Goal: Task Accomplishment & Management: Use online tool/utility

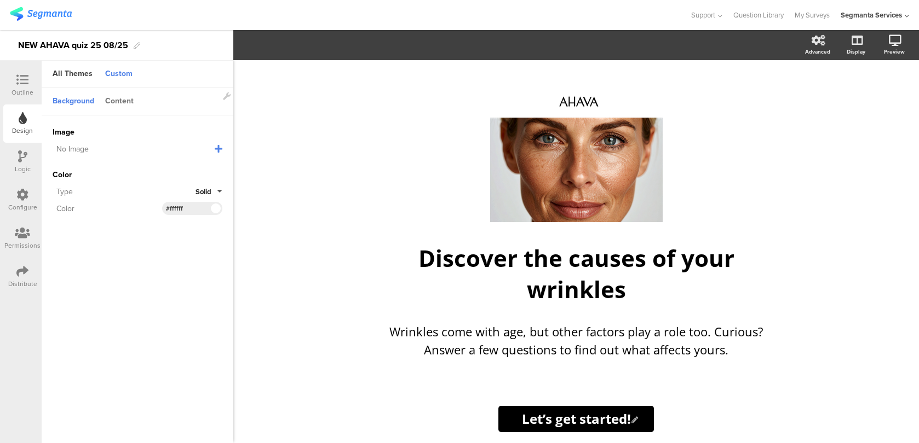
click at [117, 107] on div "Content" at bounding box center [119, 102] width 39 height 19
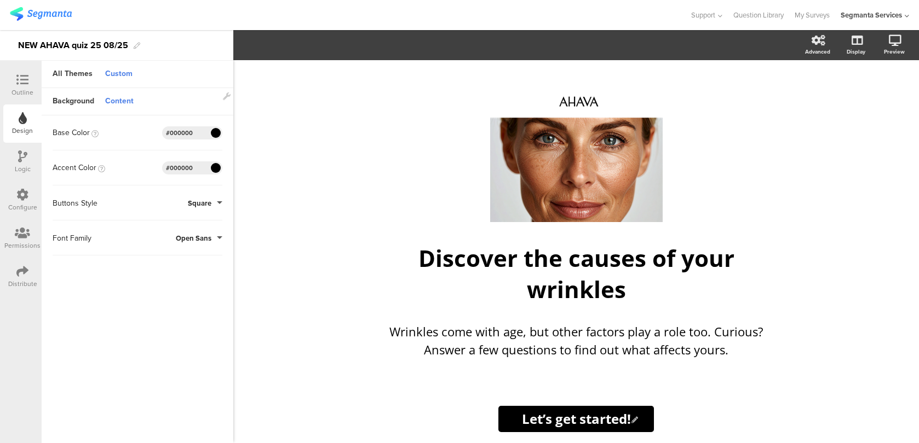
drag, startPoint x: 194, startPoint y: 136, endPoint x: 170, endPoint y: 135, distance: 24.1
click at [170, 135] on input "#000000" at bounding box center [182, 133] width 33 height 9
type input "#333"
click at [188, 170] on input "#000000" at bounding box center [182, 168] width 33 height 9
drag, startPoint x: 194, startPoint y: 170, endPoint x: 170, endPoint y: 167, distance: 23.7
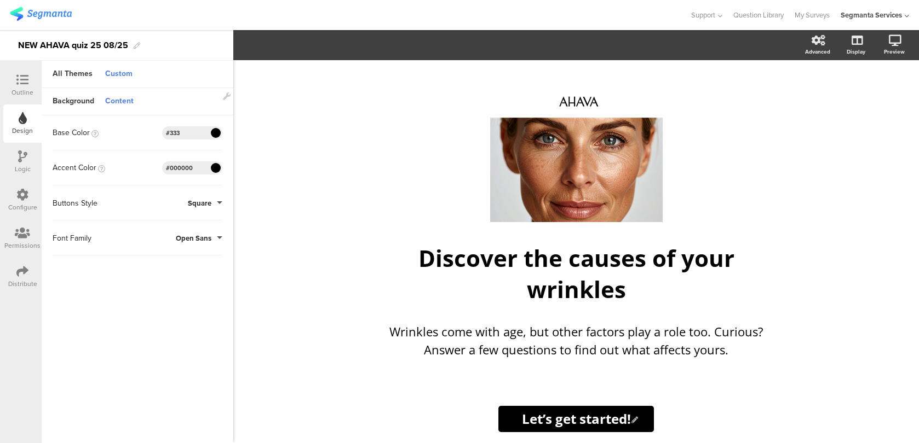
click at [170, 167] on input "#000000" at bounding box center [182, 168] width 33 height 9
type input "#333"
click at [84, 100] on div "Background" at bounding box center [73, 102] width 53 height 19
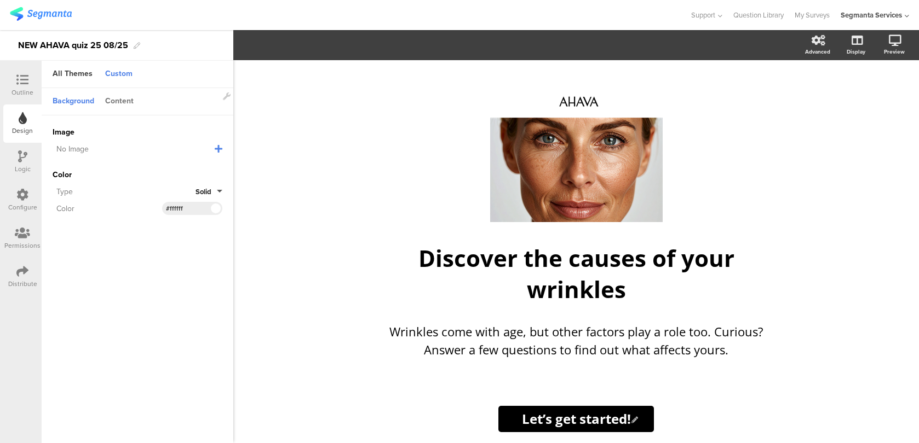
click at [114, 100] on div "Content" at bounding box center [119, 102] width 39 height 19
click at [118, 101] on div "Content" at bounding box center [119, 102] width 39 height 19
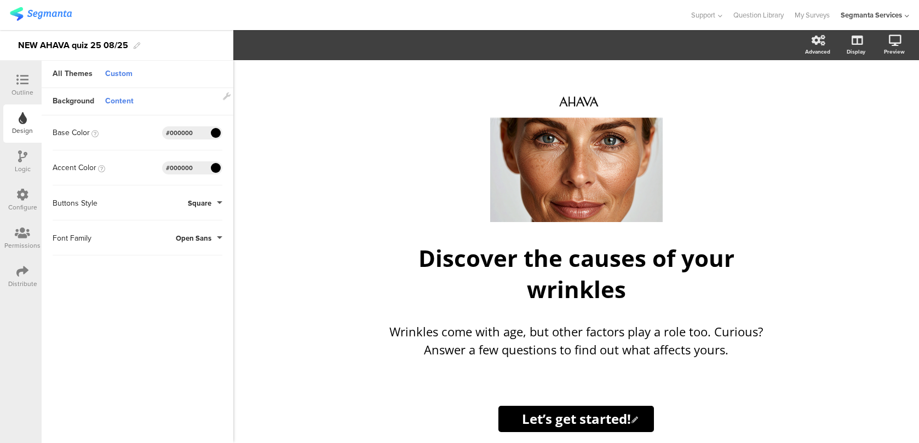
click at [76, 11] on div at bounding box center [344, 15] width 669 height 18
click at [60, 13] on img at bounding box center [41, 14] width 62 height 14
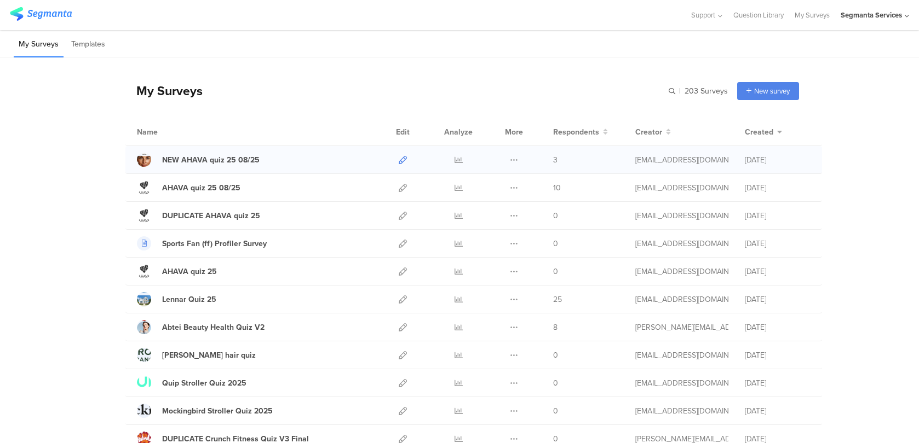
click at [399, 161] on icon at bounding box center [402, 160] width 8 height 8
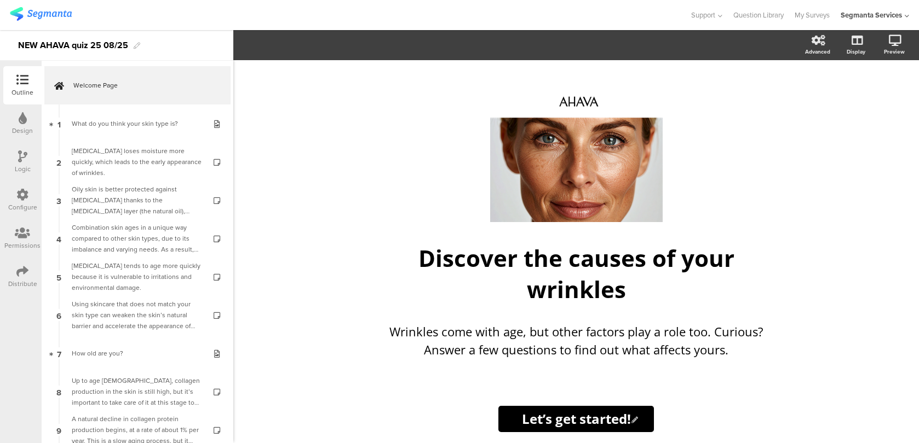
click at [9, 130] on div "Design" at bounding box center [22, 124] width 38 height 38
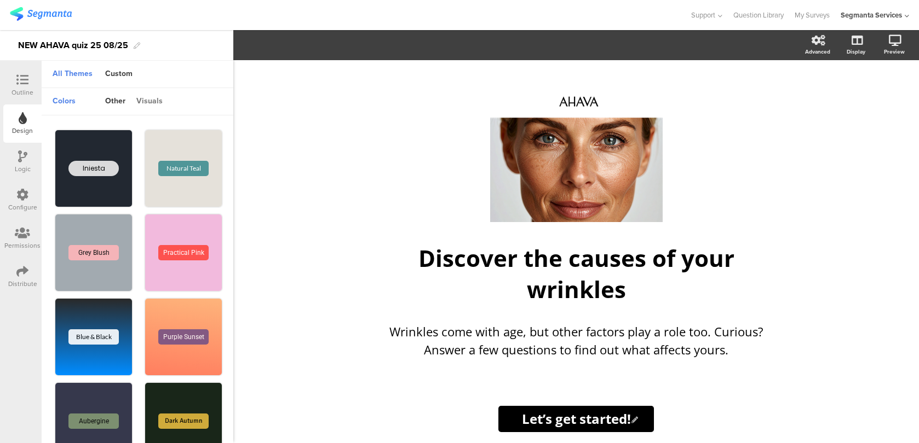
click at [148, 100] on div "visuals" at bounding box center [149, 102] width 37 height 19
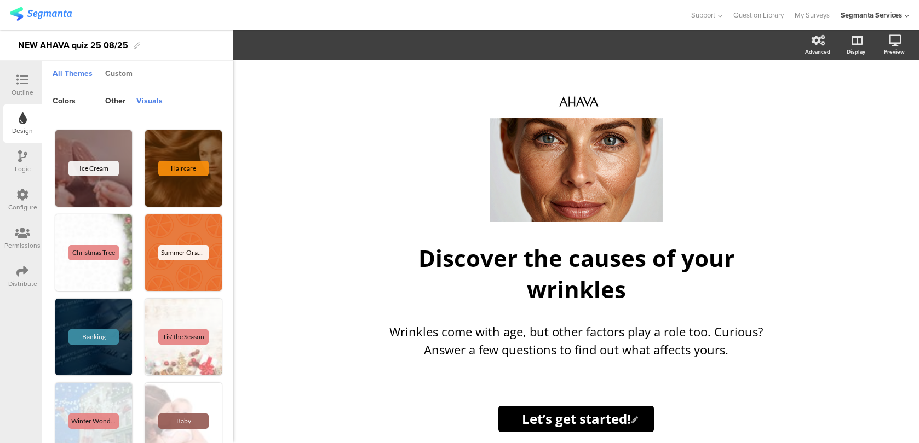
click at [118, 78] on div "Custom" at bounding box center [119, 74] width 38 height 19
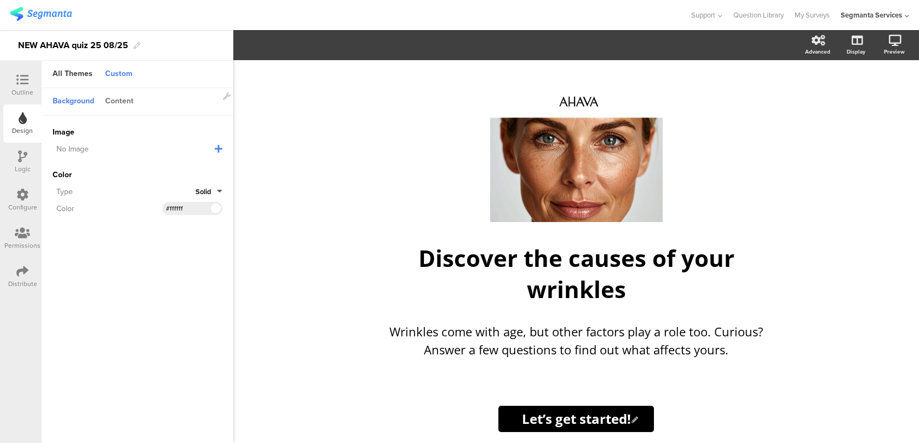
click at [121, 102] on div "Content" at bounding box center [119, 102] width 39 height 19
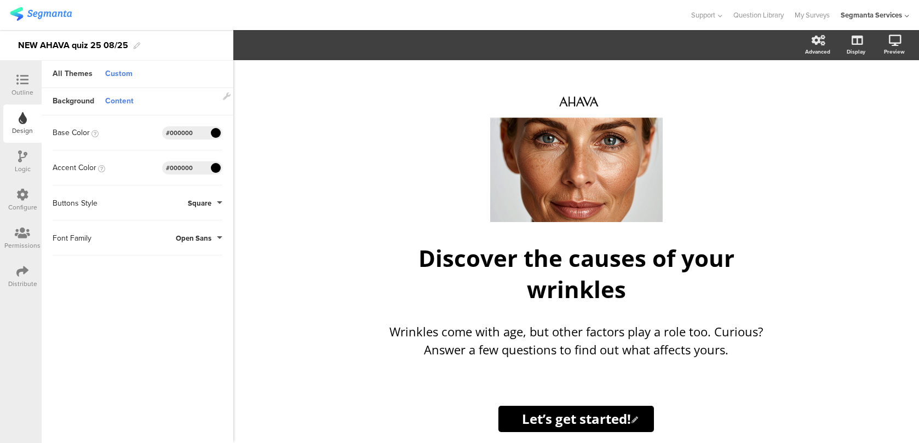
click at [198, 132] on input "#000000" at bounding box center [182, 133] width 33 height 9
type input "#333"
click at [200, 165] on div "#000000" at bounding box center [192, 167] width 60 height 13
click at [187, 171] on input "#000000" at bounding box center [182, 168] width 33 height 9
drag, startPoint x: 196, startPoint y: 169, endPoint x: 170, endPoint y: 168, distance: 26.3
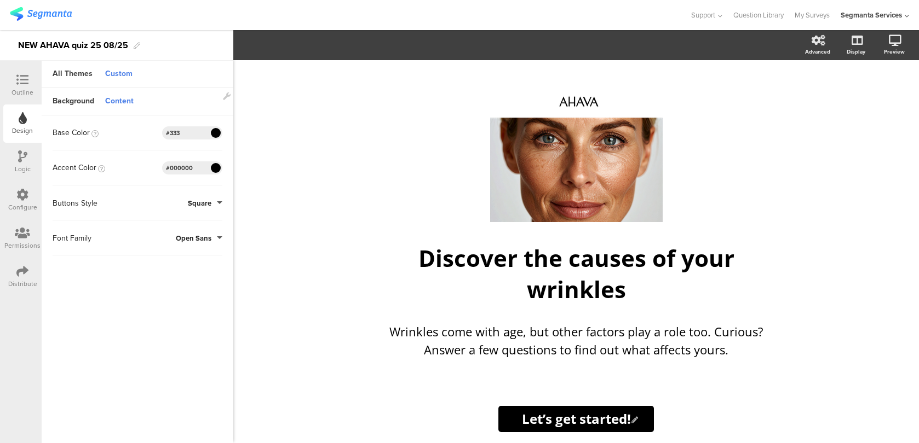
click at [170, 168] on input "#000000" at bounding box center [182, 168] width 33 height 9
type input "#333"
click at [189, 130] on input "#333" at bounding box center [182, 133] width 33 height 9
click at [213, 134] on span at bounding box center [215, 133] width 13 height 7
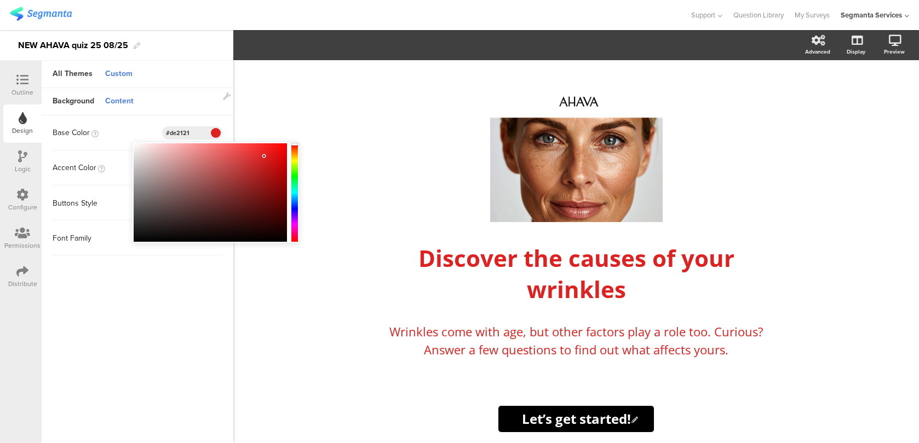
click at [264, 156] on div at bounding box center [210, 192] width 153 height 99
click at [222, 194] on div at bounding box center [210, 192] width 153 height 99
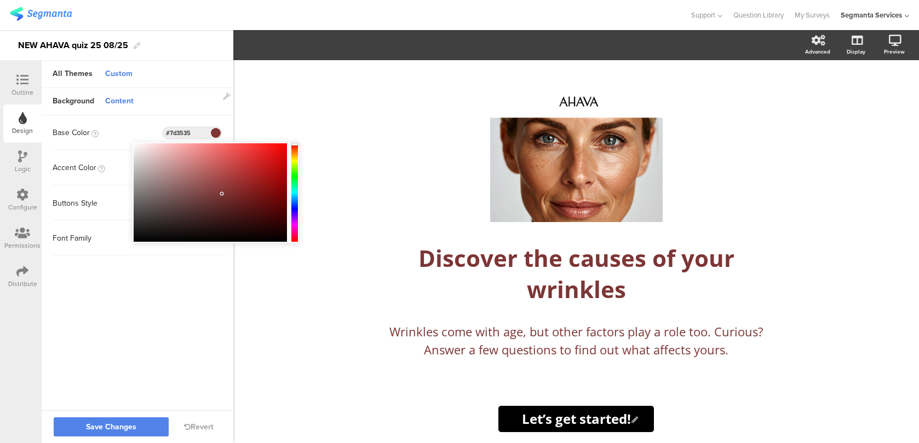
click at [185, 177] on div at bounding box center [210, 192] width 153 height 99
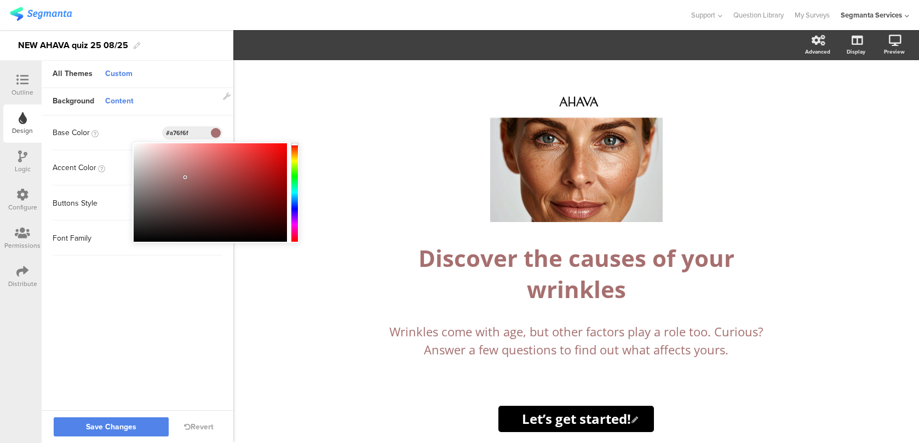
drag, startPoint x: 191, startPoint y: 136, endPoint x: 170, endPoint y: 133, distance: 21.1
click at [170, 133] on input "#a76f6f" at bounding box center [182, 133] width 33 height 9
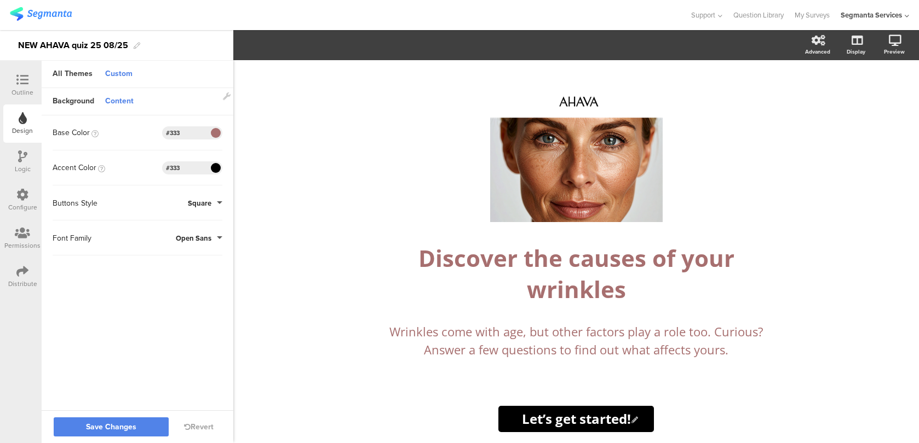
click at [184, 165] on input "#333" at bounding box center [182, 168] width 33 height 9
click at [200, 132] on div "#333" at bounding box center [192, 132] width 60 height 13
click at [183, 136] on input "#333" at bounding box center [182, 133] width 33 height 9
type input "#a76f6f"
click at [184, 169] on input "#333" at bounding box center [182, 168] width 33 height 9
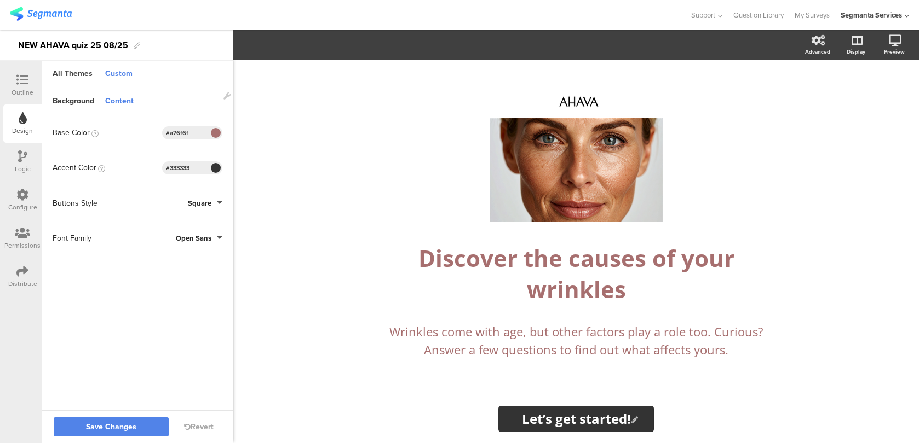
type input "#333333"
drag, startPoint x: 193, startPoint y: 134, endPoint x: 170, endPoint y: 133, distance: 23.0
click at [170, 133] on input "#a76f6f" at bounding box center [182, 133] width 33 height 9
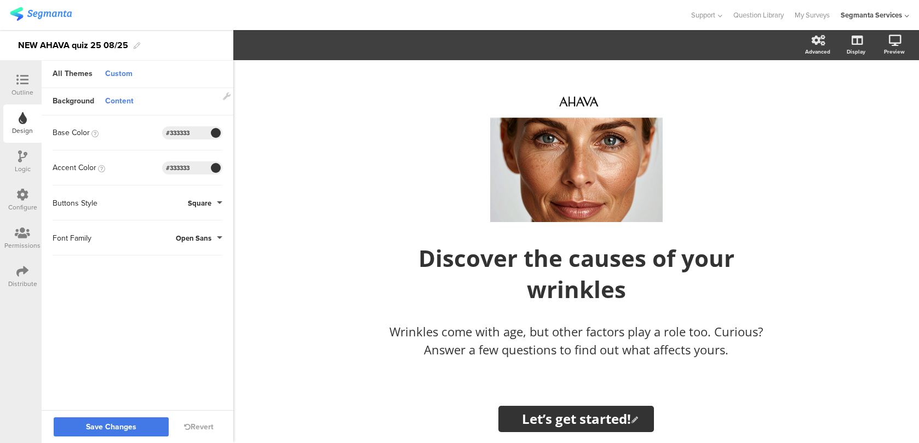
type input "#333333"
click at [139, 430] on button "Save Changes" at bounding box center [111, 427] width 115 height 19
click at [26, 203] on div "Configure" at bounding box center [22, 208] width 29 height 10
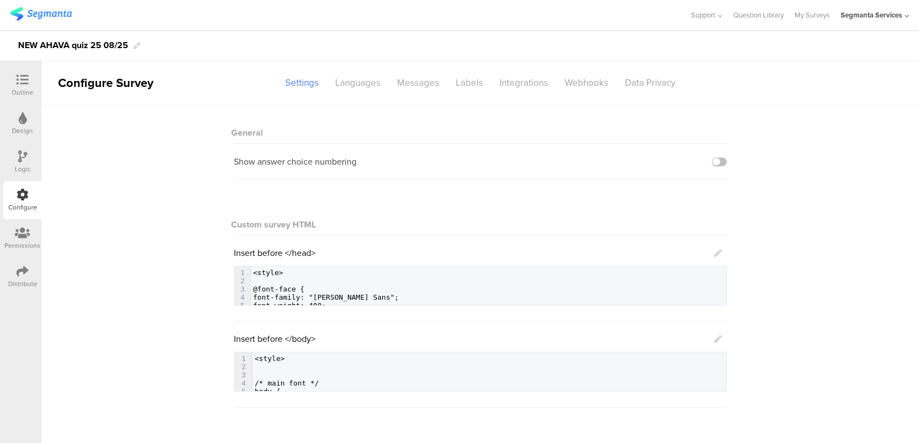
click at [718, 342] on icon at bounding box center [718, 340] width 8 height 8
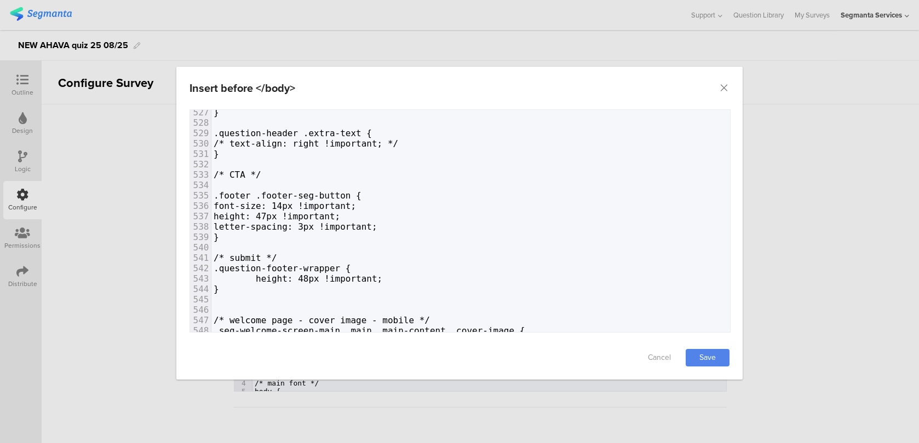
scroll to position [5496, 0]
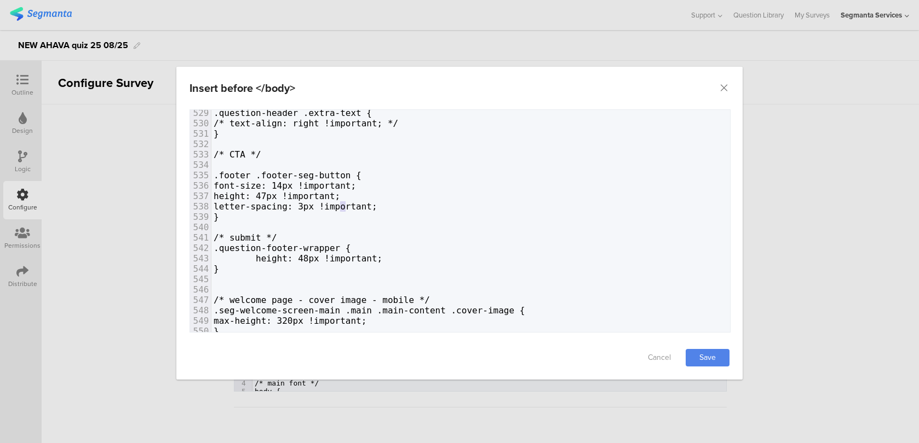
click at [343, 204] on span "letter-spacing: 3px !important;" at bounding box center [295, 206] width 164 height 10
type textarea "5"
click at [304, 193] on span "height: 47px !important;" at bounding box center [276, 196] width 126 height 10
type textarea "5"
type textarea "6"
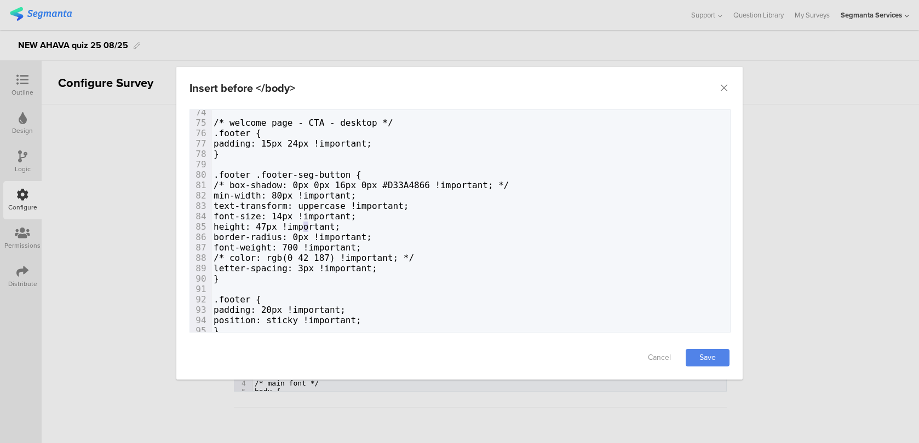
click at [304, 223] on span "height: 47px !important;" at bounding box center [276, 227] width 126 height 10
type textarea "6"
drag, startPoint x: 336, startPoint y: 238, endPoint x: 342, endPoint y: 238, distance: 6.6
click at [342, 238] on span "border-radius: 0px !important;" at bounding box center [292, 237] width 158 height 10
type textarea "5"
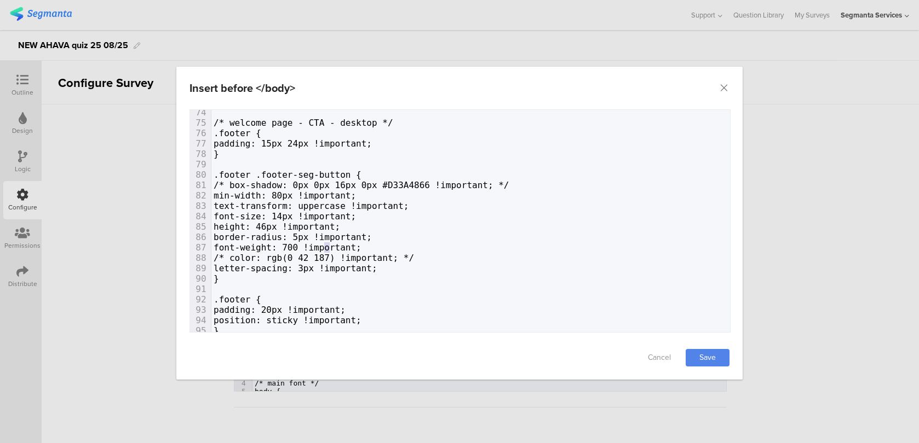
click at [329, 243] on span "font-weight: 700 !important;" at bounding box center [287, 247] width 148 height 10
type textarea "4"
type textarea "text-transform: uppercase !important;"
drag, startPoint x: 449, startPoint y: 205, endPoint x: 143, endPoint y: 208, distance: 305.5
click at [143, 208] on div "Insert before </body> Failed saving changes. If the problem persists please con…" at bounding box center [459, 221] width 919 height 443
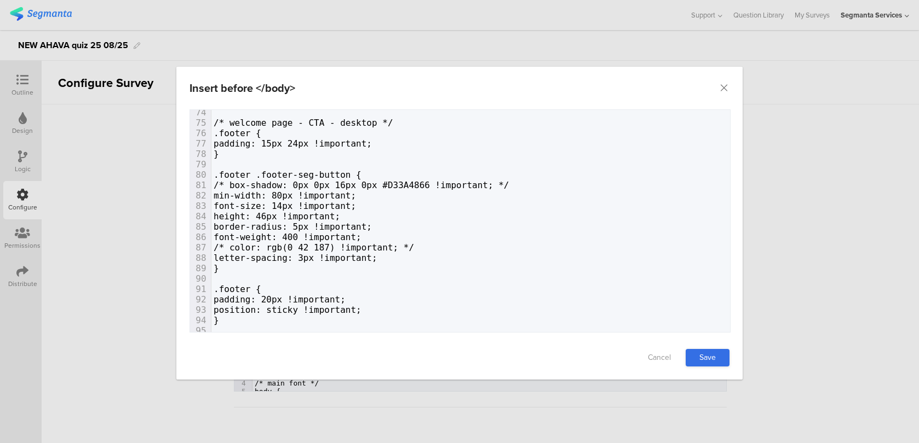
click at [719, 360] on link "Save" at bounding box center [707, 358] width 44 height 18
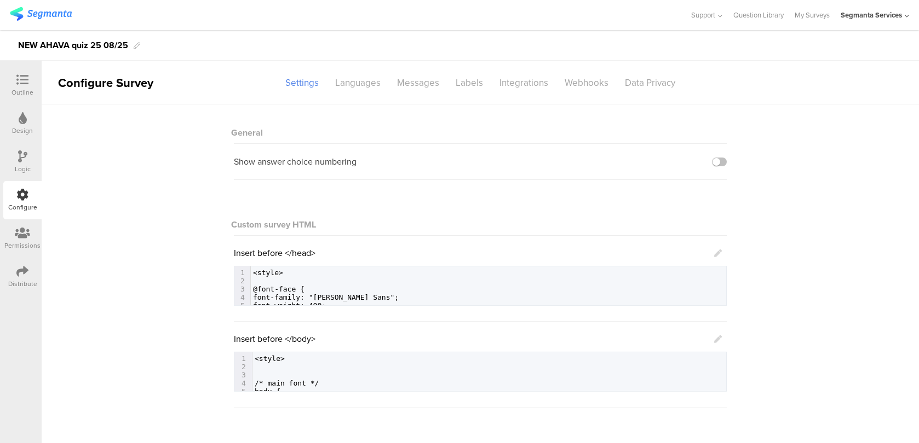
click at [22, 288] on div "Distribute" at bounding box center [22, 284] width 29 height 10
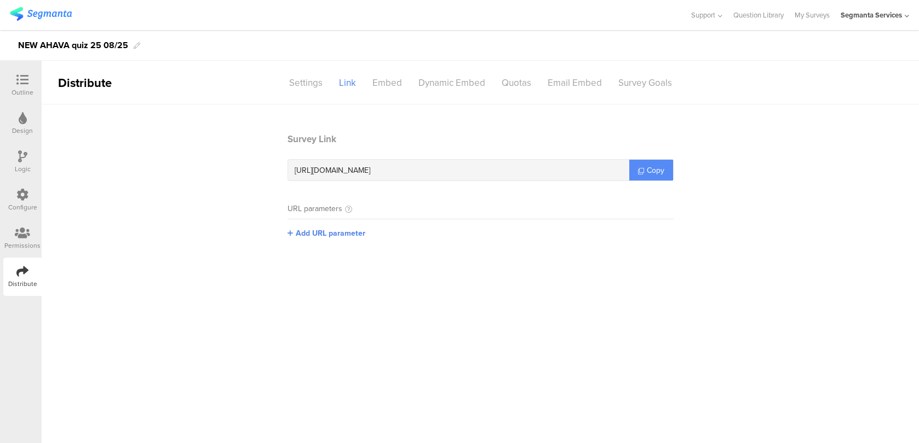
click at [654, 166] on span "Copy" at bounding box center [655, 170] width 18 height 11
click at [27, 198] on icon at bounding box center [22, 195] width 12 height 12
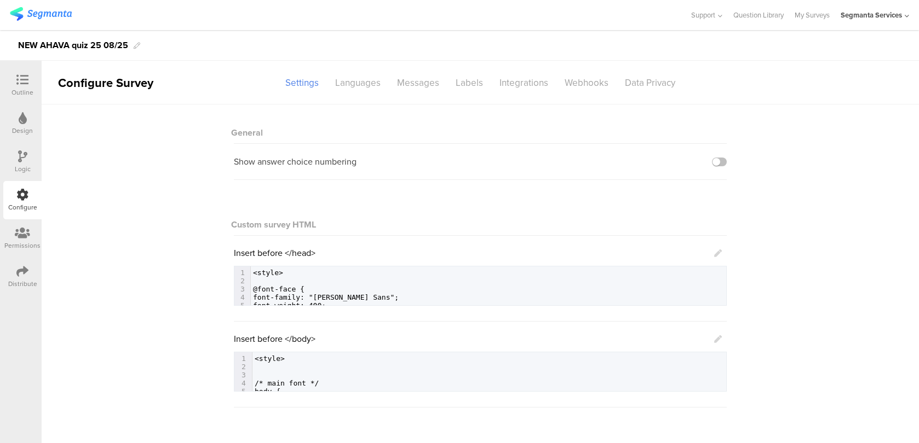
click at [720, 340] on icon at bounding box center [718, 340] width 8 height 8
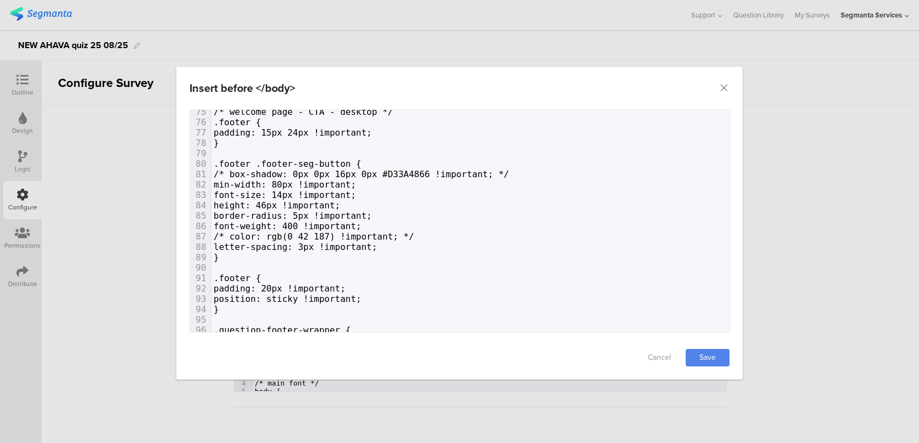
scroll to position [776, 0]
type textarea "letter-spacing: 3px !important; }"
drag, startPoint x: 430, startPoint y: 252, endPoint x: 201, endPoint y: 244, distance: 229.0
click at [277, 245] on span "letter-spacing: 3px !important;" at bounding box center [295, 246] width 164 height 10
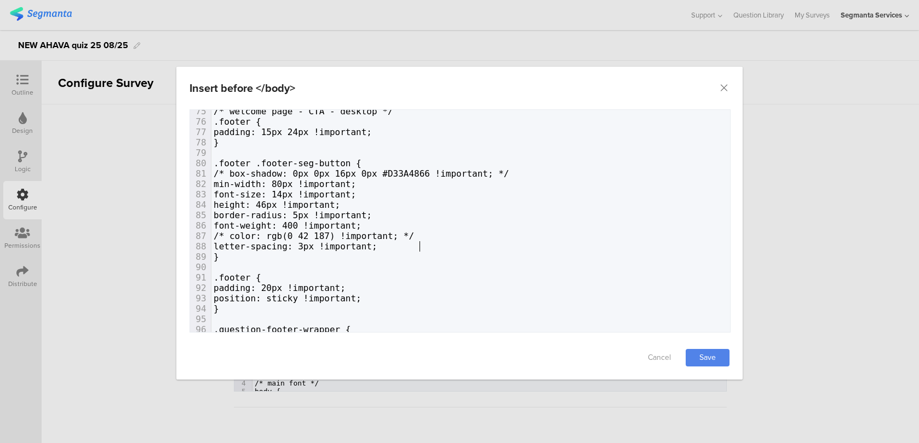
type textarea "letter-spacing: 3px !important;"
drag, startPoint x: 438, startPoint y: 245, endPoint x: 209, endPoint y: 248, distance: 228.8
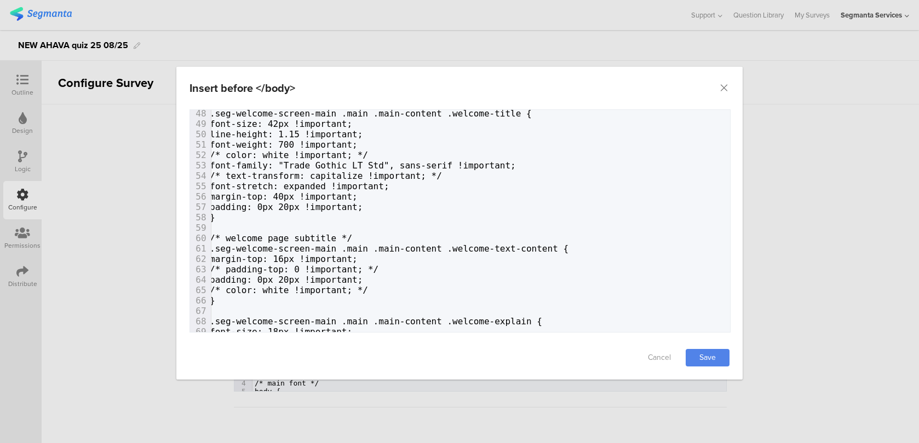
scroll to position [146, 0]
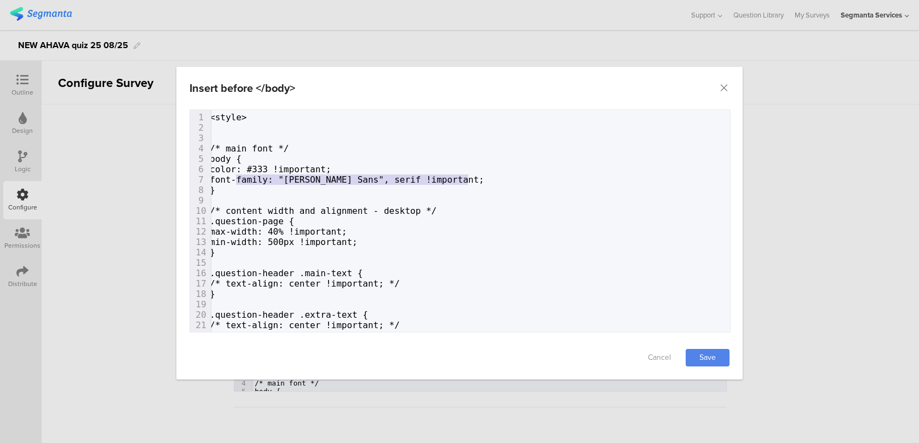
type textarea "font-family: "Benton Sans", serif !important;"
drag, startPoint x: 472, startPoint y: 177, endPoint x: 233, endPoint y: 177, distance: 239.2
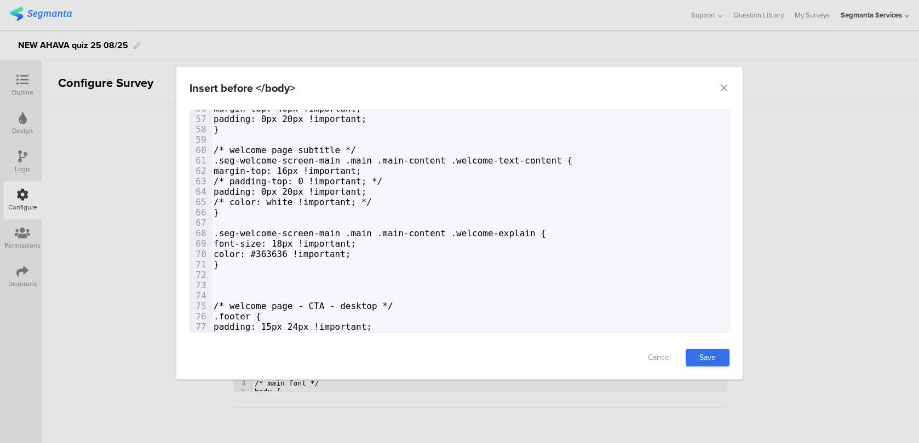
click at [720, 349] on link "Save" at bounding box center [707, 358] width 44 height 18
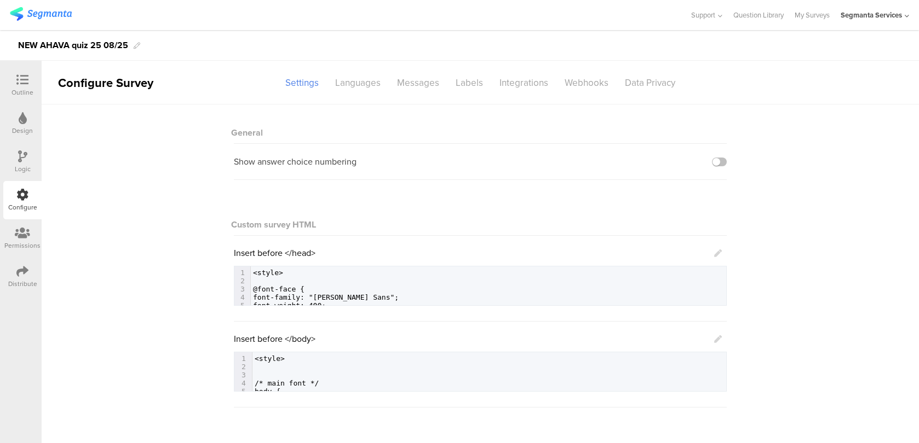
click at [716, 336] on icon at bounding box center [718, 340] width 8 height 8
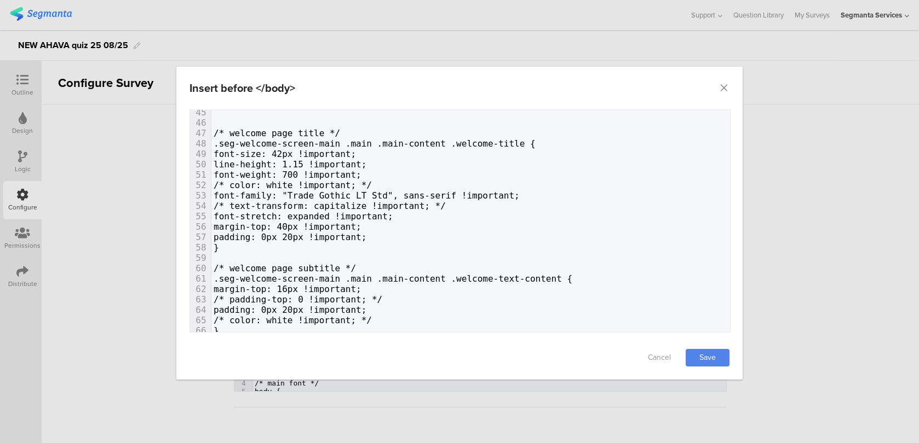
scroll to position [474, 0]
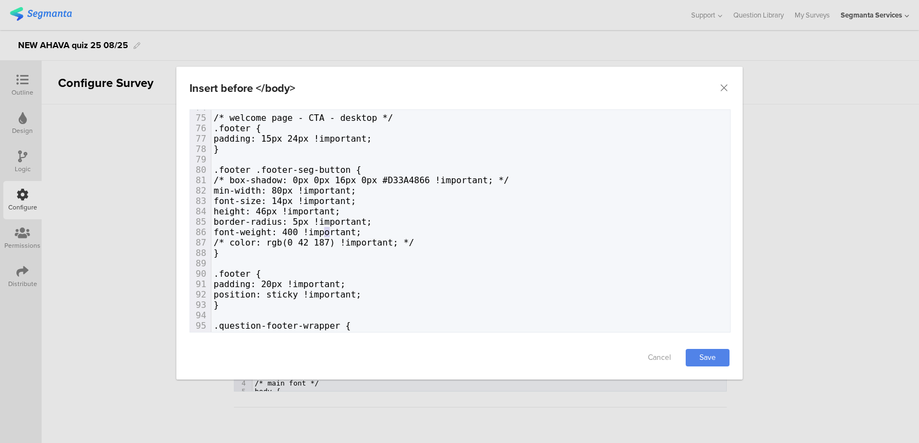
click at [326, 230] on span "font-weight: 400 !important;" at bounding box center [287, 232] width 148 height 10
type textarea "5"
click at [726, 351] on link "Save" at bounding box center [707, 358] width 44 height 18
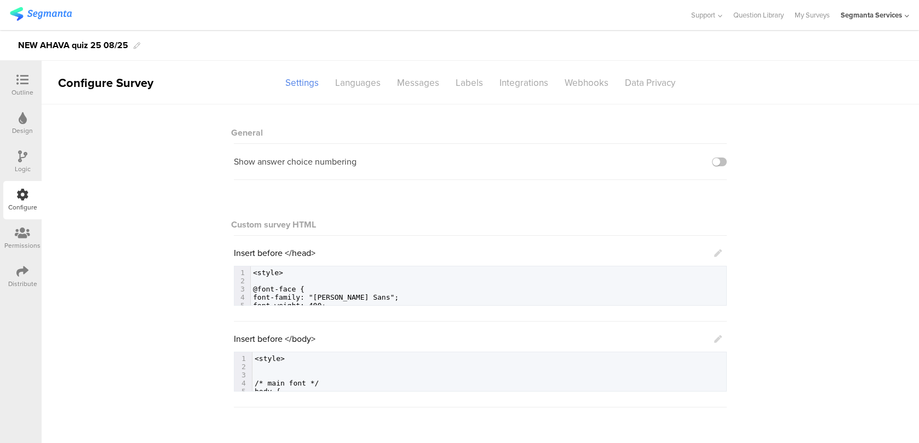
click at [716, 336] on icon at bounding box center [718, 340] width 8 height 8
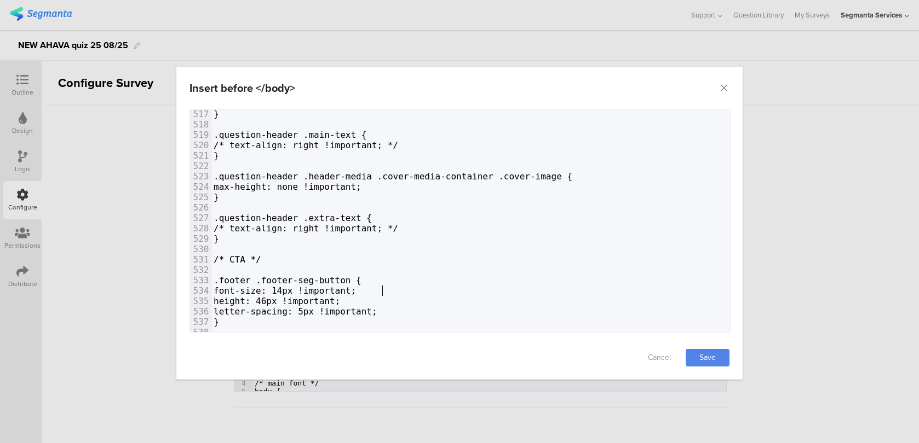
click at [356, 288] on span "font-size: 14px !important;" at bounding box center [284, 291] width 142 height 10
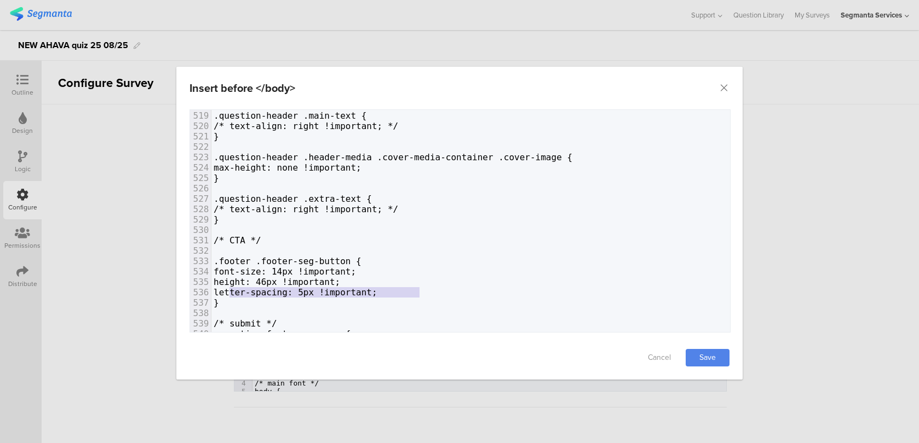
type textarea "letter-spacing: 5px !important;"
drag, startPoint x: 425, startPoint y: 296, endPoint x: 207, endPoint y: 293, distance: 217.9
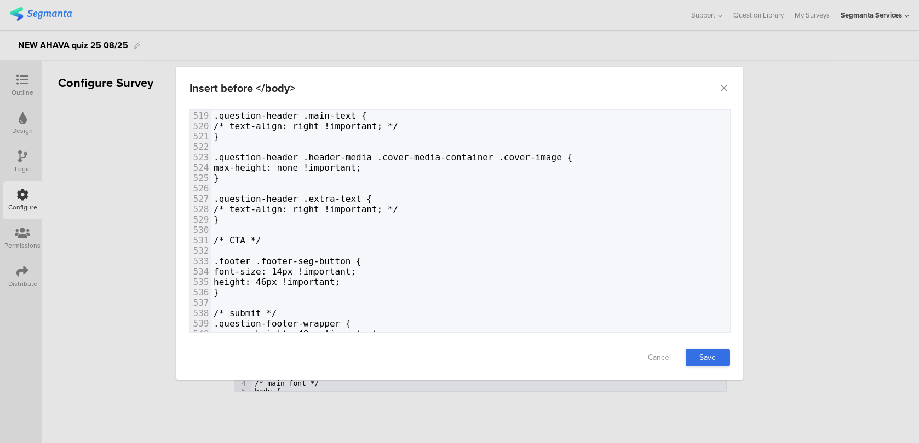
click at [714, 356] on link "Save" at bounding box center [707, 358] width 44 height 18
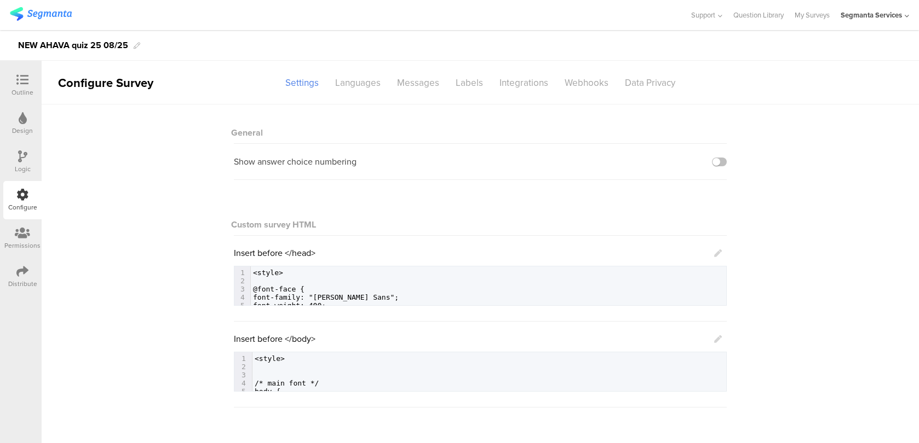
click at [718, 253] on icon at bounding box center [718, 254] width 8 height 8
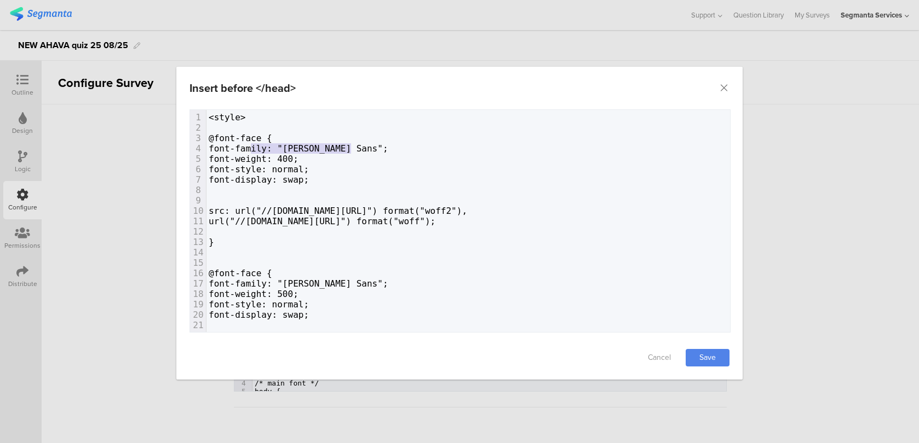
type textarea "amily: "Benton Sans";"
drag, startPoint x: 355, startPoint y: 150, endPoint x: 241, endPoint y: 149, distance: 113.3
click at [241, 149] on pre "font-family: "Benton Sans";" at bounding box center [590, 148] width 769 height 10
click at [241, 149] on span "font-family: "Benton Sans";" at bounding box center [299, 148] width 180 height 10
click at [725, 89] on icon "Close" at bounding box center [723, 88] width 11 height 11
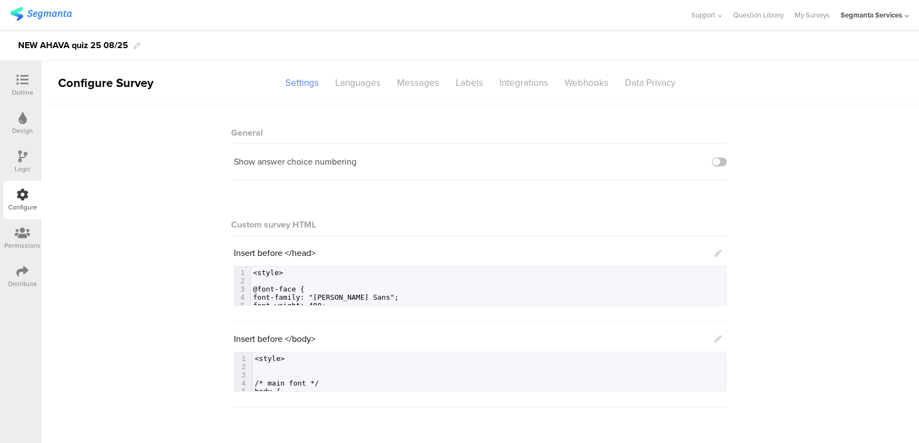
click at [719, 338] on icon at bounding box center [718, 340] width 8 height 8
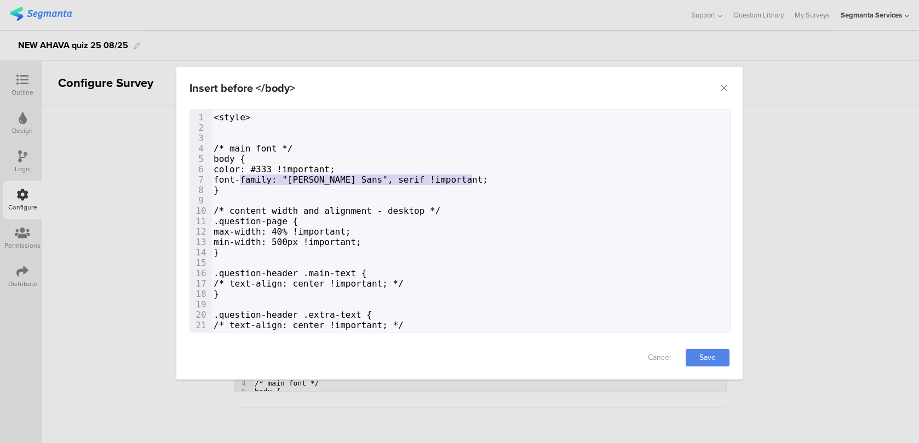
type textarea "font-family: "Benton Sans", serif !important;"
drag, startPoint x: 483, startPoint y: 182, endPoint x: 236, endPoint y: 179, distance: 246.9
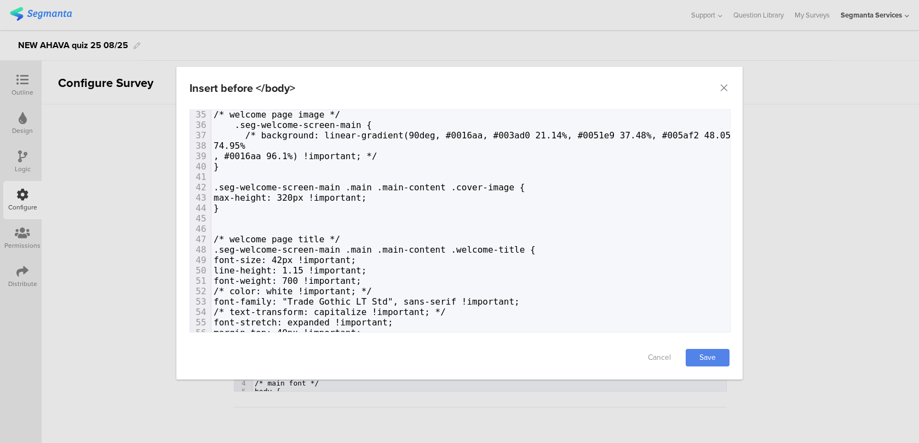
scroll to position [361, 0]
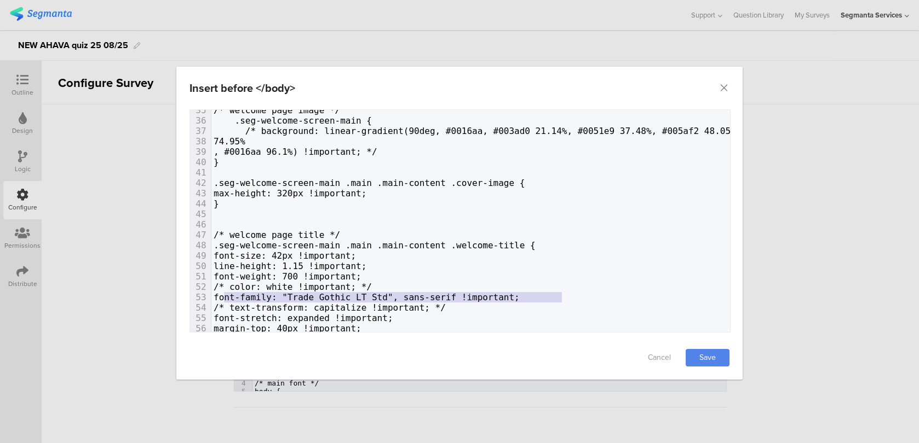
type textarea "font-family: "Trade Gothic LT Std", sans-serif !important;"
drag, startPoint x: 574, startPoint y: 296, endPoint x: 209, endPoint y: 300, distance: 365.7
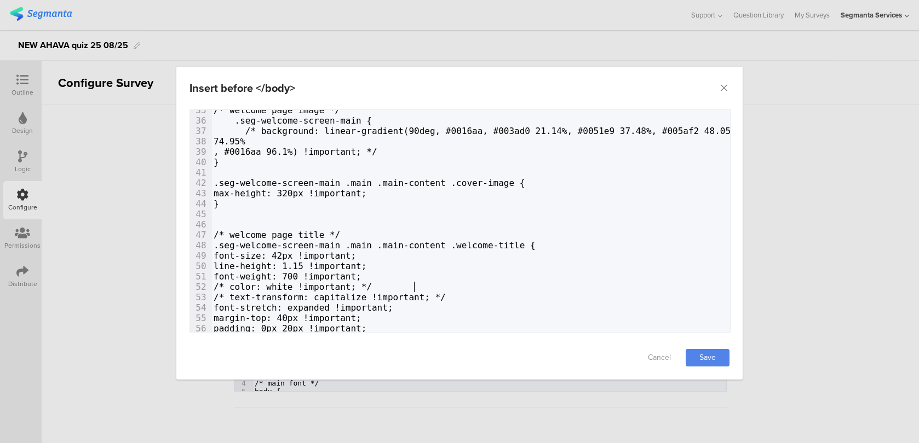
click at [719, 368] on div "Cancel Save" at bounding box center [459, 358] width 566 height 44
click at [718, 360] on link "Save" at bounding box center [707, 358] width 44 height 18
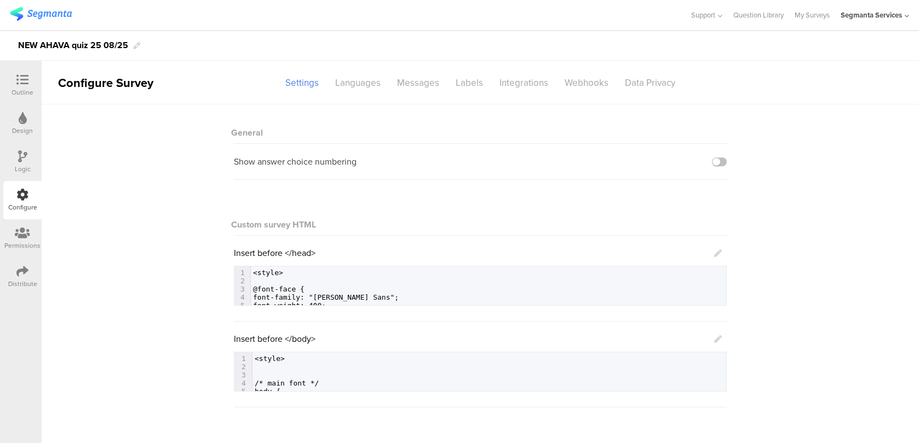
click at [23, 77] on icon at bounding box center [22, 80] width 12 height 12
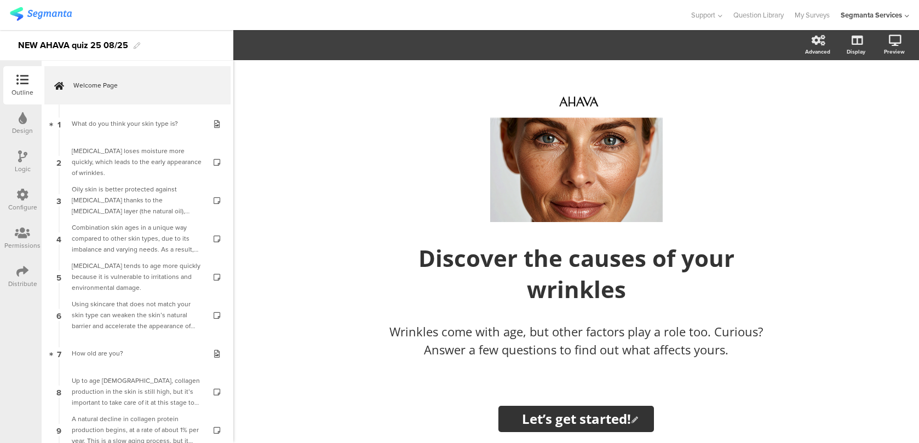
drag, startPoint x: 564, startPoint y: 417, endPoint x: 555, endPoint y: 415, distance: 9.4
click at [555, 415] on input "Let’s get started!" at bounding box center [575, 419] width 155 height 26
click at [585, 422] on input "Let’s Get started!" at bounding box center [575, 419] width 163 height 26
type input "Let’s Get Started!"
click at [558, 274] on p "Discover the causes of your wrinkles" at bounding box center [575, 273] width 405 height 62
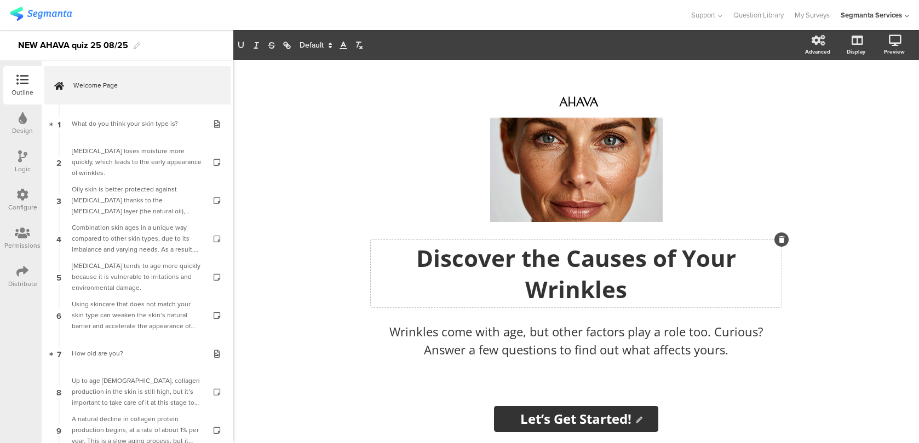
click at [22, 204] on div "Configure" at bounding box center [22, 208] width 29 height 10
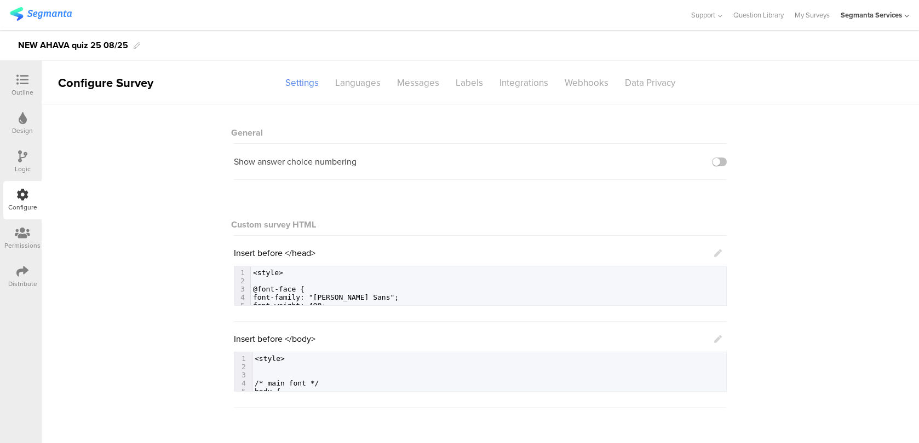
click at [719, 338] on icon at bounding box center [718, 340] width 8 height 8
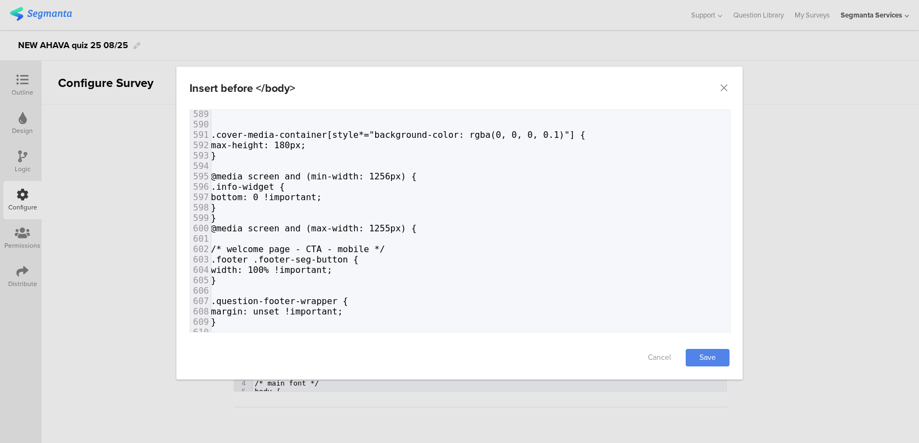
scroll to position [6113, 3]
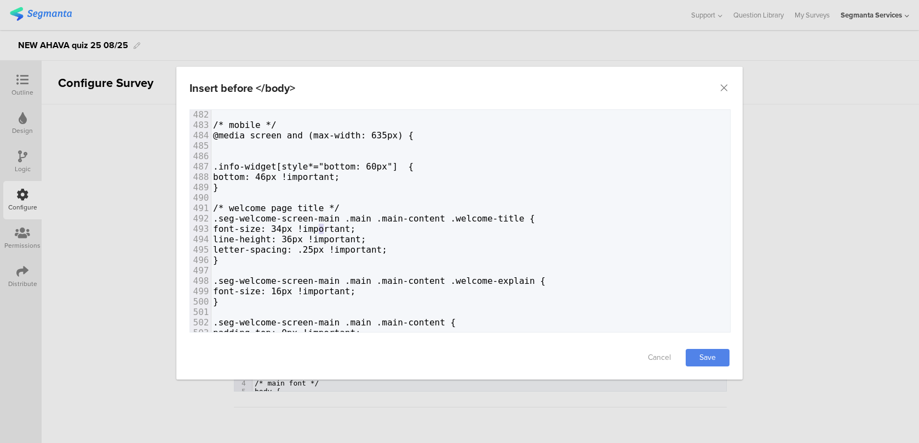
click at [321, 224] on span "font-size: 34px !important;" at bounding box center [284, 229] width 142 height 10
type textarea "2"
click at [701, 357] on link "Save" at bounding box center [707, 358] width 44 height 18
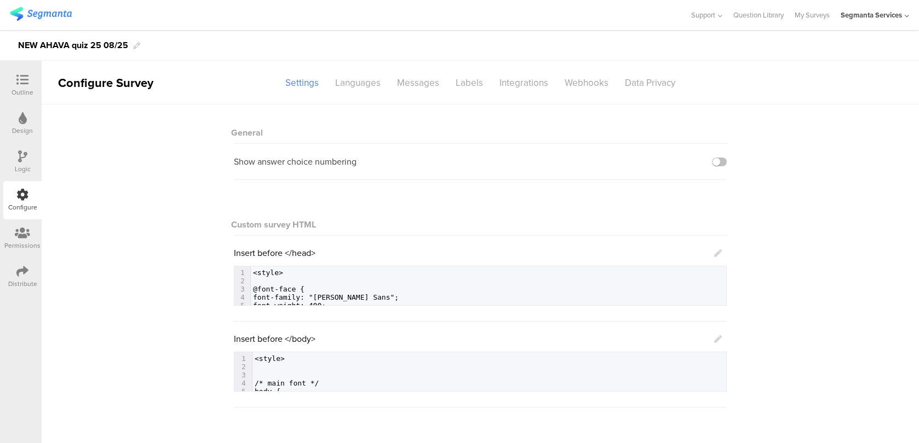
click at [720, 338] on icon at bounding box center [718, 340] width 8 height 8
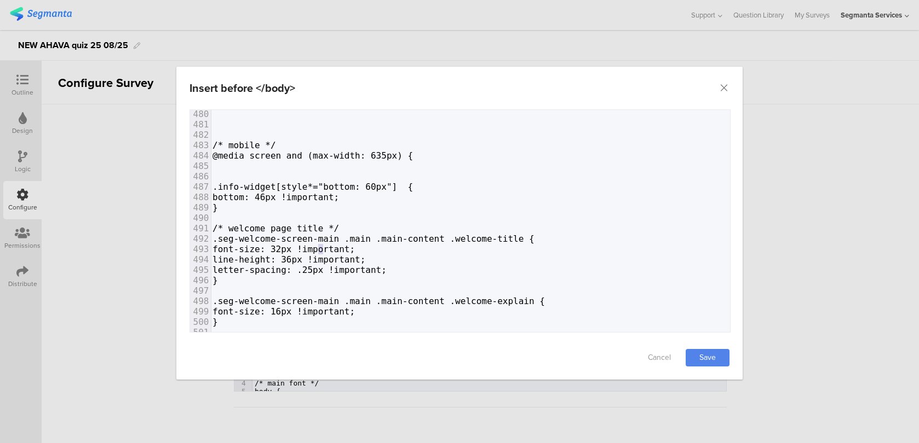
click at [321, 247] on span "font-size: 32px !important;" at bounding box center [283, 249] width 142 height 10
type textarea "4"
click at [701, 346] on div "Cancel Save" at bounding box center [459, 358] width 566 height 44
click at [701, 353] on link "Save" at bounding box center [707, 358] width 44 height 18
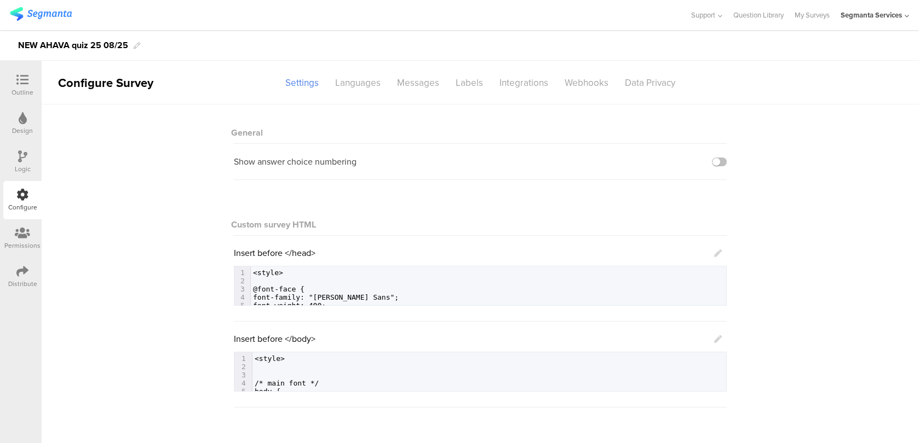
click at [714, 339] on icon at bounding box center [718, 340] width 8 height 8
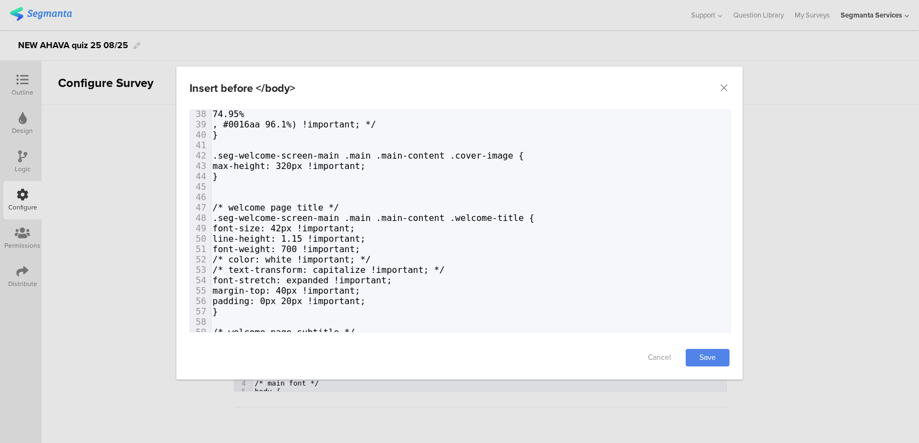
scroll to position [0, 4]
drag, startPoint x: 328, startPoint y: 290, endPoint x: 319, endPoint y: 288, distance: 8.9
click at [319, 288] on span "margin-top: 40px !important;" at bounding box center [286, 291] width 148 height 10
type textarea "32"
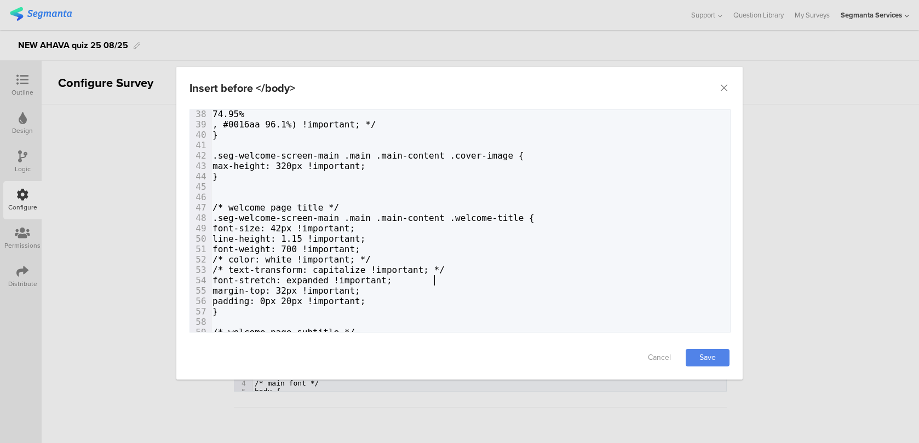
type textarea "font-stretch: expanded !important;"
drag, startPoint x: 442, startPoint y: 281, endPoint x: 158, endPoint y: 281, distance: 284.1
click at [158, 281] on div "Insert before </body> Failed saving changes. If the problem persists please con…" at bounding box center [459, 221] width 919 height 443
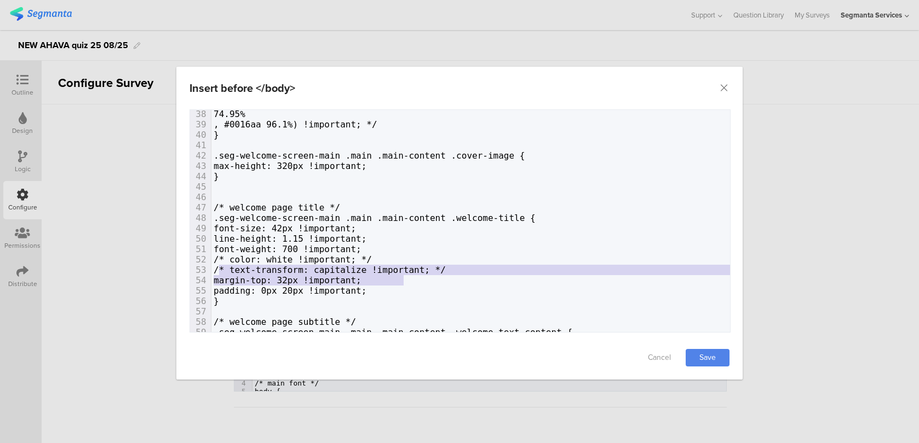
drag, startPoint x: 507, startPoint y: 275, endPoint x: 213, endPoint y: 263, distance: 294.7
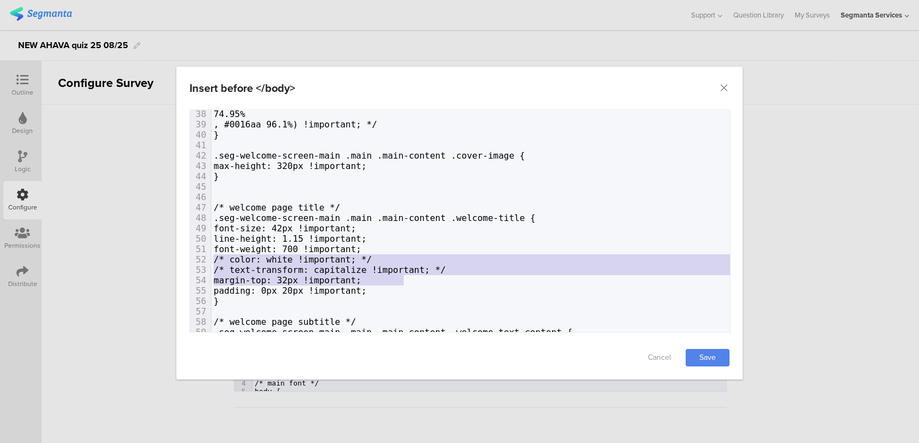
type textarea "/* color: white !important; */ /* text-transform: capitalize !important; */ mar…"
click at [272, 276] on span "margin-top: 32px !important;" at bounding box center [287, 280] width 148 height 10
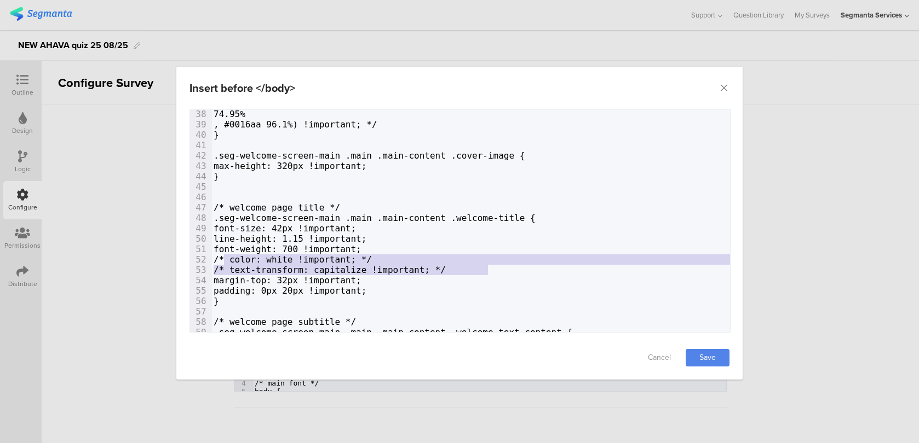
type textarea "/* color: white !important; */ /* text-transform: capitalize !important; */"
drag, startPoint x: 494, startPoint y: 269, endPoint x: 207, endPoint y: 258, distance: 287.1
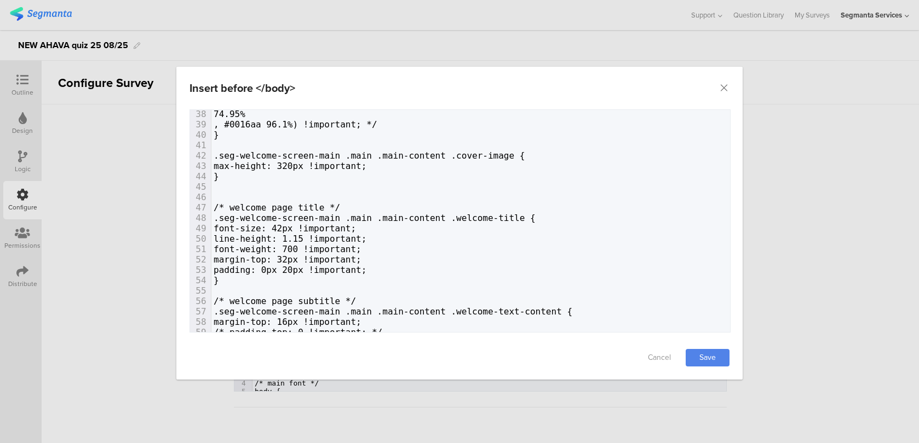
scroll to position [418, 0]
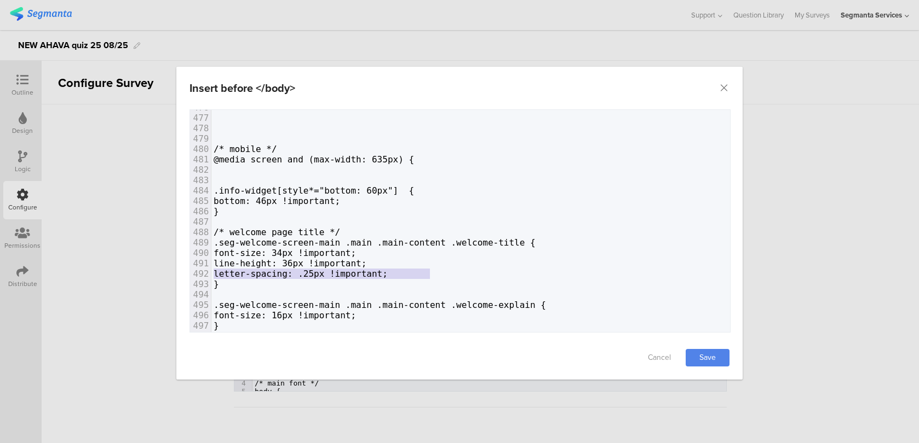
type textarea "line-height: 36px !important; letter-spacing: .25px !important;"
drag, startPoint x: 434, startPoint y: 275, endPoint x: 207, endPoint y: 267, distance: 227.3
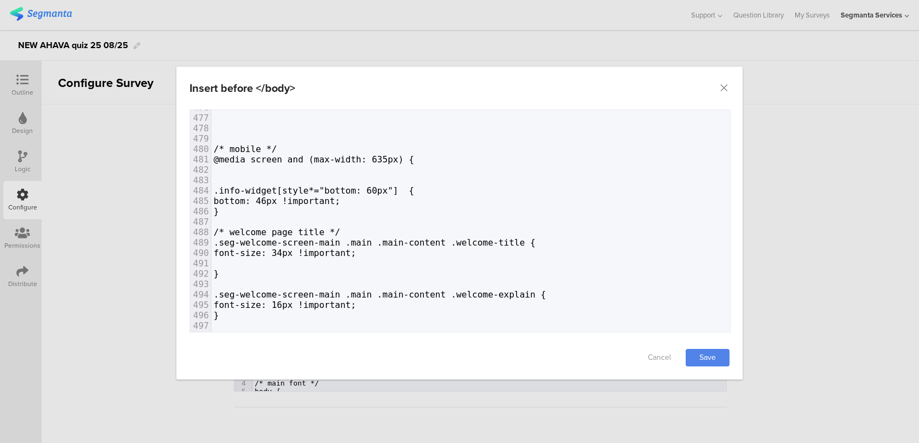
type textarea "line-height: 36px !important; letter-spacing: .25px !important;"
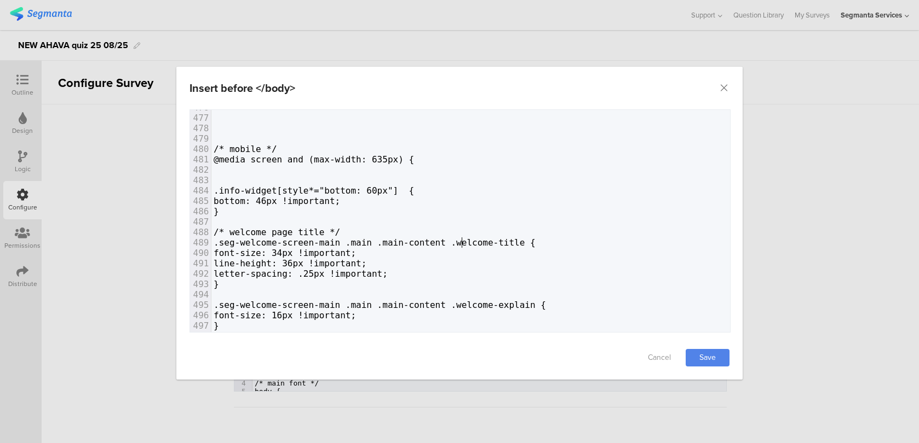
click at [461, 245] on span ".seg-welcome-screen-main .main .main-content .welcome-title {" at bounding box center [374, 243] width 322 height 10
type textarea "letter-spacing: .25px !important;"
drag, startPoint x: 452, startPoint y: 274, endPoint x: 161, endPoint y: 273, distance: 290.7
click at [161, 273] on div "Insert before </body> Failed saving changes. If the problem persists please con…" at bounding box center [459, 221] width 919 height 443
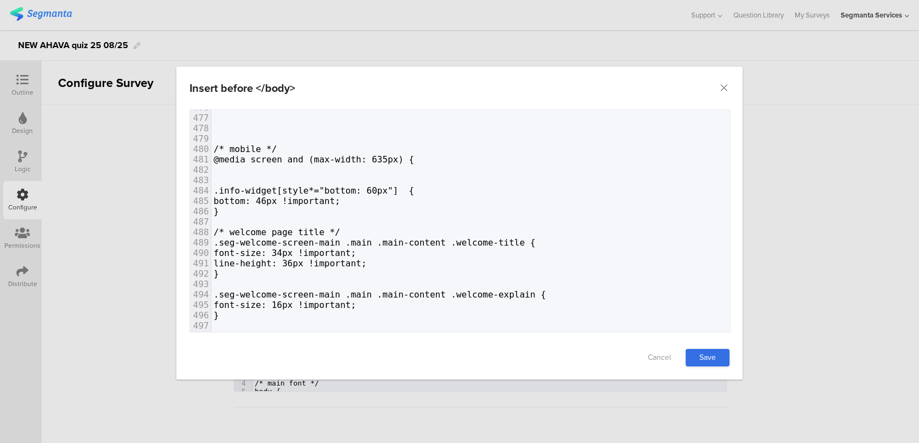
click at [714, 355] on link "Save" at bounding box center [707, 358] width 44 height 18
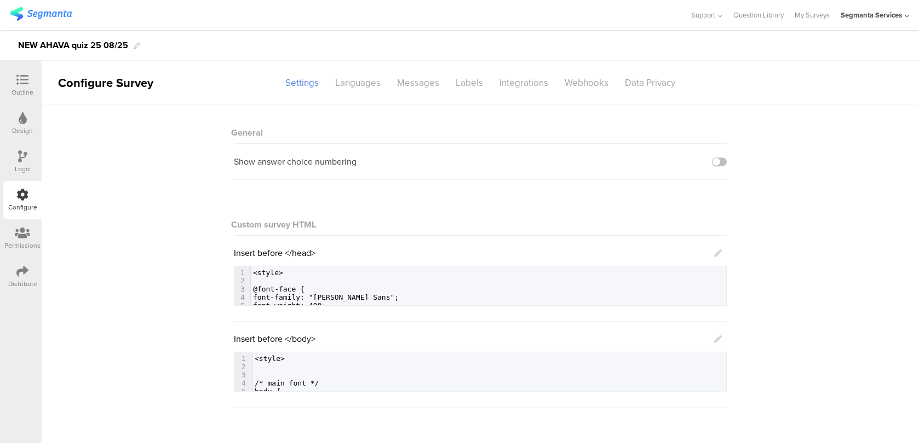
click at [32, 93] on div "Outline" at bounding box center [22, 93] width 22 height 10
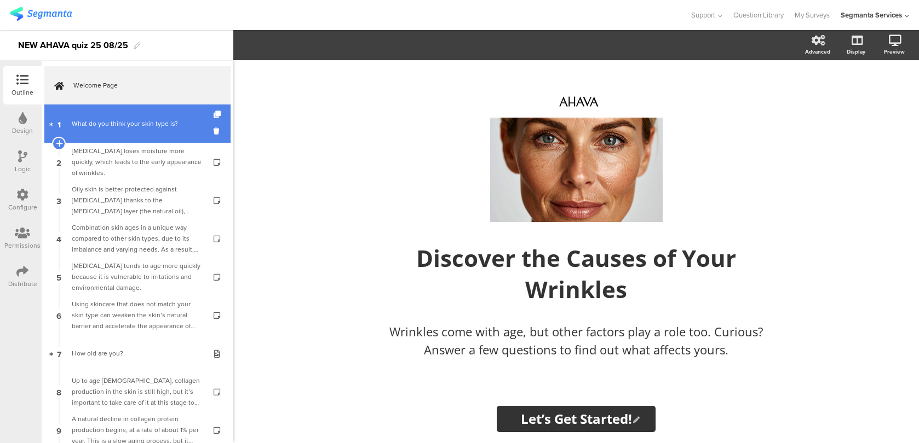
click at [160, 139] on link "1 What do you think your skin type is?" at bounding box center [137, 124] width 186 height 38
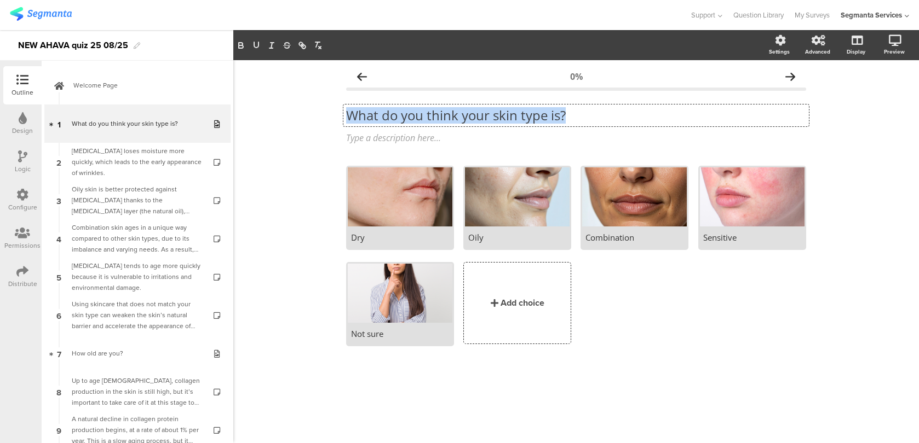
drag, startPoint x: 589, startPoint y: 119, endPoint x: 347, endPoint y: 120, distance: 241.9
click at [347, 120] on div "What do you think your skin type is? What do you think your skin type is? What …" at bounding box center [575, 116] width 465 height 22
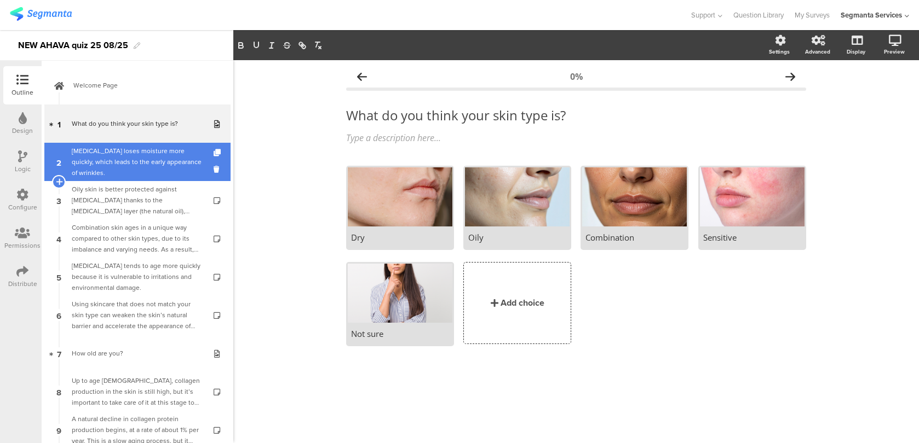
click at [172, 154] on div "Dry skin loses moisture more quickly, which leads to the early appearance of wr…" at bounding box center [137, 162] width 131 height 33
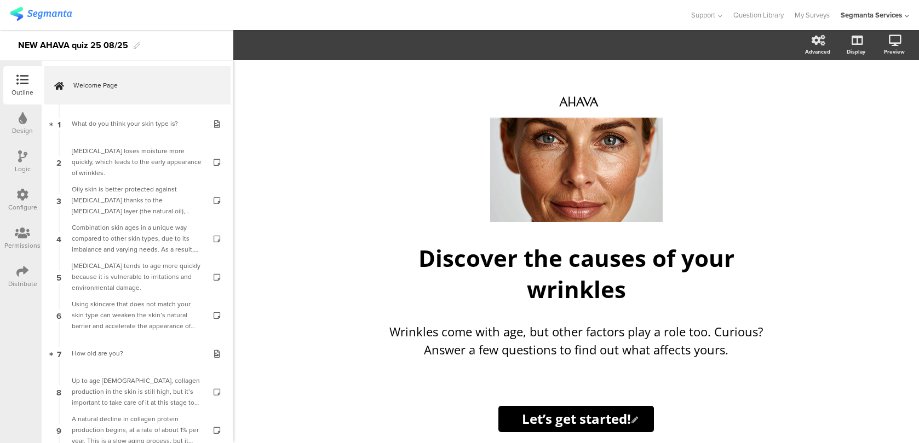
click at [25, 186] on div "Configure" at bounding box center [22, 200] width 38 height 38
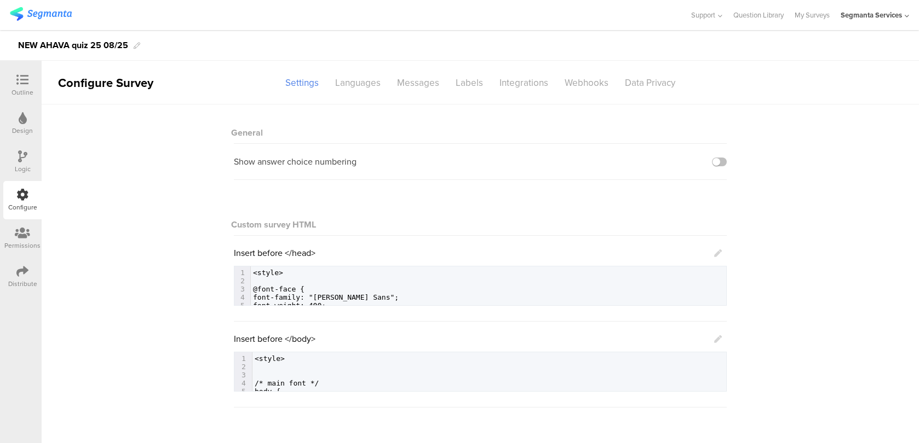
click at [717, 344] on link at bounding box center [718, 339] width 8 height 13
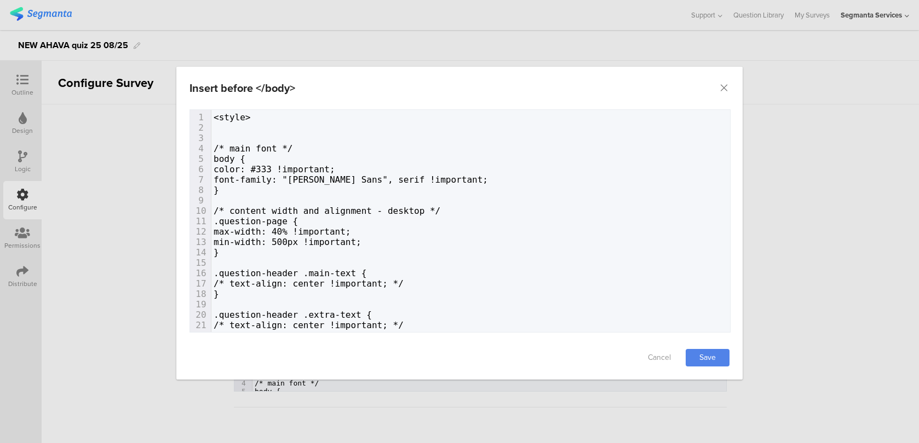
scroll to position [428, 0]
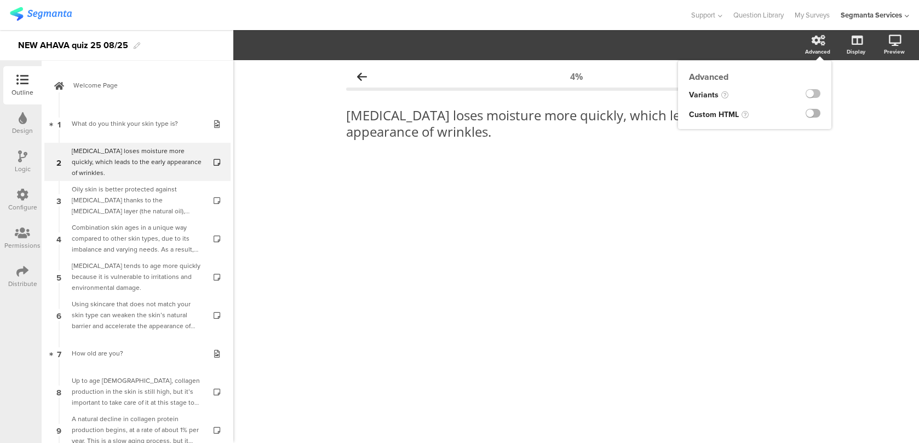
click at [817, 114] on label at bounding box center [812, 113] width 15 height 9
click at [0, 0] on input "checkbox" at bounding box center [0, 0] width 0 height 0
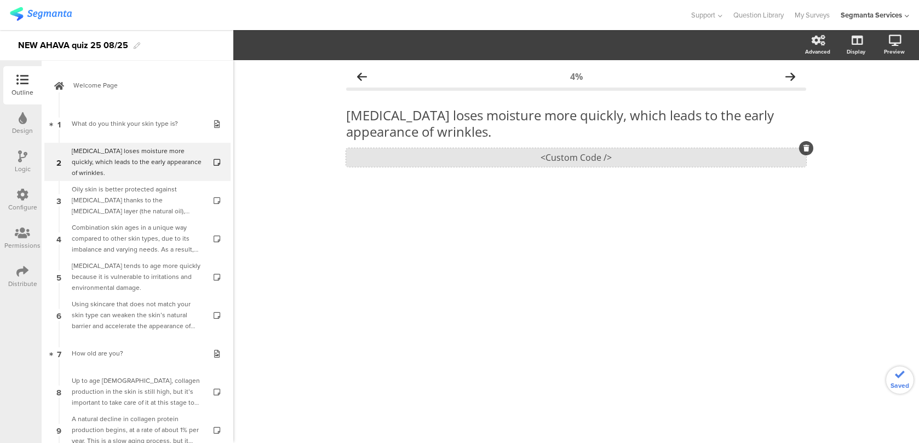
click at [547, 149] on div "<Custom Code />" at bounding box center [576, 157] width 460 height 19
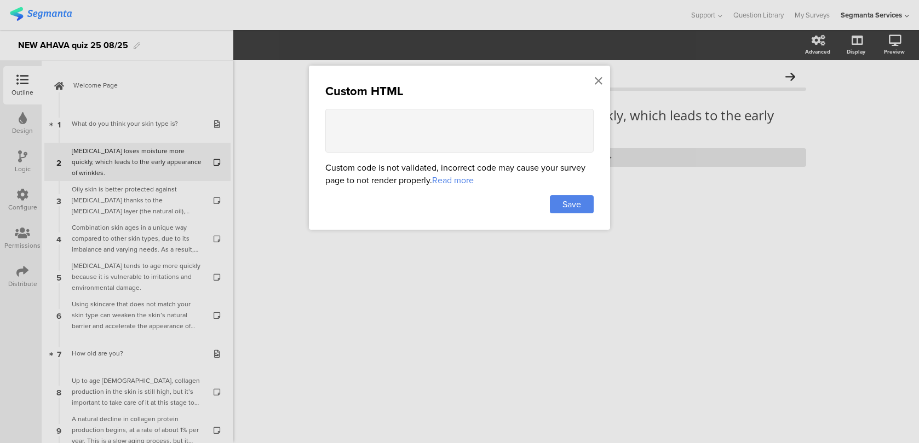
click at [478, 131] on textarea at bounding box center [459, 131] width 268 height 44
paste textarea "<style> .animated-router-view { /* background: #ebebea !important; */ } .questi…"
drag, startPoint x: 438, startPoint y: 138, endPoint x: 405, endPoint y: 134, distance: 33.7
click at [405, 134] on textarea at bounding box center [459, 131] width 268 height 44
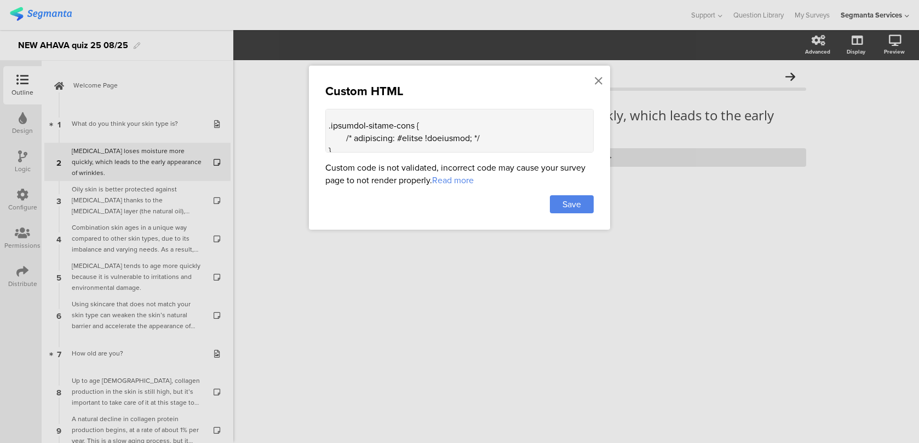
paste textarea "FAF4ED"
click at [355, 135] on textarea at bounding box center [459, 131] width 268 height 44
click at [480, 134] on textarea at bounding box center [459, 131] width 268 height 44
click at [488, 135] on textarea at bounding box center [459, 131] width 268 height 44
type textarea "<style> .animated-router-view { background: #FAF4ED !important; } .question-hea…"
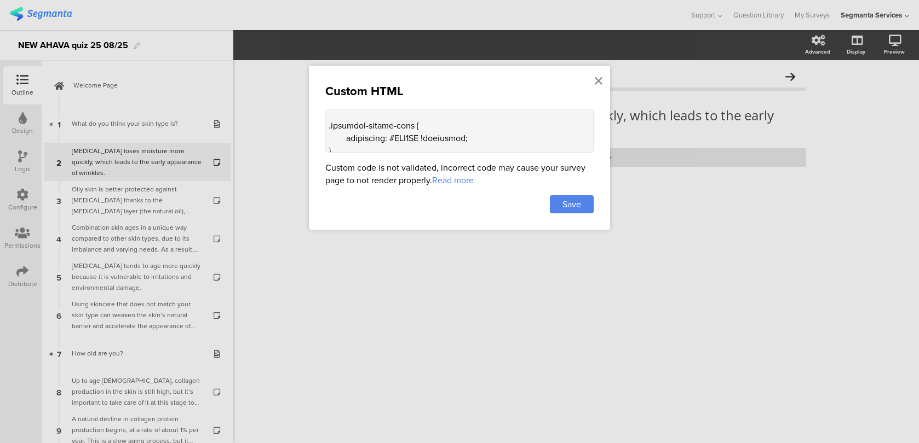
click at [542, 195] on div "Save" at bounding box center [459, 204] width 268 height 18
click at [558, 198] on div "Save" at bounding box center [572, 204] width 44 height 18
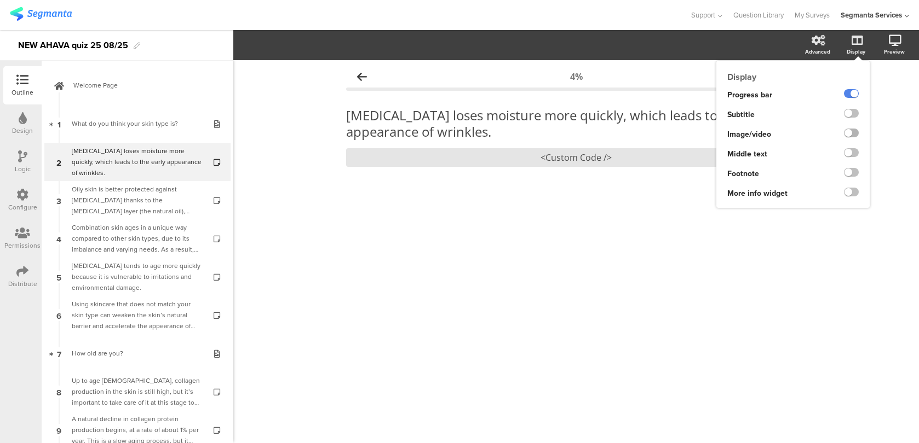
click at [850, 131] on label at bounding box center [851, 133] width 15 height 9
click at [0, 0] on input "checkbox" at bounding box center [0, 0] width 0 height 0
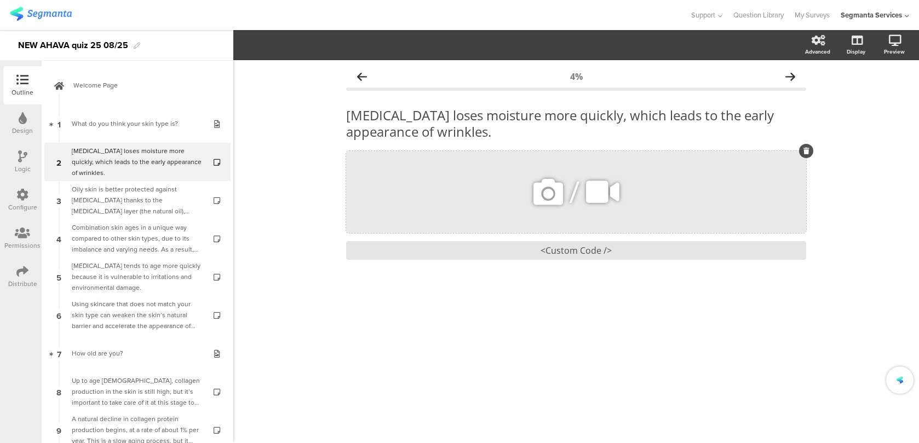
click at [543, 199] on icon at bounding box center [547, 192] width 37 height 37
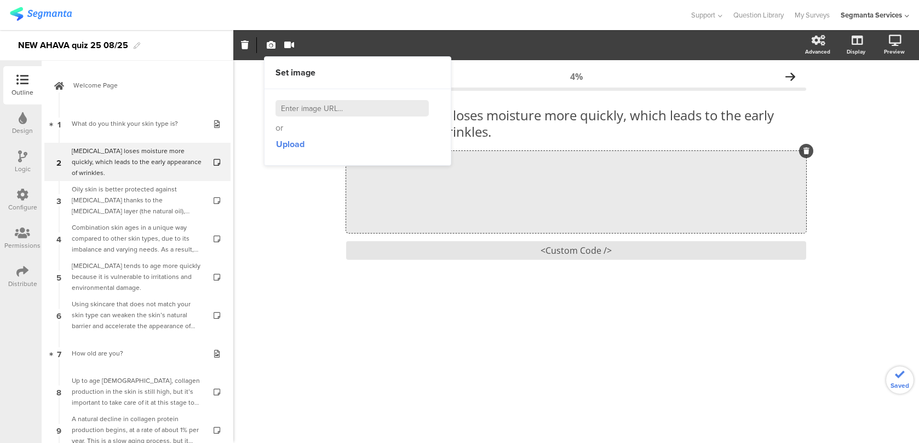
click at [306, 147] on div "Upload" at bounding box center [357, 145] width 164 height 20
click at [297, 147] on span "Upload" at bounding box center [290, 144] width 28 height 13
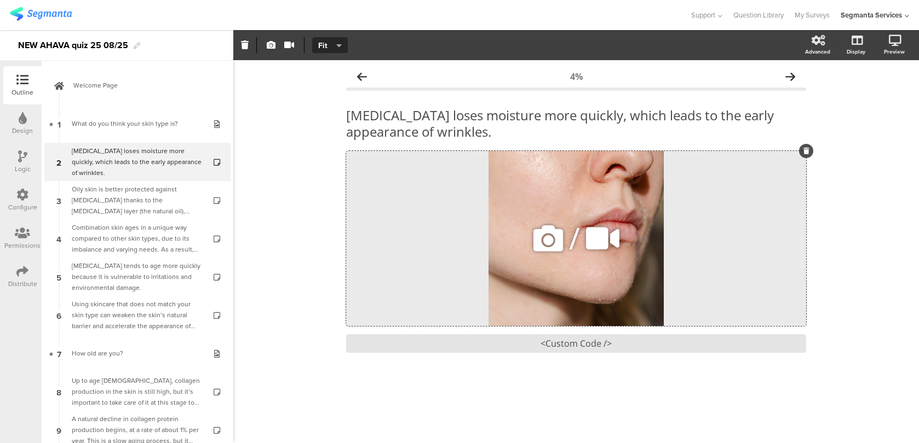
click at [525, 249] on div "/" at bounding box center [576, 238] width 460 height 175
click at [340, 50] on button "Fit" at bounding box center [330, 45] width 36 height 16
click at [335, 92] on div "Fill" at bounding box center [330, 98] width 55 height 27
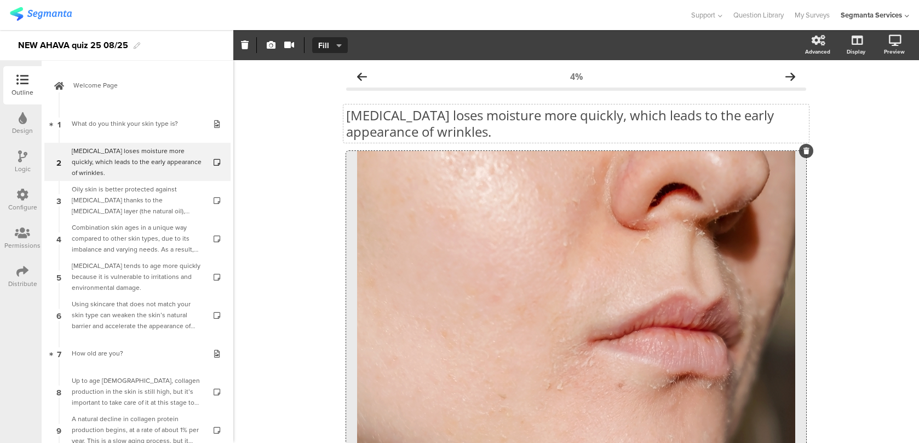
click at [538, 124] on div "Dry skin loses moisture more quickly, which leads to the early appearance of wr…" at bounding box center [575, 124] width 465 height 38
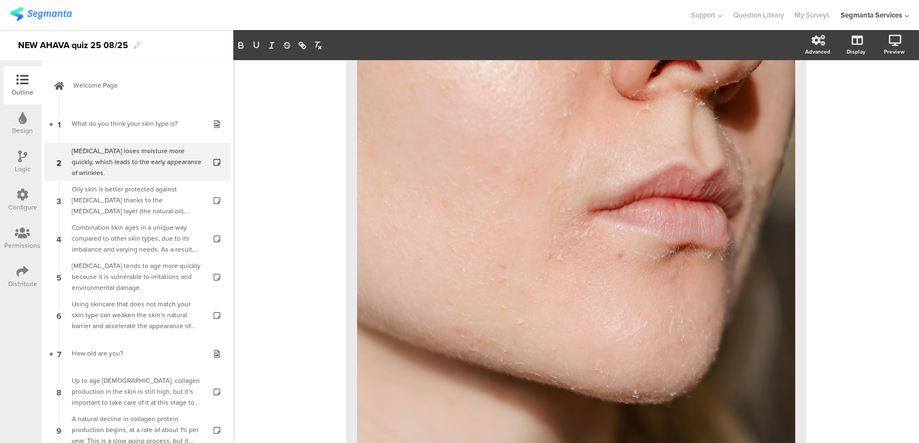
scroll to position [238, 0]
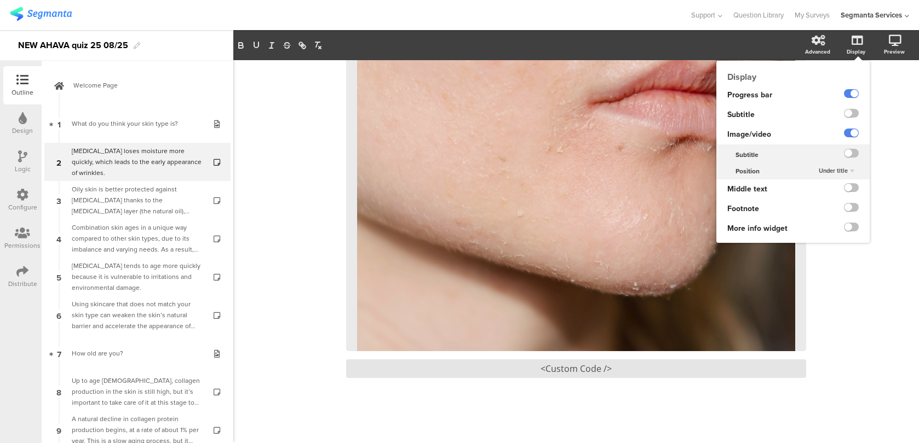
click at [824, 172] on span "Under title" at bounding box center [832, 170] width 29 height 9
click at [824, 190] on span "Above title" at bounding box center [819, 192] width 27 height 9
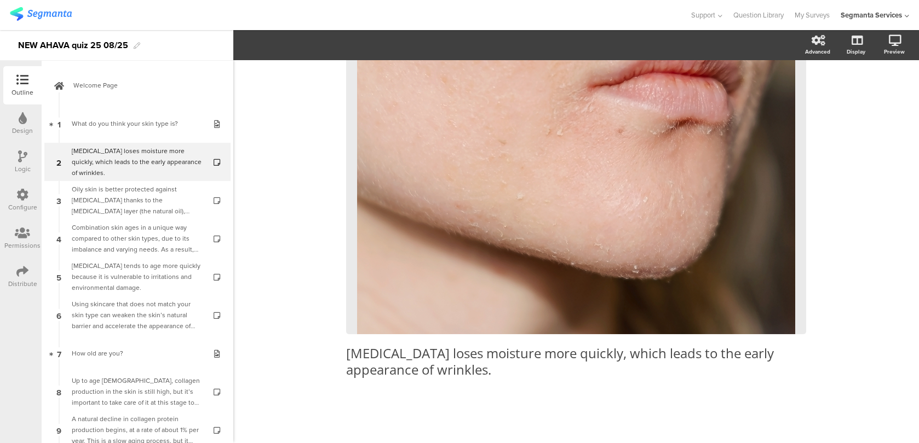
click at [16, 201] on div "Configure" at bounding box center [22, 200] width 38 height 38
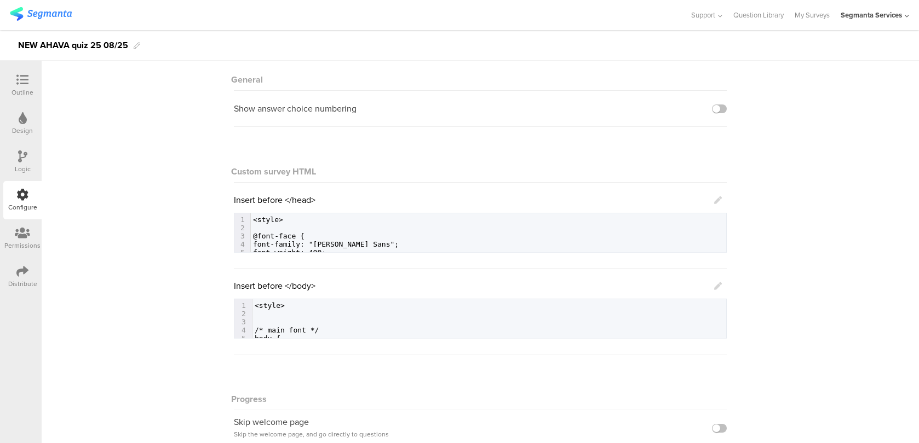
scroll to position [165, 0]
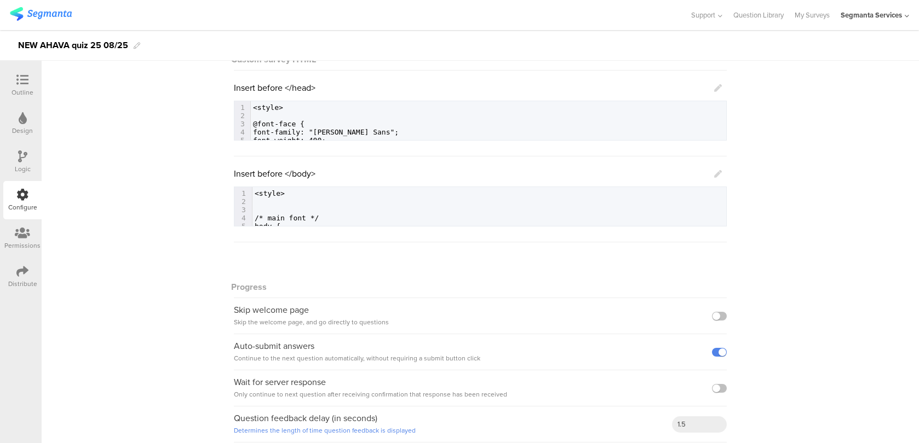
click at [725, 172] on div "Insert before </body> 618 1 <style> 2 ​ 3 ​ 4 /* main font */ 5 body { 6 color:…" at bounding box center [480, 196] width 493 height 59
click at [717, 172] on icon at bounding box center [718, 174] width 8 height 8
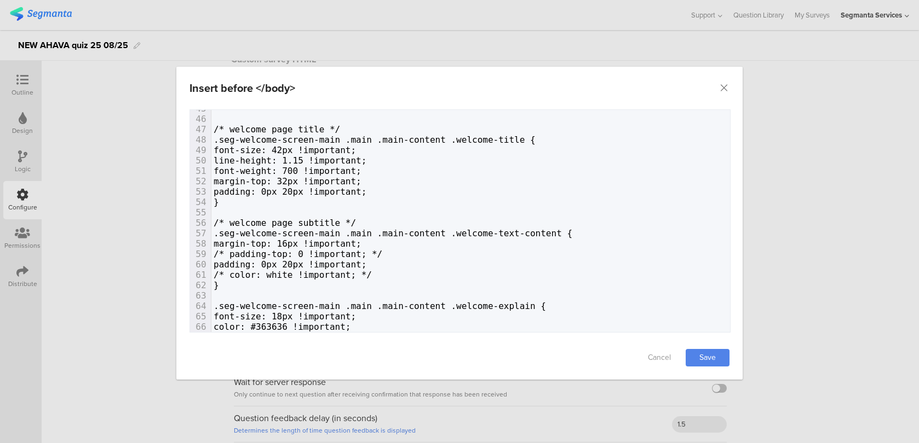
scroll to position [0, 0]
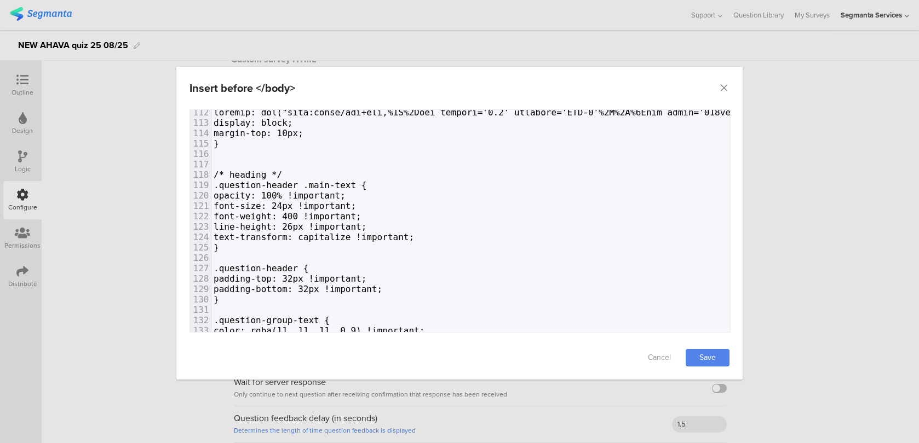
click at [255, 235] on span "text-transform: capitalize !important;" at bounding box center [313, 237] width 200 height 10
type textarea ".*"
type textarea "ח"
type textarea "/*"
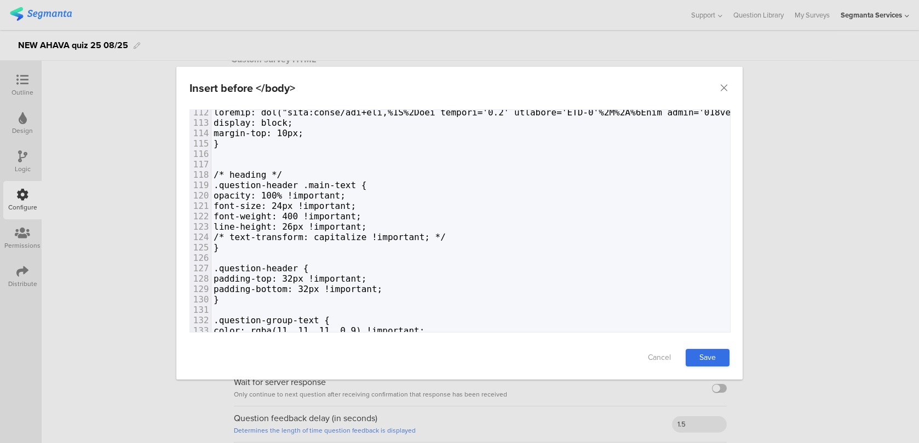
type textarea "*/"
click at [725, 358] on link "Save" at bounding box center [707, 358] width 44 height 18
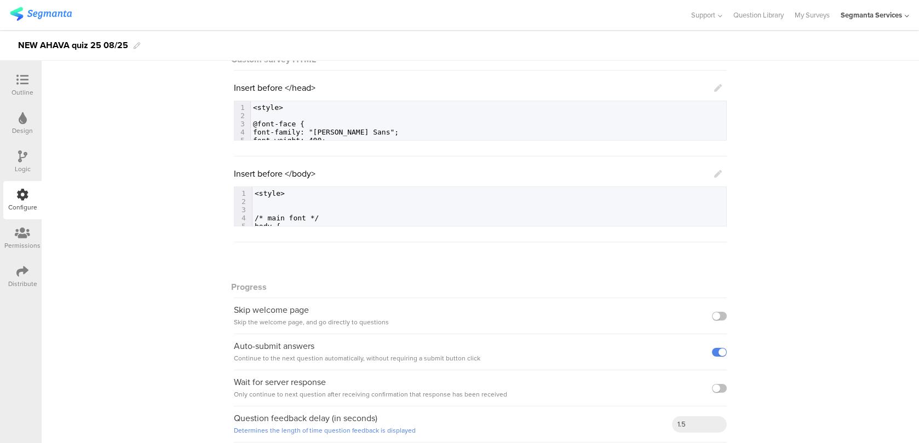
click at [721, 171] on div "Insert before </body> 618 1 <style> 2 ​ 3 ​ 4 /* main font */ 5 body { 6 color:…" at bounding box center [480, 196] width 493 height 59
click at [721, 172] on icon at bounding box center [718, 174] width 8 height 8
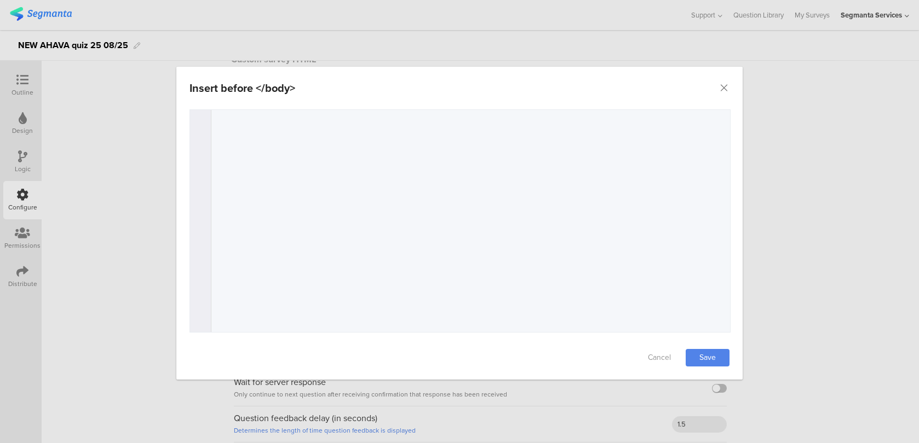
scroll to position [4254, 0]
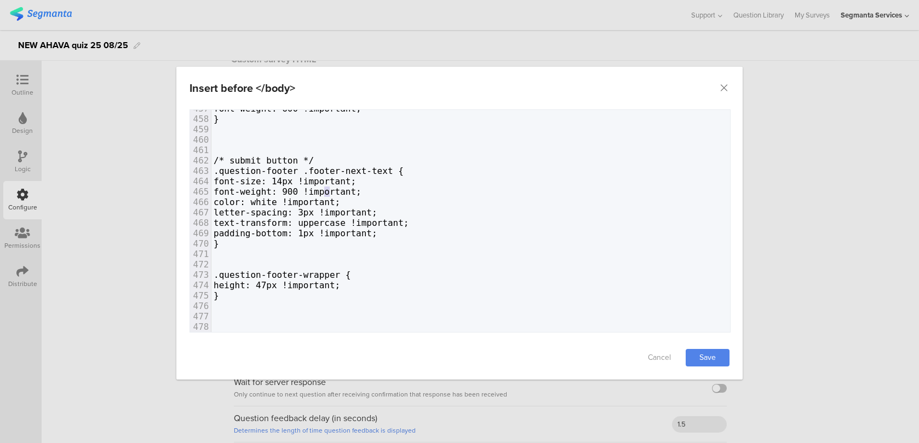
click at [326, 189] on span "font-weight: 900 !important;" at bounding box center [287, 192] width 148 height 10
type textarea "7"
type textarea "letter-spacing: 3px !important;"
drag, startPoint x: 431, startPoint y: 209, endPoint x: 176, endPoint y: 208, distance: 255.1
click at [176, 208] on div "Insert before </body> Failed saving changes. If the problem persists please con…" at bounding box center [459, 221] width 919 height 443
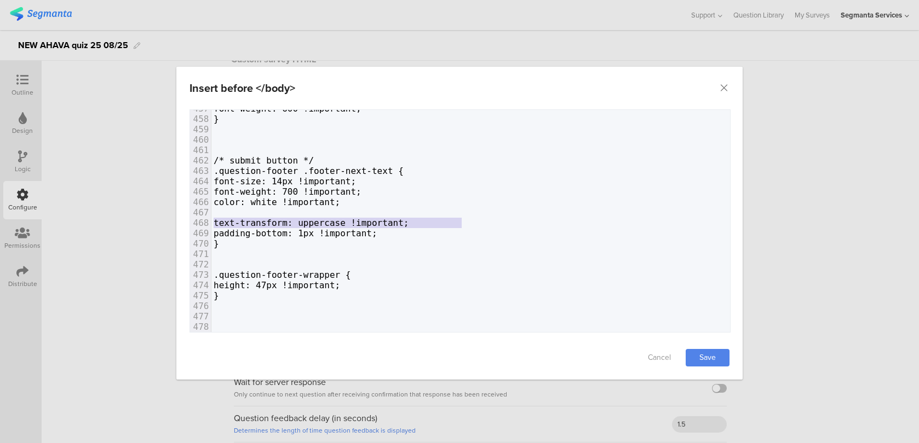
type textarea "text-transform: uppercase !important;"
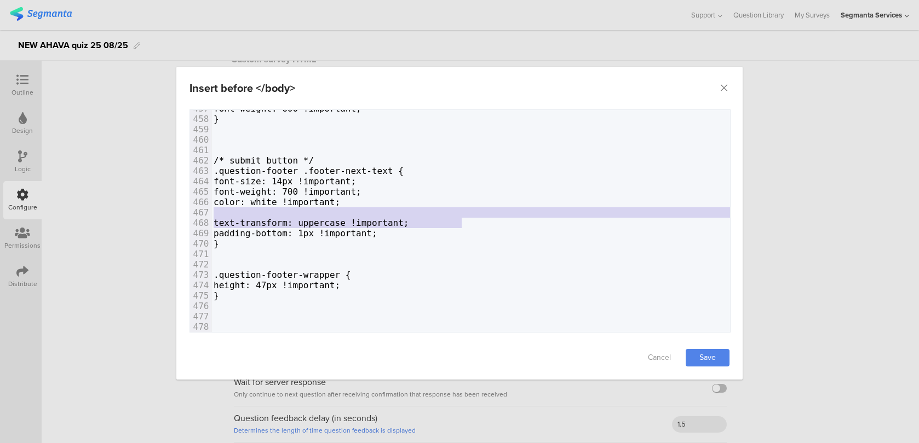
drag, startPoint x: 460, startPoint y: 218, endPoint x: 157, endPoint y: 210, distance: 303.4
click at [157, 210] on div "Insert before </body> Failed saving changes. If the problem persists please con…" at bounding box center [459, 221] width 919 height 443
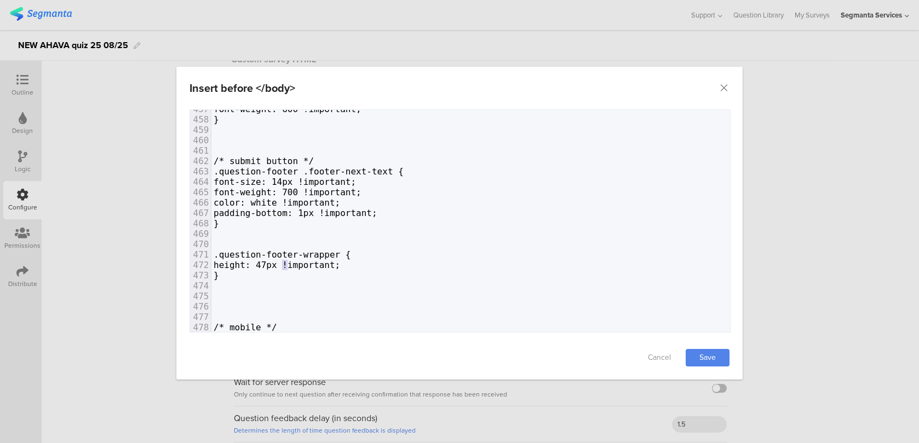
click at [286, 263] on span "height: 47px !important;" at bounding box center [276, 265] width 126 height 10
type textarea "6"
click at [706, 354] on link "Save" at bounding box center [707, 358] width 44 height 18
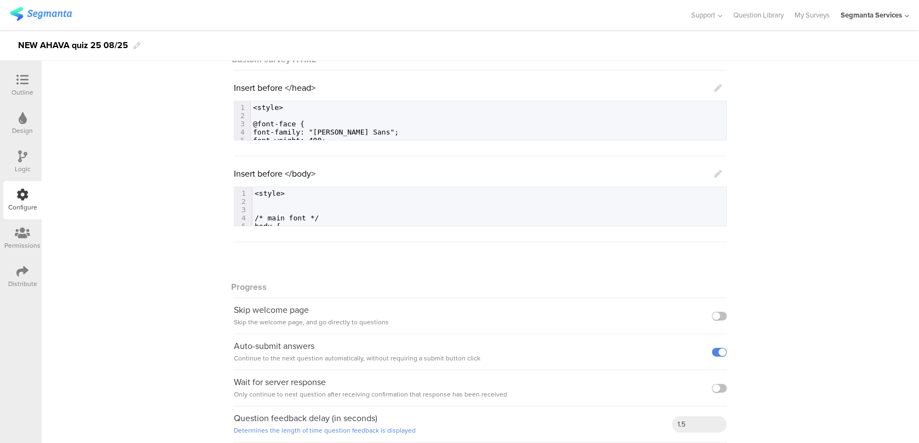
click at [718, 172] on icon at bounding box center [718, 174] width 8 height 8
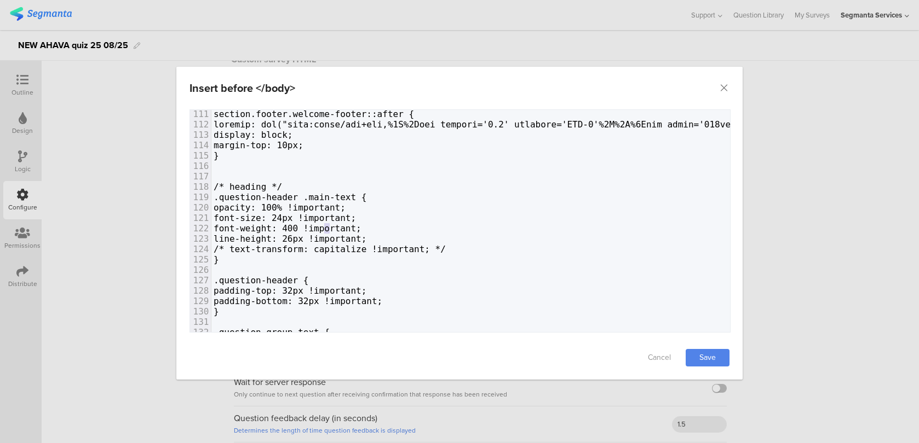
click at [326, 223] on span "font-weight: 400 !important;" at bounding box center [287, 228] width 148 height 10
type textarea "5"
click at [694, 355] on link "Save" at bounding box center [707, 358] width 44 height 18
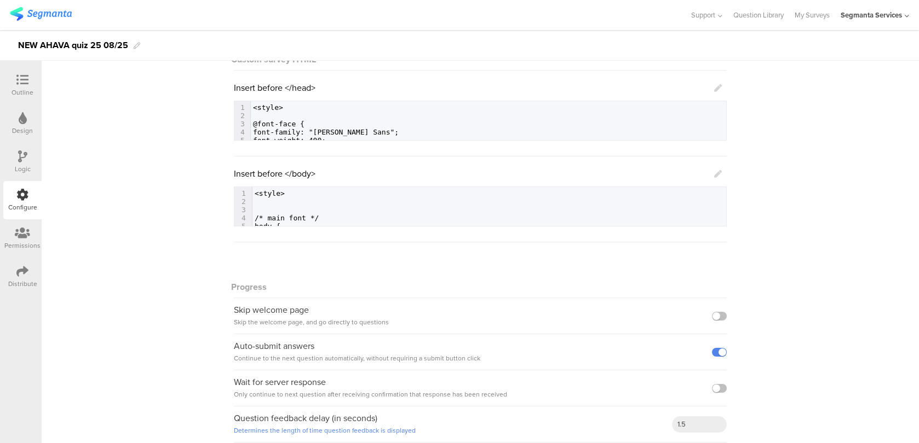
click at [718, 172] on icon at bounding box center [718, 174] width 8 height 8
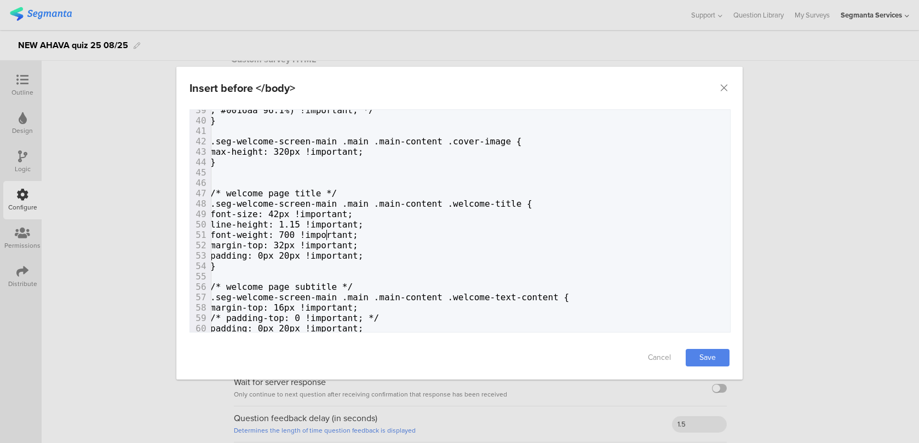
click at [324, 234] on span "font-weight: 700 !important;" at bounding box center [284, 235] width 148 height 10
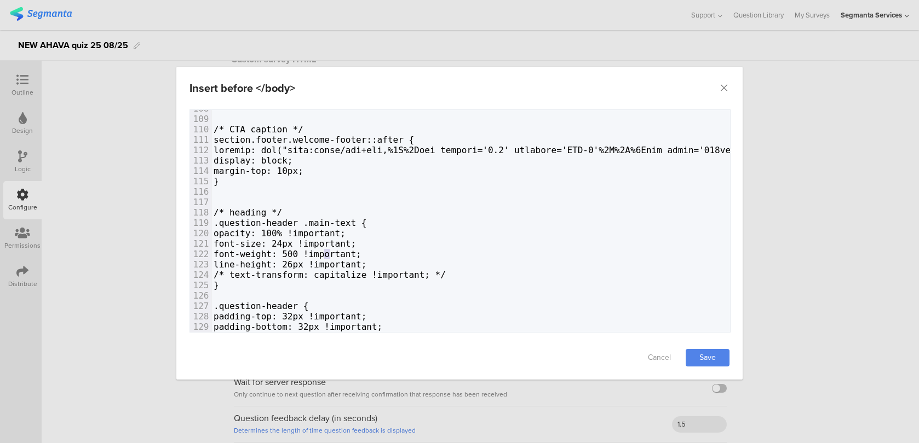
click at [329, 252] on span "font-weight: 500 !important;" at bounding box center [287, 254] width 148 height 10
type textarea "4"
click at [696, 359] on link "Save" at bounding box center [707, 358] width 44 height 18
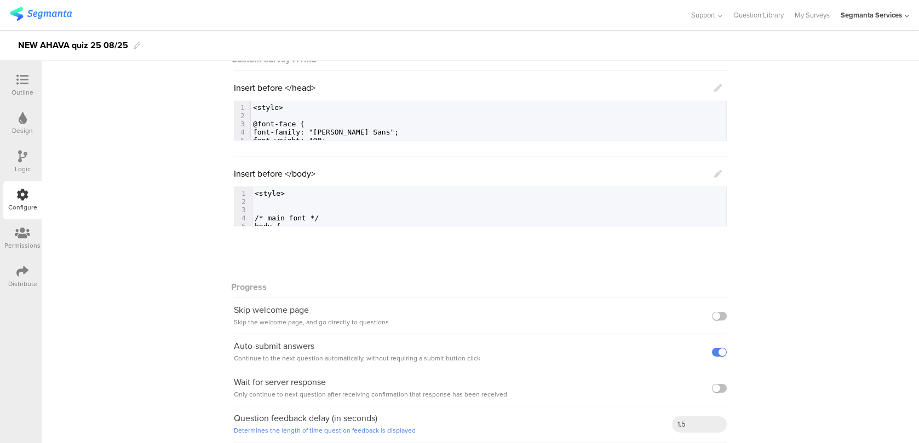
click at [24, 86] on div at bounding box center [22, 81] width 22 height 14
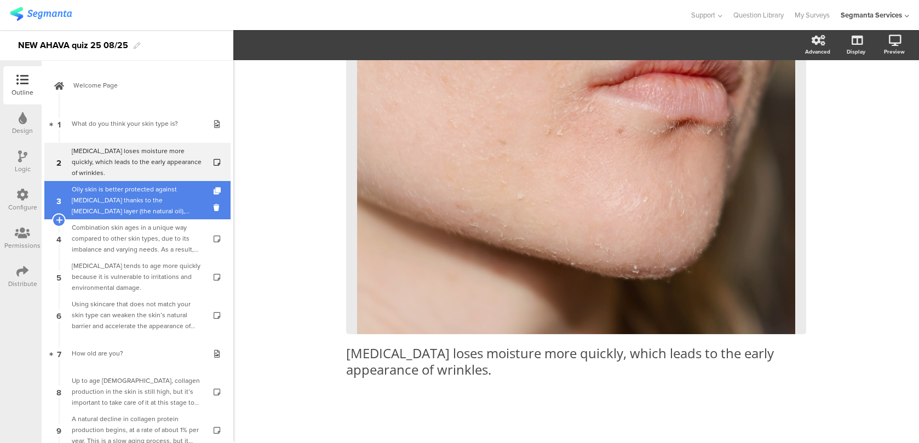
click at [94, 187] on div "Oily skin is better protected against dryness thanks to the sebum layer (the na…" at bounding box center [137, 200] width 131 height 33
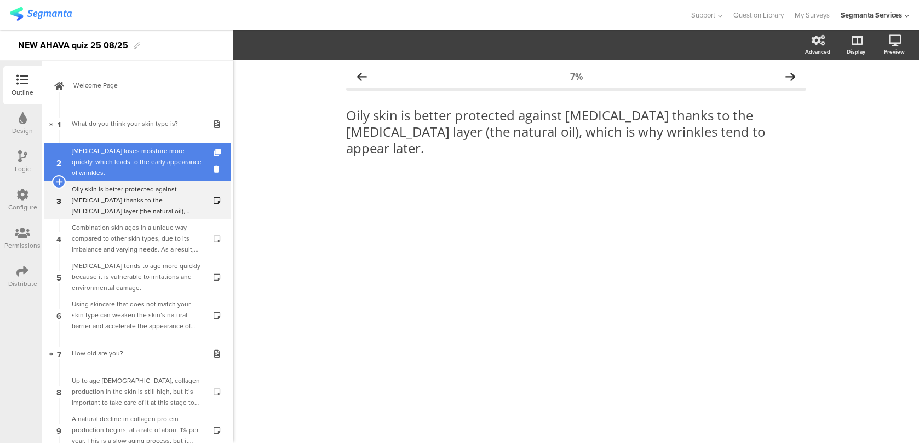
click at [183, 157] on div "Dry skin loses moisture more quickly, which leads to the early appearance of wr…" at bounding box center [137, 162] width 131 height 33
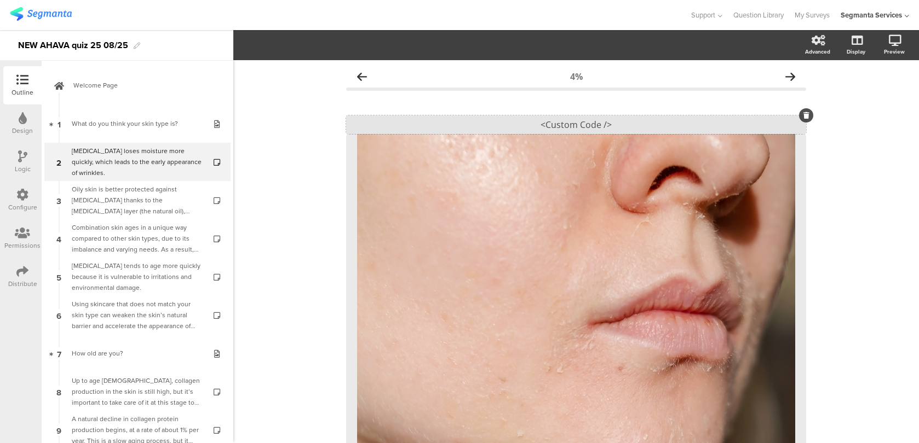
click at [521, 118] on div "<Custom Code />" at bounding box center [576, 124] width 460 height 19
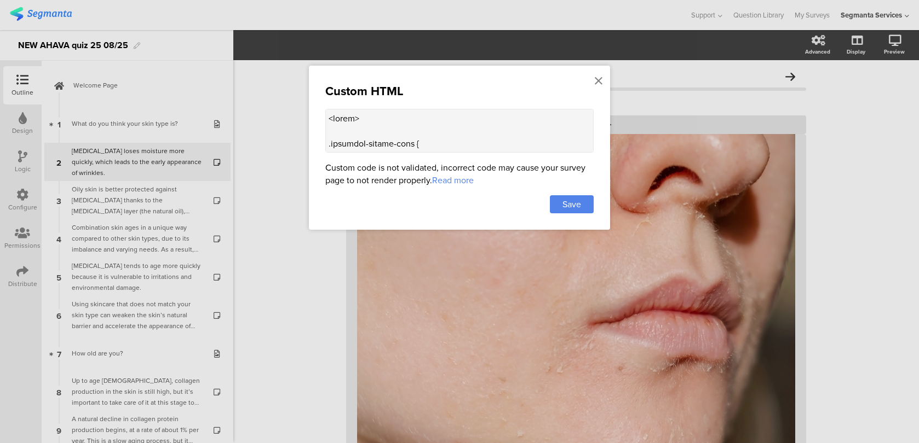
click at [425, 119] on textarea at bounding box center [459, 131] width 268 height 44
click at [599, 78] on icon at bounding box center [598, 81] width 8 height 12
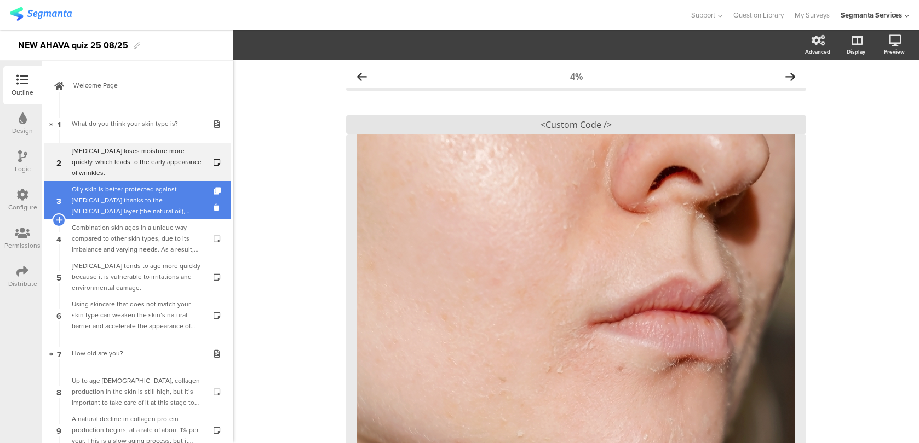
click at [145, 204] on div "Oily skin is better protected against dryness thanks to the sebum layer (the na…" at bounding box center [137, 200] width 131 height 33
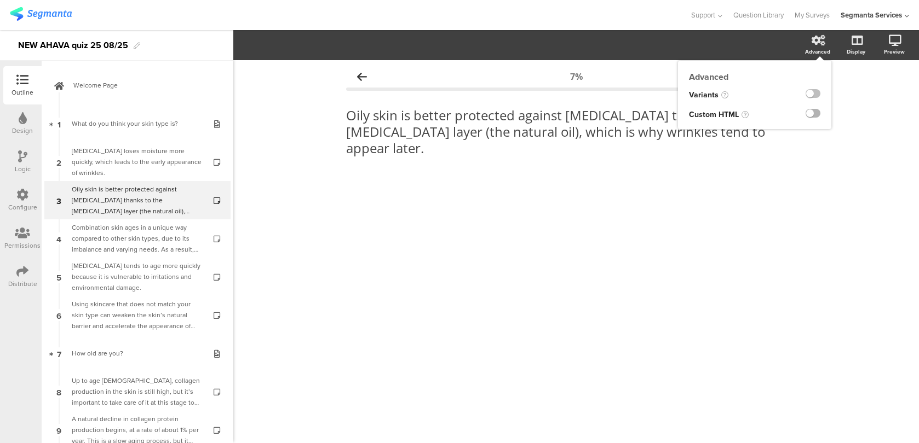
click at [812, 113] on label at bounding box center [812, 113] width 15 height 9
click at [0, 0] on input "checkbox" at bounding box center [0, 0] width 0 height 0
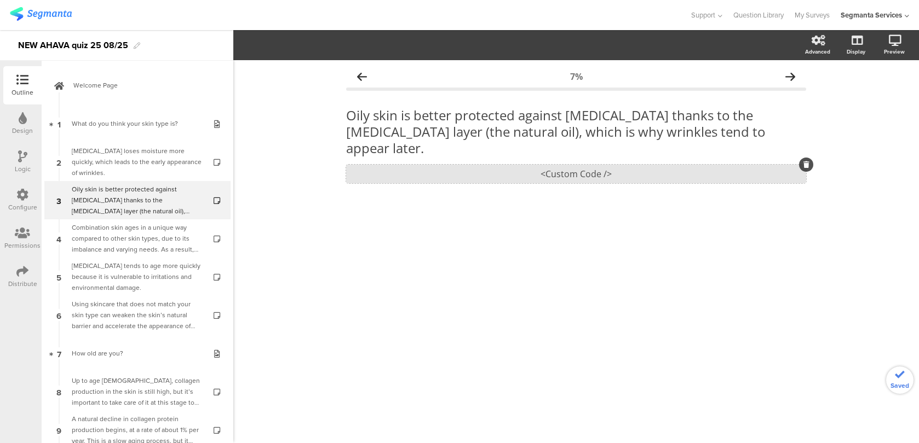
click at [509, 165] on div "<Custom Code />" at bounding box center [576, 174] width 460 height 19
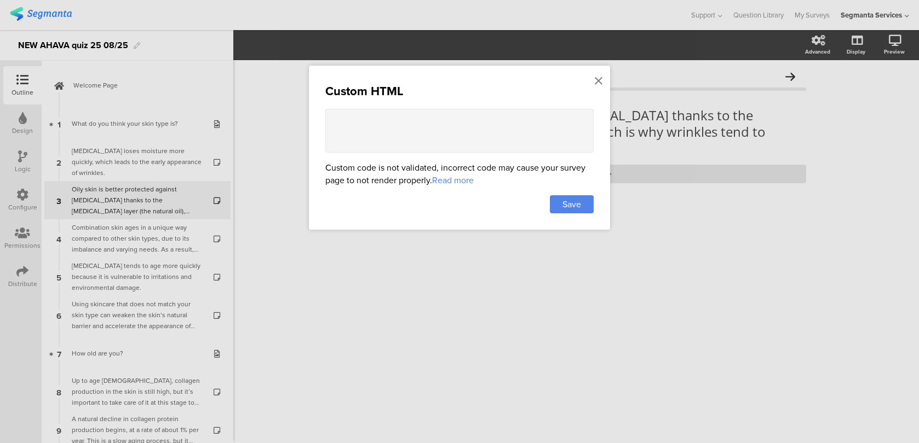
click at [453, 131] on textarea at bounding box center [459, 131] width 268 height 44
paste textarea "<style> .animated-router-view { background: #FAF4ED !important; } .question-hea…"
type textarea "<style> .animated-router-view { background: #FAF4ED !important; } .question-hea…"
click at [581, 210] on div "Save" at bounding box center [572, 204] width 44 height 18
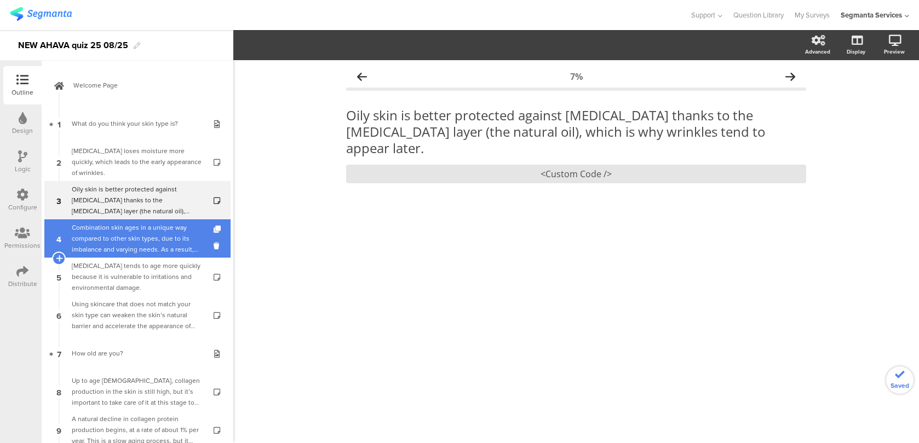
click at [172, 235] on div "Combination skin ages in a unique way compared to other skin types, due to its …" at bounding box center [137, 238] width 131 height 33
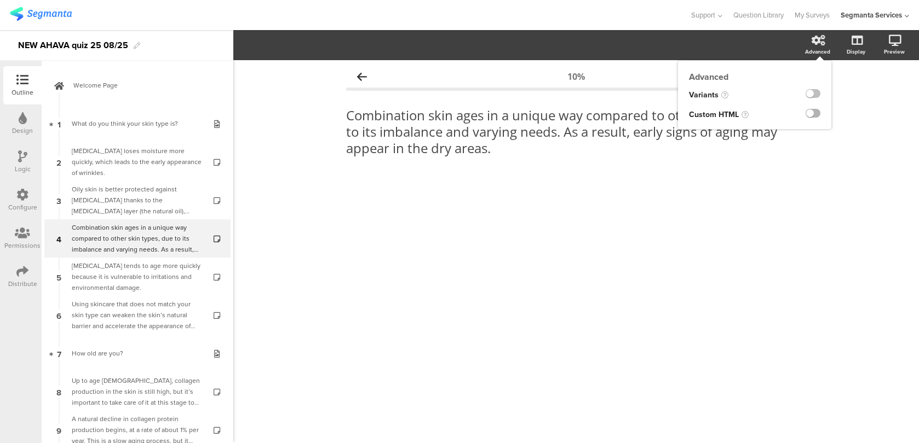
click at [813, 111] on label at bounding box center [812, 113] width 15 height 9
click at [0, 0] on input "checkbox" at bounding box center [0, 0] width 0 height 0
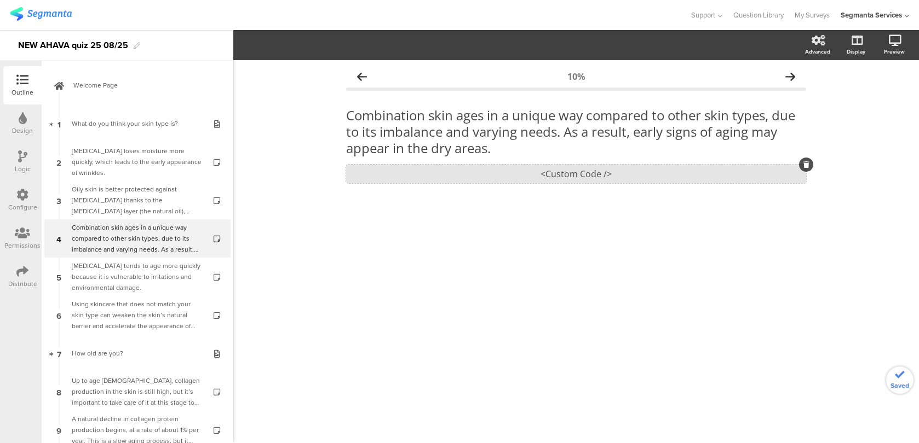
click at [610, 179] on div "<Custom Code />" at bounding box center [576, 174] width 460 height 19
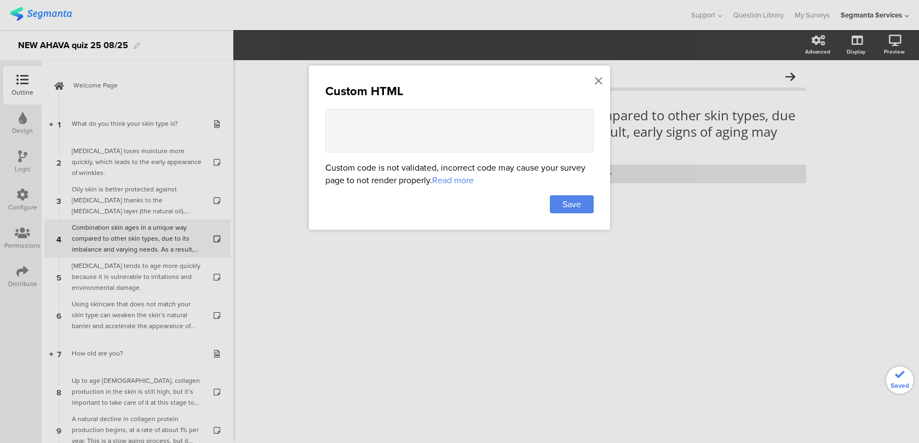
click at [513, 127] on textarea at bounding box center [459, 131] width 268 height 44
paste textarea "<style> .animated-router-view { background: #FAF4ED !important; } .question-hea…"
type textarea "<style> .animated-router-view { background: #FAF4ED !important; } .question-hea…"
click at [582, 205] on div "Save" at bounding box center [572, 204] width 44 height 18
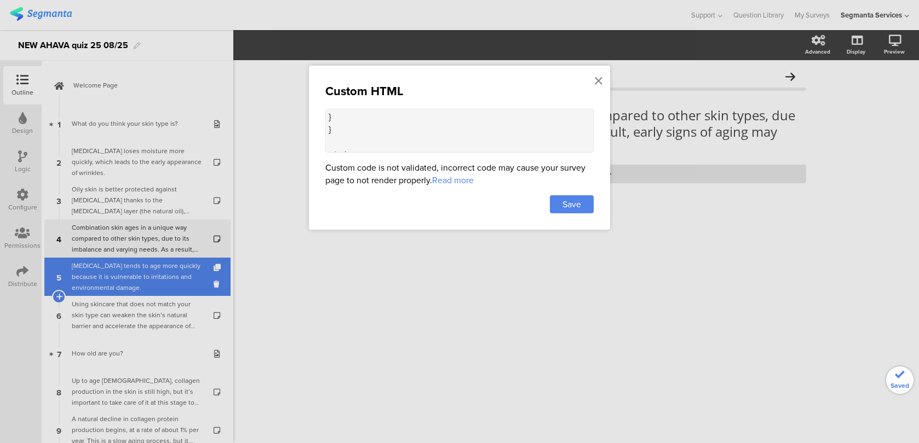
click at [180, 284] on div "Sensitive skin tends to age more quickly because it is vulnerable to irritation…" at bounding box center [137, 277] width 131 height 33
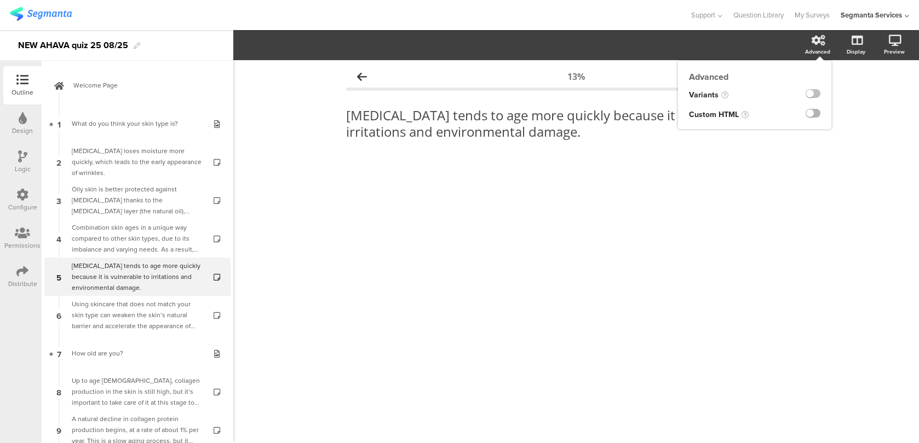
click at [816, 115] on label at bounding box center [812, 113] width 15 height 9
click at [0, 0] on input "checkbox" at bounding box center [0, 0] width 0 height 0
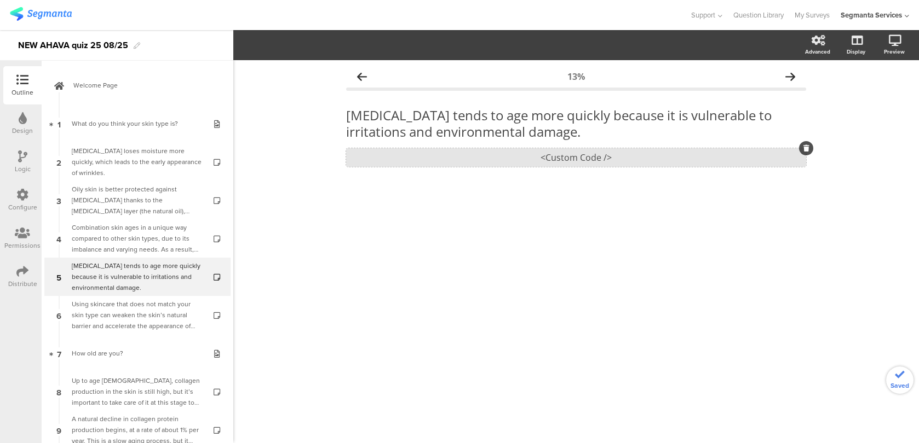
click at [629, 153] on div "<Custom Code />" at bounding box center [576, 157] width 460 height 19
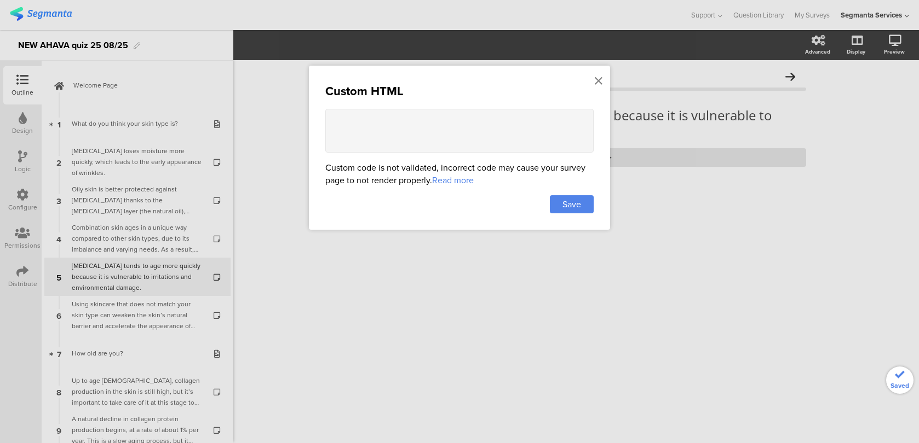
click at [475, 126] on textarea at bounding box center [459, 131] width 268 height 44
paste textarea "<style> .animated-router-view { background: #FAF4ED !important; } .question-hea…"
type textarea "<style> .animated-router-view { background: #FAF4ED !important; } .question-hea…"
click at [574, 206] on span "Save" at bounding box center [571, 204] width 19 height 13
click at [181, 322] on div at bounding box center [459, 221] width 919 height 443
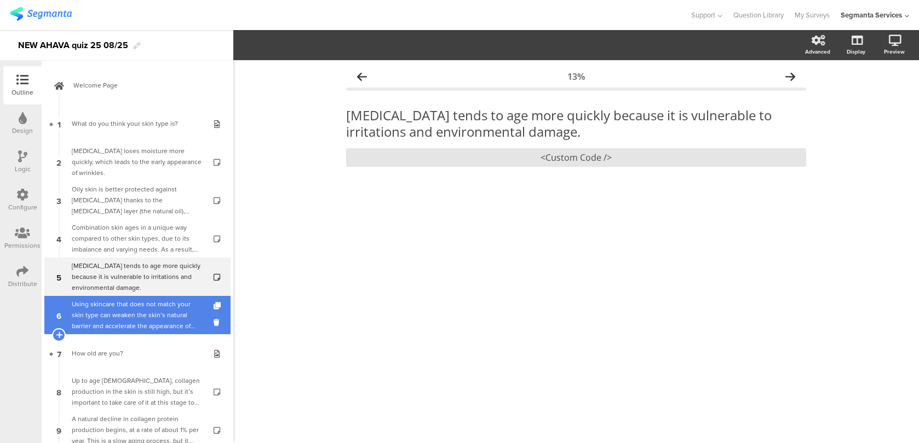
click at [172, 320] on div "Using skincare that does not match your skin type can weaken the skin’s natural…" at bounding box center [137, 315] width 131 height 33
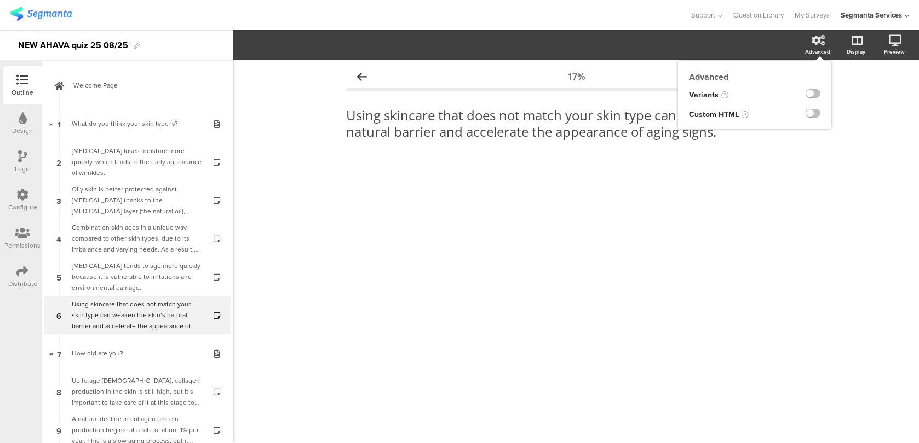
click at [806, 107] on div at bounding box center [808, 115] width 45 height 20
click at [806, 117] on label at bounding box center [812, 113] width 15 height 9
click at [0, 0] on input "checkbox" at bounding box center [0, 0] width 0 height 0
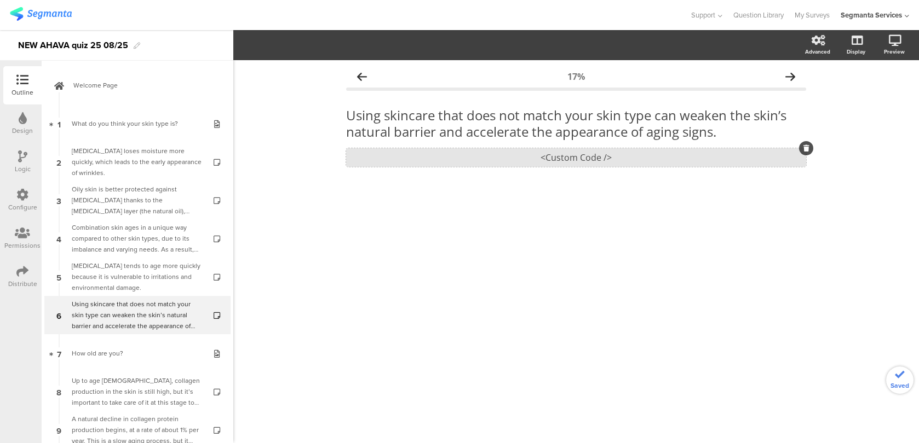
click at [685, 155] on div "<Custom Code />" at bounding box center [576, 157] width 460 height 19
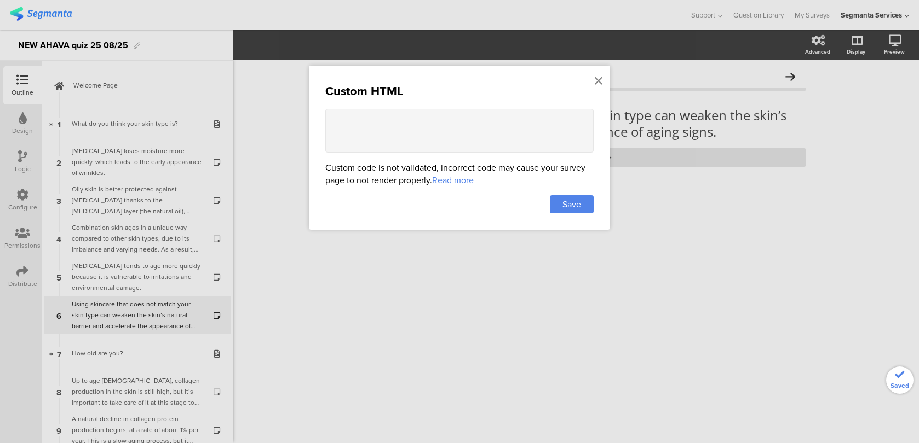
click at [513, 146] on textarea at bounding box center [459, 131] width 268 height 44
paste textarea "<style> .animated-router-view { background: #FAF4ED !important; } .question-hea…"
type textarea "<style> .animated-router-view { background: #FAF4ED !important; } .question-hea…"
click at [576, 206] on span "Save" at bounding box center [571, 204] width 19 height 13
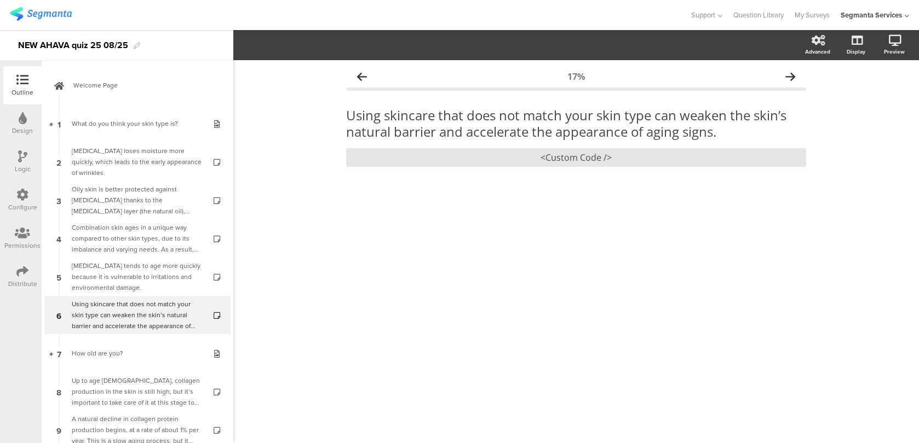
click at [17, 203] on div "Configure" at bounding box center [22, 208] width 29 height 10
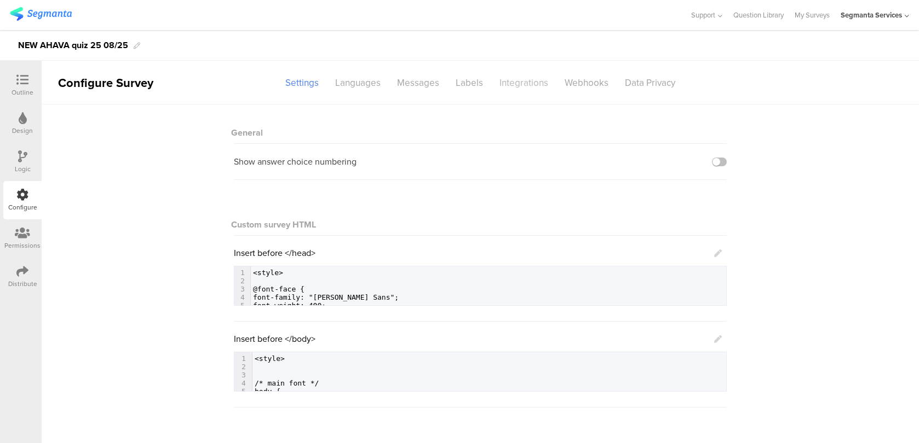
click at [525, 77] on div "Integrations" at bounding box center [523, 82] width 65 height 19
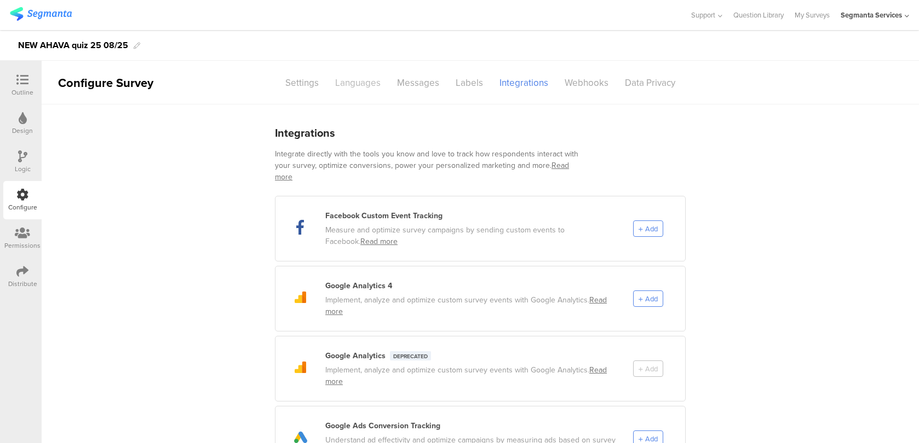
click at [378, 84] on div "Languages" at bounding box center [358, 82] width 62 height 19
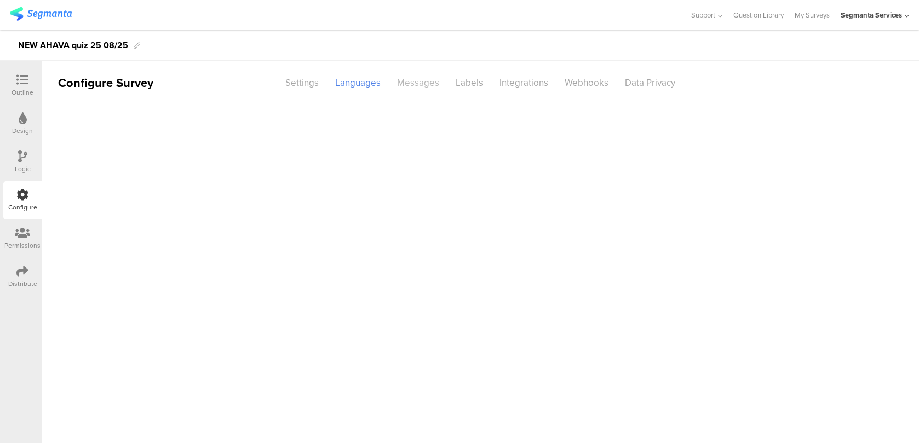
click at [431, 85] on div "Messages" at bounding box center [418, 82] width 59 height 19
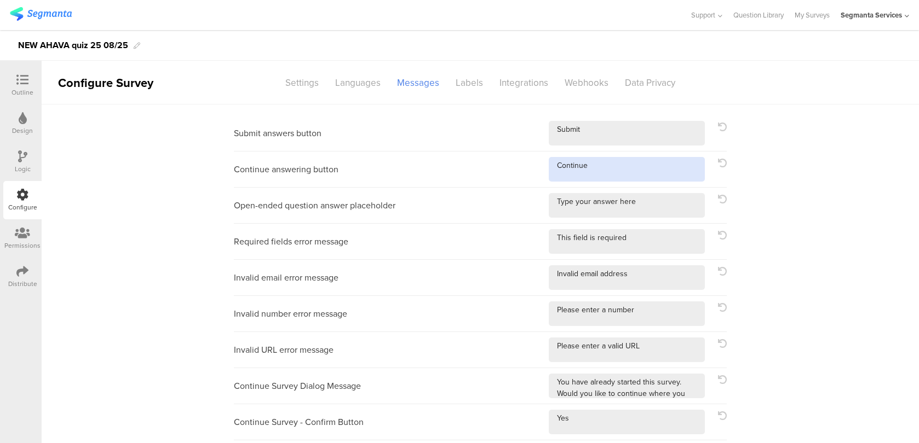
drag, startPoint x: 592, startPoint y: 167, endPoint x: 465, endPoint y: 160, distance: 127.7
click at [465, 160] on div "Continue answering button" at bounding box center [480, 170] width 493 height 36
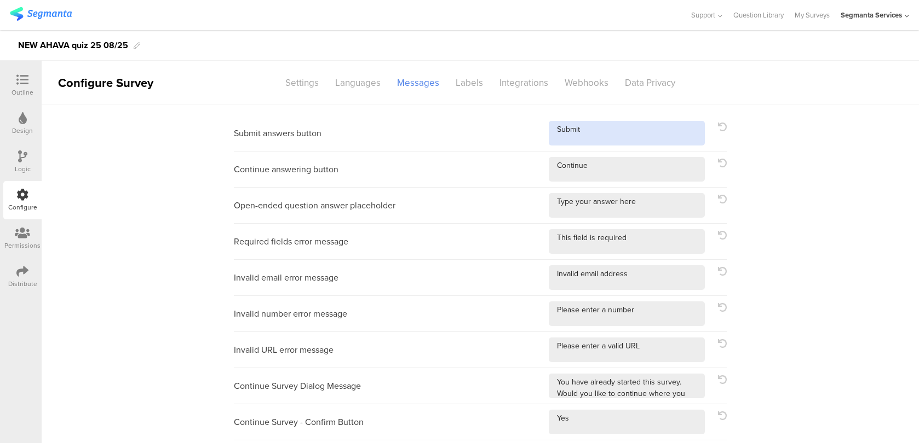
drag, startPoint x: 594, startPoint y: 133, endPoint x: 488, endPoint y: 131, distance: 106.2
click at [489, 131] on div "Submit answers button" at bounding box center [480, 133] width 493 height 36
paste textarea "Continue"
type textarea "Continue"
click at [30, 88] on div "Outline" at bounding box center [22, 93] width 22 height 10
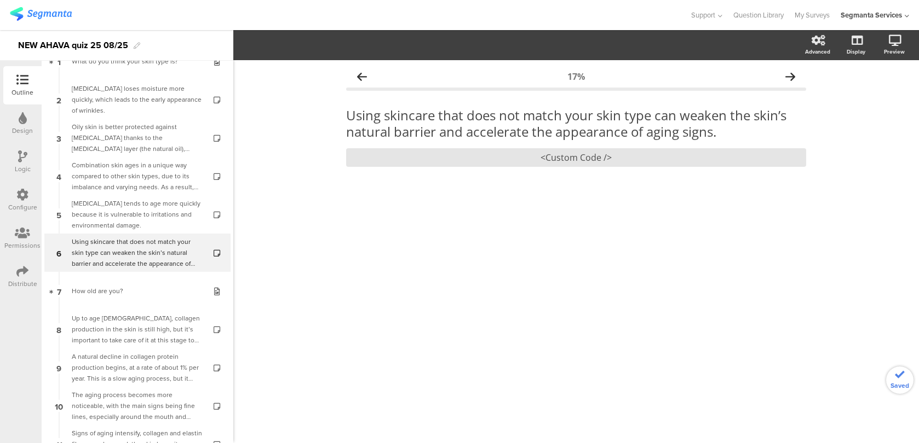
scroll to position [63, 0]
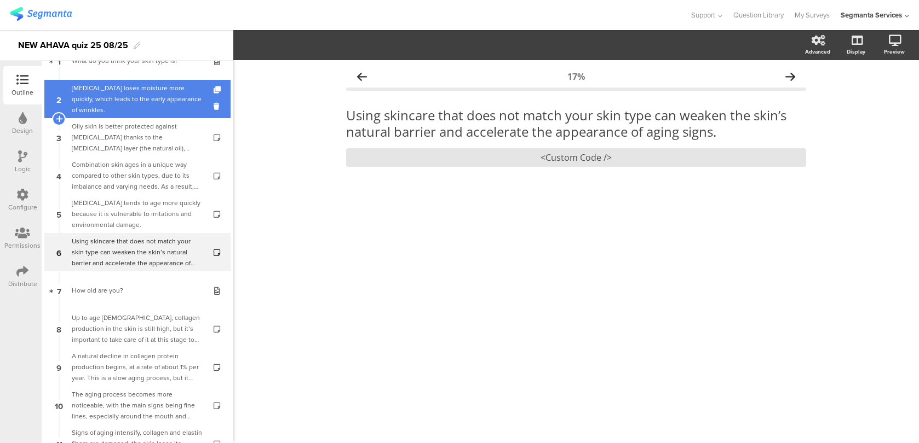
click at [150, 106] on div "Dry skin loses moisture more quickly, which leads to the early appearance of wr…" at bounding box center [137, 99] width 131 height 33
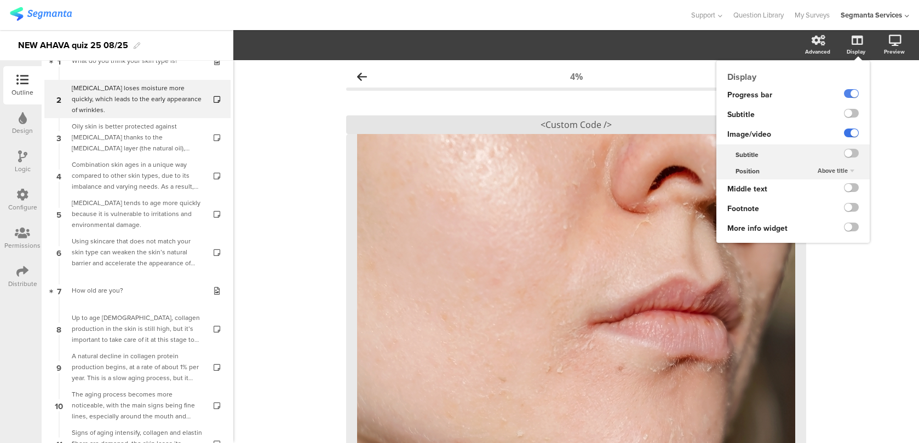
click at [850, 132] on label at bounding box center [851, 133] width 15 height 9
click at [0, 0] on input "checkbox" at bounding box center [0, 0] width 0 height 0
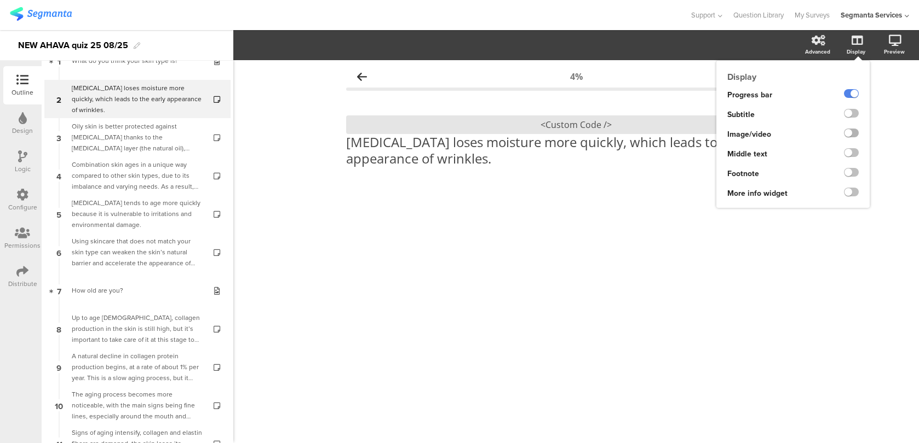
click at [850, 132] on label at bounding box center [851, 133] width 15 height 9
click at [0, 0] on input "checkbox" at bounding box center [0, 0] width 0 height 0
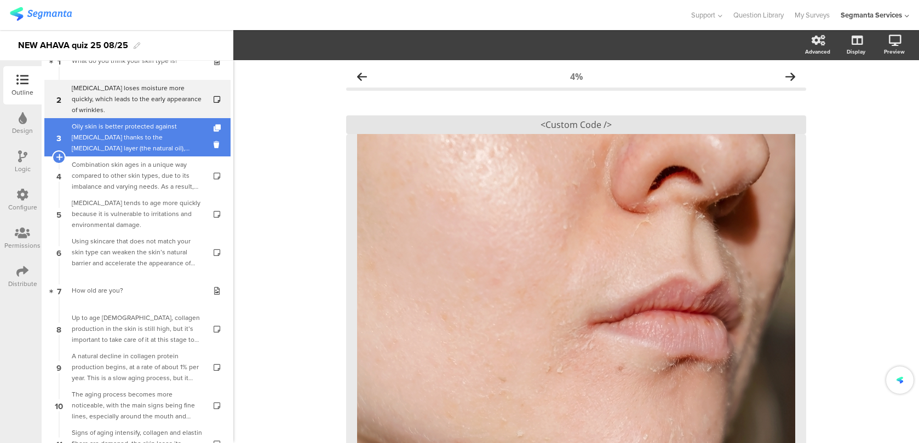
click at [177, 142] on div "Oily skin is better protected against dryness thanks to the sebum layer (the na…" at bounding box center [137, 137] width 131 height 33
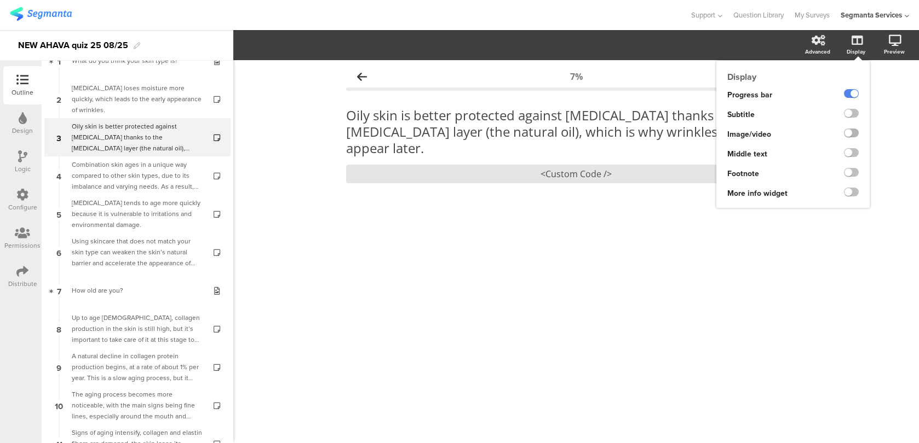
click at [849, 130] on label at bounding box center [851, 133] width 15 height 9
click at [0, 0] on input "checkbox" at bounding box center [0, 0] width 0 height 0
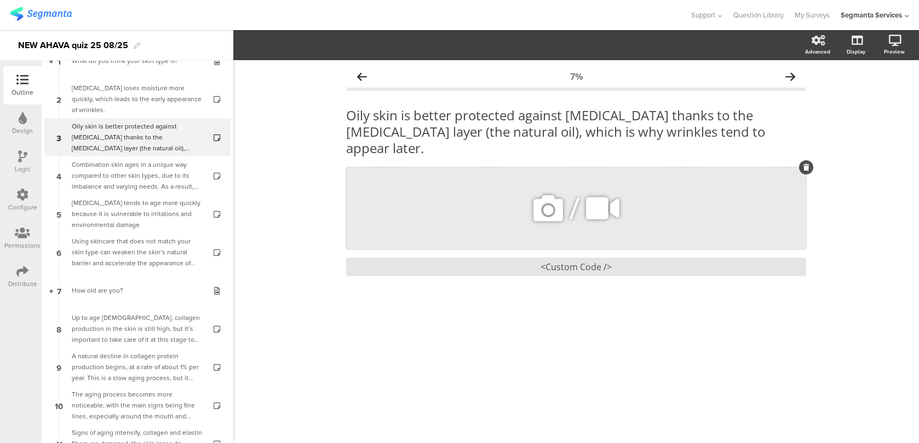
click at [579, 188] on span "/" at bounding box center [574, 208] width 11 height 41
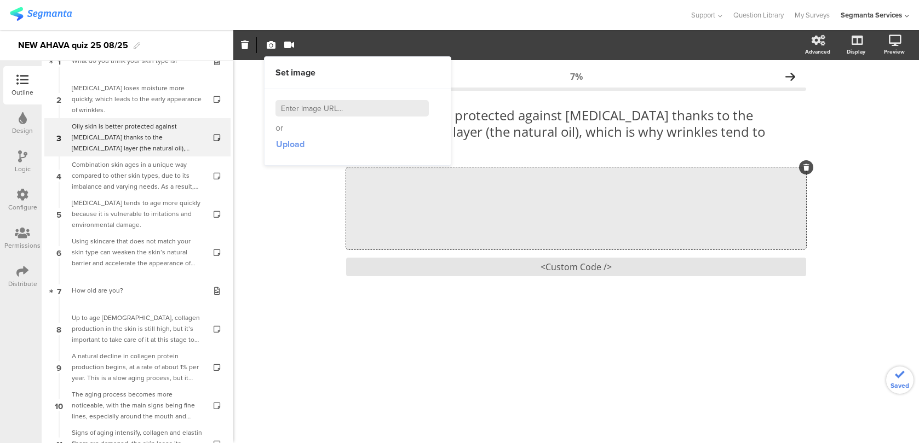
click at [301, 140] on span "Upload" at bounding box center [290, 144] width 28 height 13
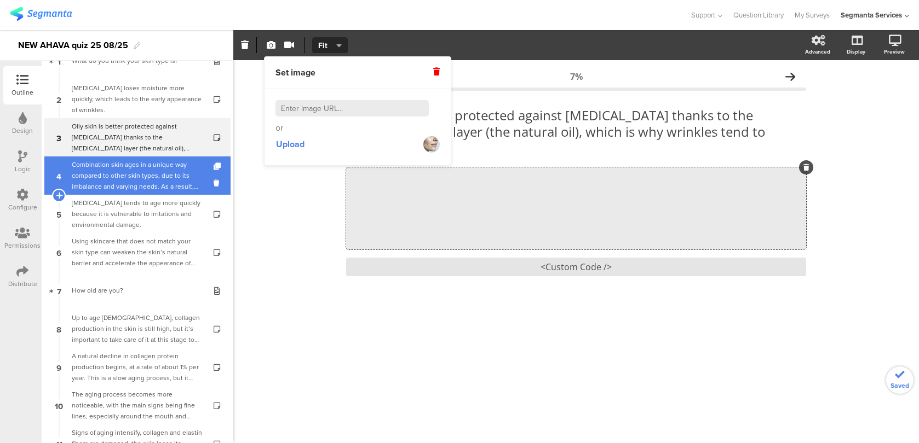
click at [187, 177] on div "Combination skin ages in a unique way compared to other skin types, due to its …" at bounding box center [137, 175] width 131 height 33
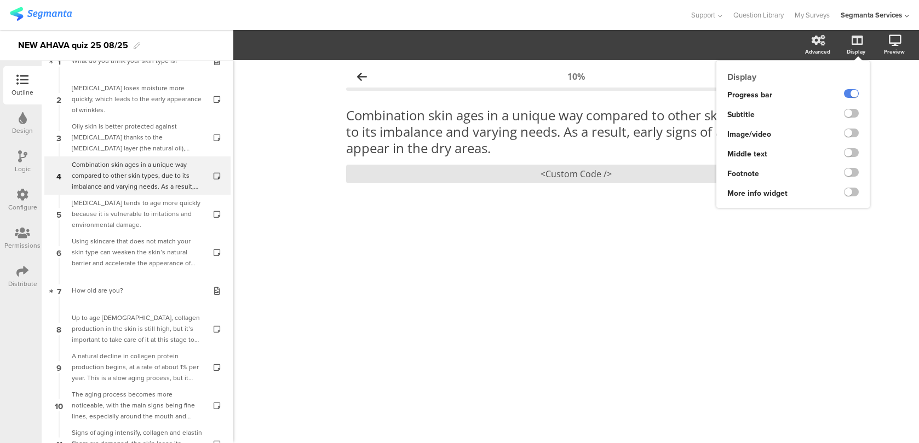
click at [844, 131] on div at bounding box center [851, 133] width 15 height 9
click at [849, 133] on label at bounding box center [851, 133] width 15 height 9
click at [0, 0] on input "checkbox" at bounding box center [0, 0] width 0 height 0
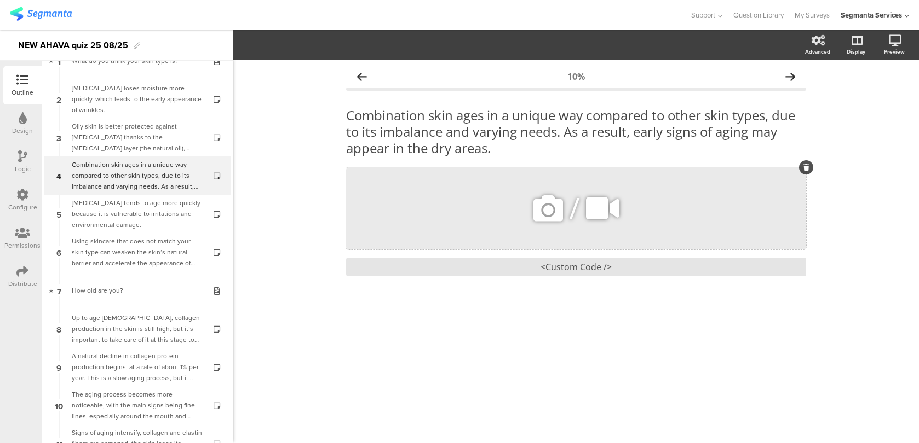
click at [556, 240] on div "/" at bounding box center [576, 208] width 460 height 82
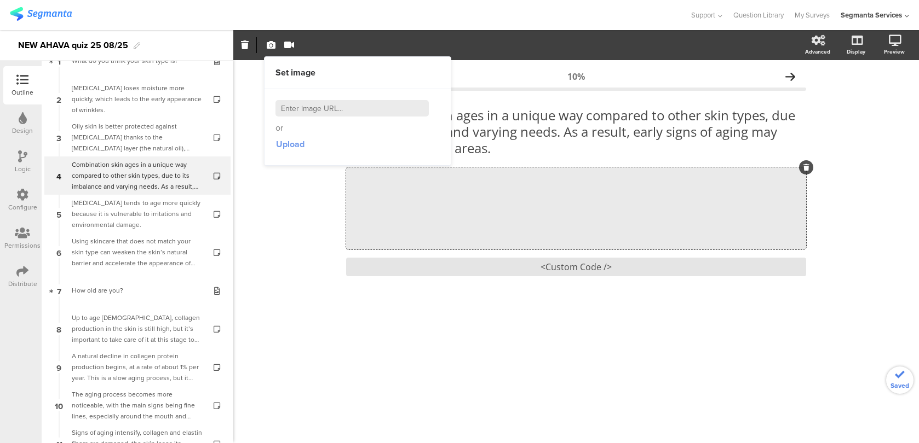
click at [288, 145] on span "Upload" at bounding box center [290, 144] width 28 height 13
click at [552, 154] on p "Combination skin ages in a unique way compared to other skin types, due to its …" at bounding box center [576, 131] width 460 height 49
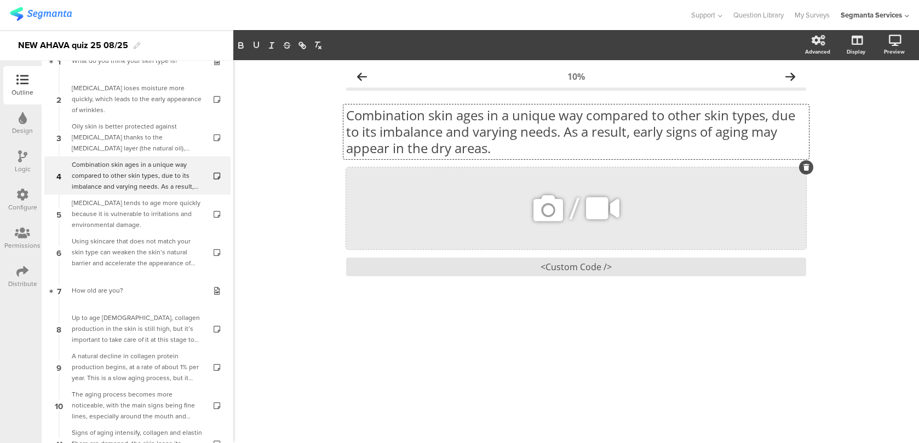
scroll to position [1, 0]
click at [457, 247] on div "/" at bounding box center [576, 208] width 460 height 82
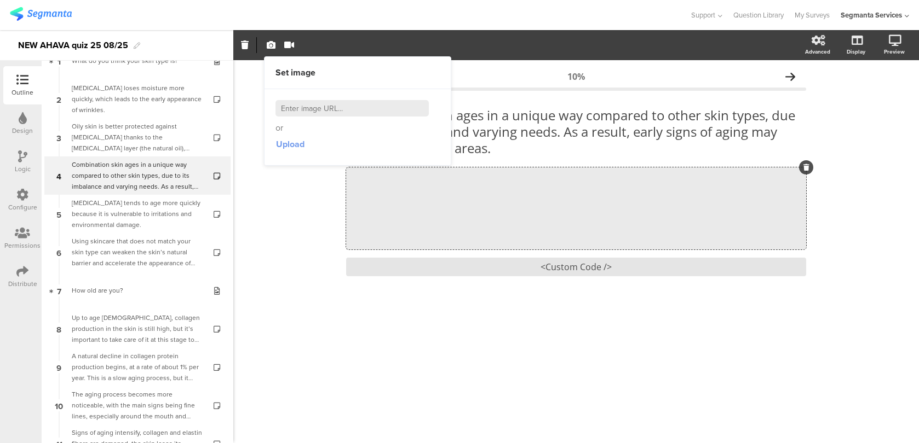
click at [288, 141] on span "Upload" at bounding box center [290, 144] width 28 height 13
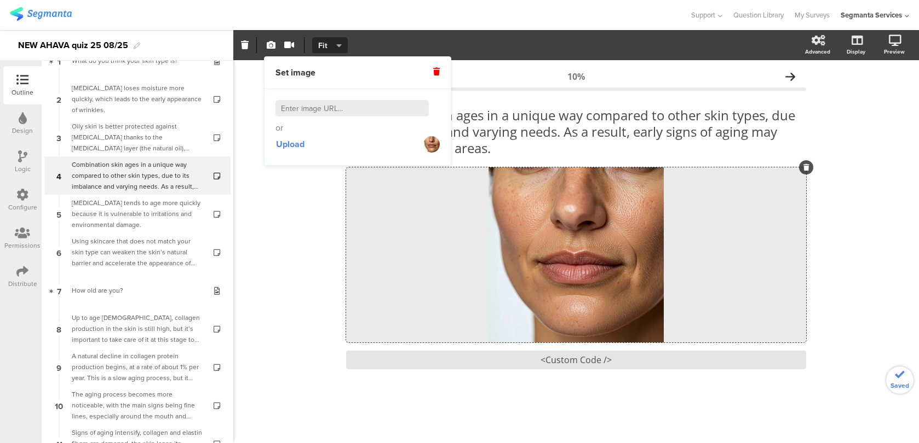
click at [333, 49] on span "Fit" at bounding box center [328, 45] width 20 height 11
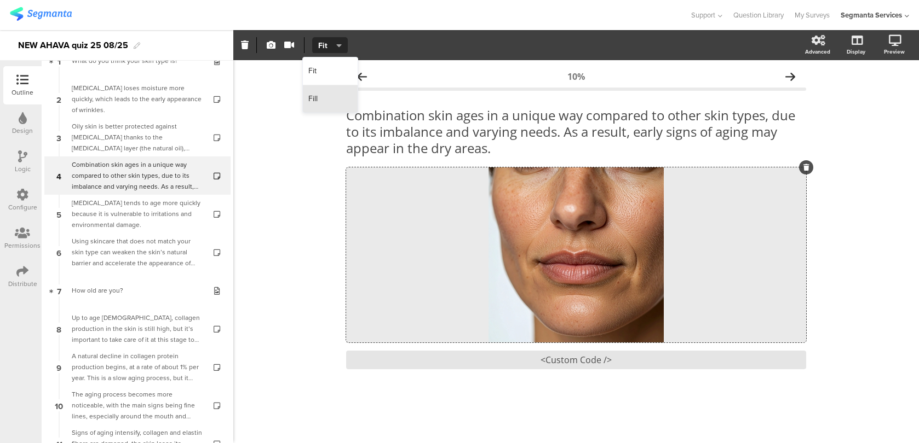
click at [332, 96] on div "Fill" at bounding box center [330, 98] width 55 height 27
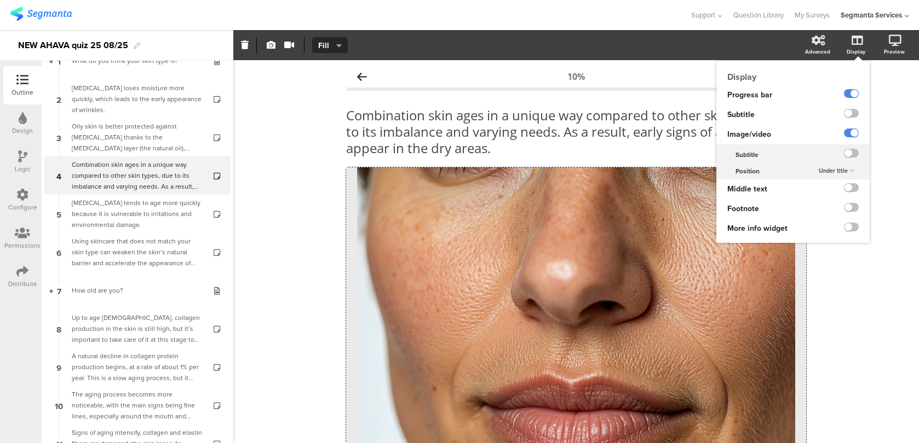
click at [850, 171] on div "Under title" at bounding box center [836, 171] width 44 height 13
click at [838, 190] on div "Above title" at bounding box center [833, 192] width 65 height 11
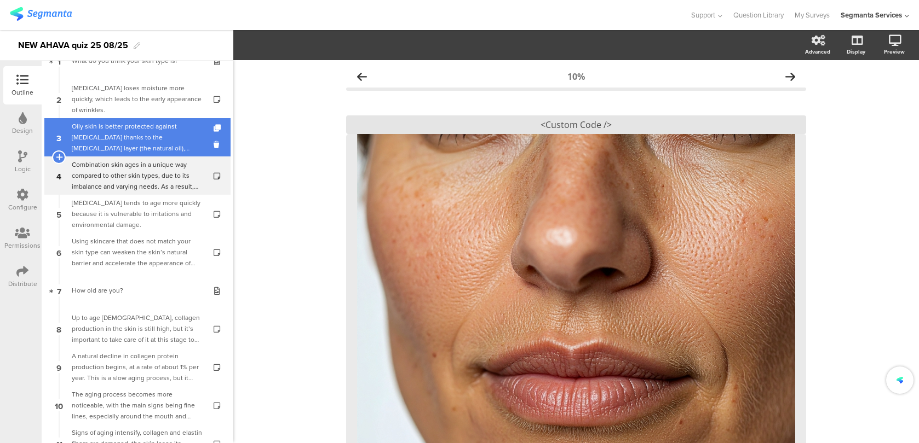
click at [189, 142] on div "Oily skin is better protected against dryness thanks to the sebum layer (the na…" at bounding box center [137, 137] width 131 height 33
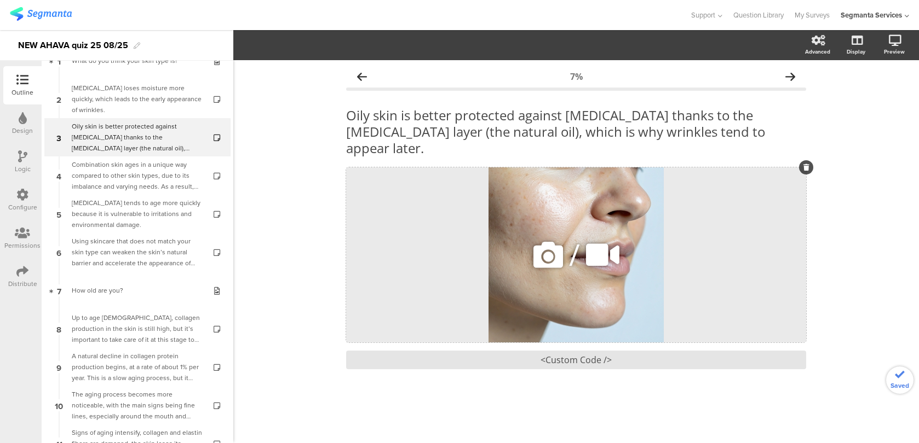
click at [647, 193] on div "/" at bounding box center [576, 254] width 460 height 175
click at [339, 48] on icon "button" at bounding box center [338, 45] width 5 height 9
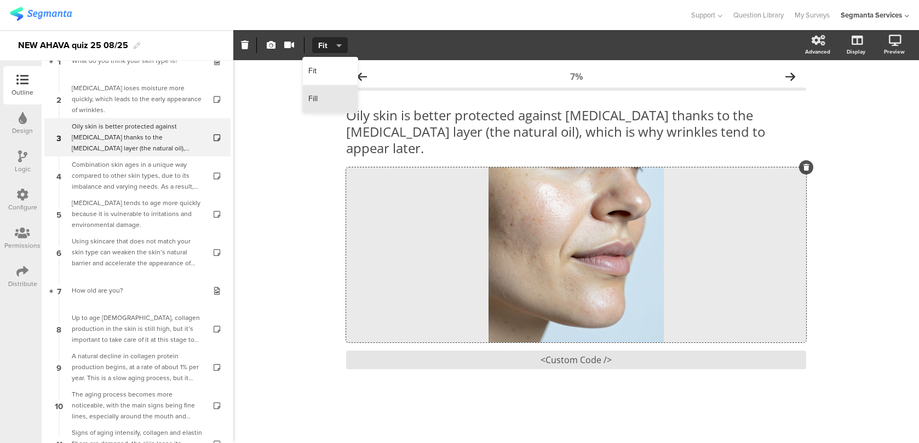
click at [333, 97] on div "Fill" at bounding box center [330, 98] width 55 height 27
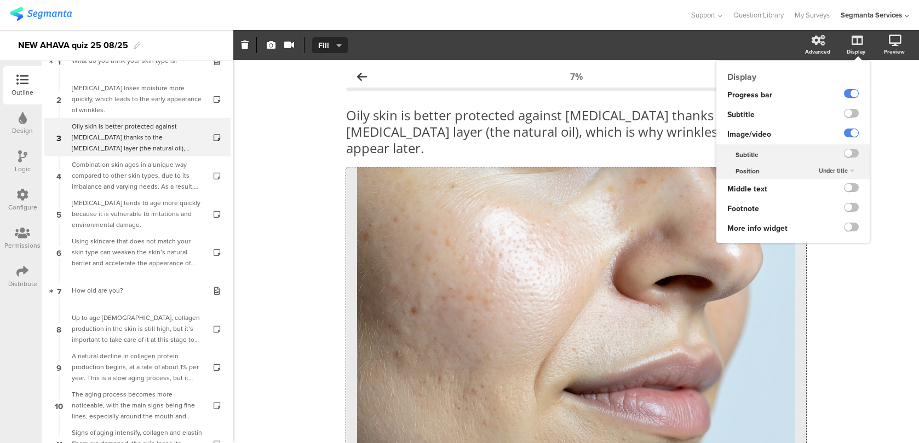
click at [839, 172] on span "Under title" at bounding box center [832, 170] width 29 height 9
click at [833, 194] on span "Above title" at bounding box center [819, 192] width 27 height 9
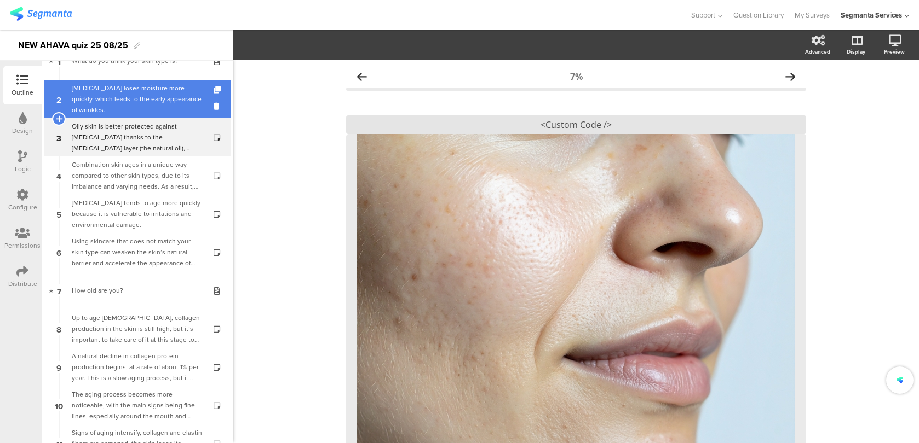
click at [164, 111] on link "2 Dry skin loses moisture more quickly, which leads to the early appearance of …" at bounding box center [137, 99] width 186 height 38
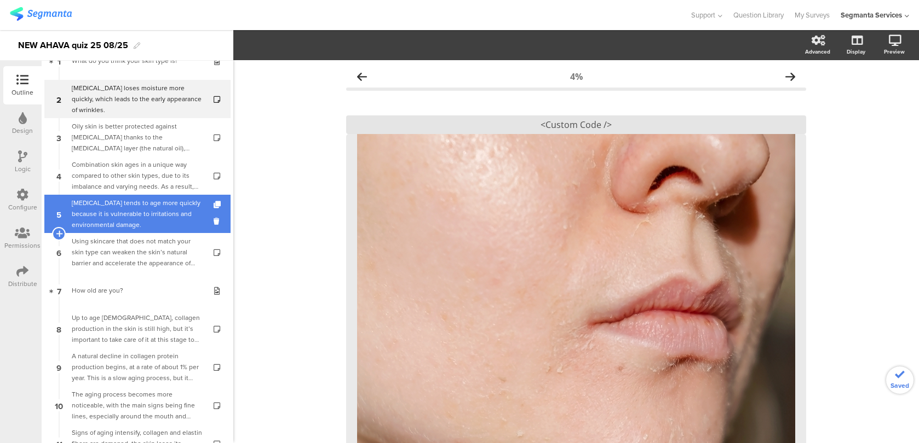
click at [175, 200] on div "Sensitive skin tends to age more quickly because it is vulnerable to irritation…" at bounding box center [137, 214] width 131 height 33
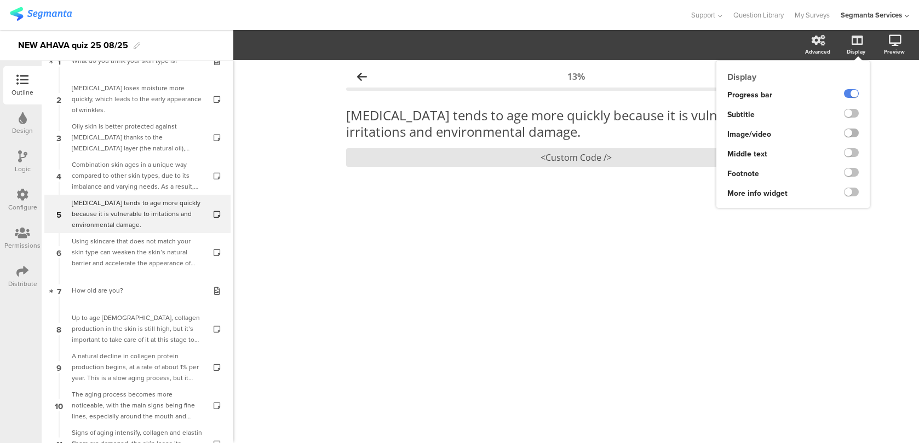
click at [853, 131] on label at bounding box center [851, 133] width 15 height 9
click at [0, 0] on input "checkbox" at bounding box center [0, 0] width 0 height 0
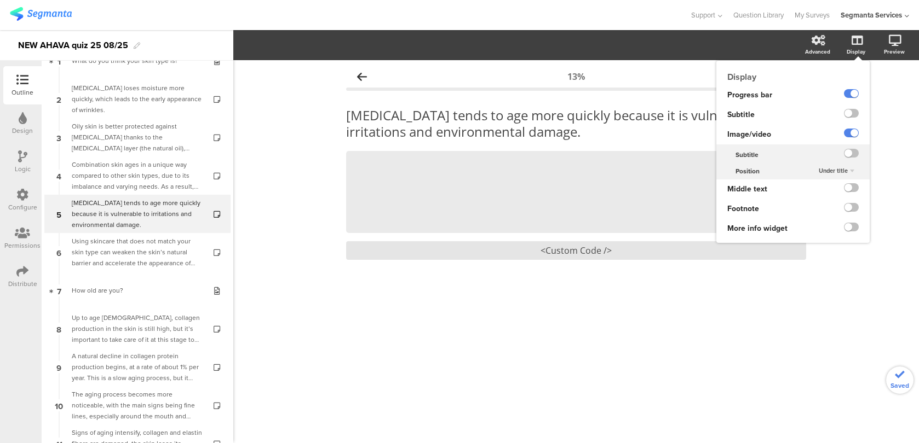
click at [848, 171] on div "Under title" at bounding box center [836, 171] width 44 height 13
click at [838, 189] on div "Above title" at bounding box center [833, 192] width 65 height 11
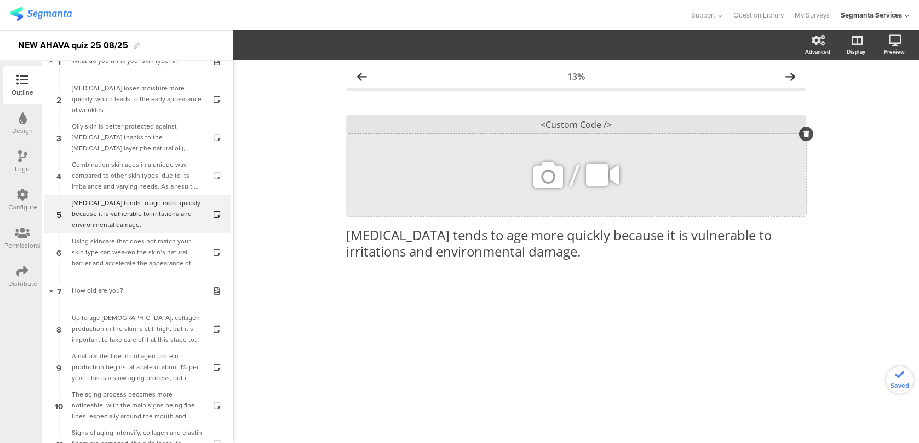
click at [549, 171] on icon at bounding box center [547, 175] width 37 height 37
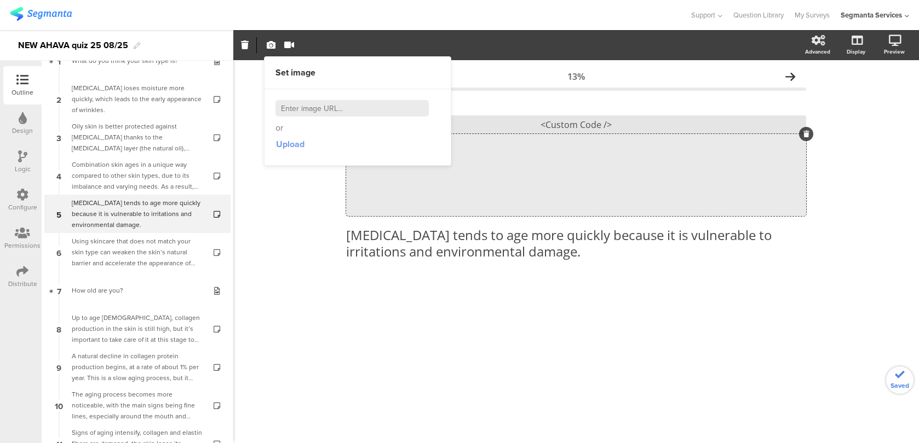
click at [302, 139] on span "Upload" at bounding box center [290, 144] width 28 height 13
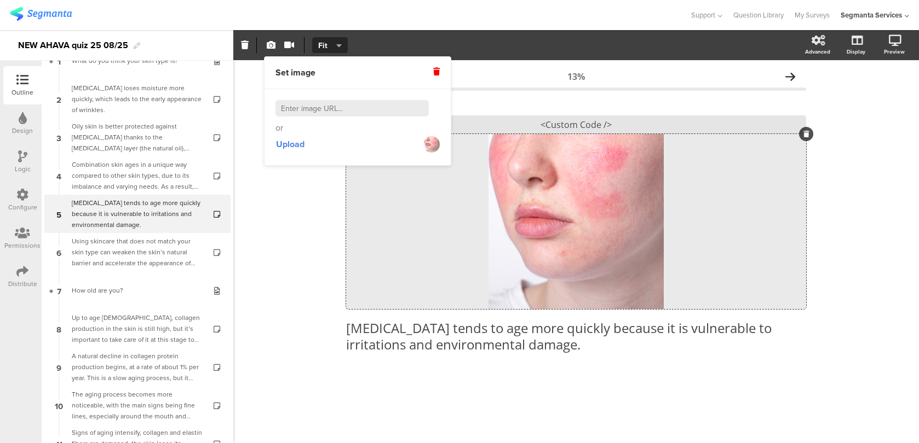
click at [282, 223] on div "13% Sensitive skin tends to age more quickly because it is vulnerable to irrita…" at bounding box center [575, 251] width 685 height 383
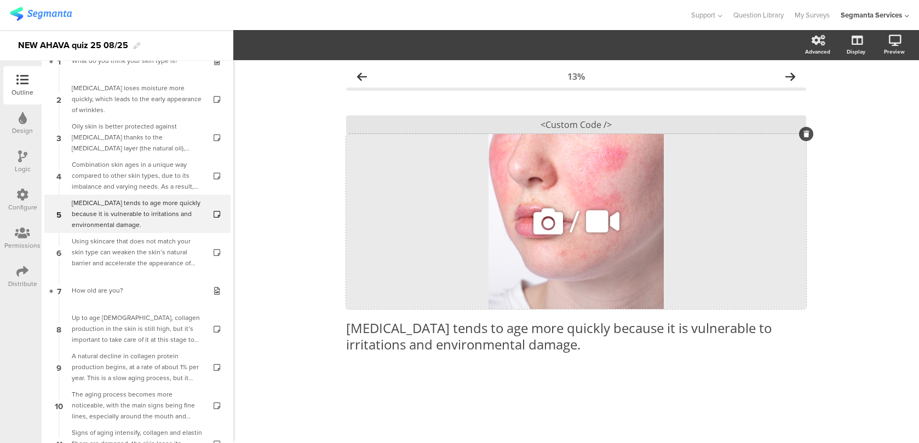
click at [395, 163] on div "/" at bounding box center [576, 221] width 460 height 175
click at [331, 50] on button "Fit" at bounding box center [330, 45] width 36 height 16
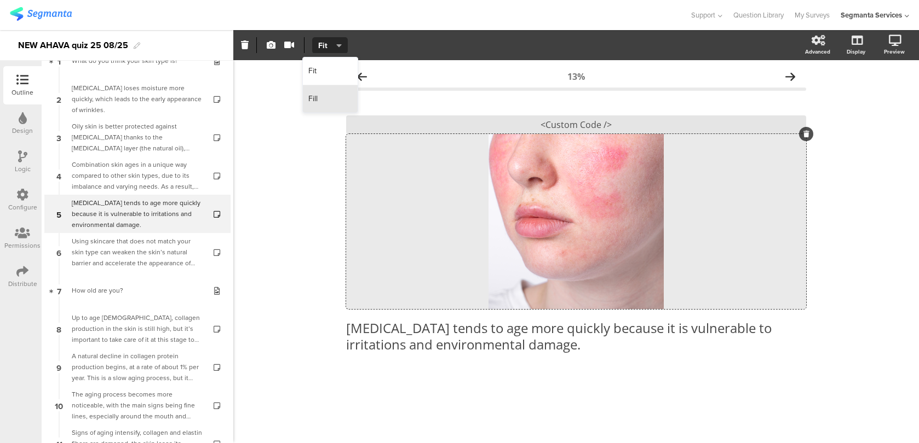
click at [330, 104] on div "Fill" at bounding box center [330, 98] width 55 height 27
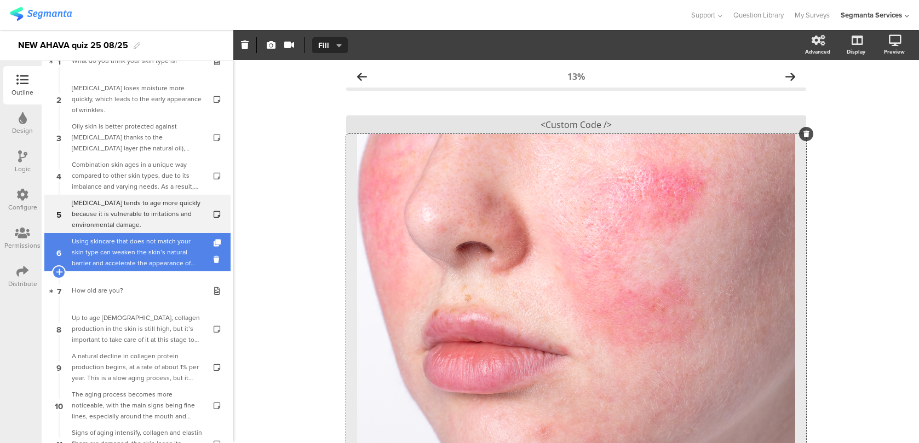
click at [159, 237] on div "Using skincare that does not match your skin type can weaken the skin’s natural…" at bounding box center [137, 252] width 131 height 33
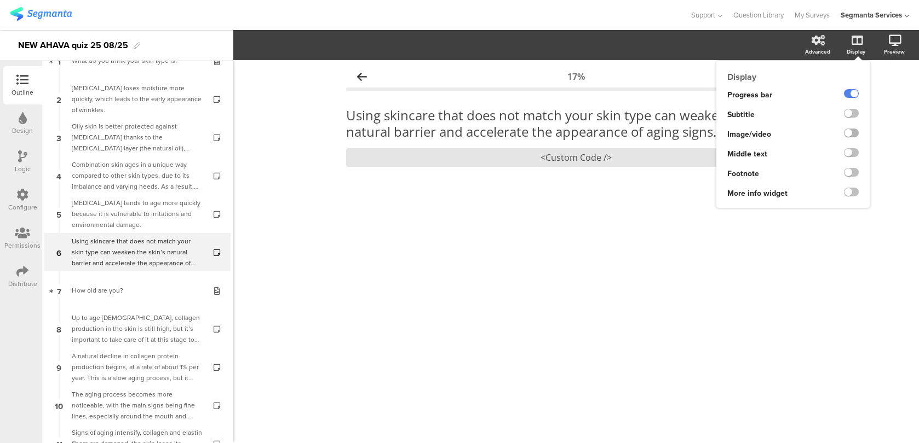
click at [851, 136] on label at bounding box center [851, 133] width 15 height 9
click at [0, 0] on input "checkbox" at bounding box center [0, 0] width 0 height 0
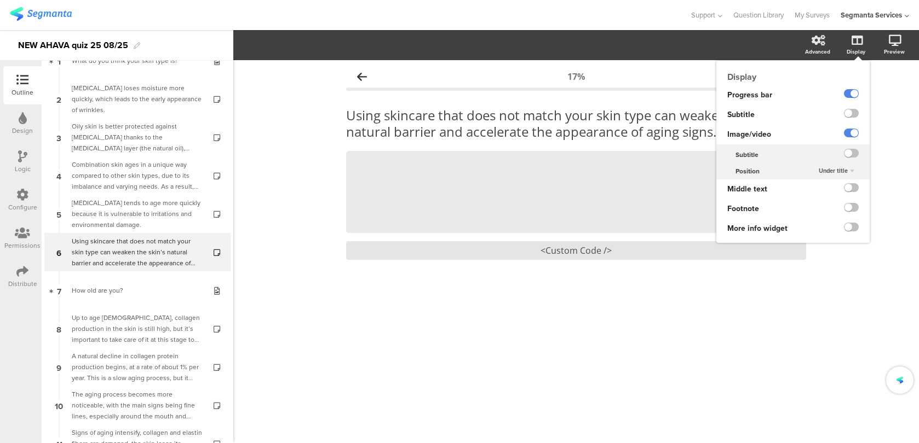
click at [829, 171] on span "Under title" at bounding box center [832, 170] width 29 height 9
click at [822, 189] on span "Above title" at bounding box center [819, 192] width 27 height 9
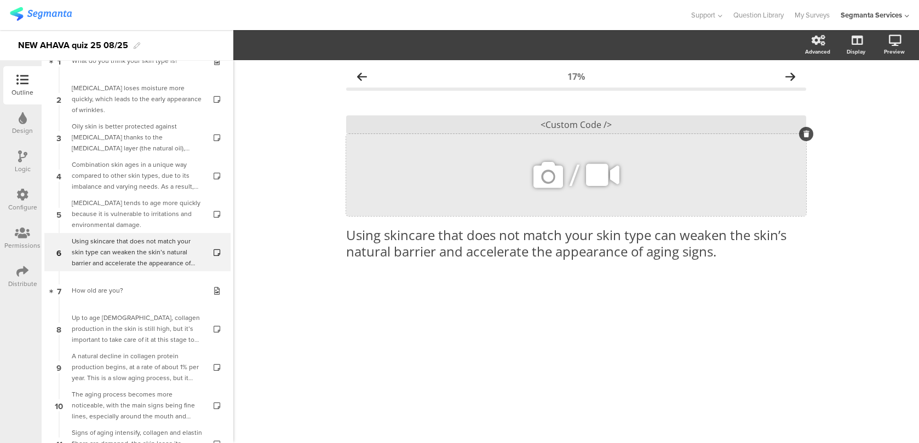
click at [607, 170] on icon at bounding box center [602, 175] width 41 height 37
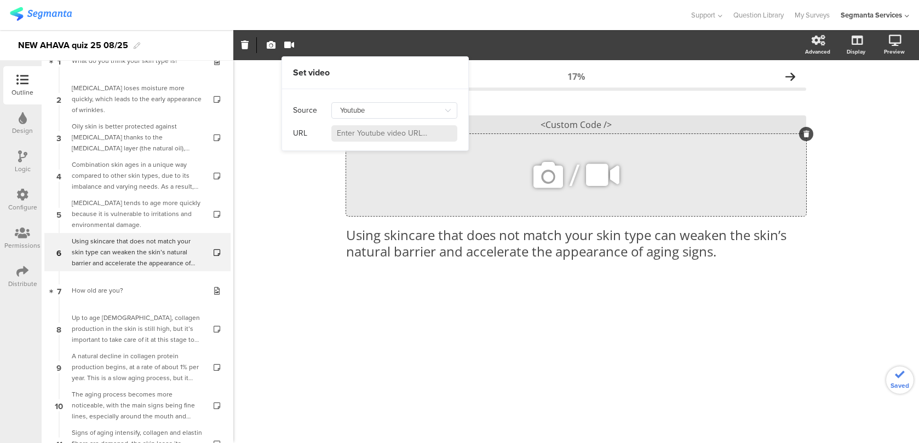
click at [535, 170] on icon at bounding box center [547, 175] width 37 height 37
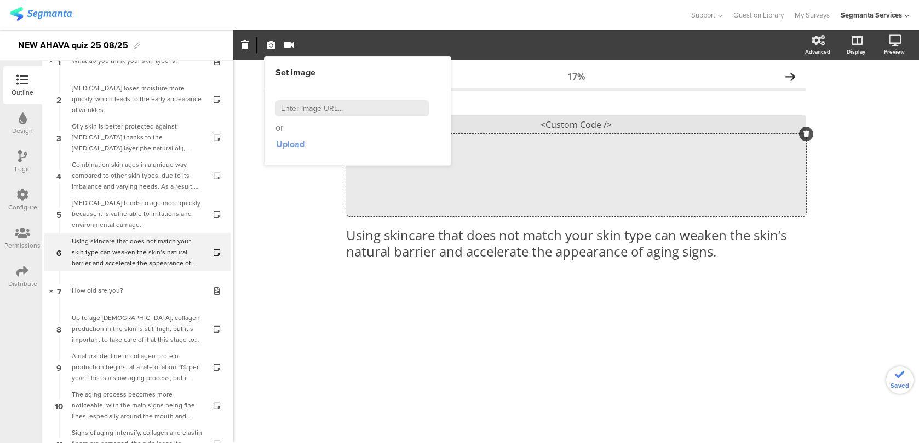
click at [285, 147] on span "Upload" at bounding box center [290, 144] width 28 height 13
click at [604, 296] on div at bounding box center [576, 301] width 460 height 38
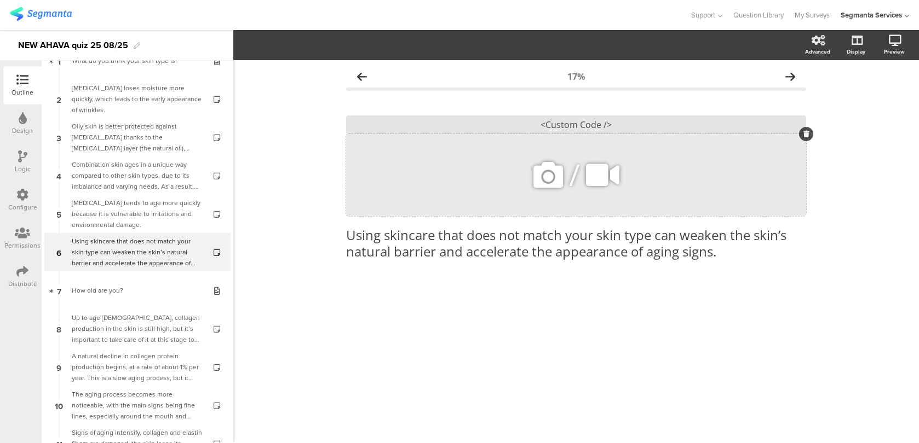
click at [546, 169] on icon at bounding box center [547, 175] width 37 height 37
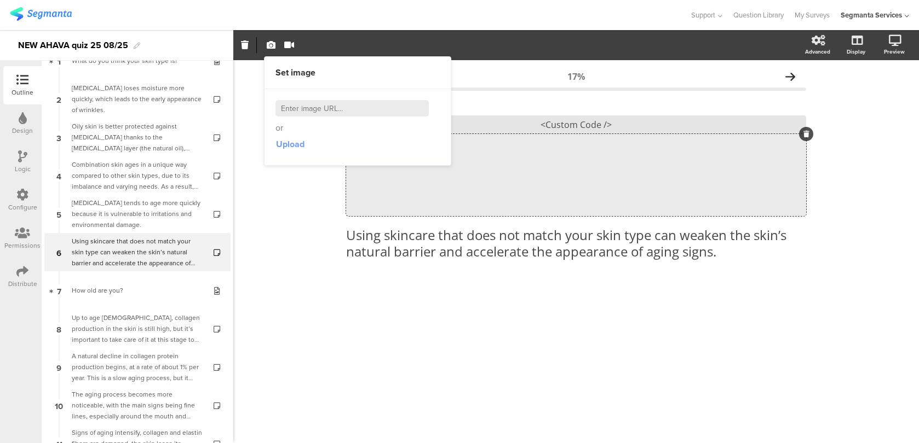
click at [297, 146] on span "Upload" at bounding box center [290, 144] width 28 height 13
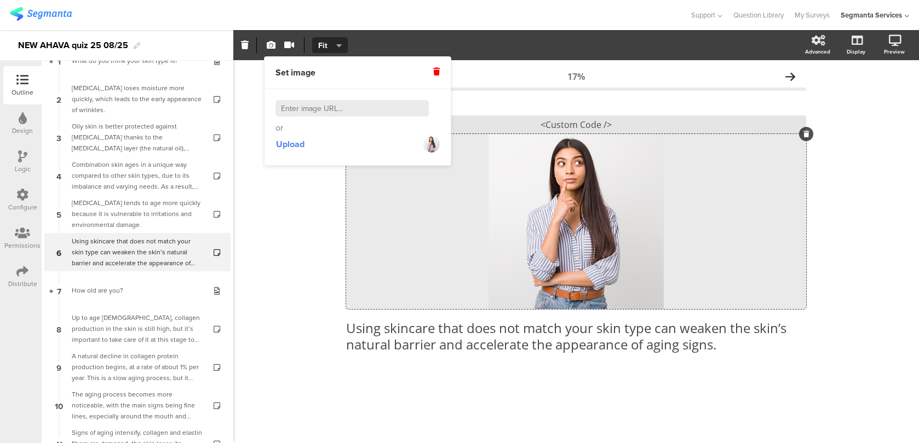
click at [322, 54] on section "Set video Source Youtube Youtube Self hosted video URL Fit Fill Fit Advanced Di…" at bounding box center [575, 45] width 685 height 30
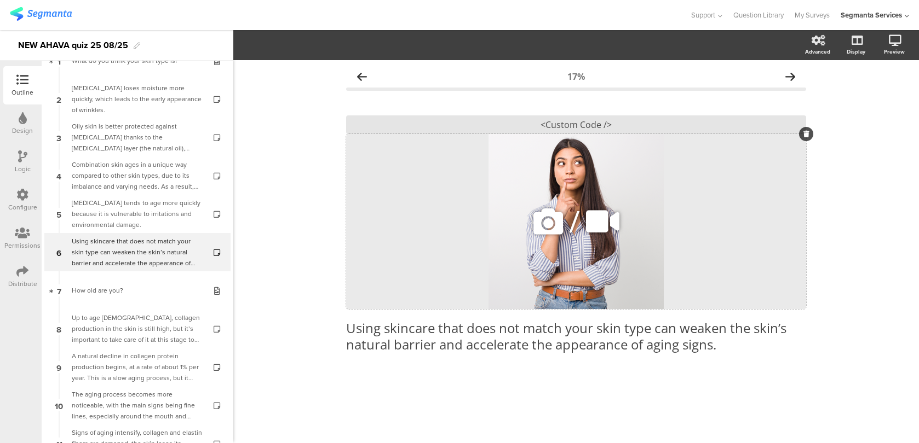
click at [366, 155] on div "/" at bounding box center [576, 221] width 460 height 175
click at [332, 45] on span "Fit" at bounding box center [328, 45] width 20 height 11
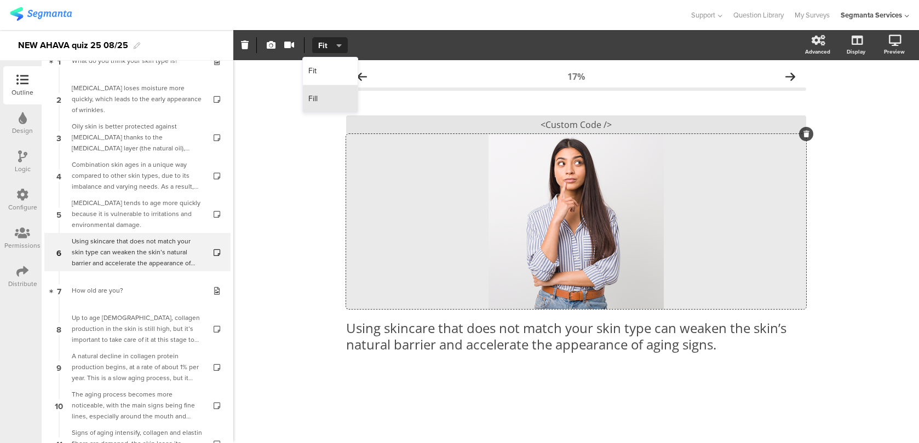
click at [332, 96] on div "Fill" at bounding box center [330, 98] width 55 height 27
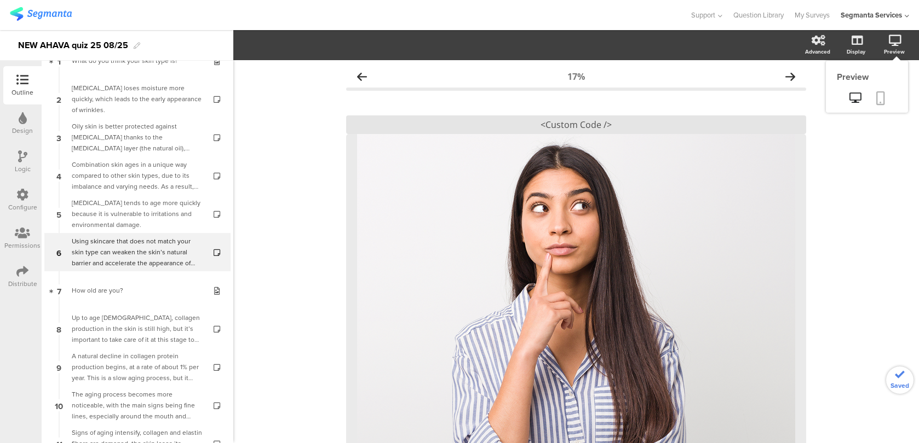
click at [877, 91] on icon at bounding box center [880, 98] width 9 height 14
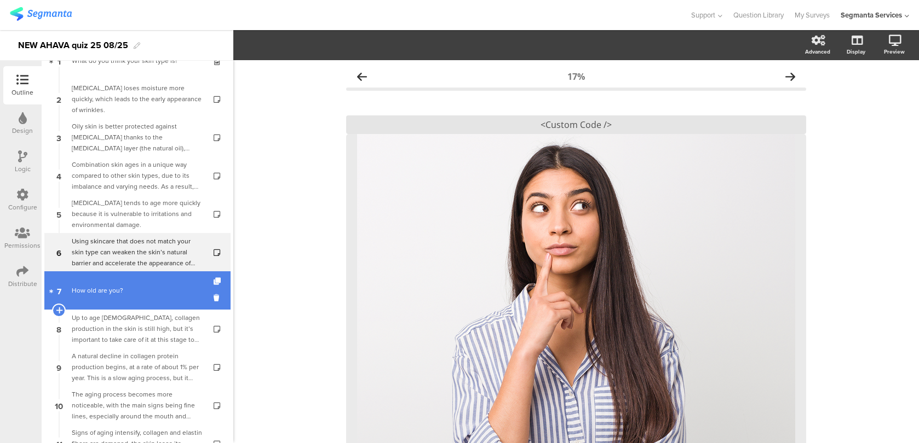
click at [139, 289] on div "How old are you?" at bounding box center [137, 290] width 131 height 11
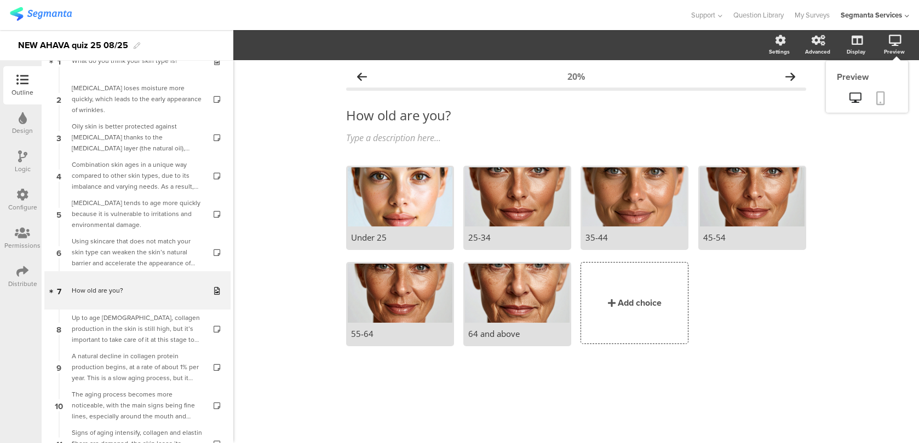
click at [886, 102] on link at bounding box center [880, 99] width 24 height 21
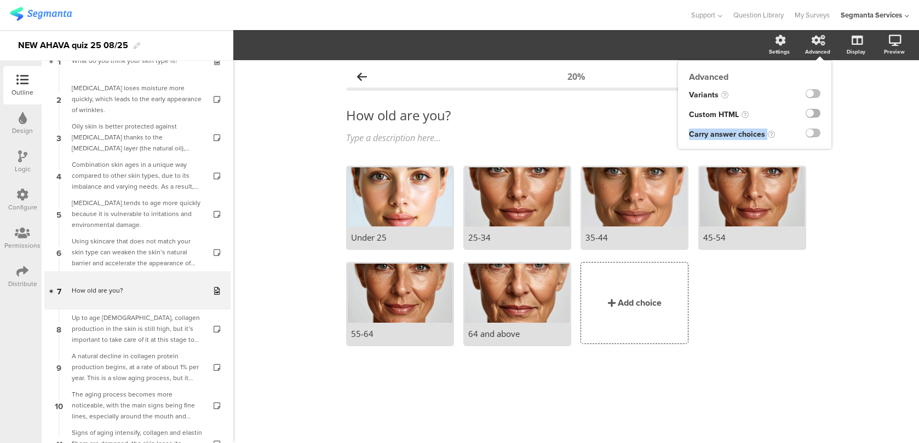
drag, startPoint x: 807, startPoint y: 134, endPoint x: 810, endPoint y: 117, distance: 17.2
click at [810, 117] on div "Variants Custom HTML Carry answer choices" at bounding box center [754, 116] width 153 height 63
click at [810, 115] on label at bounding box center [812, 113] width 15 height 9
click at [0, 0] on input "checkbox" at bounding box center [0, 0] width 0 height 0
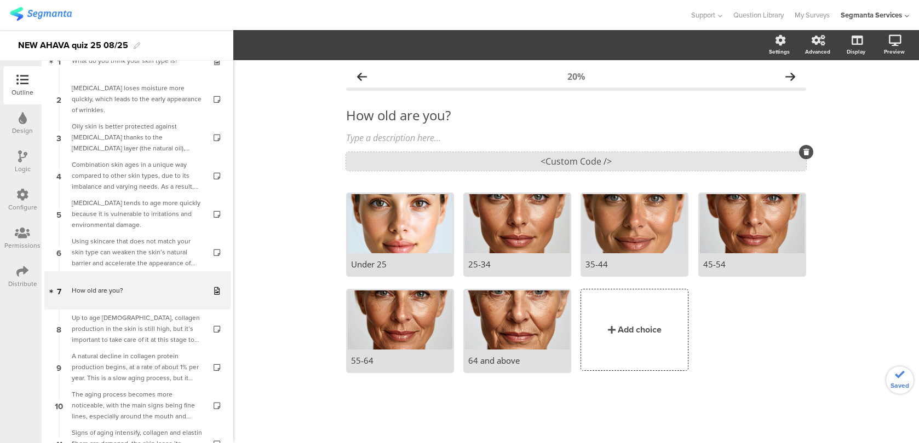
click at [656, 157] on div "<Custom Code />" at bounding box center [576, 161] width 460 height 19
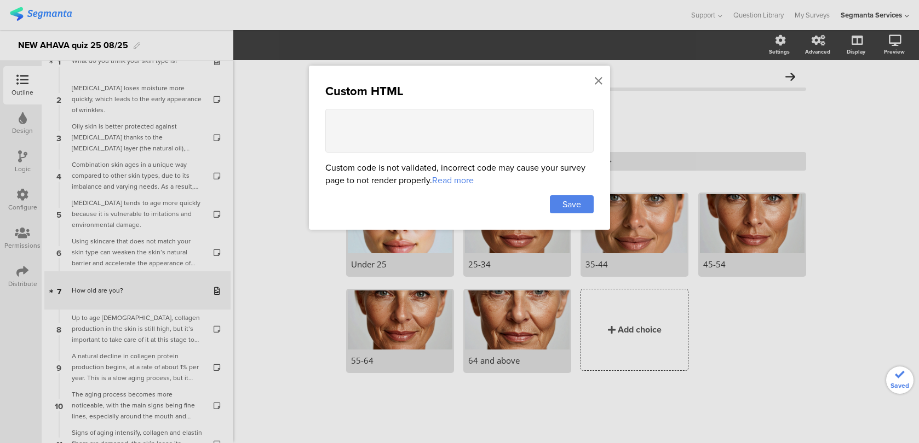
click at [469, 140] on textarea at bounding box center [459, 131] width 268 height 44
paste textarea "<style> .image-choice-question-item { height: 190px !important; } .image-choice…"
type textarea "<style> .image-choice-question-item { height: 190px !important; } .image-choice…"
click at [586, 199] on div "Save" at bounding box center [572, 204] width 44 height 18
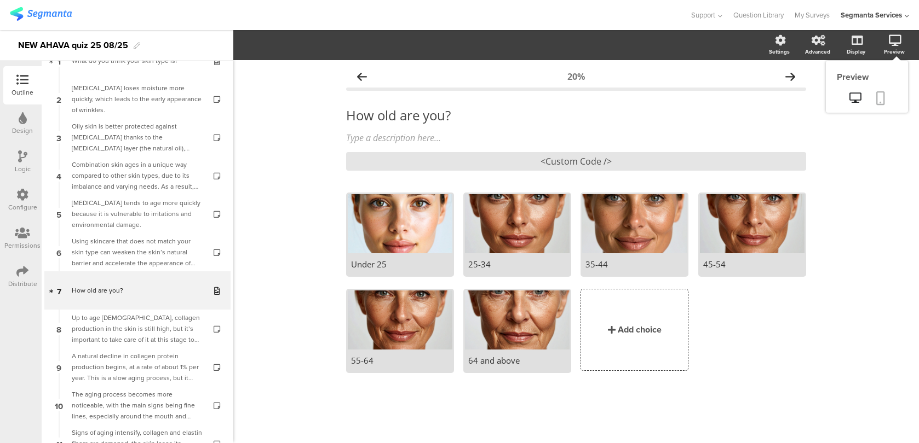
click at [883, 97] on icon at bounding box center [880, 98] width 9 height 14
click at [571, 165] on div "<Custom Code />" at bounding box center [576, 161] width 460 height 19
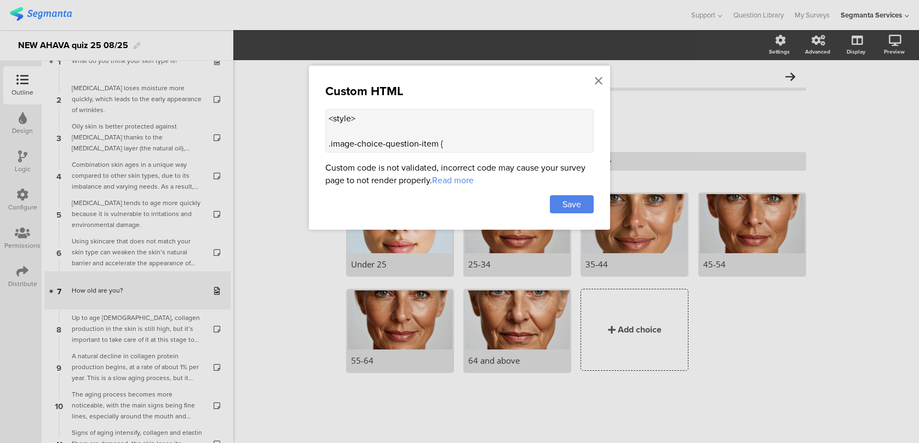
click at [487, 143] on textarea "<style> .image-choice-question-item { height: 190px !important; } .image-choice…" at bounding box center [459, 131] width 268 height 44
click at [582, 198] on div "Save" at bounding box center [572, 204] width 44 height 18
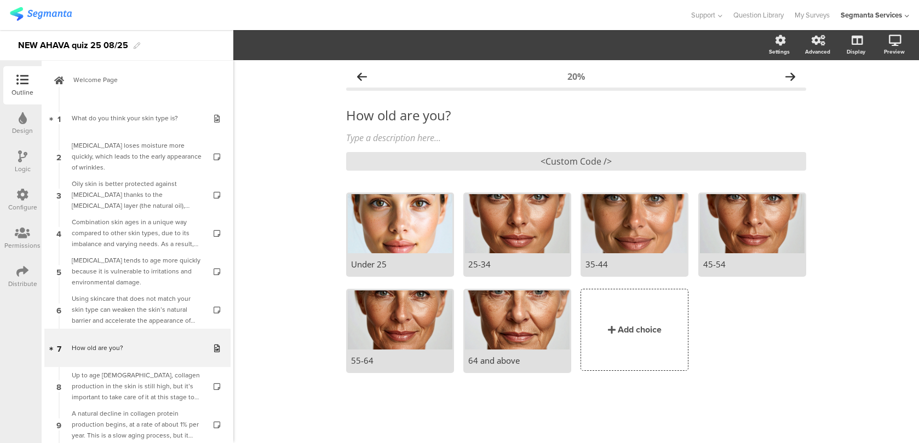
scroll to position [0, 0]
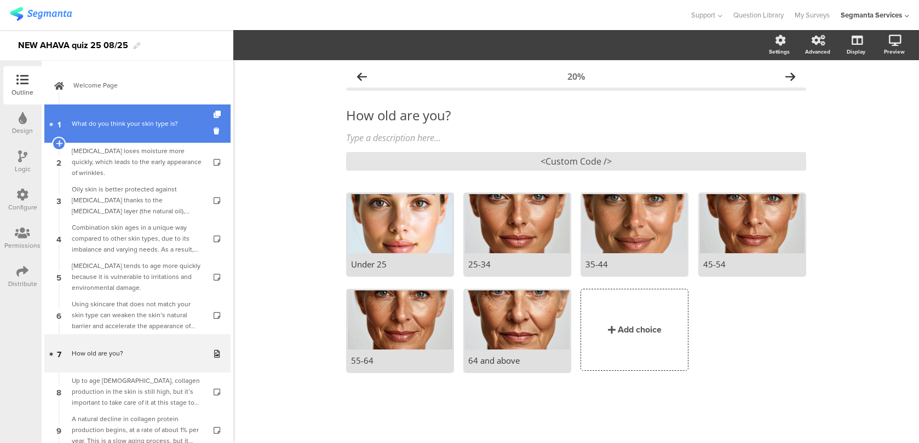
click at [190, 137] on link "1 What do you think your skin type is?" at bounding box center [137, 124] width 186 height 38
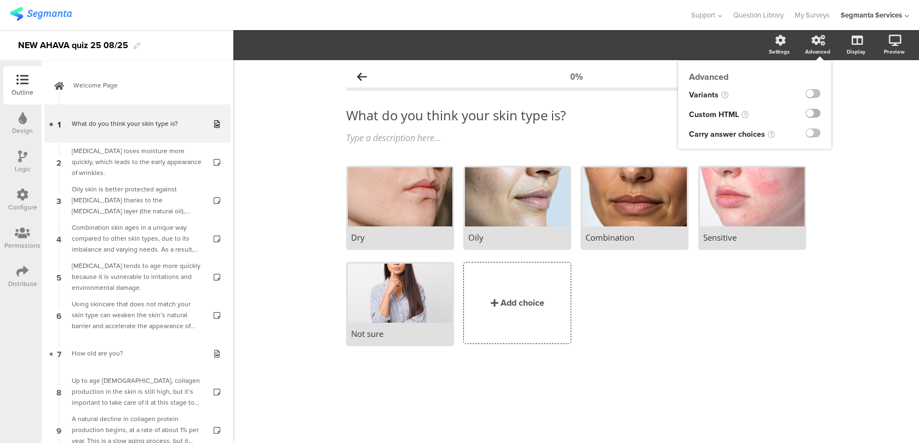
click at [813, 114] on label at bounding box center [812, 113] width 15 height 9
click at [0, 0] on input "checkbox" at bounding box center [0, 0] width 0 height 0
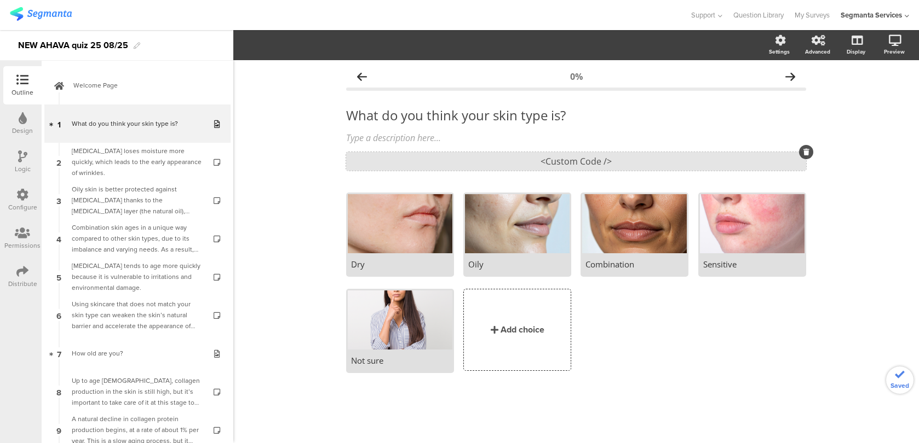
click at [593, 164] on div "<Custom Code />" at bounding box center [576, 161] width 460 height 19
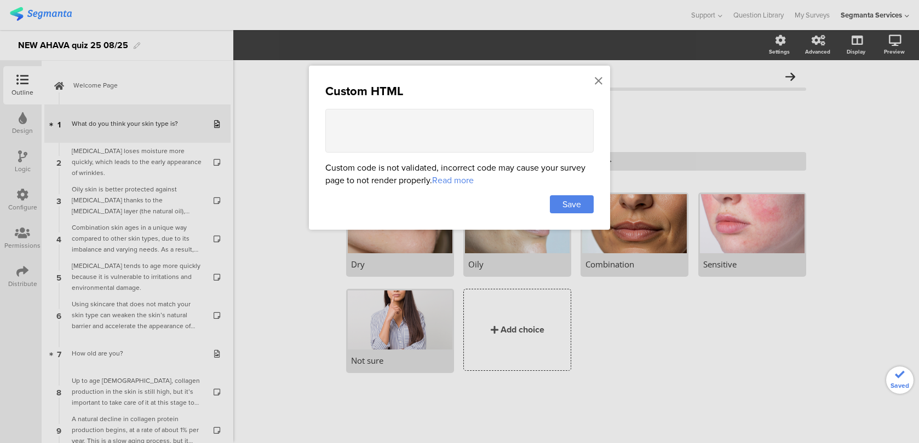
click at [501, 119] on textarea at bounding box center [459, 131] width 268 height 44
paste textarea "<style> .image-choice-question-item { height: 190px !important; } .image-choice…"
type textarea "<style> .image-choice-question-item { height: 190px !important; } .image-choice…"
click at [568, 203] on span "Save" at bounding box center [571, 204] width 19 height 13
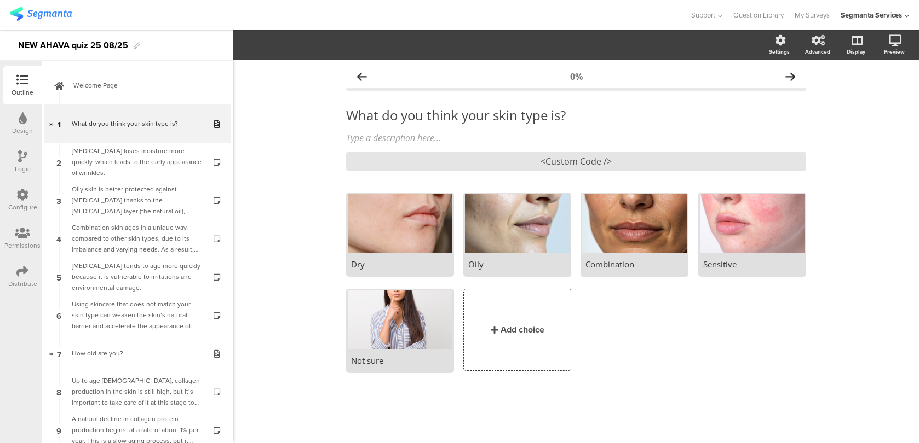
click at [21, 200] on icon at bounding box center [22, 195] width 12 height 12
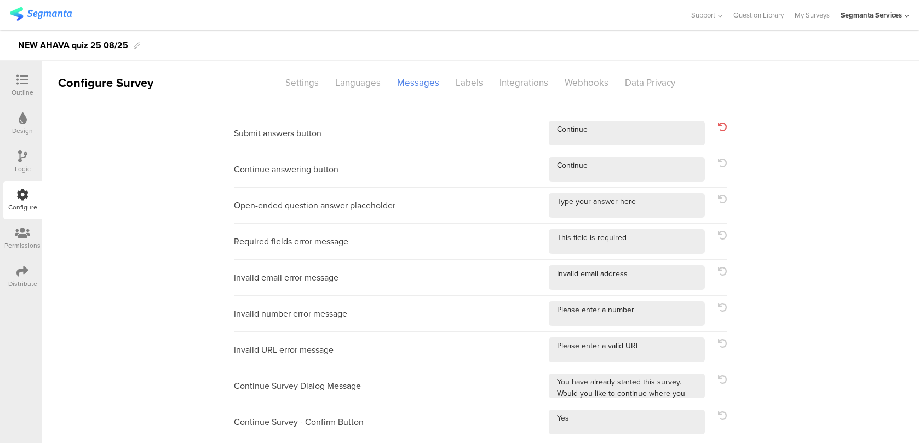
click at [302, 93] on sg-section-page-header "Configure Survey Settings Languages Messages Labels Integrations Webhooks Data …" at bounding box center [480, 83] width 877 height 44
click at [308, 82] on div "Settings" at bounding box center [302, 82] width 50 height 19
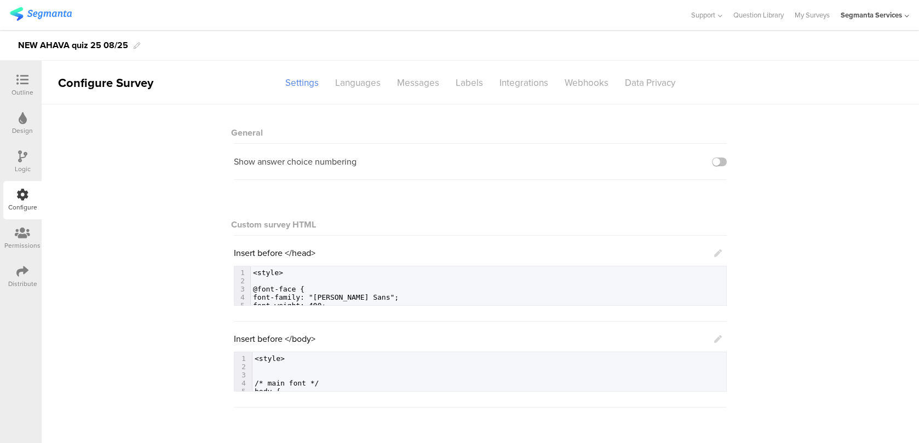
click at [718, 337] on icon at bounding box center [718, 340] width 8 height 8
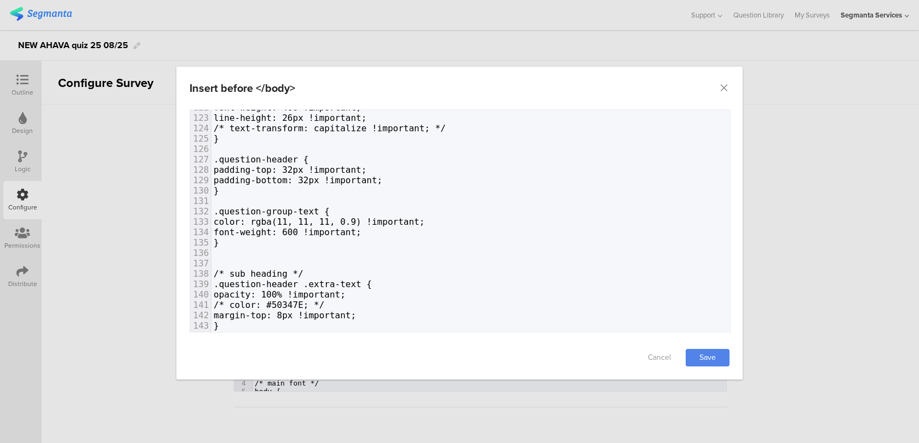
scroll to position [1341, 0]
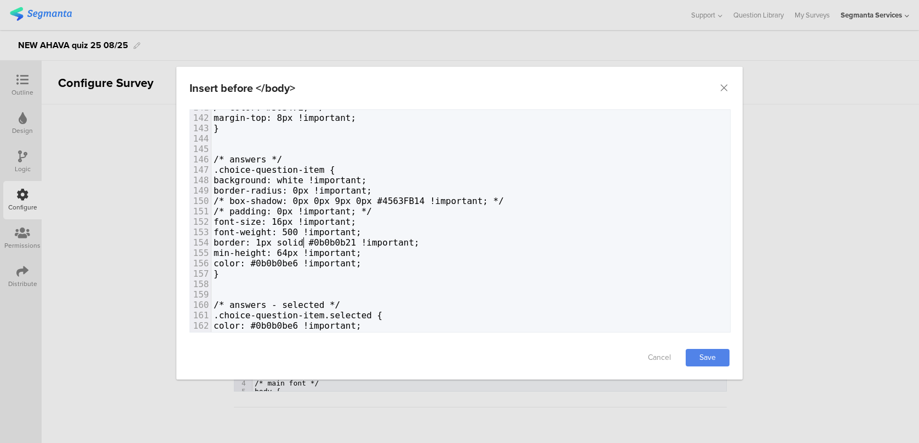
type textarea "1"
click at [300, 241] on span "border: 1px solid #0b0b0b21 !important;" at bounding box center [316, 243] width 206 height 10
drag, startPoint x: 342, startPoint y: 192, endPoint x: 336, endPoint y: 192, distance: 6.0
click at [336, 192] on span "border-radius: 0px !important;" at bounding box center [292, 191] width 158 height 10
type textarea "5"
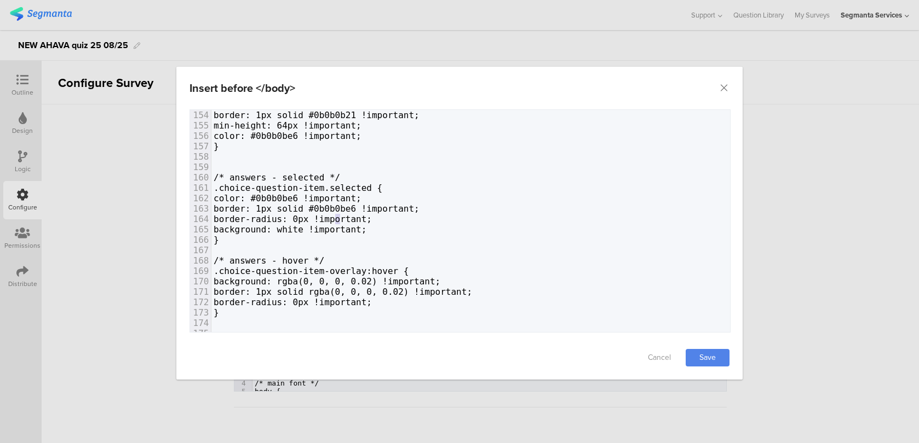
click at [340, 217] on span "border-radius: 0px !important;" at bounding box center [292, 219] width 158 height 10
type textarea "5"
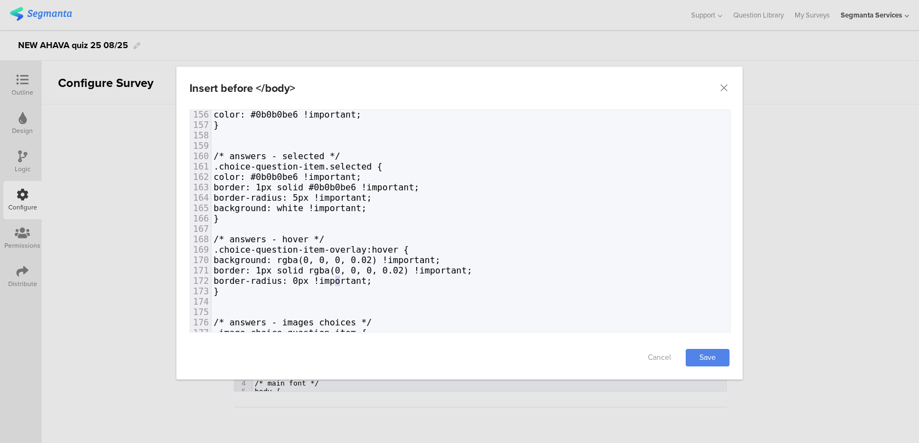
click at [337, 281] on span "border-radius: 0px !important;" at bounding box center [292, 281] width 158 height 10
type textarea "5"
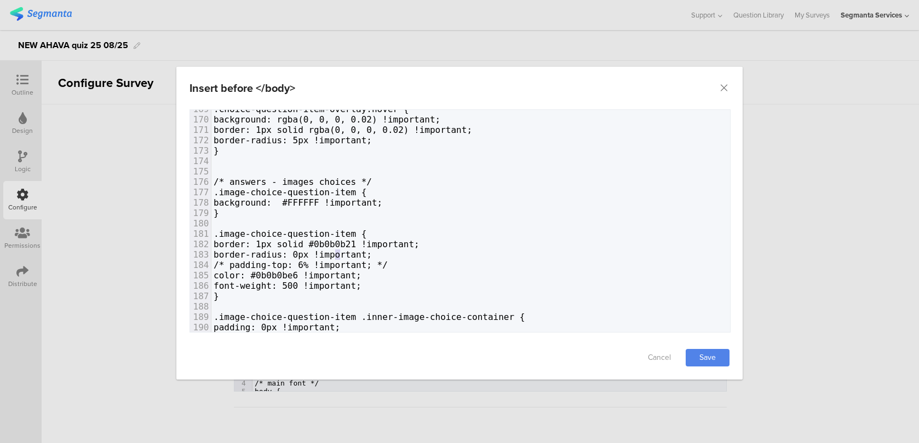
click at [340, 257] on span "border-radius: 0px !important;" at bounding box center [292, 255] width 158 height 10
type textarea "5"
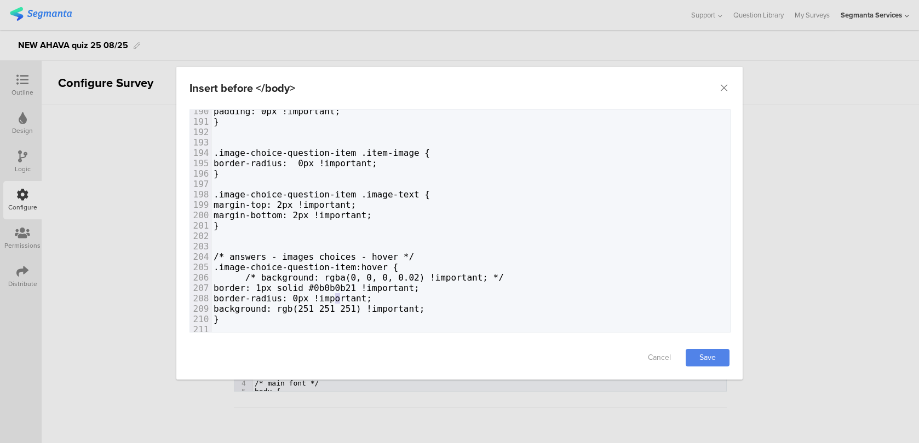
click at [337, 296] on span "border-radius: 0px !important;" at bounding box center [292, 298] width 158 height 10
type textarea "5"
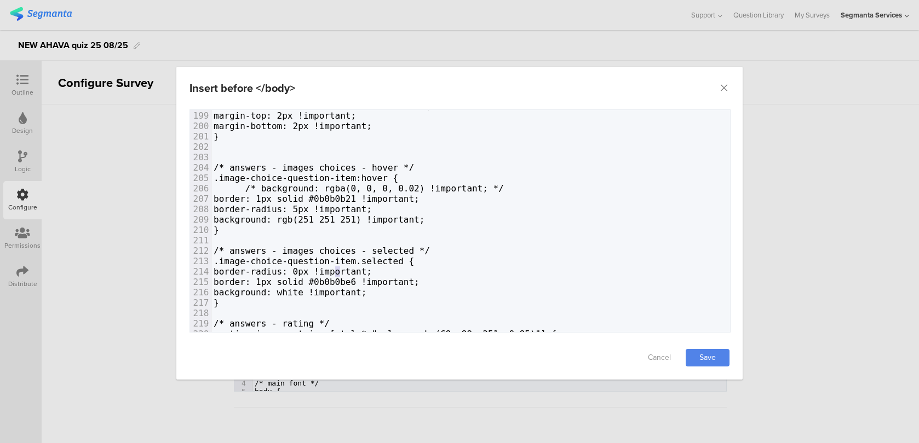
click at [338, 273] on span "border-radius: 0px !important;" at bounding box center [292, 272] width 158 height 10
type textarea "5"
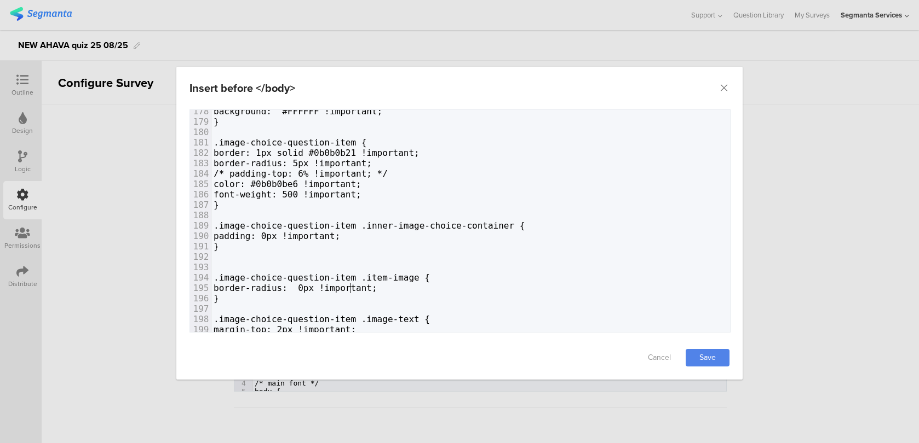
click at [352, 288] on span "border-radius: 0px !important;" at bounding box center [295, 288] width 164 height 10
click at [342, 287] on span "border-radius: 0px !important;" at bounding box center [295, 288] width 164 height 10
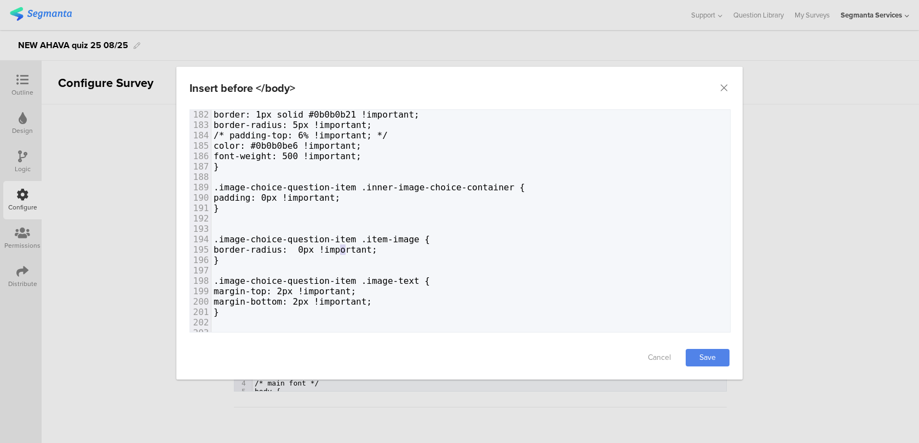
type textarea "5"
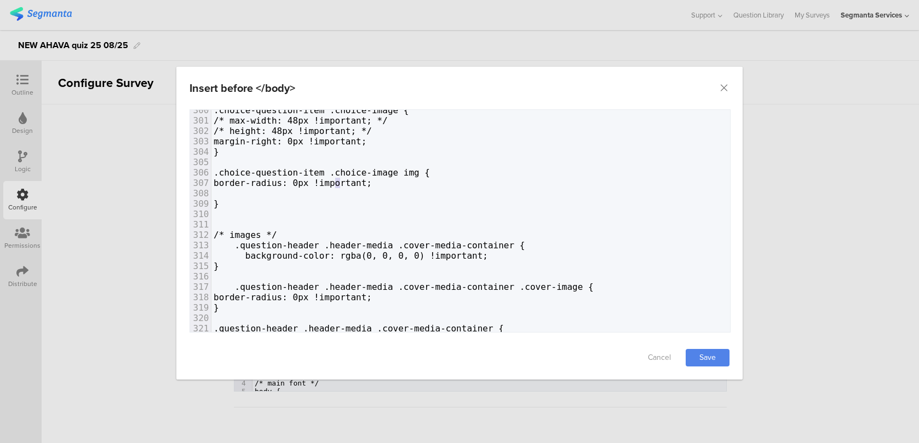
click at [335, 180] on span "border-radius: 0px !important;" at bounding box center [292, 183] width 158 height 10
type textarea "5"
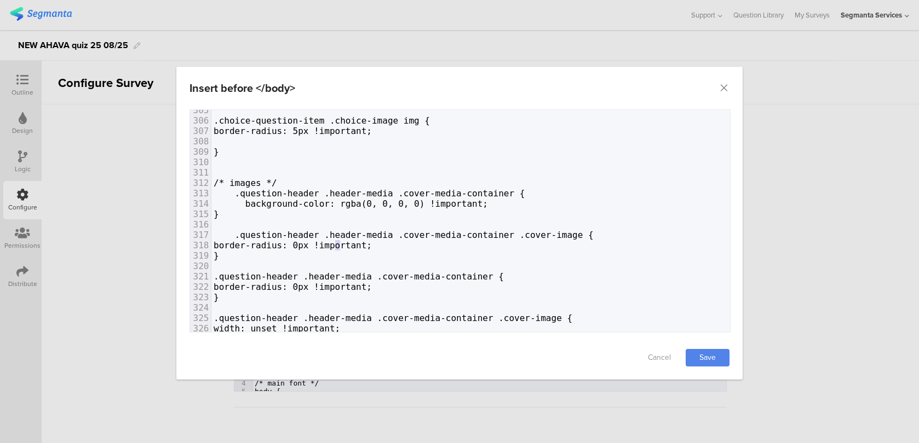
click at [334, 246] on span "border-radius: 0px !important;" at bounding box center [292, 245] width 158 height 10
type textarea "5"
click at [315, 287] on span "border-radius: 0px !important;" at bounding box center [292, 287] width 158 height 10
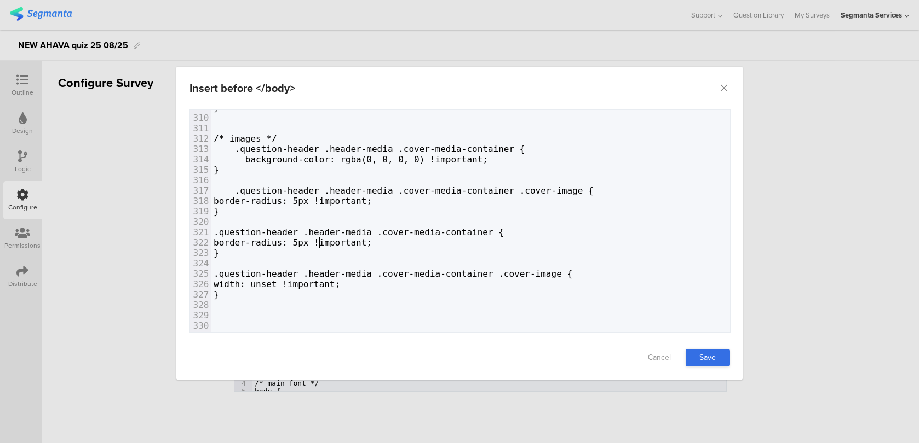
type textarea "5"
click at [716, 353] on link "Save" at bounding box center [707, 358] width 44 height 18
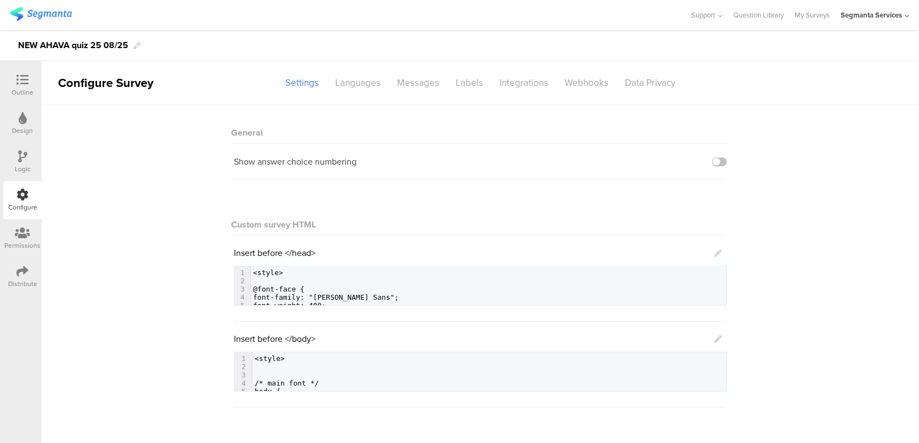
click at [717, 336] on icon at bounding box center [718, 340] width 8 height 8
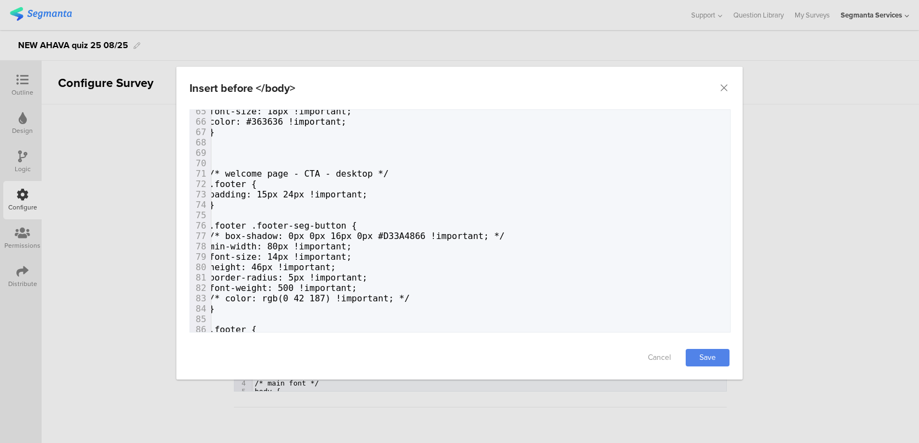
scroll to position [707, 0]
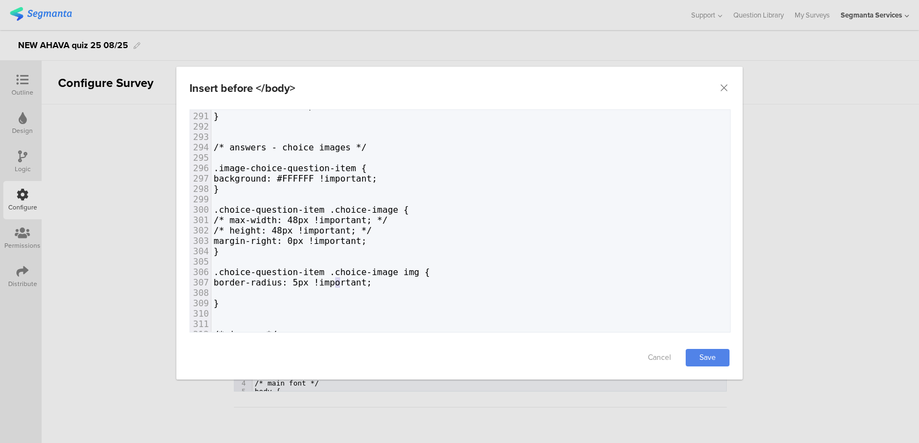
click at [339, 279] on span "border-radius: 5px !important;" at bounding box center [292, 283] width 158 height 10
type textarea "0"
click at [712, 359] on link "Save" at bounding box center [707, 358] width 44 height 18
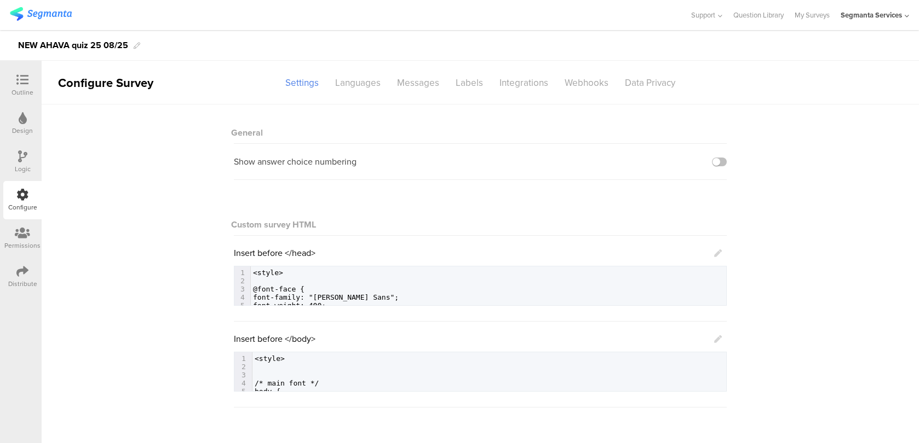
click at [718, 338] on icon at bounding box center [718, 340] width 8 height 8
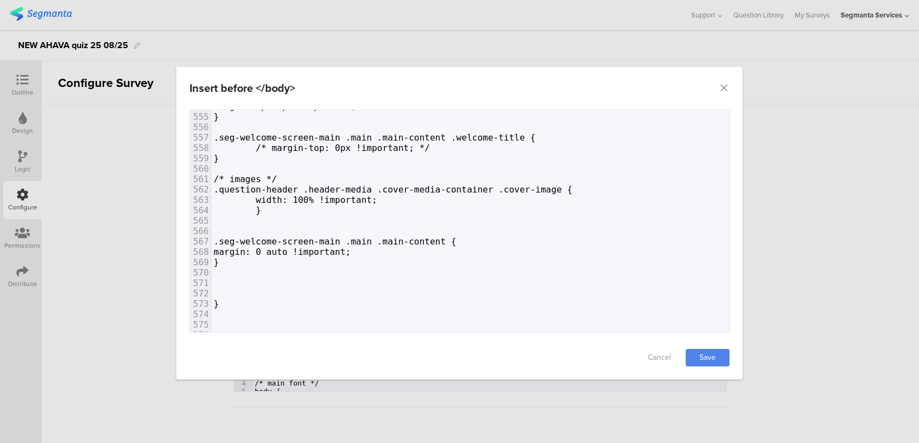
scroll to position [5948, 0]
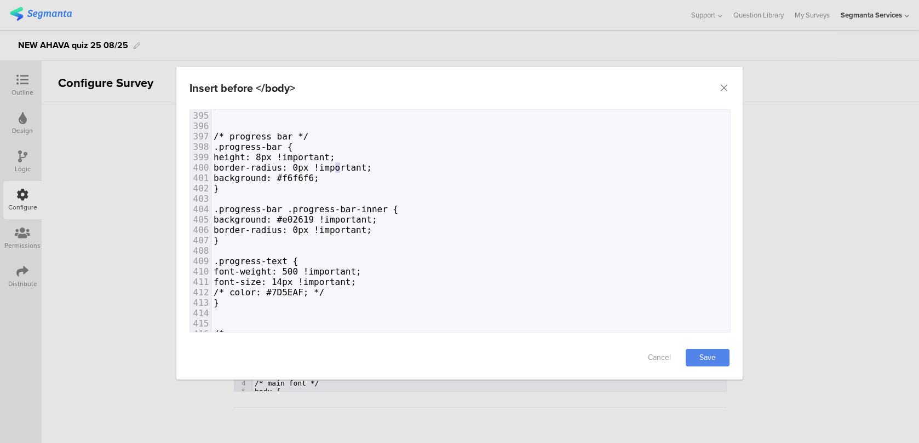
click at [336, 165] on span "border-radius: 0px !important;" at bounding box center [292, 168] width 158 height 10
type textarea "4"
click at [339, 228] on span "border-radius: 0px !important;" at bounding box center [292, 230] width 158 height 10
type textarea "4"
drag, startPoint x: 351, startPoint y: 217, endPoint x: 315, endPoint y: 217, distance: 36.1
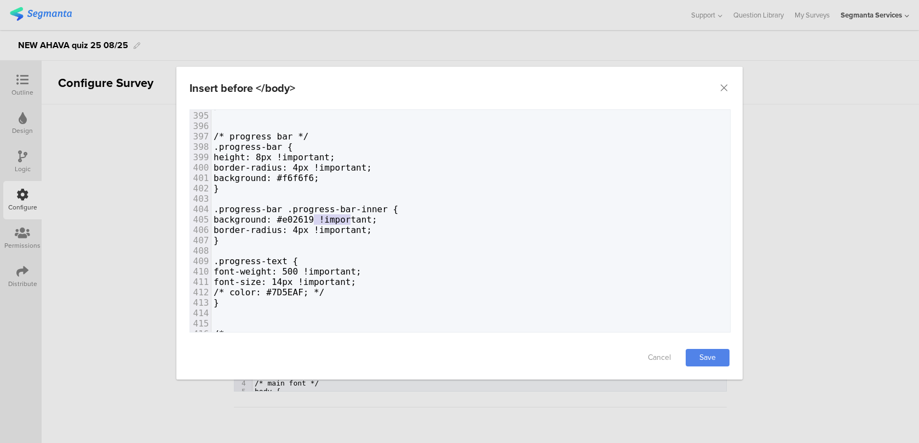
click at [315, 217] on span "background: #e02619 !important;" at bounding box center [295, 220] width 164 height 10
type textarea "#e02619"
click at [319, 180] on span "background: #f6f6f6;" at bounding box center [266, 178] width 106 height 10
type textarea "#f6f6f6"
drag, startPoint x: 354, startPoint y: 179, endPoint x: 320, endPoint y: 177, distance: 34.5
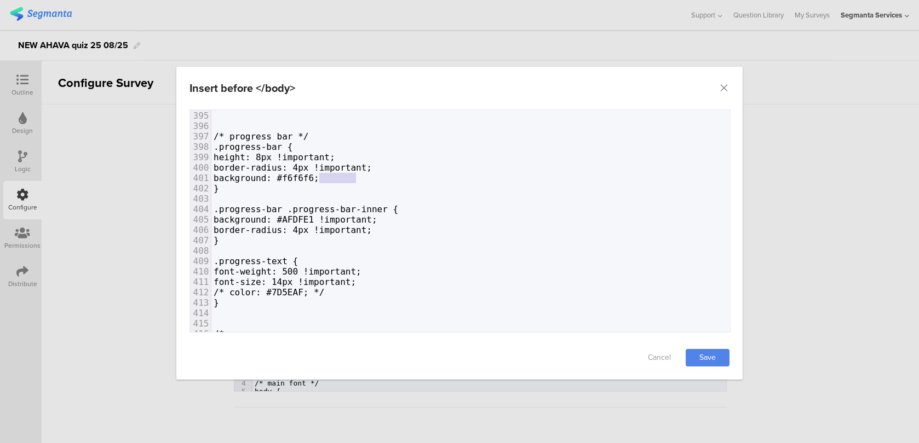
click at [319, 177] on span "background: #f6f6f6;" at bounding box center [266, 178] width 106 height 10
click at [708, 361] on link "Save" at bounding box center [707, 358] width 44 height 18
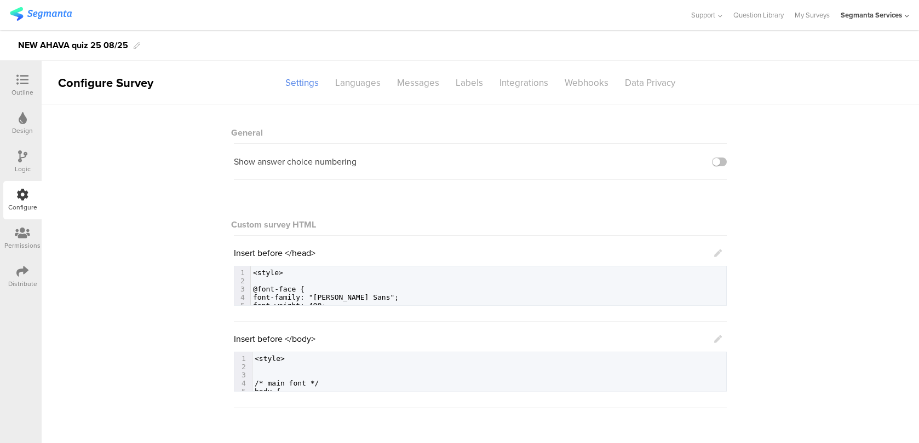
click at [718, 338] on icon at bounding box center [718, 340] width 8 height 8
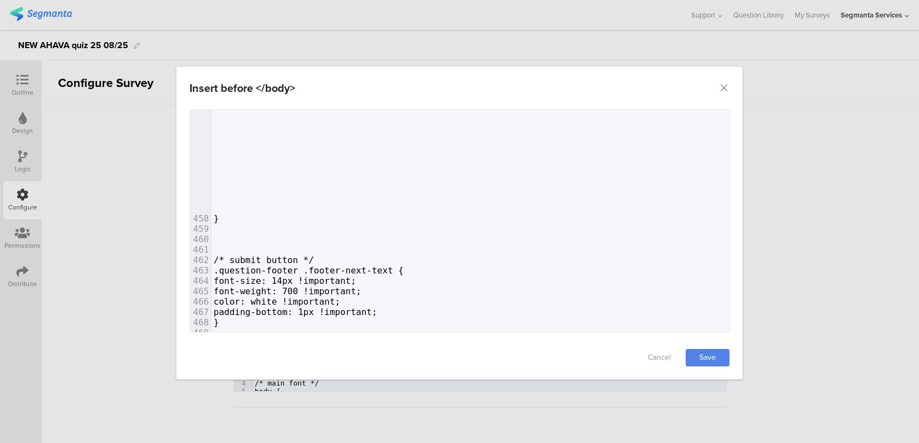
scroll to position [4497, 0]
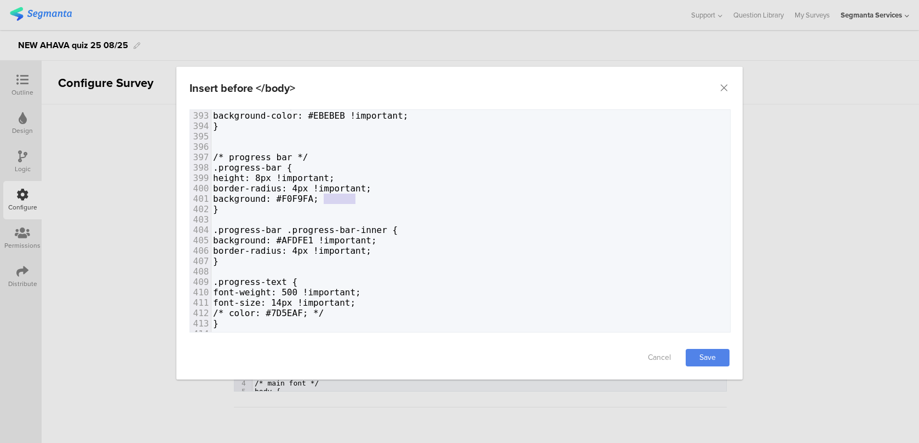
type textarea "#F0F9FA"
drag, startPoint x: 354, startPoint y: 197, endPoint x: 319, endPoint y: 195, distance: 34.5
click at [319, 195] on span "background: #F0F9FA;" at bounding box center [266, 199] width 106 height 10
type textarea "#AFDFE1"
drag, startPoint x: 349, startPoint y: 238, endPoint x: 315, endPoint y: 238, distance: 33.9
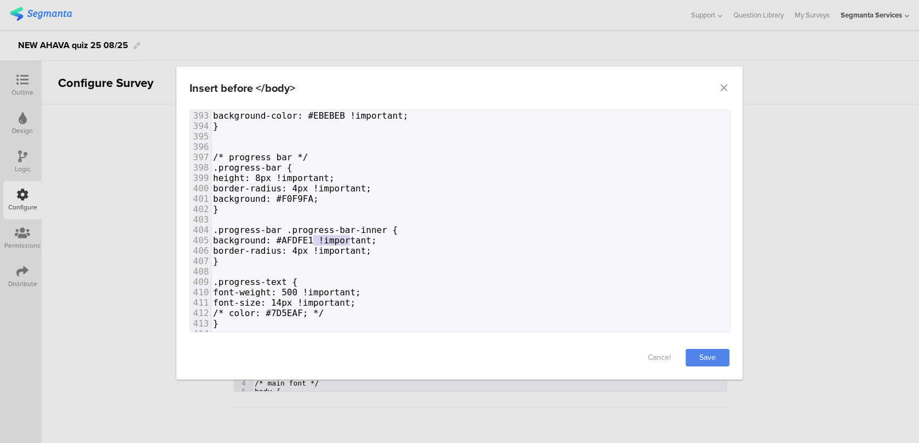
click at [315, 238] on span "background: #AFDFE1 !important;" at bounding box center [295, 240] width 164 height 10
type textarea "#F0F9FA"
drag, startPoint x: 354, startPoint y: 197, endPoint x: 317, endPoint y: 195, distance: 36.7
click at [317, 195] on span "background: #F0F9FA;" at bounding box center [266, 199] width 106 height 10
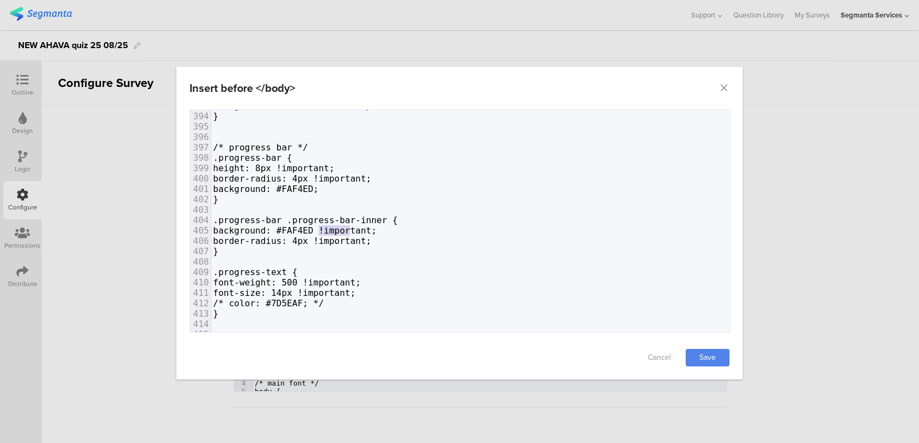
type textarea "#FAF4ED"
drag, startPoint x: 348, startPoint y: 232, endPoint x: 315, endPoint y: 230, distance: 33.4
click at [315, 230] on span "background: #FAF4ED !important;" at bounding box center [295, 231] width 164 height 10
click at [711, 351] on link "Save" at bounding box center [707, 358] width 44 height 18
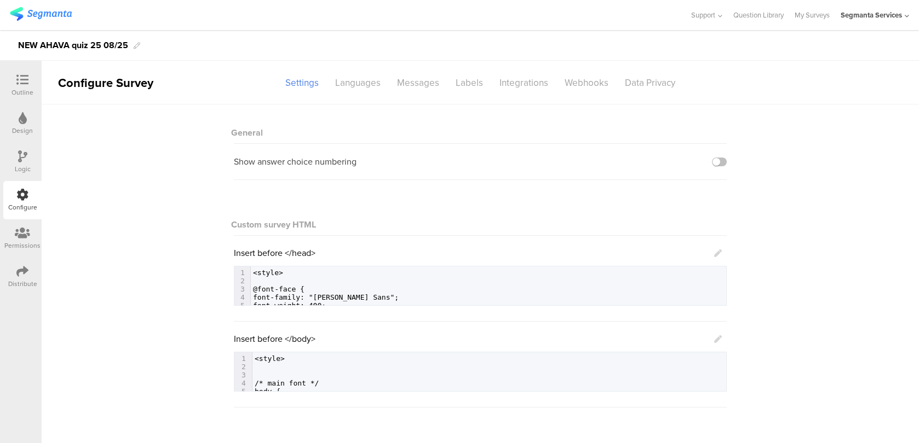
click at [720, 339] on icon at bounding box center [718, 340] width 8 height 8
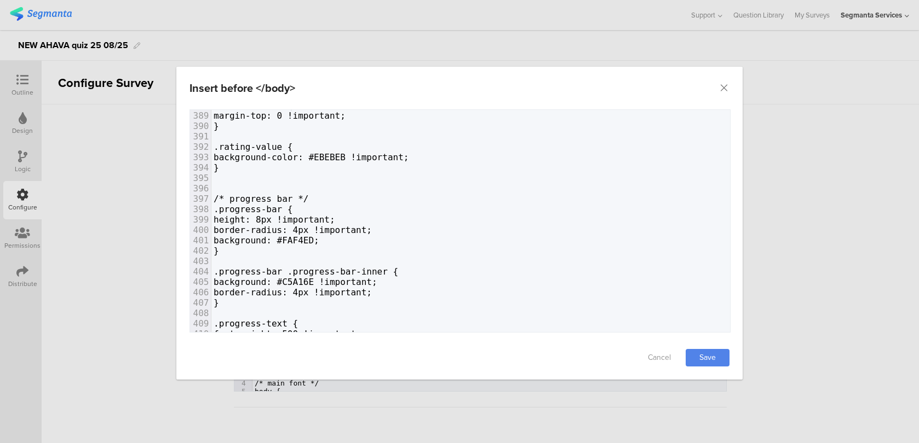
scroll to position [4140, 0]
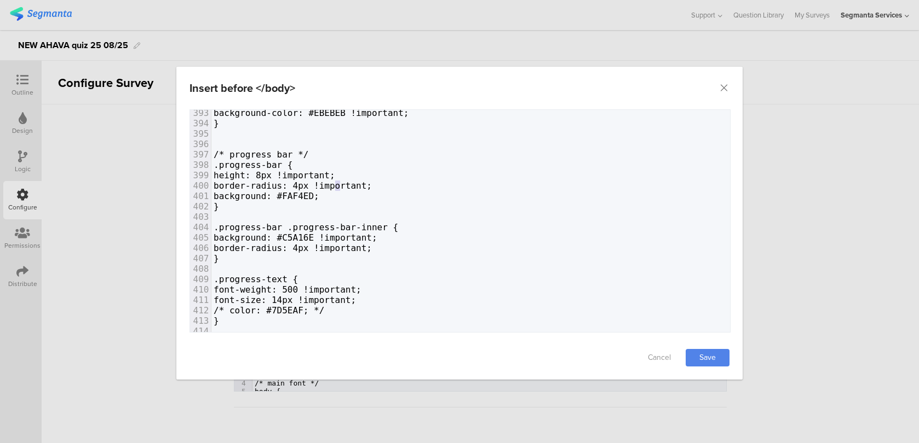
click at [336, 181] on span "border-radius: 4px !important;" at bounding box center [292, 186] width 158 height 10
type textarea "3"
click at [336, 247] on span "border-radius: 4px !important;" at bounding box center [292, 248] width 158 height 10
type textarea "3"
click at [701, 356] on link "Save" at bounding box center [707, 358] width 44 height 18
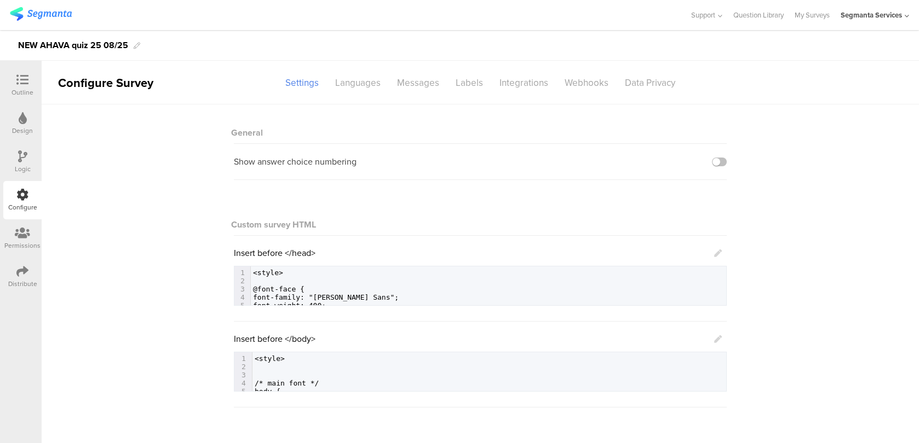
click at [720, 255] on icon at bounding box center [718, 254] width 8 height 8
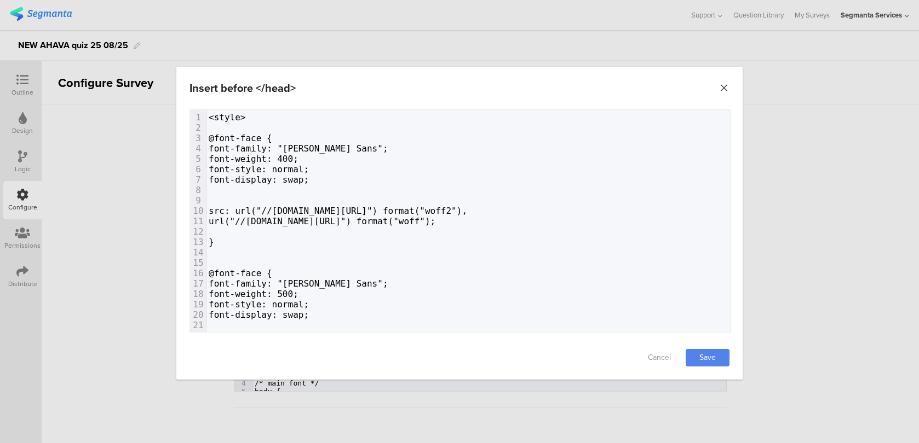
click at [724, 84] on icon "Close" at bounding box center [723, 88] width 11 height 11
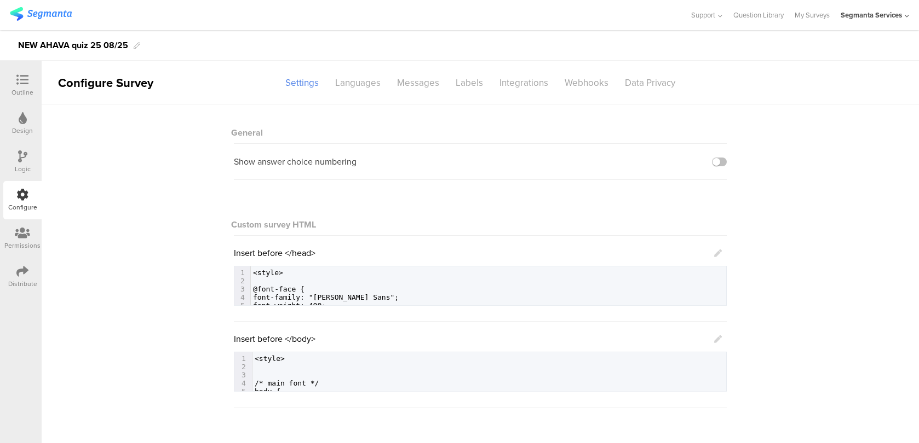
click at [703, 345] on div "Insert before </body> 616 1 <style> 2 ​ 3 ​ 4 /* main font */ 5 body { 6 color:…" at bounding box center [480, 362] width 493 height 59
click at [718, 340] on icon at bounding box center [718, 340] width 8 height 8
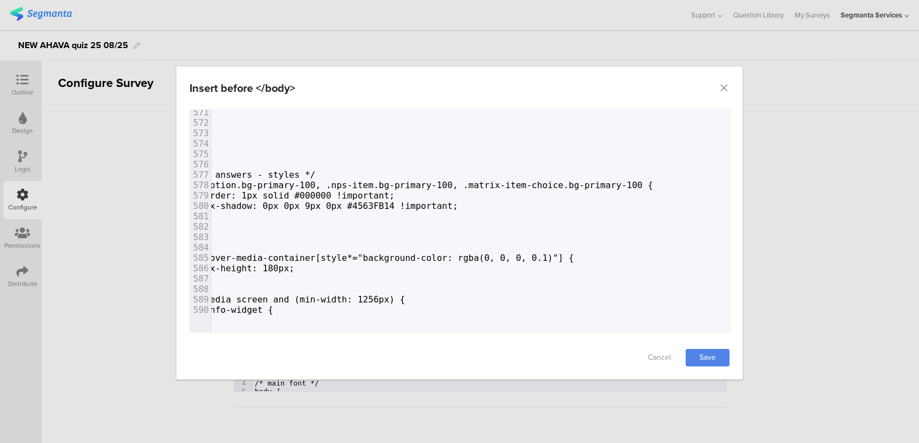
scroll to position [5660, 14]
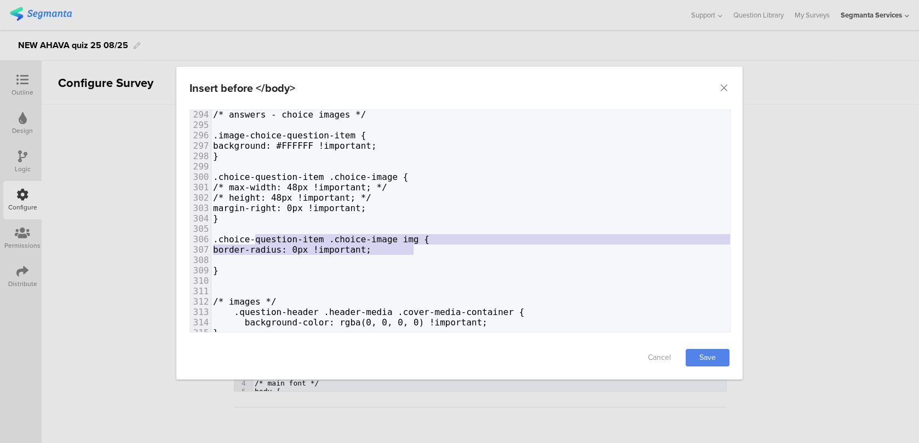
type textarea "border-radius: 0px !important;"
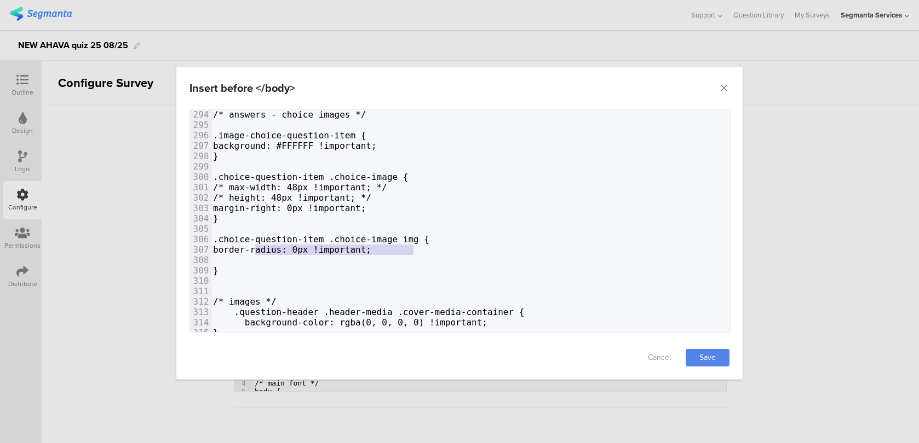
drag, startPoint x: 417, startPoint y: 245, endPoint x: 256, endPoint y: 246, distance: 160.9
click at [698, 350] on link "Save" at bounding box center [707, 358] width 44 height 18
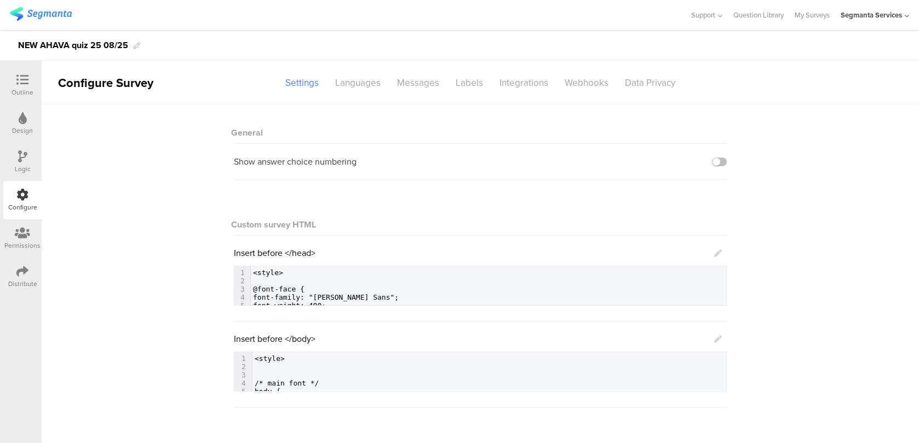
click at [719, 338] on icon at bounding box center [718, 340] width 8 height 8
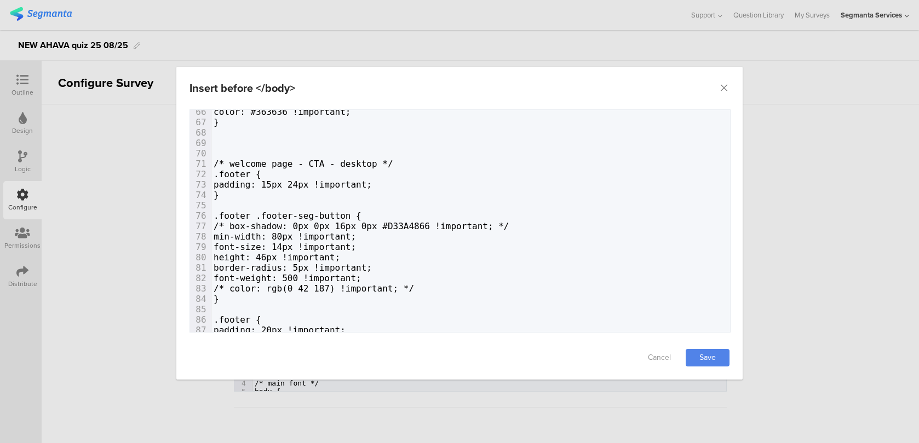
scroll to position [690, 0]
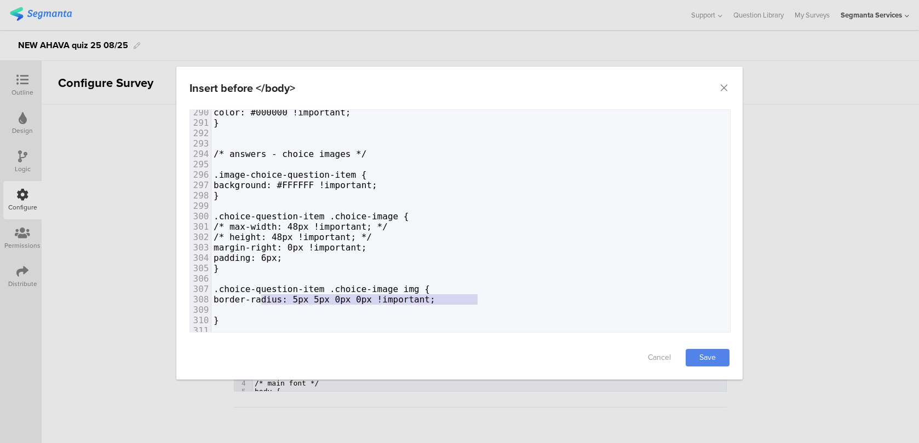
type textarea "border-radius: 5px 5px 0px 0px !important;"
drag, startPoint x: 484, startPoint y: 299, endPoint x: 257, endPoint y: 298, distance: 227.2
paste textarea "/"
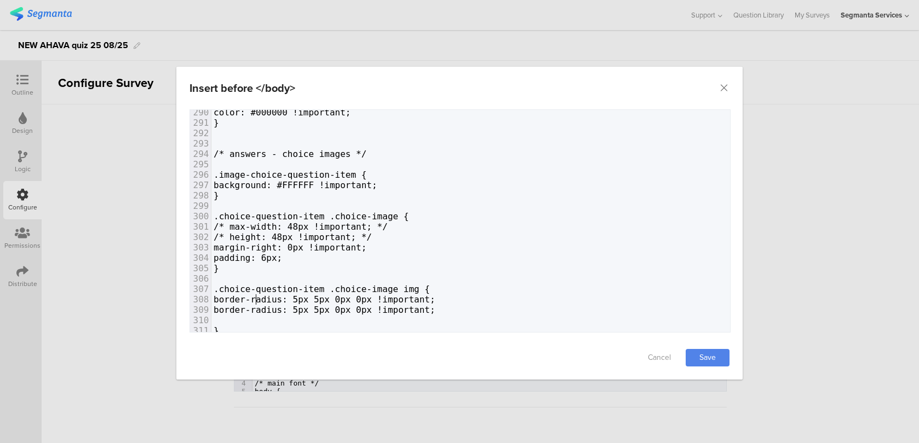
click at [256, 297] on span "border-radius: 5px 5px 0px 0px !important;" at bounding box center [324, 299] width 222 height 10
type textarea "/ &"
type textarea "*"
type textarea "*/"
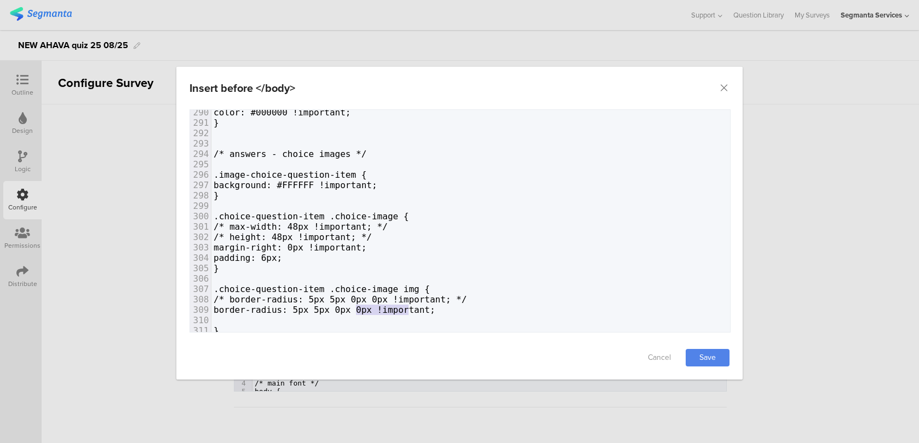
type textarea "5px 0px 0p"
drag, startPoint x: 411, startPoint y: 307, endPoint x: 350, endPoint y: 307, distance: 61.3
click at [350, 307] on span "border-radius: 5px 5px 0px 0px !important;" at bounding box center [324, 310] width 222 height 10
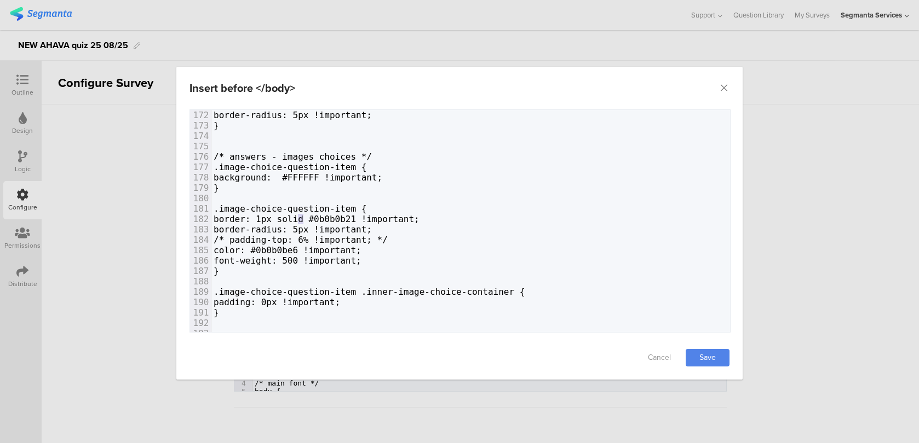
drag, startPoint x: 304, startPoint y: 217, endPoint x: 298, endPoint y: 216, distance: 6.6
click at [298, 216] on span "border: 1px solid #0b0b0b21 !important;" at bounding box center [316, 219] width 206 height 10
type textarea "0"
drag, startPoint x: 418, startPoint y: 244, endPoint x: 314, endPoint y: 240, distance: 103.5
click at [314, 240] on span "/* padding-top: 6% !important; */" at bounding box center [300, 240] width 174 height 10
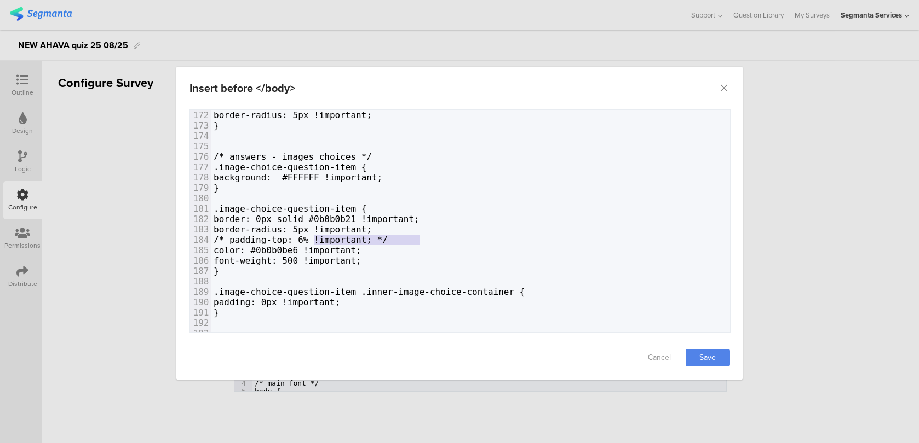
type textarea "top: 6% !important;"
click at [314, 240] on span "/* padding-top: 6% !important; */" at bounding box center [300, 240] width 174 height 10
type textarea "color: #0b0b0be6 !important;"
drag, startPoint x: 417, startPoint y: 247, endPoint x: 257, endPoint y: 251, distance: 159.9
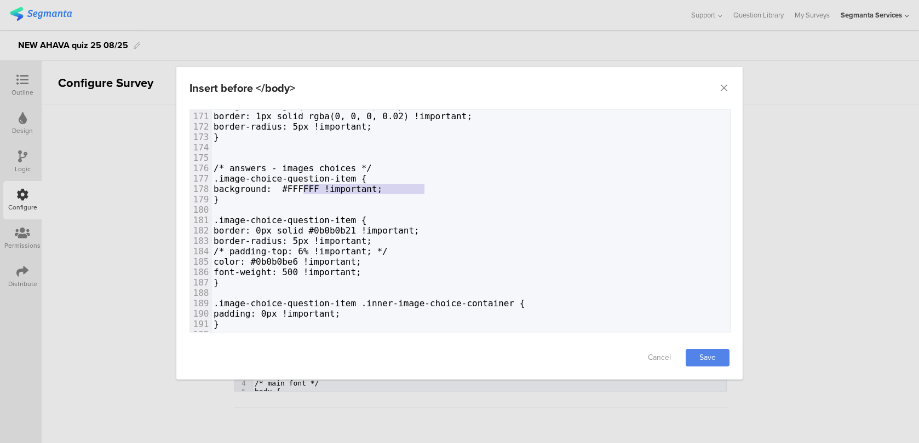
type textarea "background: #FFFFFF !important;"
drag, startPoint x: 438, startPoint y: 192, endPoint x: 255, endPoint y: 191, distance: 183.4
paste textarea "/"
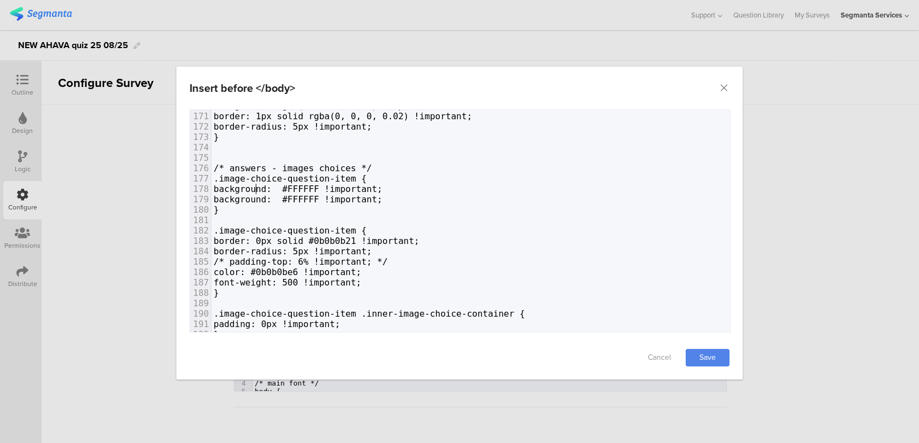
click at [255, 184] on span "background: #FFFFFF !important;" at bounding box center [297, 189] width 169 height 10
type textarea "/*"
type textarea "*/"
type textarea "mportant; font-weight: 500 !i"
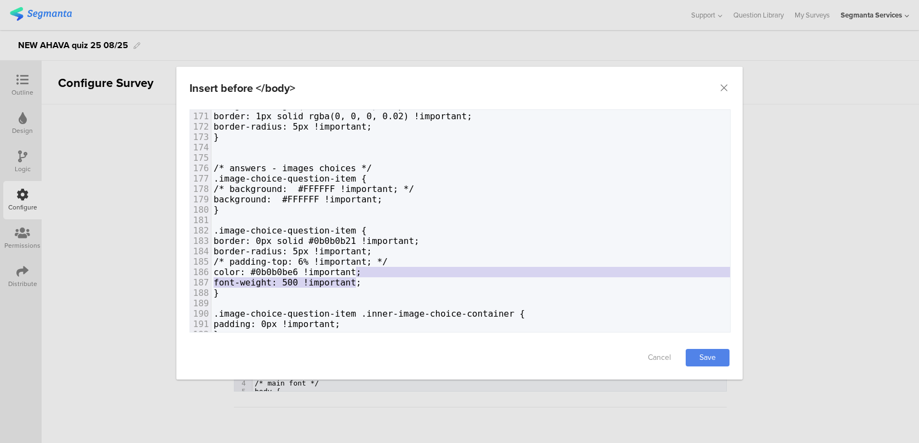
click at [356, 278] on span "font-weight: 500 !important;" at bounding box center [287, 283] width 148 height 10
click at [340, 280] on span "font-weight: 500 !important;" at bounding box center [287, 283] width 148 height 10
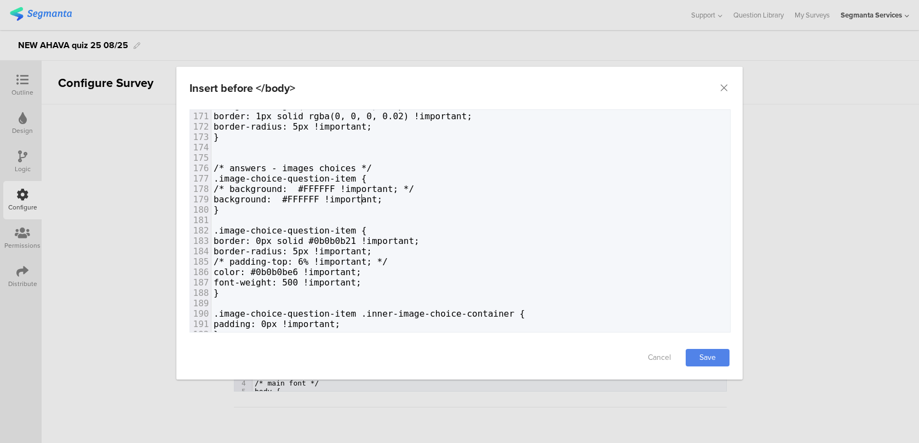
type textarea "#FFFFFF"
drag, startPoint x: 360, startPoint y: 196, endPoint x: 323, endPoint y: 195, distance: 37.2
click at [323, 195] on span "background: #FFFFFF !important;" at bounding box center [297, 199] width 169 height 10
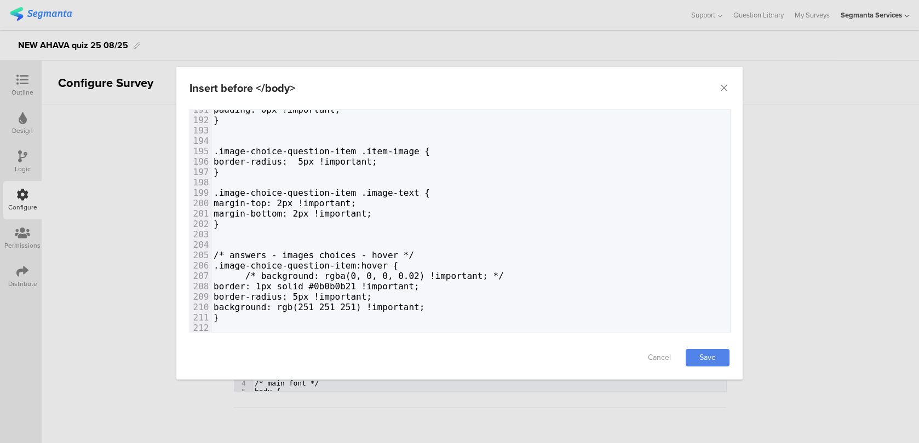
scroll to position [1987, 0]
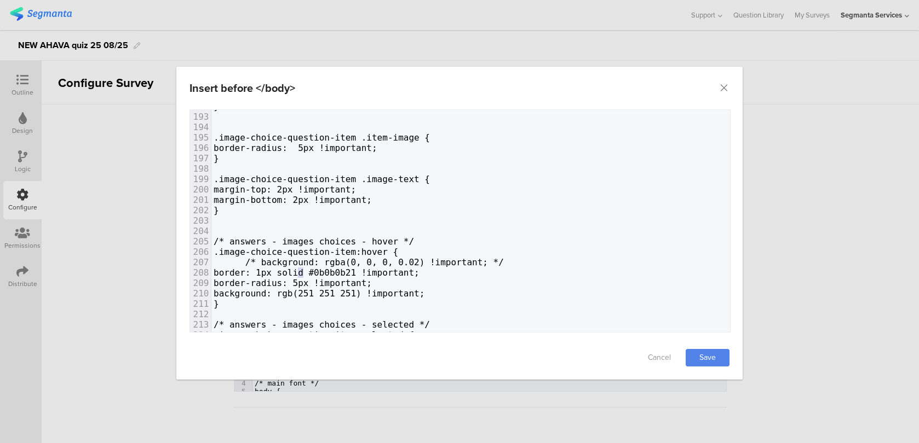
click at [299, 270] on span "border: 1px solid #0b0b0b21 !important;" at bounding box center [316, 273] width 206 height 10
type textarea "0"
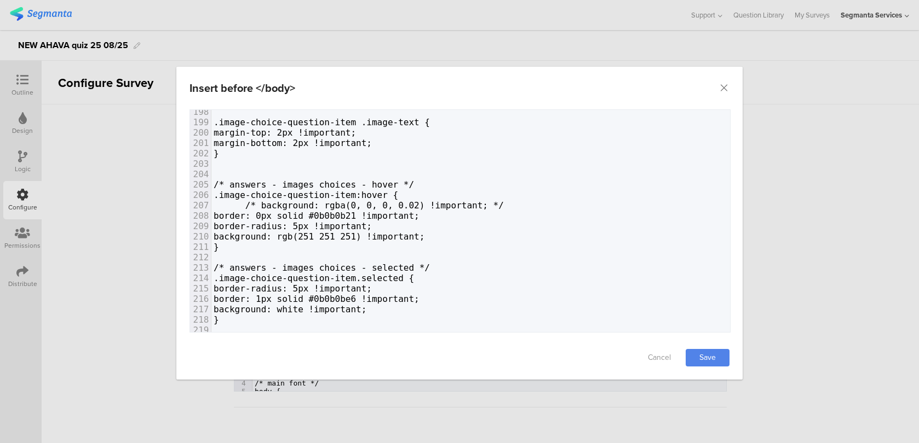
scroll to position [2065, 0]
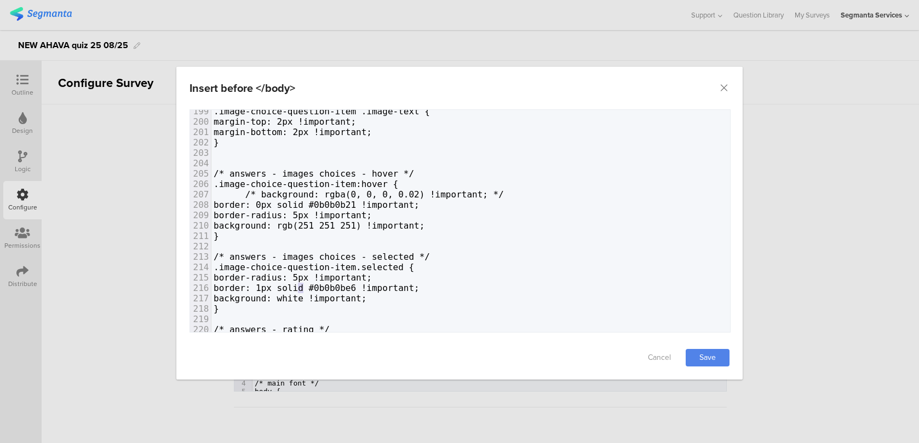
click at [298, 285] on span "border: 1px solid #0b0b0be6 !important;" at bounding box center [316, 288] width 206 height 10
type textarea "0"
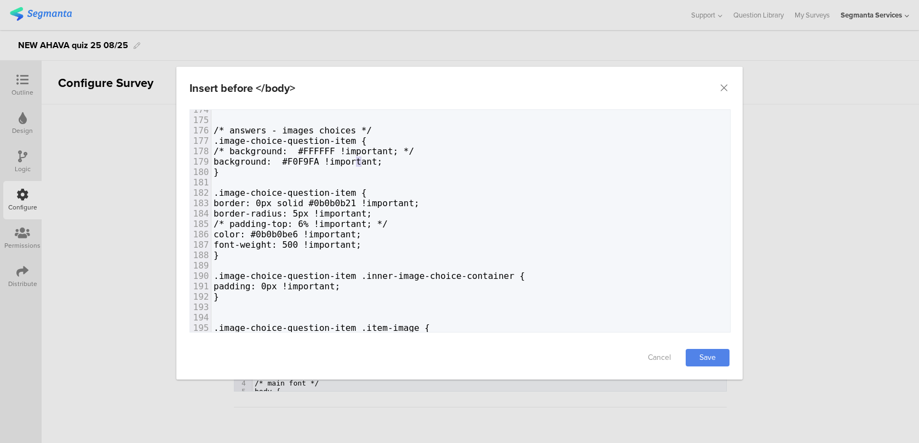
type textarea "#F0F9FA"
drag, startPoint x: 362, startPoint y: 160, endPoint x: 326, endPoint y: 160, distance: 36.7
click at [326, 160] on span "background: #F0F9FA !important;" at bounding box center [297, 162] width 169 height 10
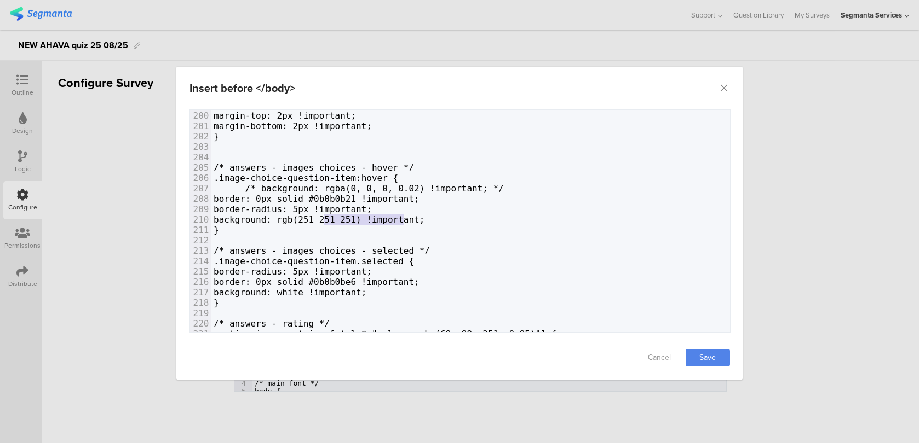
type textarea "rgb(251 251 251)"
drag, startPoint x: 403, startPoint y: 216, endPoint x: 321, endPoint y: 219, distance: 82.2
click at [321, 219] on span "background: rgb(251 251 251) !important;" at bounding box center [318, 220] width 211 height 10
type textarea "background: rgb(251 251 251) !important;"
drag, startPoint x: 472, startPoint y: 216, endPoint x: 255, endPoint y: 218, distance: 216.8
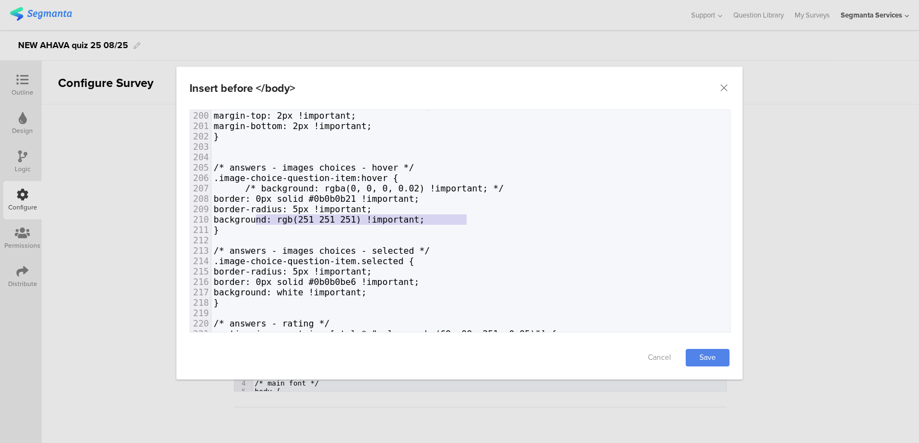
paste textarea "/"
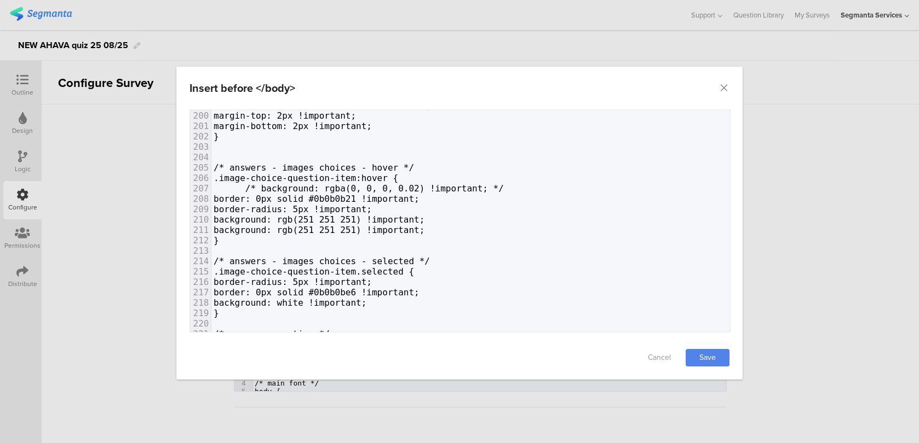
click at [253, 216] on span "background: rgb(251 251 251) !important;" at bounding box center [318, 220] width 211 height 10
type textarea "/*"
type textarea "*/"
drag, startPoint x: 435, startPoint y: 301, endPoint x: 258, endPoint y: 298, distance: 177.4
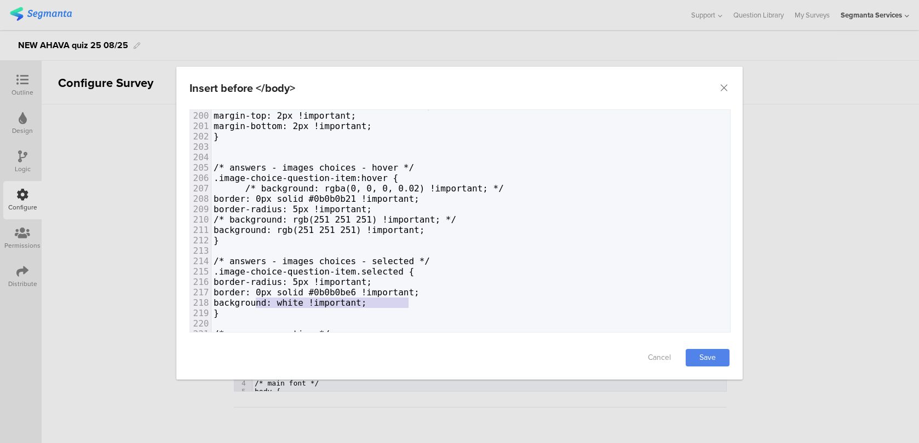
type textarea "background: white !important;"
click at [258, 298] on span "background: white !important;" at bounding box center [289, 303] width 153 height 10
type textarea "/*"
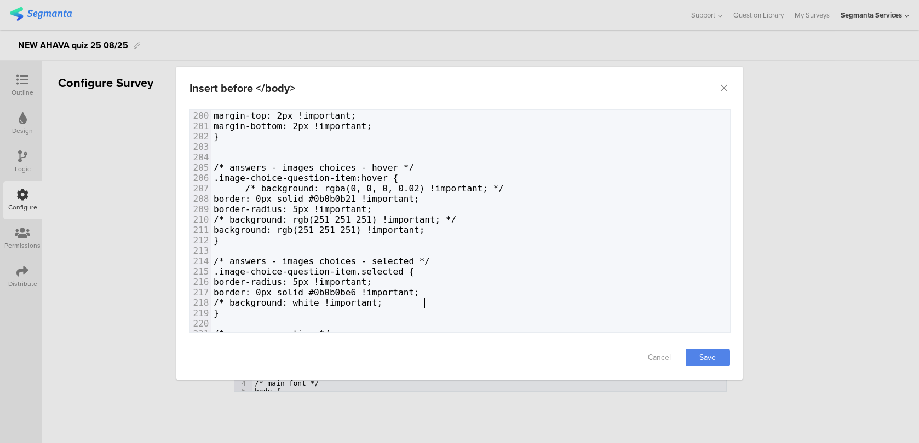
type textarea "*/"
type textarea "white"
drag, startPoint x: 345, startPoint y: 313, endPoint x: 318, endPoint y: 311, distance: 27.4
click at [318, 311] on span "background: white !important;" at bounding box center [289, 313] width 153 height 10
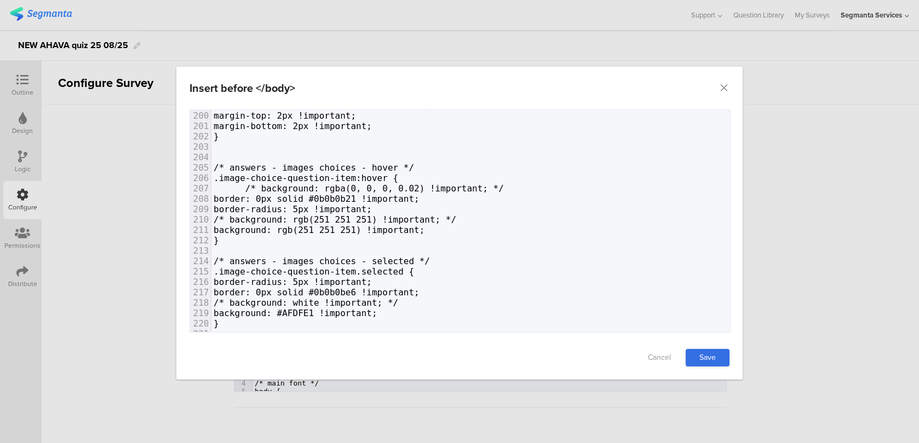
click at [702, 354] on link "Save" at bounding box center [707, 358] width 44 height 18
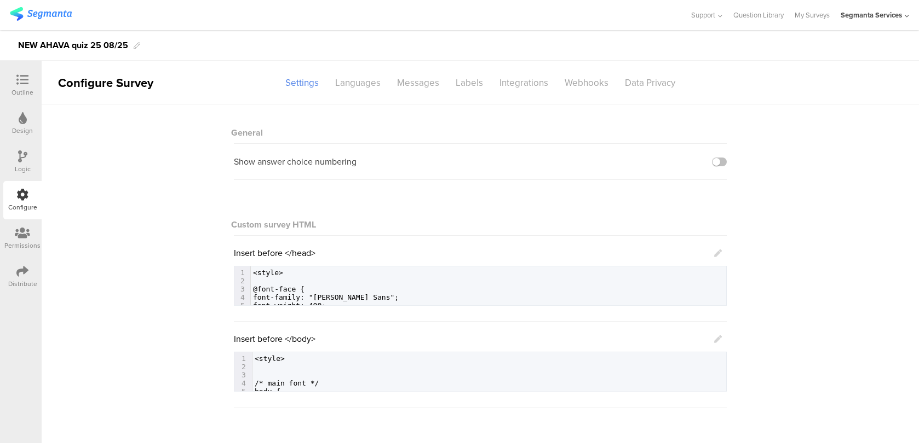
click at [712, 341] on div "Insert before </body>" at bounding box center [478, 339] width 488 height 13
click at [716, 339] on icon at bounding box center [718, 340] width 8 height 8
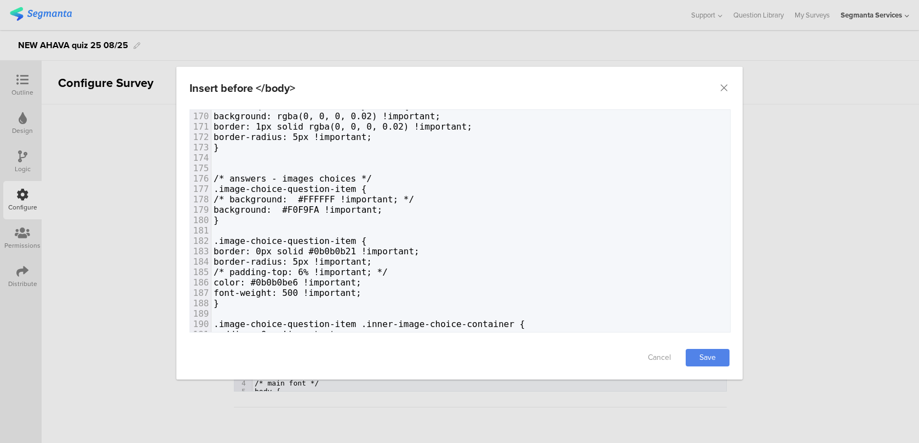
scroll to position [1760, 0]
click at [324, 206] on span "background: #F0F9FA !important;" at bounding box center [297, 209] width 169 height 10
type textarea ":"
click at [362, 204] on span "background: #F0F9FA !important;" at bounding box center [295, 209] width 164 height 10
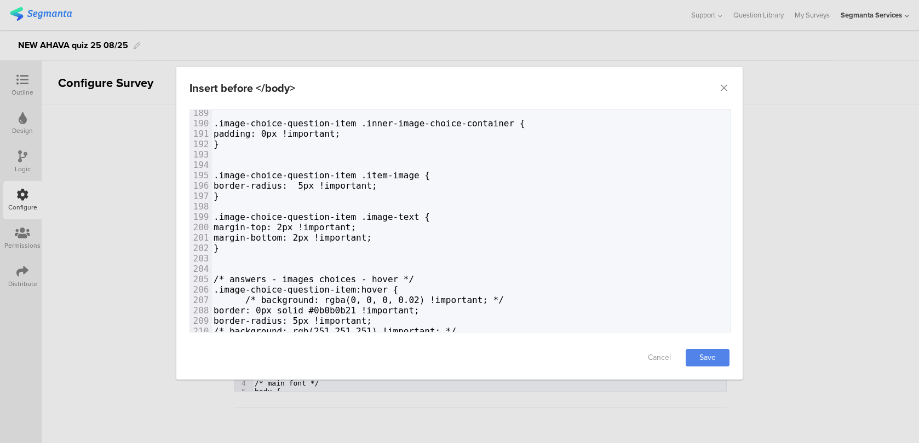
scroll to position [1979, 0]
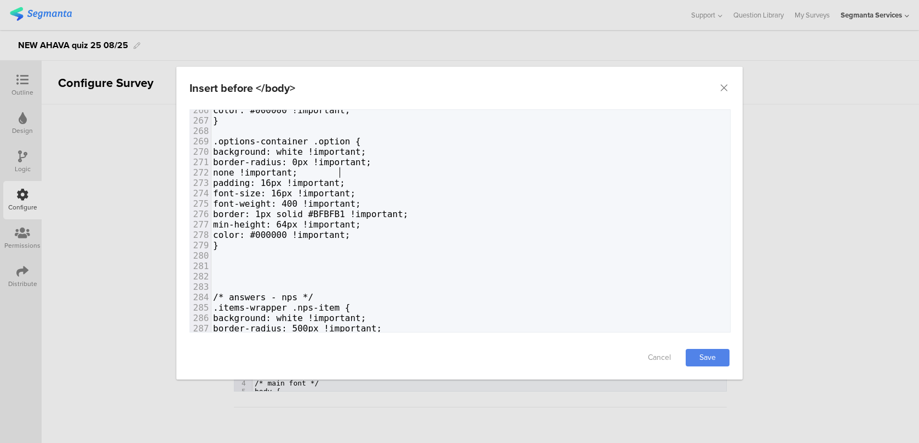
type textarea "none !important;"
drag, startPoint x: 342, startPoint y: 174, endPoint x: 128, endPoint y: 171, distance: 214.1
click at [128, 171] on div "Insert before </body> Failed saving changes. If the problem persists please con…" at bounding box center [459, 221] width 919 height 443
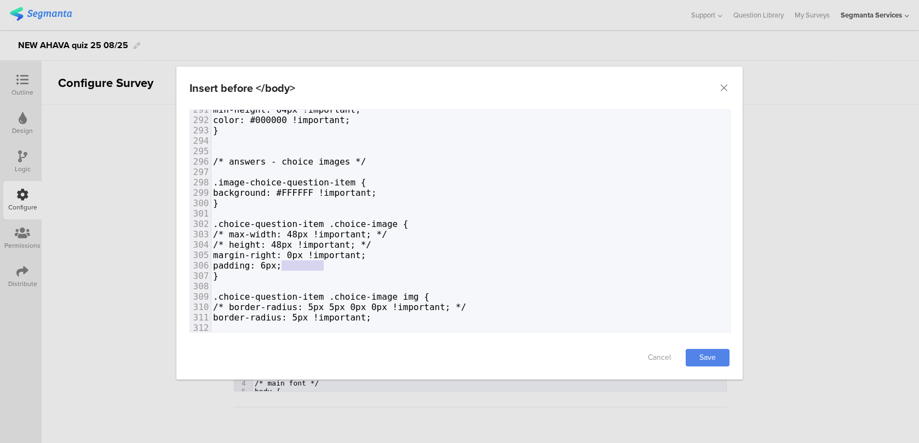
type textarea "padding: 6px;"
drag, startPoint x: 324, startPoint y: 268, endPoint x: 193, endPoint y: 270, distance: 131.4
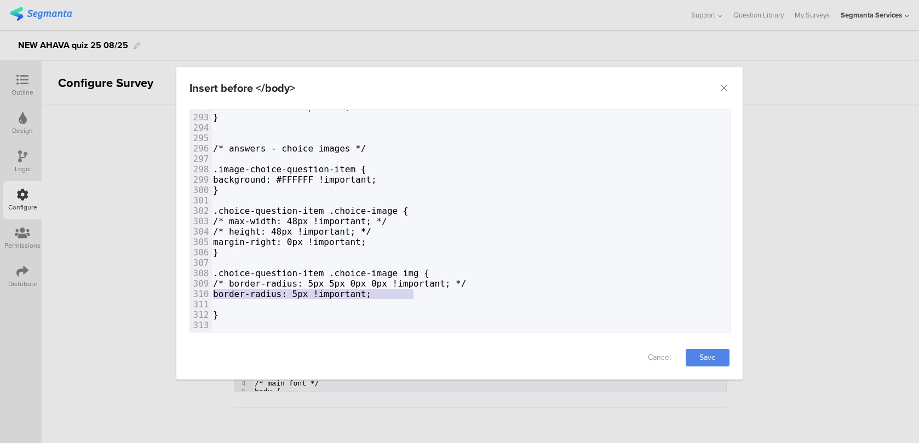
type textarea "/* border-radius: 5px 5px 0px 0px !important; */ border-radius: 5px !important;"
drag, startPoint x: 427, startPoint y: 294, endPoint x: 112, endPoint y: 281, distance: 315.5
click at [112, 281] on div "Insert before </body> Failed saving changes. If the problem persists please con…" at bounding box center [459, 221] width 919 height 443
click at [303, 284] on span "/* border-radius: 5px 5px 0px 0px !important; */" at bounding box center [339, 284] width 253 height 10
type textarea "b"
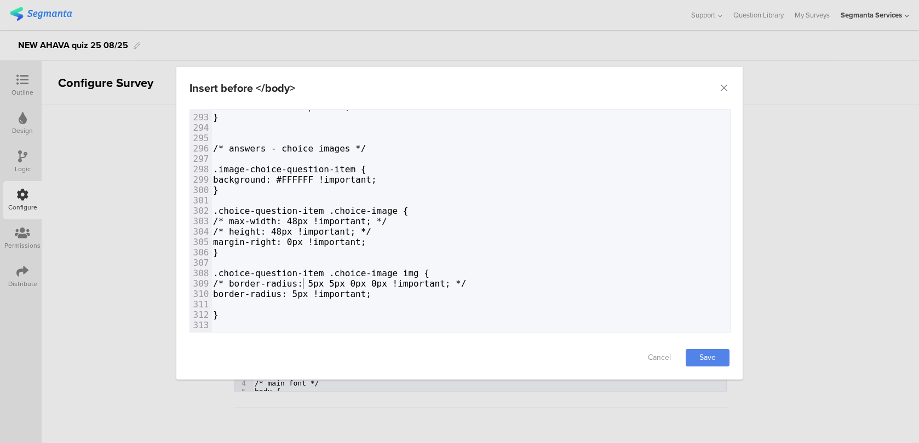
click at [258, 291] on span "border-radius: 5px !important;" at bounding box center [292, 294] width 158 height 10
type textarea "/I"
type textarea "*"
type textarea "*/"
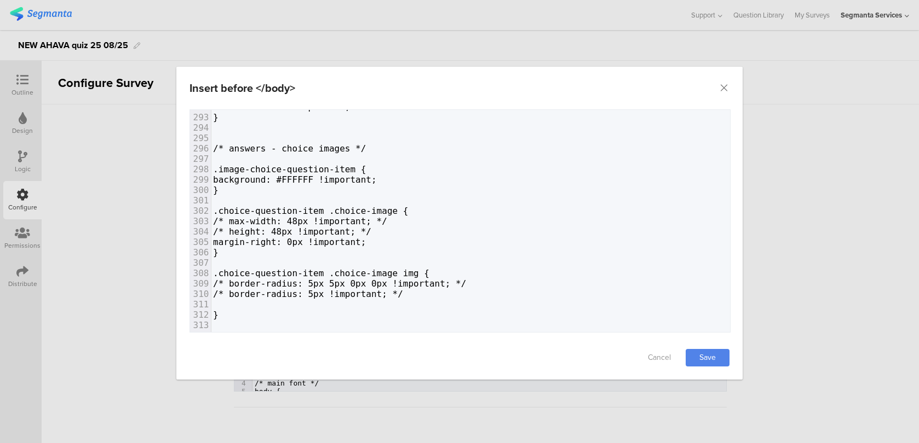
click at [466, 284] on span "/* border-radius: 5px 5px 0px 0px !important; */" at bounding box center [339, 284] width 253 height 10
click at [272, 274] on span ".choice-question-item .choice-image img {" at bounding box center [321, 273] width 216 height 10
click at [272, 280] on span "/* border-radius: 5px 5px 0px 0px !important;" at bounding box center [332, 284] width 238 height 10
click at [685, 357] on link "Save" at bounding box center [707, 358] width 44 height 18
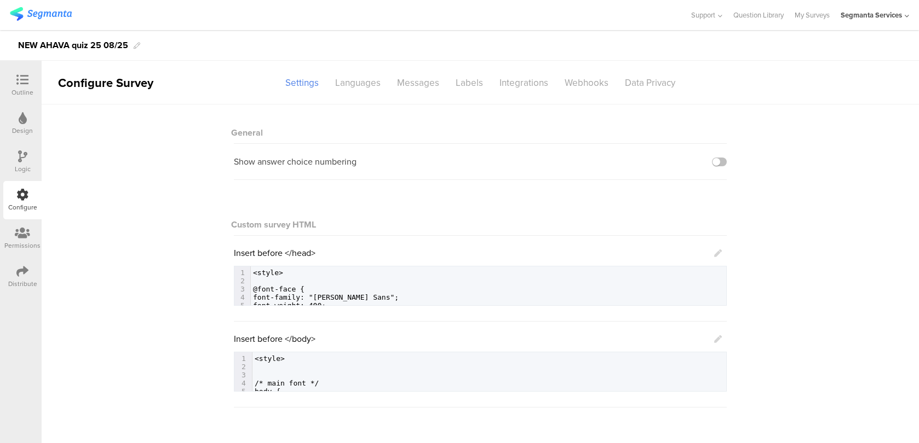
click at [715, 343] on icon at bounding box center [718, 340] width 8 height 8
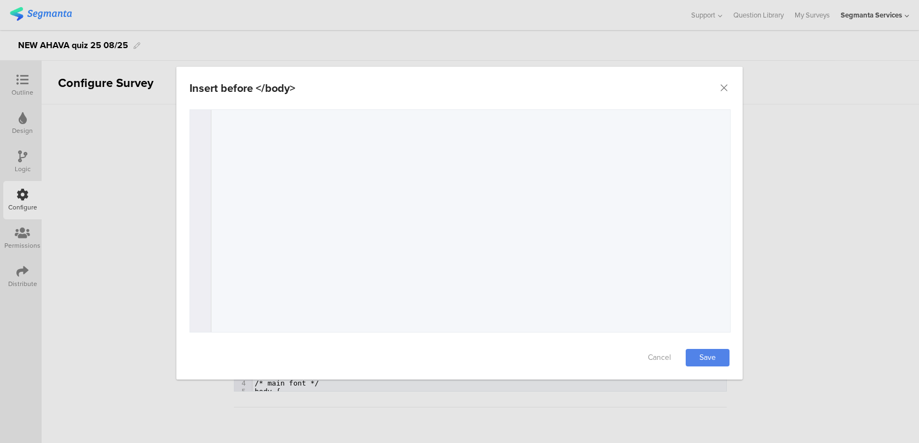
scroll to position [4880, 0]
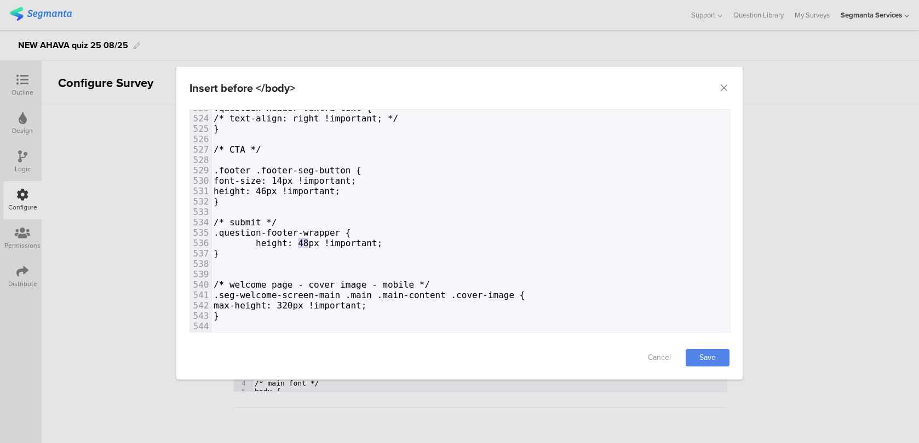
drag, startPoint x: 308, startPoint y: 239, endPoint x: 300, endPoint y: 238, distance: 8.2
click at [300, 238] on span "height: 48px !important;" at bounding box center [297, 243] width 169 height 10
type textarea "50"
click at [709, 354] on link "Save" at bounding box center [707, 358] width 44 height 18
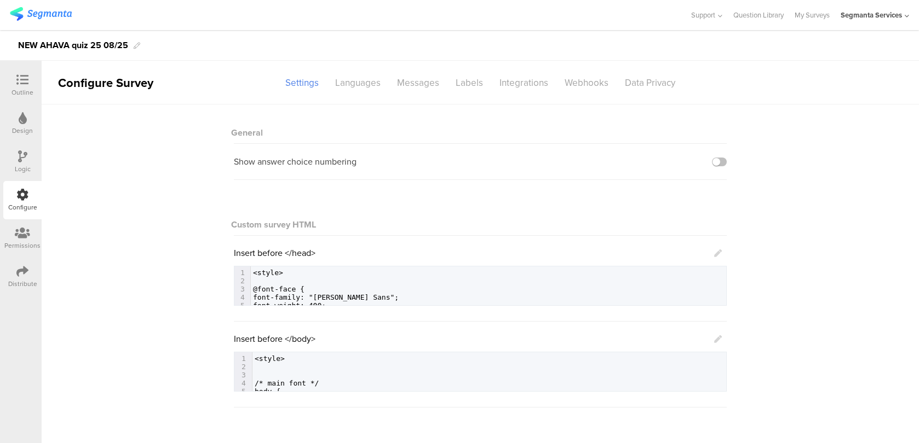
click at [31, 80] on div at bounding box center [22, 81] width 22 height 14
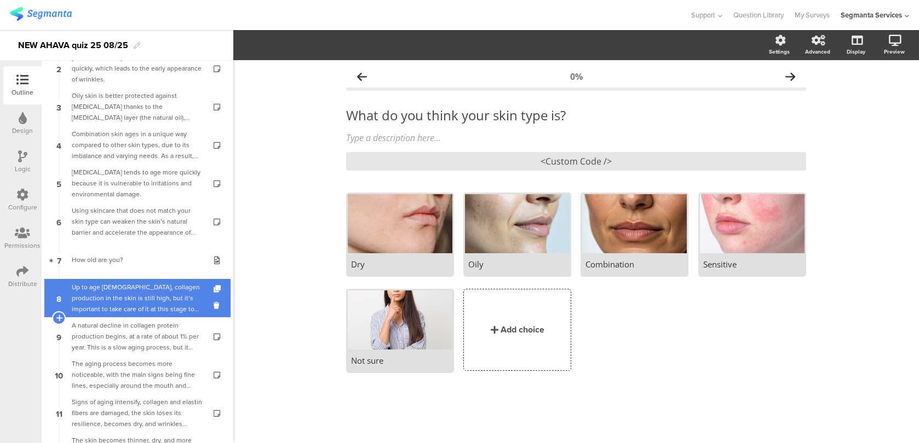
click at [99, 303] on div "Up to age 25, collagen production in the skin is still high, but it’s important…" at bounding box center [137, 298] width 131 height 33
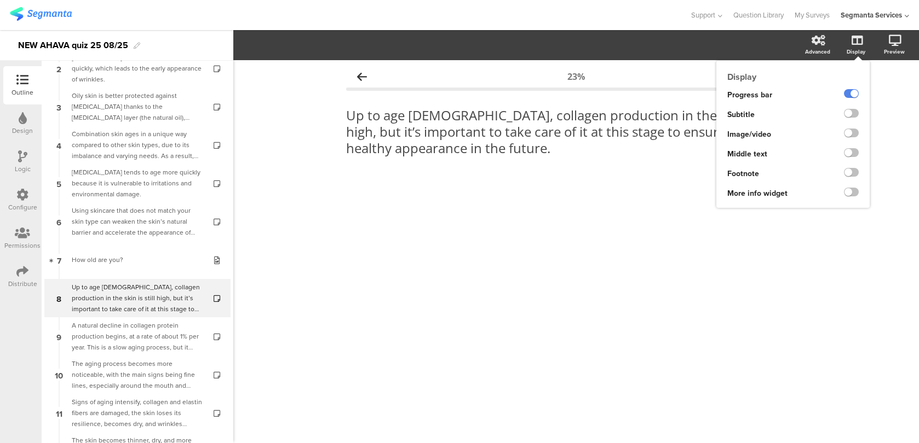
click at [854, 140] on ng-transclude at bounding box center [851, 134] width 15 height 13
click at [854, 134] on label at bounding box center [851, 133] width 15 height 9
click at [0, 0] on input "checkbox" at bounding box center [0, 0] width 0 height 0
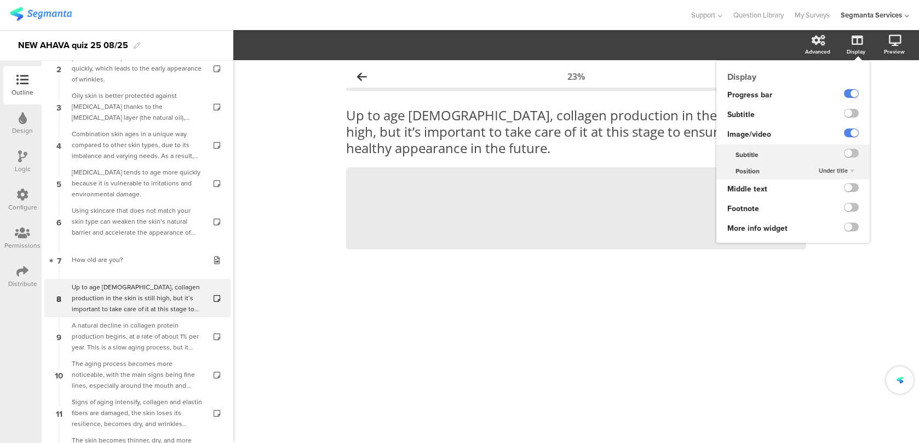
click at [848, 167] on div "Under title" at bounding box center [836, 171] width 44 height 13
click at [840, 188] on div "Above title" at bounding box center [833, 192] width 65 height 11
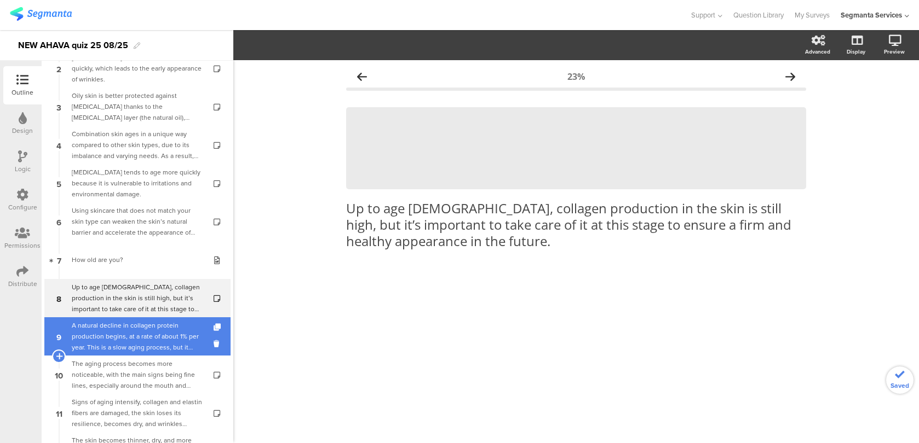
click at [180, 331] on div "A natural decline in collagen protein production begins, at a rate of about 1% …" at bounding box center [137, 336] width 131 height 33
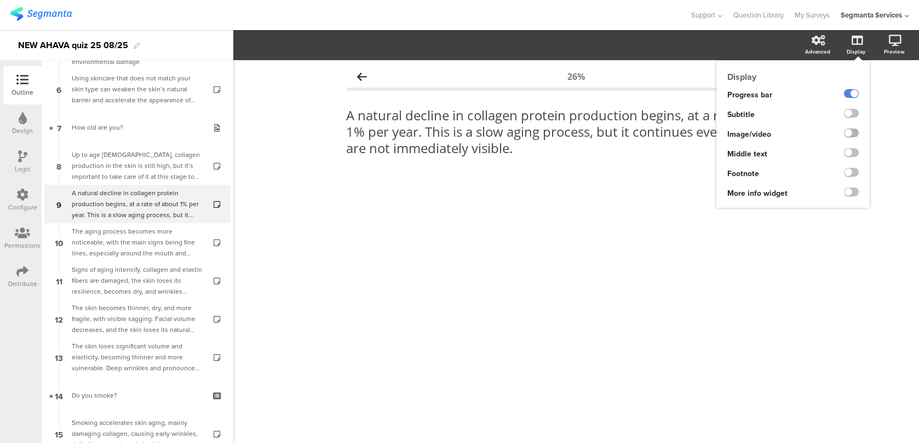
click at [855, 135] on label at bounding box center [851, 133] width 15 height 9
click at [0, 0] on input "checkbox" at bounding box center [0, 0] width 0 height 0
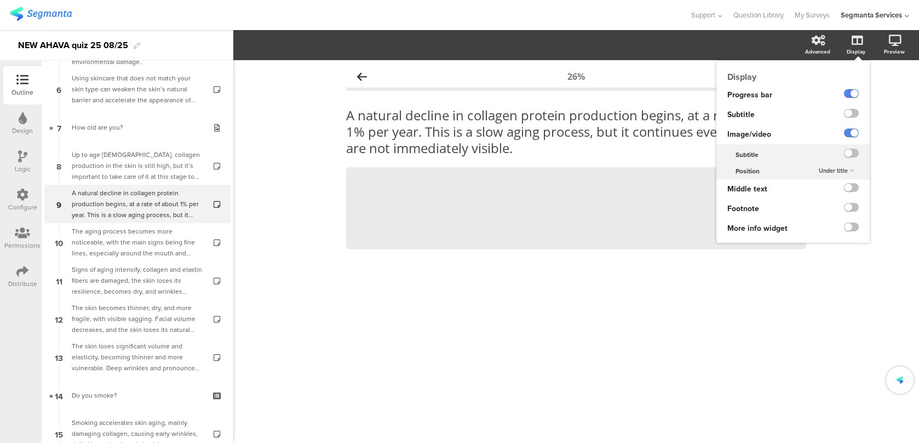
click at [841, 170] on span "Under title" at bounding box center [832, 170] width 29 height 9
click at [836, 189] on div "Above title" at bounding box center [833, 192] width 65 height 11
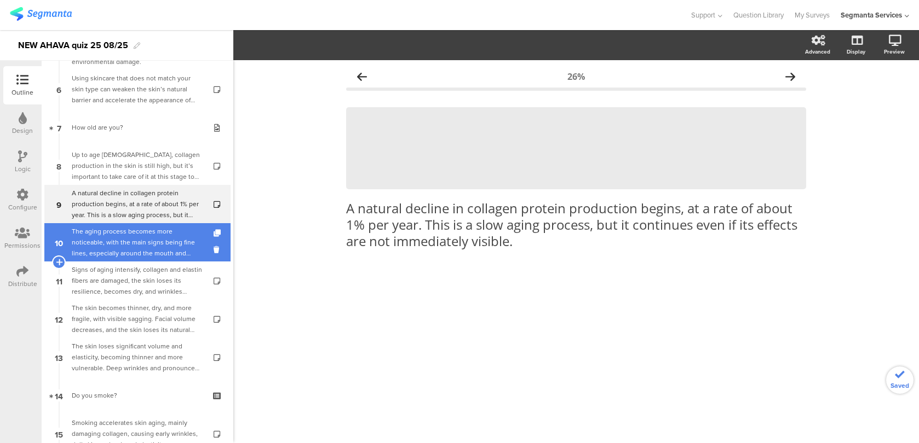
click at [101, 240] on div "The aging process becomes more noticeable, with the main signs being fine lines…" at bounding box center [137, 242] width 131 height 33
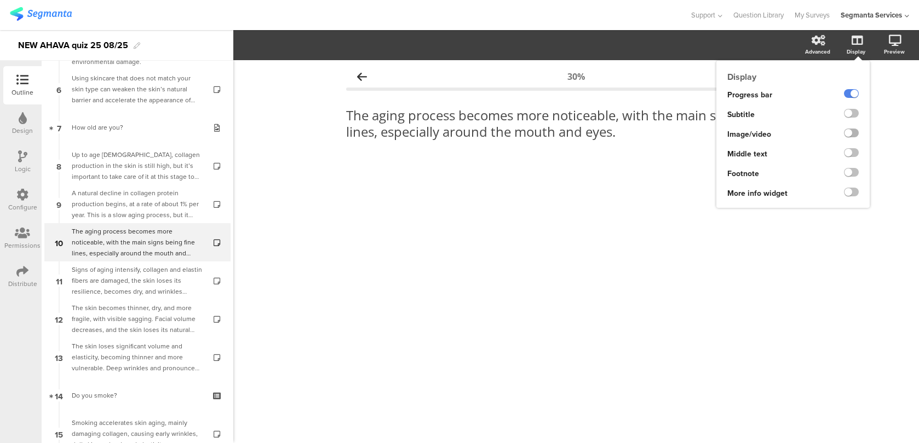
click at [856, 132] on label at bounding box center [851, 133] width 15 height 9
click at [0, 0] on input "checkbox" at bounding box center [0, 0] width 0 height 0
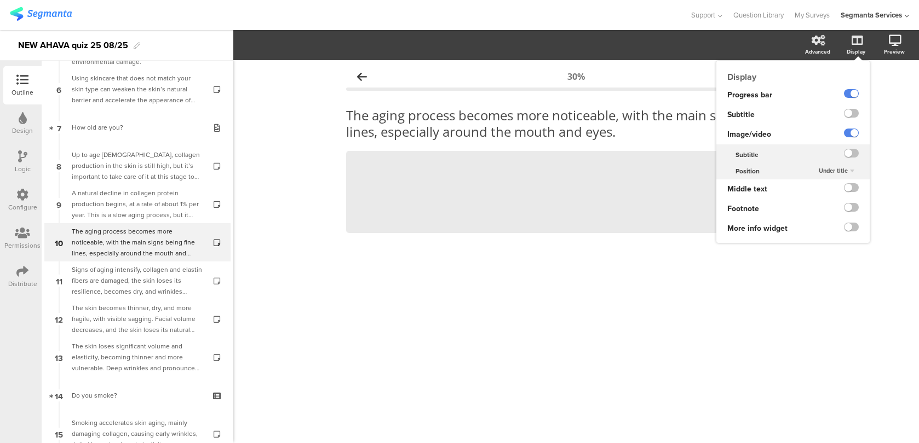
click at [843, 171] on span "Under title" at bounding box center [832, 170] width 29 height 9
click at [836, 190] on div "Above title" at bounding box center [833, 192] width 65 height 11
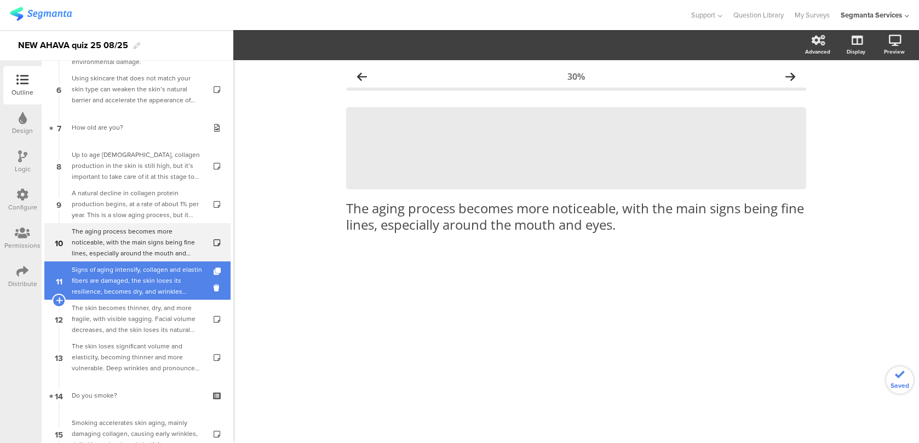
click at [171, 292] on div "Signs of aging intensify, collagen and elastin fibers are damaged, the skin los…" at bounding box center [137, 280] width 131 height 33
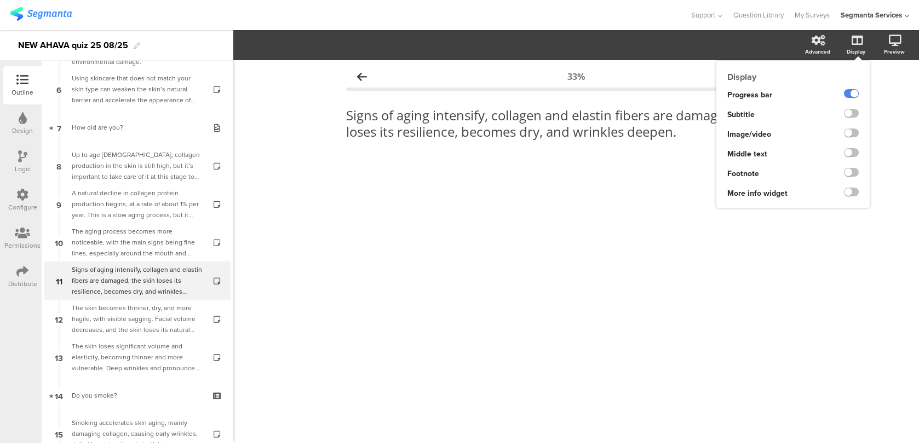
click at [848, 138] on ng-transclude at bounding box center [851, 134] width 15 height 13
click at [849, 136] on label at bounding box center [851, 133] width 15 height 9
click at [0, 0] on input "checkbox" at bounding box center [0, 0] width 0 height 0
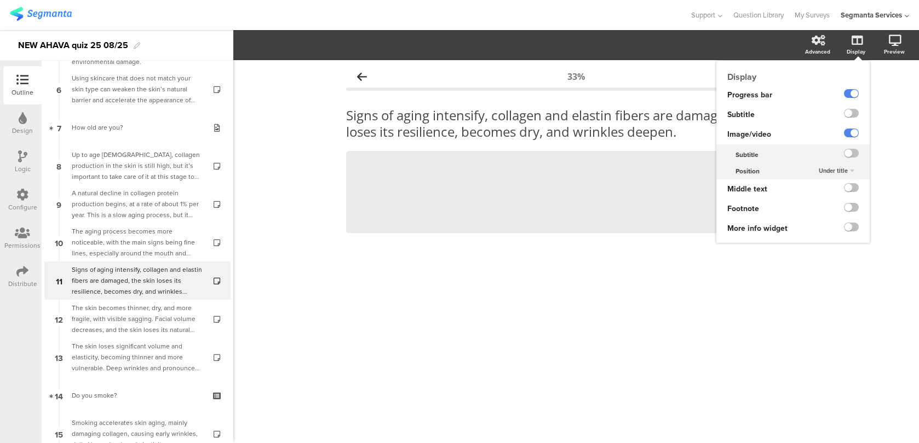
click at [845, 171] on span "Under title" at bounding box center [832, 170] width 29 height 9
click at [837, 190] on div "Above title" at bounding box center [833, 192] width 65 height 11
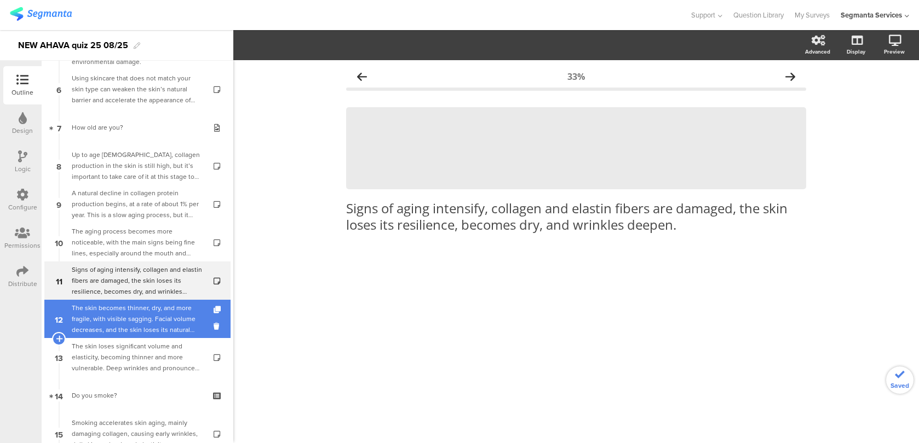
click at [176, 316] on div "The skin becomes thinner, dry, and more fragile, with visible sagging. Facial v…" at bounding box center [137, 319] width 131 height 33
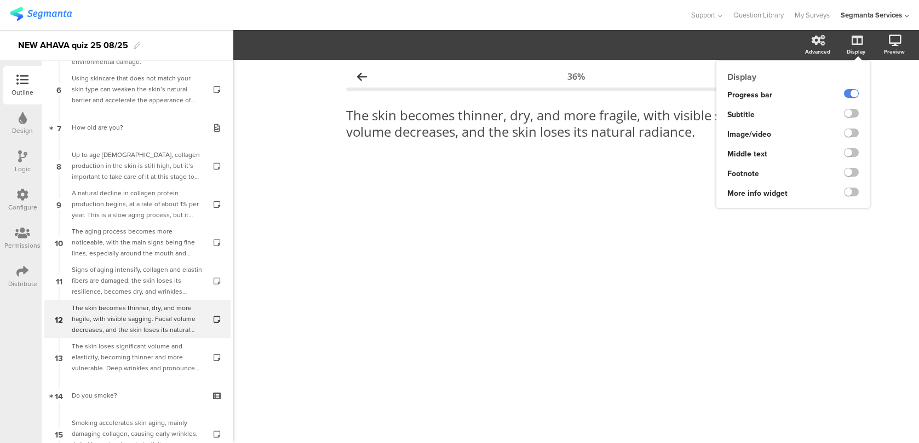
click at [852, 129] on ng-transclude at bounding box center [851, 134] width 15 height 13
click at [851, 132] on label at bounding box center [851, 133] width 15 height 9
click at [0, 0] on input "checkbox" at bounding box center [0, 0] width 0 height 0
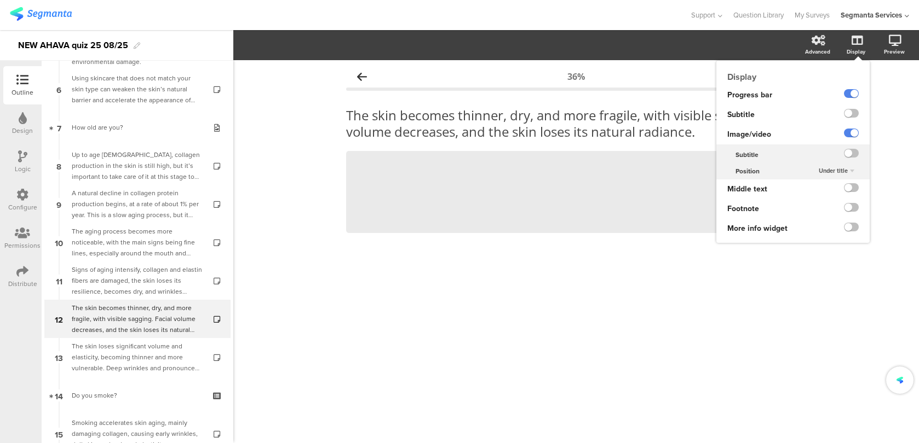
click at [831, 170] on span "Under title" at bounding box center [832, 170] width 29 height 9
click at [825, 190] on span "Above title" at bounding box center [819, 192] width 27 height 9
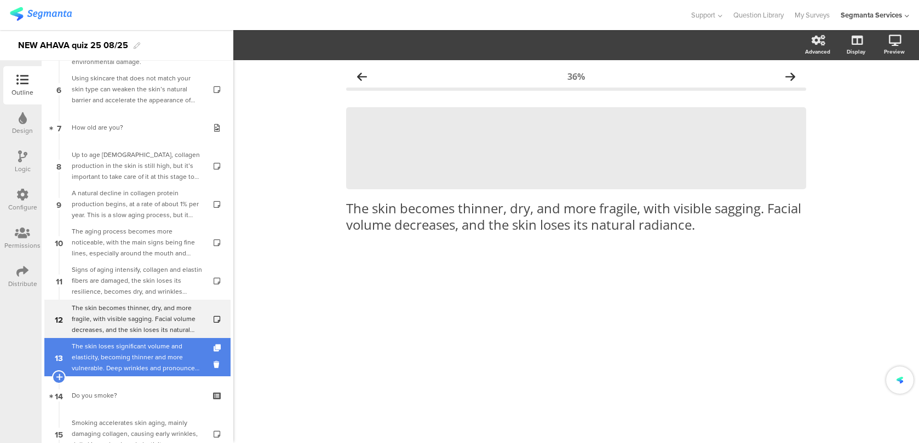
click at [165, 364] on div "The skin loses significant volume and elasticity, becoming thinner and more vul…" at bounding box center [137, 357] width 131 height 33
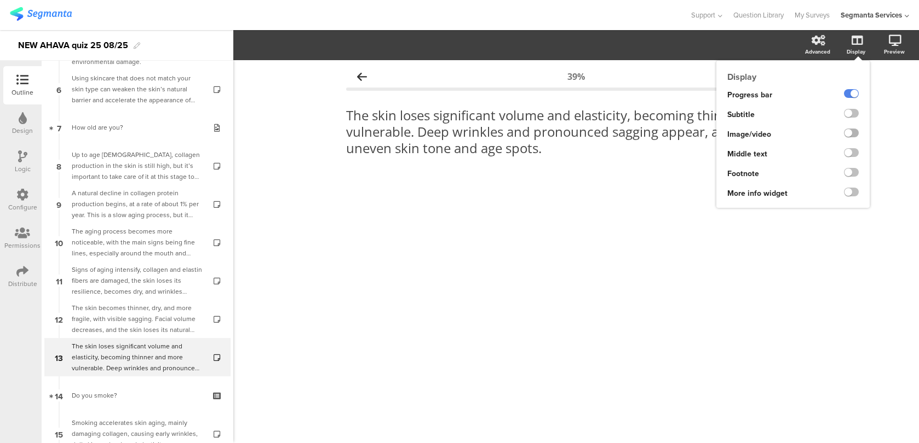
click at [856, 131] on label at bounding box center [851, 133] width 15 height 9
click at [0, 0] on input "checkbox" at bounding box center [0, 0] width 0 height 0
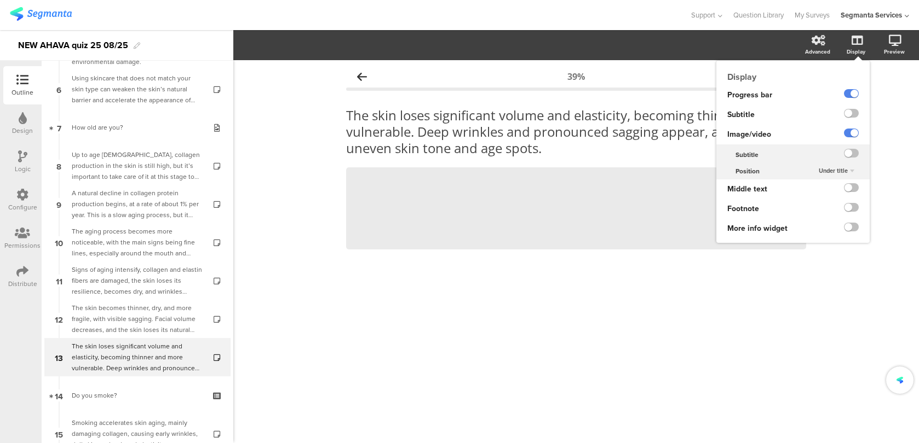
click at [848, 172] on div "Under title" at bounding box center [836, 171] width 44 height 13
click at [844, 190] on div "Above title" at bounding box center [833, 192] width 65 height 11
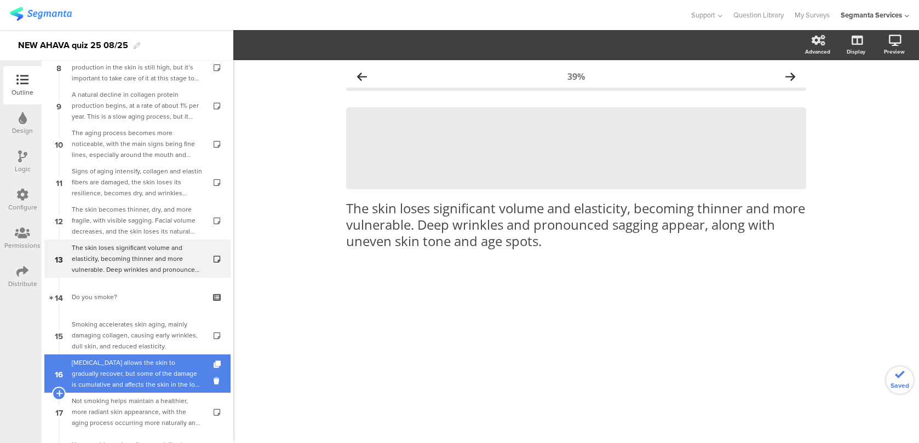
scroll to position [328, 0]
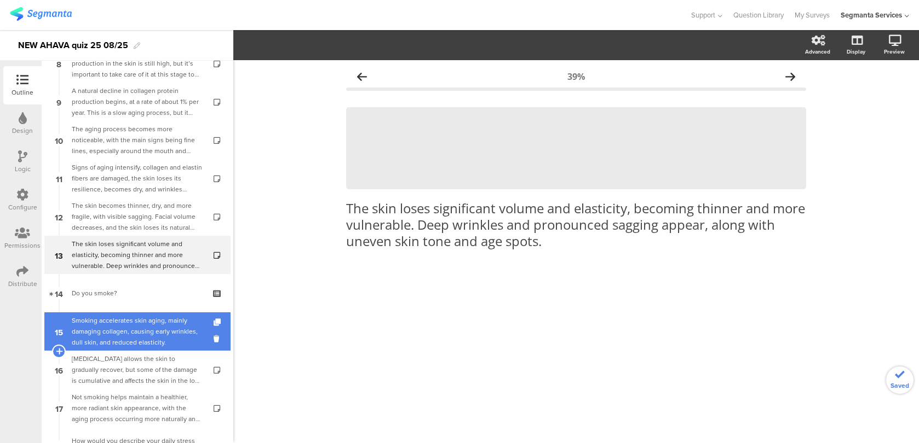
click at [176, 332] on div "Smoking accelerates skin aging, mainly damaging collagen, causing early wrinkle…" at bounding box center [137, 331] width 131 height 33
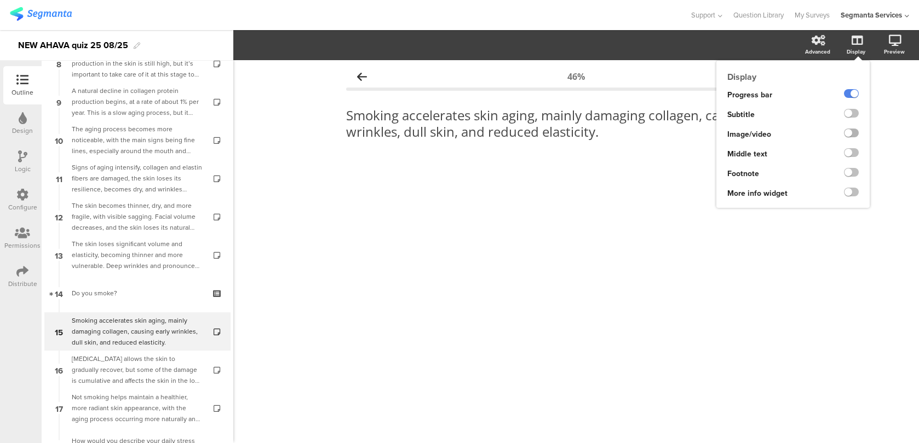
click at [850, 132] on label at bounding box center [851, 133] width 15 height 9
click at [0, 0] on input "checkbox" at bounding box center [0, 0] width 0 height 0
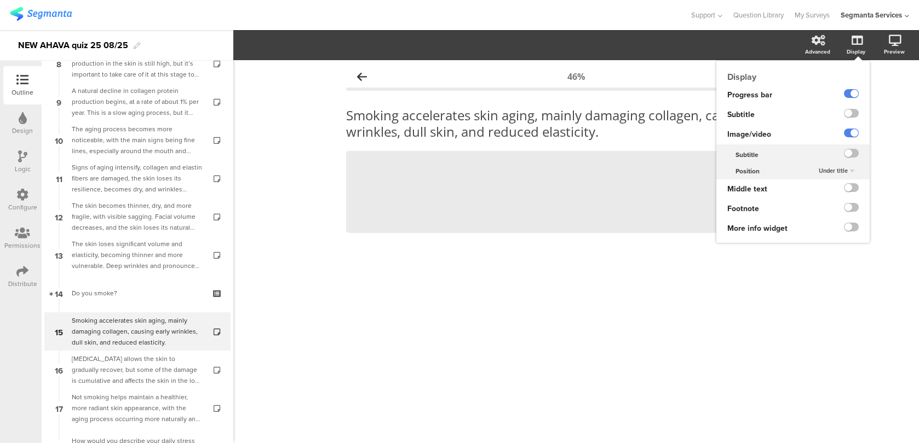
click at [839, 169] on span "Under title" at bounding box center [832, 170] width 29 height 9
click at [833, 188] on div "Above title" at bounding box center [833, 192] width 65 height 11
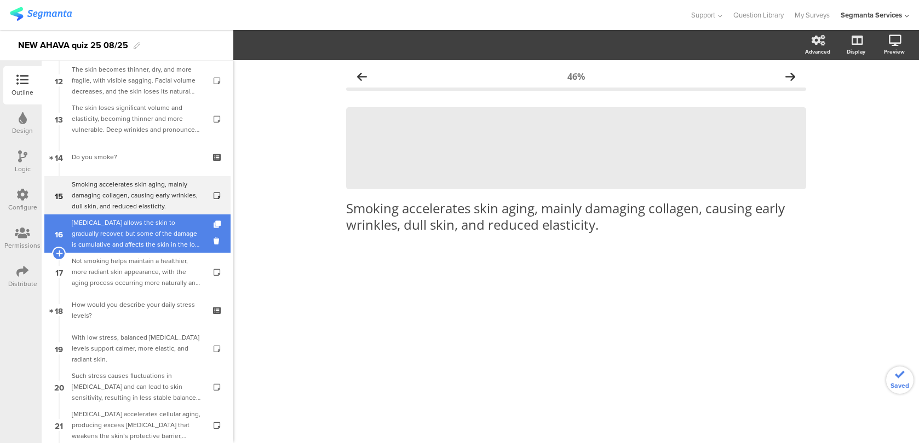
scroll to position [476, 0]
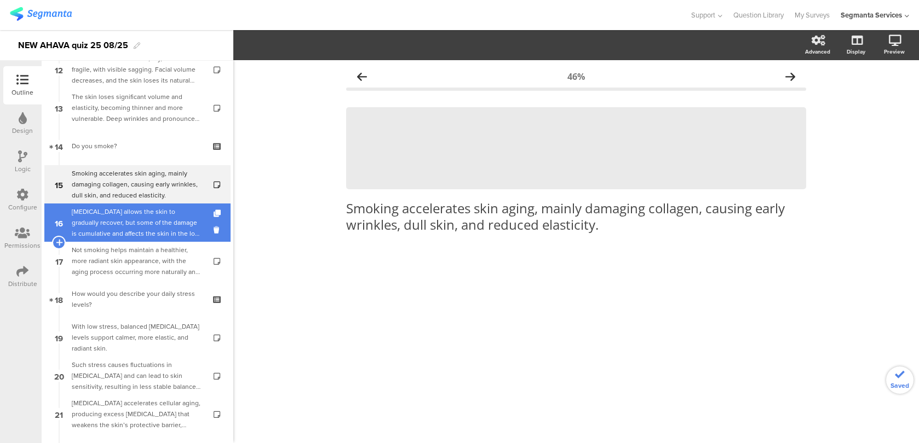
click at [169, 224] on div "Quitting smoking allows the skin to gradually recover, but some of the damage i…" at bounding box center [137, 222] width 131 height 33
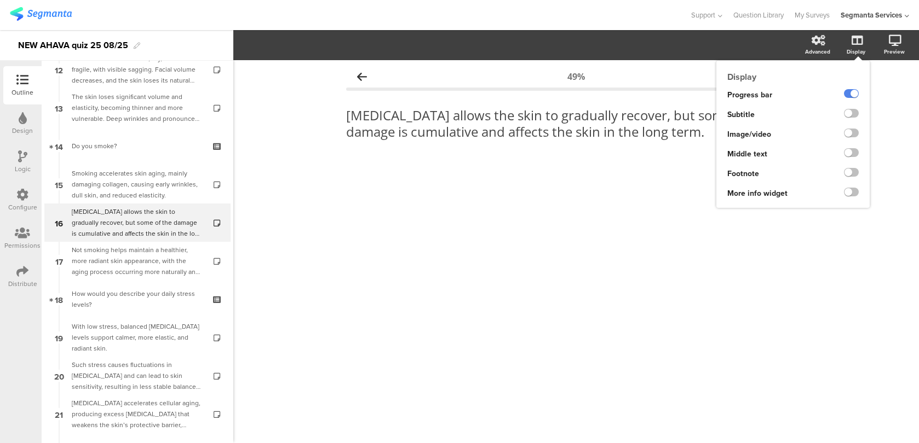
click at [859, 134] on div at bounding box center [844, 135] width 50 height 20
click at [856, 135] on label at bounding box center [851, 133] width 15 height 9
click at [0, 0] on input "checkbox" at bounding box center [0, 0] width 0 height 0
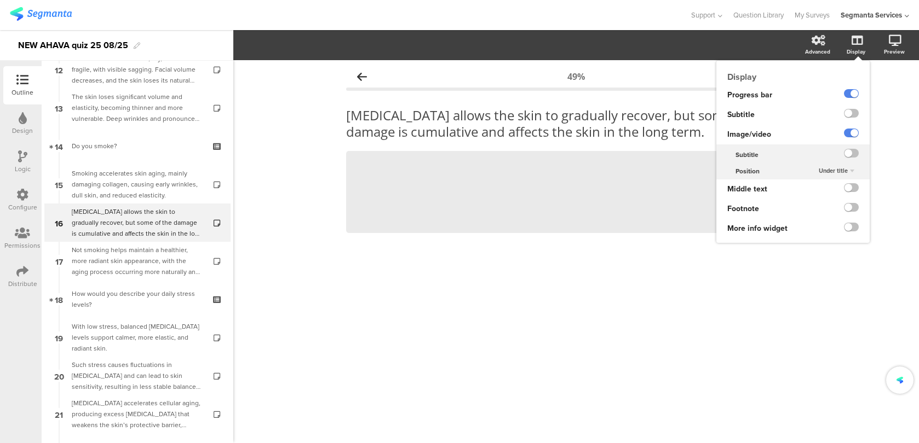
click at [849, 172] on div "Under title" at bounding box center [836, 171] width 44 height 13
click at [843, 190] on div "Above title" at bounding box center [833, 192] width 65 height 11
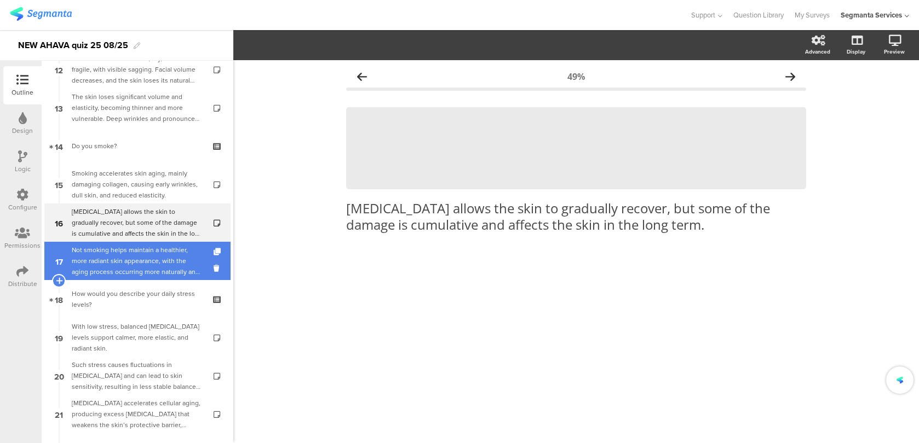
click at [169, 264] on div "Not smoking helps maintain a healthier, more radiant skin appearance, with the …" at bounding box center [137, 261] width 131 height 33
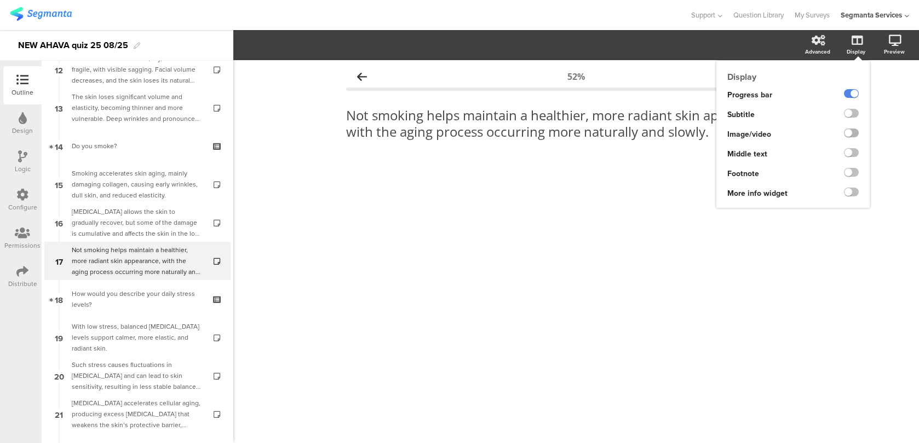
click at [848, 136] on label at bounding box center [851, 133] width 15 height 9
click at [0, 0] on input "checkbox" at bounding box center [0, 0] width 0 height 0
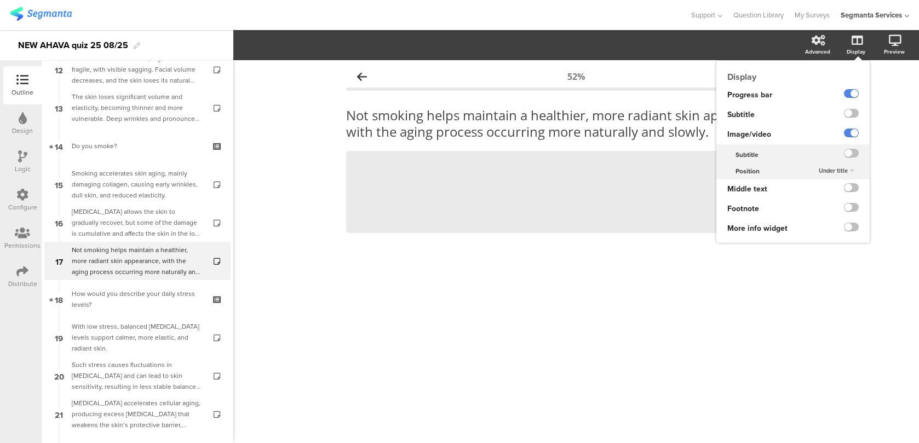
click at [840, 168] on span "Under title" at bounding box center [832, 170] width 29 height 9
click at [833, 189] on span "Above title" at bounding box center [819, 192] width 27 height 9
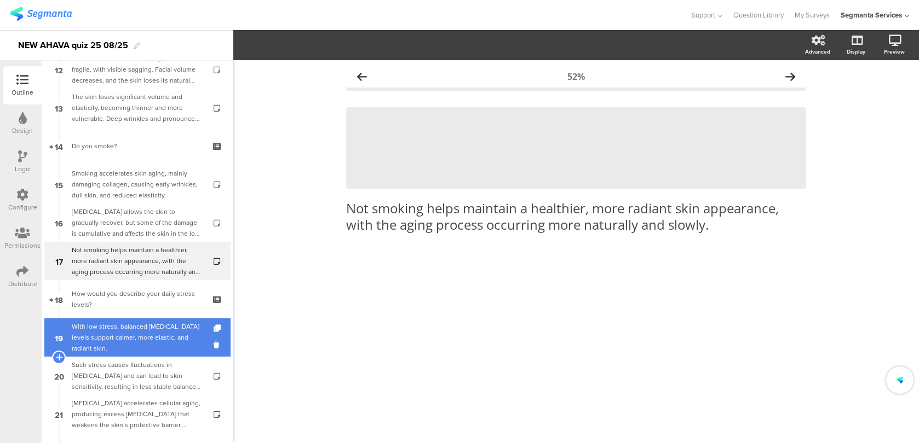
click at [151, 324] on div "With low stress, balanced cortisol levels support calmer, more elastic, and rad…" at bounding box center [137, 337] width 131 height 33
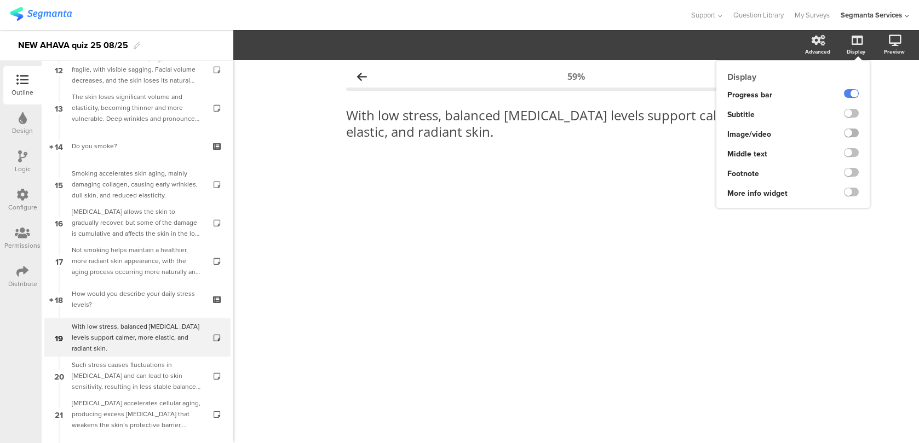
click at [851, 132] on label at bounding box center [851, 133] width 15 height 9
click at [0, 0] on input "checkbox" at bounding box center [0, 0] width 0 height 0
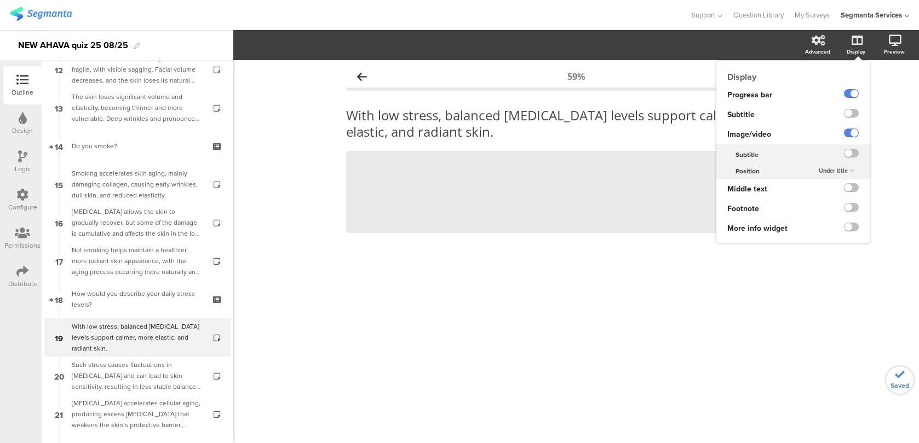
click at [850, 169] on div "Under title" at bounding box center [836, 171] width 44 height 13
click at [845, 189] on div "Above title" at bounding box center [833, 192] width 65 height 11
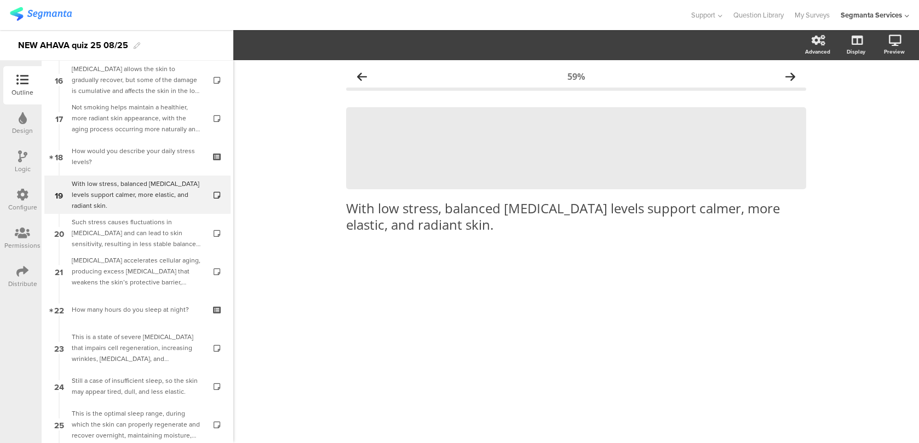
scroll to position [577, 0]
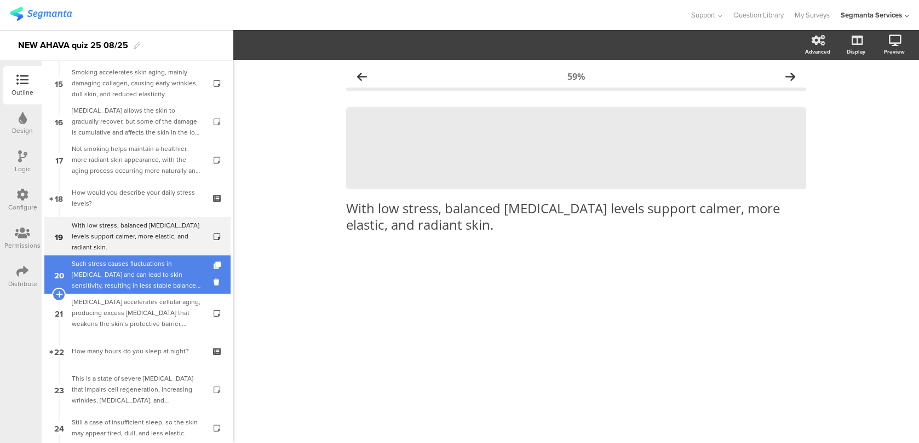
click at [159, 264] on div "Such stress causes fluctuations in cortisol and can lead to skin sensitivity, r…" at bounding box center [137, 274] width 131 height 33
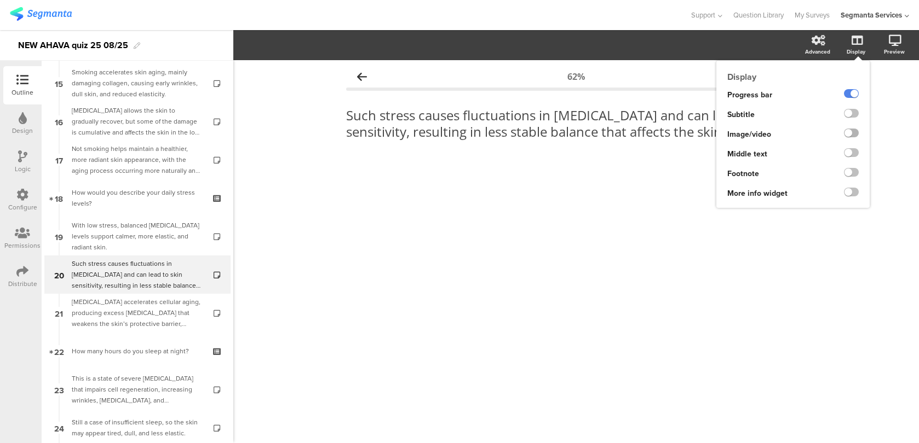
click at [852, 131] on label at bounding box center [851, 133] width 15 height 9
click at [0, 0] on input "checkbox" at bounding box center [0, 0] width 0 height 0
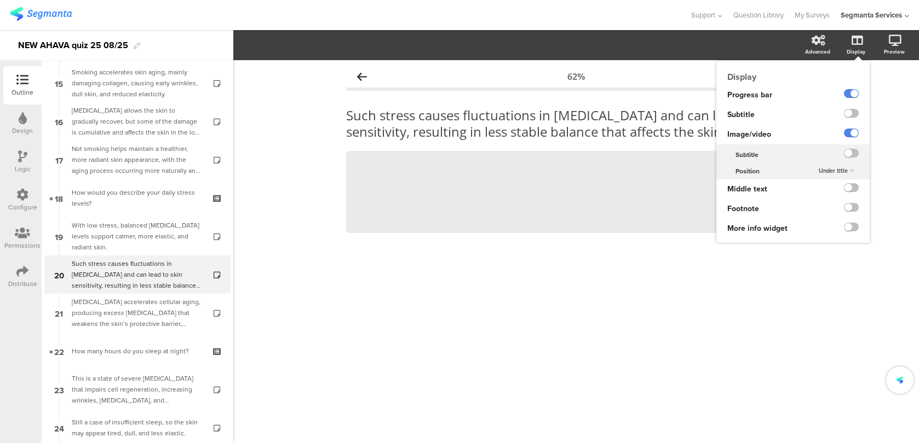
click at [845, 169] on span "Under title" at bounding box center [832, 170] width 29 height 9
click at [835, 194] on div "Above title" at bounding box center [833, 192] width 65 height 11
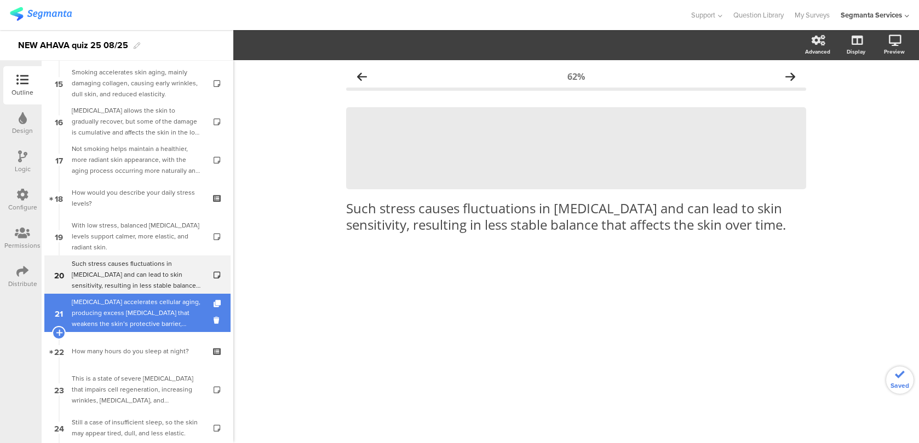
click at [184, 320] on div "Chronic stress accelerates cellular aging, producing excess cortisol that weake…" at bounding box center [137, 313] width 131 height 33
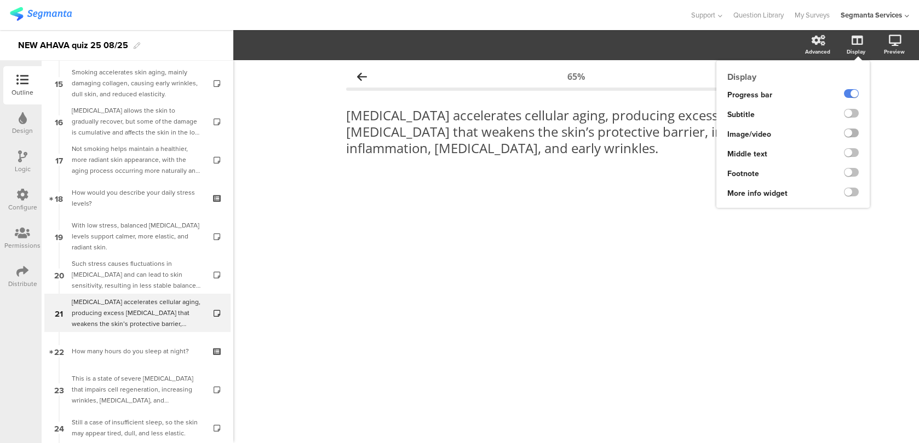
click at [851, 130] on label at bounding box center [851, 133] width 15 height 9
click at [0, 0] on input "checkbox" at bounding box center [0, 0] width 0 height 0
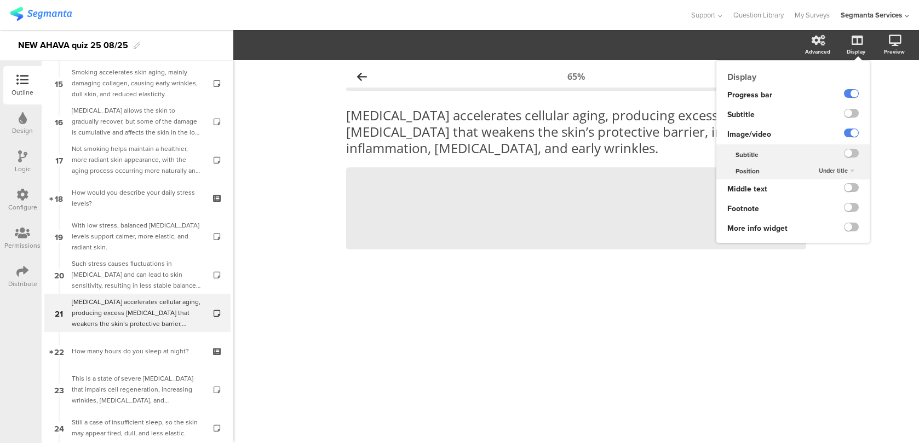
click at [833, 168] on span "Under title" at bounding box center [832, 170] width 29 height 9
click at [824, 192] on span "Above title" at bounding box center [819, 192] width 27 height 9
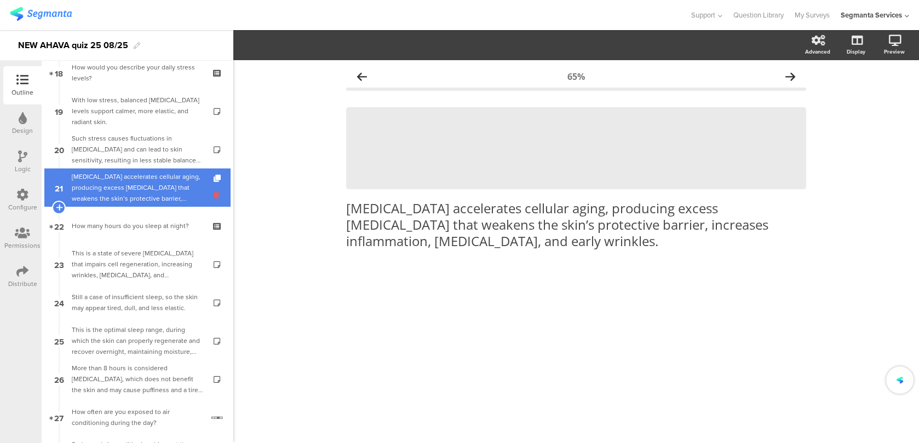
scroll to position [814, 0]
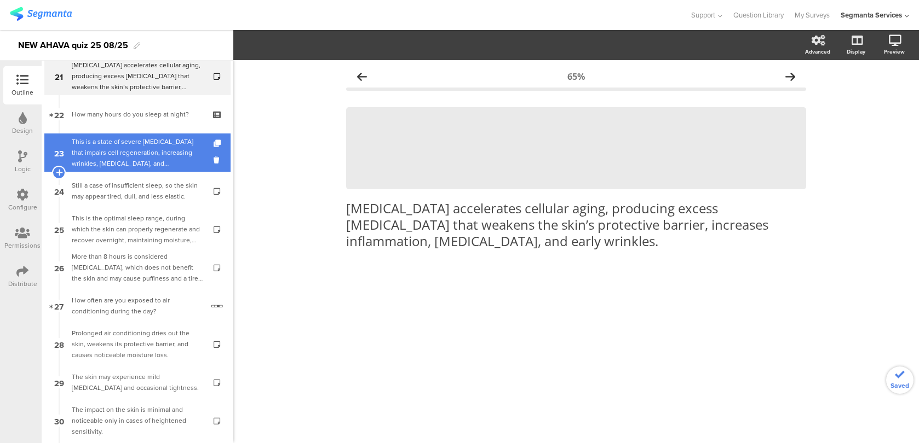
click at [180, 169] on div "This is a state of severe sleep deprivation that impairs cell regeneration, inc…" at bounding box center [137, 152] width 131 height 33
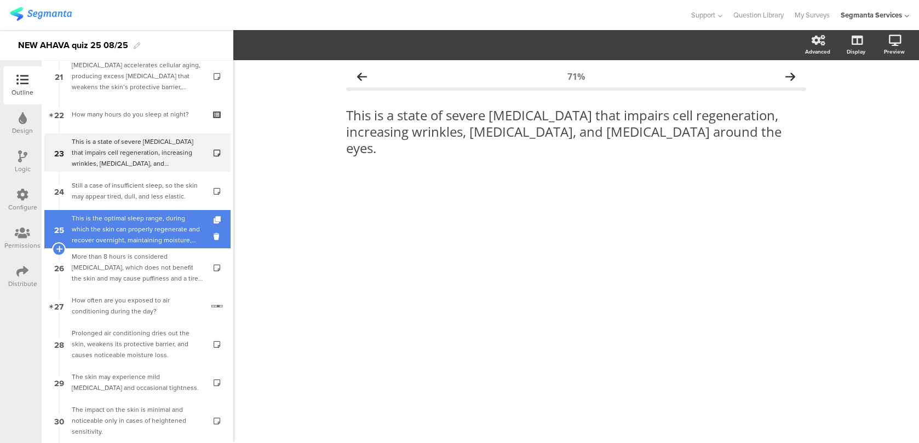
scroll to position [879, 0]
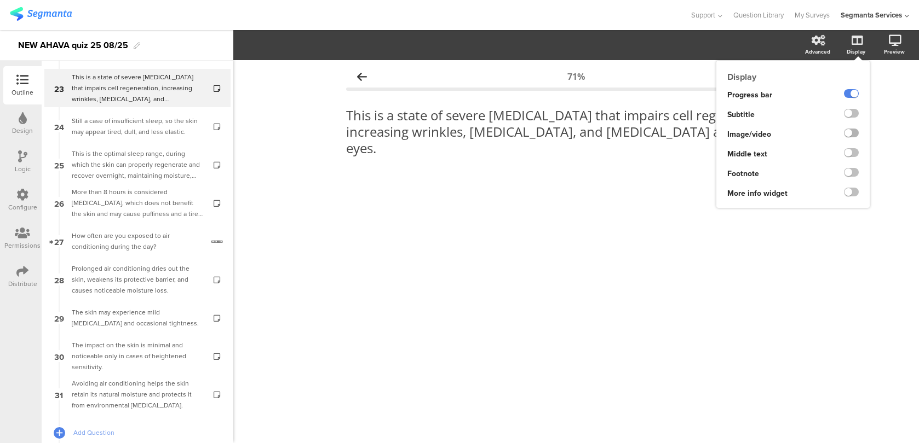
click at [846, 132] on label at bounding box center [851, 133] width 15 height 9
click at [0, 0] on input "checkbox" at bounding box center [0, 0] width 0 height 0
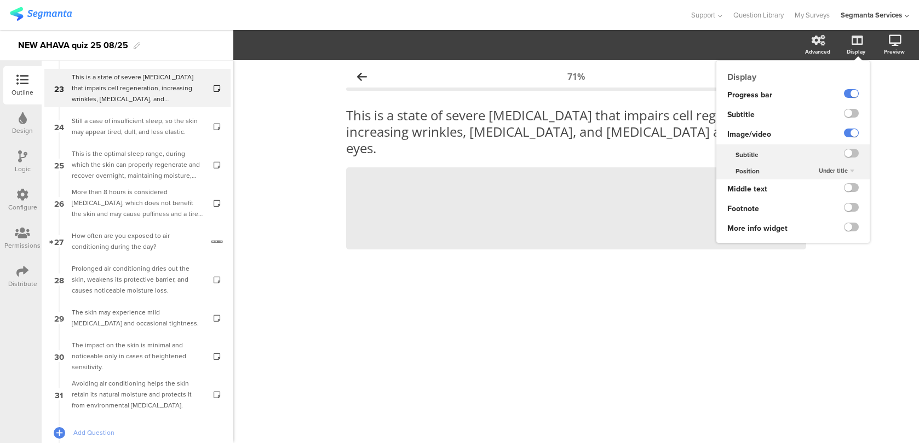
click at [841, 170] on span "Under title" at bounding box center [832, 170] width 29 height 9
click at [833, 192] on span "Above title" at bounding box center [819, 192] width 27 height 9
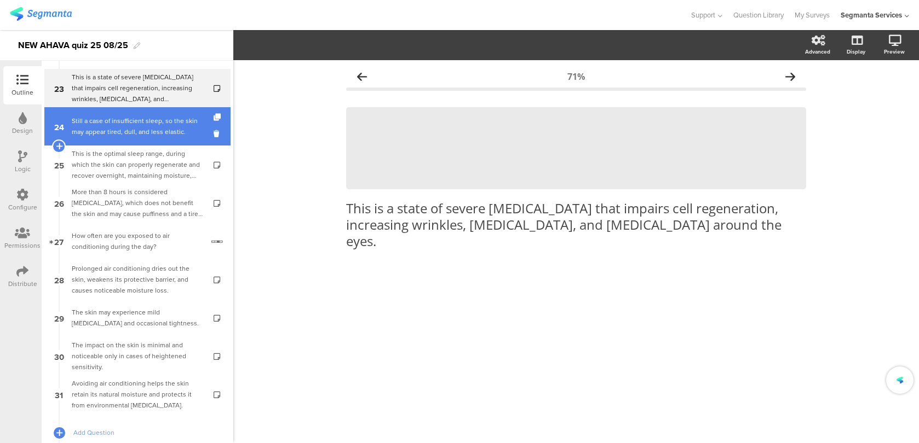
click at [184, 121] on div "Still a case of insufficient sleep, so the skin may appear tired, dull, and les…" at bounding box center [137, 126] width 131 height 22
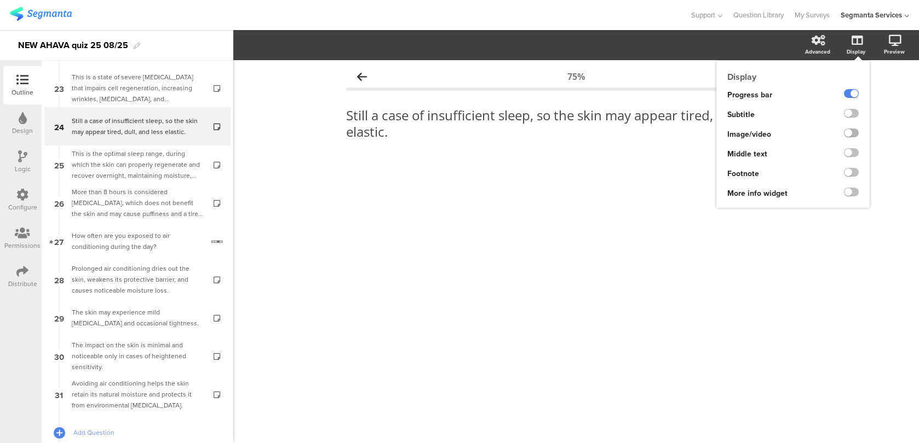
click at [847, 136] on label at bounding box center [851, 133] width 15 height 9
click at [0, 0] on input "checkbox" at bounding box center [0, 0] width 0 height 0
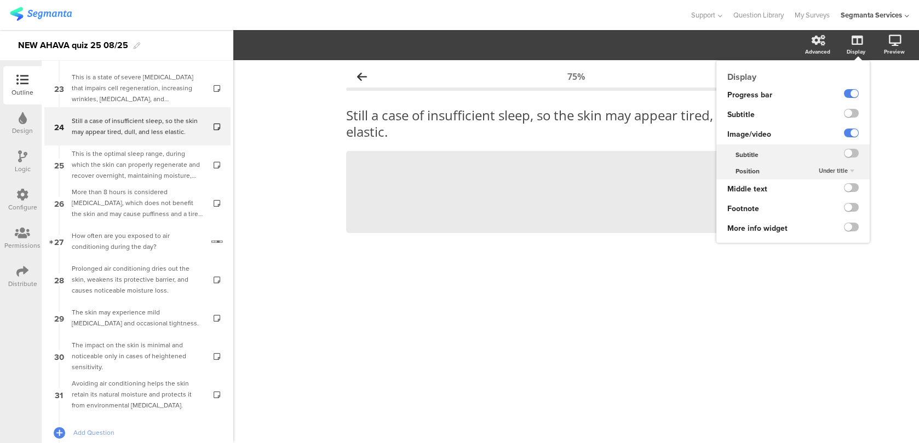
click at [841, 163] on div "Under title" at bounding box center [832, 171] width 73 height 16
click at [841, 168] on span "Under title" at bounding box center [832, 170] width 29 height 9
click at [833, 193] on span "Above title" at bounding box center [819, 192] width 27 height 9
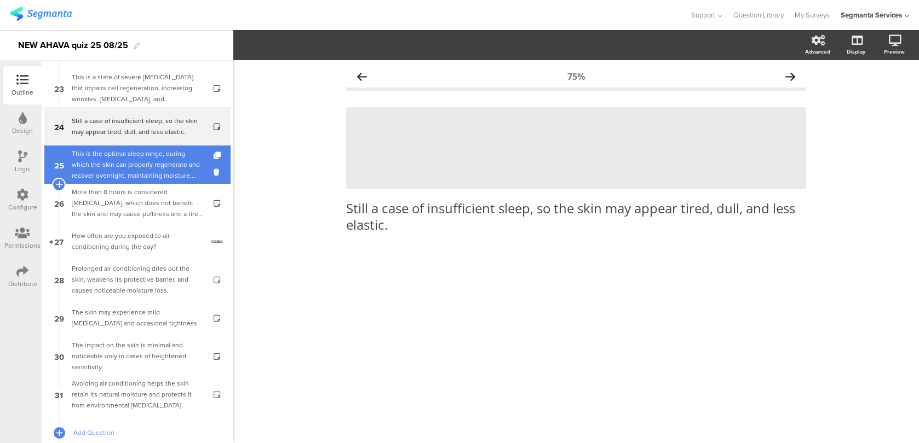
click at [183, 164] on div "This is the optimal sleep range, during which the skin can properly regenerate …" at bounding box center [137, 164] width 131 height 33
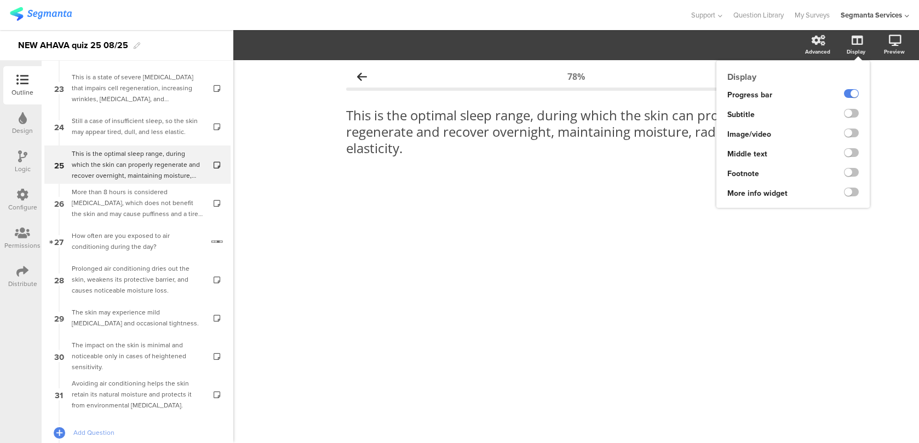
click at [861, 132] on div at bounding box center [844, 135] width 50 height 20
click at [851, 132] on label at bounding box center [851, 133] width 15 height 9
click at [0, 0] on input "checkbox" at bounding box center [0, 0] width 0 height 0
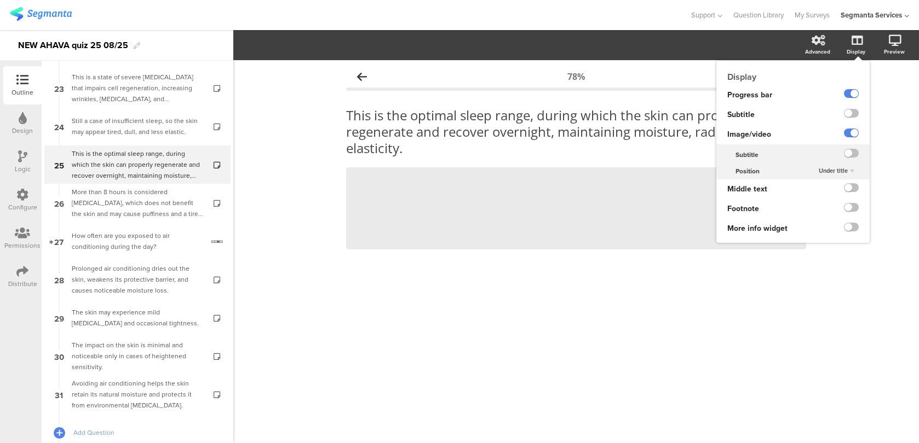
click at [846, 165] on div "Under title" at bounding box center [836, 171] width 44 height 13
click at [838, 188] on div "Above title" at bounding box center [833, 192] width 65 height 11
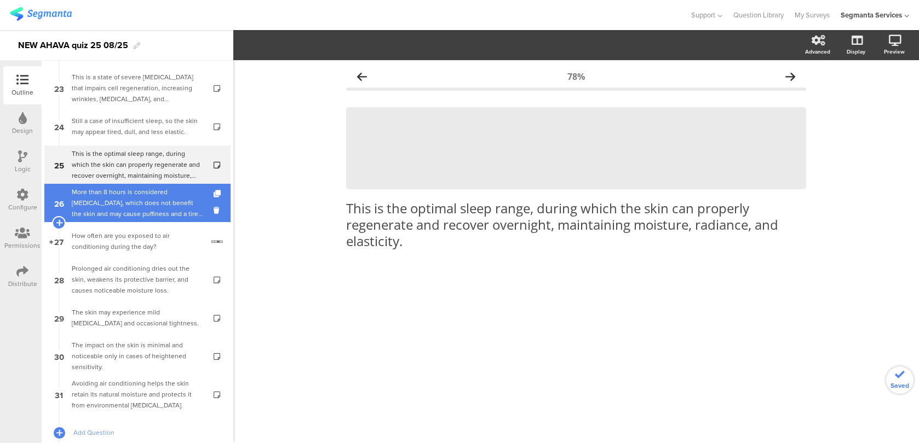
click at [204, 211] on link "26 More than 8 hours is considered excessive sleep, which does not benefit the …" at bounding box center [137, 203] width 186 height 38
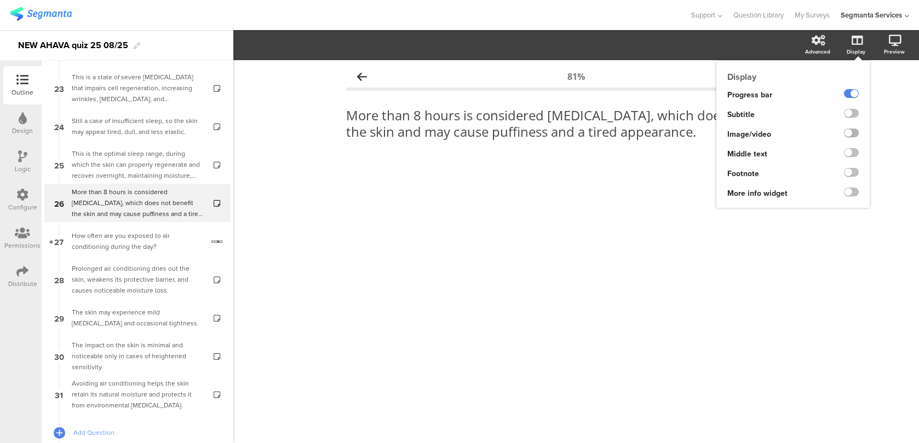
click at [846, 136] on label at bounding box center [851, 133] width 15 height 9
click at [0, 0] on input "checkbox" at bounding box center [0, 0] width 0 height 0
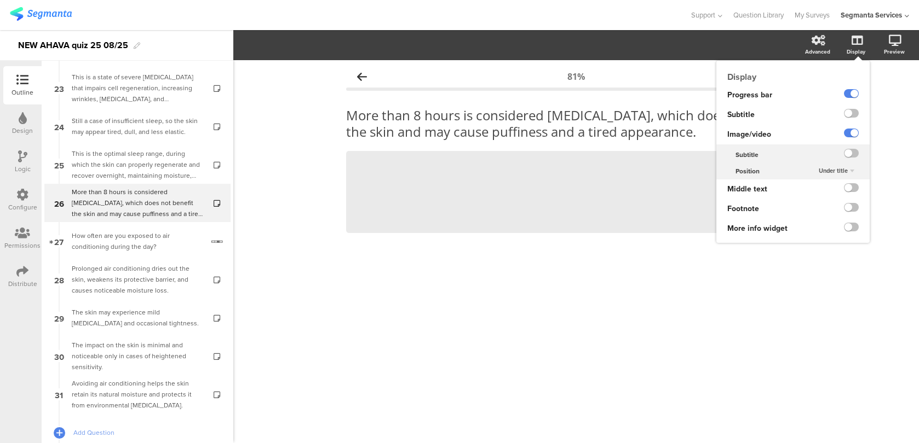
click at [834, 170] on span "Under title" at bounding box center [832, 170] width 29 height 9
click at [827, 194] on span "Above title" at bounding box center [819, 192] width 27 height 9
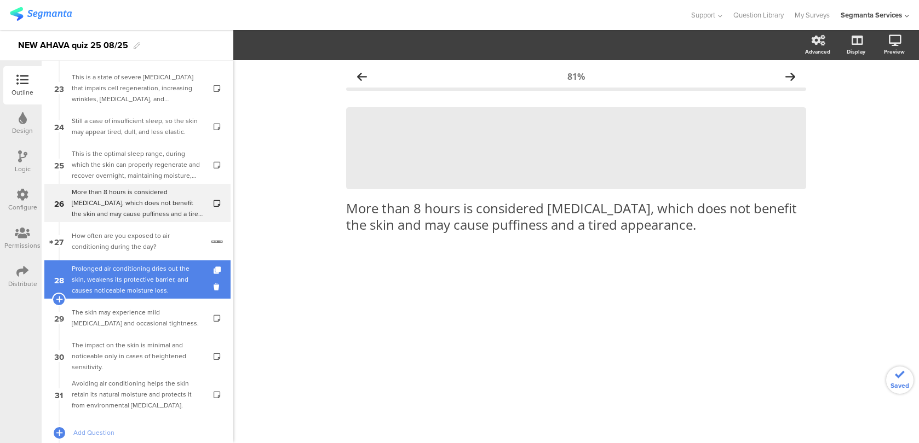
click at [207, 282] on link "28 Prolonged air conditioning dries out the skin, weakens its protective barrie…" at bounding box center [137, 280] width 186 height 38
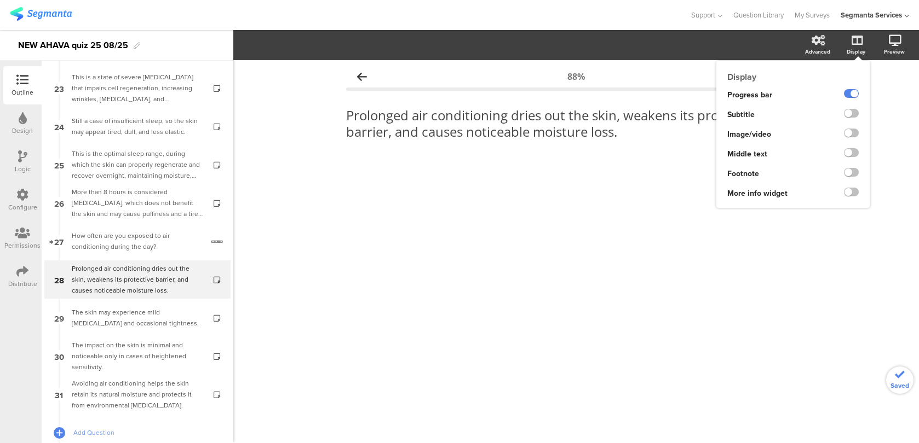
click at [841, 139] on div at bounding box center [844, 135] width 50 height 20
click at [851, 135] on label at bounding box center [851, 133] width 15 height 9
click at [0, 0] on input "checkbox" at bounding box center [0, 0] width 0 height 0
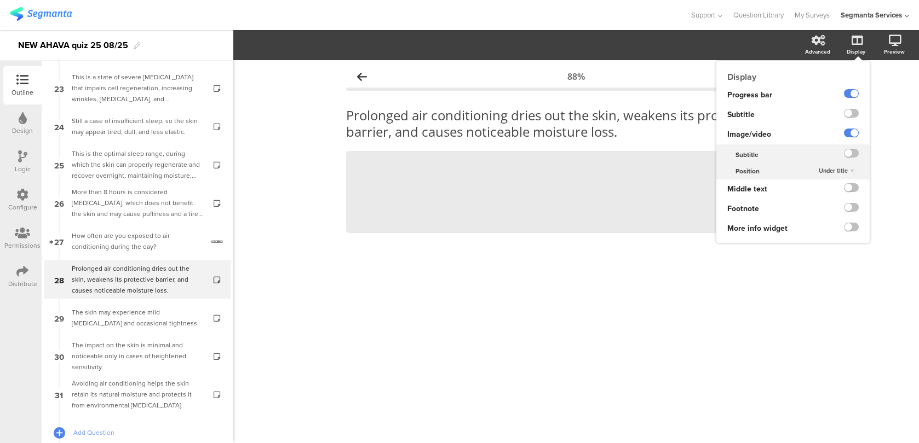
click at [834, 166] on div "Under title" at bounding box center [836, 171] width 44 height 13
click at [824, 197] on span "Above title" at bounding box center [819, 192] width 27 height 9
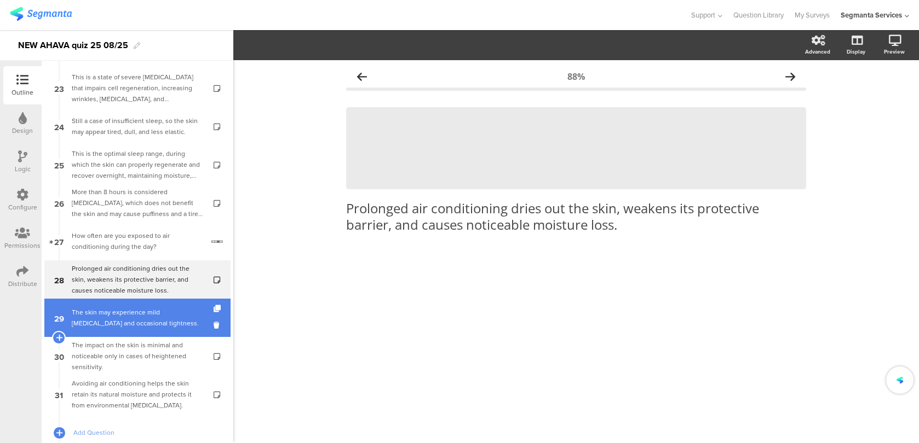
click at [130, 331] on link "29 The skin may experience mild dryness and occasional tightness." at bounding box center [137, 318] width 186 height 38
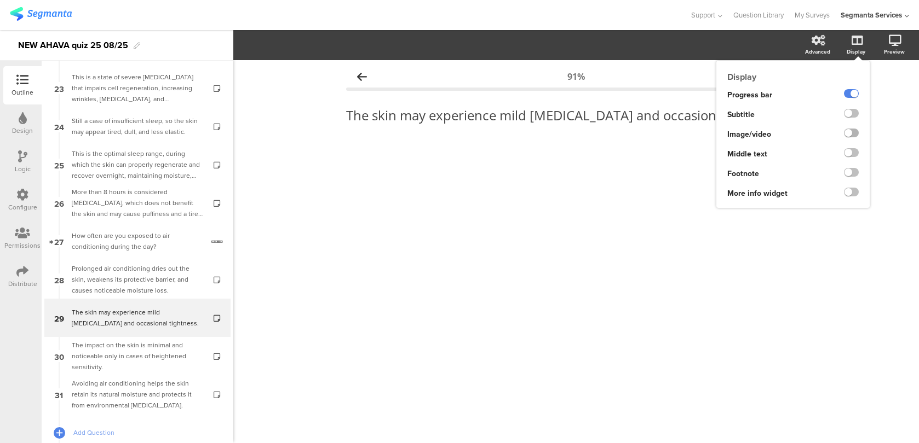
click at [852, 132] on label at bounding box center [851, 133] width 15 height 9
click at [0, 0] on input "checkbox" at bounding box center [0, 0] width 0 height 0
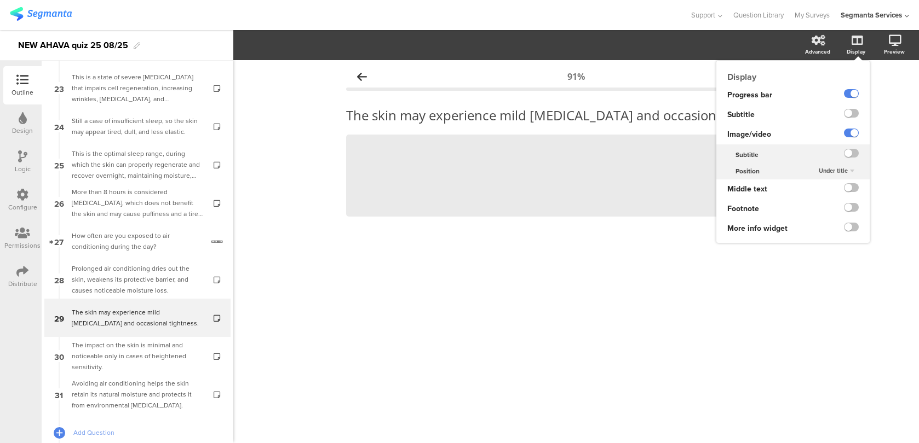
click at [833, 171] on span "Under title" at bounding box center [832, 170] width 29 height 9
click at [827, 193] on span "Above title" at bounding box center [819, 192] width 27 height 9
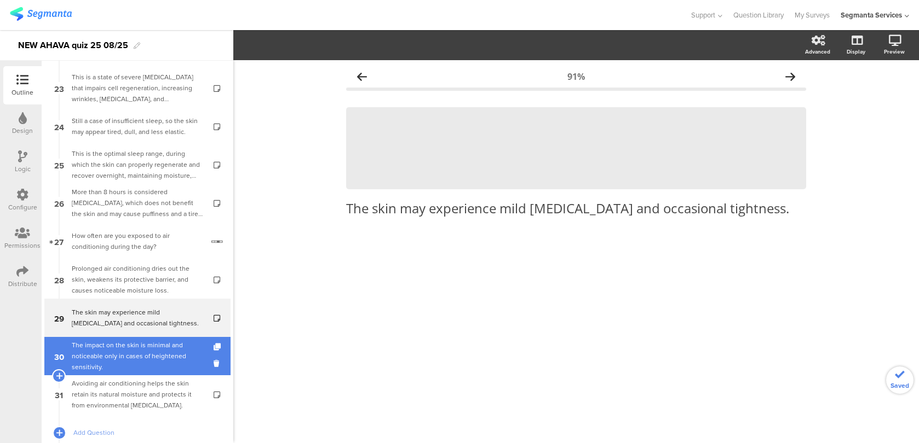
click at [120, 349] on div "The impact on the skin is minimal and noticeable only in cases of heightened se…" at bounding box center [137, 356] width 131 height 33
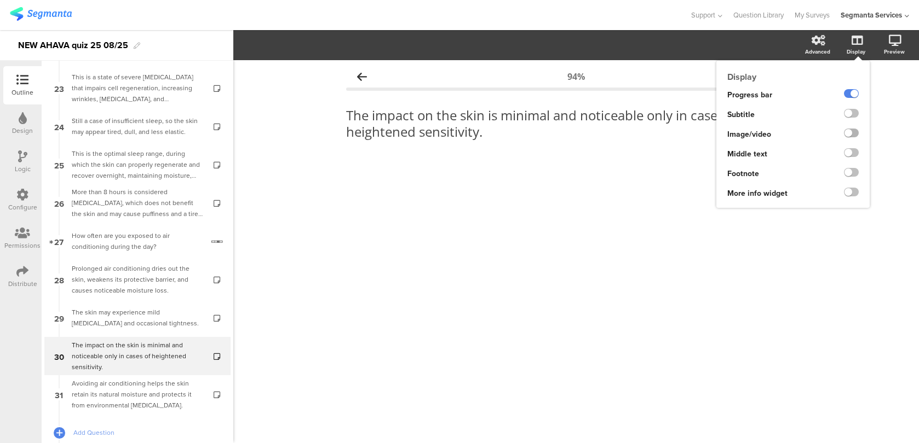
click at [855, 132] on label at bounding box center [851, 133] width 15 height 9
click at [0, 0] on input "checkbox" at bounding box center [0, 0] width 0 height 0
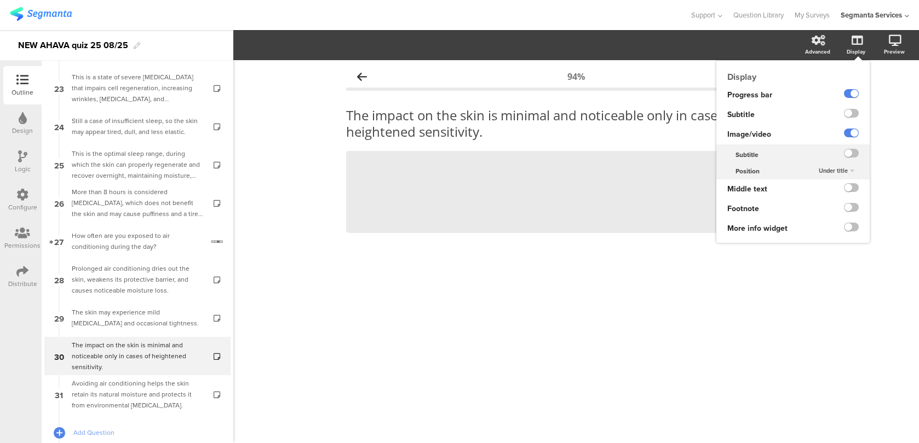
click at [841, 171] on span "Under title" at bounding box center [832, 170] width 29 height 9
click at [825, 195] on span "Above title" at bounding box center [819, 192] width 27 height 9
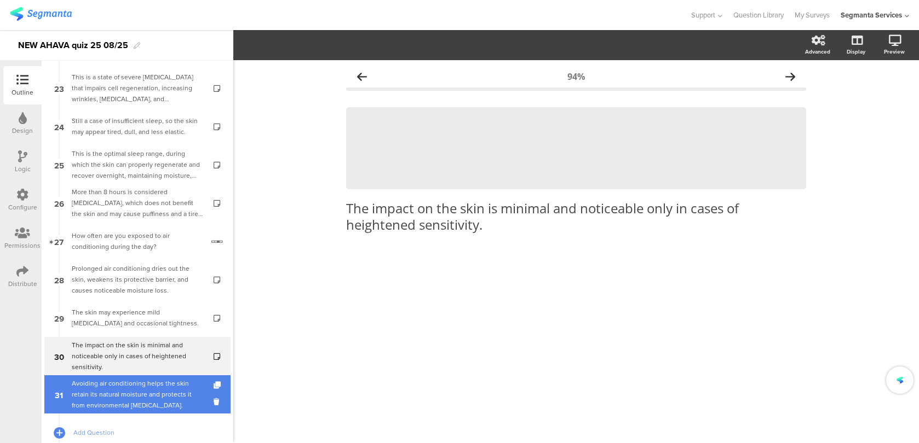
click at [170, 386] on div "Avoiding air conditioning helps the skin retain its natural moisture and protec…" at bounding box center [137, 394] width 131 height 33
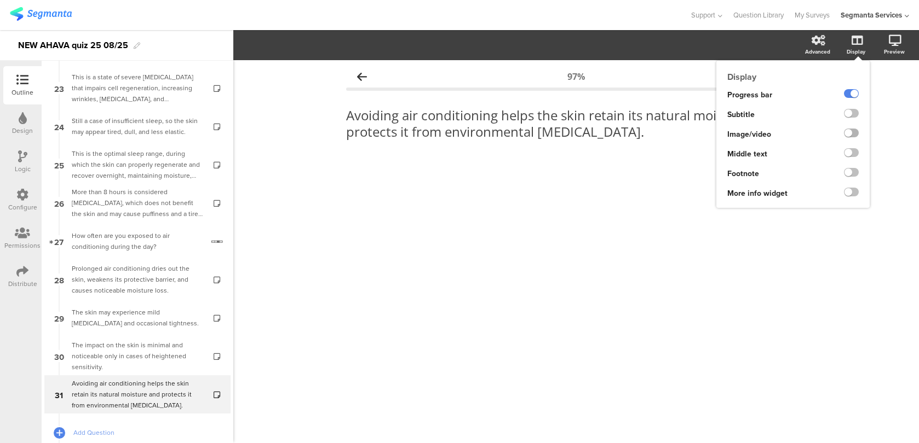
click at [848, 135] on label at bounding box center [851, 133] width 15 height 9
click at [0, 0] on input "checkbox" at bounding box center [0, 0] width 0 height 0
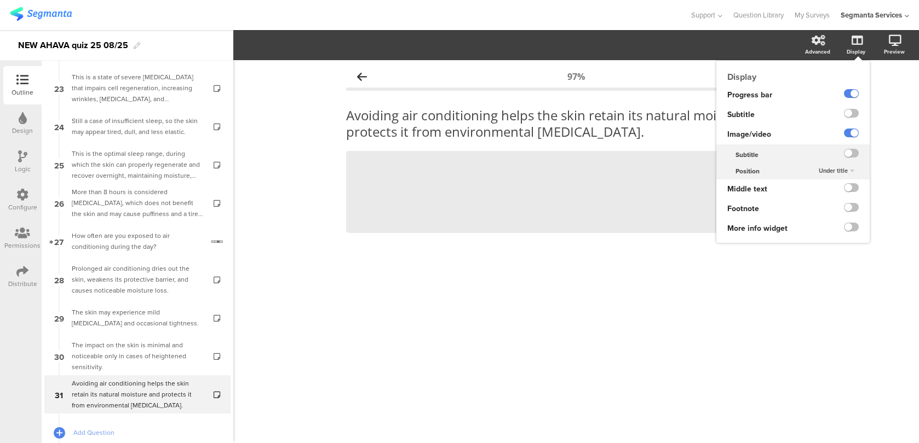
click at [836, 170] on span "Under title" at bounding box center [832, 170] width 29 height 9
click at [831, 189] on span "Above title" at bounding box center [819, 192] width 27 height 9
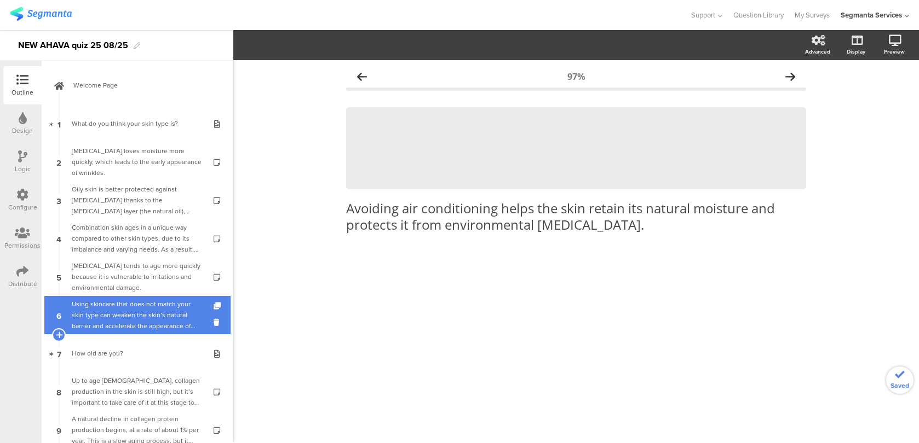
click at [161, 326] on div "Using skincare that does not match your skin type can weaken the skin’s natural…" at bounding box center [137, 315] width 131 height 33
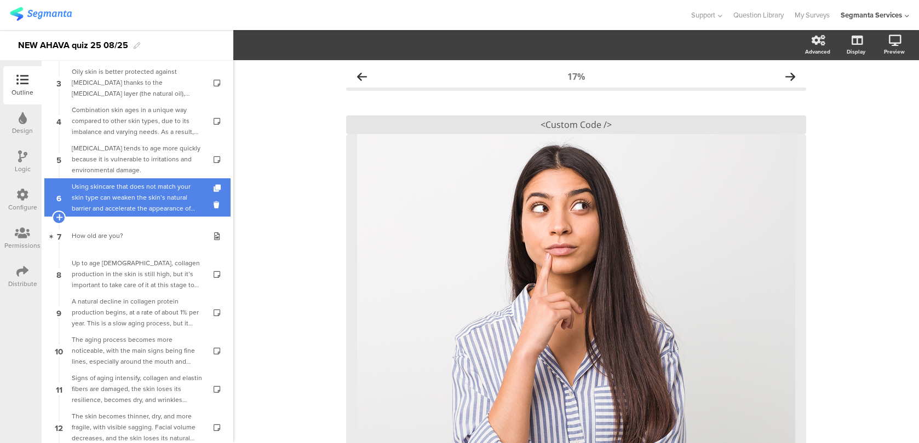
scroll to position [176, 0]
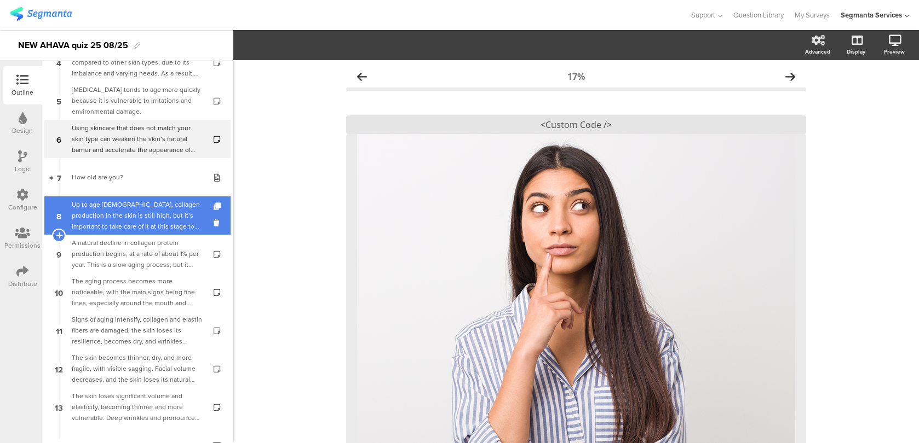
click at [183, 207] on div "Up to age 25, collagen production in the skin is still high, but it’s important…" at bounding box center [137, 215] width 131 height 33
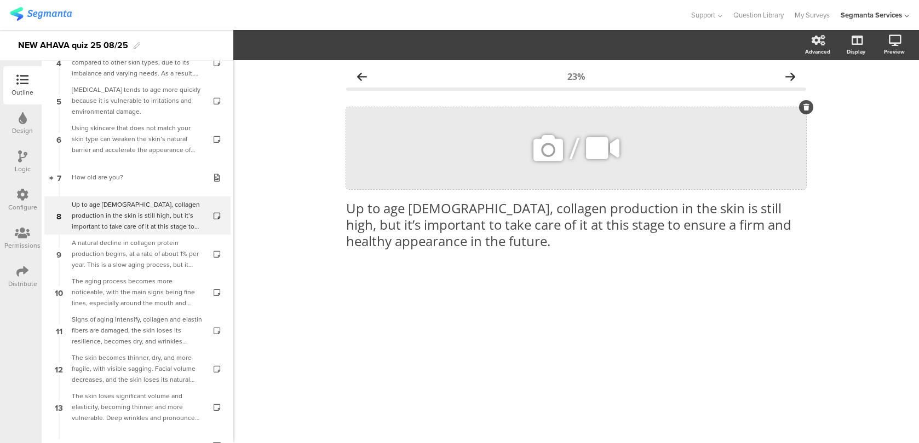
click at [555, 145] on icon at bounding box center [547, 148] width 37 height 37
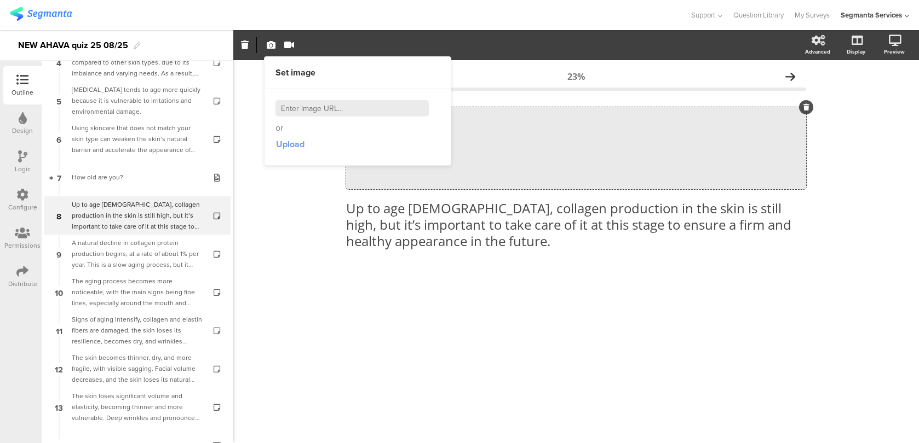
click at [292, 142] on span "Upload" at bounding box center [290, 144] width 28 height 13
click at [328, 52] on button "Fit" at bounding box center [330, 45] width 36 height 16
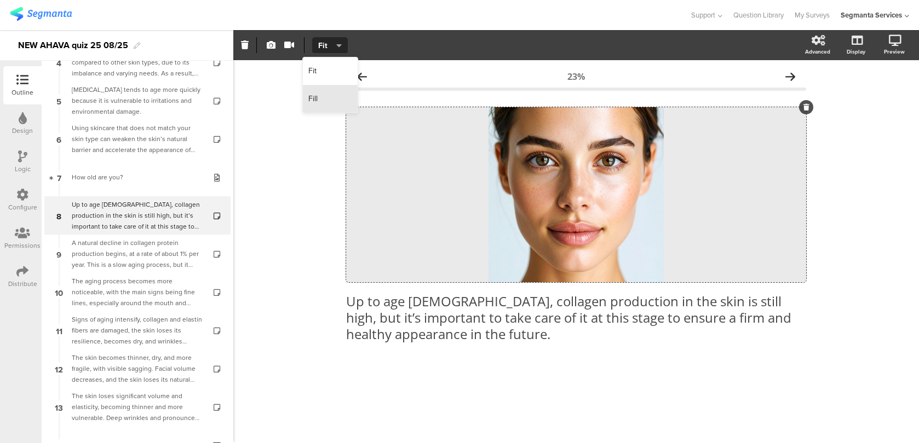
click at [327, 93] on div "Fill" at bounding box center [330, 98] width 55 height 27
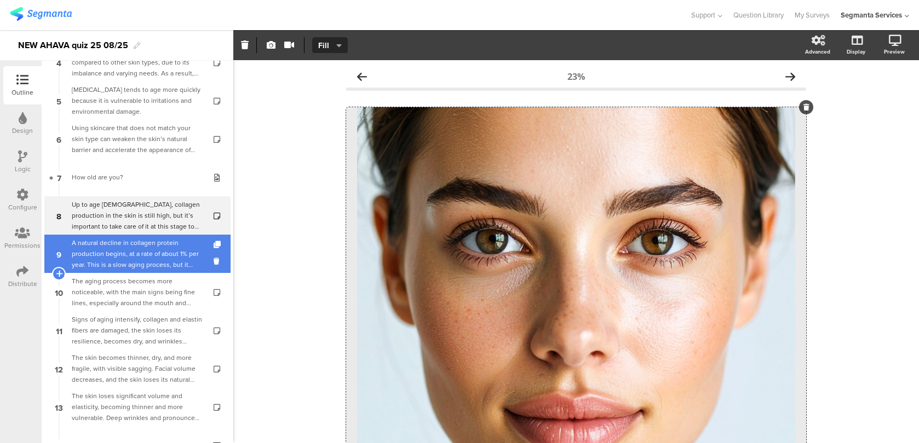
click at [175, 238] on div "A natural decline in collagen protein production begins, at a rate of about 1% …" at bounding box center [137, 254] width 131 height 33
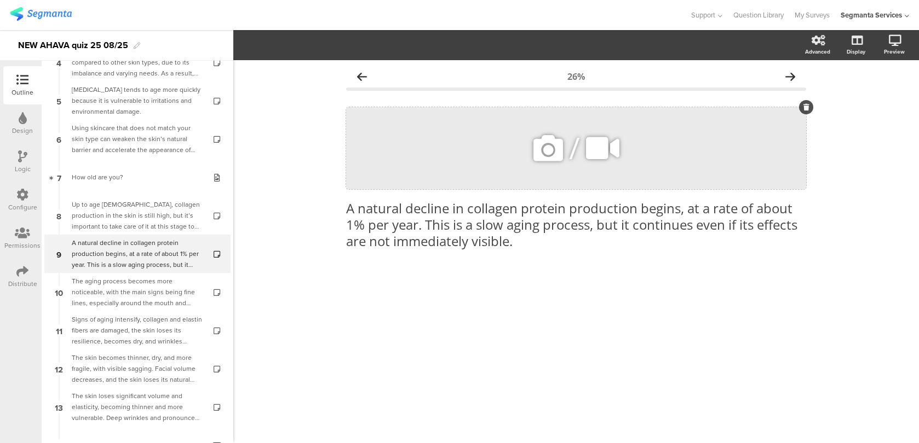
click at [530, 145] on icon at bounding box center [547, 148] width 37 height 37
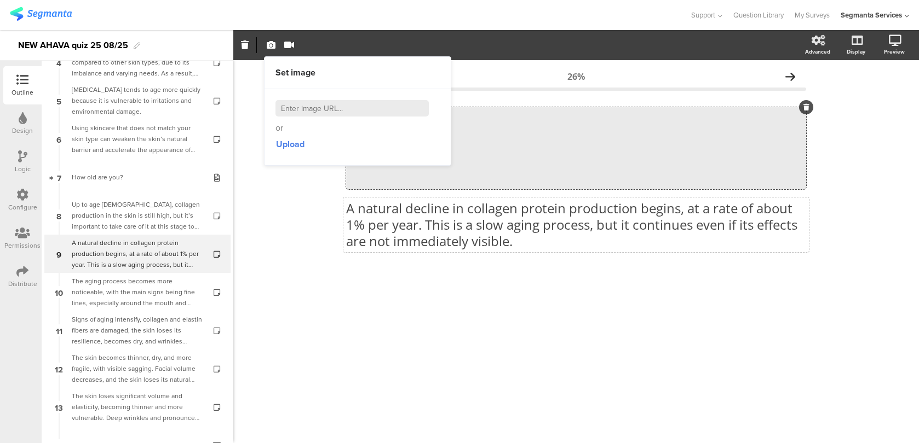
click at [507, 251] on div "A natural decline in collagen protein production begins, at a rate of about 1% …" at bounding box center [575, 225] width 465 height 55
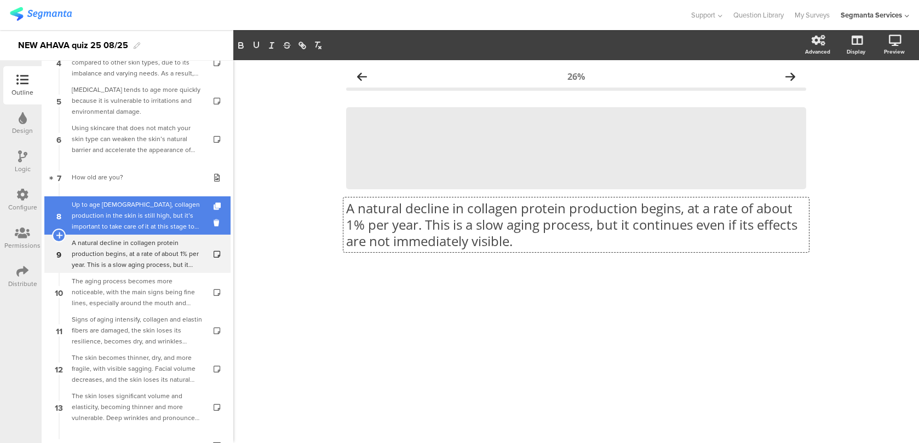
click at [104, 219] on div "Up to age 25, collagen production in the skin is still high, but it’s important…" at bounding box center [137, 215] width 131 height 33
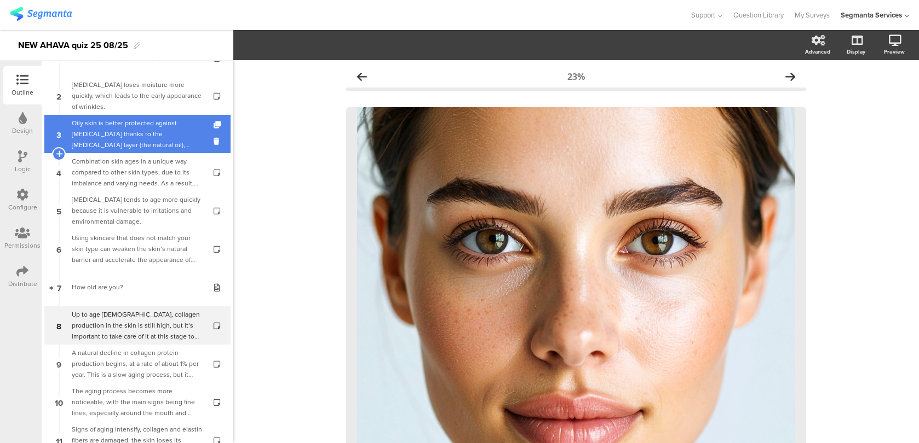
scroll to position [34, 0]
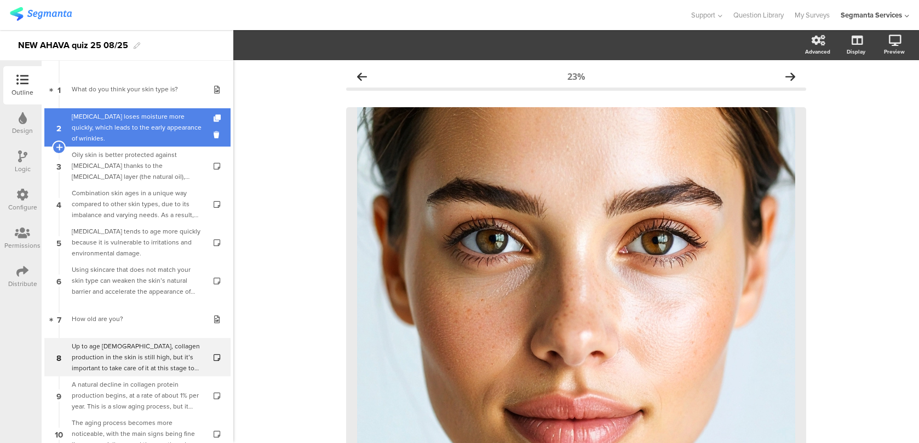
click at [136, 131] on div "Dry skin loses moisture more quickly, which leads to the early appearance of wr…" at bounding box center [137, 127] width 131 height 33
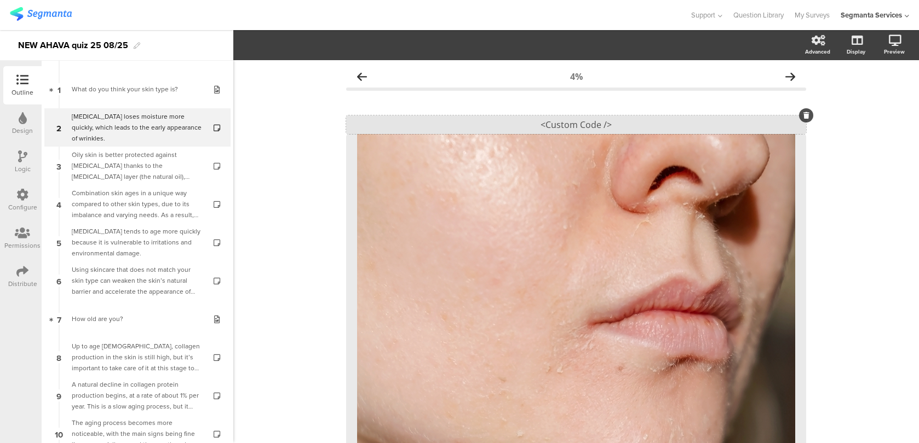
click at [621, 117] on div "<Custom Code />" at bounding box center [576, 124] width 460 height 19
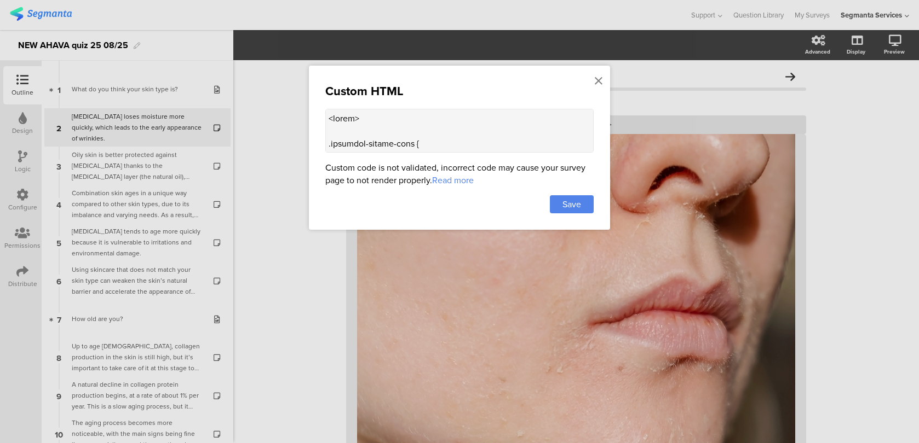
click at [498, 131] on textarea at bounding box center [459, 131] width 268 height 44
click at [599, 79] on icon at bounding box center [598, 81] width 8 height 12
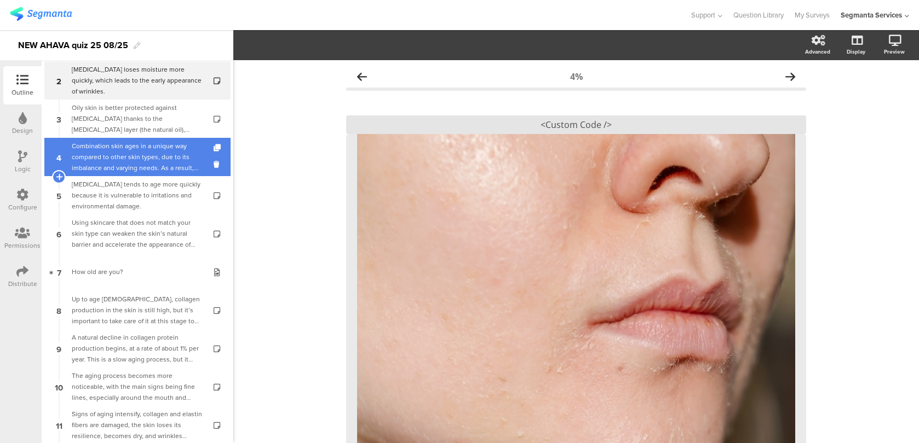
scroll to position [141, 0]
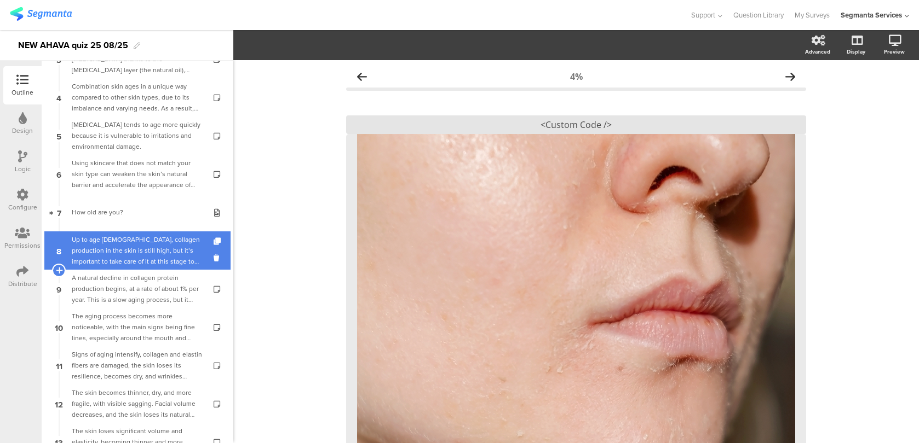
click at [153, 265] on div "Up to age 25, collagen production in the skin is still high, but it’s important…" at bounding box center [137, 250] width 131 height 33
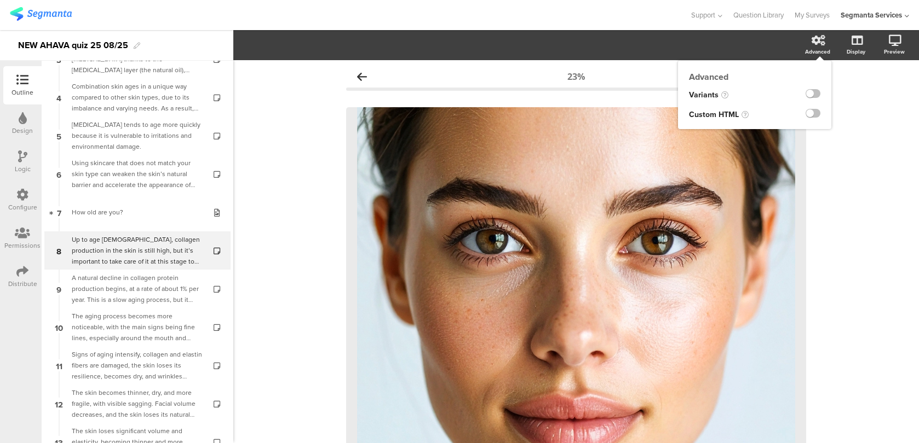
click at [812, 123] on div at bounding box center [808, 115] width 45 height 20
click at [811, 117] on label at bounding box center [812, 113] width 15 height 9
click at [0, 0] on input "checkbox" at bounding box center [0, 0] width 0 height 0
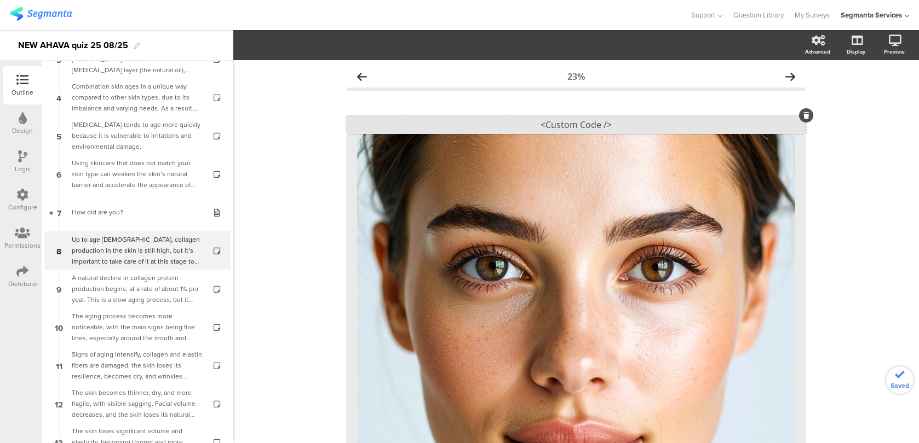
click at [586, 126] on div "<Custom Code />" at bounding box center [576, 124] width 460 height 19
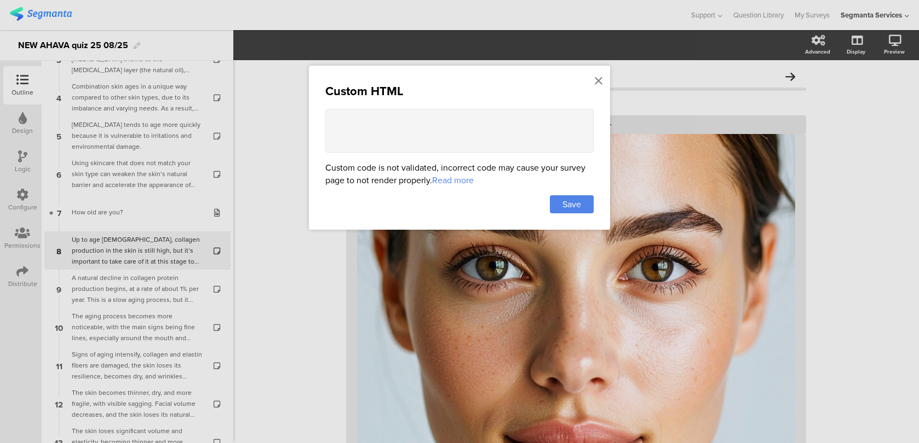
click at [449, 128] on textarea at bounding box center [459, 131] width 268 height 44
paste textarea "<style> .animated-router-view { background: #FAF4ED !important; } .question-hea…"
type textarea "<style> .animated-router-view { background: #FAF4ED !important; } .question-hea…"
click at [577, 206] on span "Save" at bounding box center [571, 204] width 19 height 13
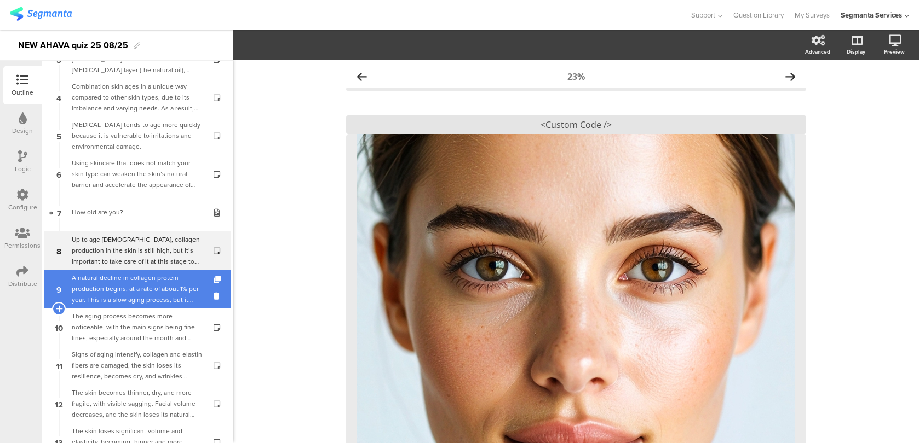
click at [167, 293] on div "A natural decline in collagen protein production begins, at a rate of about 1% …" at bounding box center [137, 289] width 131 height 33
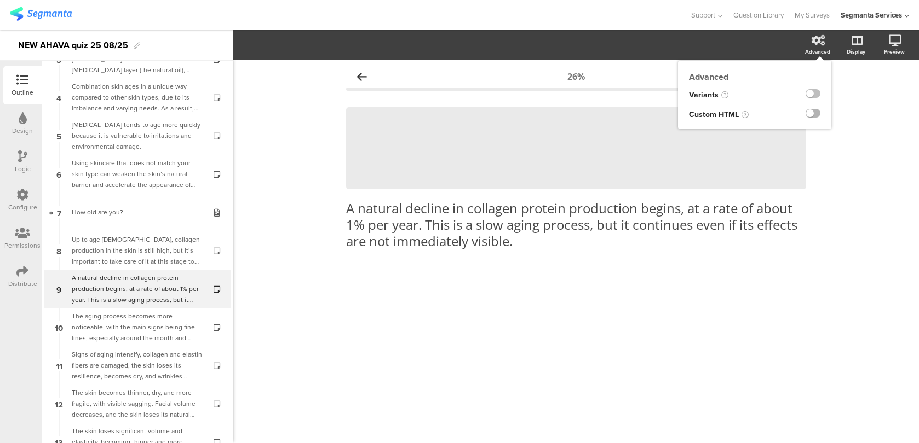
click at [816, 114] on label at bounding box center [812, 113] width 15 height 9
click at [0, 0] on input "checkbox" at bounding box center [0, 0] width 0 height 0
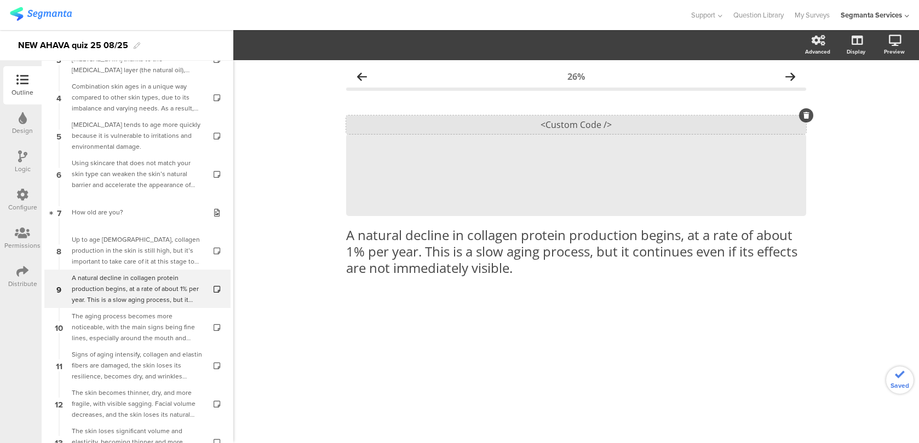
click at [527, 126] on div "<Custom Code />" at bounding box center [576, 124] width 460 height 19
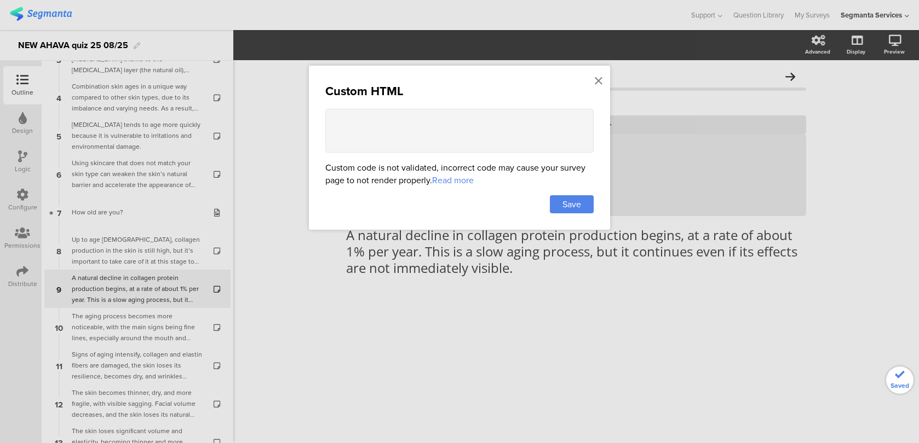
click at [427, 161] on div "Custom code is not validated, incorrect code may cause your survey page to not …" at bounding box center [459, 173] width 268 height 25
click at [423, 140] on textarea at bounding box center [459, 131] width 268 height 44
paste textarea "<style> .animated-router-view { background: #FAF4ED !important; } .question-hea…"
type textarea "<style> .animated-router-view { background: #FAF4ED !important; } .question-hea…"
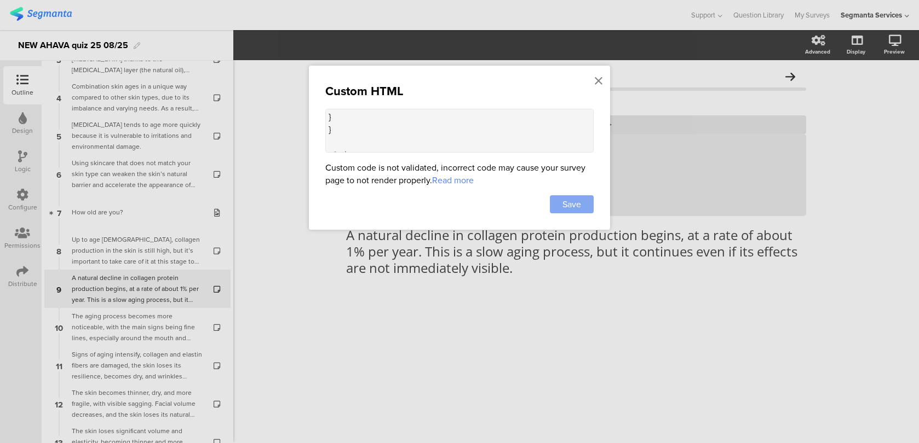
click at [586, 197] on div "Save" at bounding box center [572, 204] width 44 height 18
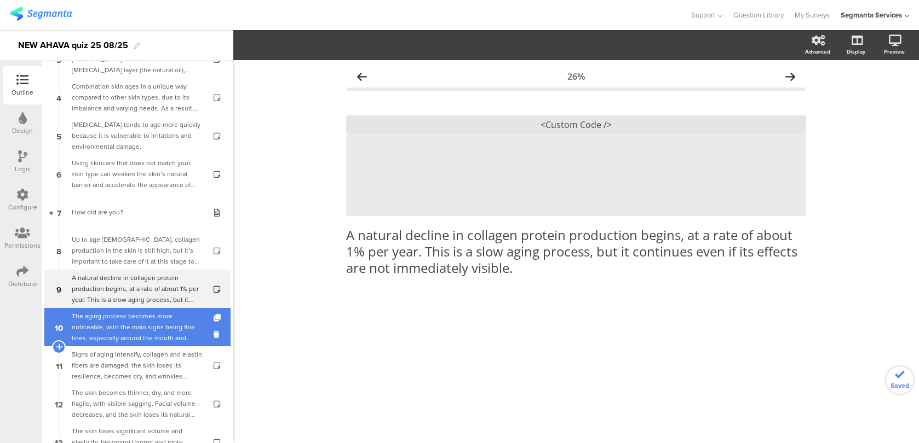
click at [151, 328] on div "The aging process becomes more noticeable, with the main signs being fine lines…" at bounding box center [137, 327] width 131 height 33
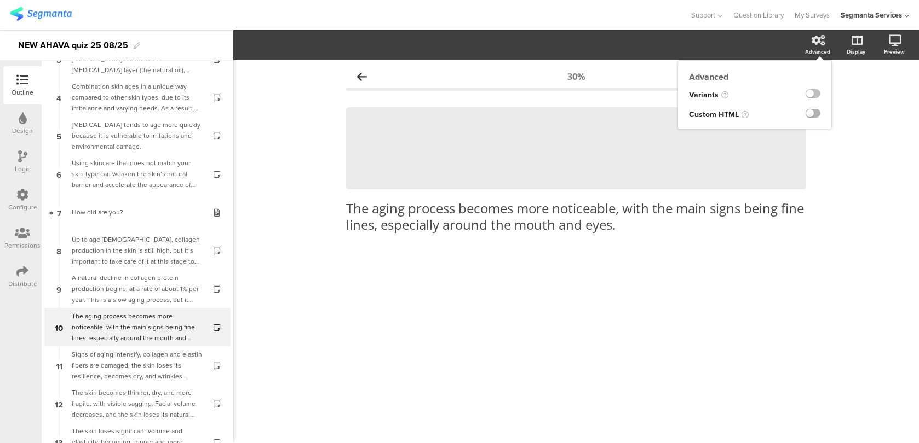
click at [815, 114] on label at bounding box center [812, 113] width 15 height 9
click at [0, 0] on input "checkbox" at bounding box center [0, 0] width 0 height 0
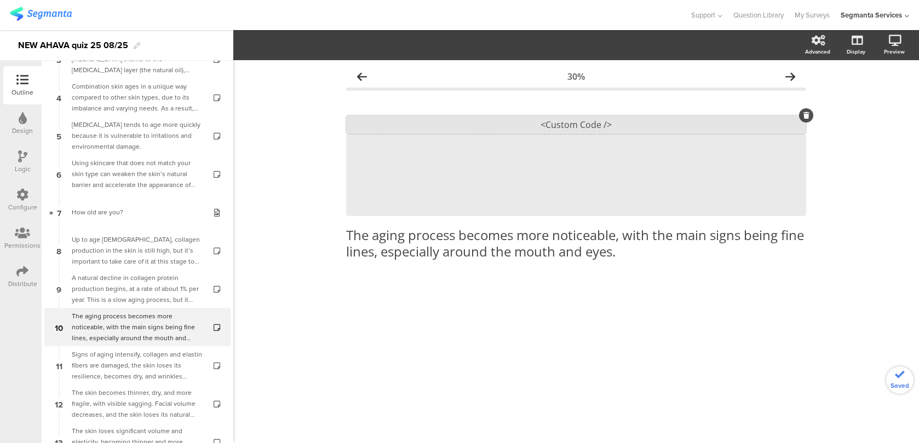
click at [601, 128] on div "<Custom Code />" at bounding box center [576, 124] width 460 height 19
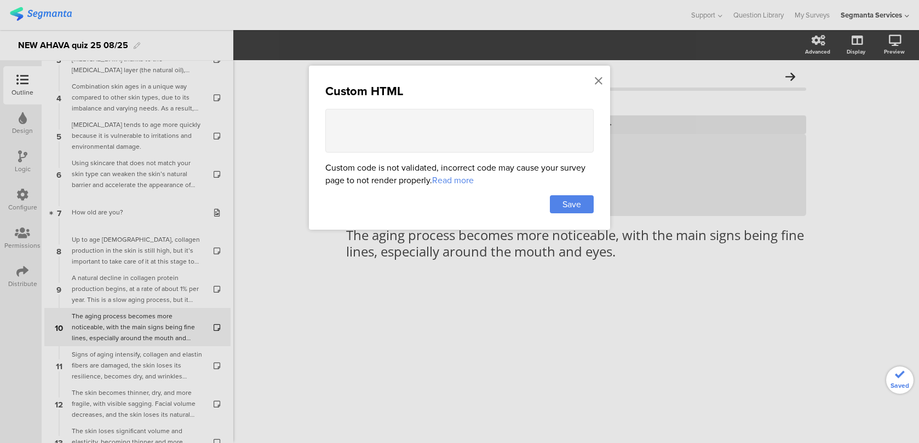
click at [435, 124] on textarea at bounding box center [459, 131] width 268 height 44
paste textarea "<style> .animated-router-view { background: #FAF4ED !important; } .question-hea…"
type textarea "<style> .animated-router-view { background: #FAF4ED !important; } .question-hea…"
click at [562, 202] on div "Save" at bounding box center [572, 204] width 44 height 18
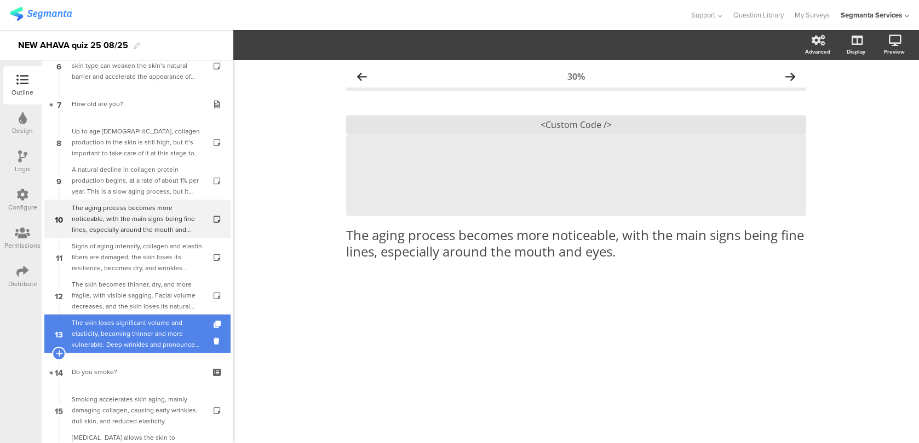
scroll to position [255, 0]
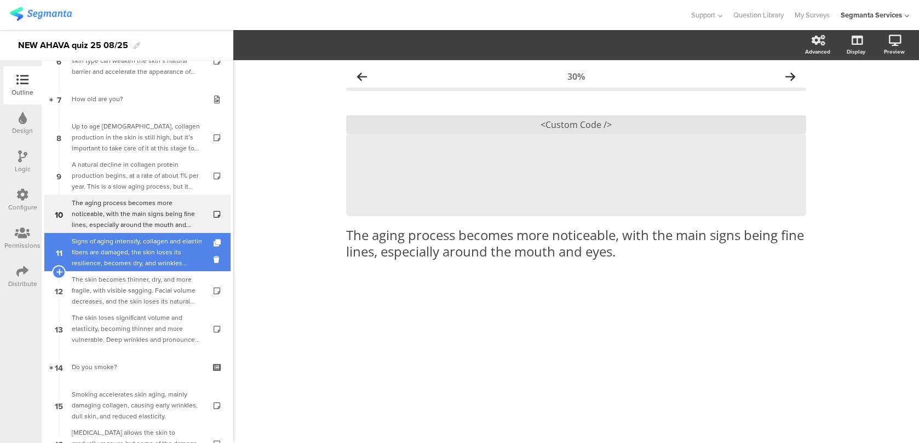
click at [175, 247] on div "Signs of aging intensify, collagen and elastin fibers are damaged, the skin los…" at bounding box center [137, 252] width 131 height 33
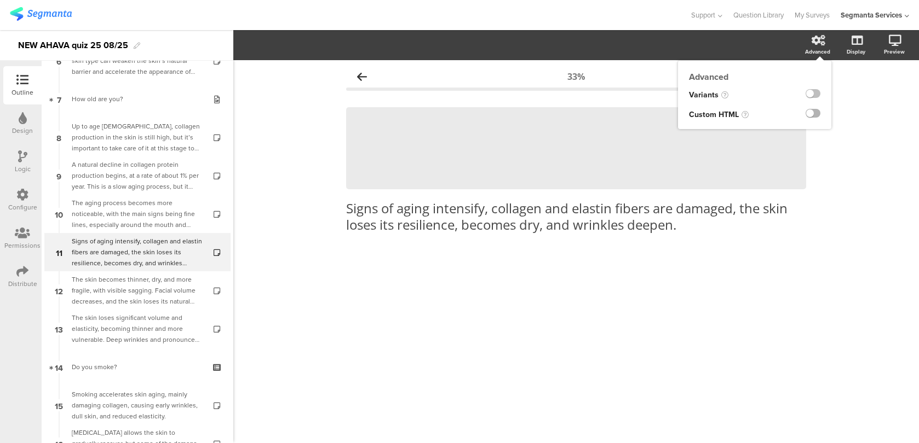
click at [811, 111] on label at bounding box center [812, 113] width 15 height 9
click at [0, 0] on input "checkbox" at bounding box center [0, 0] width 0 height 0
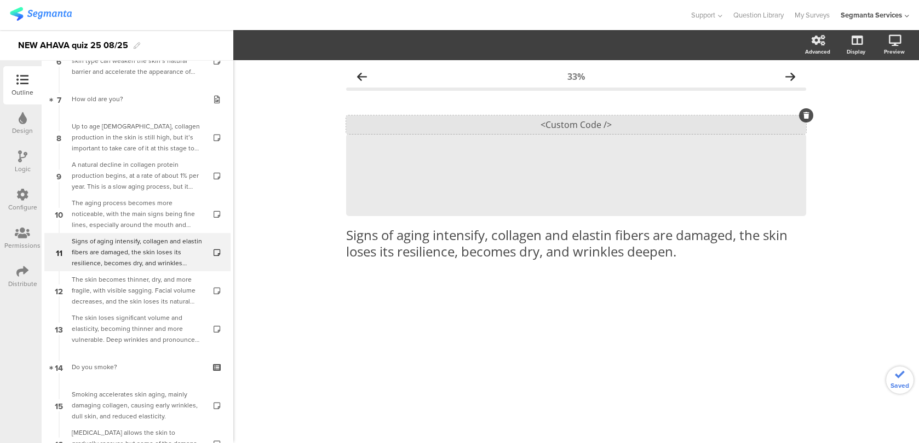
click at [591, 127] on div "<Custom Code />" at bounding box center [576, 124] width 460 height 19
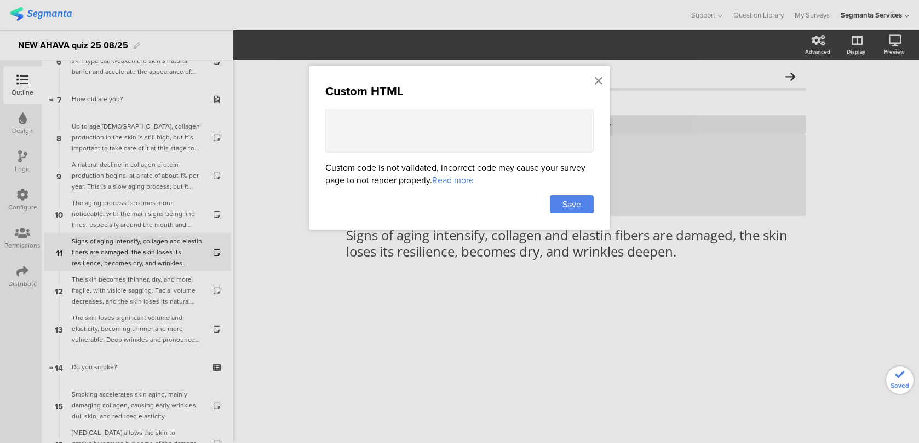
click at [407, 146] on textarea at bounding box center [459, 131] width 268 height 44
paste textarea "<style> .animated-router-view { background: #FAF4ED !important; } .question-hea…"
type textarea "<style> .animated-router-view { background: #FAF4ED !important; } .question-hea…"
click at [571, 207] on span "Save" at bounding box center [571, 204] width 19 height 13
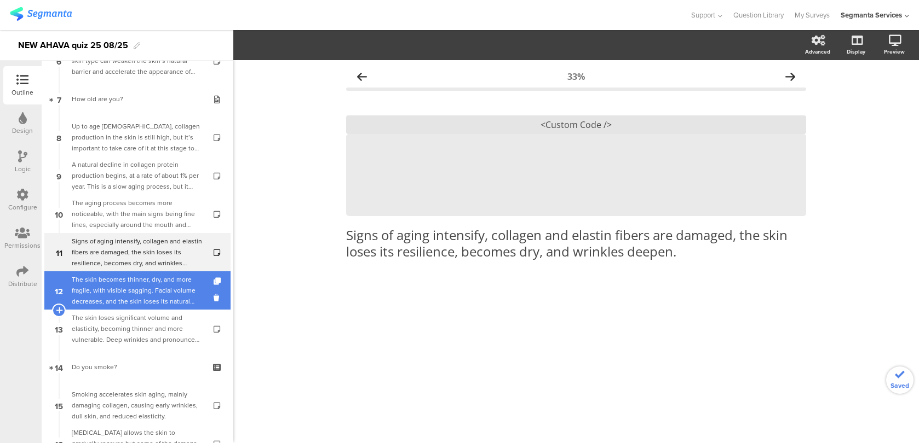
click at [163, 291] on div "The skin becomes thinner, dry, and more fragile, with visible sagging. Facial v…" at bounding box center [137, 290] width 131 height 33
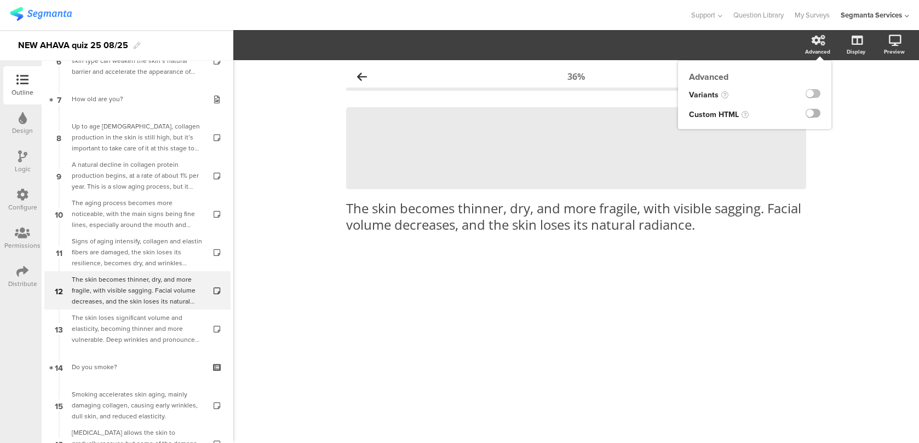
click at [808, 115] on label at bounding box center [812, 113] width 15 height 9
click at [0, 0] on input "checkbox" at bounding box center [0, 0] width 0 height 0
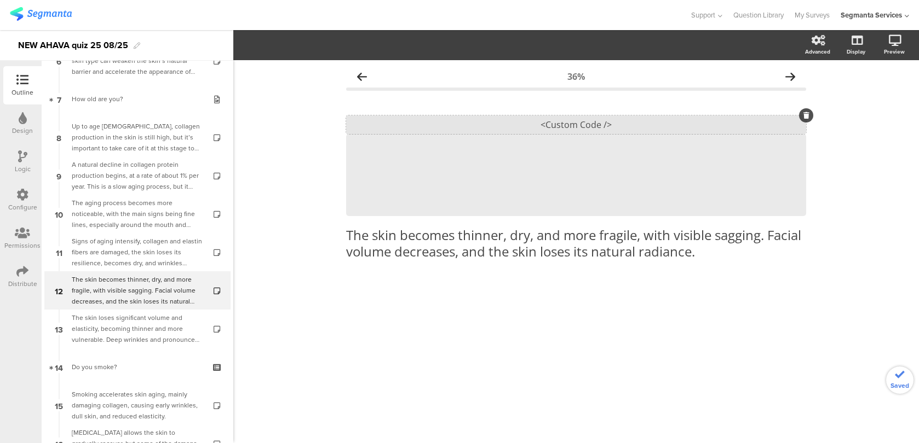
click at [594, 126] on div "<Custom Code />" at bounding box center [576, 124] width 460 height 19
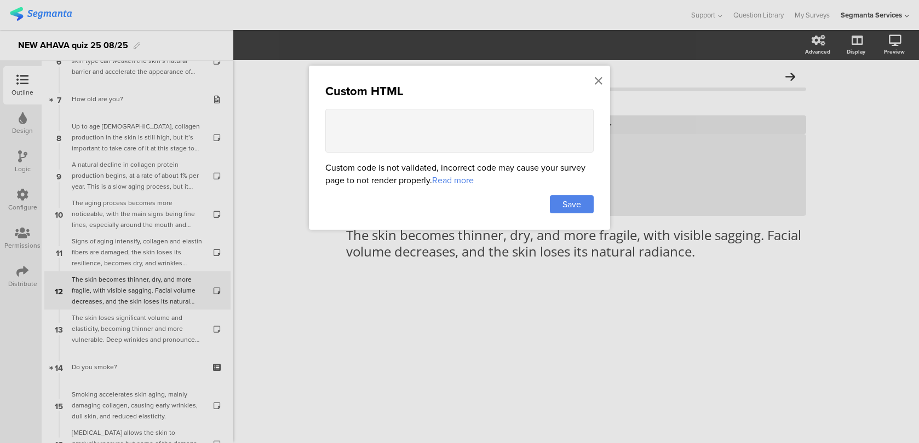
click at [402, 145] on textarea at bounding box center [459, 131] width 268 height 44
paste textarea "<style> .animated-router-view { background: #FAF4ED !important; } .question-hea…"
type textarea "<style> .animated-router-view { background: #FAF4ED !important; } .question-hea…"
click at [568, 203] on span "Save" at bounding box center [571, 204] width 19 height 13
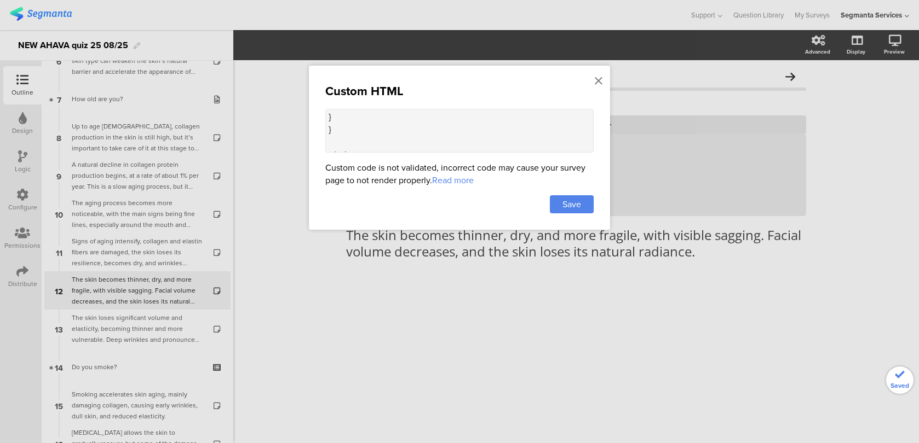
click at [185, 334] on div at bounding box center [459, 221] width 919 height 443
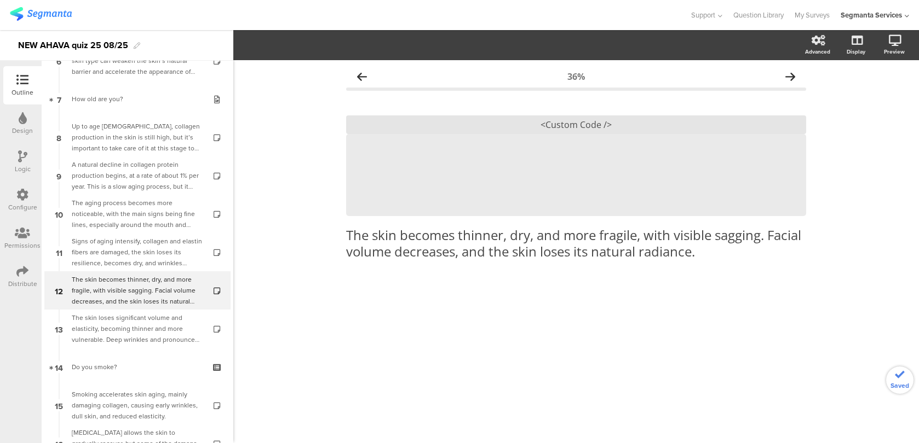
click at [185, 334] on div "The skin loses significant volume and elasticity, becoming thinner and more vul…" at bounding box center [137, 329] width 131 height 33
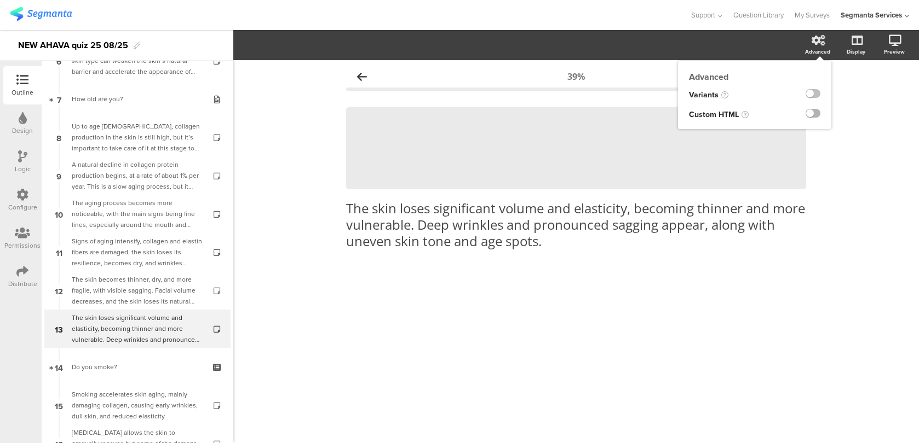
click at [809, 116] on label at bounding box center [812, 113] width 15 height 9
click at [0, 0] on input "checkbox" at bounding box center [0, 0] width 0 height 0
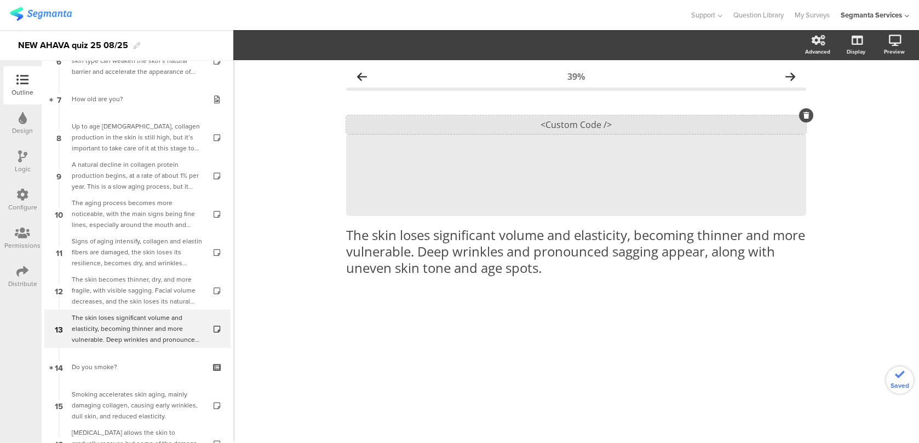
click at [642, 124] on div "<Custom Code />" at bounding box center [576, 124] width 460 height 19
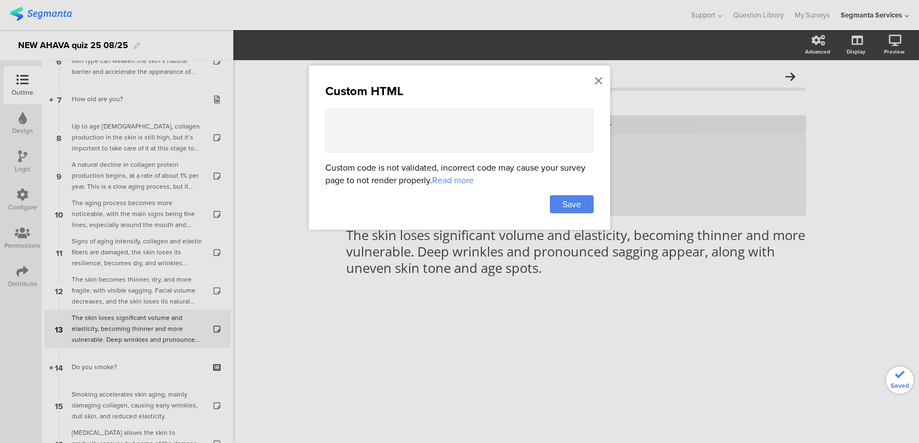
click at [438, 151] on textarea at bounding box center [459, 131] width 268 height 44
paste textarea "<style> .animated-router-view { background: #FAF4ED !important; } .question-hea…"
type textarea "<style> .animated-router-view { background: #FAF4ED !important; } .question-hea…"
click at [562, 201] on div "Save" at bounding box center [572, 204] width 44 height 18
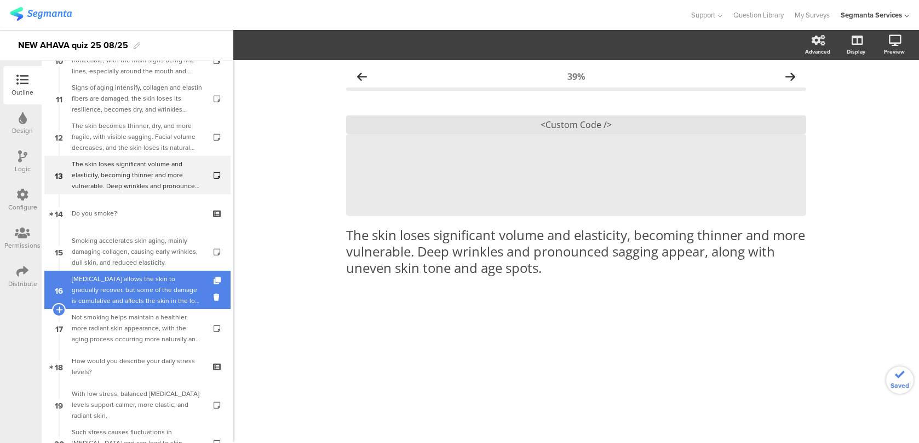
scroll to position [415, 0]
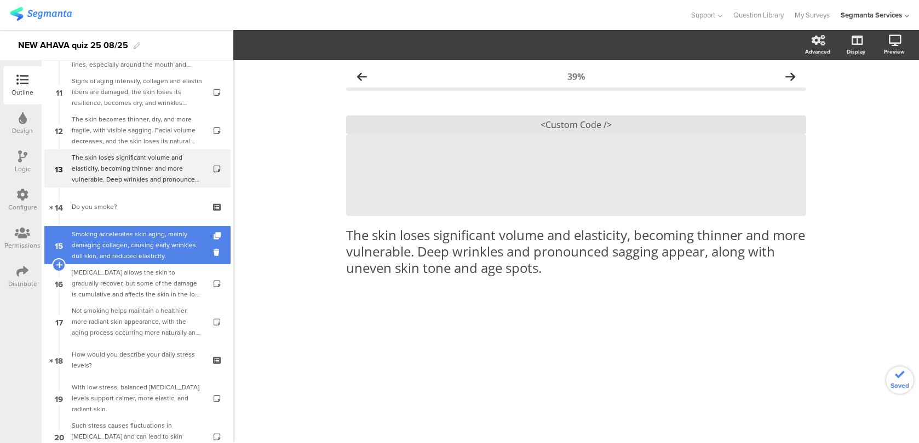
click at [171, 240] on div "Smoking accelerates skin aging, mainly damaging collagen, causing early wrinkle…" at bounding box center [137, 245] width 131 height 33
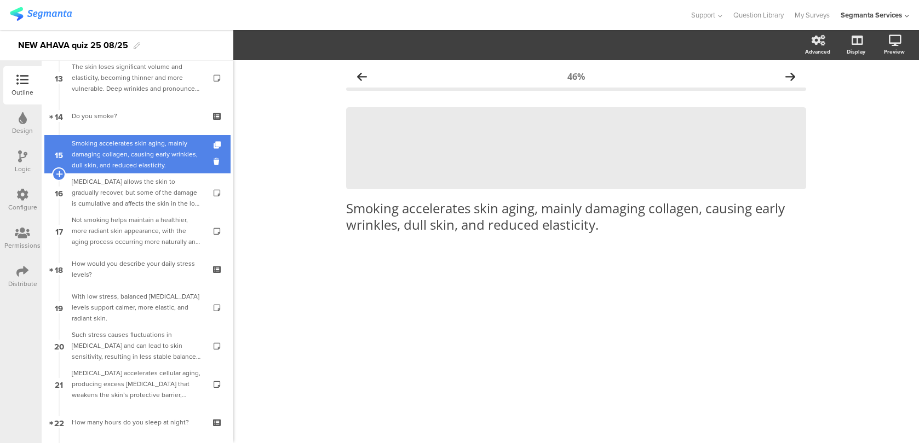
scroll to position [508, 0]
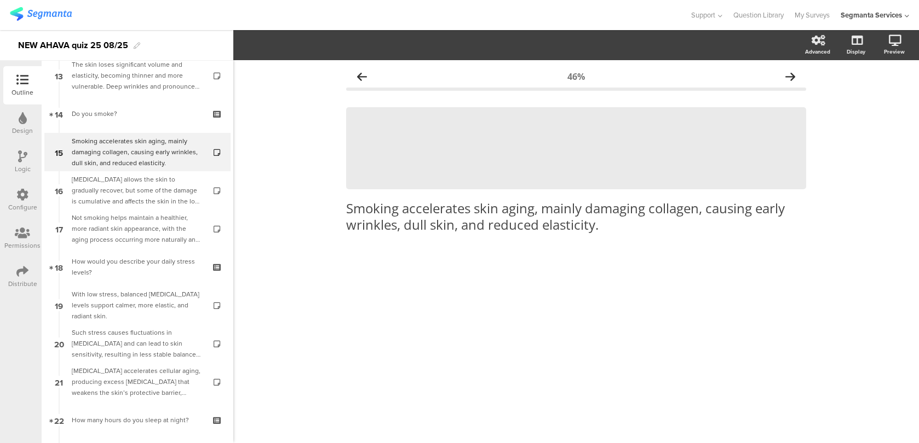
click at [822, 34] on div "Advanced" at bounding box center [823, 45] width 38 height 27
click at [813, 111] on label at bounding box center [812, 113] width 15 height 9
click at [0, 0] on input "checkbox" at bounding box center [0, 0] width 0 height 0
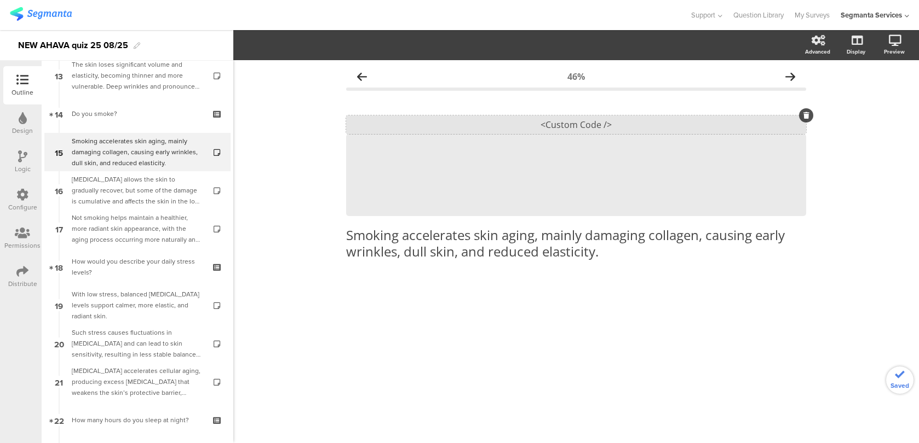
click at [654, 119] on div "<Custom Code />" at bounding box center [576, 124] width 460 height 19
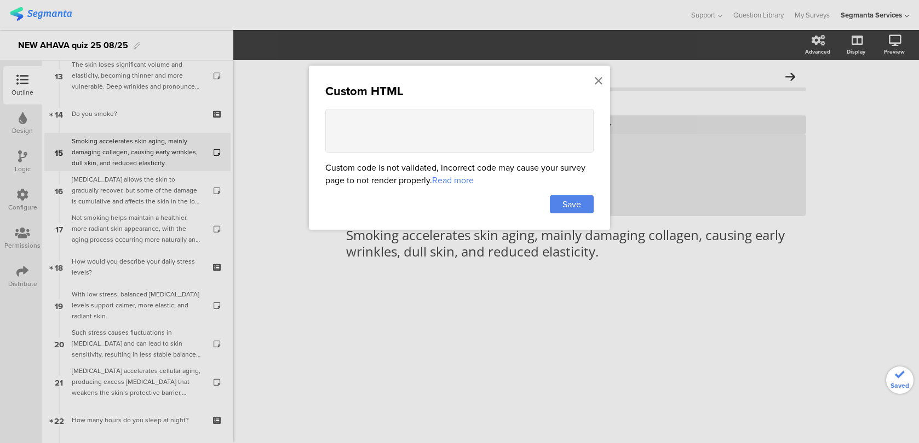
click at [558, 136] on textarea at bounding box center [459, 131] width 268 height 44
paste textarea "<style> .animated-router-view { background: #FAF4ED !important; } .question-hea…"
type textarea "<style> .animated-router-view { background: #FAF4ED !important; } .question-hea…"
click at [563, 207] on span "Save" at bounding box center [571, 204] width 19 height 13
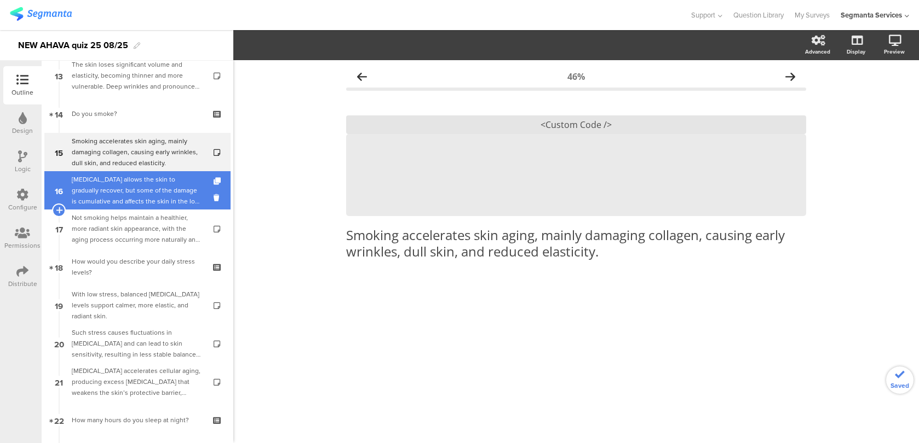
click at [171, 194] on div "Quitting smoking allows the skin to gradually recover, but some of the damage i…" at bounding box center [137, 190] width 131 height 33
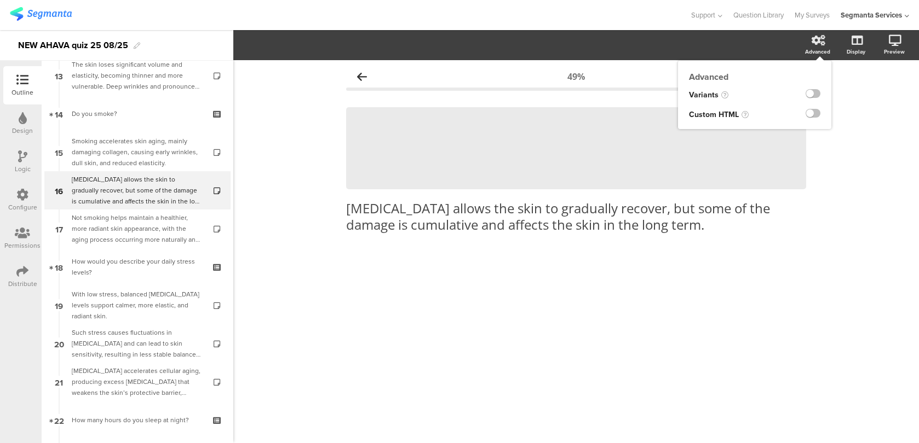
click at [811, 103] on div at bounding box center [804, 95] width 51 height 20
click at [811, 111] on label at bounding box center [812, 113] width 15 height 9
click at [0, 0] on input "checkbox" at bounding box center [0, 0] width 0 height 0
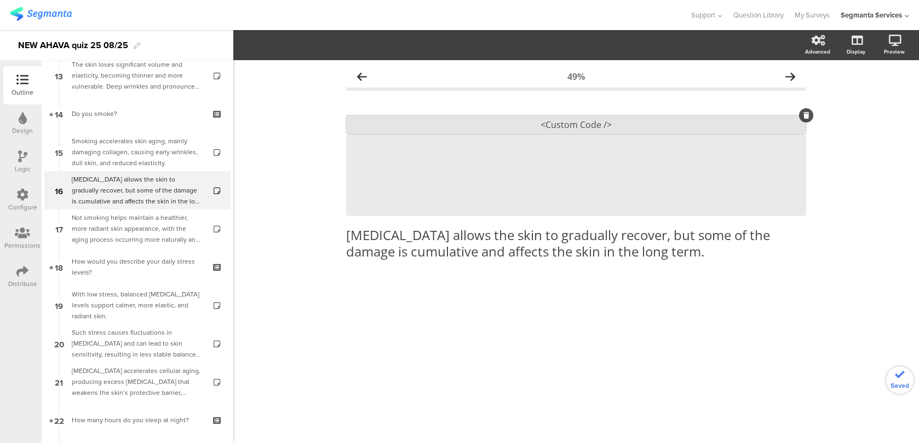
click at [639, 122] on div "<Custom Code />" at bounding box center [576, 124] width 460 height 19
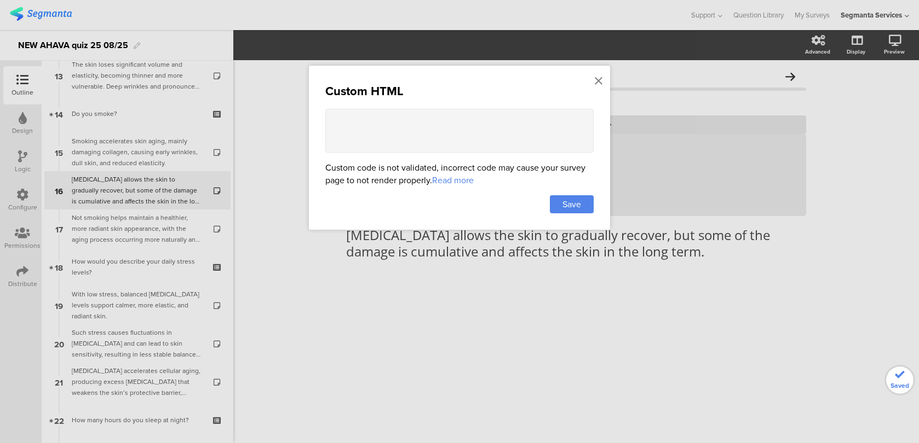
click at [487, 127] on textarea at bounding box center [459, 131] width 268 height 44
paste textarea "<style> .animated-router-view { background: #FAF4ED !important; } .question-hea…"
type textarea "<style> .animated-router-view { background: #FAF4ED !important; } .question-hea…"
click at [574, 204] on span "Save" at bounding box center [571, 204] width 19 height 13
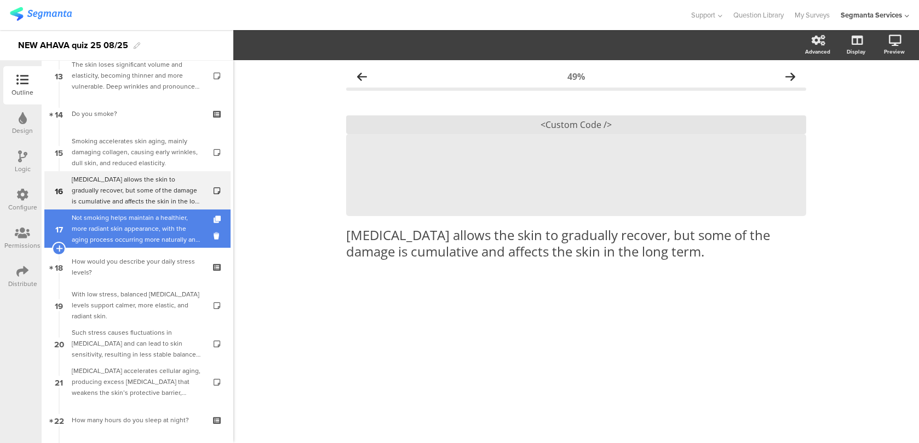
click at [175, 239] on div "Not smoking helps maintain a healthier, more radiant skin appearance, with the …" at bounding box center [137, 228] width 131 height 33
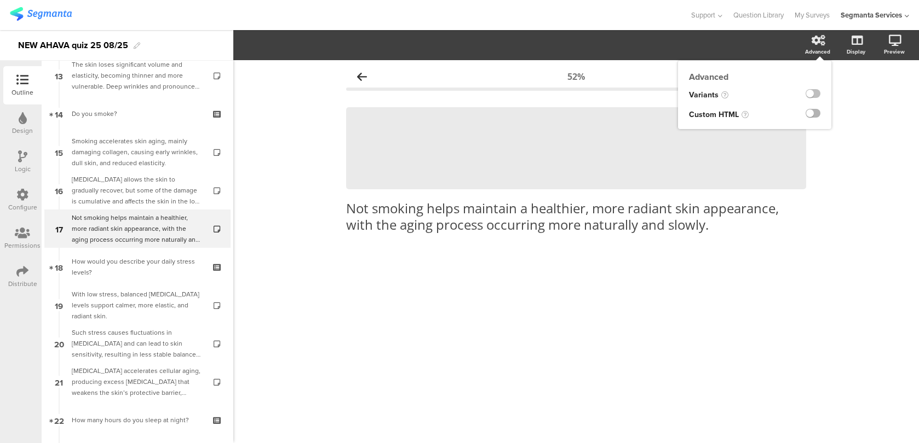
click at [809, 113] on label at bounding box center [812, 113] width 15 height 9
click at [0, 0] on input "checkbox" at bounding box center [0, 0] width 0 height 0
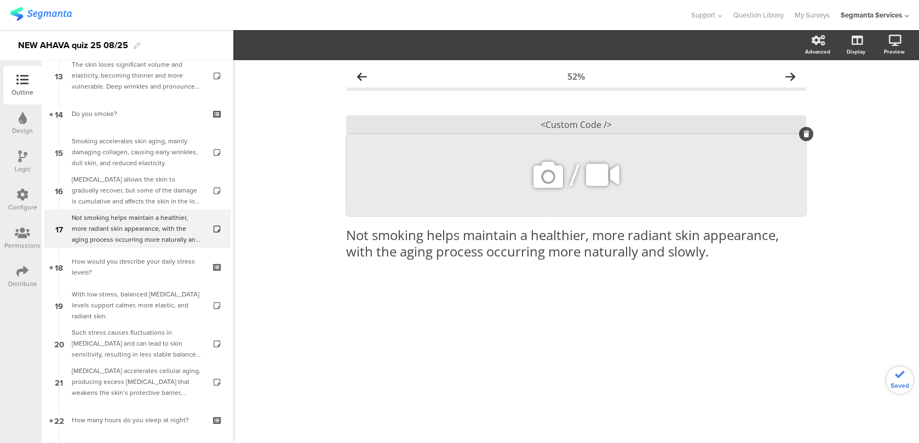
click at [642, 135] on div "/" at bounding box center [576, 175] width 460 height 82
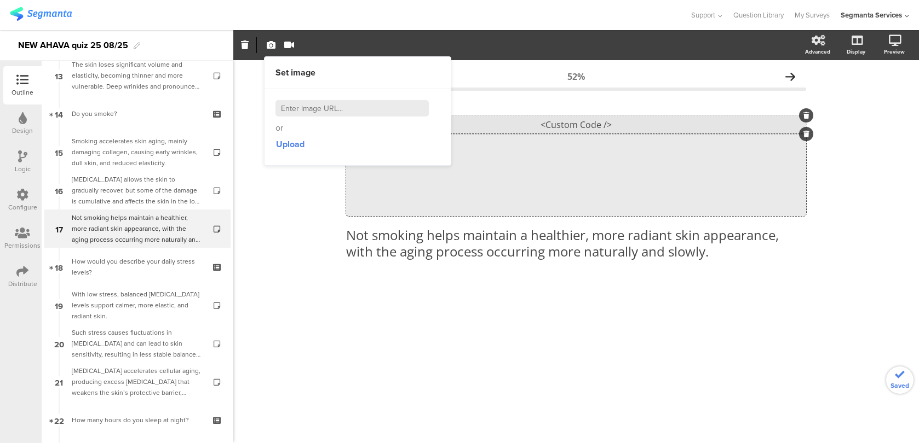
click at [636, 128] on div "<Custom Code />" at bounding box center [576, 124] width 460 height 19
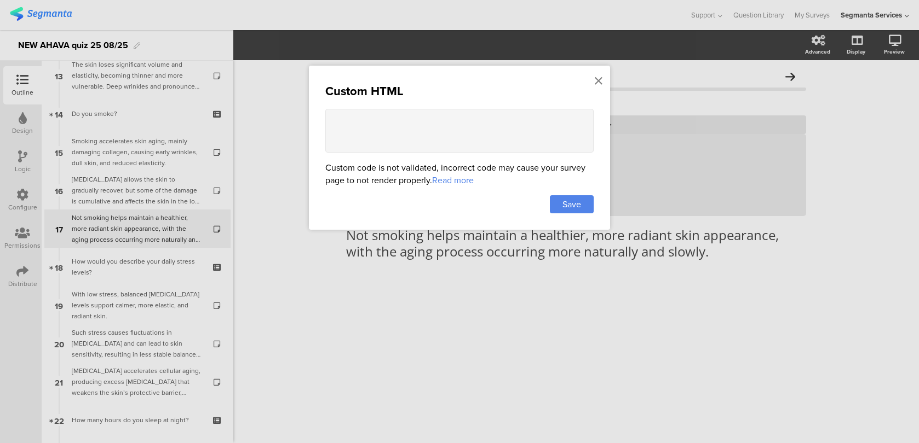
click at [517, 140] on textarea at bounding box center [459, 131] width 268 height 44
paste textarea "<style> .animated-router-view { background: #FAF4ED !important; } .question-hea…"
type textarea "<style> .animated-router-view { background: #FAF4ED !important; } .question-hea…"
click at [568, 212] on div "Custom HTML Custom code is not validated, incorrect code may cause your survey …" at bounding box center [459, 148] width 301 height 164
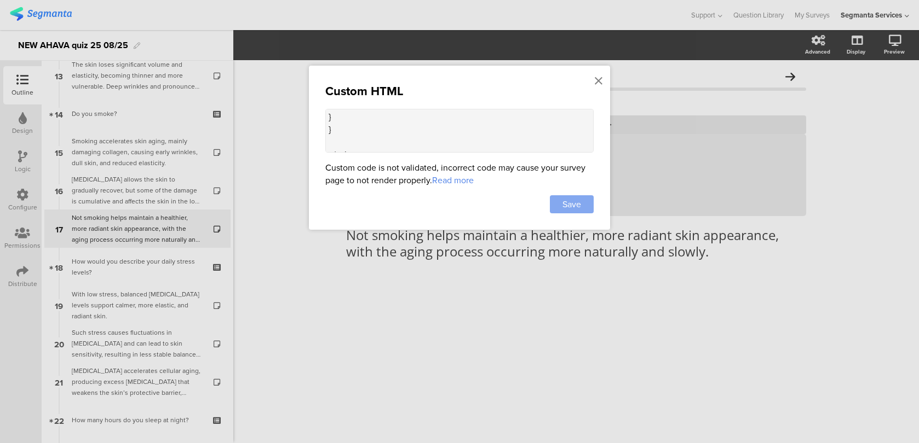
click at [565, 206] on span "Save" at bounding box center [571, 204] width 19 height 13
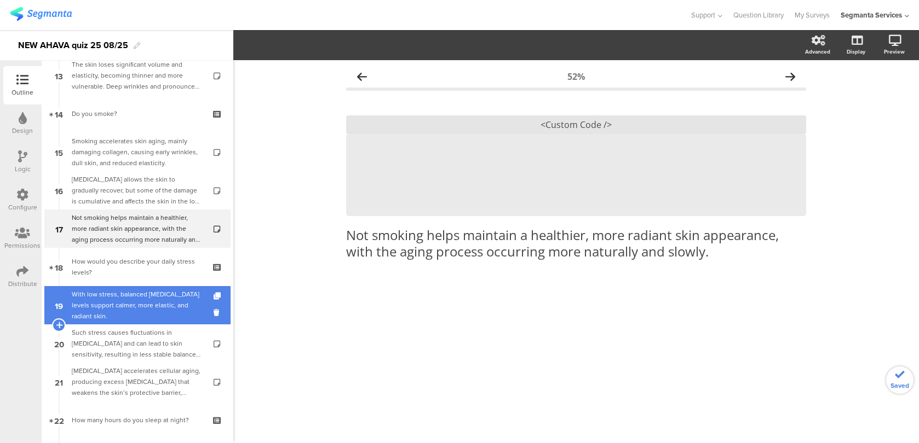
click at [178, 314] on div "With low stress, balanced cortisol levels support calmer, more elastic, and rad…" at bounding box center [137, 305] width 131 height 33
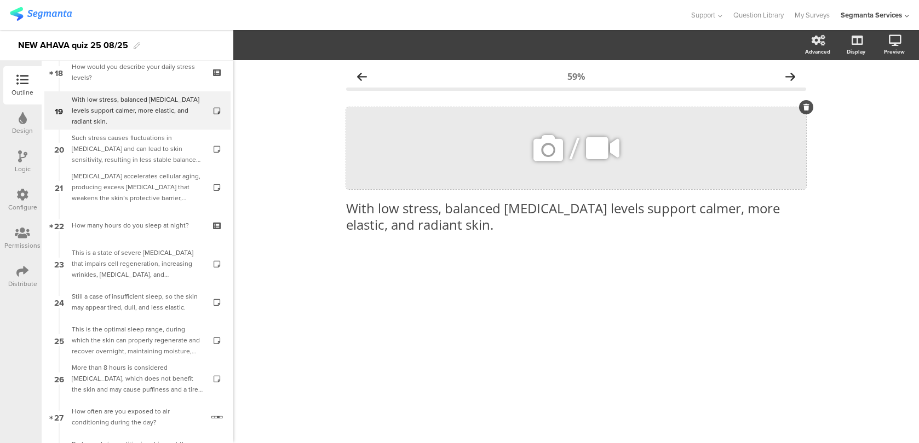
scroll to position [708, 0]
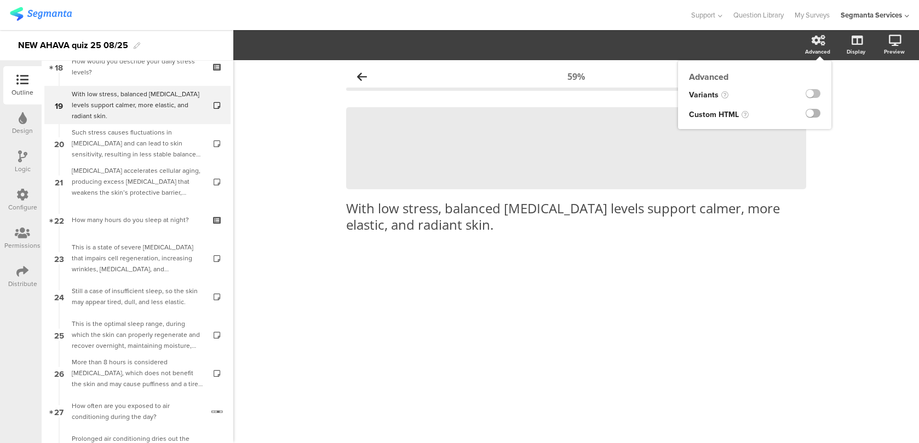
click at [816, 113] on label at bounding box center [812, 113] width 15 height 9
click at [0, 0] on input "checkbox" at bounding box center [0, 0] width 0 height 0
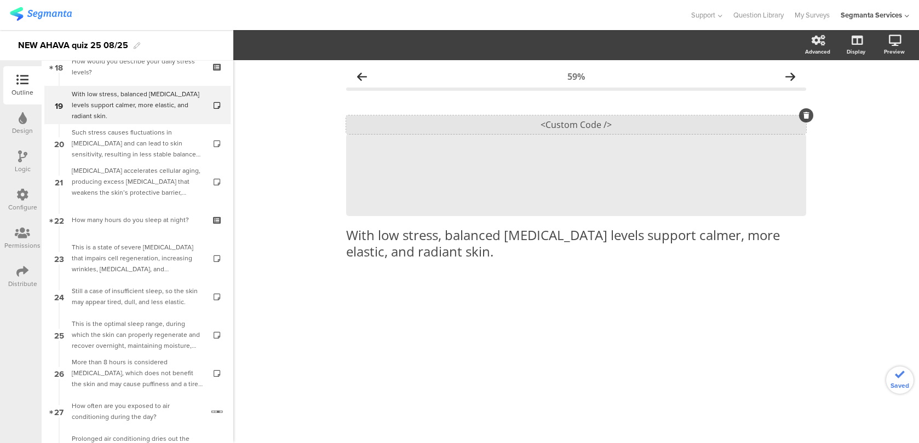
click at [650, 126] on div "<Custom Code />" at bounding box center [576, 124] width 460 height 19
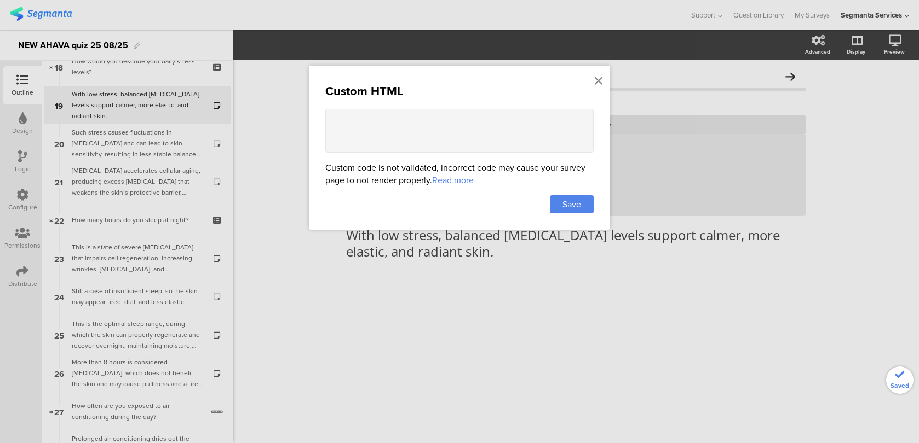
click at [523, 94] on div "Custom HTML" at bounding box center [459, 91] width 268 height 18
click at [522, 129] on textarea at bounding box center [459, 131] width 268 height 44
paste textarea "<style> .animated-router-view { background: #FAF4ED !important; } .question-hea…"
type textarea "<style> .animated-router-view { background: #FAF4ED !important; } .question-hea…"
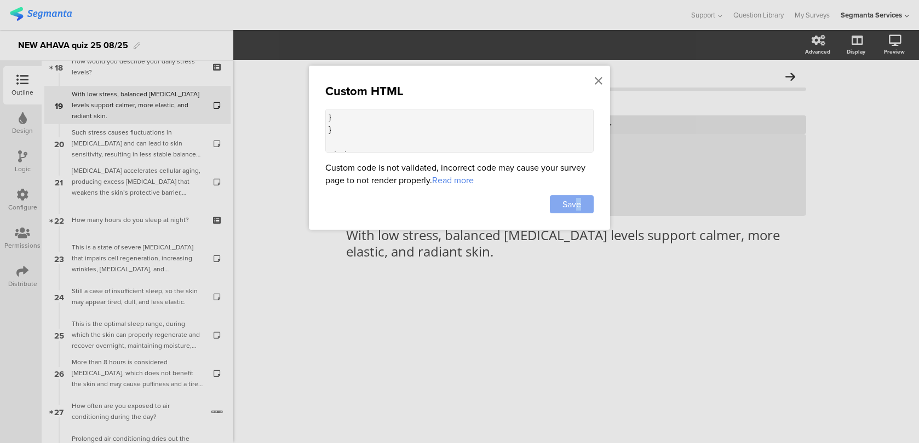
click at [578, 209] on span "Save" at bounding box center [571, 204] width 19 height 13
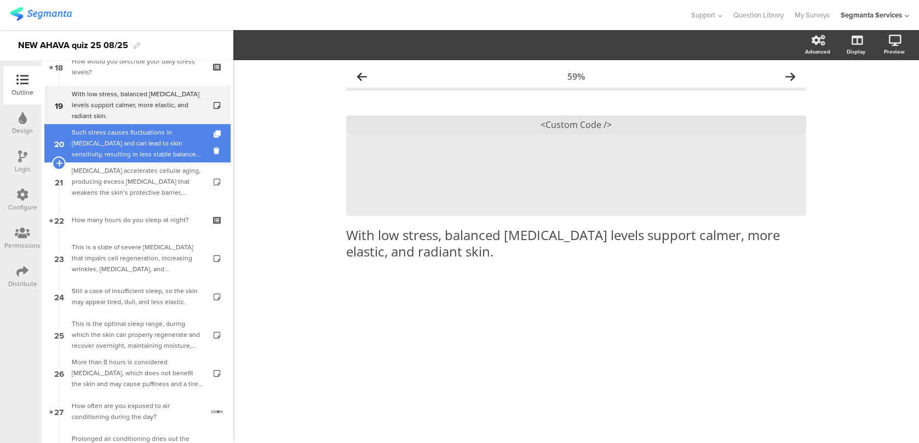
click at [190, 147] on div "Such stress causes fluctuations in cortisol and can lead to skin sensitivity, r…" at bounding box center [137, 143] width 131 height 33
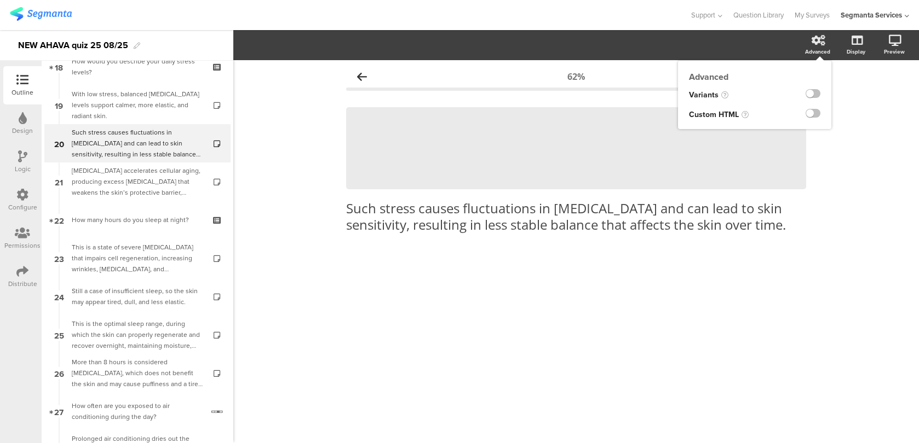
click at [808, 108] on sg-disable-overlay at bounding box center [812, 114] width 15 height 13
click at [797, 116] on div at bounding box center [808, 115] width 45 height 20
click at [810, 116] on label at bounding box center [812, 113] width 15 height 9
click at [0, 0] on input "checkbox" at bounding box center [0, 0] width 0 height 0
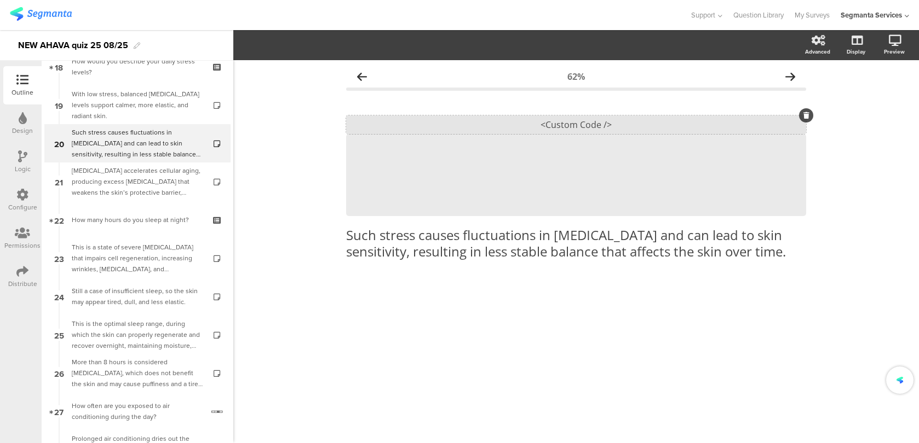
click at [599, 128] on div "<Custom Code />" at bounding box center [576, 124] width 460 height 19
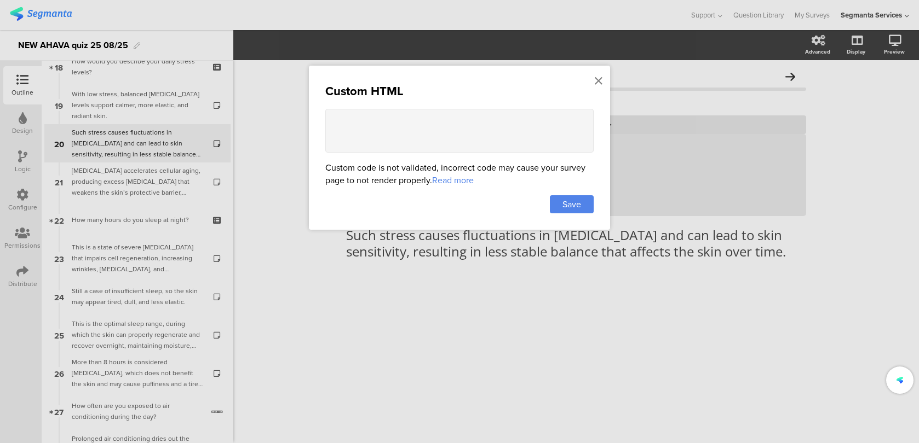
click at [487, 140] on textarea at bounding box center [459, 131] width 268 height 44
paste textarea "<style> .animated-router-view { background: #FAF4ED !important; } .question-hea…"
type textarea "<style> .animated-router-view { background: #FAF4ED !important; } .question-hea…"
click at [569, 199] on span "Save" at bounding box center [571, 204] width 19 height 13
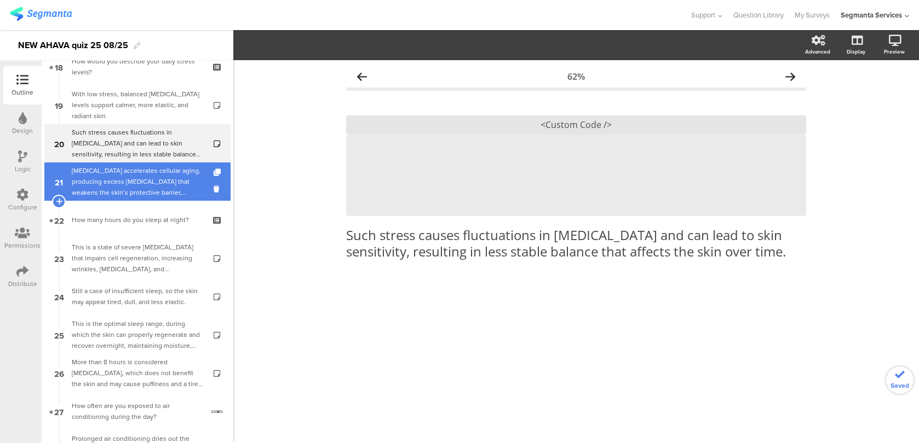
click at [164, 192] on div "Chronic stress accelerates cellular aging, producing excess cortisol that weake…" at bounding box center [137, 181] width 131 height 33
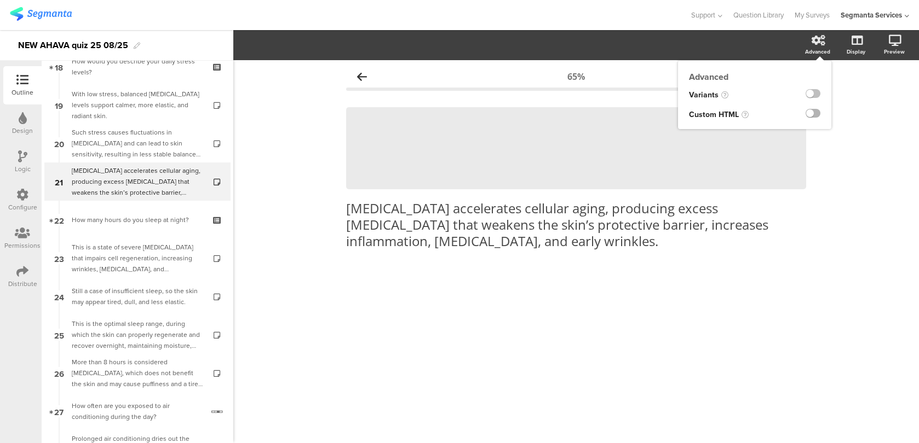
click at [811, 111] on label at bounding box center [812, 113] width 15 height 9
click at [0, 0] on input "checkbox" at bounding box center [0, 0] width 0 height 0
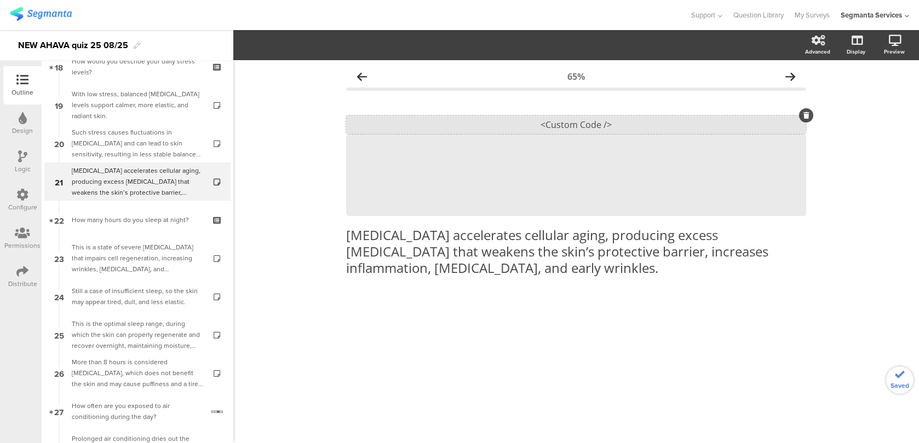
click at [629, 119] on div "<Custom Code />" at bounding box center [576, 124] width 460 height 19
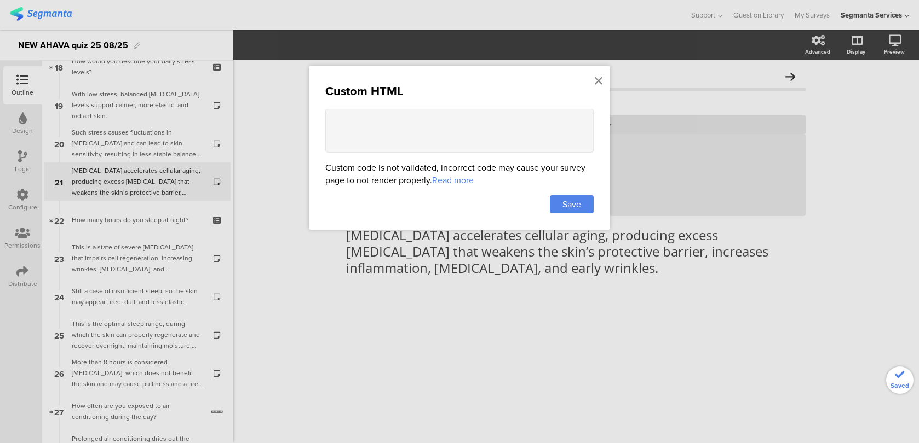
click at [521, 117] on textarea at bounding box center [459, 131] width 268 height 44
paste textarea "<style> .animated-router-view { background: #FAF4ED !important; } .question-hea…"
type textarea "<style> .animated-router-view { background: #FAF4ED !important; } .question-hea…"
click at [579, 201] on span "Save" at bounding box center [571, 204] width 19 height 13
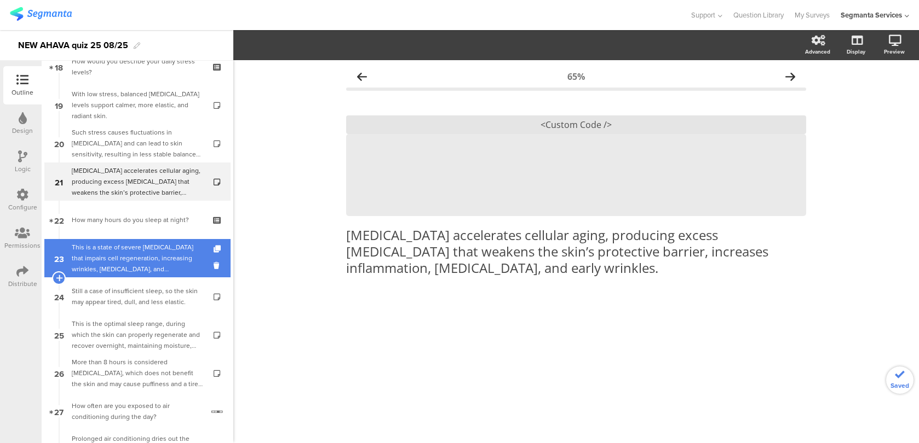
click at [182, 266] on div "This is a state of severe sleep deprivation that impairs cell regeneration, inc…" at bounding box center [137, 258] width 131 height 33
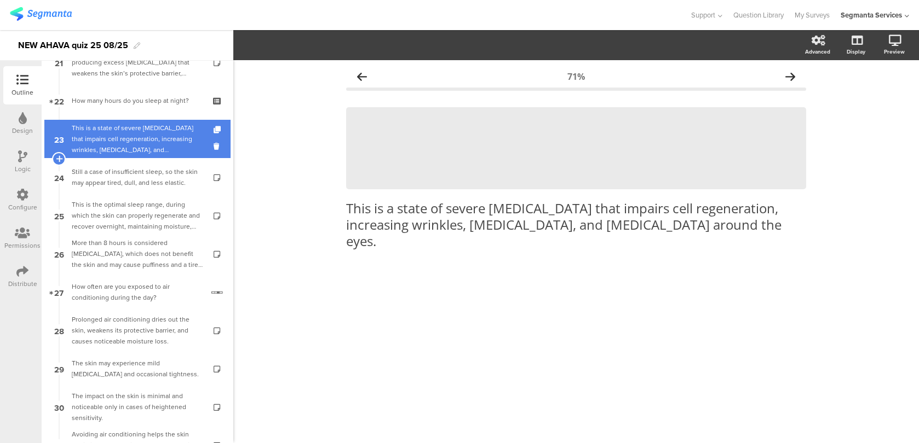
scroll to position [839, 0]
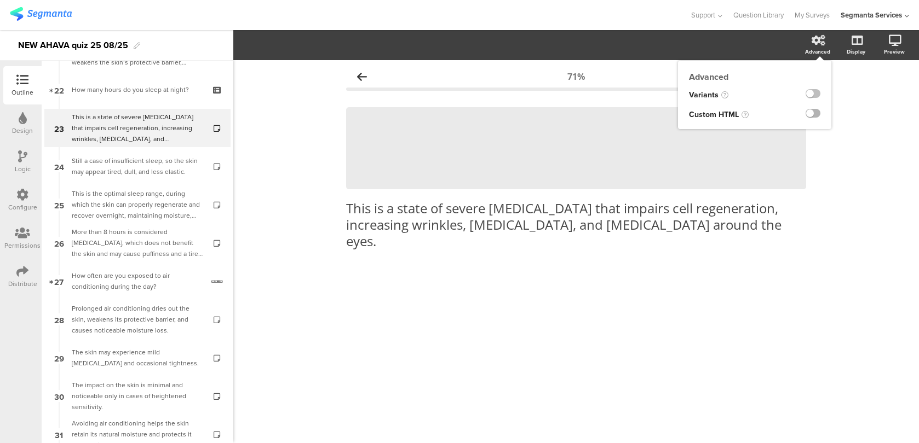
click at [813, 112] on label at bounding box center [812, 113] width 15 height 9
click at [0, 0] on input "checkbox" at bounding box center [0, 0] width 0 height 0
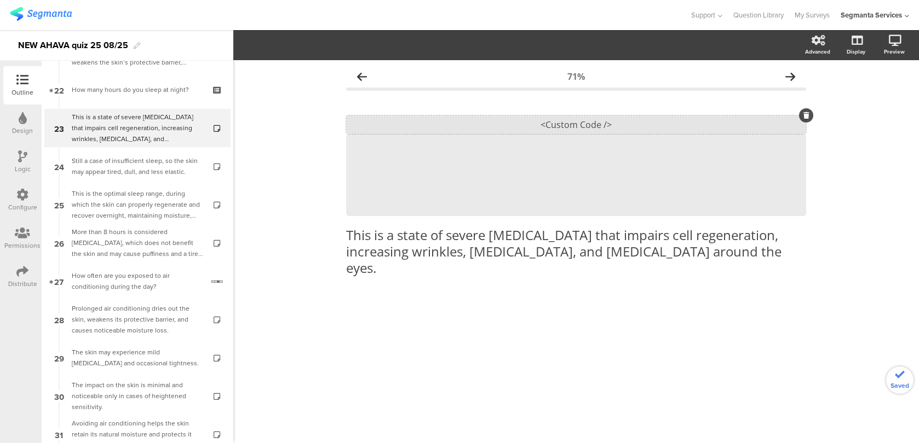
click at [658, 125] on div "<Custom Code />" at bounding box center [576, 124] width 460 height 19
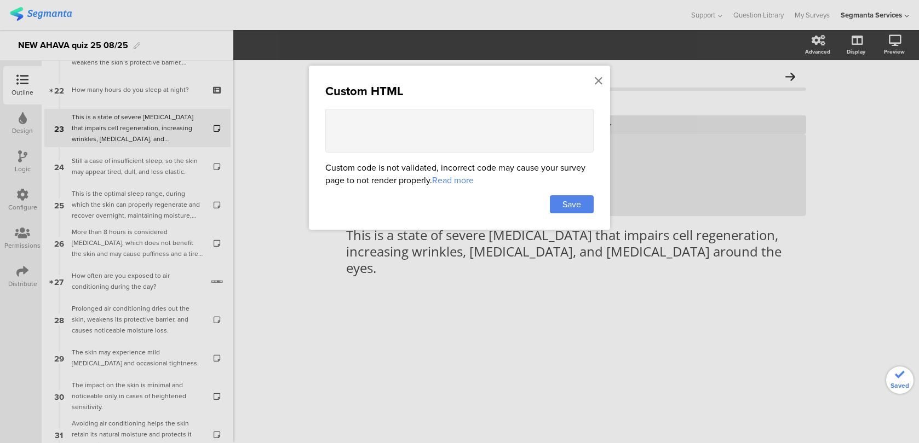
click at [510, 129] on textarea at bounding box center [459, 131] width 268 height 44
paste textarea "<style> .animated-router-view { background: #FAF4ED !important; } .question-hea…"
type textarea "<style> .animated-router-view { background: #FAF4ED !important; } .question-hea…"
click at [573, 210] on div "Save" at bounding box center [572, 204] width 44 height 18
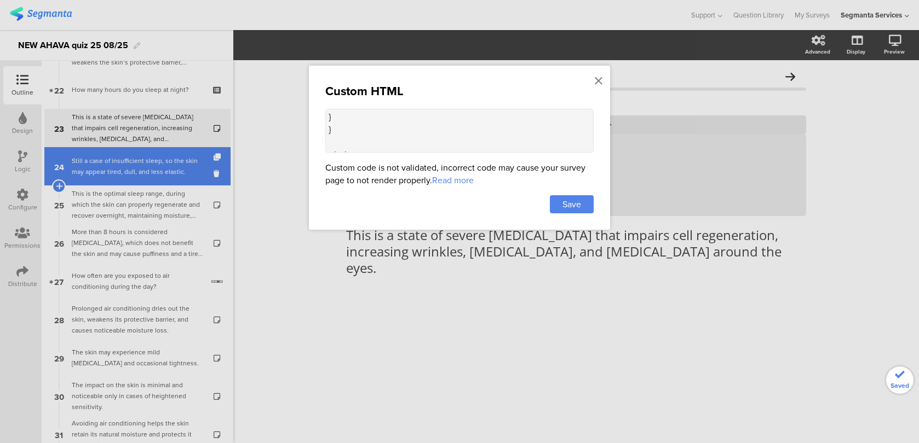
click at [180, 175] on div "Still a case of insufficient sleep, so the skin may appear tired, dull, and les…" at bounding box center [137, 166] width 131 height 22
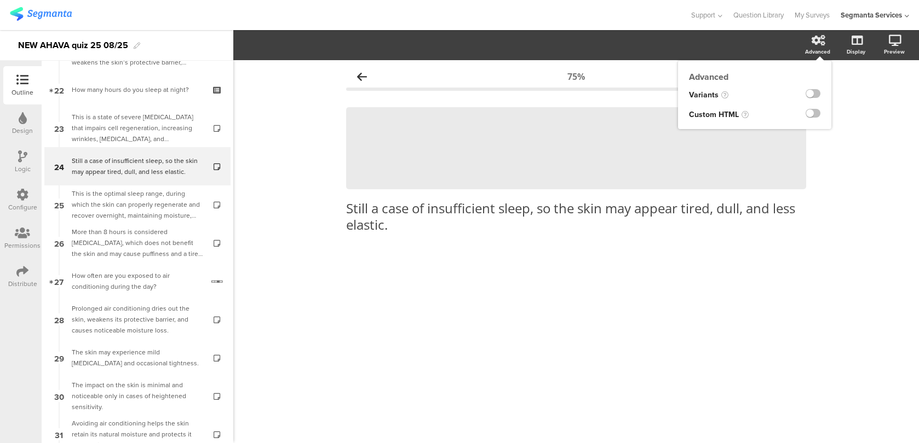
click at [810, 123] on div at bounding box center [808, 115] width 45 height 20
click at [811, 115] on label at bounding box center [812, 113] width 15 height 9
click at [0, 0] on input "checkbox" at bounding box center [0, 0] width 0 height 0
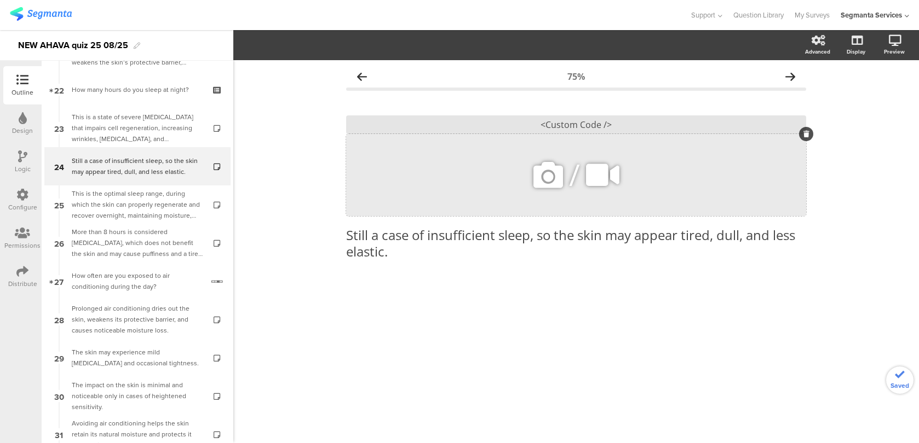
click at [599, 145] on div "/" at bounding box center [576, 175] width 460 height 82
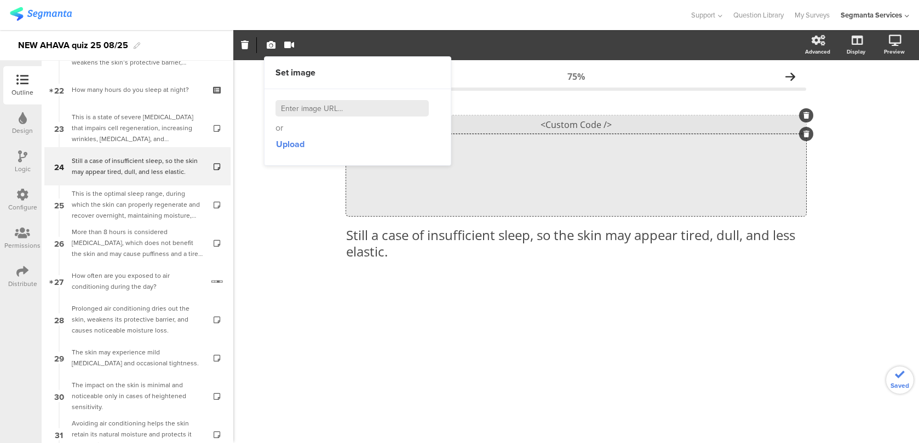
click at [596, 131] on div "<Custom Code />" at bounding box center [576, 124] width 460 height 19
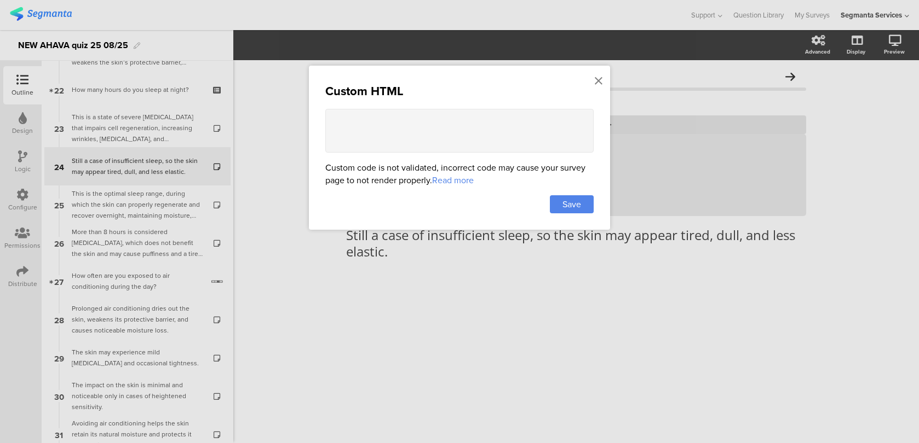
click at [511, 128] on textarea at bounding box center [459, 131] width 268 height 44
paste textarea "<style> .animated-router-view { background: #FAF4ED !important; } .question-hea…"
type textarea "<style> .animated-router-view { background: #FAF4ED !important; } .question-hea…"
click at [556, 193] on div "Custom HTML Custom code is not validated, incorrect code may cause your survey …" at bounding box center [459, 148] width 301 height 164
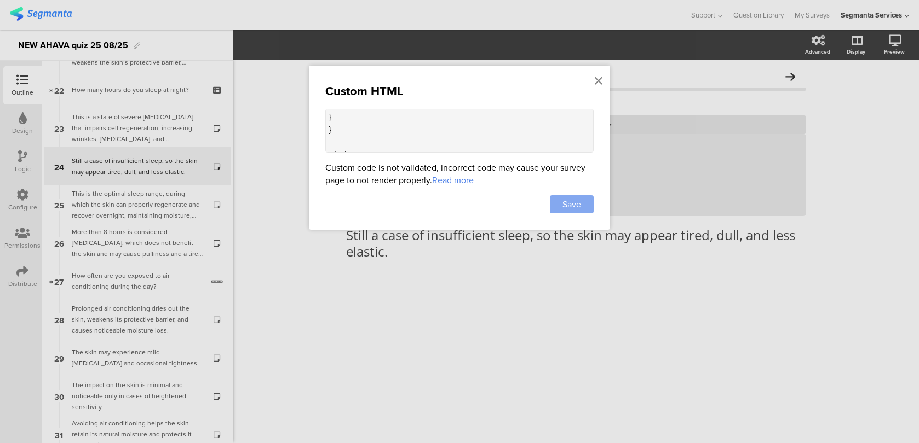
click at [558, 204] on div "Save" at bounding box center [572, 204] width 44 height 18
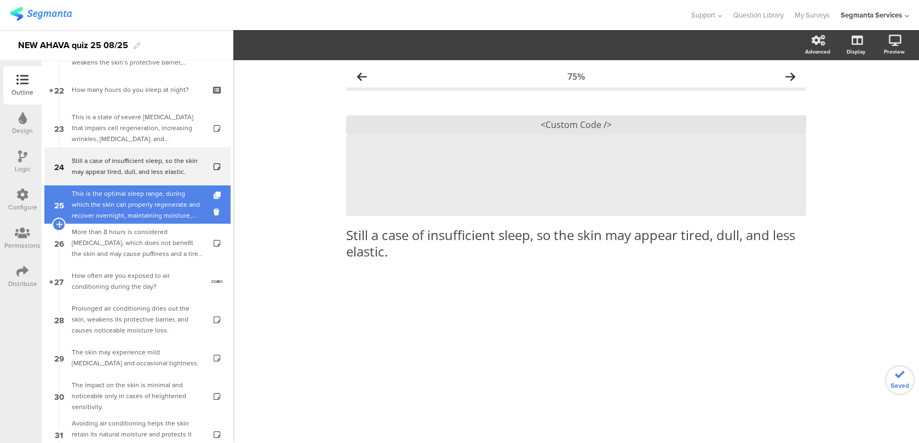
click at [170, 206] on div "This is the optimal sleep range, during which the skin can properly regenerate …" at bounding box center [137, 204] width 131 height 33
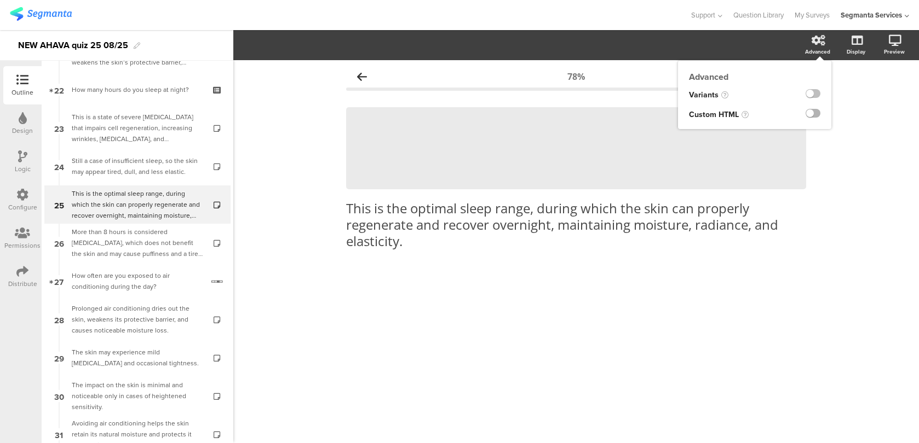
click at [810, 114] on label at bounding box center [812, 113] width 15 height 9
click at [0, 0] on input "checkbox" at bounding box center [0, 0] width 0 height 0
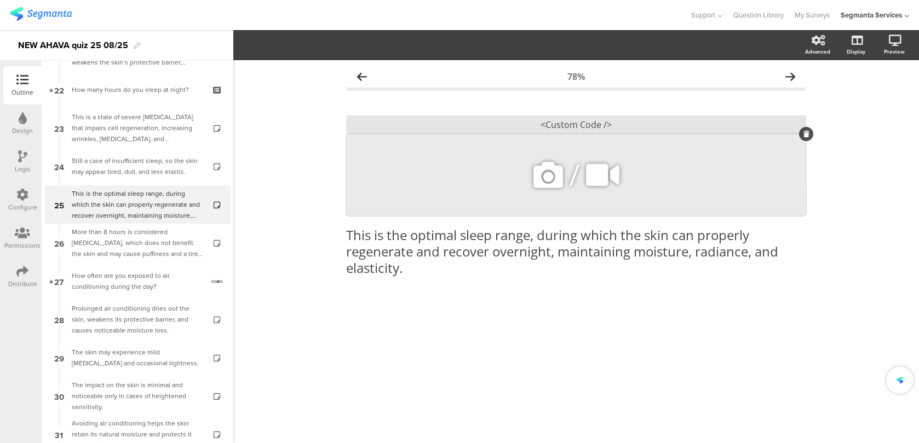
click at [634, 138] on div "/" at bounding box center [576, 175] width 460 height 82
click at [633, 130] on div "<Custom Code />" at bounding box center [576, 124] width 460 height 19
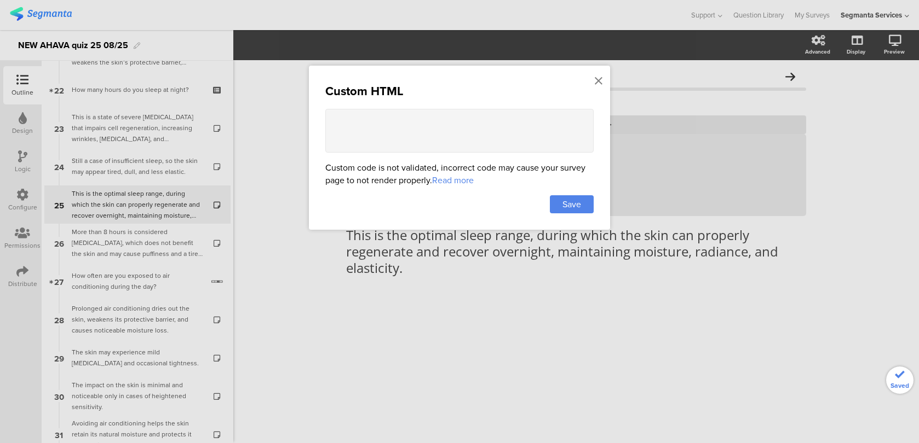
click at [444, 154] on div "Custom HTML Custom code is not validated, incorrect code may cause your survey …" at bounding box center [459, 148] width 301 height 164
click at [524, 137] on textarea at bounding box center [459, 131] width 268 height 44
paste textarea "<style> .animated-router-view { background: #FAF4ED !important; } .question-hea…"
type textarea "<style> .animated-router-view { background: #FAF4ED !important; } .question-hea…"
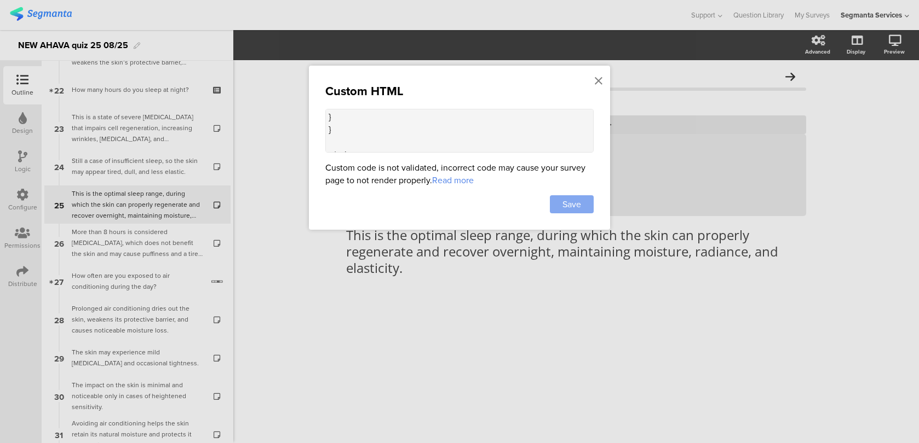
click at [561, 207] on div "Save" at bounding box center [572, 204] width 44 height 18
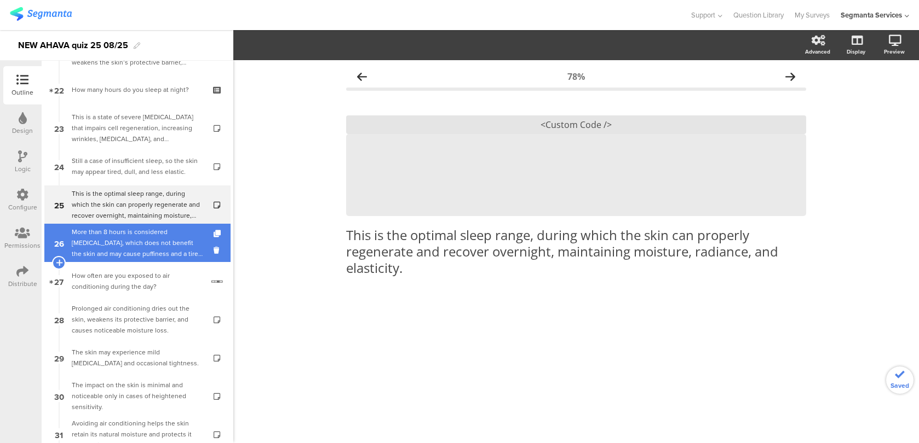
click at [185, 252] on div "More than 8 hours is considered excessive sleep, which does not benefit the ski…" at bounding box center [137, 243] width 131 height 33
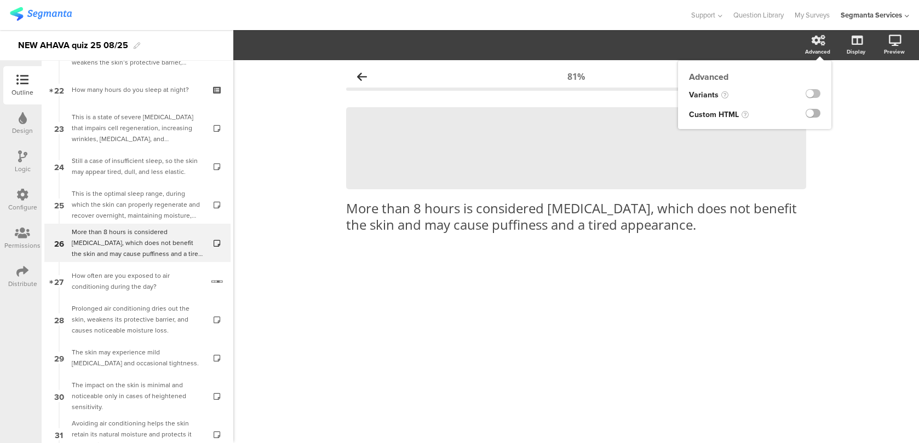
click at [808, 117] on label at bounding box center [812, 113] width 15 height 9
click at [0, 0] on input "checkbox" at bounding box center [0, 0] width 0 height 0
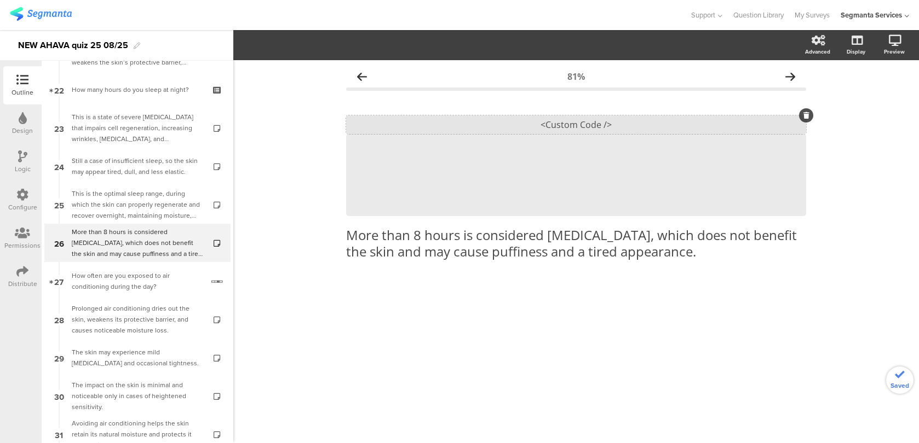
click at [644, 129] on div "<Custom Code />" at bounding box center [576, 124] width 460 height 19
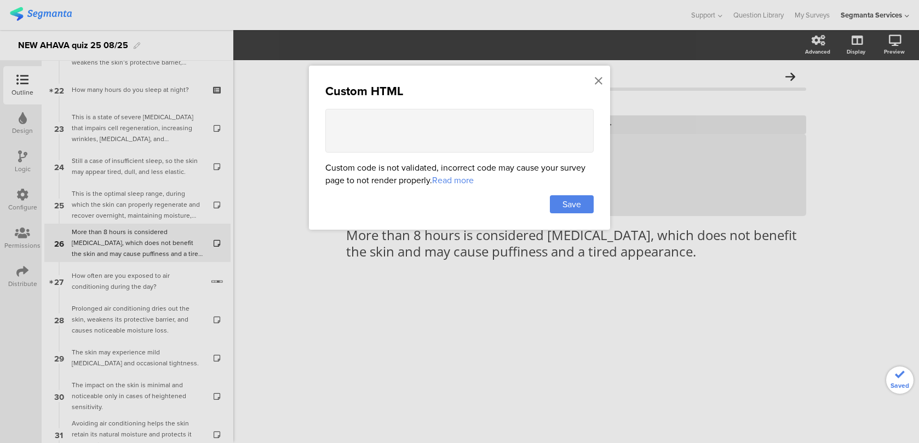
click at [537, 138] on textarea at bounding box center [459, 131] width 268 height 44
paste textarea "<style> .animated-router-view { background: #FAF4ED !important; } .question-hea…"
type textarea "<style> .animated-router-view { background: #FAF4ED !important; } .question-hea…"
click at [563, 208] on span "Save" at bounding box center [571, 204] width 19 height 13
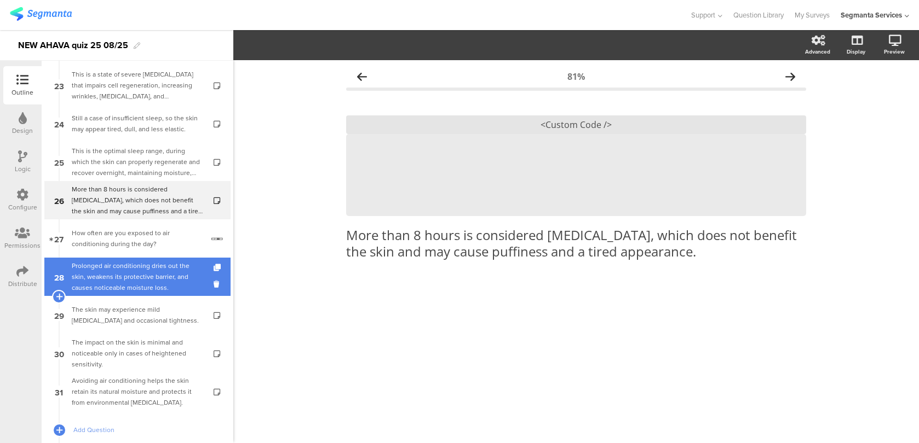
scroll to position [886, 0]
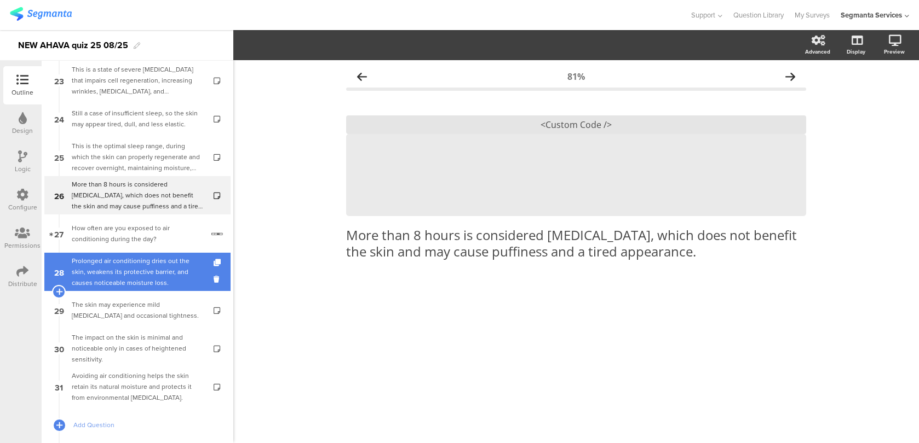
click at [199, 263] on div "Prolonged air conditioning dries out the skin, weakens its protective barrier, …" at bounding box center [137, 272] width 131 height 33
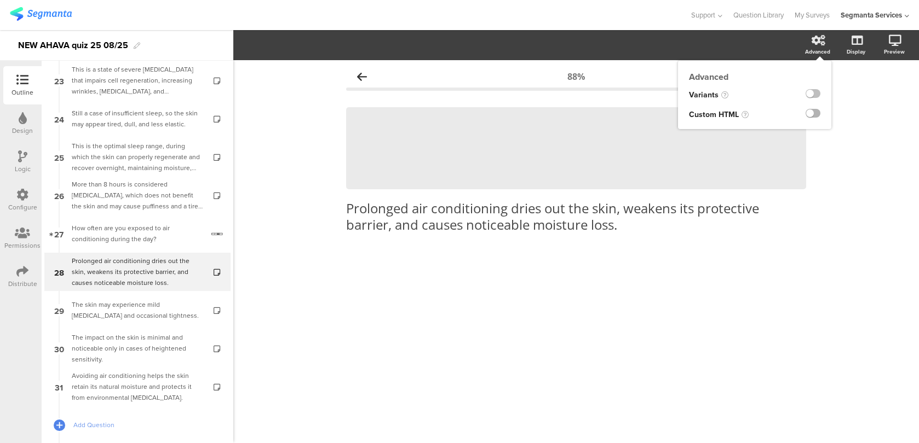
click at [815, 109] on label at bounding box center [812, 113] width 15 height 9
click at [0, 0] on input "checkbox" at bounding box center [0, 0] width 0 height 0
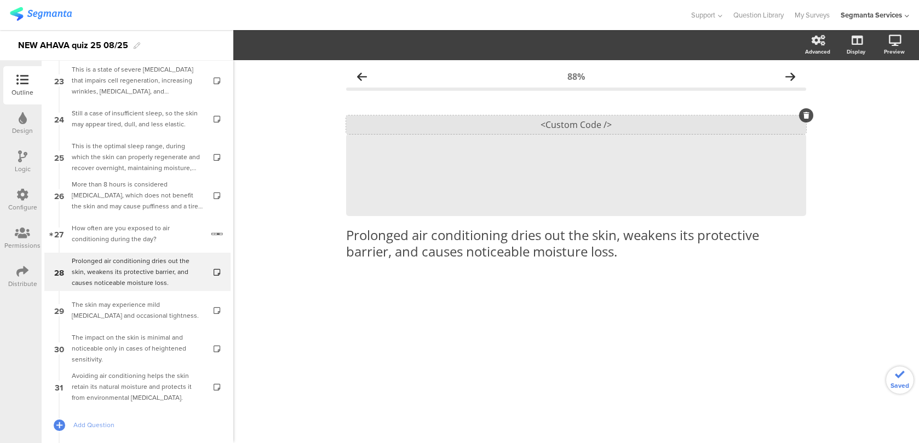
click at [583, 127] on div "<Custom Code />" at bounding box center [576, 124] width 460 height 19
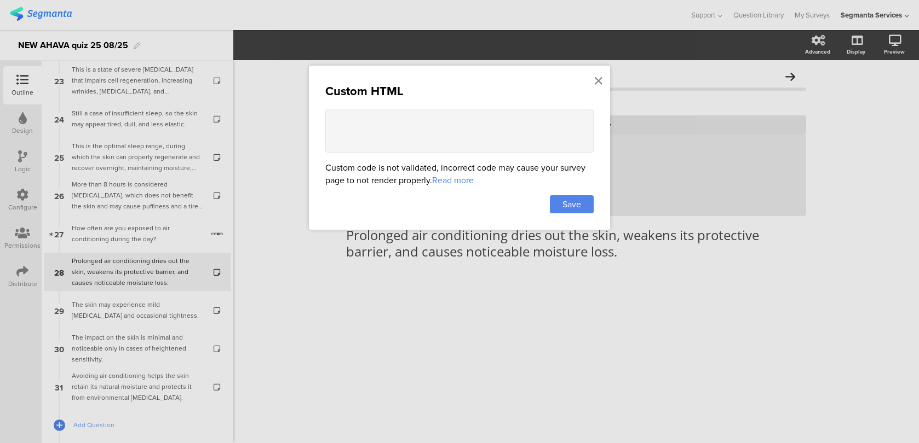
click at [450, 137] on textarea at bounding box center [459, 131] width 268 height 44
paste textarea "<style> .animated-router-view { background: #FAF4ED !important; } .question-hea…"
type textarea "<style> .animated-router-view { background: #FAF4ED !important; } .question-hea…"
click at [571, 212] on div "Custom HTML Custom code is not validated, incorrect code may cause your survey …" at bounding box center [459, 148] width 301 height 164
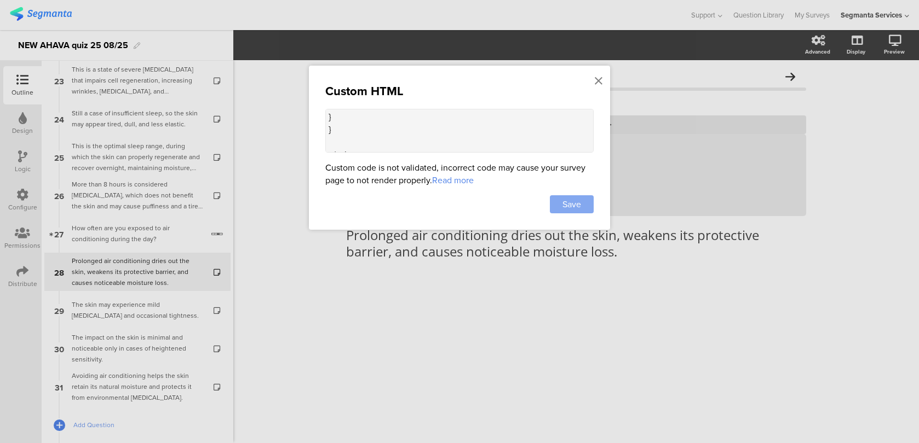
click at [570, 207] on span "Save" at bounding box center [571, 204] width 19 height 13
click at [174, 316] on div "The skin may experience mild dryness and occasional tightness." at bounding box center [137, 310] width 131 height 22
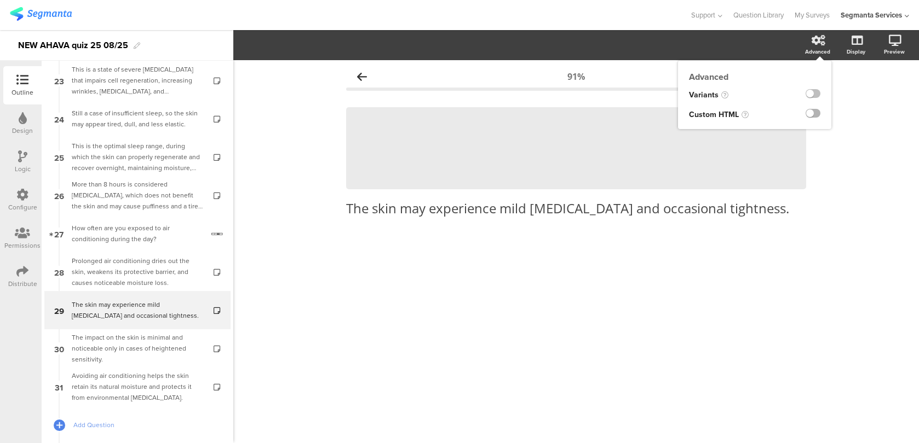
click at [813, 110] on label at bounding box center [812, 113] width 15 height 9
click at [0, 0] on input "checkbox" at bounding box center [0, 0] width 0 height 0
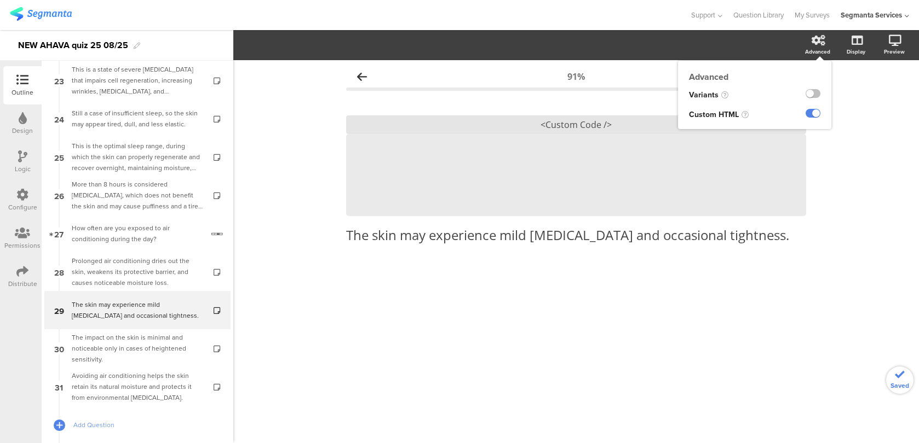
click at [686, 125] on div "Custom HTML" at bounding box center [754, 117] width 153 height 24
click at [657, 123] on div "<Custom Code />" at bounding box center [576, 124] width 460 height 19
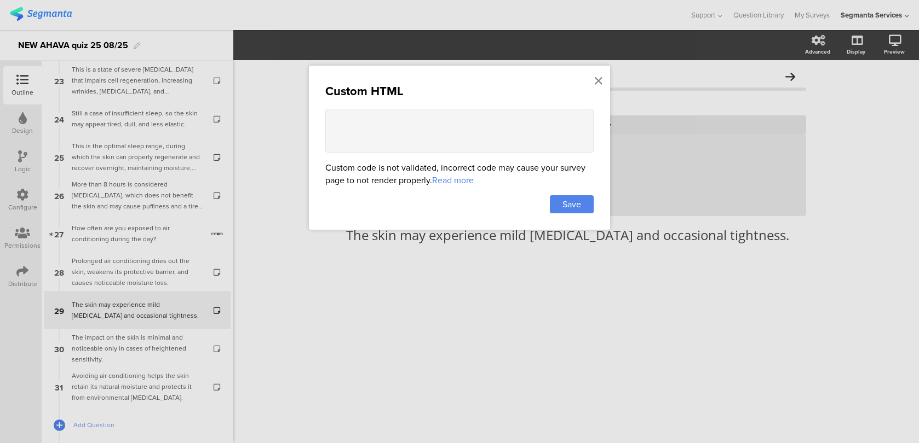
click at [535, 143] on textarea at bounding box center [459, 131] width 268 height 44
paste textarea "<style> .animated-router-view { background: #FAF4ED !important; } .question-hea…"
type textarea "<style> .animated-router-view { background: #FAF4ED !important; } .question-hea…"
click at [577, 209] on div "Save" at bounding box center [572, 204] width 44 height 18
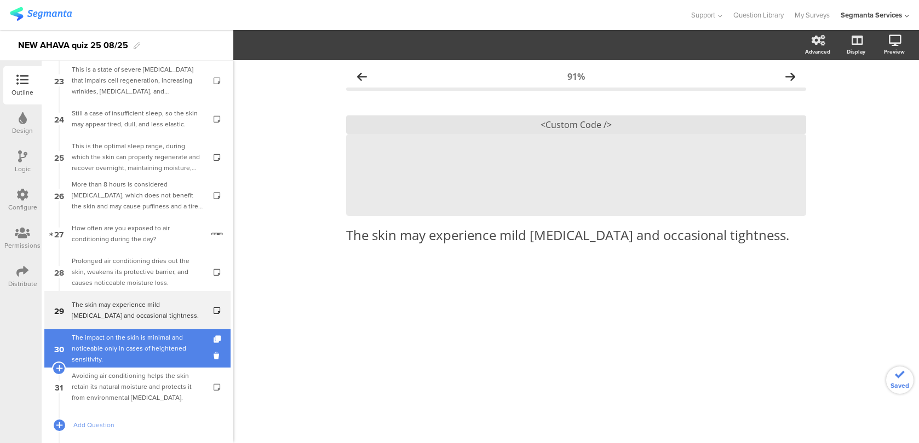
click at [157, 340] on div "The impact on the skin is minimal and noticeable only in cases of heightened se…" at bounding box center [137, 348] width 131 height 33
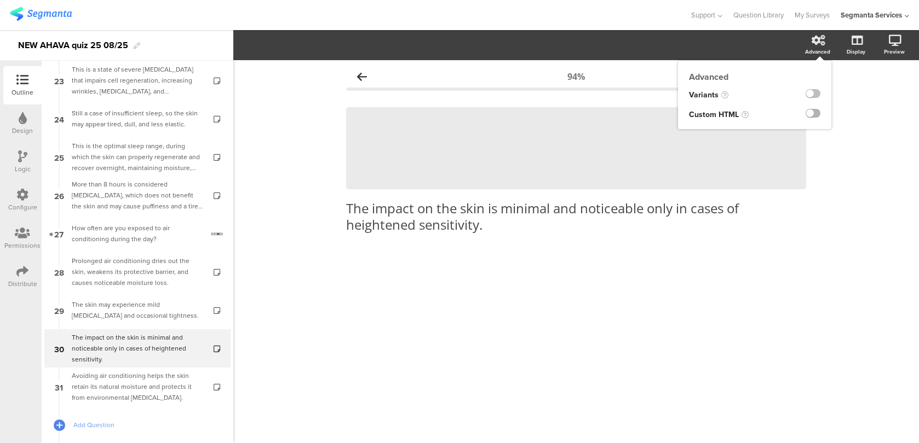
click at [817, 111] on label at bounding box center [812, 113] width 15 height 9
click at [0, 0] on input "checkbox" at bounding box center [0, 0] width 0 height 0
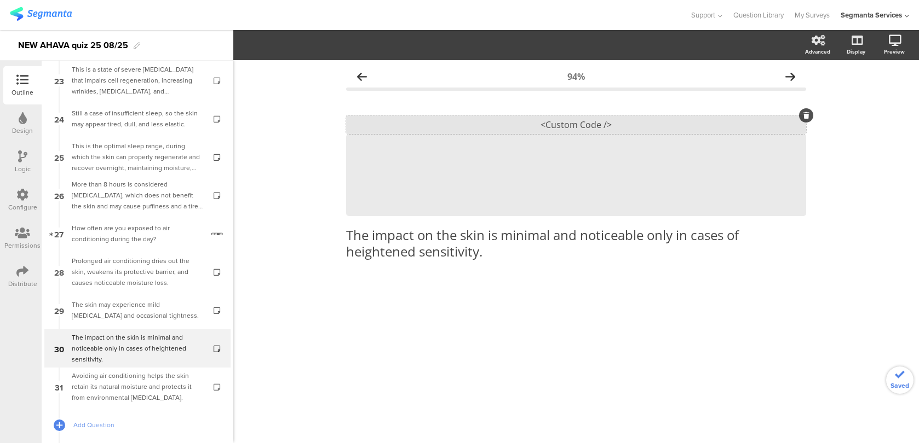
click at [660, 122] on div "<Custom Code />" at bounding box center [576, 124] width 460 height 19
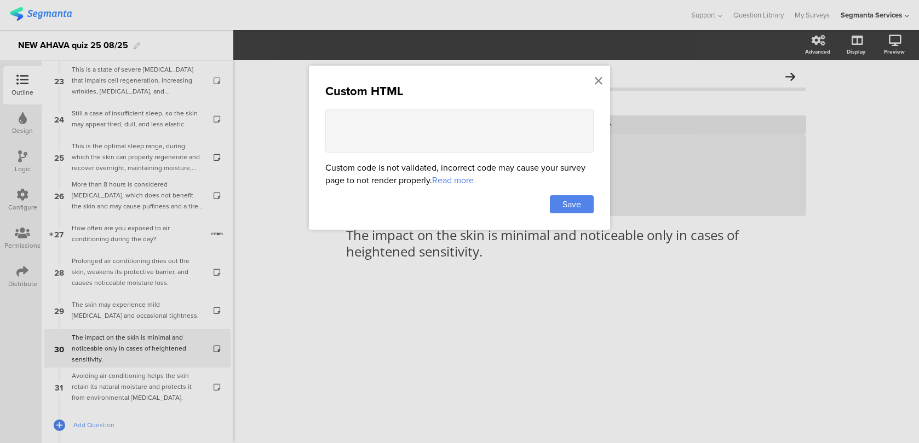
click at [525, 132] on textarea at bounding box center [459, 131] width 268 height 44
paste textarea "<style> .animated-router-view { background: #FAF4ED !important; } .question-hea…"
type textarea "<style> .animated-router-view { background: #FAF4ED !important; } .question-hea…"
click at [577, 204] on span "Save" at bounding box center [571, 204] width 19 height 13
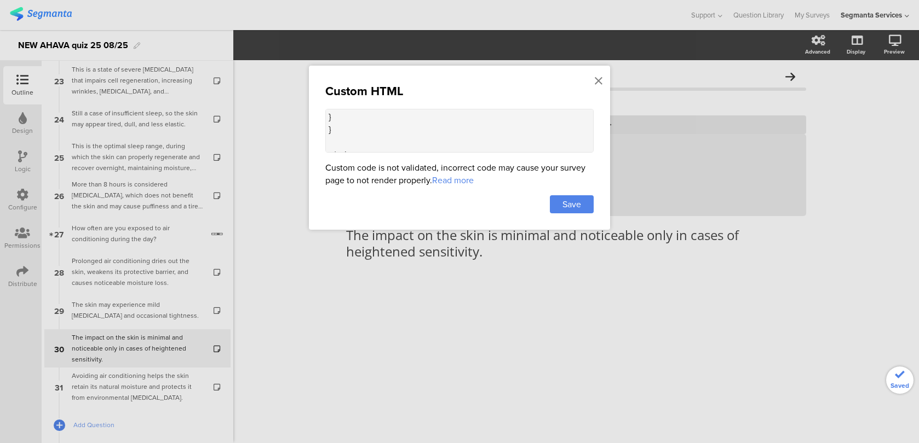
click at [145, 388] on div at bounding box center [459, 221] width 919 height 443
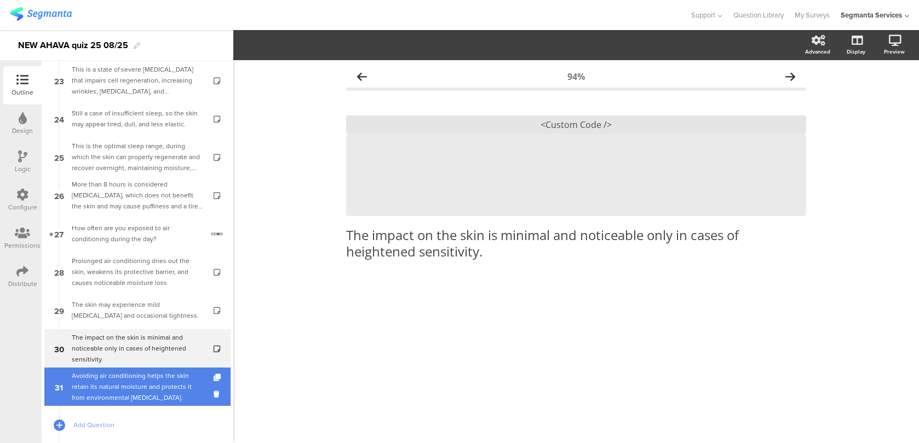
click at [167, 376] on div "Avoiding air conditioning helps the skin retain its natural moisture and protec…" at bounding box center [137, 387] width 131 height 33
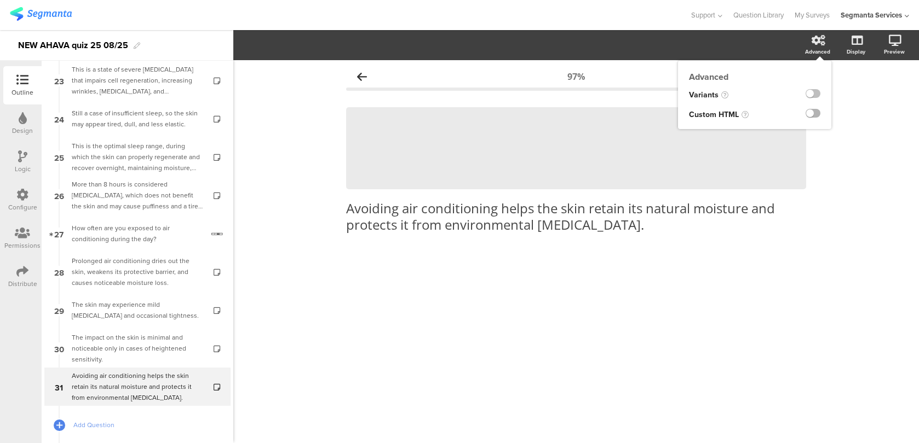
click at [808, 111] on label at bounding box center [812, 113] width 15 height 9
click at [0, 0] on input "checkbox" at bounding box center [0, 0] width 0 height 0
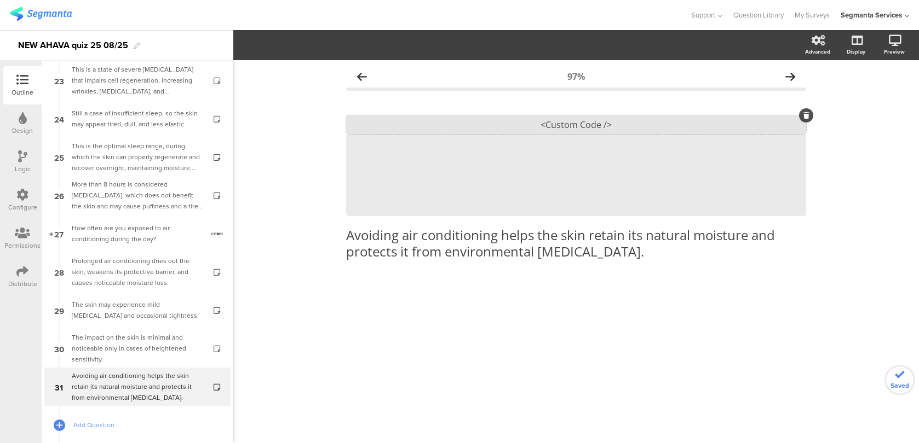
click at [606, 128] on div "<Custom Code />" at bounding box center [576, 124] width 460 height 19
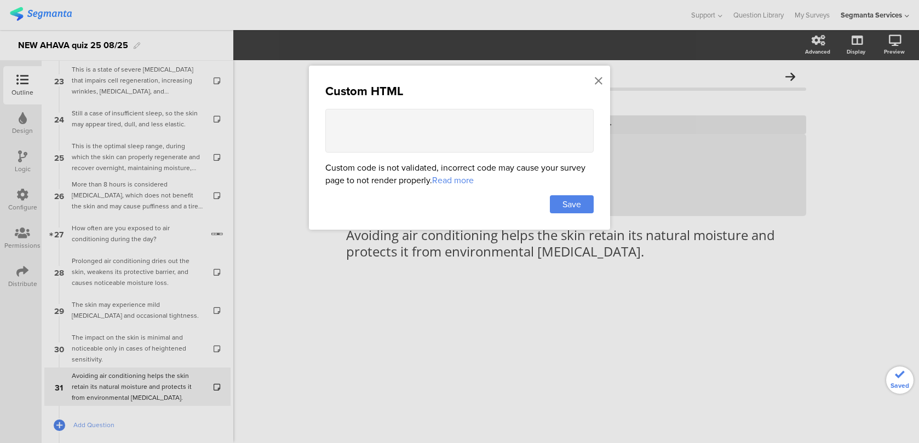
click at [517, 149] on textarea at bounding box center [459, 131] width 268 height 44
paste textarea "<style> .animated-router-view { background: #FAF4ED !important; } .question-hea…"
type textarea "<style> .animated-router-view { background: #FAF4ED !important; } .question-hea…"
click at [565, 206] on span "Save" at bounding box center [571, 204] width 19 height 13
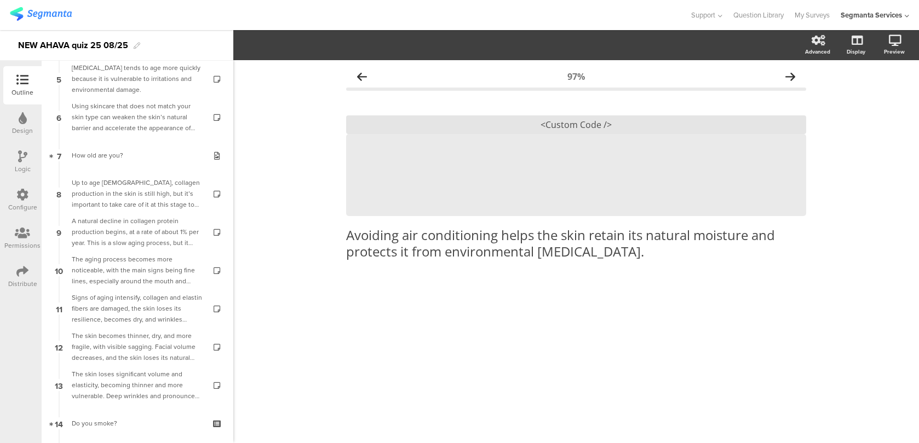
scroll to position [0, 0]
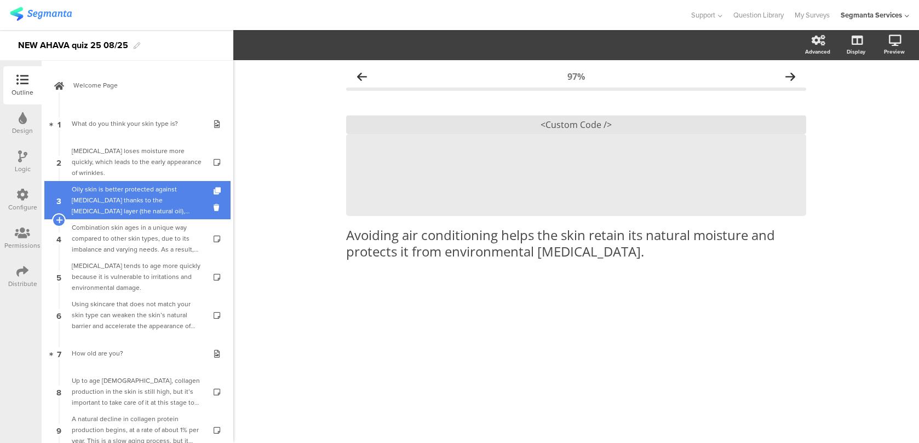
click at [166, 213] on div "Oily skin is better protected against dryness thanks to the sebum layer (the na…" at bounding box center [137, 200] width 131 height 33
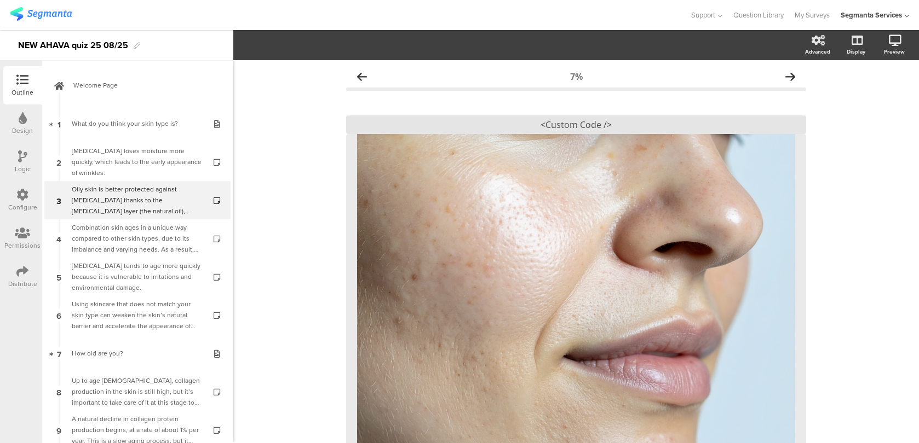
click at [30, 158] on div "Logic" at bounding box center [22, 162] width 38 height 38
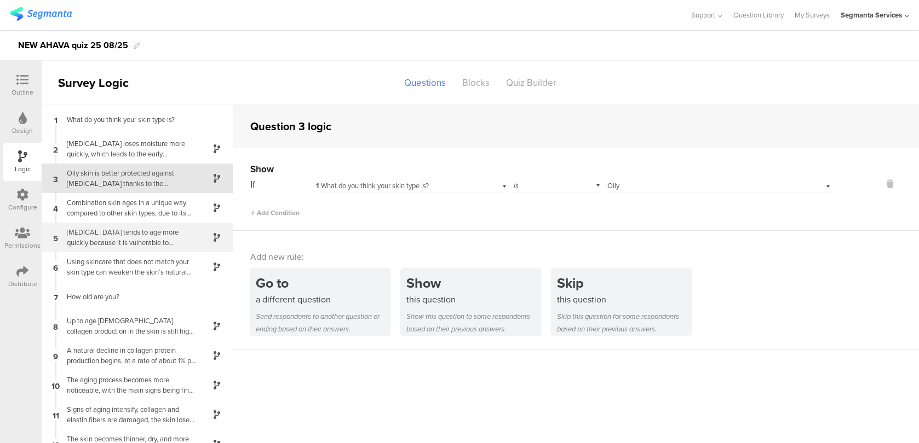
scroll to position [65, 0]
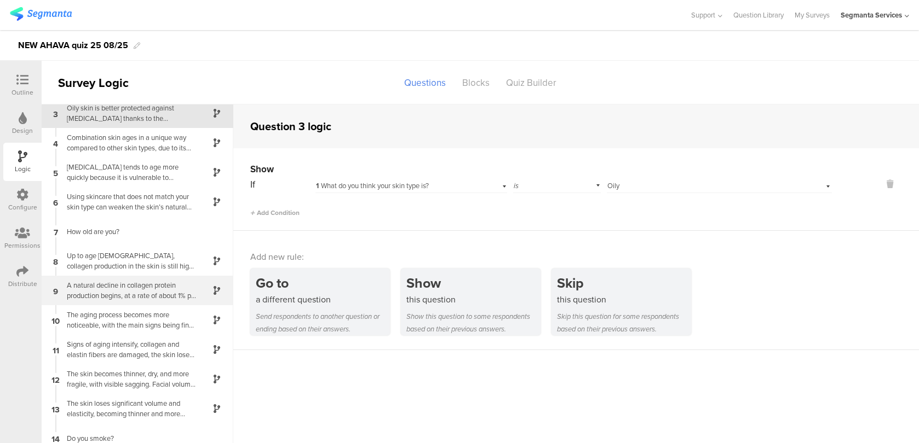
click at [92, 303] on div "9 A natural decline in collagen protein production begins, at a rate of about 1…" at bounding box center [138, 291] width 192 height 30
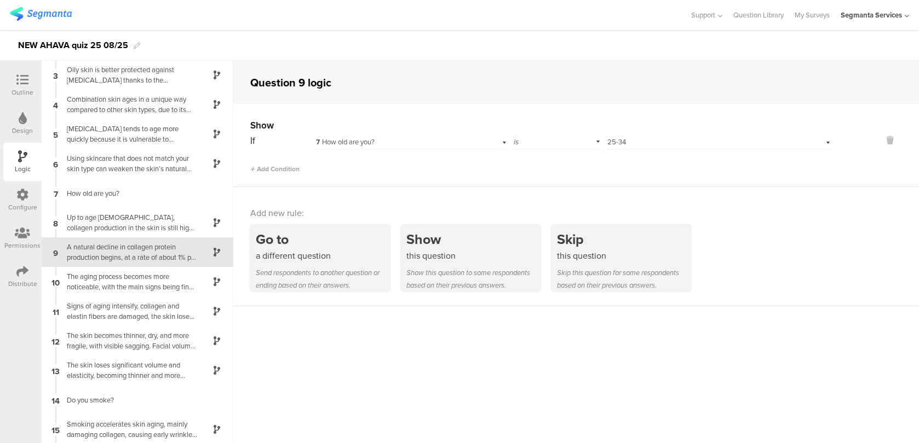
scroll to position [60, 0]
click at [27, 85] on icon at bounding box center [22, 80] width 12 height 12
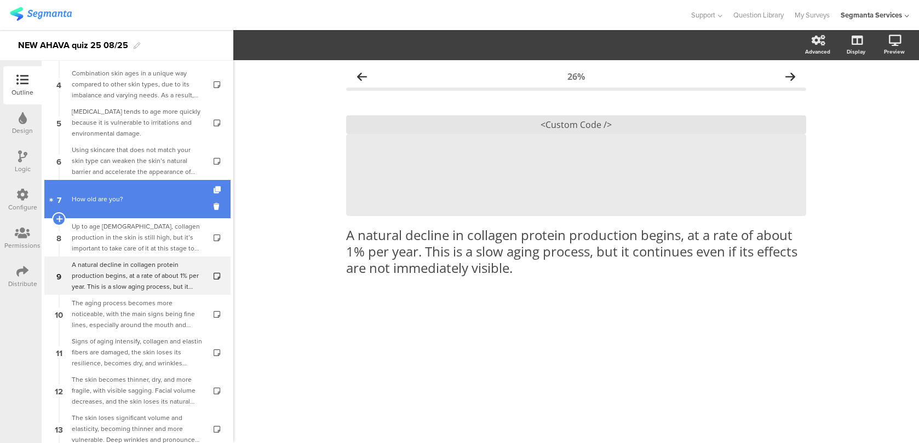
scroll to position [178, 0]
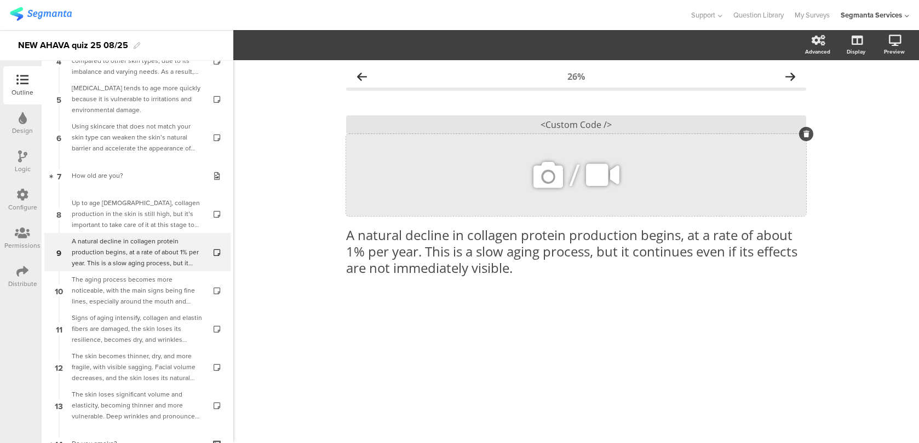
click at [430, 146] on div "/" at bounding box center [576, 175] width 460 height 82
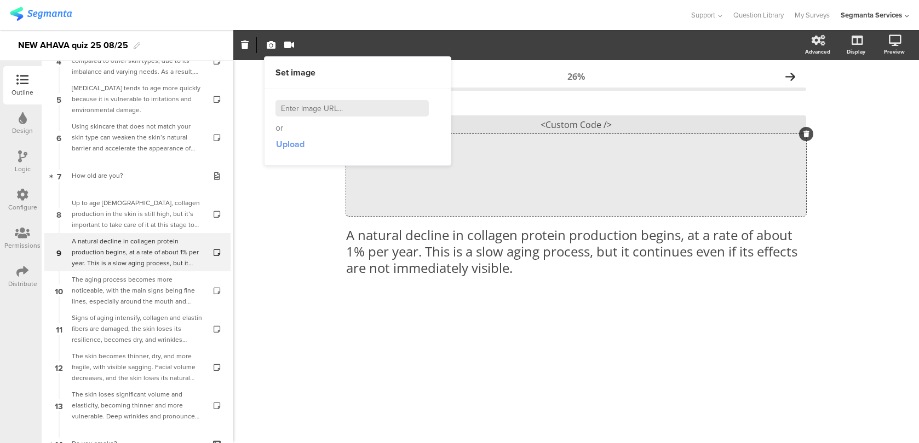
click at [291, 145] on span "Upload" at bounding box center [290, 144] width 28 height 13
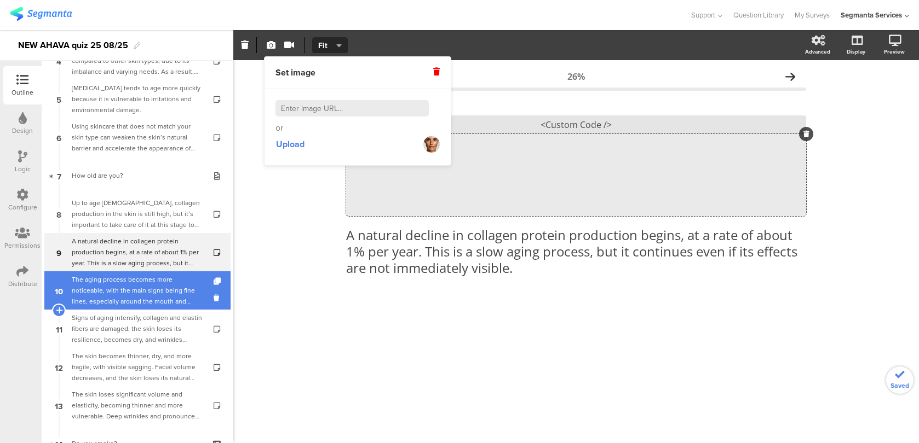
click at [173, 285] on div "The aging process becomes more noticeable, with the main signs being fine lines…" at bounding box center [137, 290] width 131 height 33
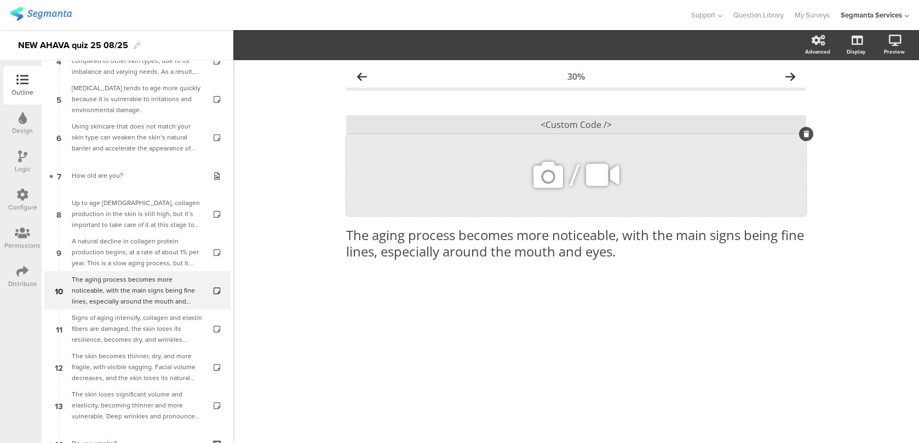
click at [523, 180] on div "/" at bounding box center [576, 175] width 460 height 82
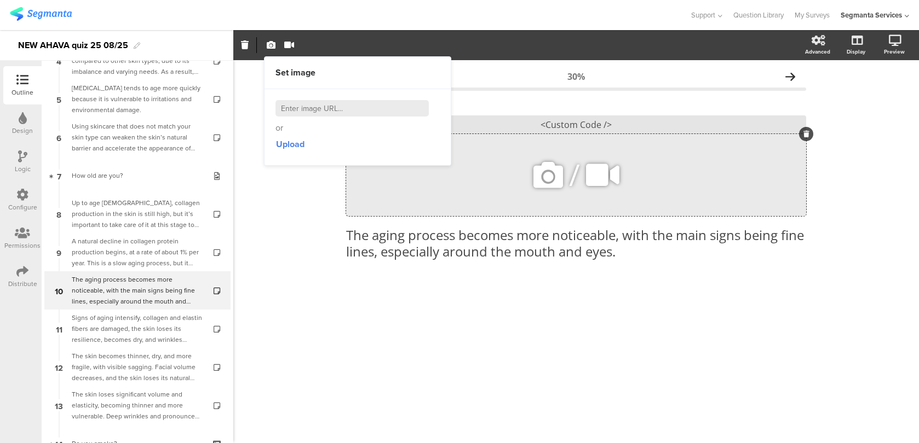
click at [539, 178] on icon at bounding box center [547, 175] width 37 height 37
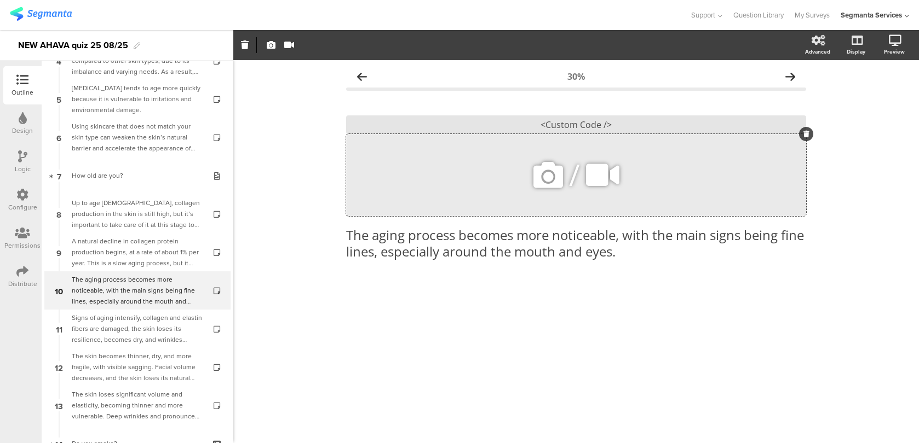
click at [522, 165] on div "/" at bounding box center [576, 175] width 460 height 82
click at [528, 163] on div "/" at bounding box center [576, 175] width 460 height 82
click at [540, 168] on icon at bounding box center [547, 175] width 37 height 37
click at [264, 43] on button "button" at bounding box center [271, 45] width 14 height 24
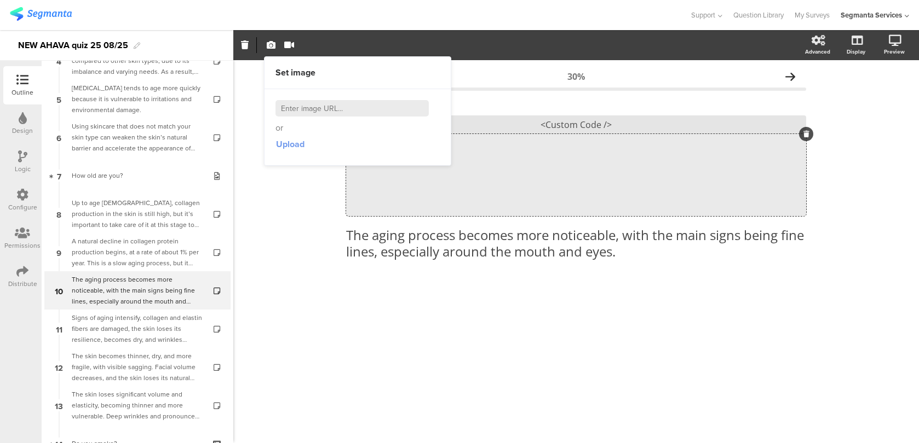
click at [292, 149] on span "Upload" at bounding box center [290, 144] width 28 height 13
click at [403, 186] on div "/" at bounding box center [576, 175] width 460 height 82
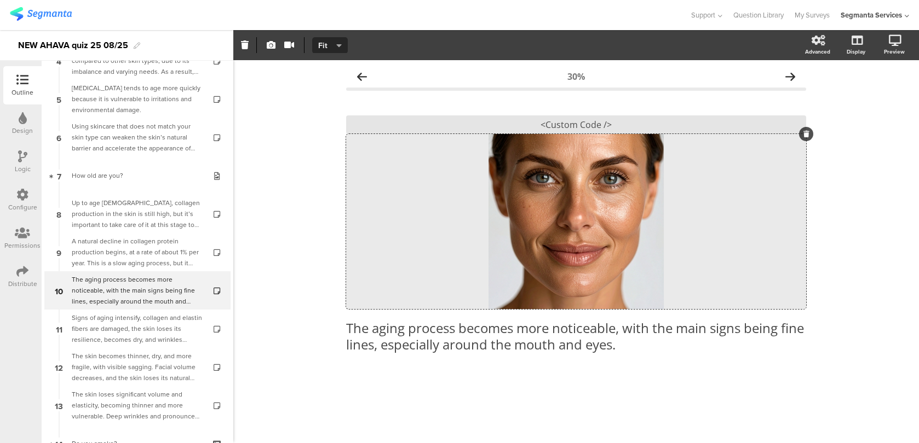
click at [322, 46] on span "Fit" at bounding box center [328, 45] width 20 height 11
click at [331, 102] on div "Fill" at bounding box center [330, 98] width 55 height 27
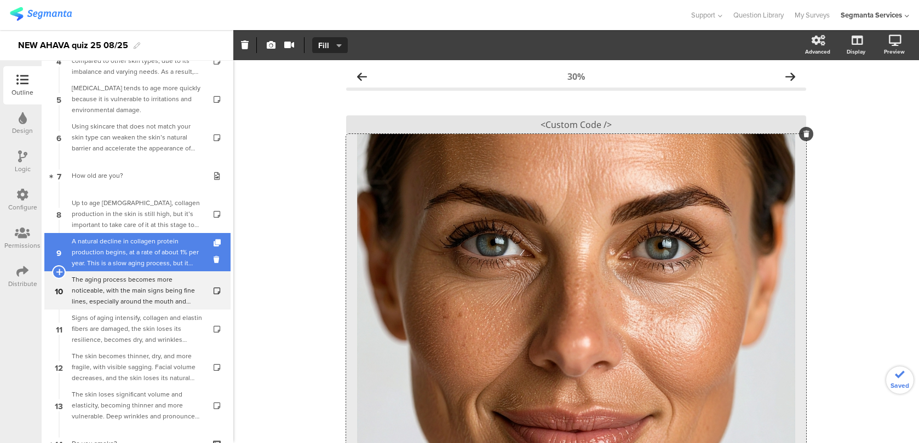
click at [169, 248] on div "A natural decline in collagen protein production begins, at a rate of about 1% …" at bounding box center [137, 252] width 131 height 33
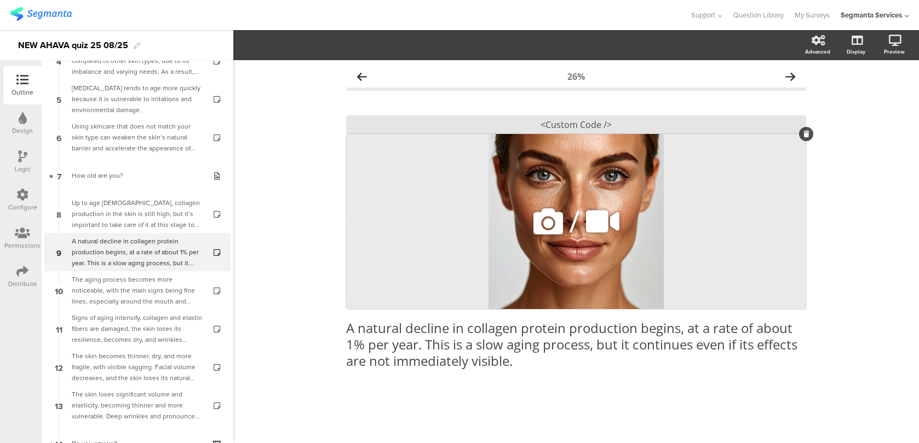
click at [383, 138] on div "/" at bounding box center [576, 221] width 460 height 175
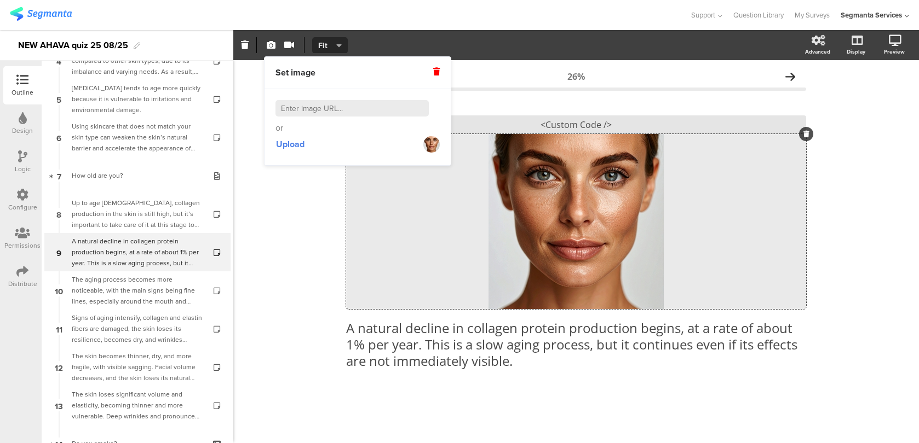
click at [327, 51] on button "Fit" at bounding box center [330, 45] width 36 height 16
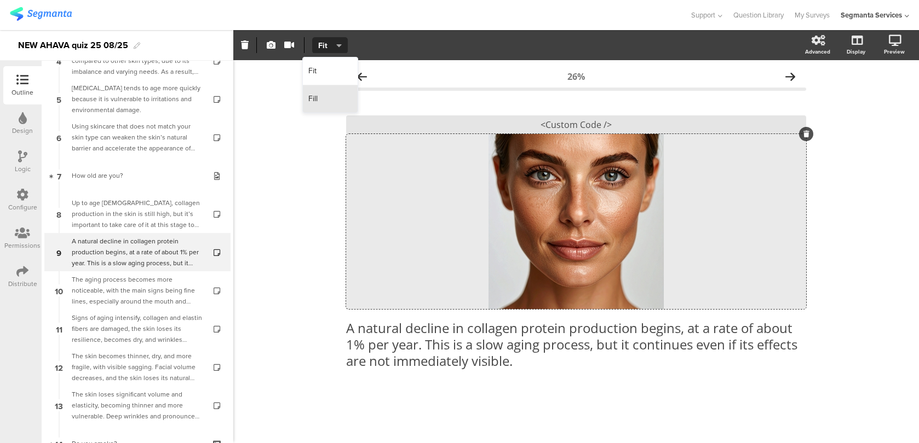
click at [324, 101] on div "Fill" at bounding box center [330, 98] width 55 height 27
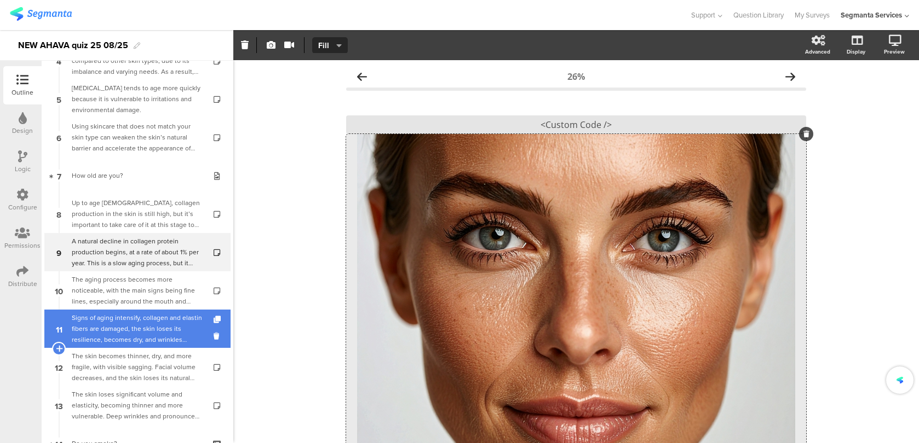
click at [193, 317] on div "Signs of aging intensify, collagen and elastin fibers are damaged, the skin los…" at bounding box center [137, 329] width 131 height 33
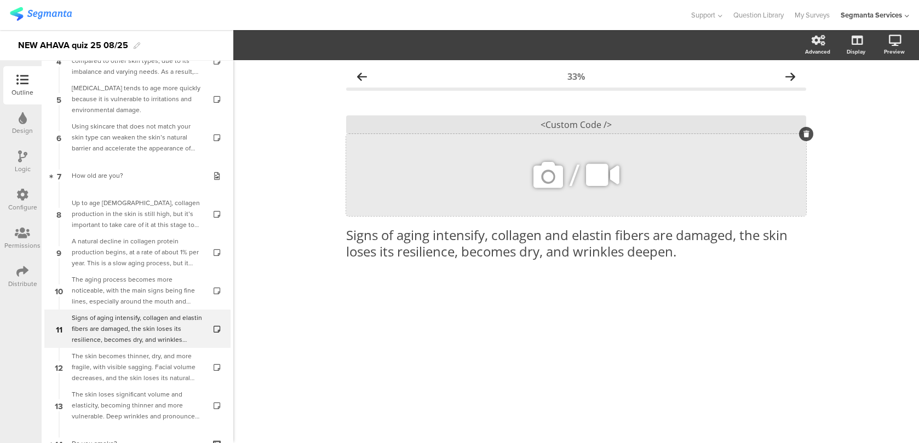
click at [544, 182] on icon at bounding box center [547, 175] width 37 height 37
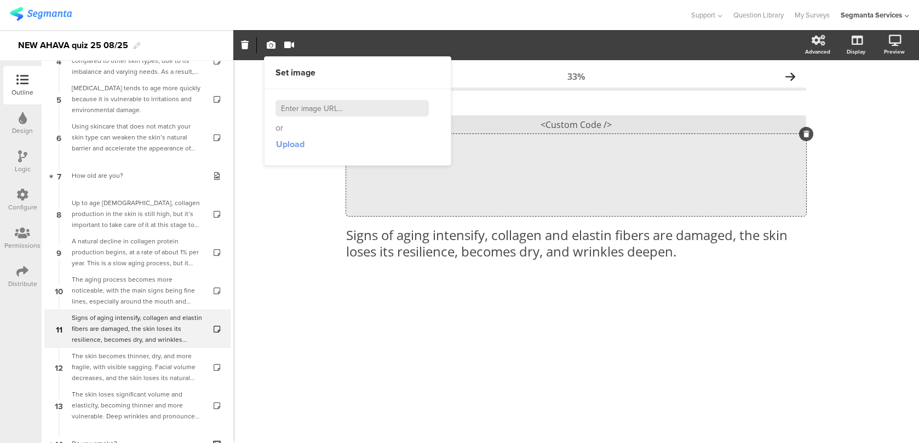
click at [284, 145] on span "Upload" at bounding box center [290, 144] width 28 height 13
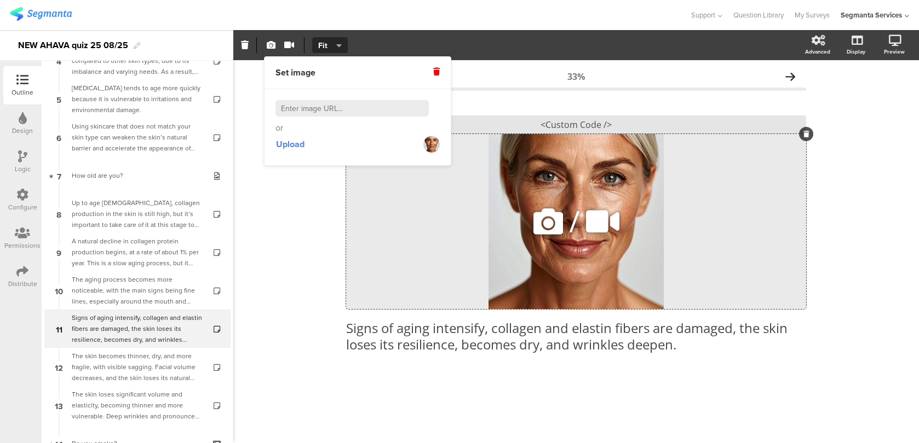
click at [521, 162] on div "/" at bounding box center [576, 221] width 460 height 175
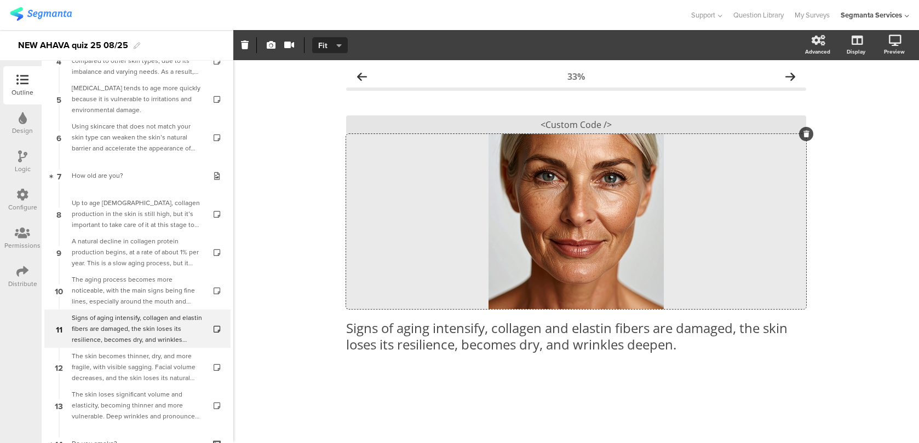
click at [336, 45] on icon "button" at bounding box center [338, 45] width 5 height 9
click at [336, 99] on div "Fill" at bounding box center [330, 98] width 55 height 27
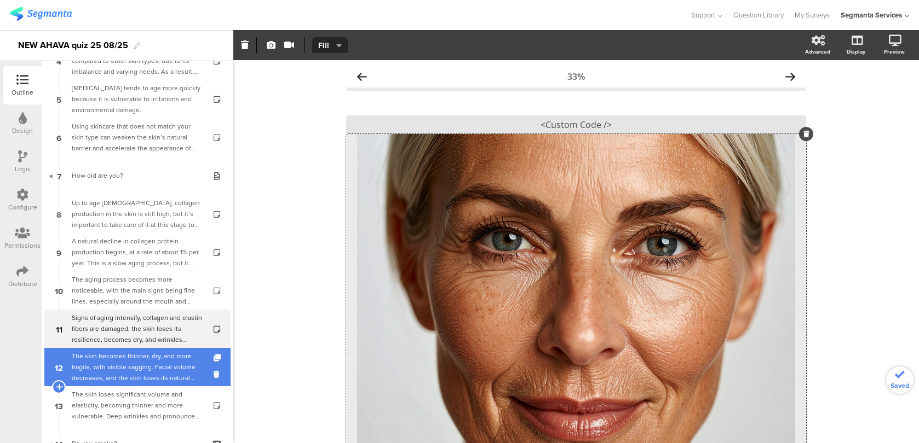
click at [171, 368] on div "The skin becomes thinner, dry, and more fragile, with visible sagging. Facial v…" at bounding box center [137, 367] width 131 height 33
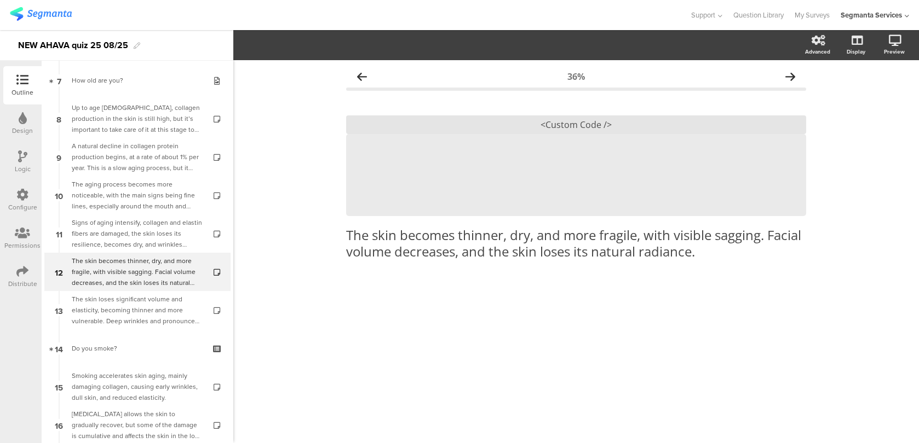
scroll to position [285, 0]
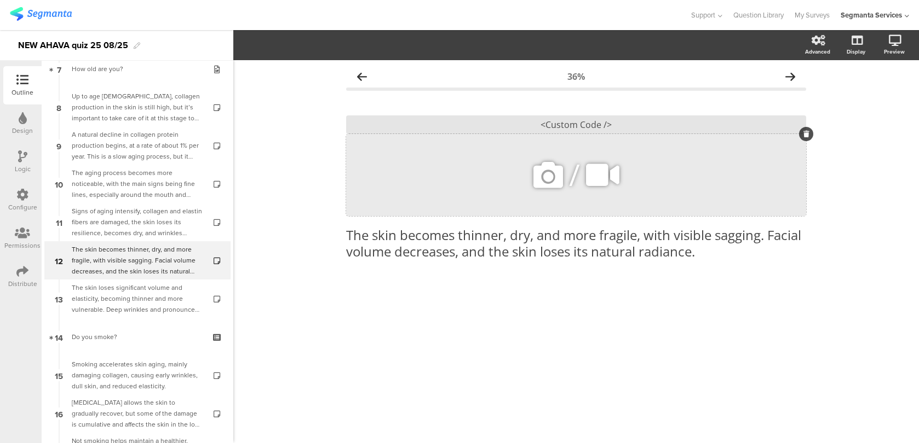
click at [494, 177] on div "/" at bounding box center [576, 175] width 460 height 82
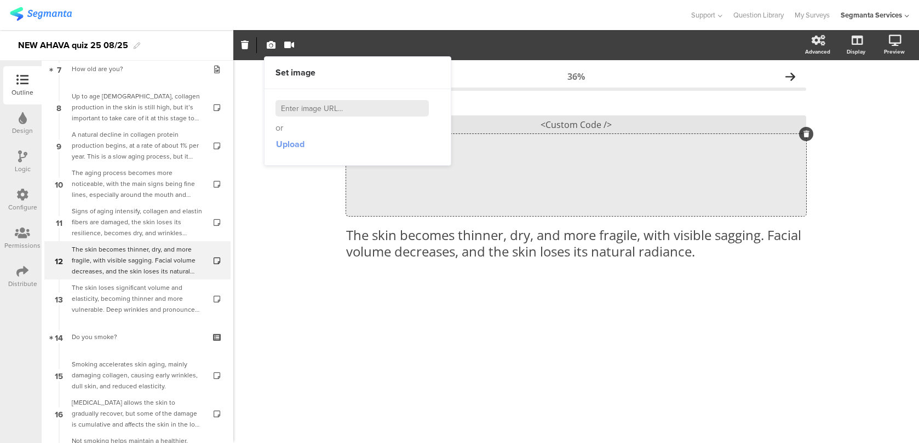
click at [297, 147] on span "Upload" at bounding box center [290, 144] width 28 height 13
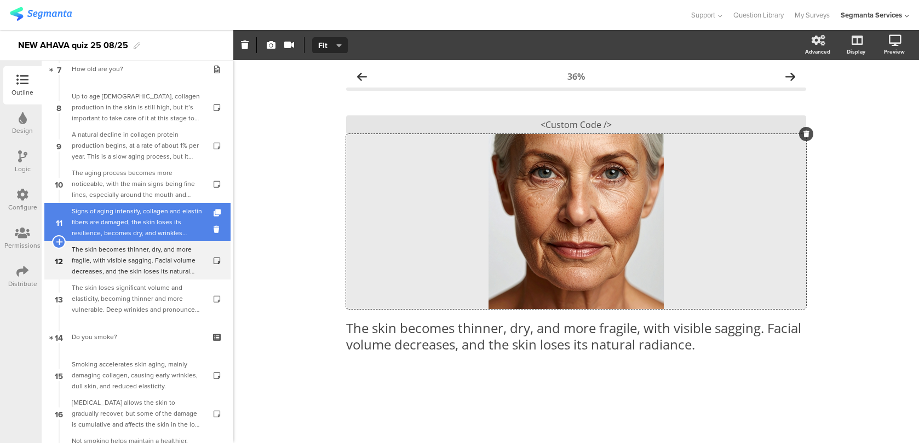
click at [182, 221] on div "Signs of aging intensify, collagen and elastin fibers are damaged, the skin los…" at bounding box center [137, 222] width 131 height 33
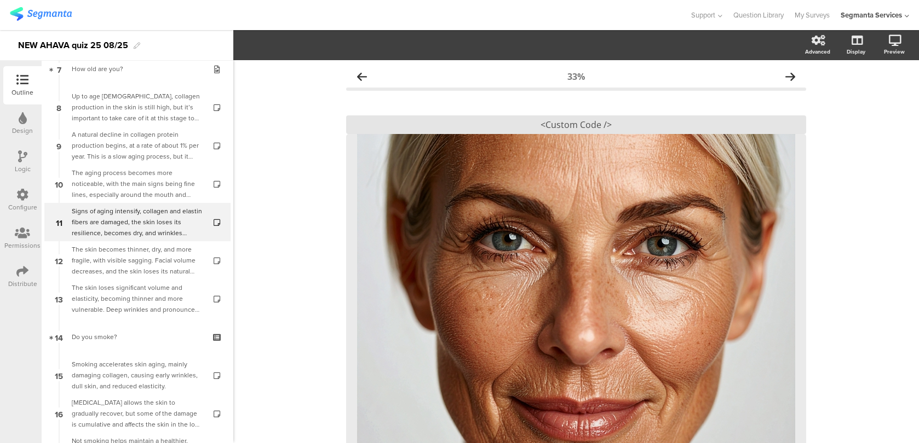
click at [24, 163] on div at bounding box center [22, 158] width 9 height 14
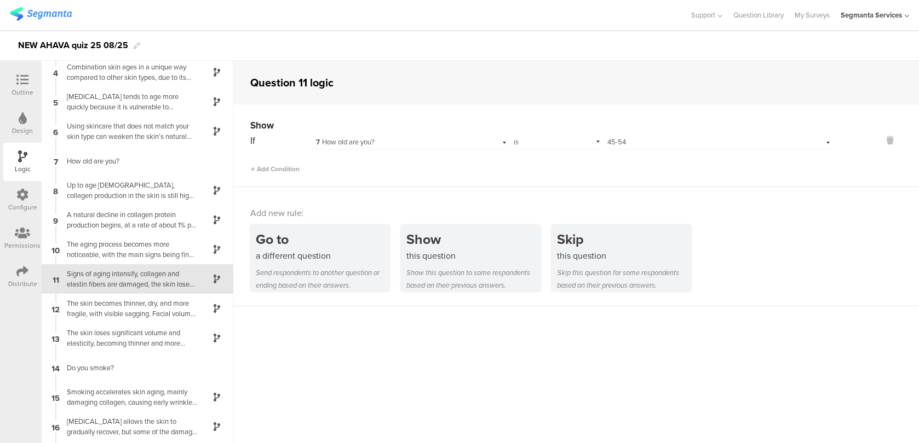
scroll to position [119, 0]
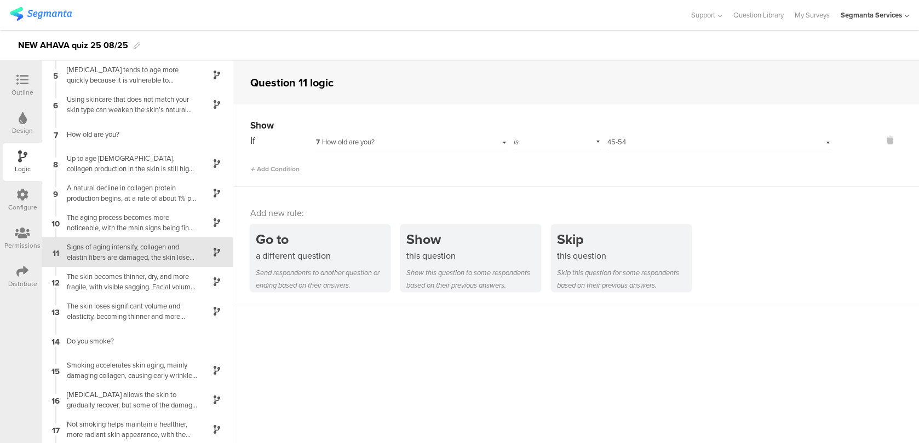
click at [34, 87] on div "Outline" at bounding box center [22, 85] width 38 height 38
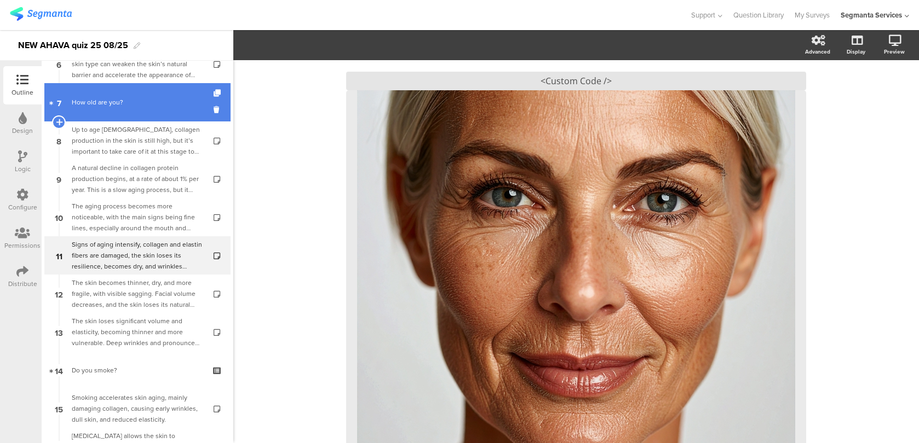
scroll to position [255, 0]
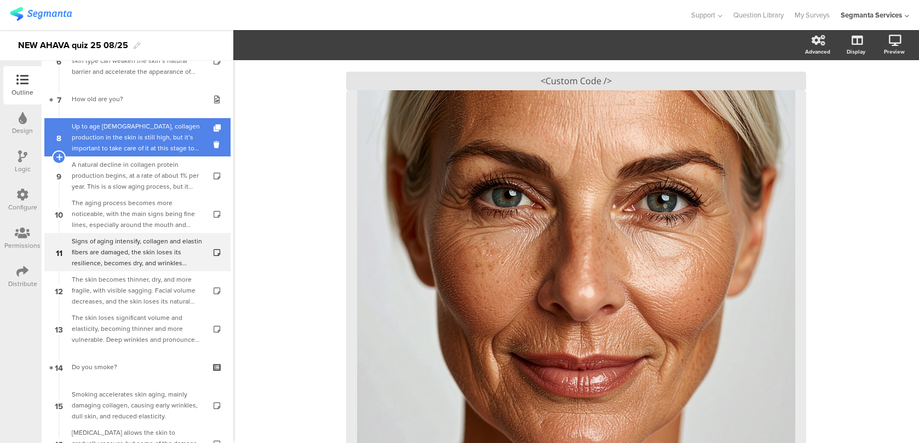
click at [169, 142] on div "Up to age 25, collagen production in the skin is still high, but it’s important…" at bounding box center [137, 137] width 131 height 33
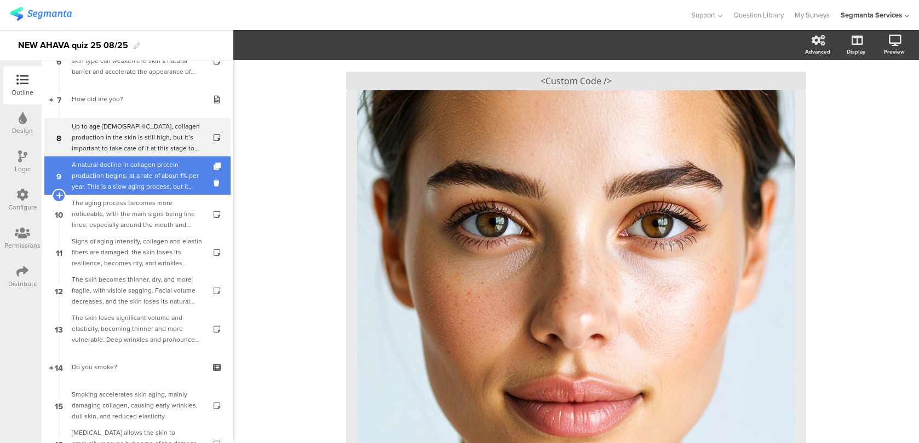
click at [179, 167] on div "A natural decline in collagen protein production begins, at a rate of about 1% …" at bounding box center [137, 175] width 131 height 33
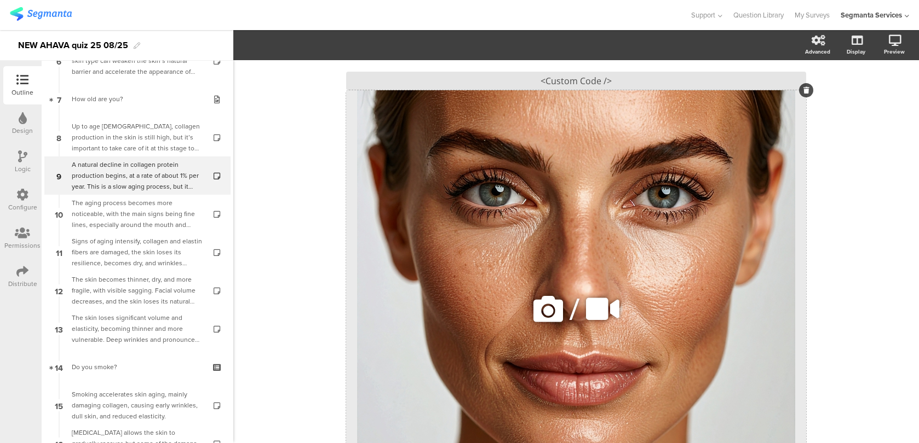
click at [552, 305] on icon at bounding box center [547, 309] width 37 height 37
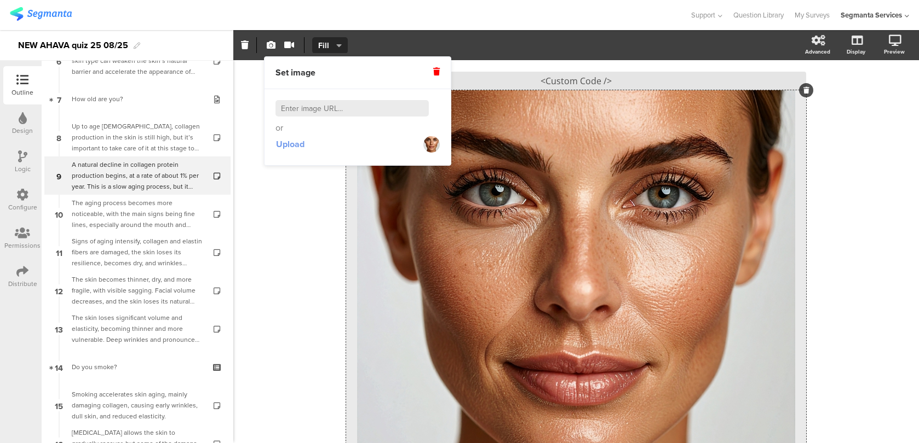
click at [281, 144] on span "Upload" at bounding box center [290, 144] width 28 height 13
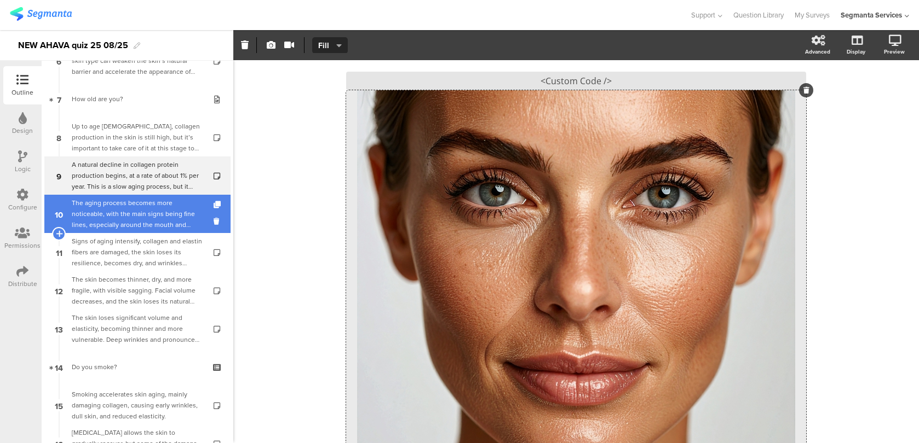
click at [147, 207] on div "The aging process becomes more noticeable, with the main signs being fine lines…" at bounding box center [137, 214] width 131 height 33
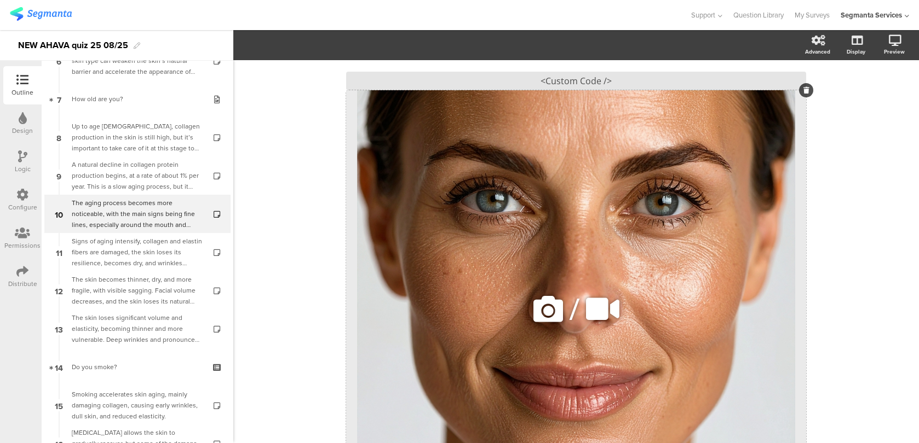
click at [551, 300] on icon at bounding box center [547, 309] width 37 height 37
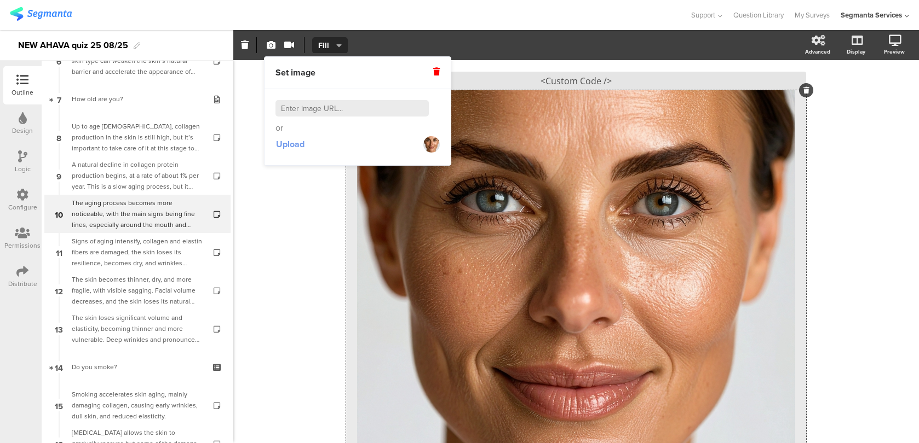
click at [303, 148] on span "Upload" at bounding box center [290, 144] width 28 height 13
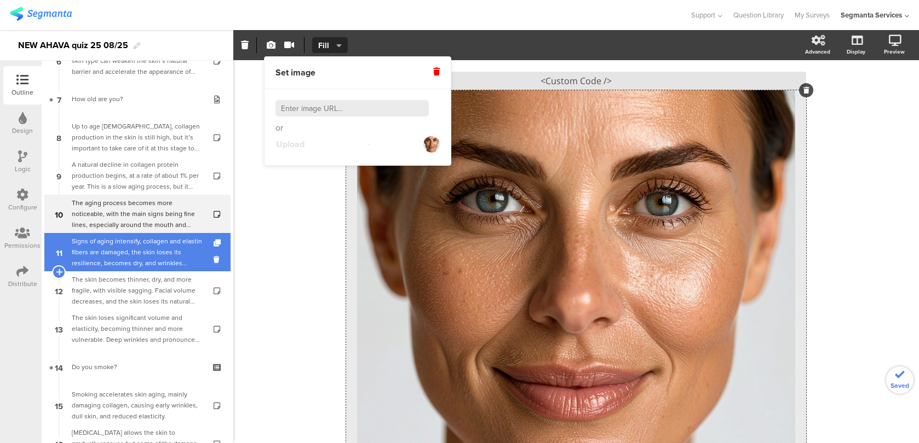
click at [172, 249] on div "Signs of aging intensify, collagen and elastin fibers are damaged, the skin los…" at bounding box center [137, 252] width 131 height 33
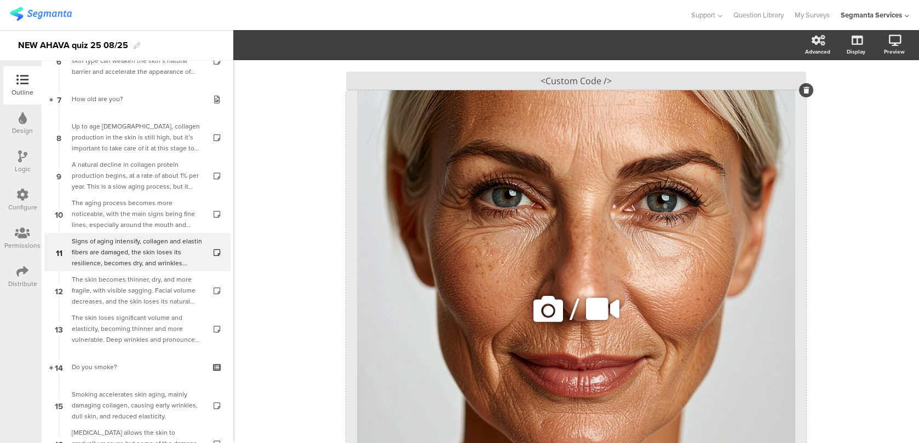
click at [542, 298] on icon at bounding box center [547, 309] width 37 height 37
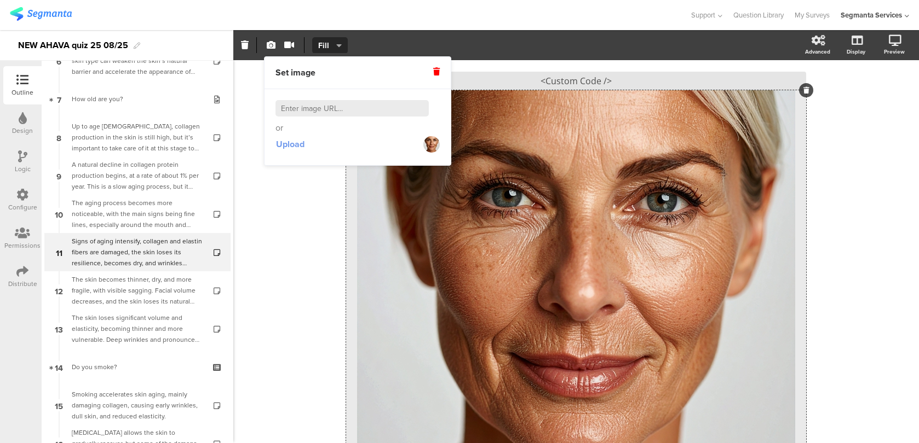
click at [301, 146] on span "Upload" at bounding box center [290, 144] width 28 height 13
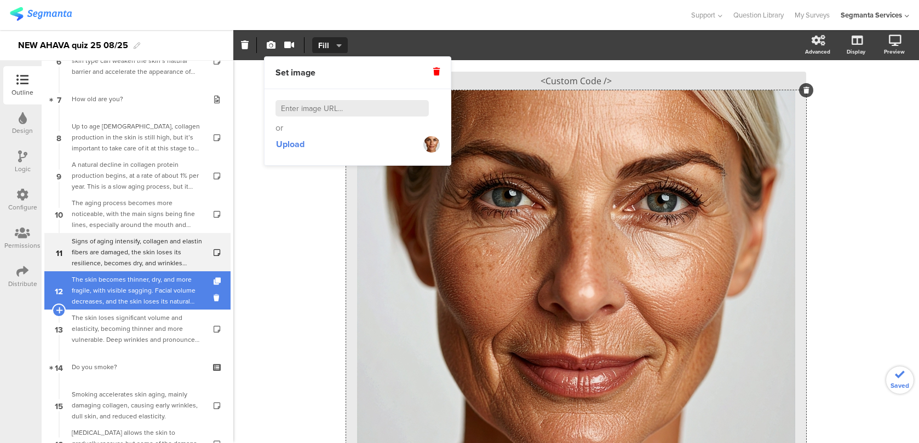
click at [179, 296] on div "The skin becomes thinner, dry, and more fragile, with visible sagging. Facial v…" at bounding box center [137, 290] width 131 height 33
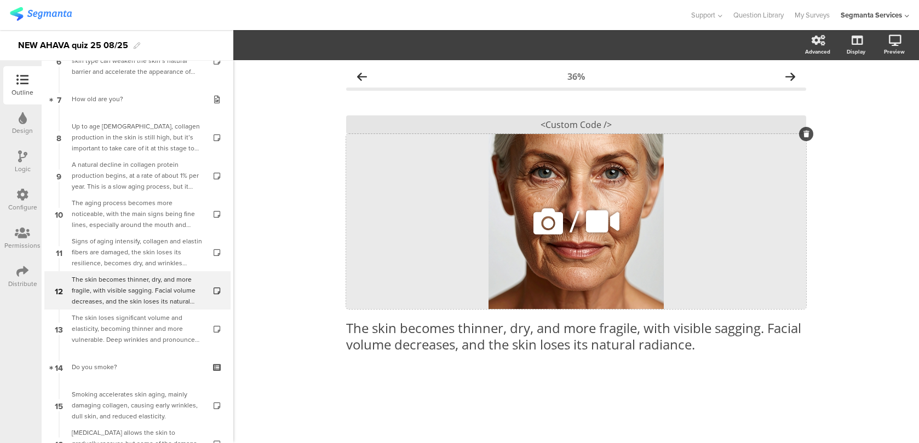
click at [547, 232] on icon at bounding box center [547, 221] width 37 height 37
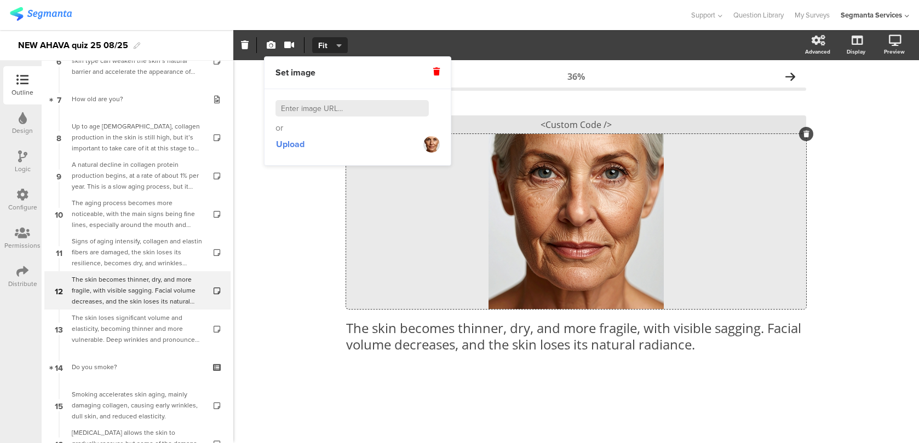
click at [305, 145] on div "Upload" at bounding box center [357, 145] width 164 height 20
click at [301, 145] on span "Upload" at bounding box center [290, 144] width 28 height 13
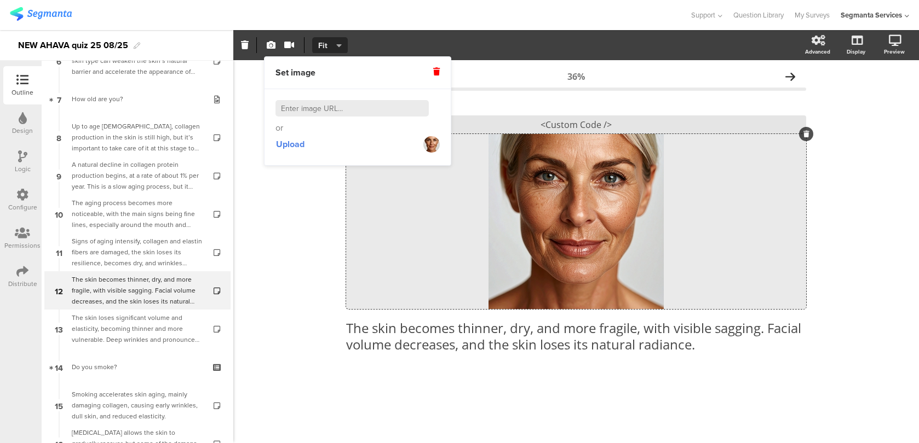
click at [332, 47] on span "Fit" at bounding box center [328, 45] width 20 height 11
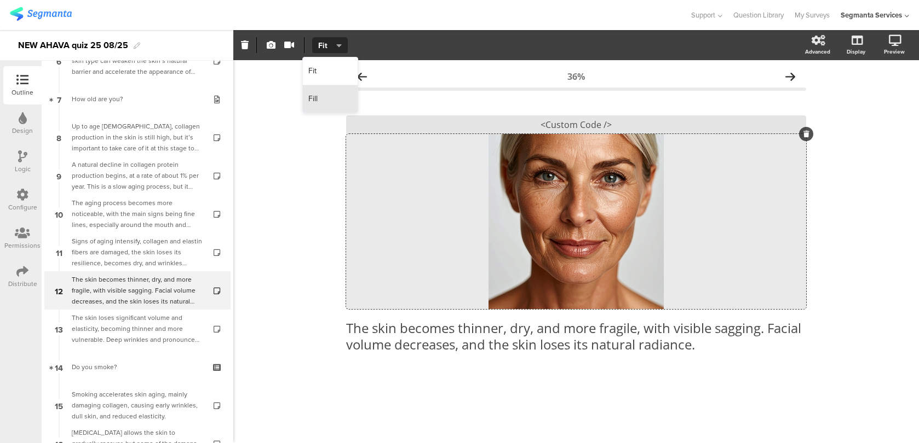
click at [344, 107] on div "Fill" at bounding box center [330, 98] width 55 height 27
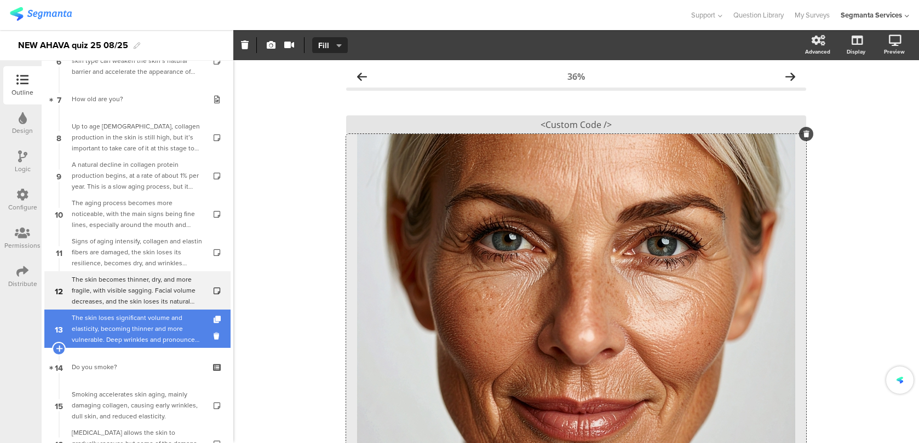
click at [167, 326] on div "The skin loses significant volume and elasticity, becoming thinner and more vul…" at bounding box center [137, 329] width 131 height 33
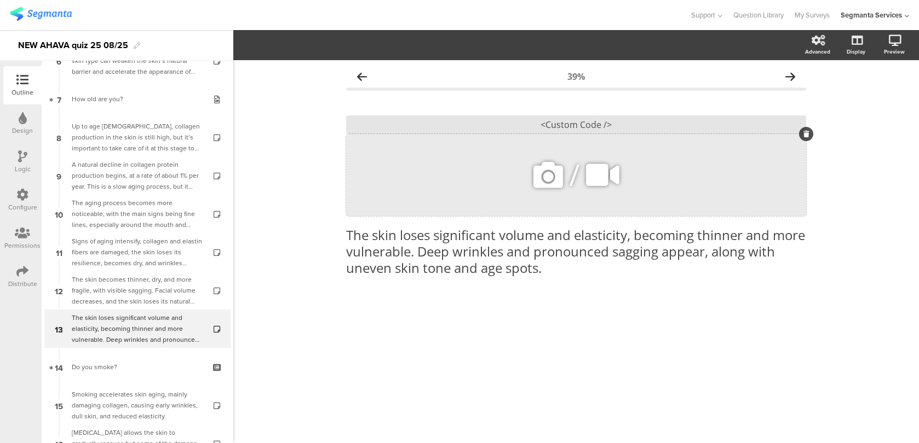
click at [587, 177] on icon at bounding box center [602, 175] width 41 height 37
click at [548, 177] on icon at bounding box center [547, 175] width 37 height 37
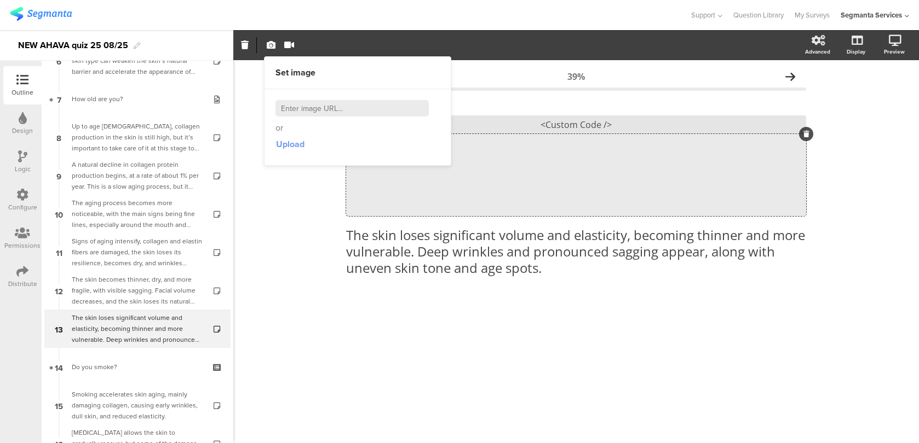
click at [301, 143] on span "Upload" at bounding box center [290, 144] width 28 height 13
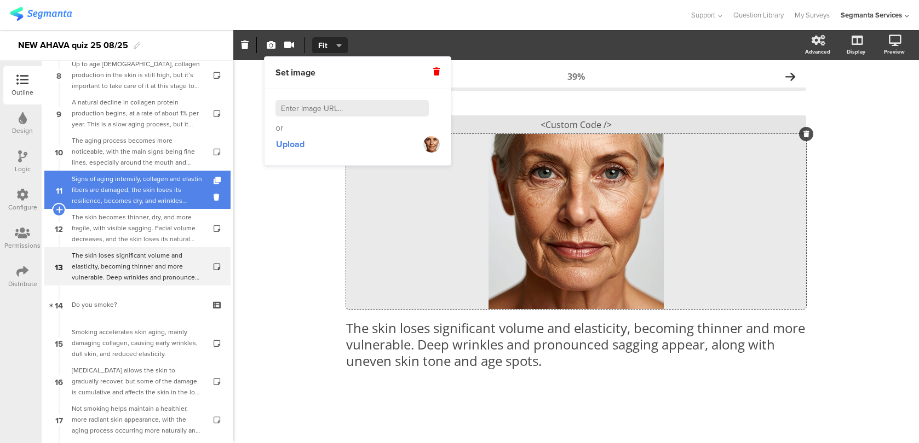
scroll to position [324, 0]
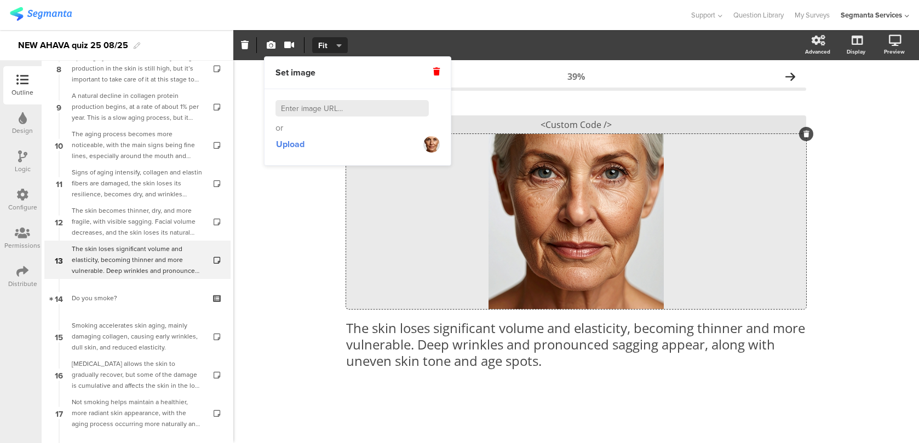
click at [346, 36] on section "Fit Fill Fit Advanced Display Preview" at bounding box center [575, 45] width 685 height 30
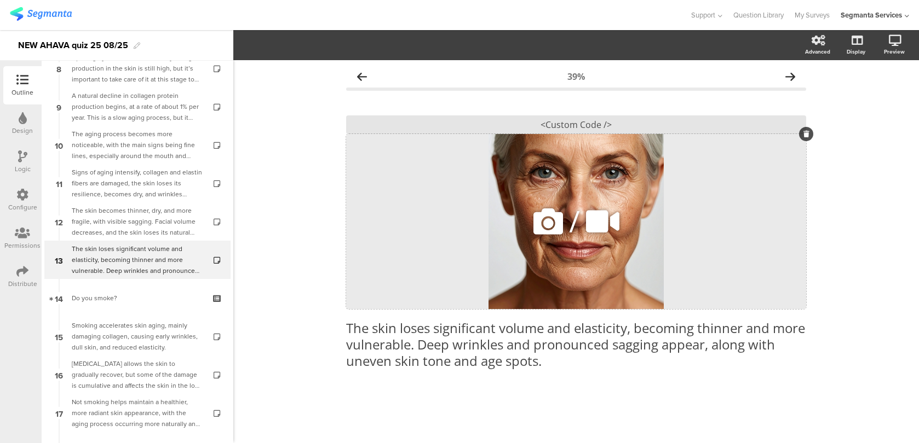
click at [429, 134] on div "/" at bounding box center [576, 221] width 460 height 175
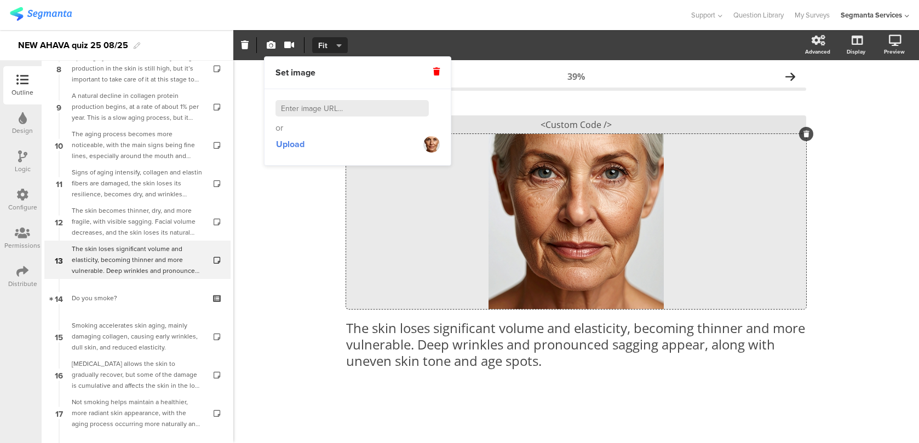
click at [335, 43] on span "Fit" at bounding box center [328, 45] width 20 height 11
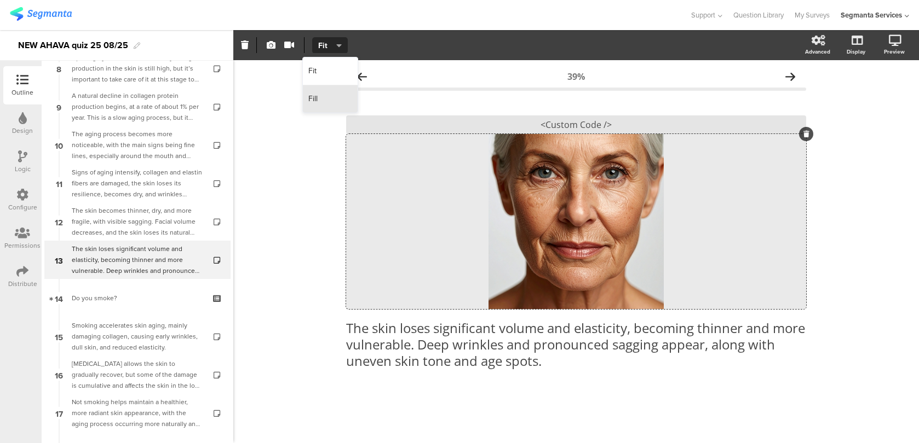
click at [333, 103] on div "Fill" at bounding box center [330, 98] width 55 height 27
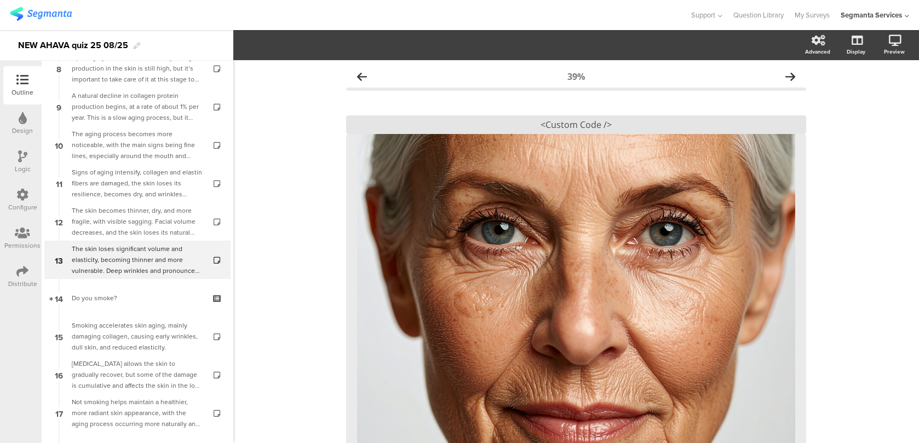
click at [109, 330] on div "Smoking accelerates skin aging, mainly damaging collagen, causing early wrinkle…" at bounding box center [137, 336] width 131 height 33
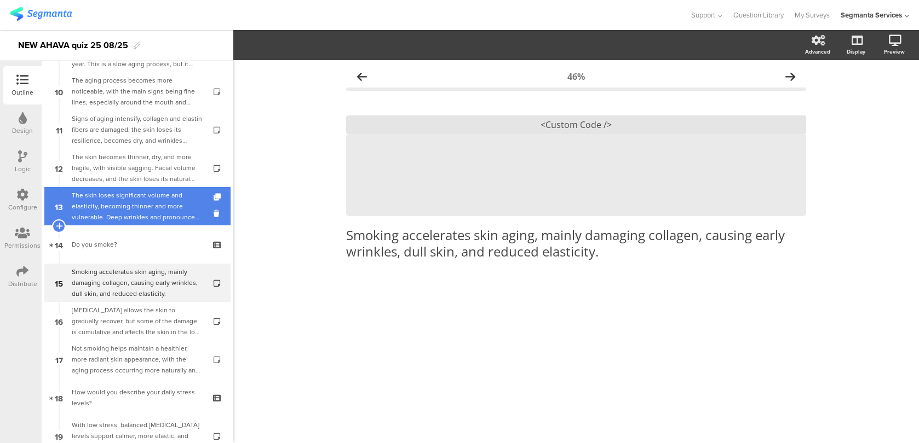
scroll to position [380, 0]
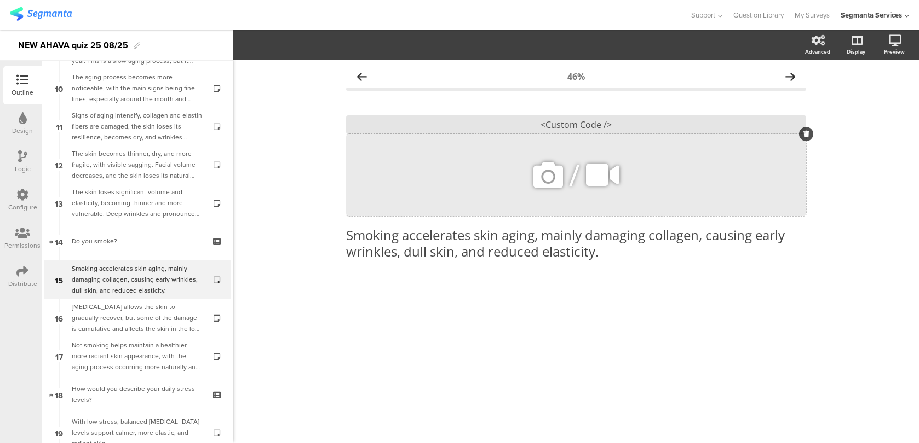
click at [534, 169] on icon at bounding box center [547, 175] width 37 height 37
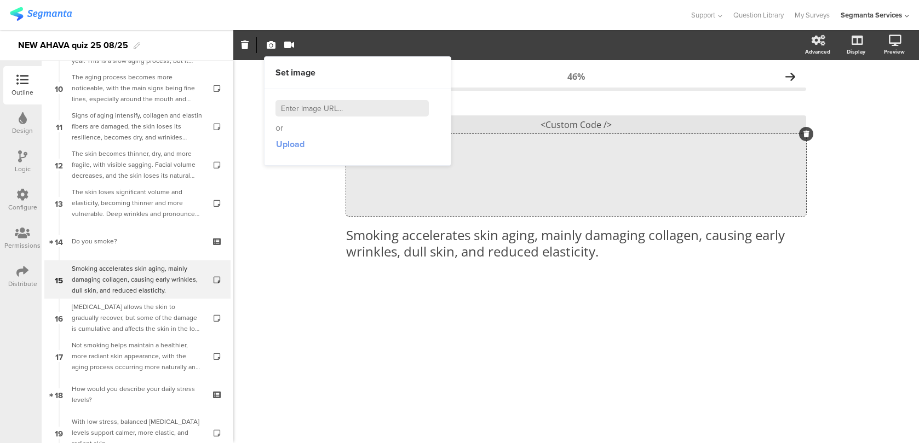
click at [287, 146] on span "Upload" at bounding box center [290, 144] width 28 height 13
click at [21, 161] on icon at bounding box center [22, 157] width 9 height 12
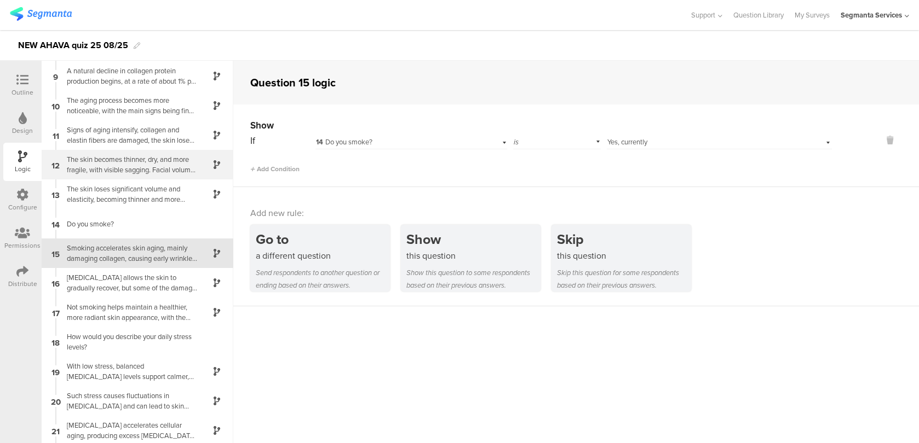
scroll to position [237, 0]
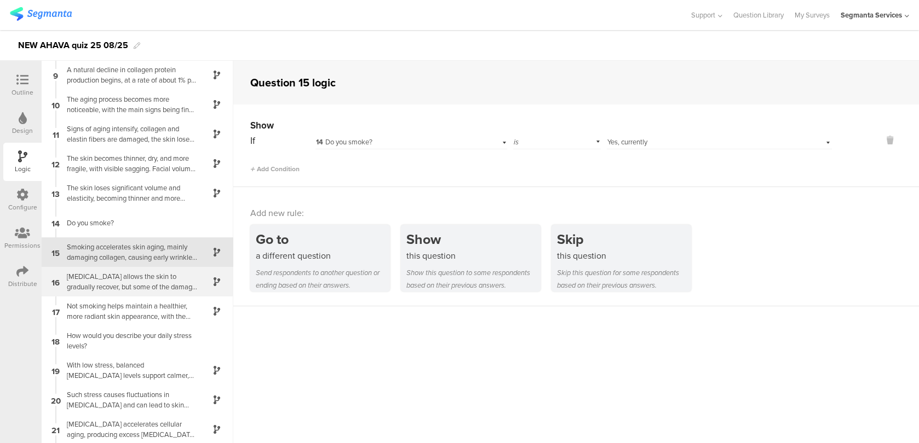
click at [111, 273] on div "Quitting smoking allows the skin to gradually recover, but some of the damage i…" at bounding box center [128, 282] width 137 height 21
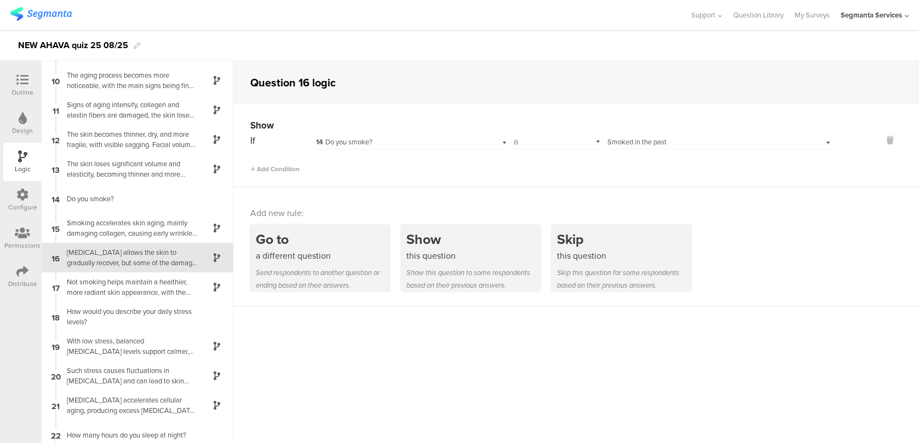
scroll to position [267, 0]
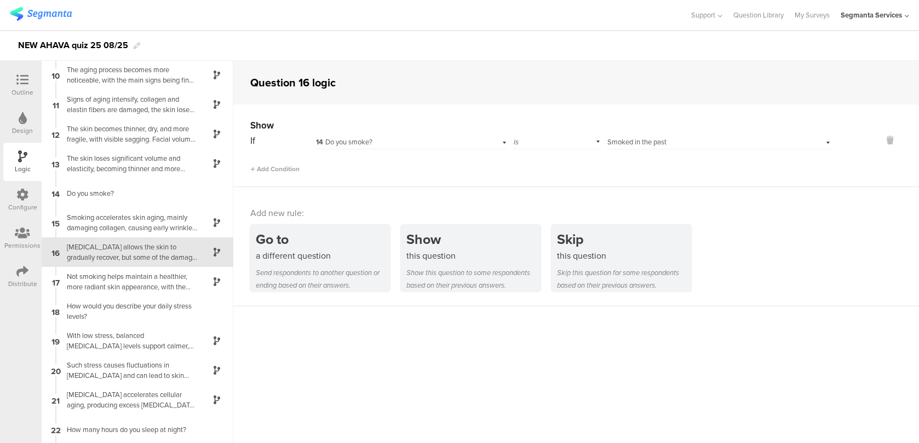
click at [25, 86] on div at bounding box center [22, 81] width 22 height 14
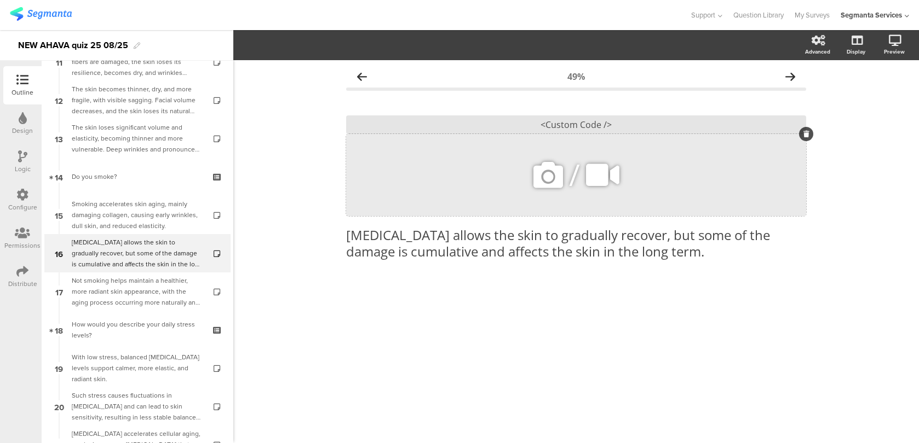
scroll to position [446, 0]
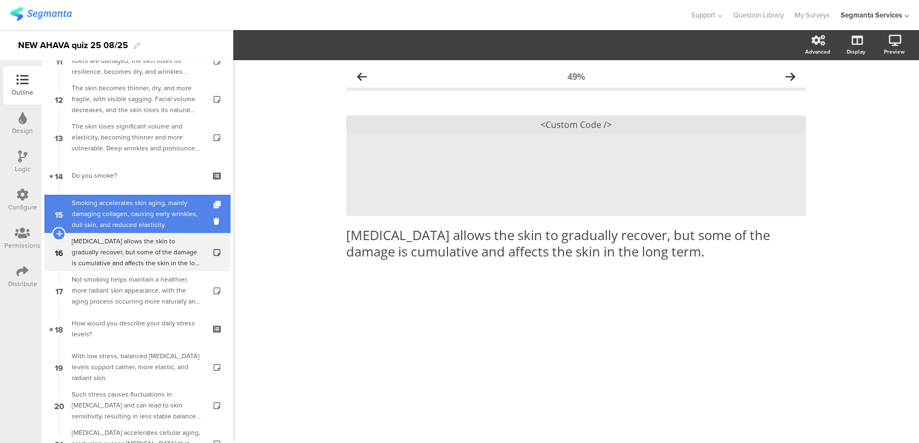
click at [149, 202] on div "Smoking accelerates skin aging, mainly damaging collagen, causing early wrinkle…" at bounding box center [137, 214] width 131 height 33
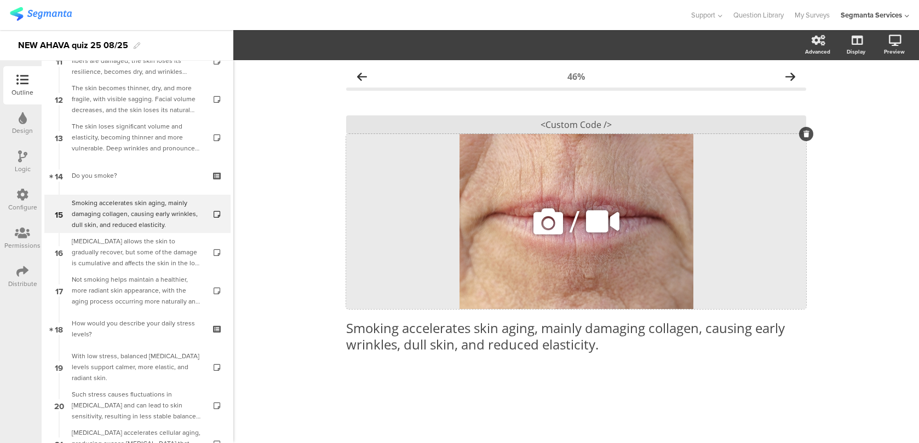
click at [605, 188] on div "/" at bounding box center [576, 221] width 460 height 175
click at [323, 49] on span "Fit" at bounding box center [328, 45] width 20 height 11
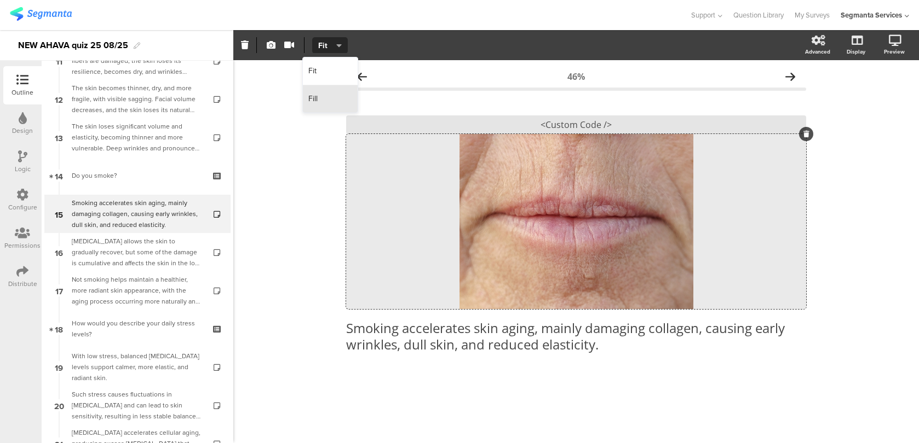
click at [324, 101] on div "Fill" at bounding box center [330, 98] width 55 height 27
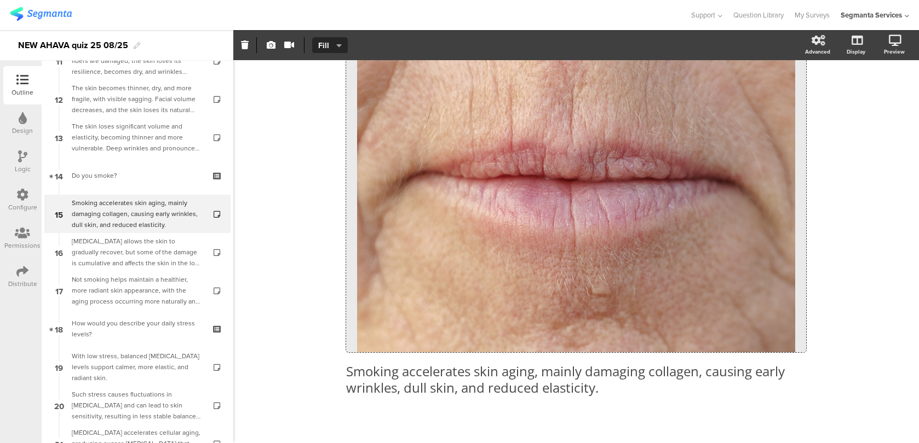
scroll to position [128, 0]
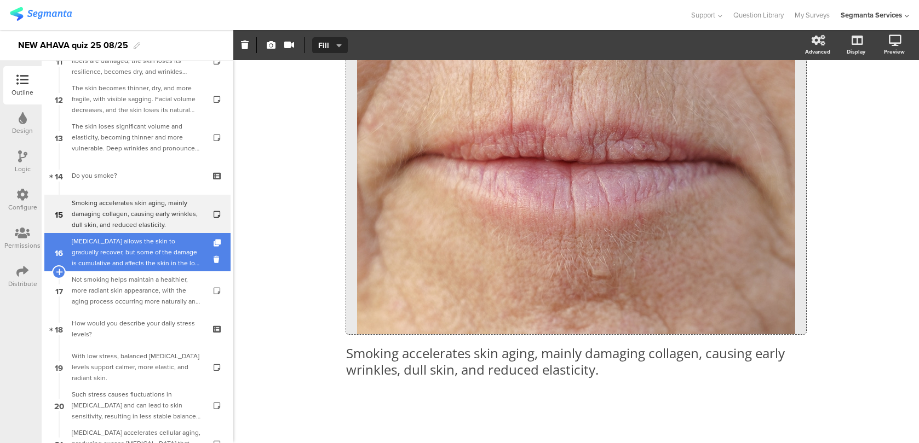
click at [125, 257] on div "Quitting smoking allows the skin to gradually recover, but some of the damage i…" at bounding box center [137, 252] width 131 height 33
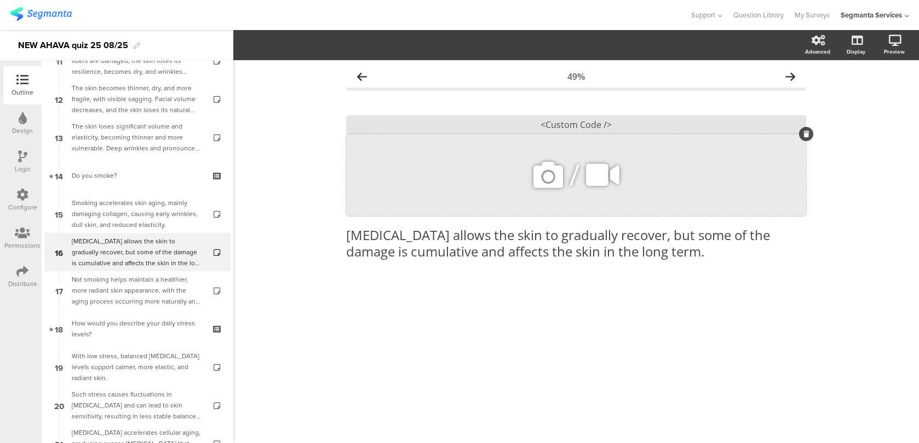
click at [548, 177] on icon at bounding box center [547, 175] width 37 height 37
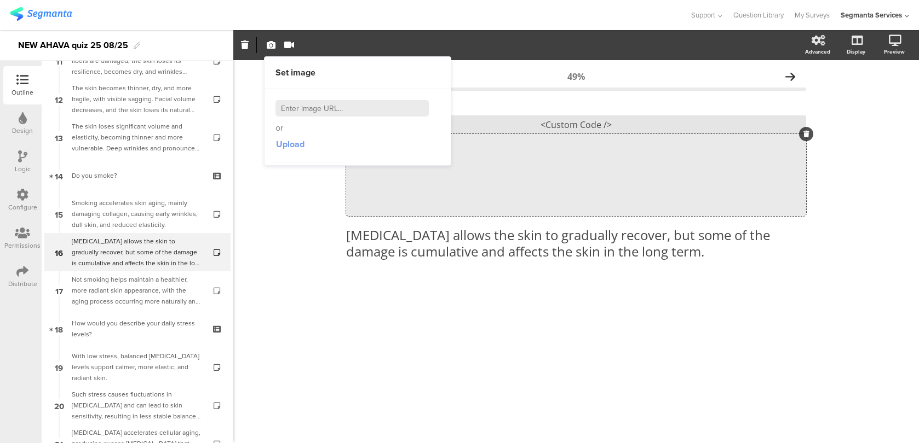
click at [290, 145] on span "Upload" at bounding box center [290, 144] width 28 height 13
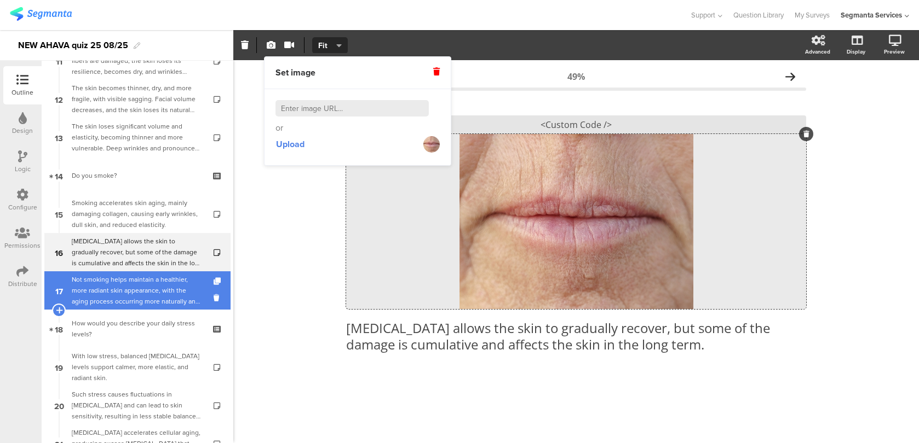
click at [165, 290] on div "Not smoking helps maintain a healthier, more radiant skin appearance, with the …" at bounding box center [137, 290] width 131 height 33
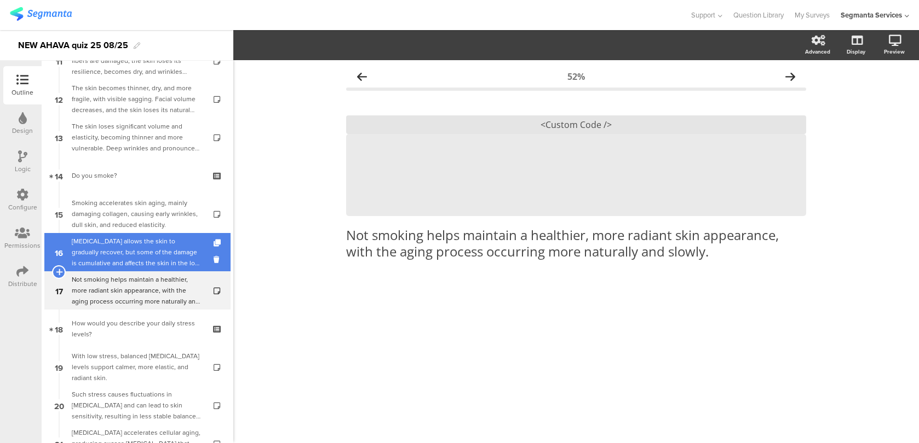
click at [178, 255] on div "Quitting smoking allows the skin to gradually recover, but some of the damage i…" at bounding box center [137, 252] width 131 height 33
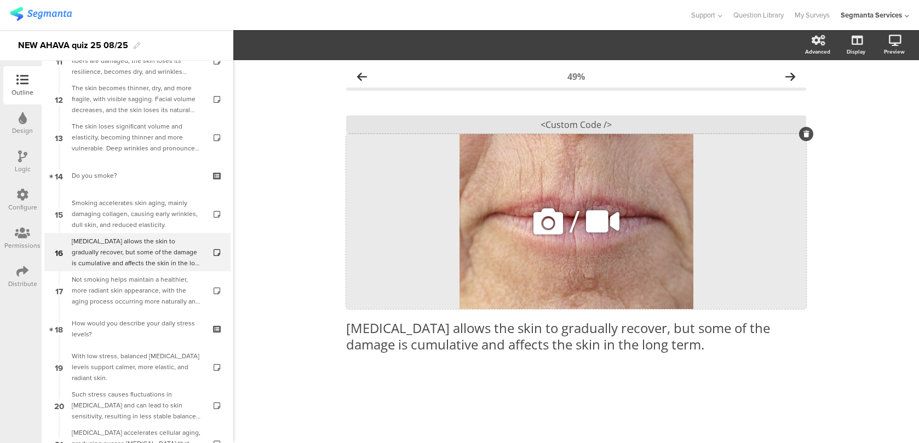
click at [594, 176] on div "/" at bounding box center [576, 221] width 460 height 175
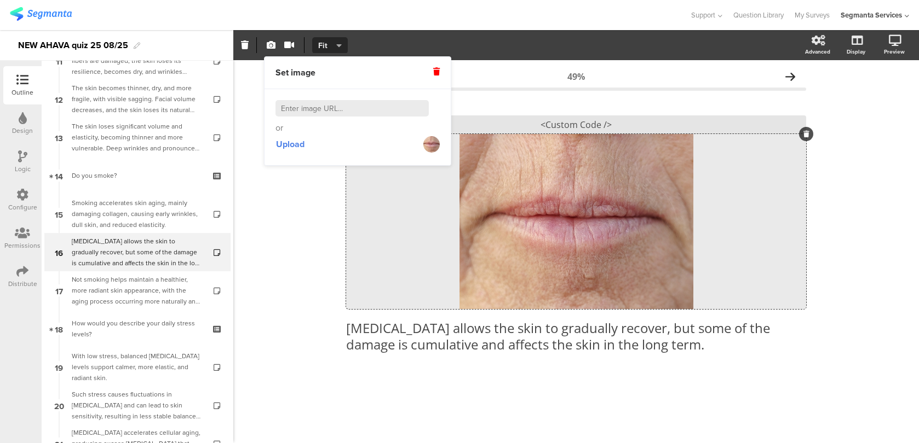
click at [342, 52] on button "Fit" at bounding box center [330, 45] width 36 height 16
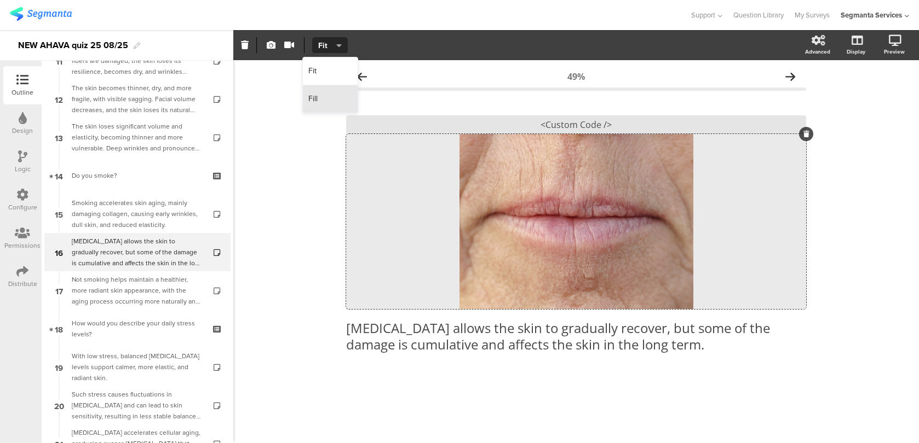
click at [325, 94] on div "Fill" at bounding box center [330, 98] width 55 height 27
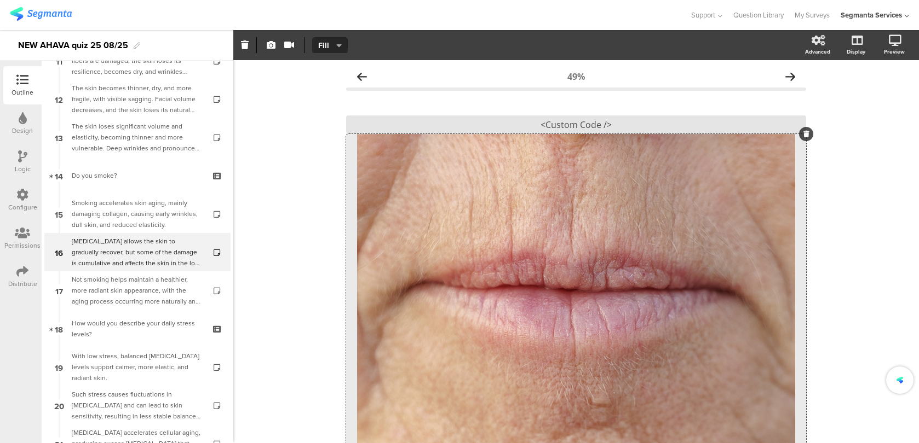
scroll to position [128, 0]
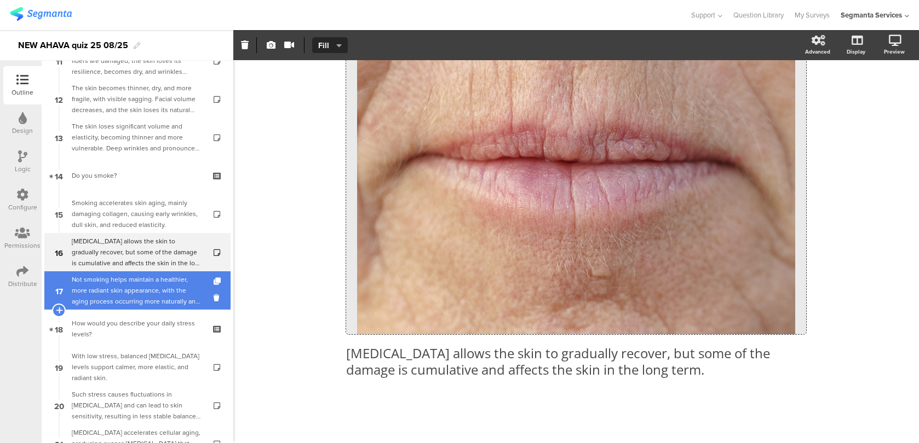
click at [139, 290] on div "Not smoking helps maintain a healthier, more radiant skin appearance, with the …" at bounding box center [137, 290] width 131 height 33
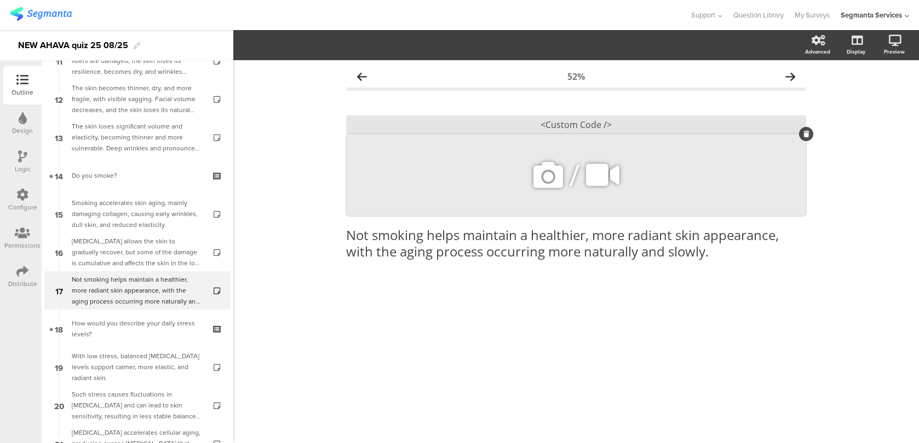
click at [539, 183] on icon at bounding box center [547, 175] width 37 height 37
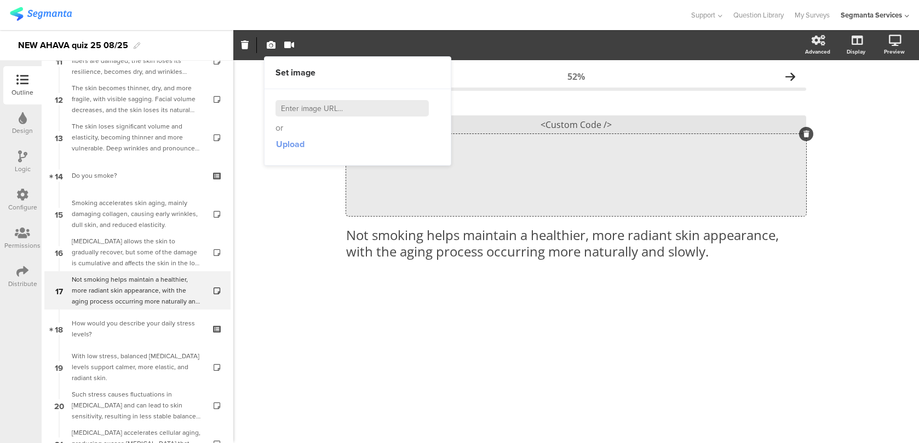
click at [304, 140] on span "Upload" at bounding box center [290, 144] width 28 height 13
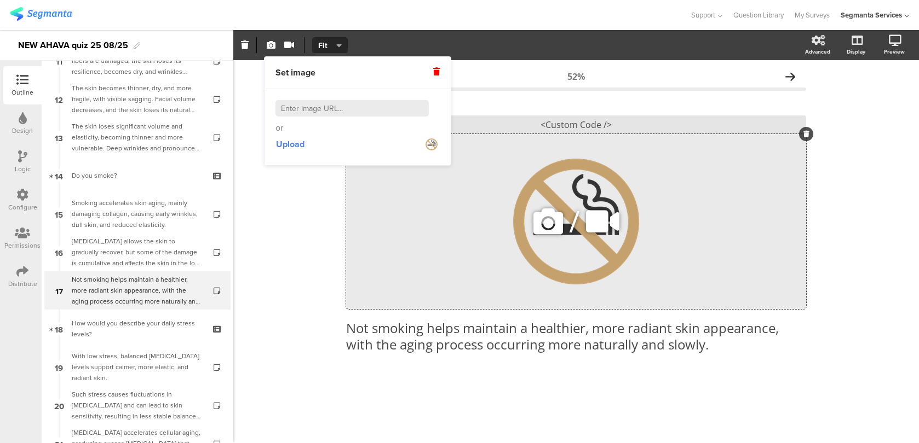
click at [513, 175] on div "/" at bounding box center [576, 221] width 460 height 175
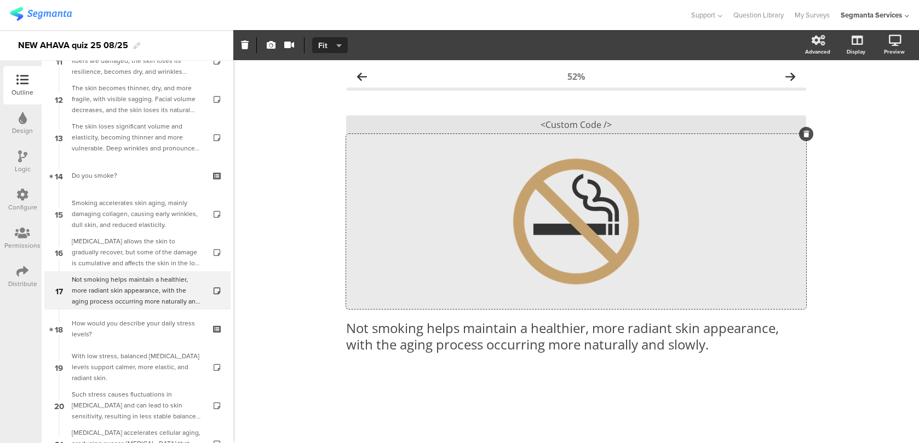
click at [330, 50] on span "Fit" at bounding box center [328, 45] width 20 height 11
click at [331, 104] on div "Fill" at bounding box center [330, 98] width 55 height 27
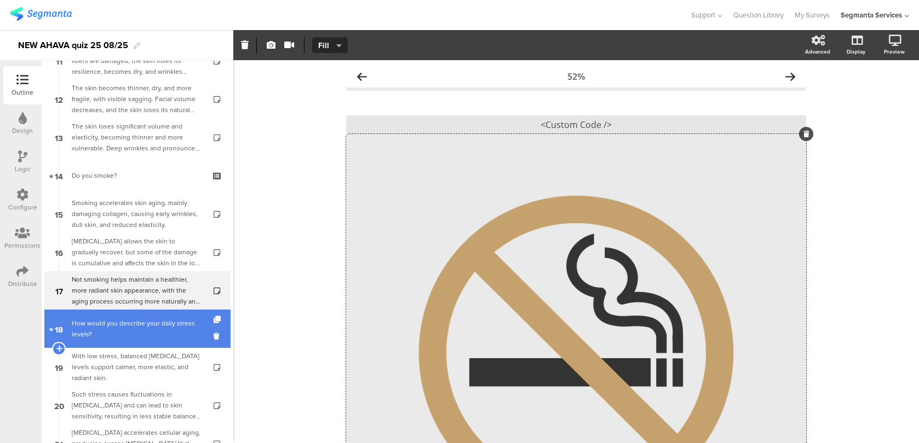
click at [157, 339] on div "How would you describe your daily stress levels?" at bounding box center [137, 329] width 131 height 22
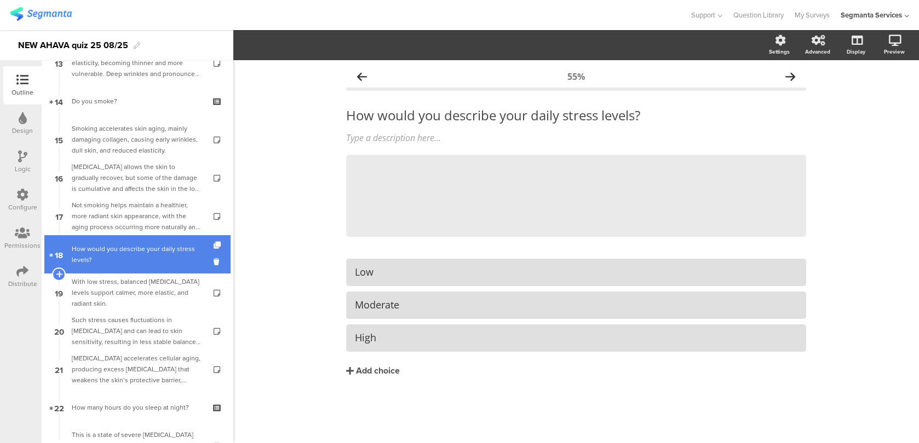
scroll to position [523, 0]
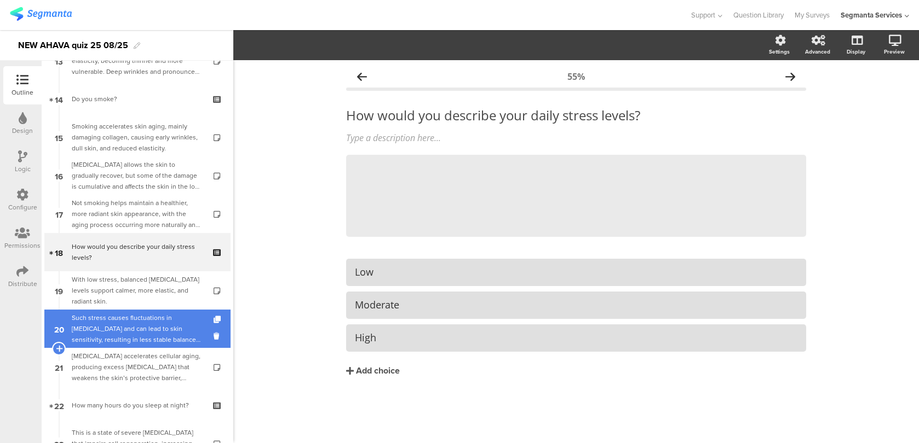
click at [167, 319] on div "Such stress causes fluctuations in cortisol and can lead to skin sensitivity, r…" at bounding box center [137, 329] width 131 height 33
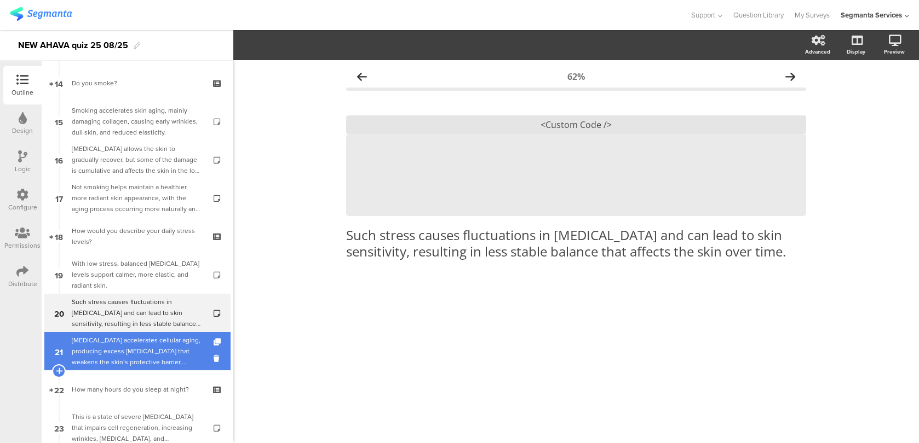
scroll to position [541, 0]
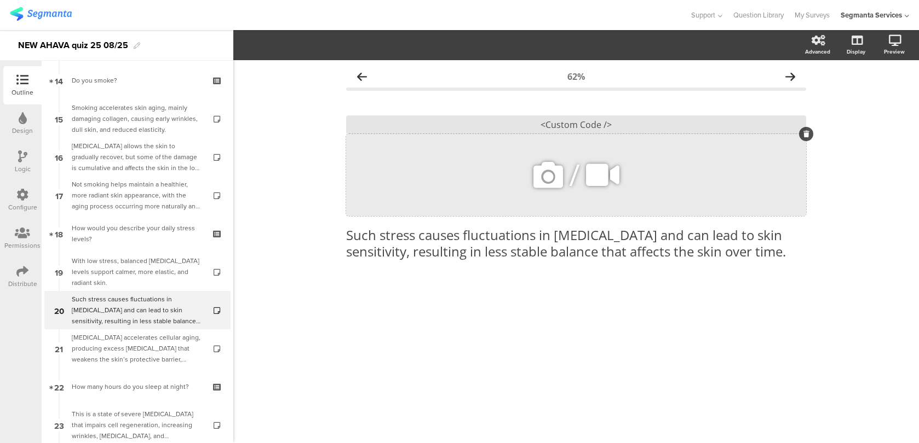
click at [527, 169] on div "/" at bounding box center [576, 175] width 460 height 82
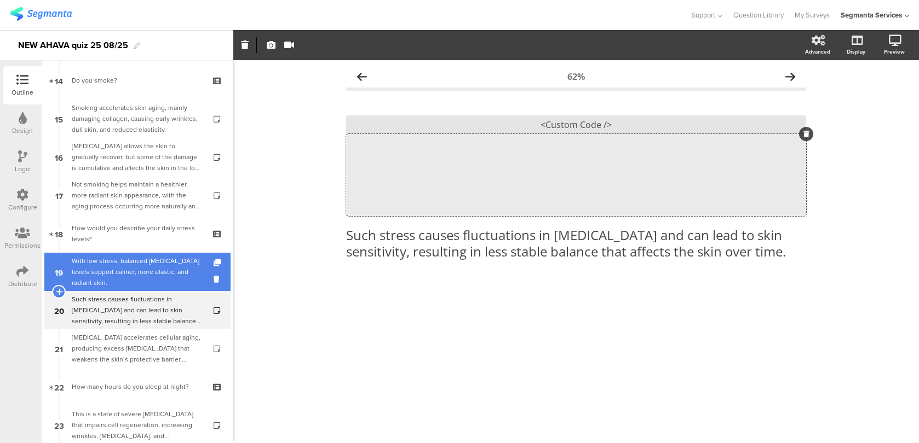
click at [108, 265] on div "With low stress, balanced cortisol levels support calmer, more elastic, and rad…" at bounding box center [137, 272] width 131 height 33
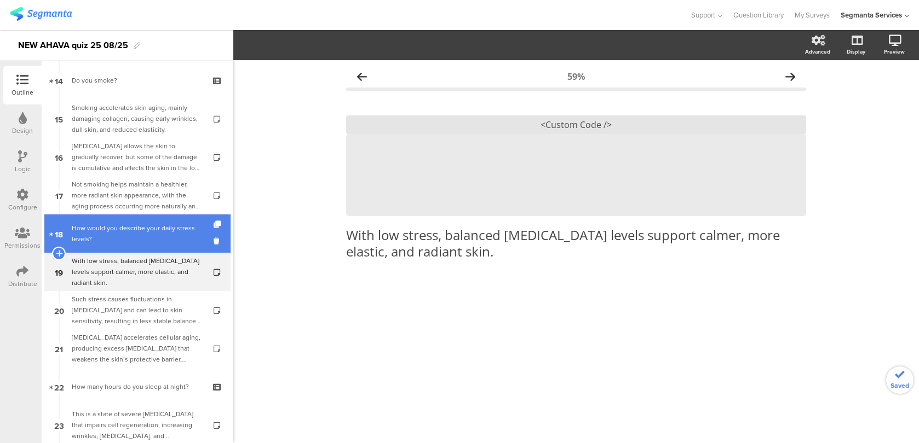
click at [128, 239] on div "How would you describe your daily stress levels?" at bounding box center [137, 234] width 131 height 22
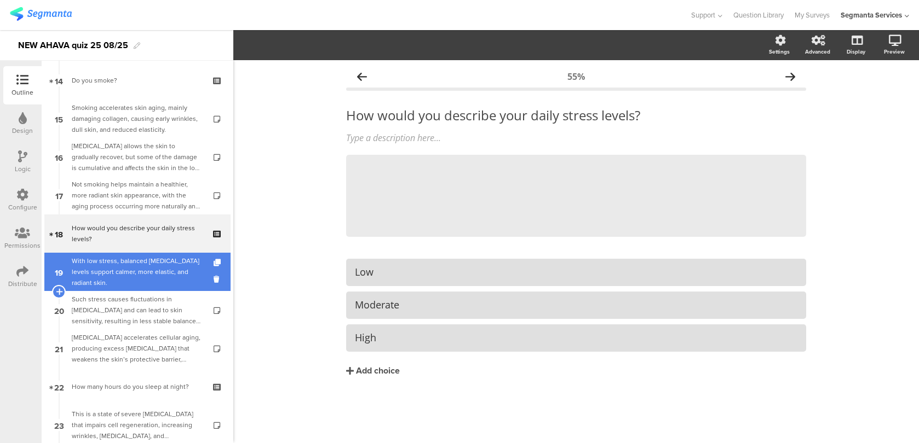
click at [127, 273] on div "With low stress, balanced cortisol levels support calmer, more elastic, and rad…" at bounding box center [137, 272] width 131 height 33
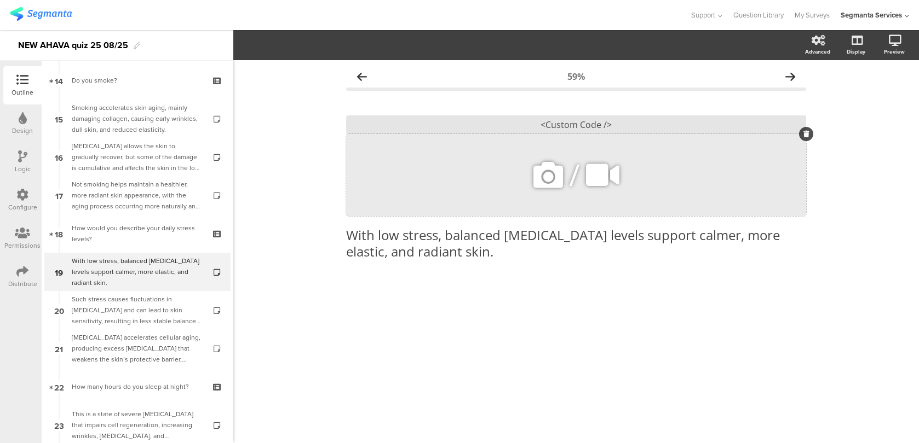
click at [543, 171] on icon at bounding box center [547, 175] width 37 height 37
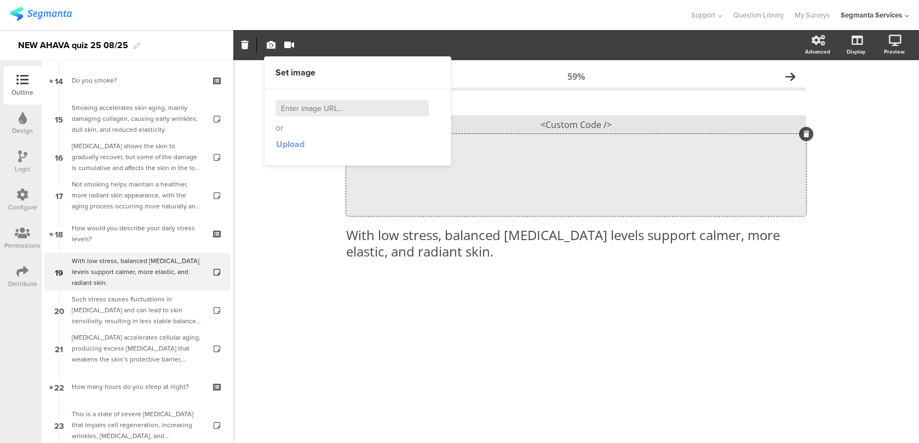
click at [288, 146] on span "Upload" at bounding box center [290, 144] width 28 height 13
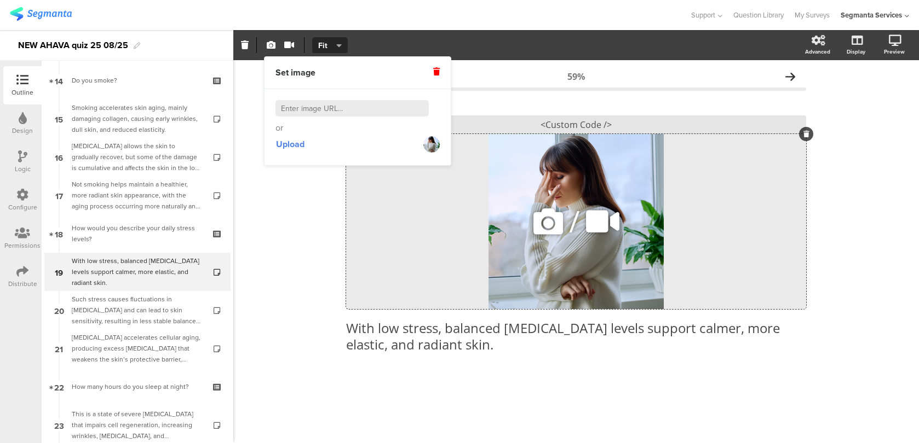
click at [517, 157] on div "/" at bounding box center [576, 221] width 460 height 175
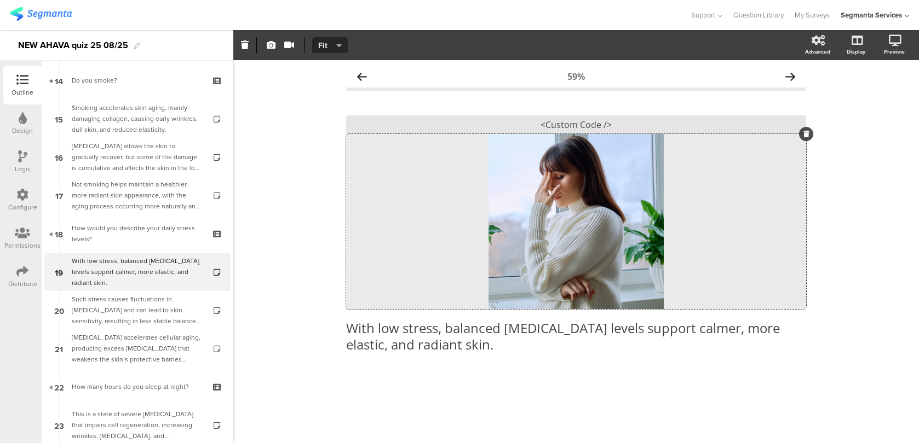
click at [325, 38] on button "Fit" at bounding box center [330, 45] width 36 height 16
click at [324, 102] on div "Fill" at bounding box center [330, 98] width 55 height 27
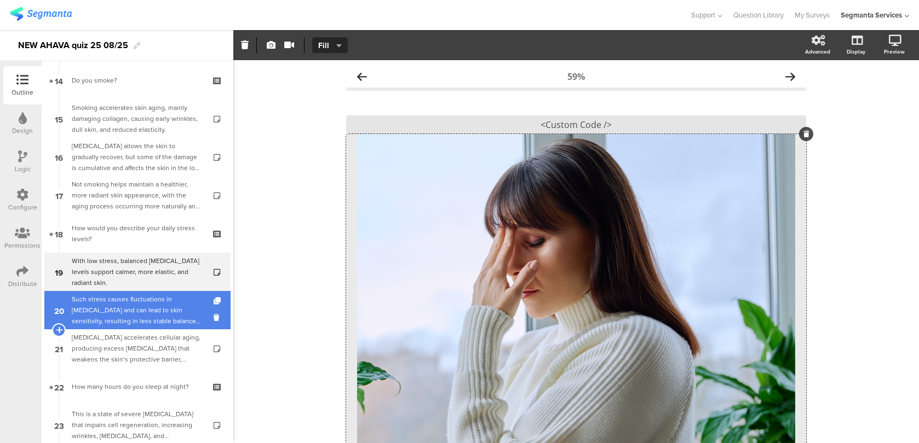
click at [132, 320] on div "Such stress causes fluctuations in cortisol and can lead to skin sensitivity, r…" at bounding box center [137, 310] width 131 height 33
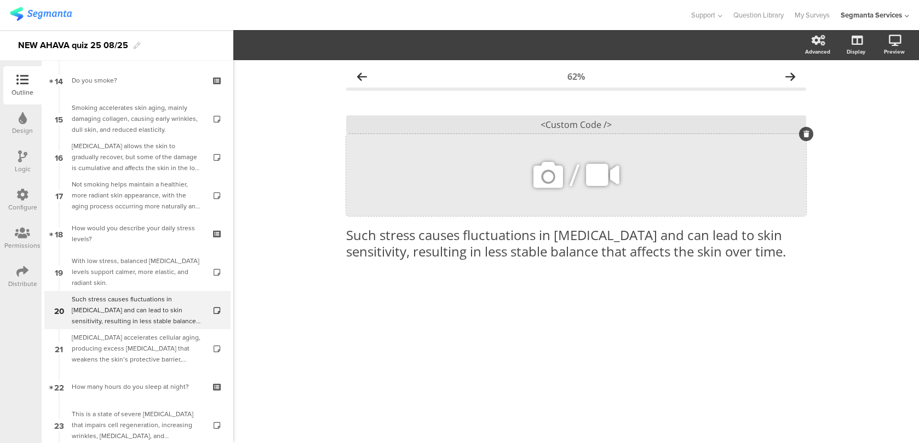
click at [531, 163] on icon at bounding box center [547, 175] width 37 height 37
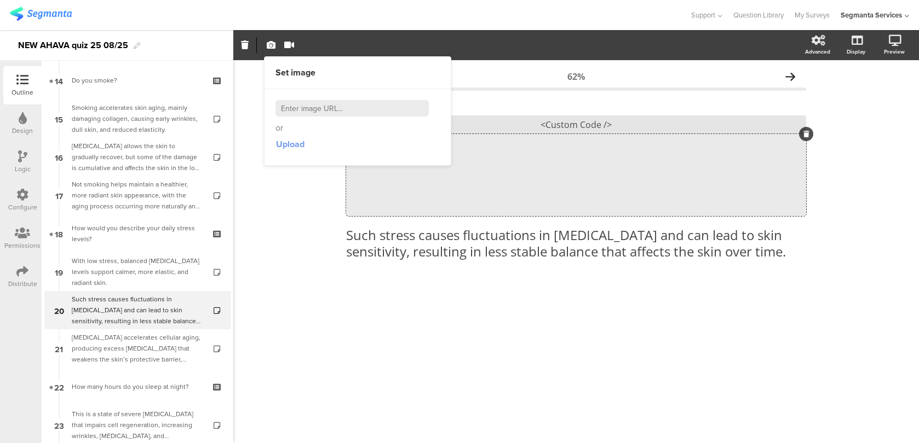
click at [286, 152] on button "Upload" at bounding box center [290, 145] width 30 height 20
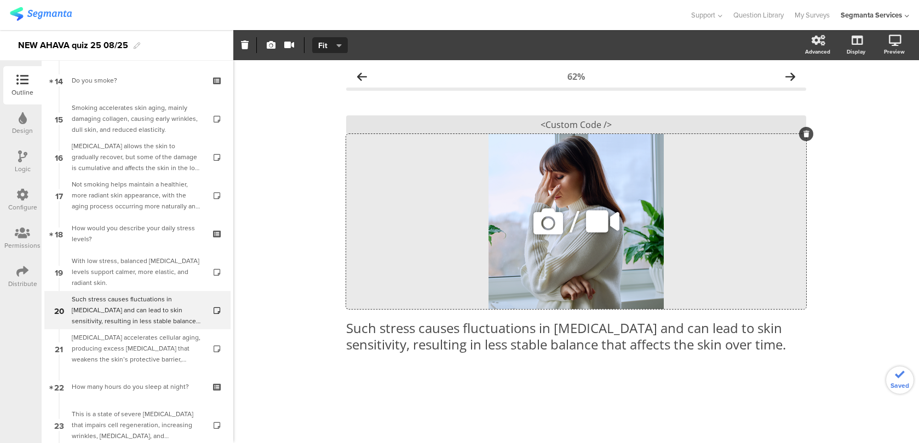
click at [547, 160] on div "/" at bounding box center [576, 221] width 460 height 175
click at [327, 47] on span "Fit" at bounding box center [328, 45] width 20 height 11
click at [328, 100] on div "Fill" at bounding box center [330, 98] width 55 height 27
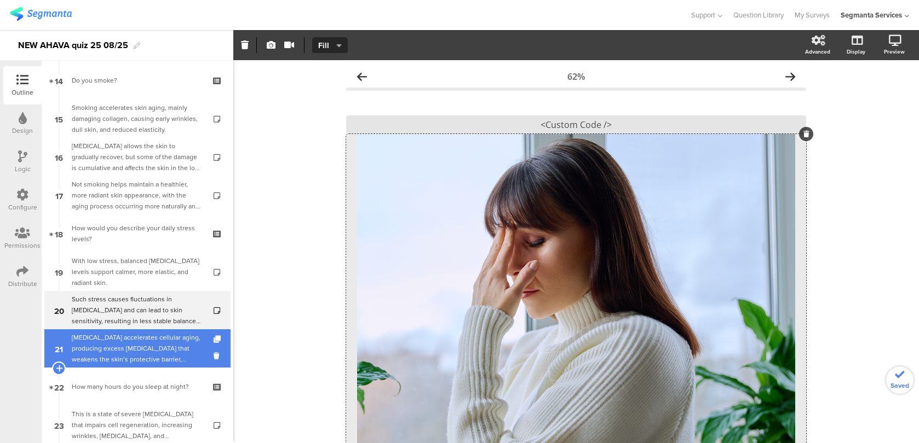
click at [172, 333] on div "Chronic stress accelerates cellular aging, producing excess cortisol that weake…" at bounding box center [137, 348] width 131 height 33
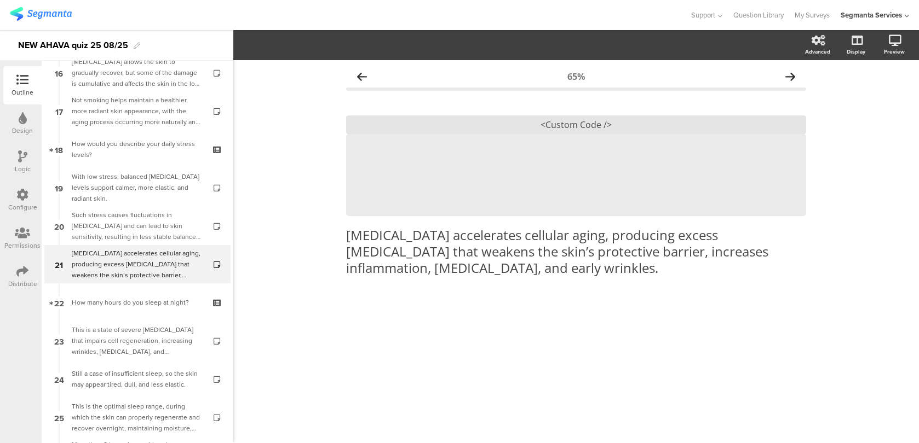
scroll to position [651, 0]
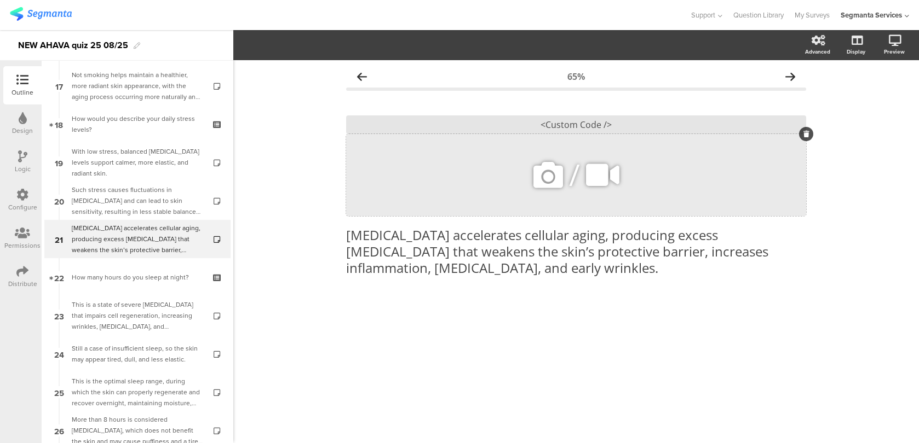
click at [539, 180] on icon at bounding box center [547, 175] width 37 height 37
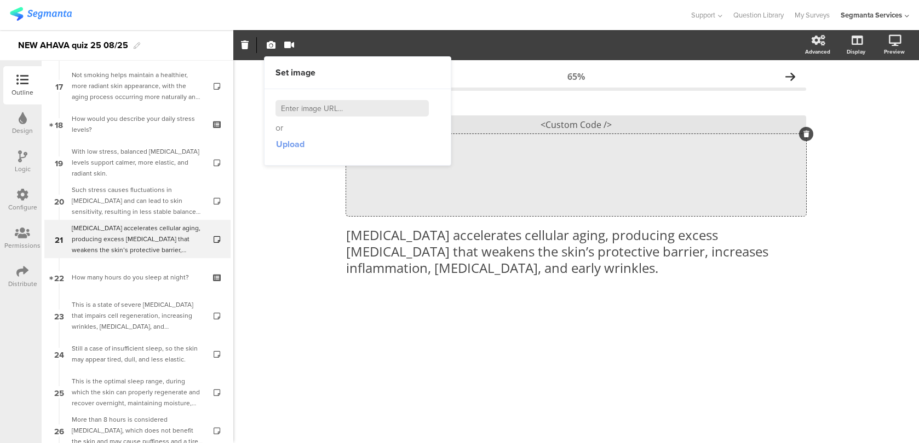
click at [280, 148] on span "Upload" at bounding box center [290, 144] width 28 height 13
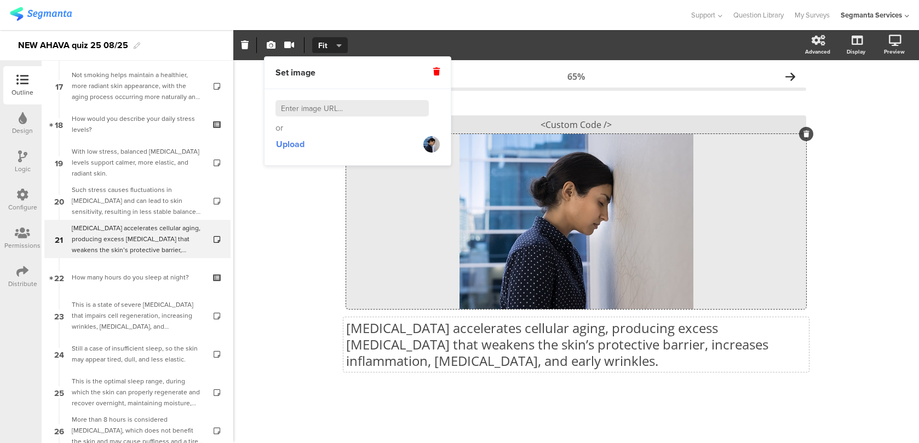
click at [512, 317] on div "Chronic stress accelerates cellular aging, producing excess cortisol that weake…" at bounding box center [575, 344] width 465 height 55
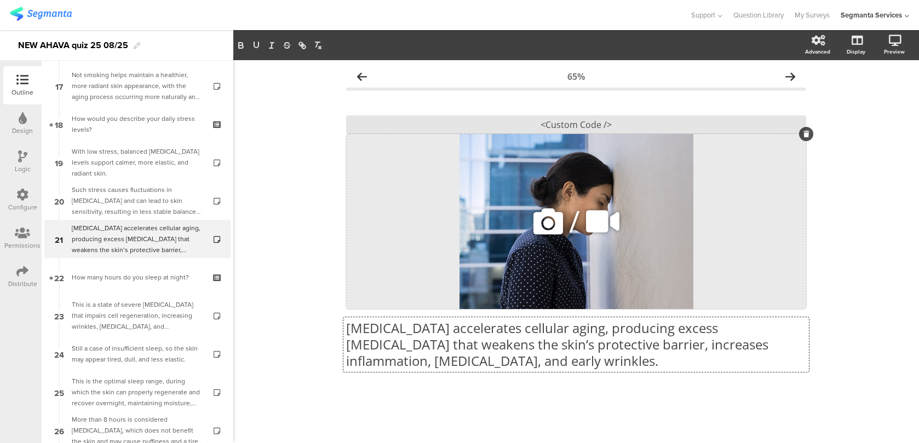
scroll to position [1, 0]
click at [545, 204] on icon at bounding box center [547, 221] width 37 height 37
click at [340, 43] on icon "button" at bounding box center [338, 45] width 5 height 9
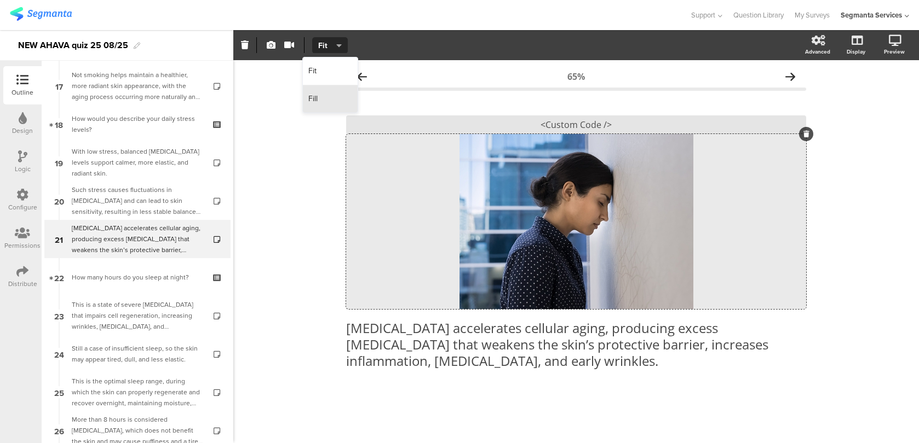
click at [326, 105] on div "Fill" at bounding box center [330, 98] width 55 height 27
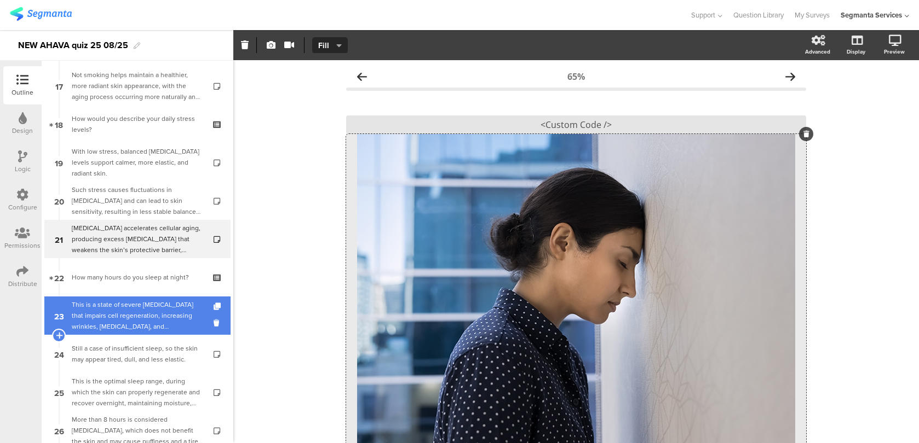
click at [176, 322] on div "This is a state of severe sleep deprivation that impairs cell regeneration, inc…" at bounding box center [137, 315] width 131 height 33
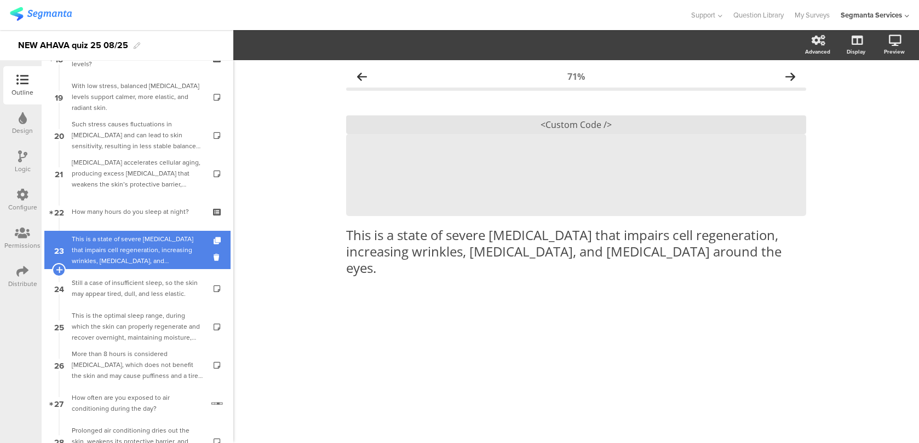
scroll to position [755, 0]
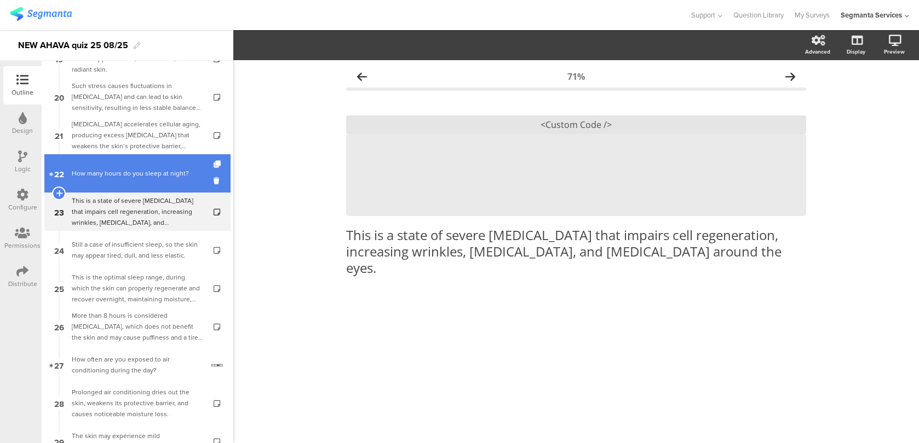
click at [172, 169] on div "How many hours do you sleep at night?" at bounding box center [137, 173] width 131 height 11
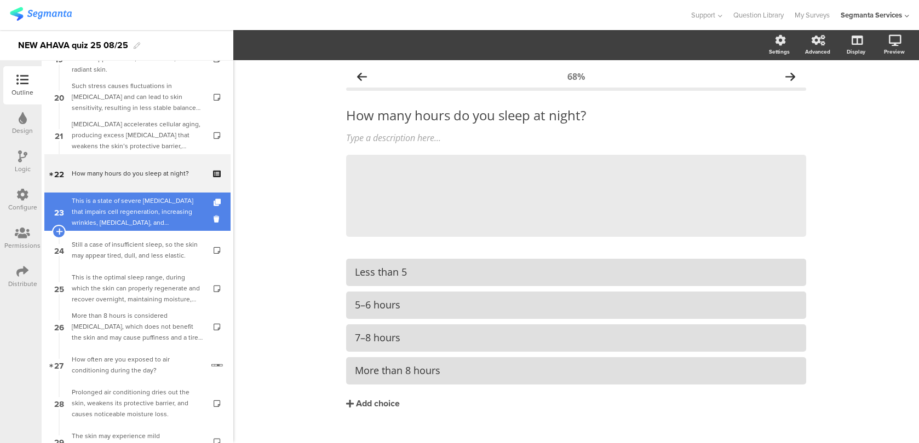
click at [160, 207] on div "This is a state of severe sleep deprivation that impairs cell regeneration, inc…" at bounding box center [137, 211] width 131 height 33
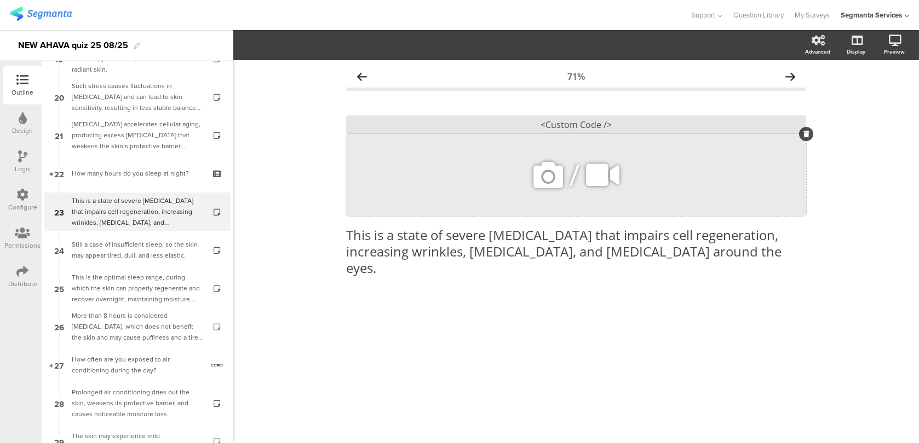
click at [548, 181] on icon at bounding box center [547, 175] width 37 height 37
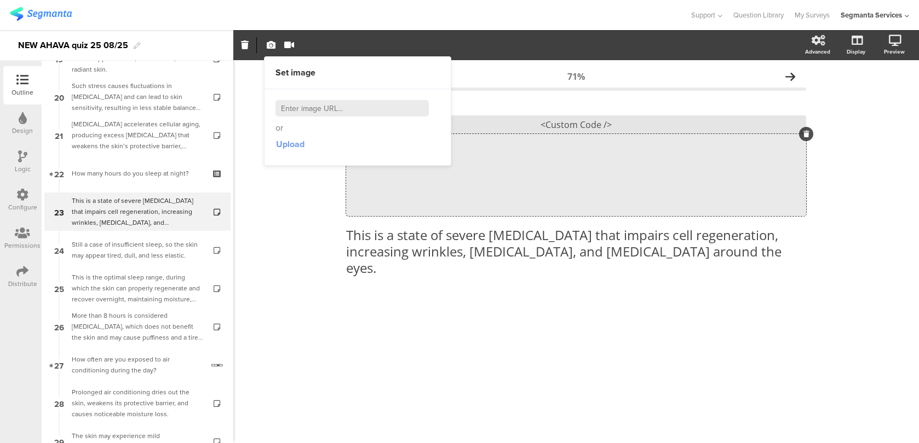
click at [299, 138] on span "Upload" at bounding box center [290, 144] width 28 height 13
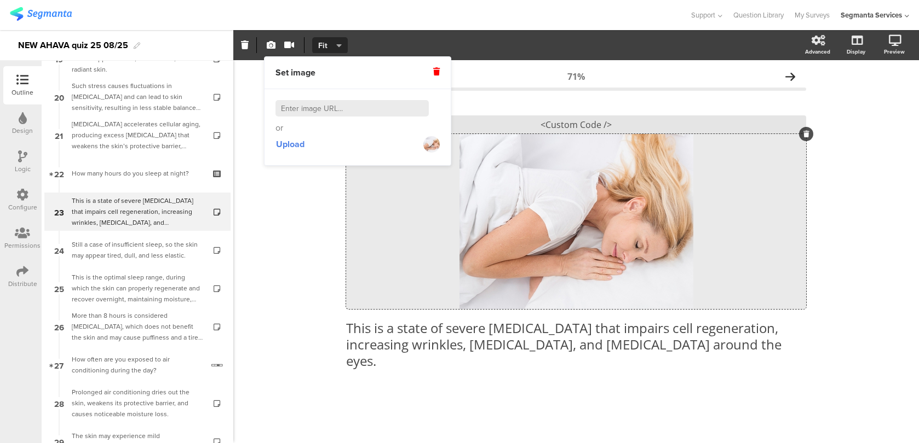
click at [338, 48] on icon "button" at bounding box center [338, 45] width 5 height 9
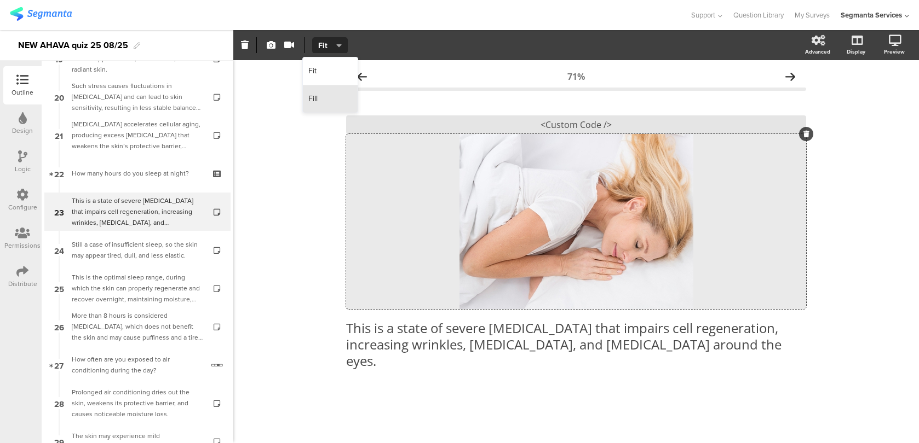
click at [322, 103] on div "Fill" at bounding box center [330, 98] width 55 height 27
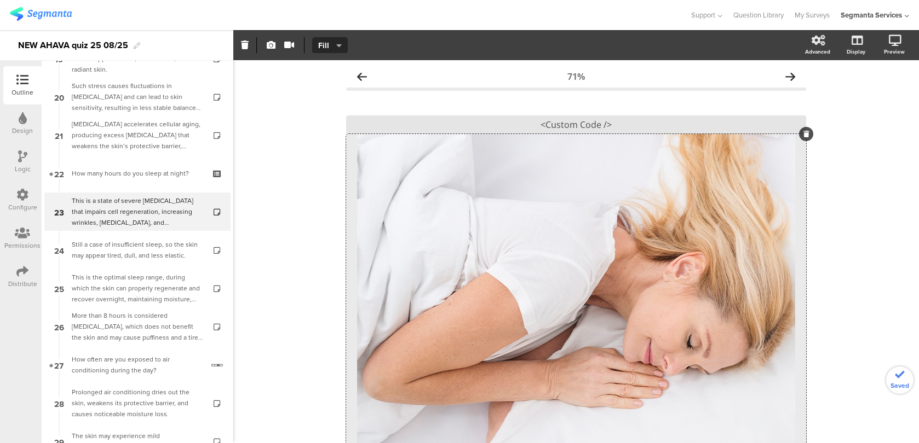
scroll to position [128, 0]
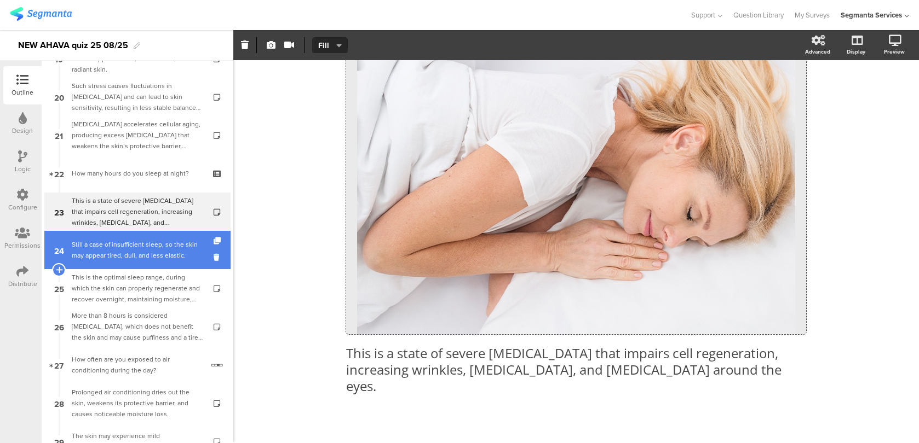
click at [134, 251] on div "Still a case of insufficient sleep, so the skin may appear tired, dull, and les…" at bounding box center [137, 250] width 131 height 22
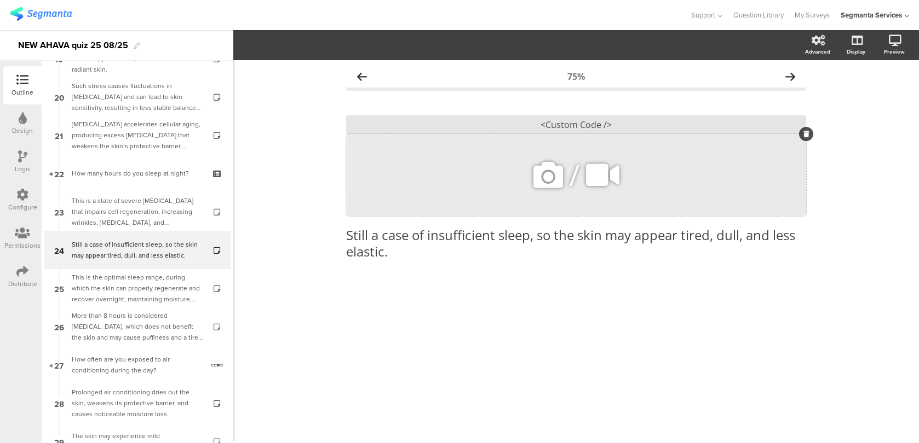
click at [535, 176] on icon at bounding box center [547, 175] width 37 height 37
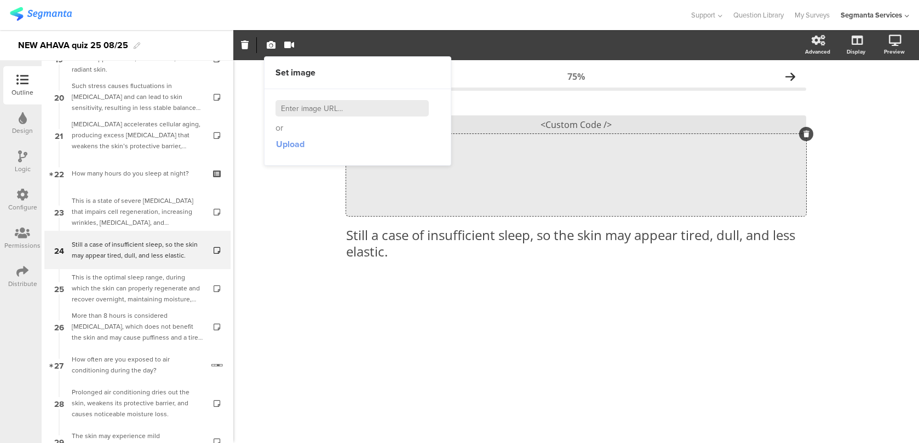
click at [303, 144] on span "Upload" at bounding box center [290, 144] width 28 height 13
click at [442, 211] on div "/" at bounding box center [576, 175] width 460 height 82
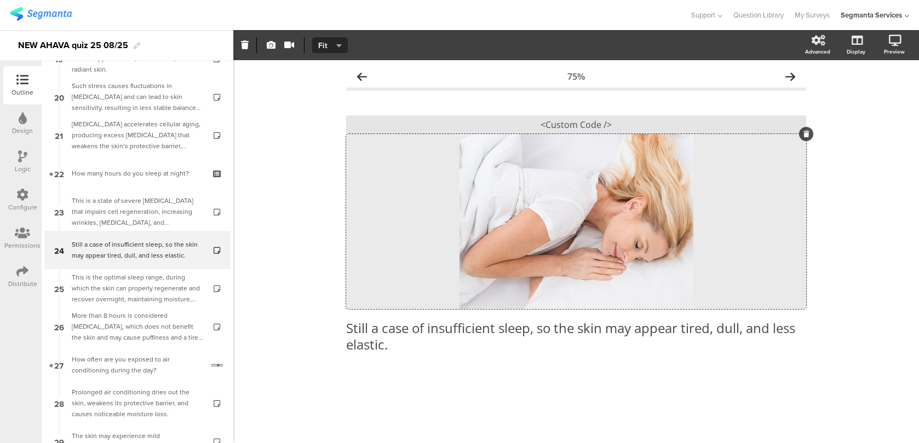
click at [338, 40] on button "Fit" at bounding box center [330, 45] width 36 height 16
click at [328, 107] on div "Fill" at bounding box center [330, 98] width 55 height 27
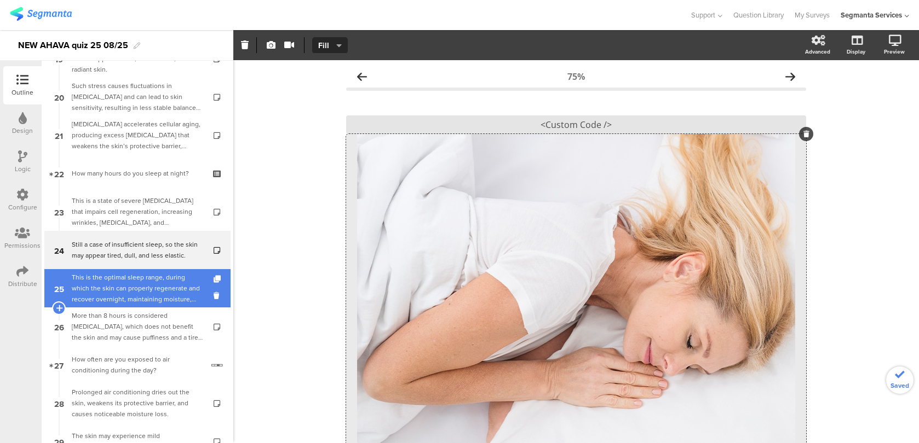
click at [155, 297] on div "This is the optimal sleep range, during which the skin can properly regenerate …" at bounding box center [137, 288] width 131 height 33
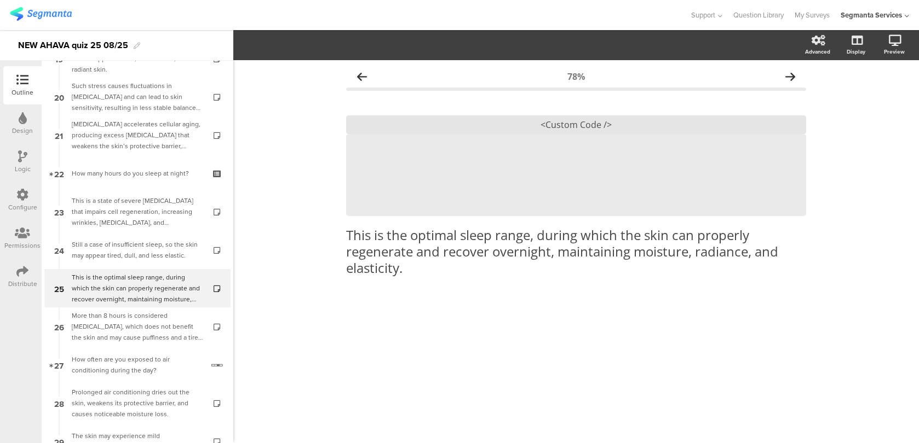
click at [489, 217] on div "This is the optimal sleep range, during which the skin can properly regenerate …" at bounding box center [576, 191] width 460 height 191
click at [559, 169] on icon at bounding box center [547, 175] width 37 height 37
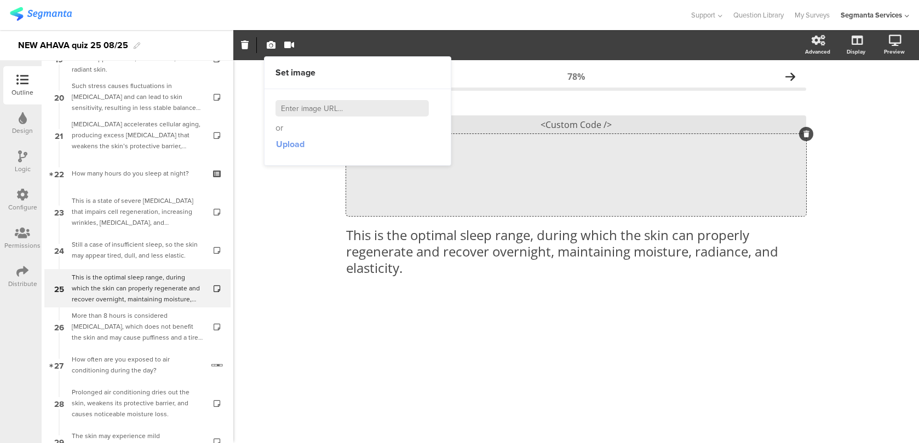
click at [281, 150] on span "Upload" at bounding box center [290, 144] width 28 height 13
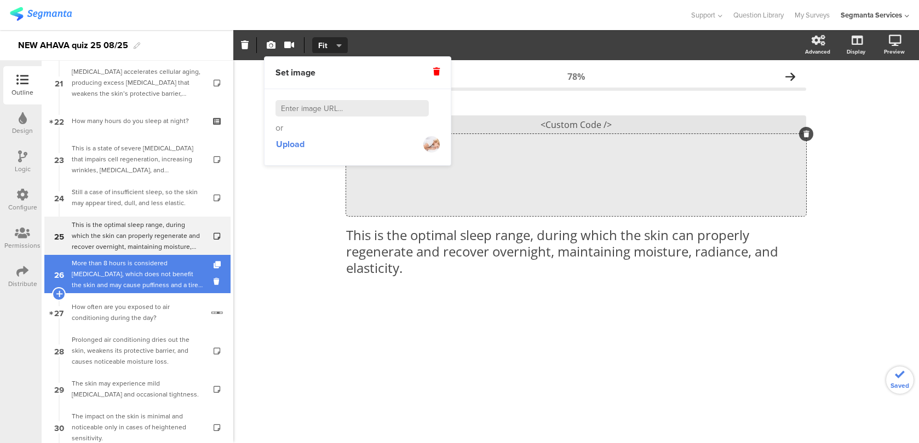
scroll to position [827, 0]
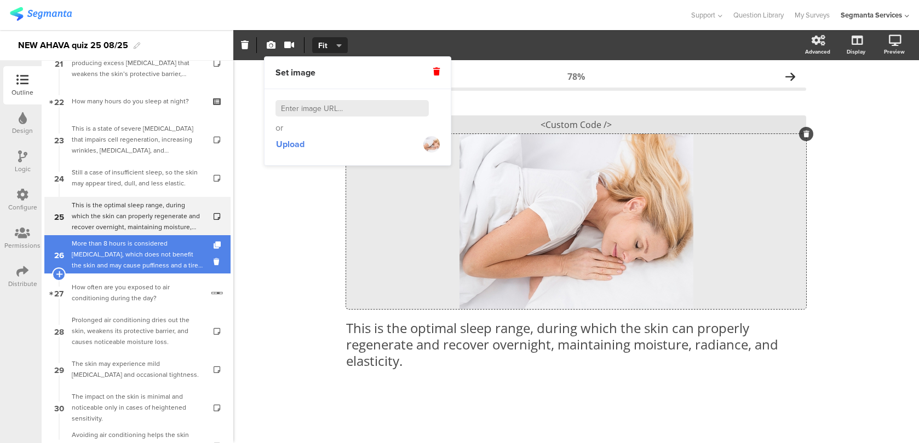
click at [167, 257] on div "More than 8 hours is considered excessive sleep, which does not benefit the ski…" at bounding box center [137, 254] width 131 height 33
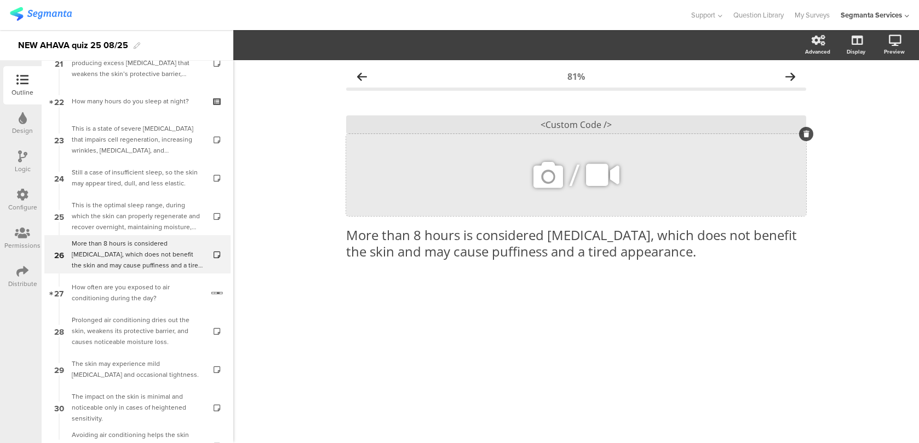
click at [550, 179] on icon at bounding box center [547, 175] width 37 height 37
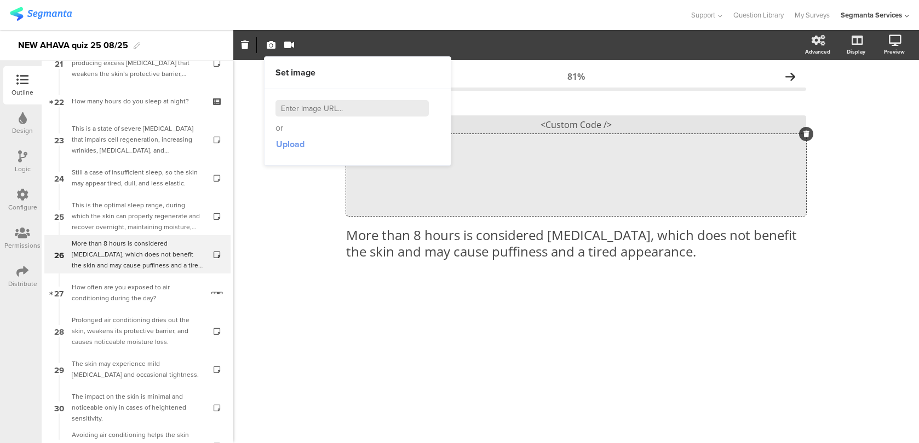
click at [289, 147] on span "Upload" at bounding box center [290, 144] width 28 height 13
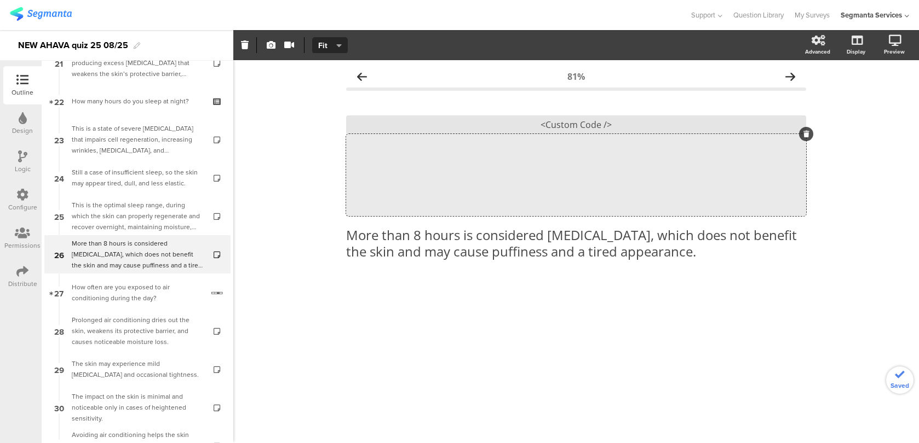
click at [333, 54] on section "Set video Source Youtube Youtube Self hosted video URL Fit Fill Fit Advanced Di…" at bounding box center [575, 45] width 685 height 30
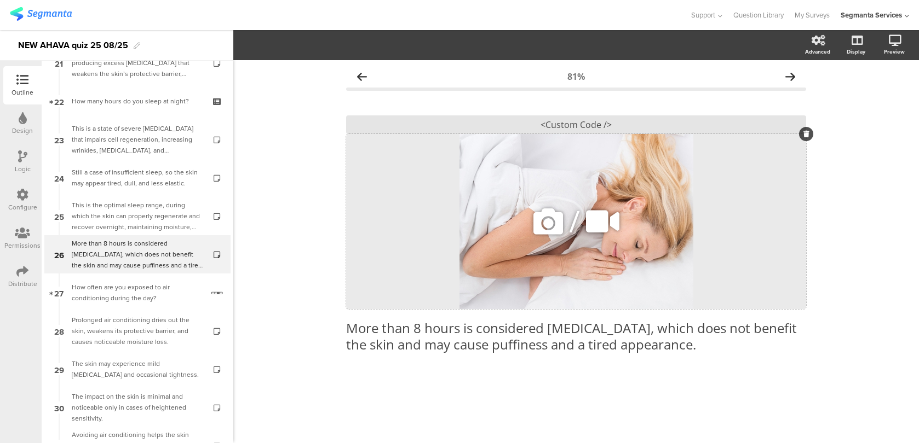
click at [372, 135] on div "/" at bounding box center [576, 221] width 460 height 175
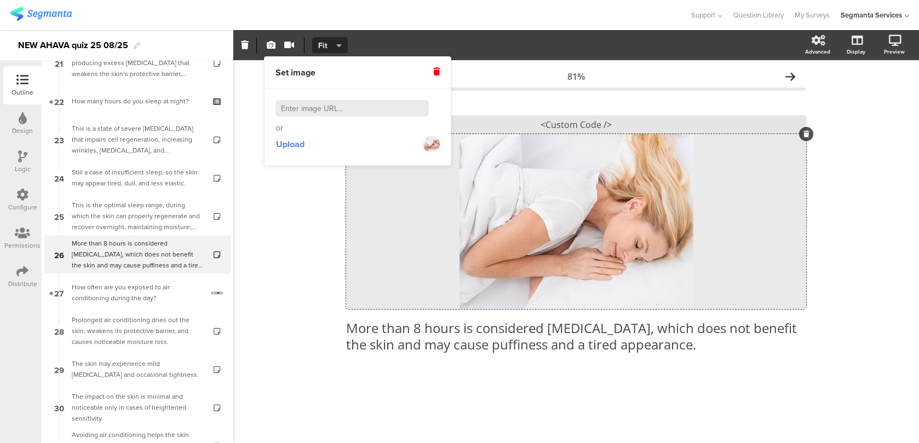
click at [344, 48] on button "Fit" at bounding box center [330, 45] width 36 height 16
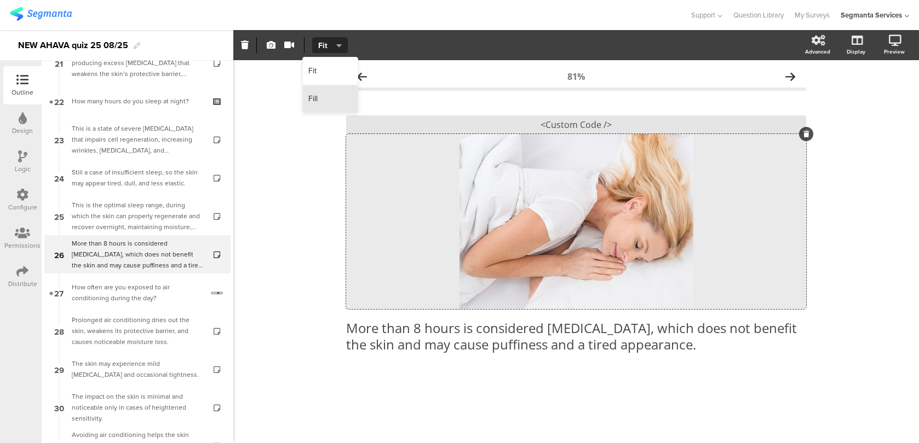
click at [328, 98] on div "Fill" at bounding box center [330, 98] width 55 height 27
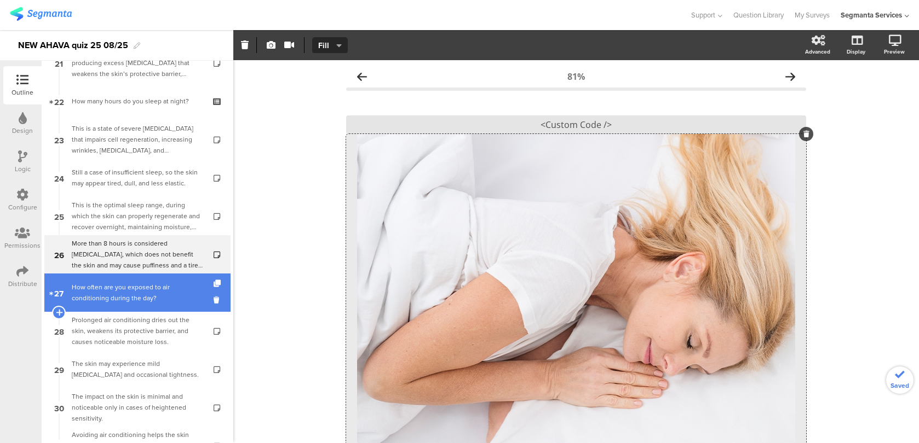
click at [177, 311] on link "27 How often are you exposed to air conditioning during the day?" at bounding box center [137, 293] width 186 height 38
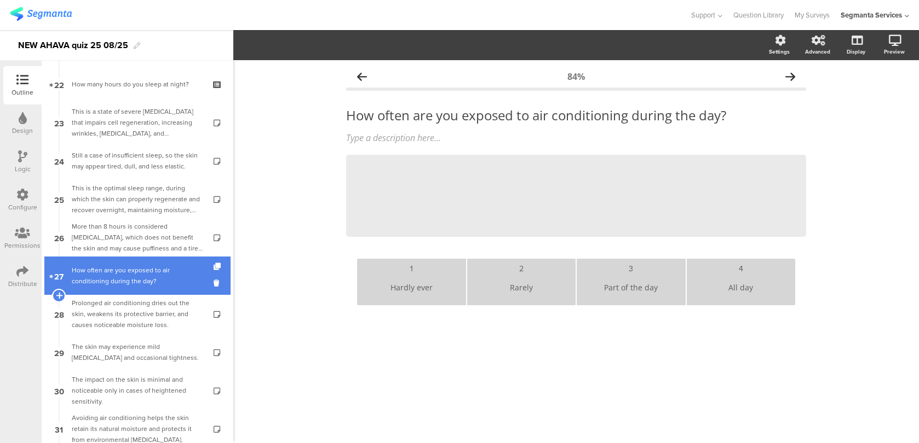
scroll to position [849, 0]
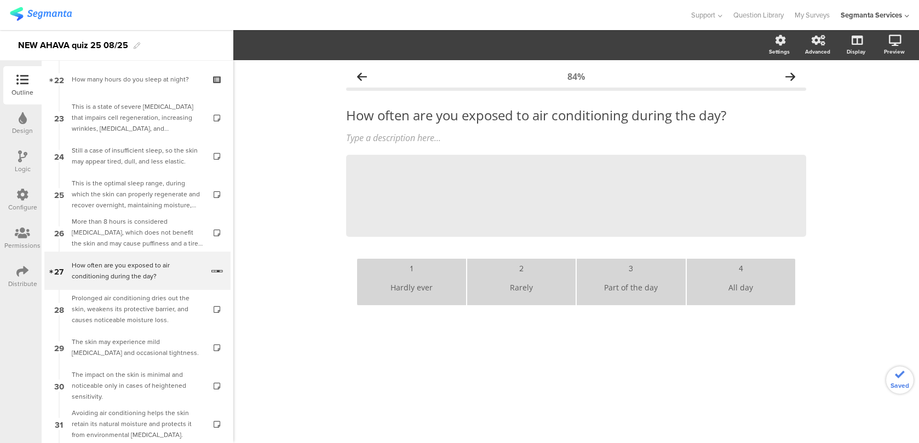
click at [164, 316] on div "Prolonged air conditioning dries out the skin, weakens its protective barrier, …" at bounding box center [137, 309] width 131 height 33
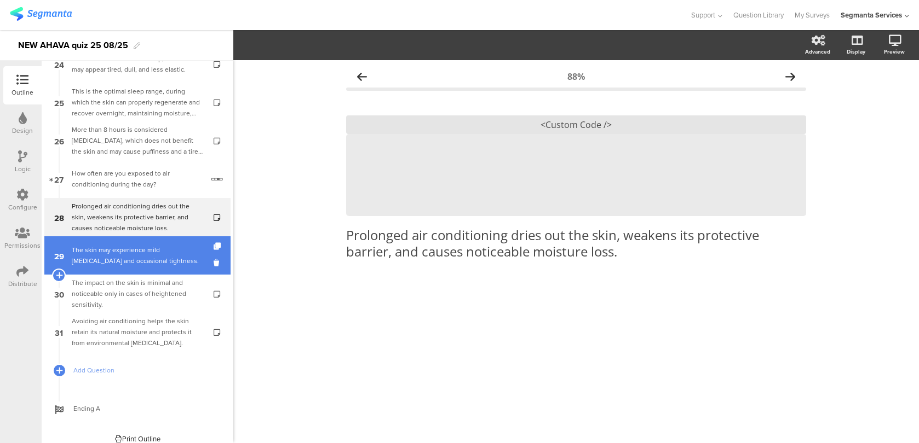
scroll to position [945, 0]
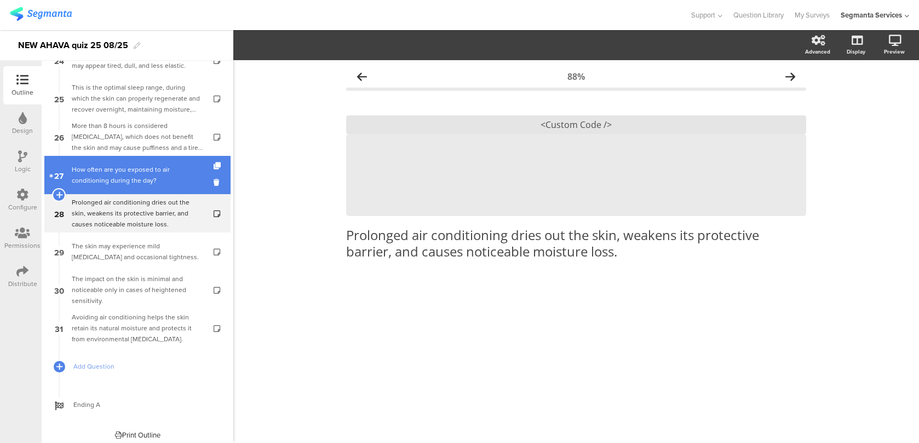
click at [172, 181] on div "How often are you exposed to air conditioning during the day?" at bounding box center [137, 175] width 131 height 22
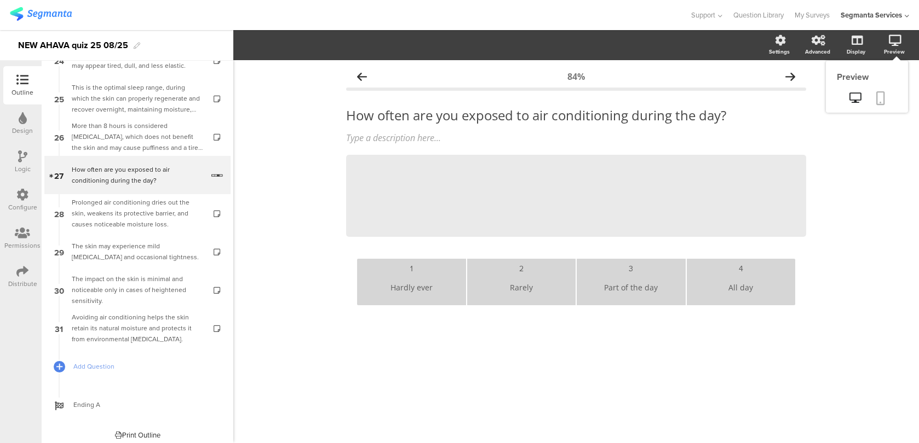
click at [879, 95] on icon at bounding box center [880, 98] width 9 height 14
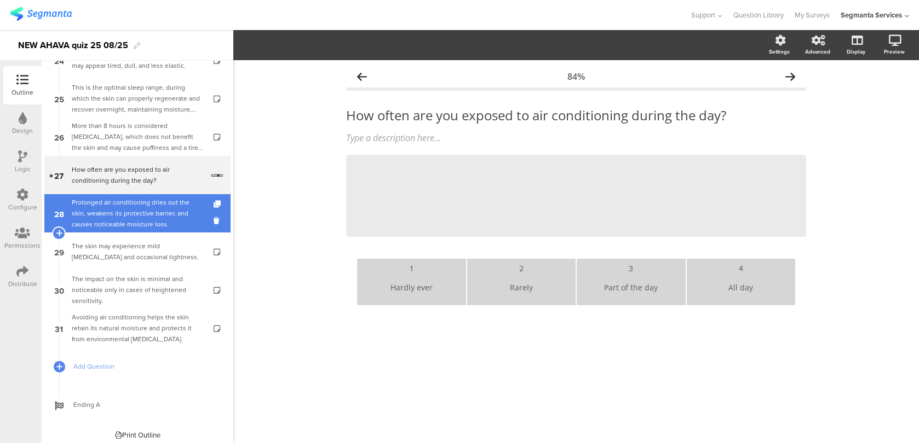
click at [154, 216] on div "Prolonged air conditioning dries out the skin, weakens its protective barrier, …" at bounding box center [137, 213] width 131 height 33
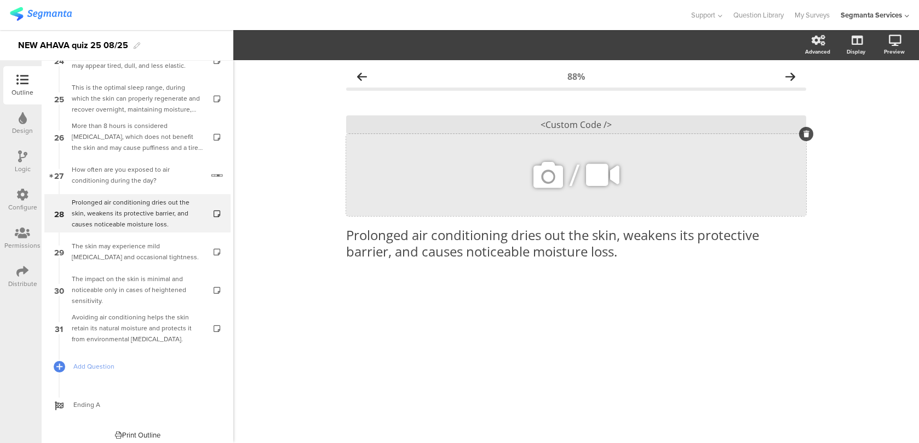
click at [540, 181] on icon at bounding box center [547, 175] width 37 height 37
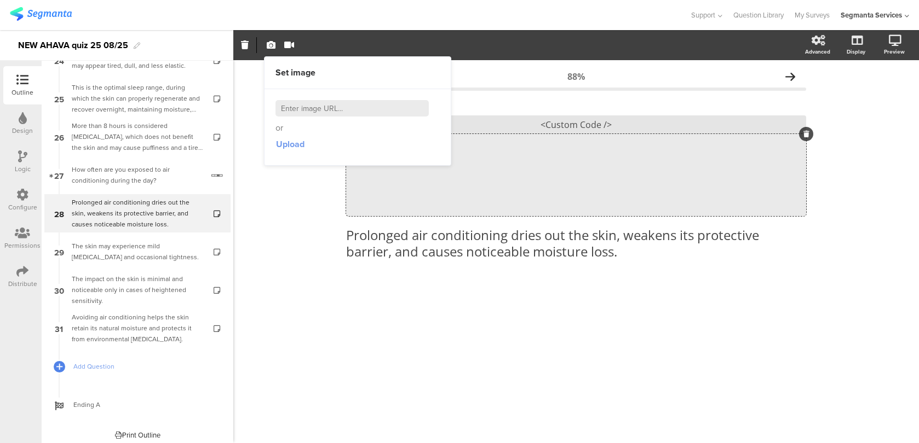
click at [294, 147] on span "Upload" at bounding box center [290, 144] width 28 height 13
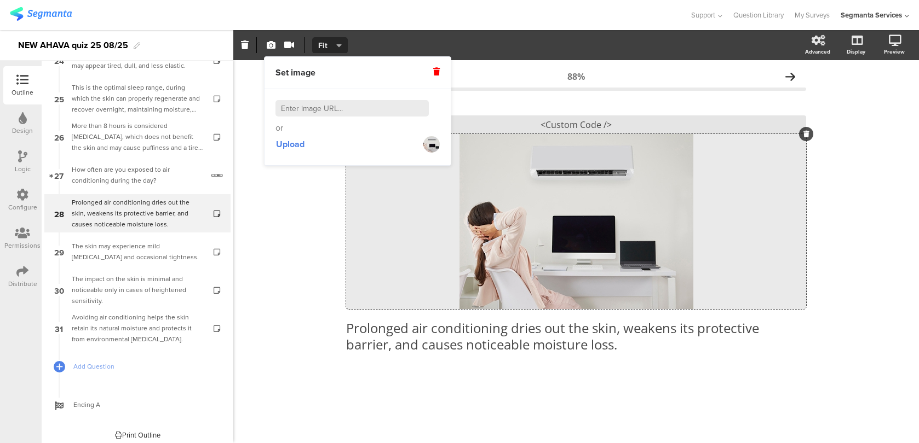
click at [330, 44] on span "Fit" at bounding box center [328, 45] width 20 height 11
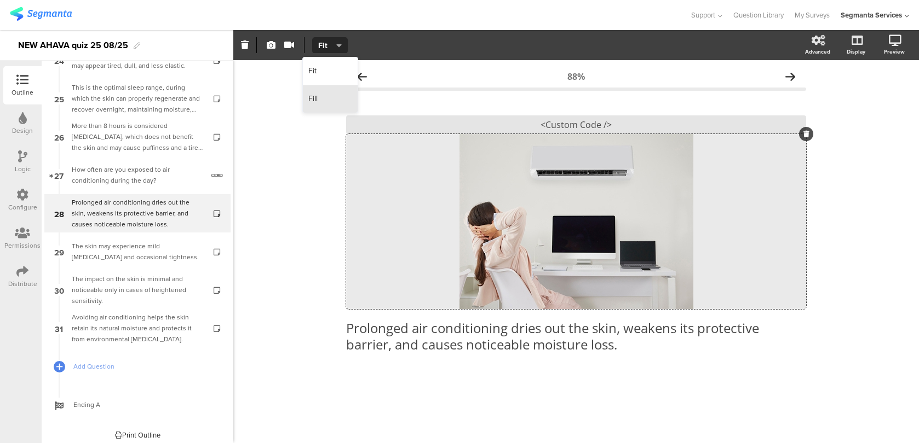
click at [321, 103] on div "Fill" at bounding box center [330, 98] width 55 height 27
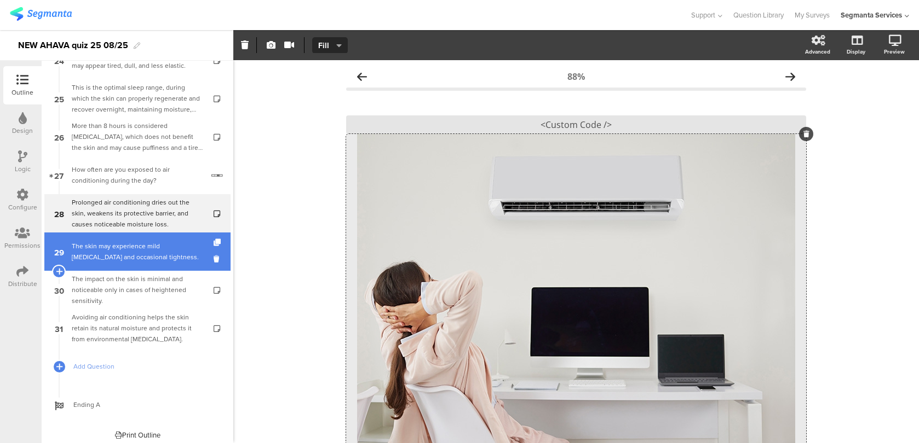
click at [186, 241] on div "The skin may experience mild dryness and occasional tightness." at bounding box center [137, 252] width 131 height 22
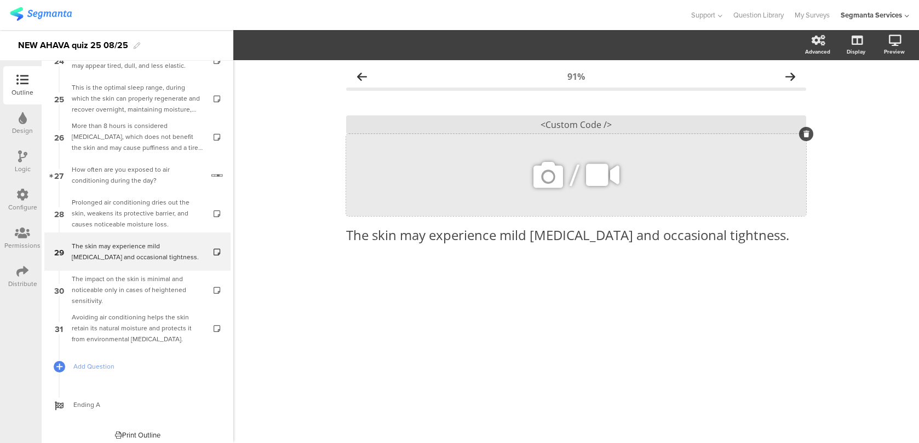
click at [551, 184] on icon at bounding box center [547, 175] width 37 height 37
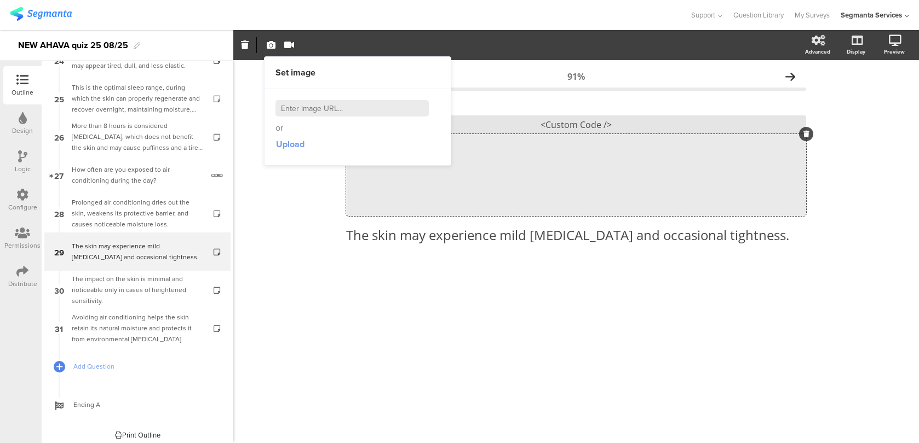
click at [285, 141] on span "Upload" at bounding box center [290, 144] width 28 height 13
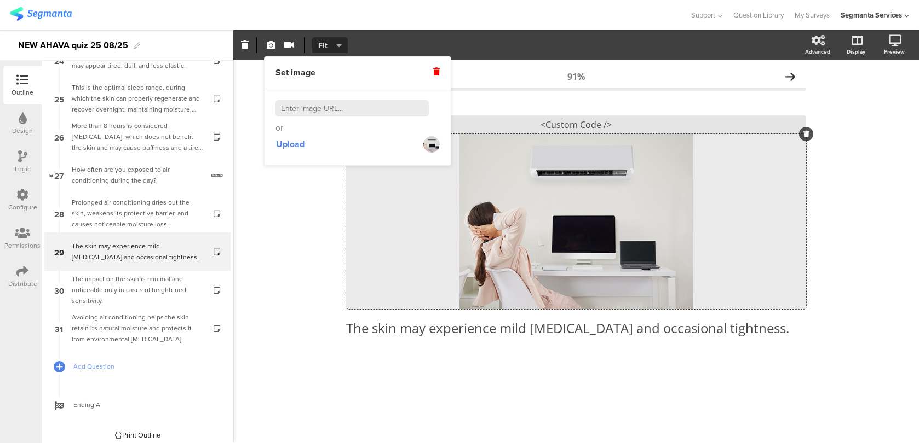
click at [342, 43] on button "Fit" at bounding box center [330, 45] width 36 height 16
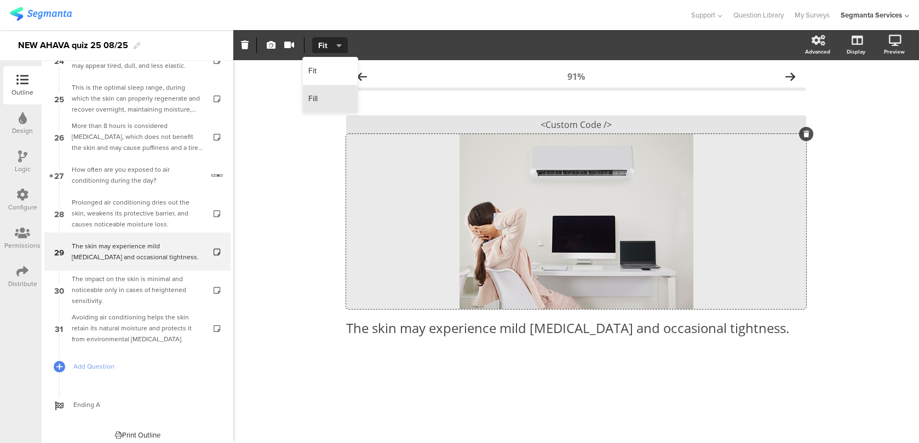
click at [333, 95] on div "Fill" at bounding box center [330, 98] width 55 height 27
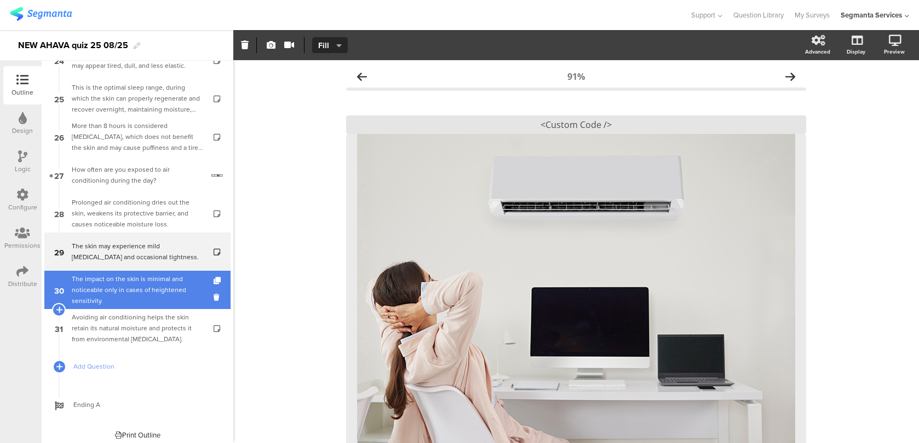
click at [146, 297] on div "The impact on the skin is minimal and noticeable only in cases of heightened se…" at bounding box center [137, 290] width 131 height 33
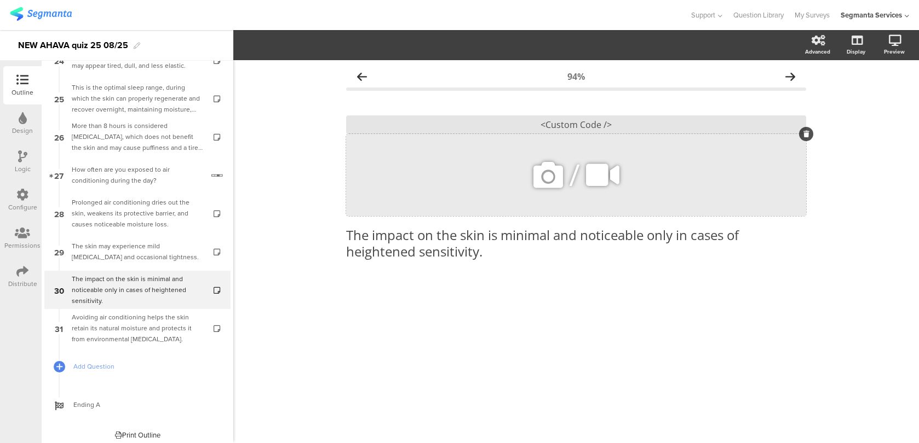
click at [513, 170] on div "/" at bounding box center [576, 175] width 460 height 82
click at [519, 179] on div "/" at bounding box center [576, 175] width 460 height 82
click at [554, 171] on icon at bounding box center [547, 175] width 37 height 37
click at [561, 178] on icon at bounding box center [547, 175] width 37 height 37
click at [268, 53] on button "button" at bounding box center [271, 45] width 14 height 24
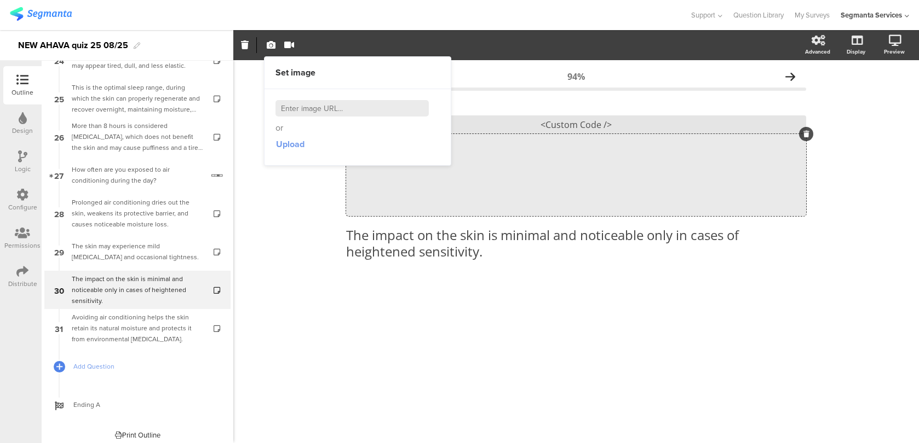
click at [286, 145] on span "Upload" at bounding box center [290, 144] width 28 height 13
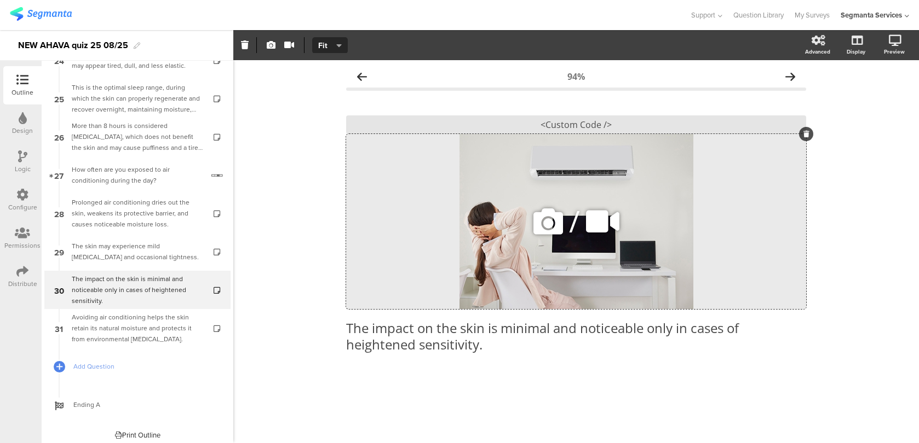
click at [552, 199] on div "/" at bounding box center [576, 221] width 460 height 175
click at [332, 51] on button "Fit" at bounding box center [330, 45] width 36 height 16
click at [330, 99] on div "Fill" at bounding box center [330, 98] width 55 height 27
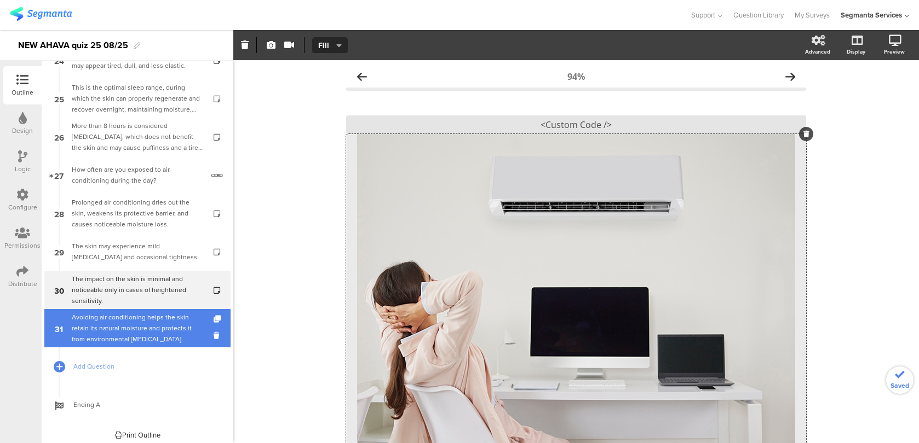
click at [165, 312] on div "Avoiding air conditioning helps the skin retain its natural moisture and protec…" at bounding box center [137, 328] width 131 height 33
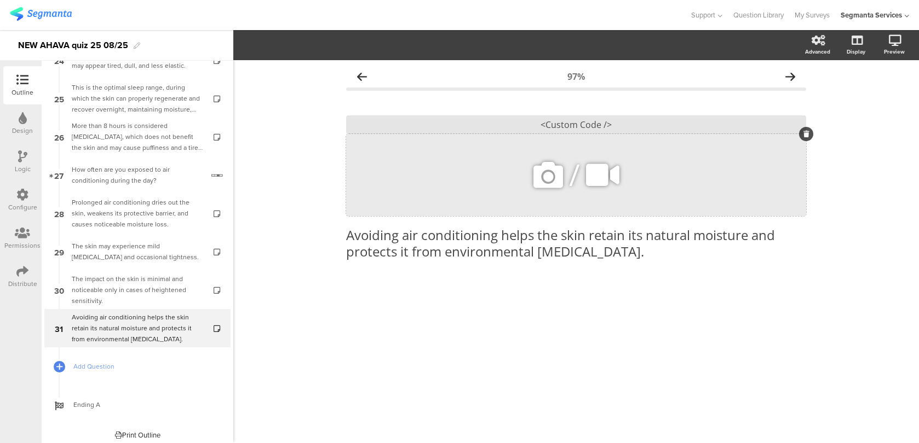
click at [561, 178] on icon at bounding box center [547, 175] width 37 height 37
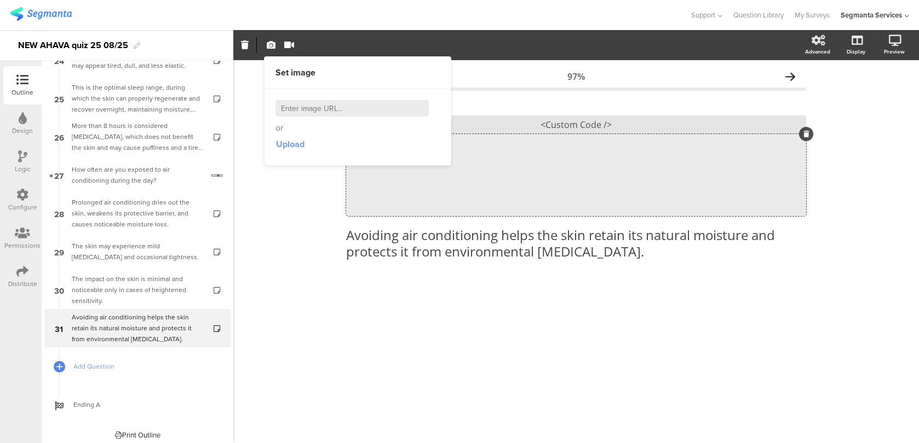
click at [295, 140] on span "Upload" at bounding box center [290, 144] width 28 height 13
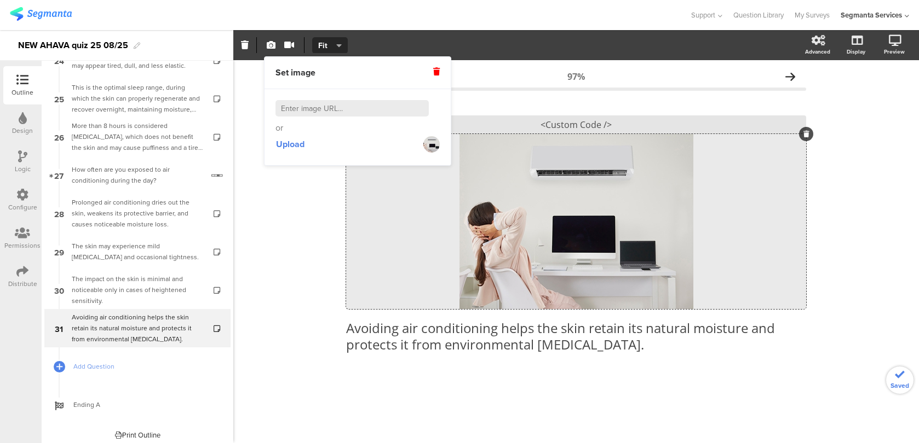
click at [292, 217] on div "97% Avoiding air conditioning helps the skin retain its natural moisture and pr…" at bounding box center [575, 251] width 685 height 383
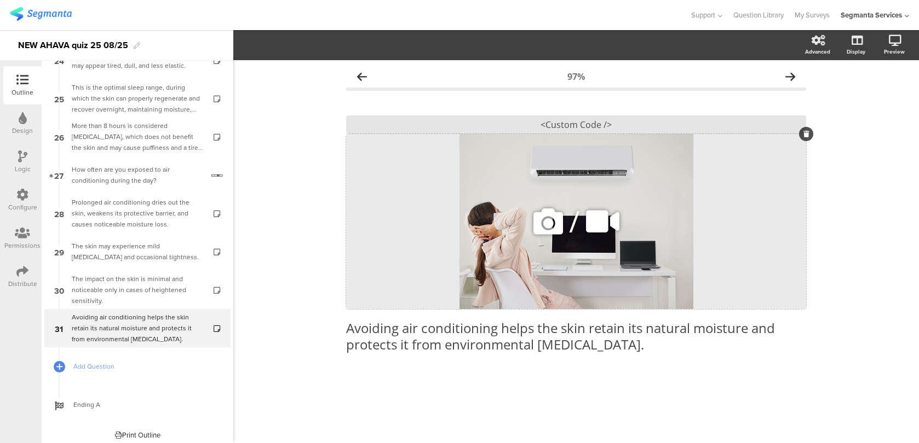
click at [409, 180] on div "/" at bounding box center [576, 221] width 460 height 175
click at [336, 34] on section "Set video Source Youtube Youtube Self hosted video URL Fit Fill Fit Advanced Di…" at bounding box center [575, 45] width 685 height 30
click at [387, 165] on div "/" at bounding box center [576, 221] width 460 height 175
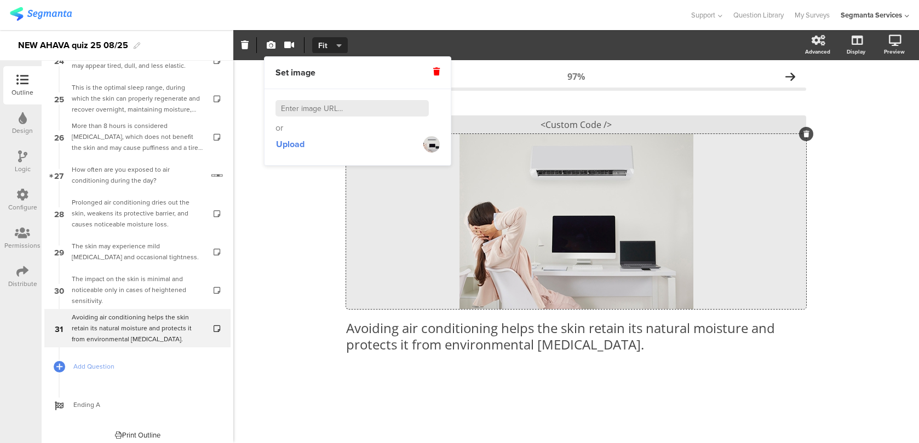
click at [331, 43] on span "Fit" at bounding box center [328, 45] width 20 height 11
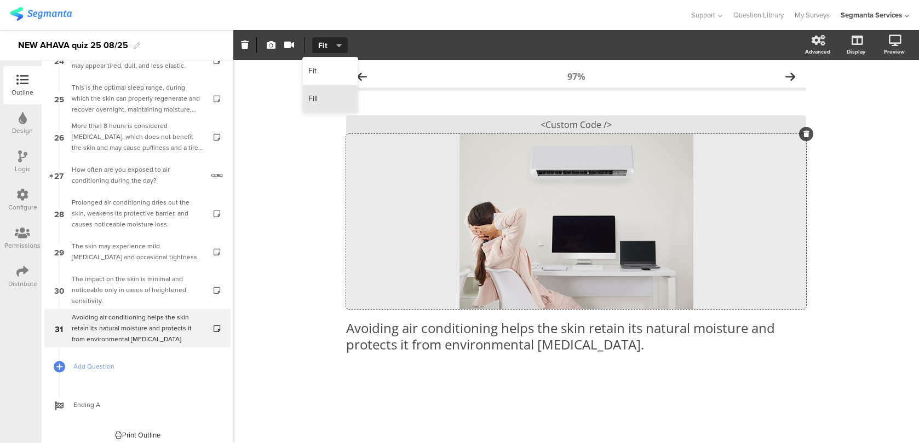
click at [339, 103] on div "Fill" at bounding box center [330, 98] width 55 height 27
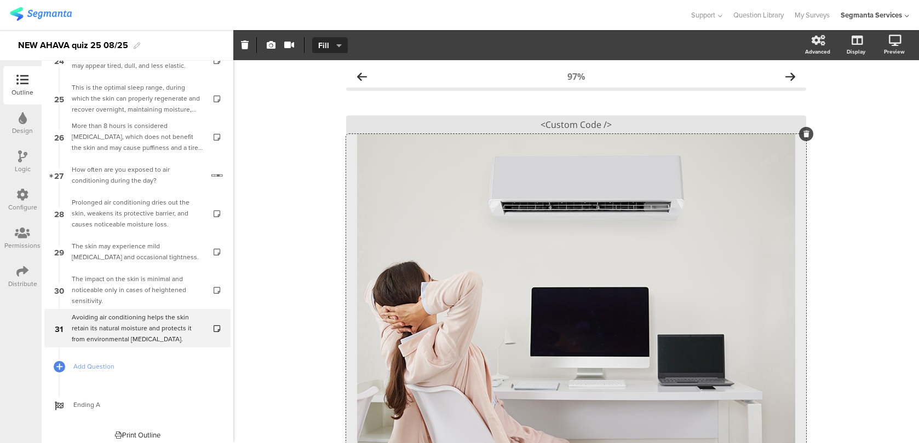
click at [30, 198] on div "Configure" at bounding box center [22, 200] width 38 height 38
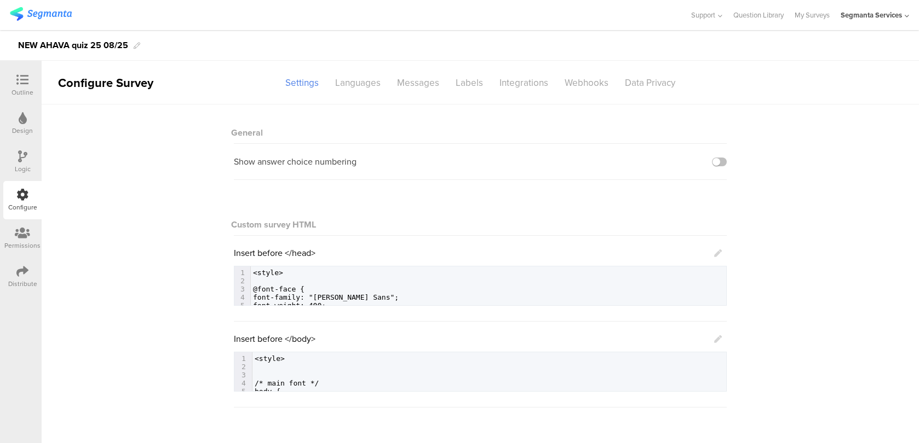
click at [717, 344] on link at bounding box center [718, 339] width 8 height 13
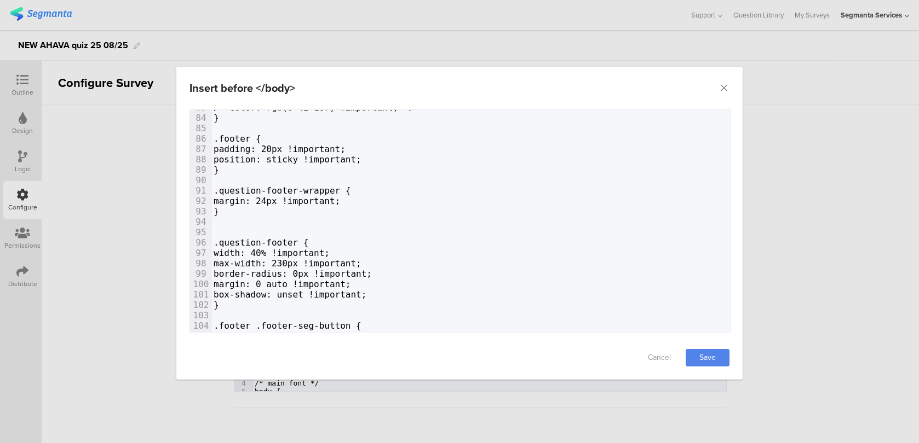
scroll to position [892, 0]
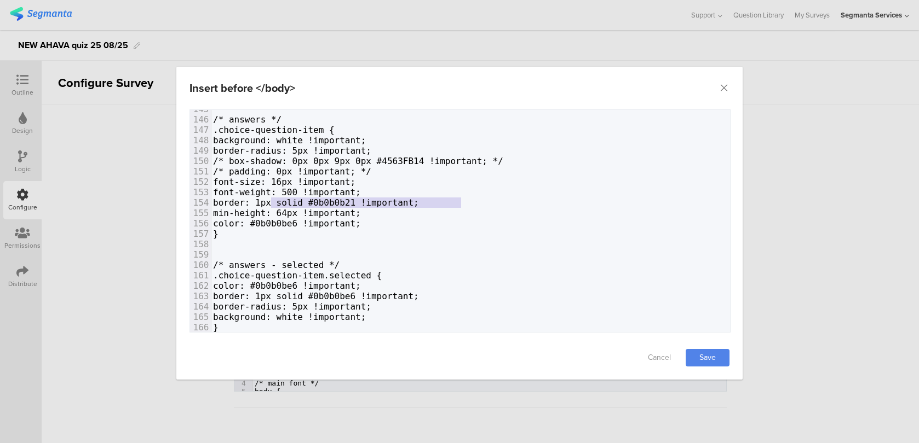
type textarea "border: 1px solid #0b0b0b21 !important;"
drag, startPoint x: 466, startPoint y: 200, endPoint x: 255, endPoint y: 202, distance: 210.8
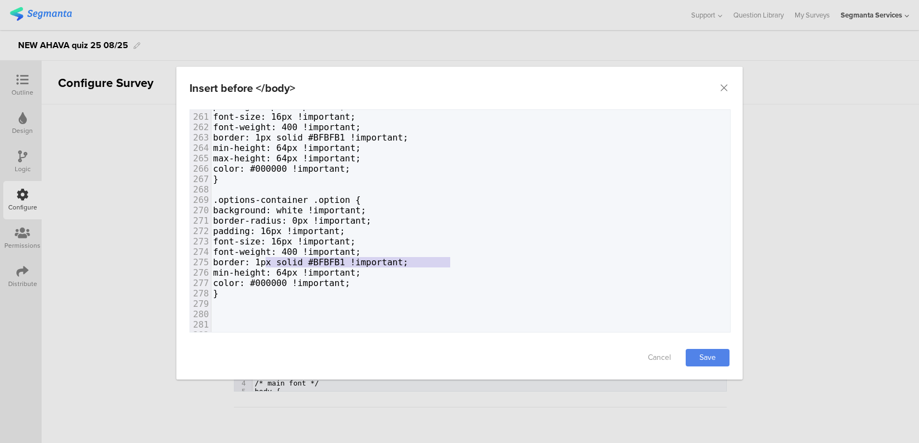
type textarea "border: 1px solid #BFBFB1 !important;"
drag, startPoint x: 458, startPoint y: 261, endPoint x: 256, endPoint y: 259, distance: 201.4
paste textarea "dialog"
click at [342, 217] on span "border-radius: 0px !important;" at bounding box center [292, 221] width 158 height 10
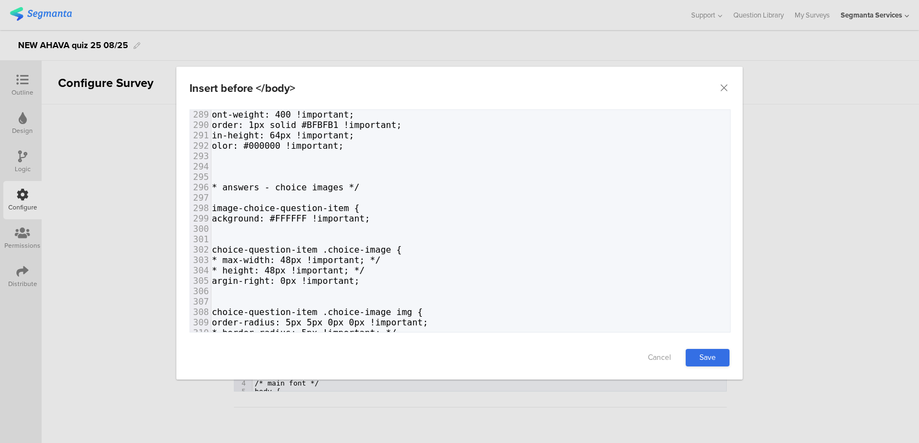
type textarea "5"
click at [718, 357] on link "Save" at bounding box center [707, 358] width 44 height 18
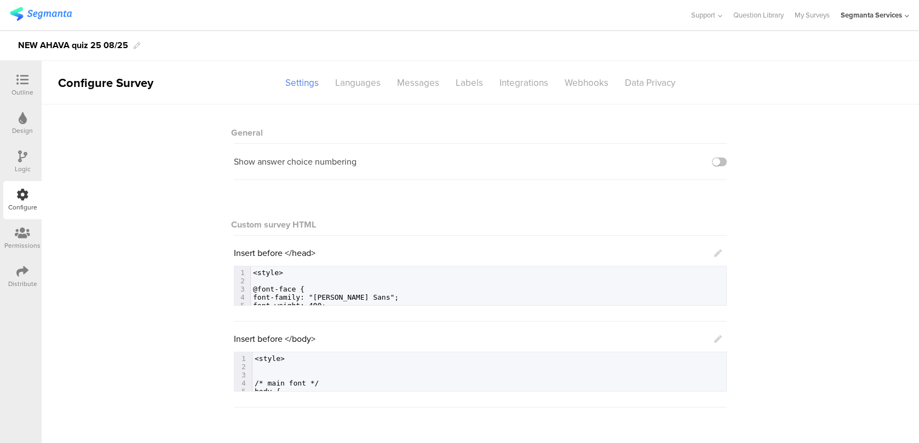
click at [714, 338] on icon at bounding box center [718, 340] width 8 height 8
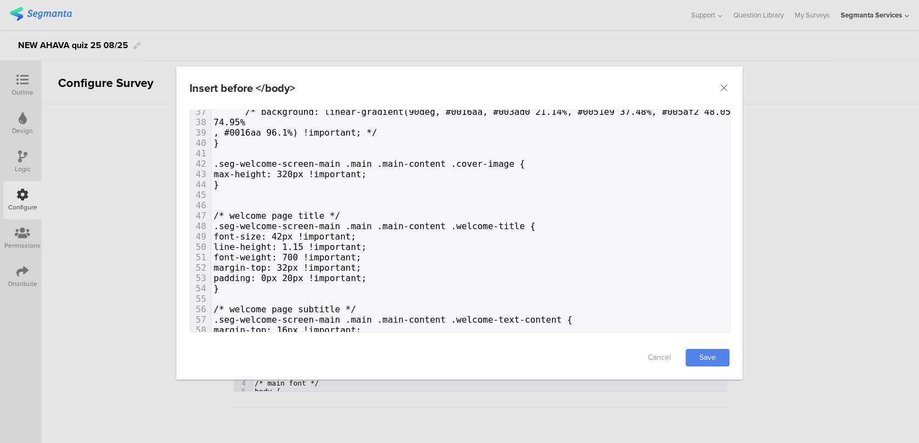
scroll to position [535, 0]
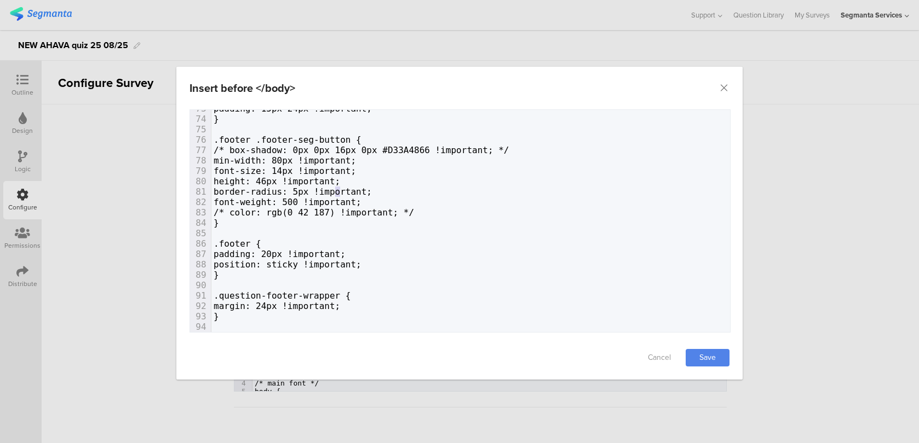
drag, startPoint x: 340, startPoint y: 188, endPoint x: 334, endPoint y: 188, distance: 6.0
click at [334, 188] on span "border-radius: 5px !important;" at bounding box center [292, 192] width 158 height 10
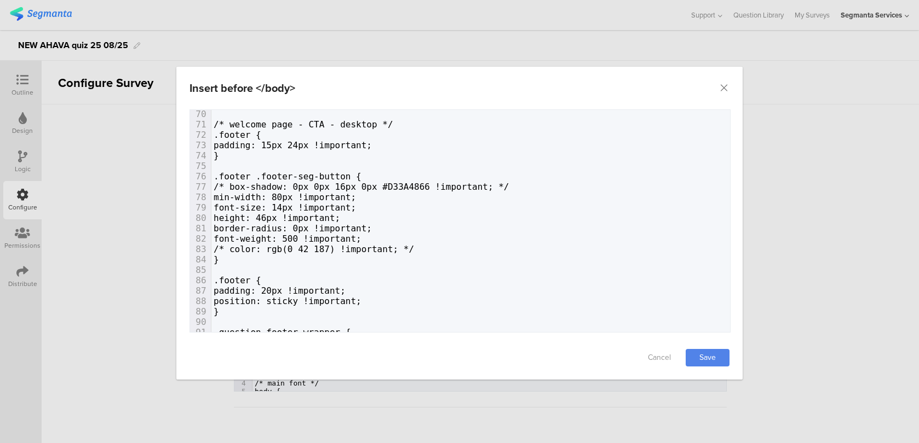
type textarea "5"
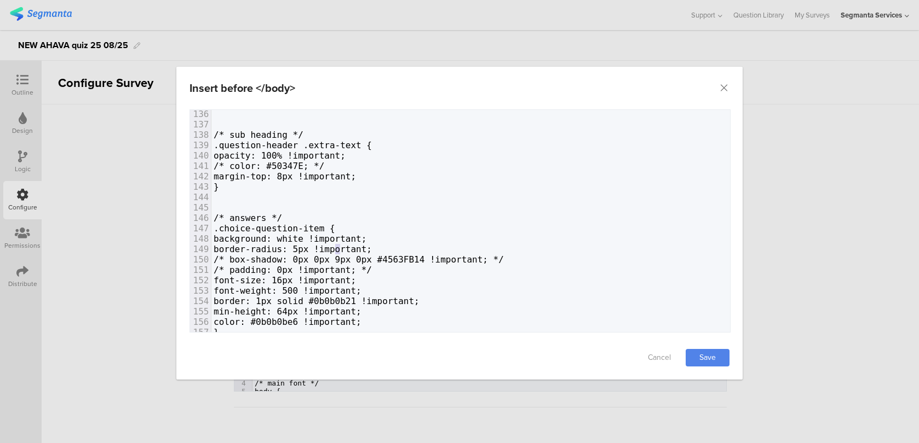
click at [337, 248] on span "border-radius: 5px !important;" at bounding box center [292, 249] width 158 height 10
type textarea "0"
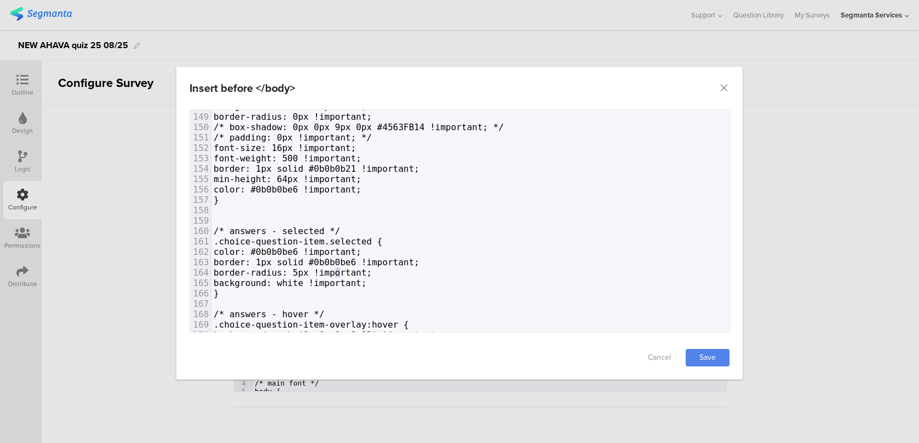
click at [336, 274] on span "border-radius: 5px !important;" at bounding box center [292, 273] width 158 height 10
type textarea "0"
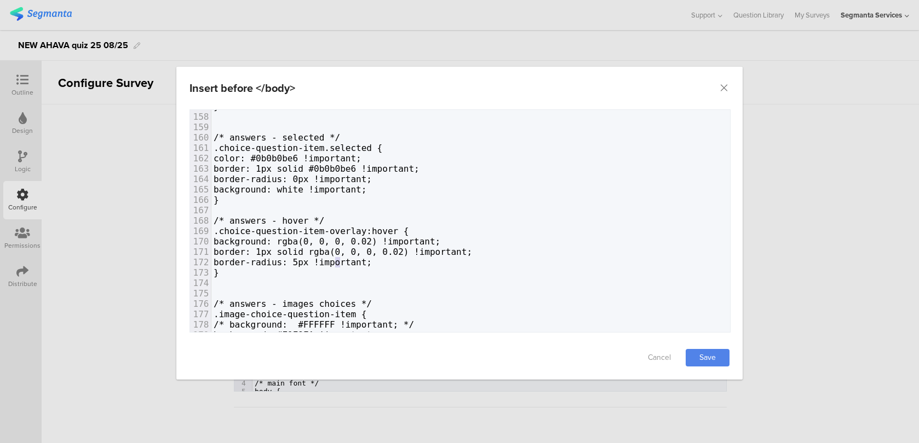
click at [337, 259] on span "border-radius: 5px !important;" at bounding box center [292, 262] width 158 height 10
type textarea "0"
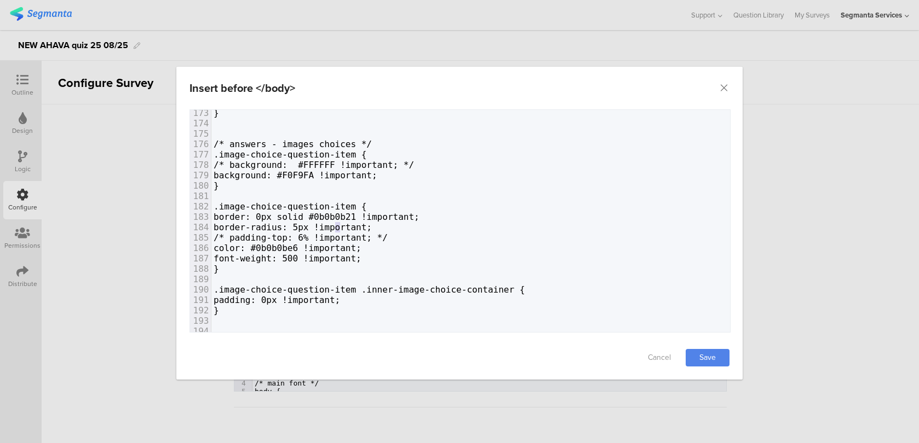
click at [336, 227] on span "border-radius: 5px !important;" at bounding box center [292, 227] width 158 height 10
type textarea "0"
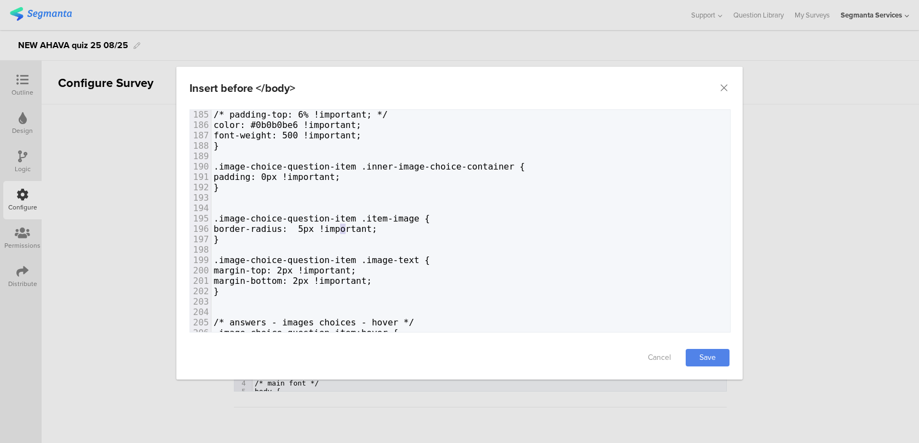
click at [344, 227] on span "border-radius: 5px !important;" at bounding box center [295, 229] width 164 height 10
type textarea "0"
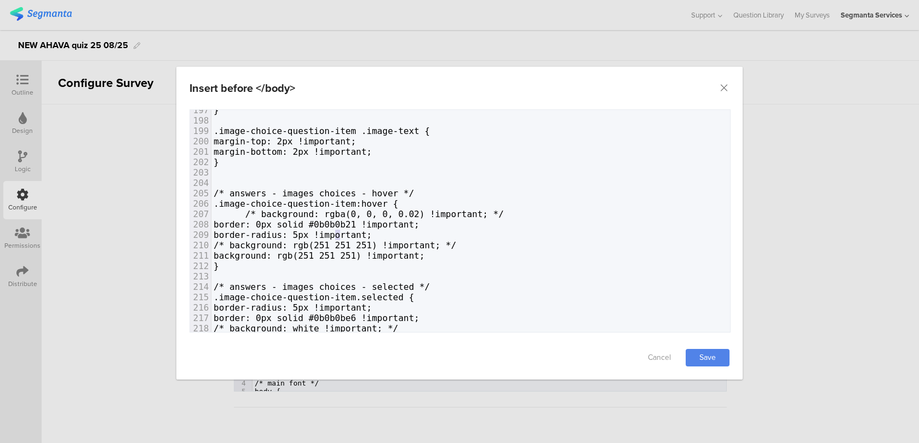
click at [337, 238] on span "border-radius: 5px !important;" at bounding box center [292, 235] width 158 height 10
type textarea "0"
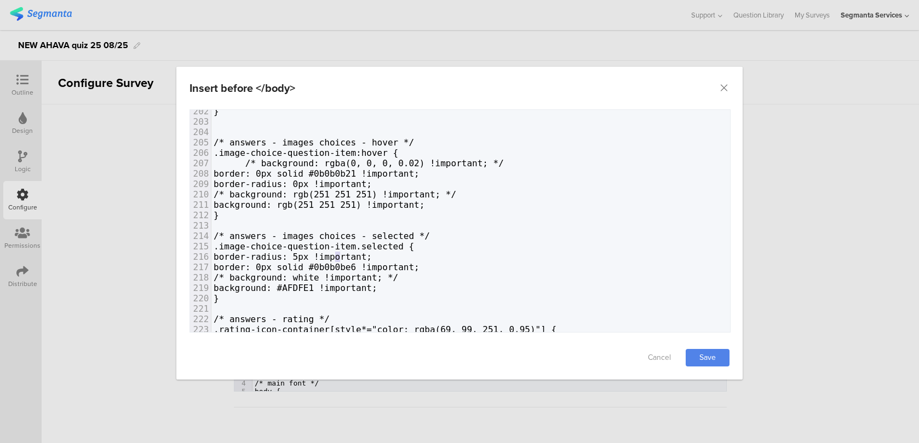
click at [338, 252] on span "border-radius: 5px !important;" at bounding box center [292, 257] width 158 height 10
type textarea "0"
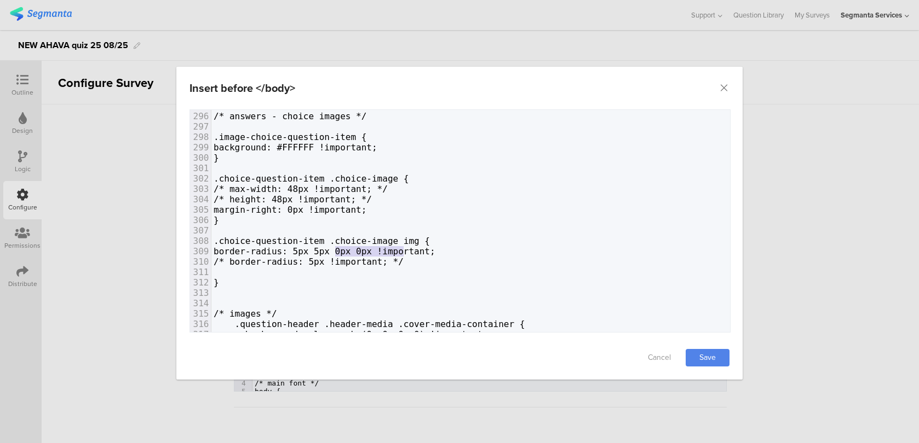
drag, startPoint x: 401, startPoint y: 252, endPoint x: 336, endPoint y: 249, distance: 65.8
click at [336, 249] on span "border-radius: 5px 5px 0px 0px !important;" at bounding box center [324, 251] width 222 height 10
type textarea "0"
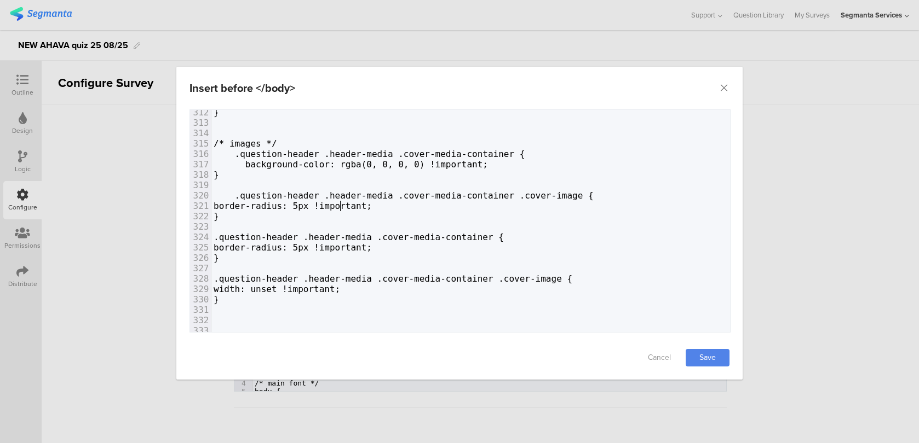
click at [342, 204] on span "border-radius: 5px !important;" at bounding box center [292, 206] width 158 height 10
click at [336, 204] on span "border-radius: 5px !important;" at bounding box center [292, 206] width 158 height 10
type textarea "0"
click at [317, 246] on span "border-radius: 5px !important;" at bounding box center [292, 247] width 158 height 10
type textarea "0"
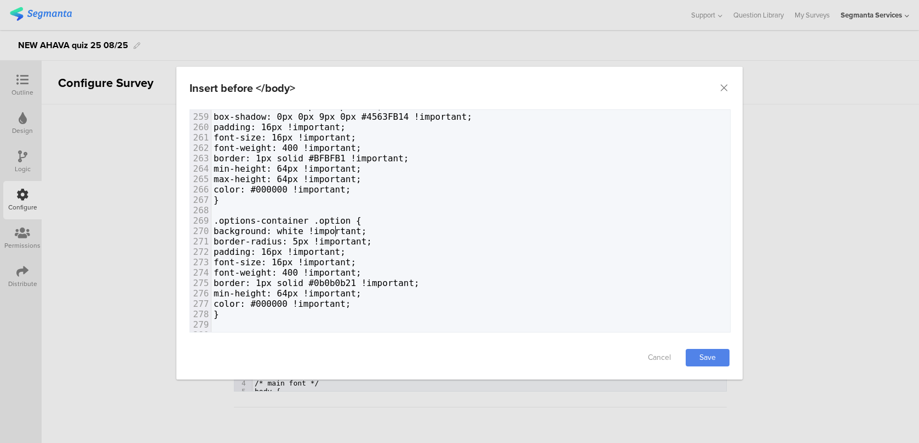
click at [337, 235] on span "background: white !important;" at bounding box center [289, 231] width 153 height 10
click at [338, 239] on span "border-radius: 5px !important;" at bounding box center [292, 241] width 158 height 10
type textarea "0"
click at [716, 360] on link "Save" at bounding box center [707, 358] width 44 height 18
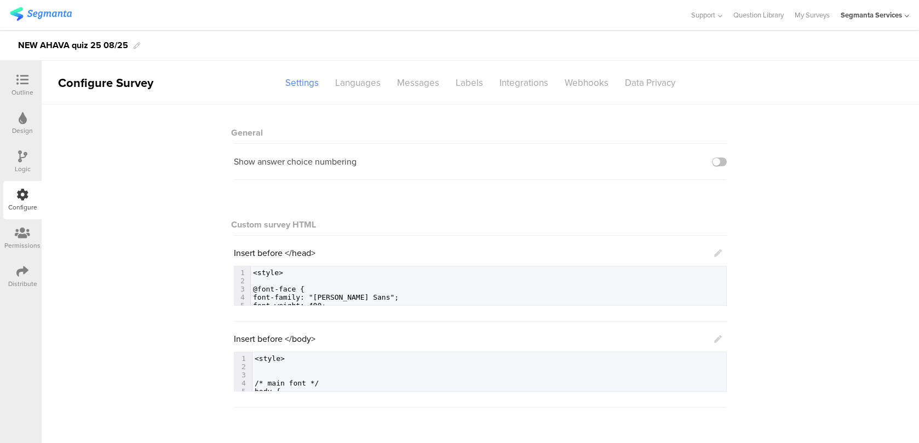
click at [16, 83] on icon at bounding box center [22, 80] width 12 height 12
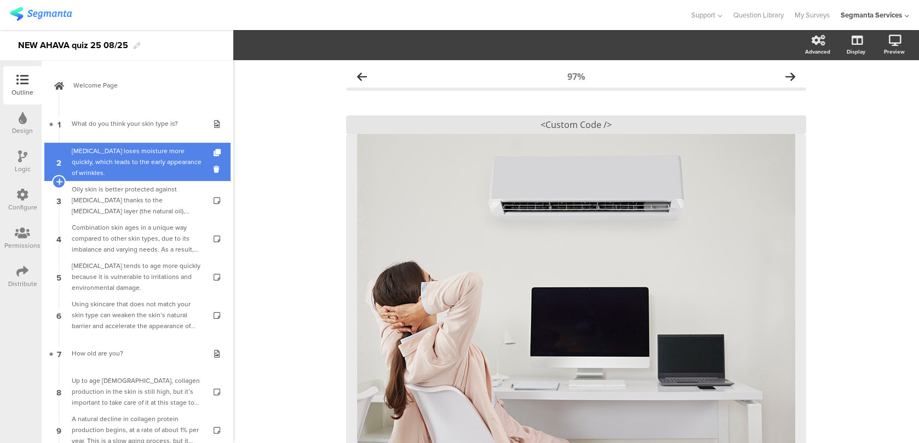
click at [137, 158] on div "Dry skin loses moisture more quickly, which leads to the early appearance of wr…" at bounding box center [137, 162] width 131 height 33
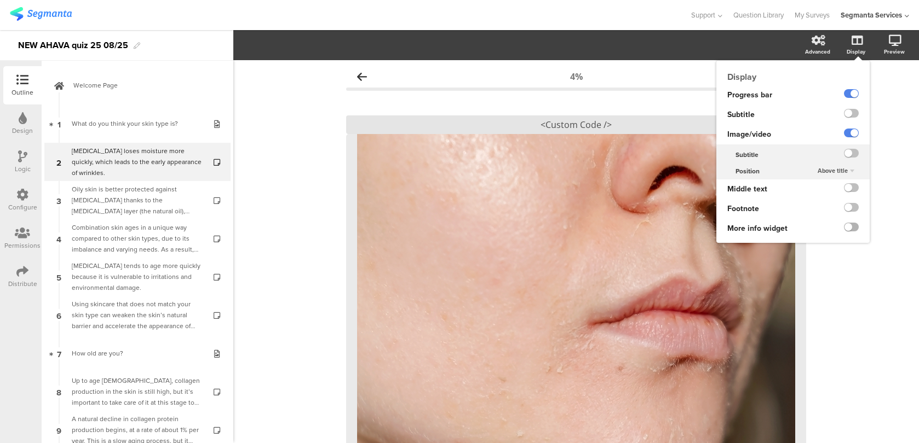
click at [855, 226] on label at bounding box center [851, 227] width 15 height 9
click at [0, 0] on input "checkbox" at bounding box center [0, 0] width 0 height 0
click at [855, 226] on label at bounding box center [851, 227] width 15 height 9
click at [0, 0] on input "checkbox" at bounding box center [0, 0] width 0 height 0
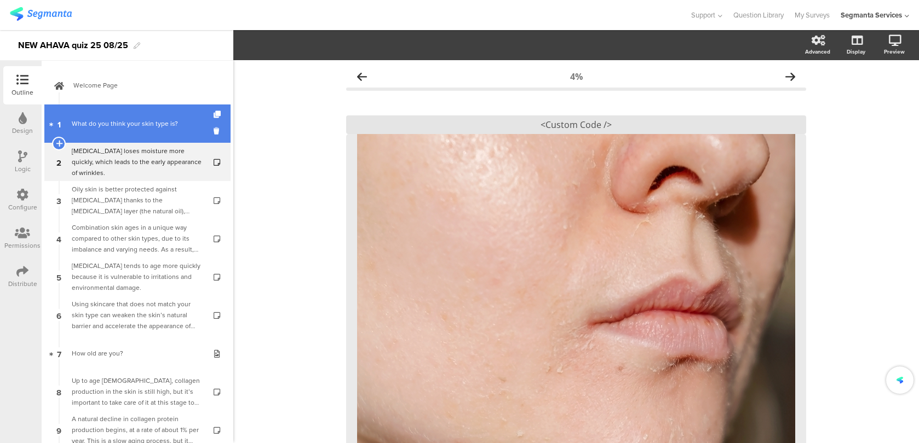
click at [140, 130] on link "1 What do you think your skin type is?" at bounding box center [137, 124] width 186 height 38
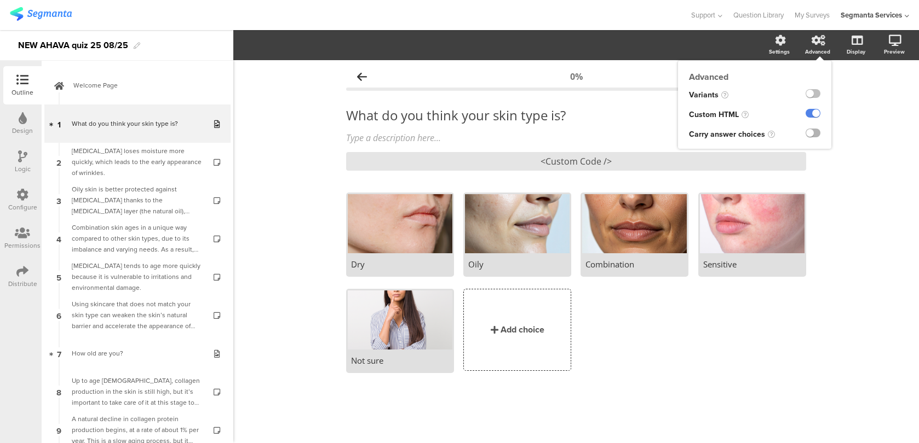
click at [818, 136] on label at bounding box center [812, 133] width 15 height 9
click at [0, 0] on input "checkbox" at bounding box center [0, 0] width 0 height 0
click at [813, 134] on label at bounding box center [812, 133] width 15 height 9
click at [0, 0] on input "checkbox" at bounding box center [0, 0] width 0 height 0
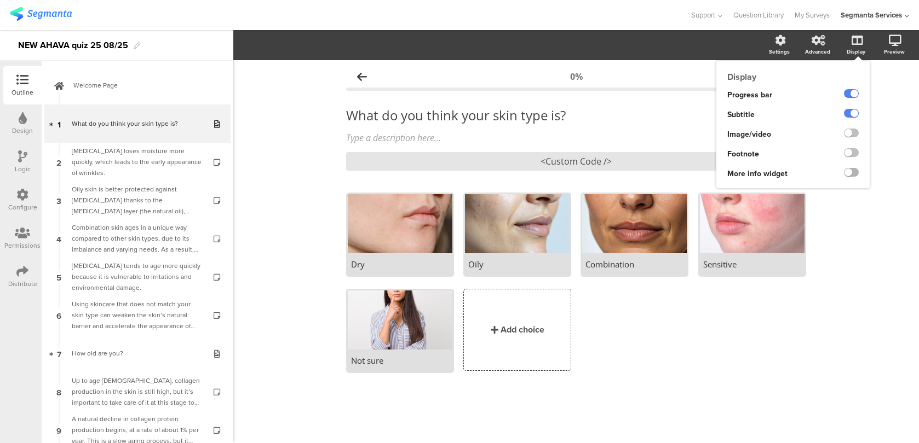
click at [852, 169] on label at bounding box center [851, 172] width 15 height 9
click at [0, 0] on input "checkbox" at bounding box center [0, 0] width 0 height 0
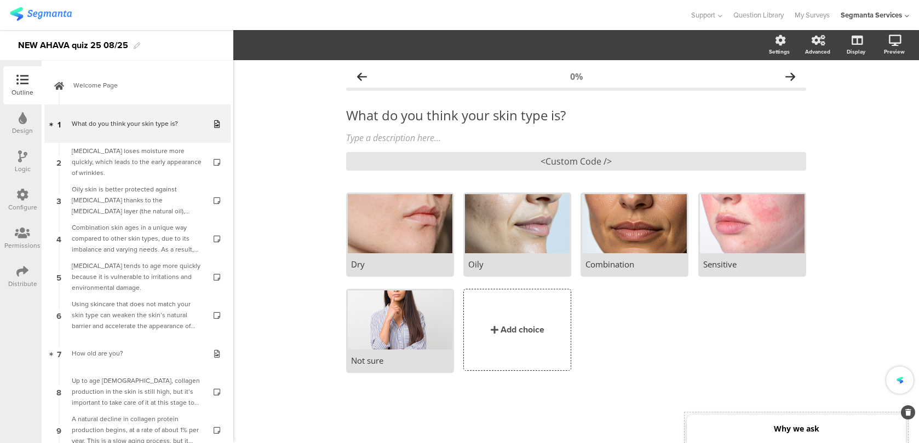
click at [711, 424] on div "Why we ask" at bounding box center [795, 429] width 219 height 28
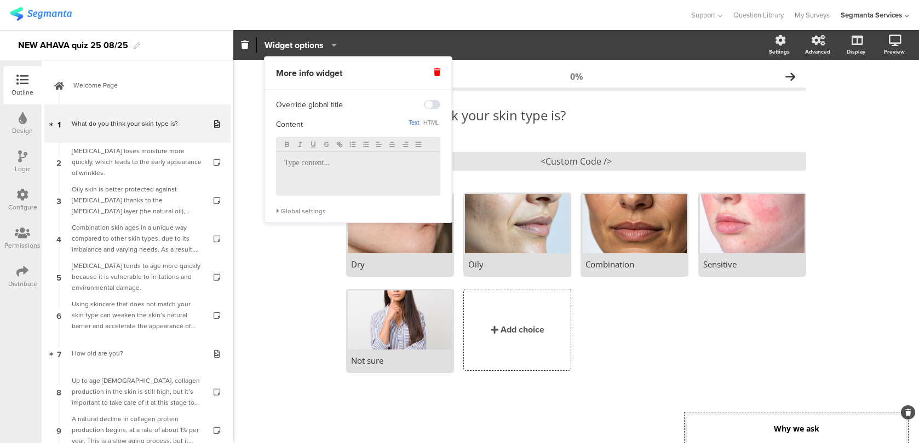
click at [312, 211] on div "Global settings" at bounding box center [358, 211] width 164 height 9
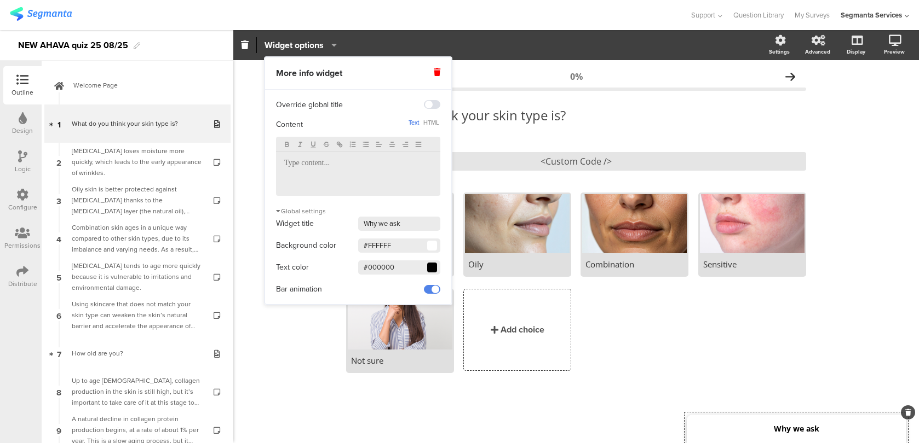
click at [401, 272] on input "#000000" at bounding box center [399, 268] width 82 height 14
drag, startPoint x: 406, startPoint y: 271, endPoint x: 327, endPoint y: 263, distance: 79.2
click at [327, 263] on div "Text color #000000 Clear OK" at bounding box center [358, 267] width 164 height 16
click at [384, 265] on input "#000000" at bounding box center [399, 268] width 82 height 14
drag, startPoint x: 368, startPoint y: 265, endPoint x: 449, endPoint y: 265, distance: 80.5
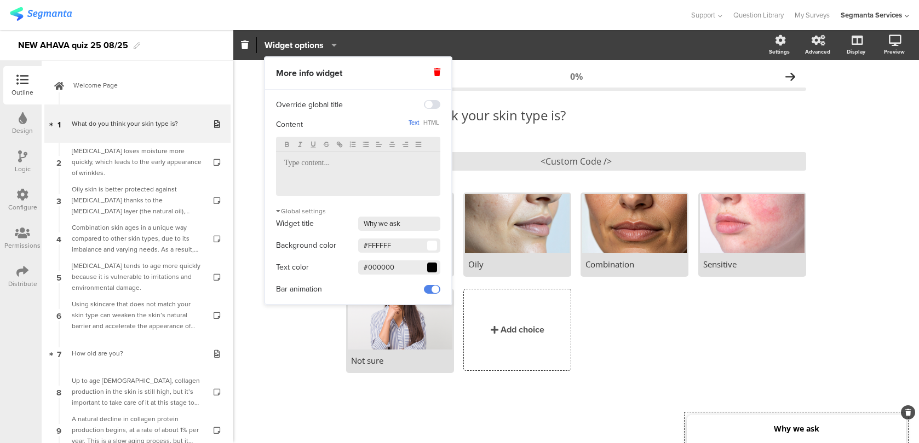
click at [449, 265] on div "Override global title Content Text HTML Global settings Widget title Why we ask…" at bounding box center [358, 193] width 186 height 207
type input "#333333"
drag, startPoint x: 399, startPoint y: 246, endPoint x: 293, endPoint y: 246, distance: 106.2
click at [293, 246] on div "Background color #FFFFFF Clear OK" at bounding box center [358, 246] width 164 height 16
paste input "text"
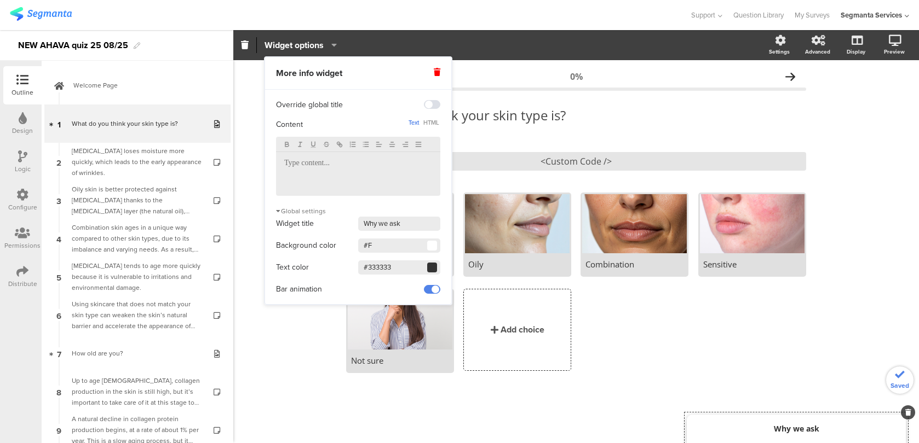
type input "#"
click at [369, 247] on input "#FFFFFF" at bounding box center [399, 246] width 82 height 14
drag, startPoint x: 367, startPoint y: 244, endPoint x: 437, endPoint y: 242, distance: 69.5
click at [437, 242] on input "#FFFFFF" at bounding box center [399, 246] width 82 height 14
paste input "AFDFE1"
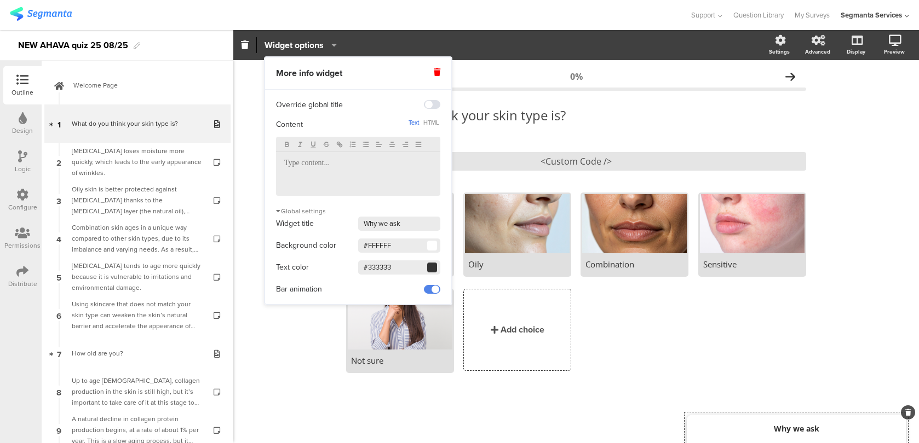
type input "#AFDFE1"
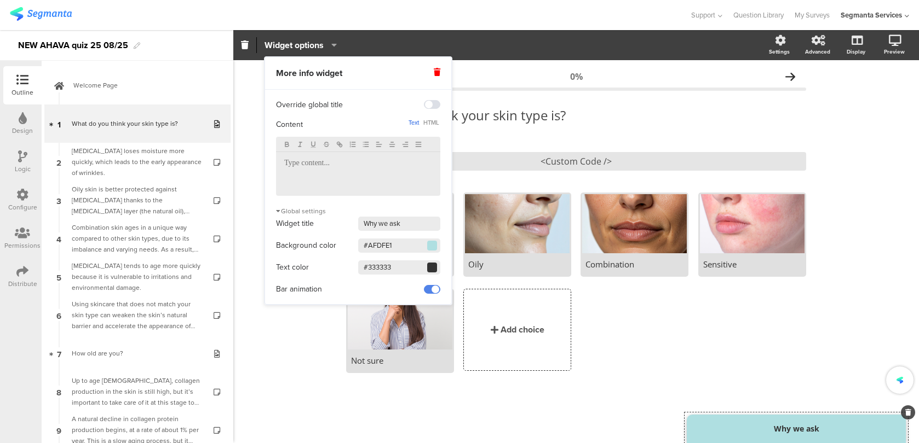
click at [602, 324] on div "Dry Oily" at bounding box center [580, 289] width 469 height 193
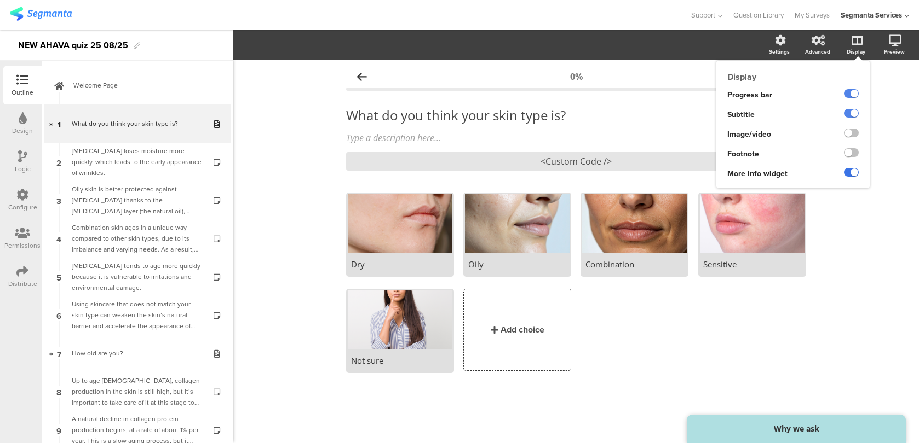
click at [853, 175] on label at bounding box center [851, 172] width 15 height 9
click at [0, 0] on input "checkbox" at bounding box center [0, 0] width 0 height 0
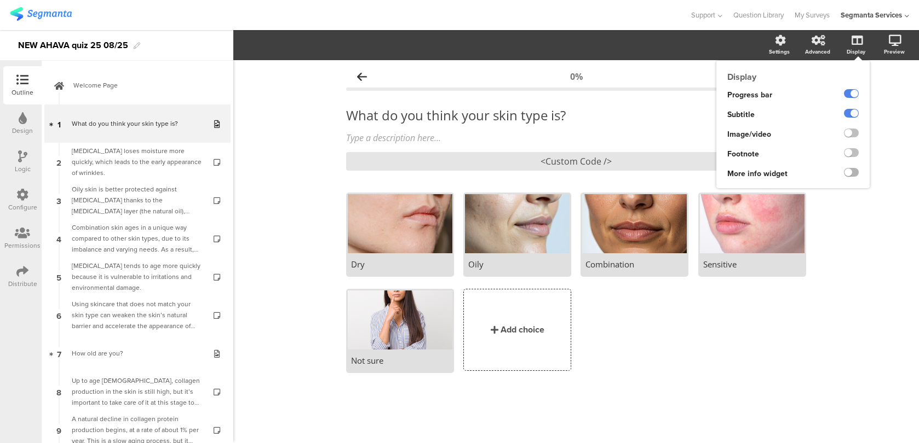
click at [853, 175] on label at bounding box center [851, 172] width 15 height 9
click at [0, 0] on input "checkbox" at bounding box center [0, 0] width 0 height 0
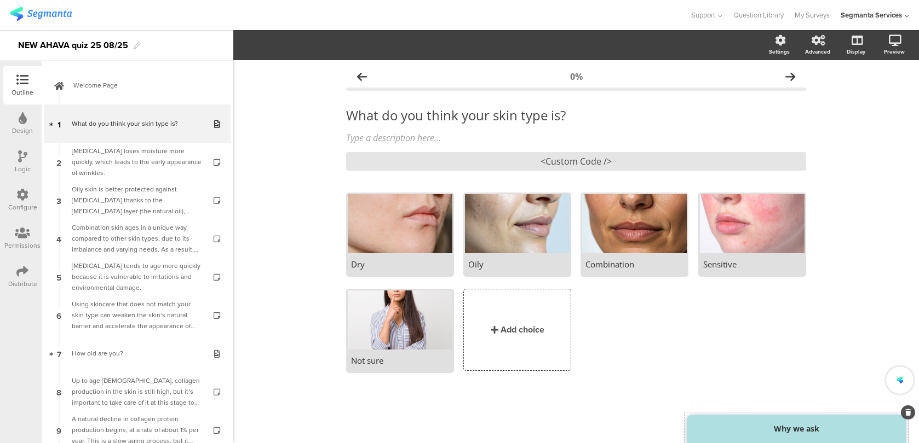
click at [743, 431] on div "Why we ask" at bounding box center [795, 429] width 219 height 28
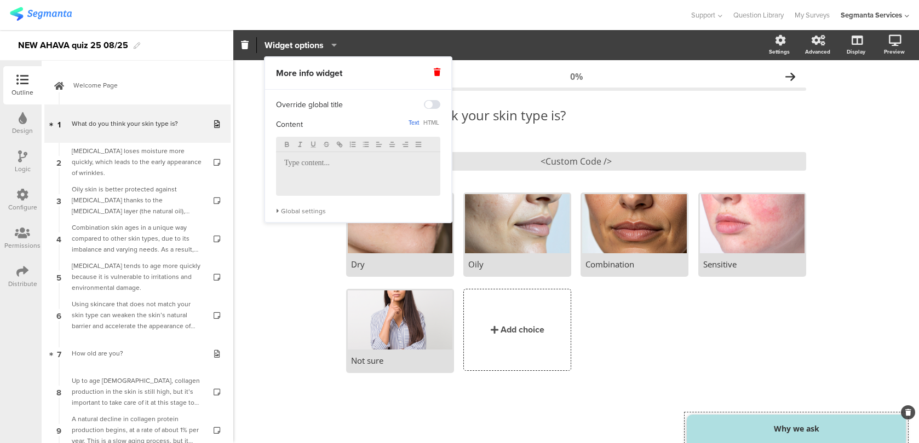
click at [319, 215] on div "Global settings" at bounding box center [358, 211] width 164 height 9
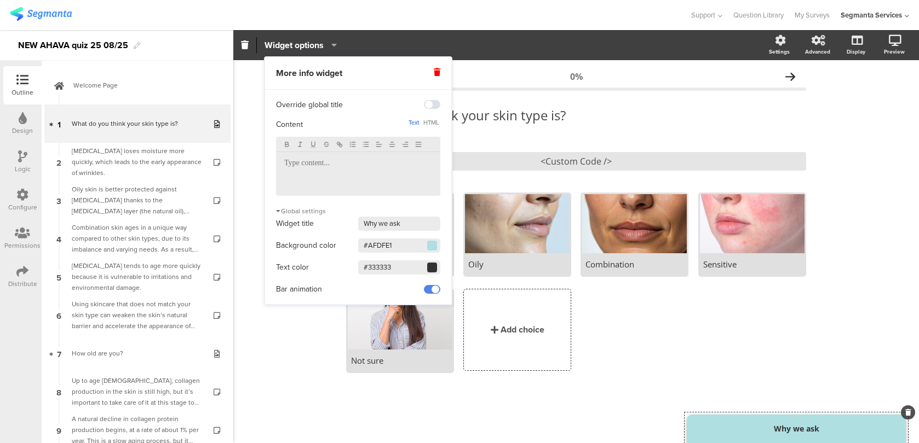
drag, startPoint x: 403, startPoint y: 225, endPoint x: 337, endPoint y: 225, distance: 66.2
click at [337, 225] on div "Widget title Why we ask" at bounding box center [358, 224] width 164 height 16
type input "WHY WE ASK"
drag, startPoint x: 399, startPoint y: 245, endPoint x: 354, endPoint y: 245, distance: 45.4
click at [354, 245] on div "Background color #AFDFE1 Clear OK" at bounding box center [358, 246] width 164 height 16
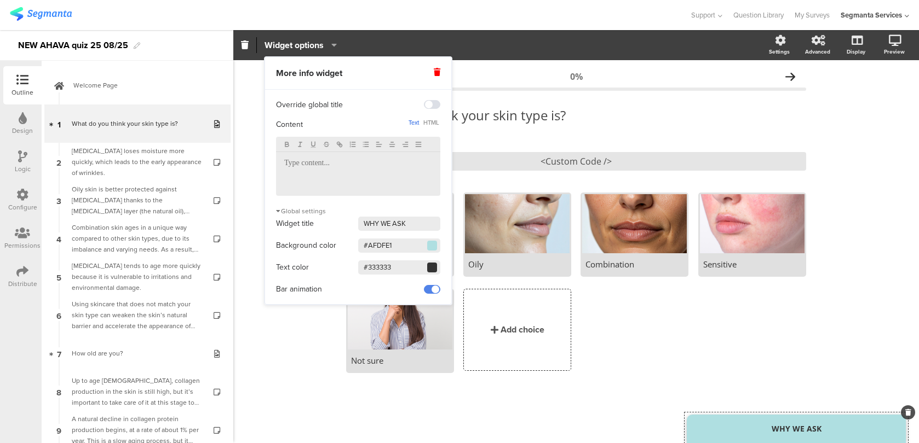
paste input "C5A16E"
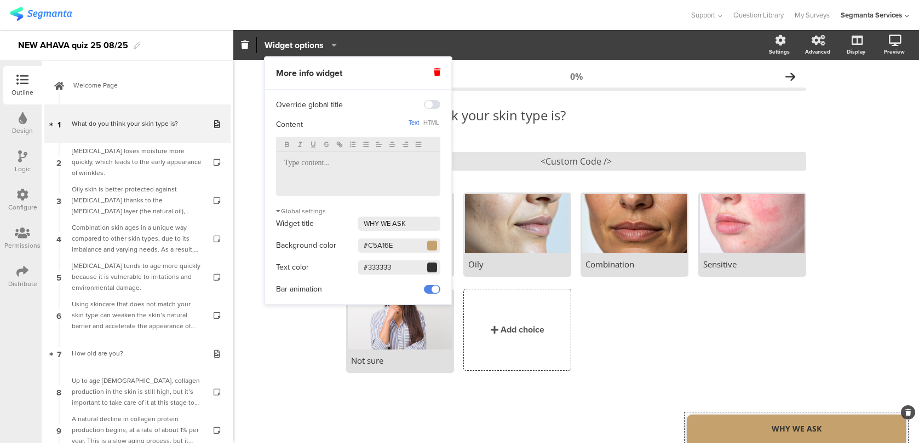
type input "#C5A16E"
click at [431, 290] on span at bounding box center [432, 289] width 16 height 9
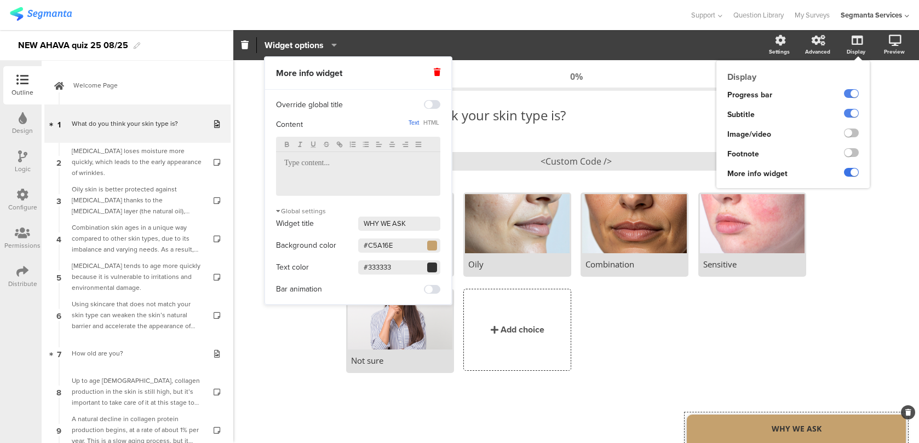
click at [856, 172] on label at bounding box center [851, 172] width 15 height 9
click at [0, 0] on input "checkbox" at bounding box center [0, 0] width 0 height 0
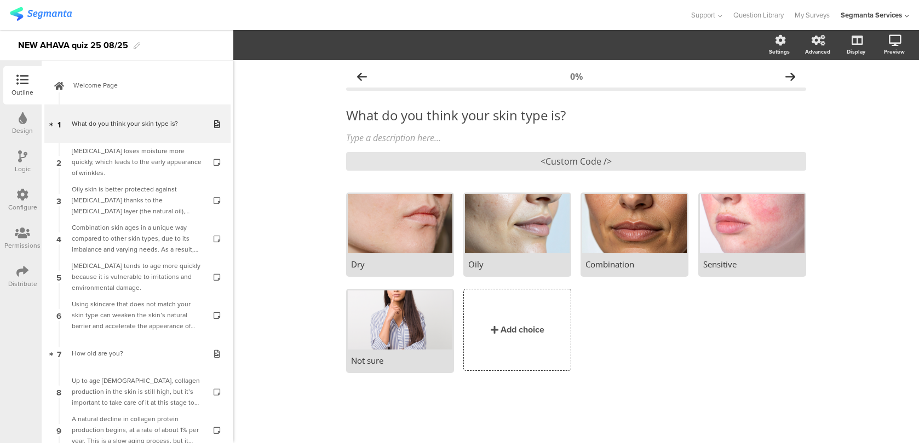
click at [882, 262] on div "0% What do you think your skin type is? What do you think your skin type is? Ty…" at bounding box center [575, 251] width 685 height 383
click at [25, 200] on icon at bounding box center [22, 195] width 12 height 12
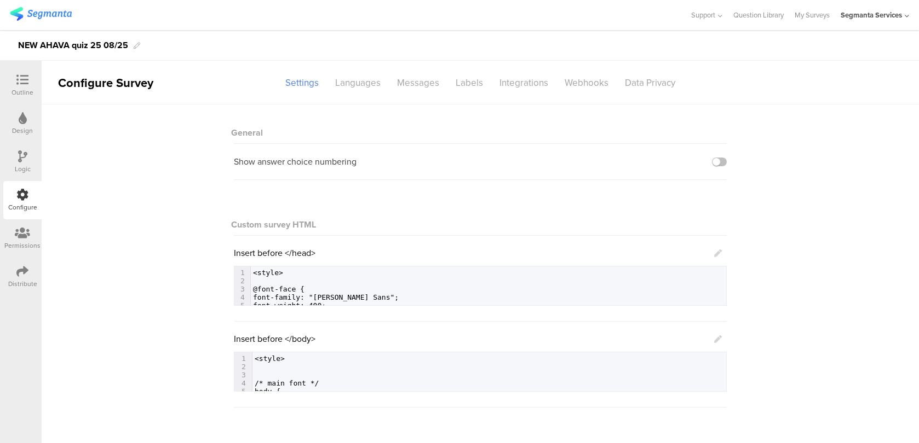
click at [719, 340] on icon at bounding box center [718, 340] width 8 height 8
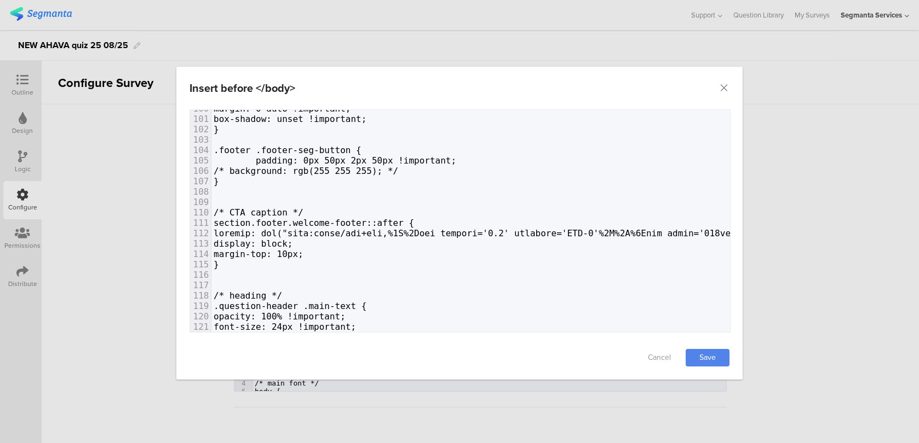
scroll to position [1047, 0]
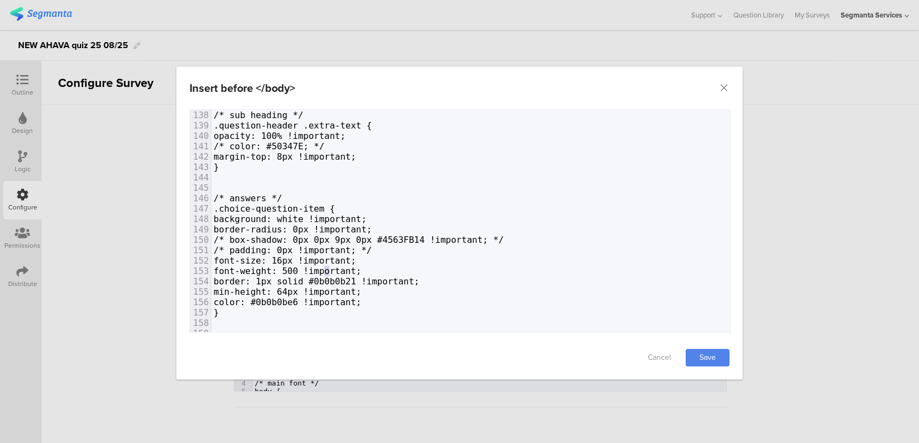
click at [328, 270] on span "font-weight: 500 !important;" at bounding box center [287, 271] width 148 height 10
type textarea "4"
click at [701, 352] on link "Save" at bounding box center [707, 358] width 44 height 18
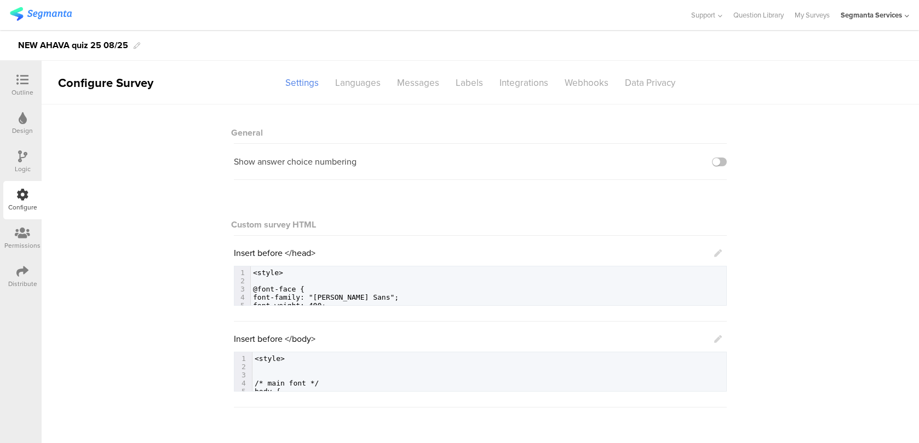
click at [718, 337] on icon at bounding box center [718, 340] width 8 height 8
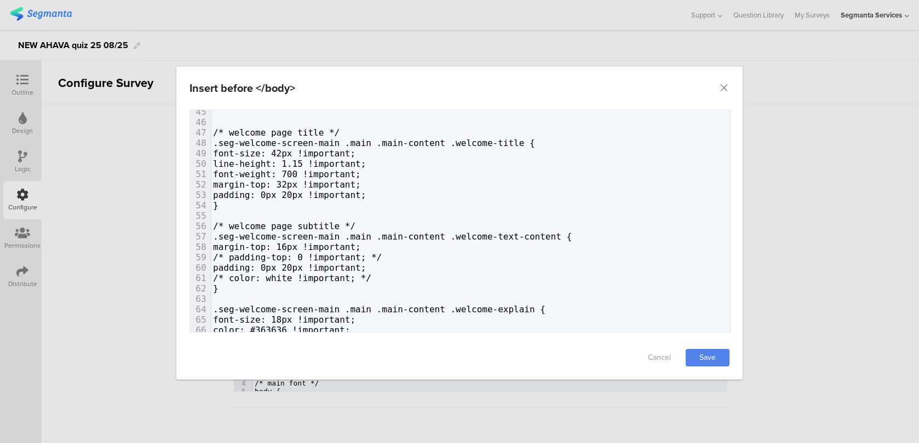
click at [715, 88] on div "Insert before </body>" at bounding box center [459, 88] width 566 height 43
click at [731, 82] on div "Insert before </body>" at bounding box center [459, 88] width 566 height 43
click at [728, 90] on icon "Close" at bounding box center [723, 88] width 11 height 11
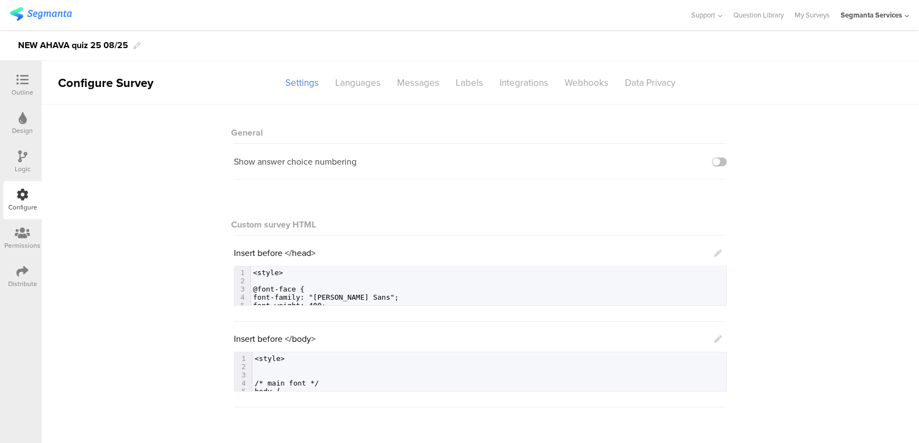
click at [34, 279] on div "Distribute" at bounding box center [22, 277] width 38 height 38
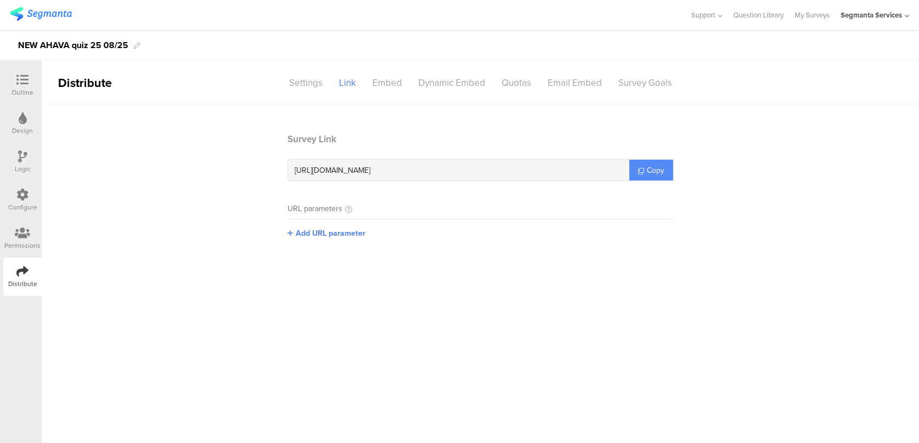
click at [655, 167] on span "Copy" at bounding box center [655, 170] width 18 height 11
click at [87, 109] on main "Survey Link https://surveys.segmanta.com/6ee62a Copy URL parameters Add URL par…" at bounding box center [480, 274] width 877 height 339
click at [20, 84] on icon at bounding box center [22, 80] width 12 height 12
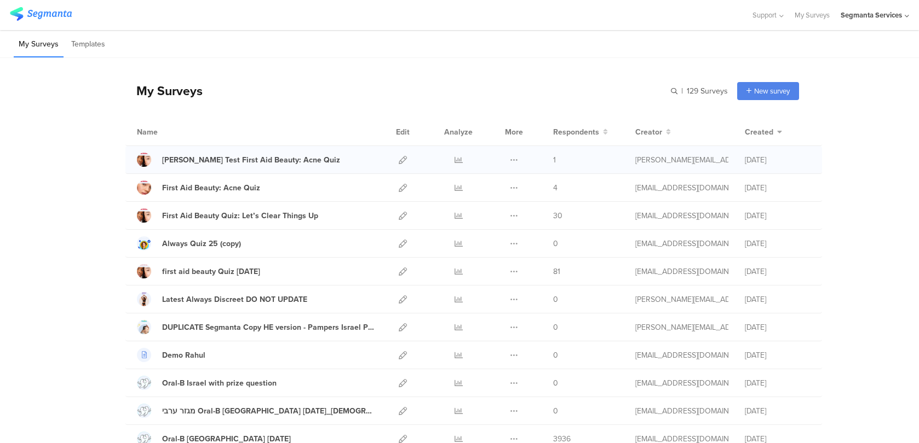
scroll to position [39, 0]
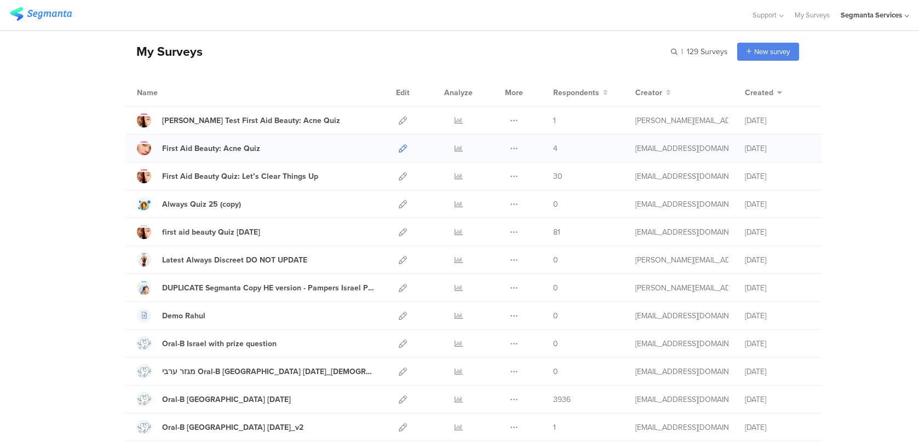
click at [401, 150] on icon at bounding box center [402, 149] width 8 height 8
click at [403, 117] on icon at bounding box center [402, 121] width 8 height 8
click at [402, 140] on link at bounding box center [402, 148] width 8 height 27
click at [405, 147] on icon at bounding box center [402, 149] width 8 height 8
